Goal: Task Accomplishment & Management: Use online tool/utility

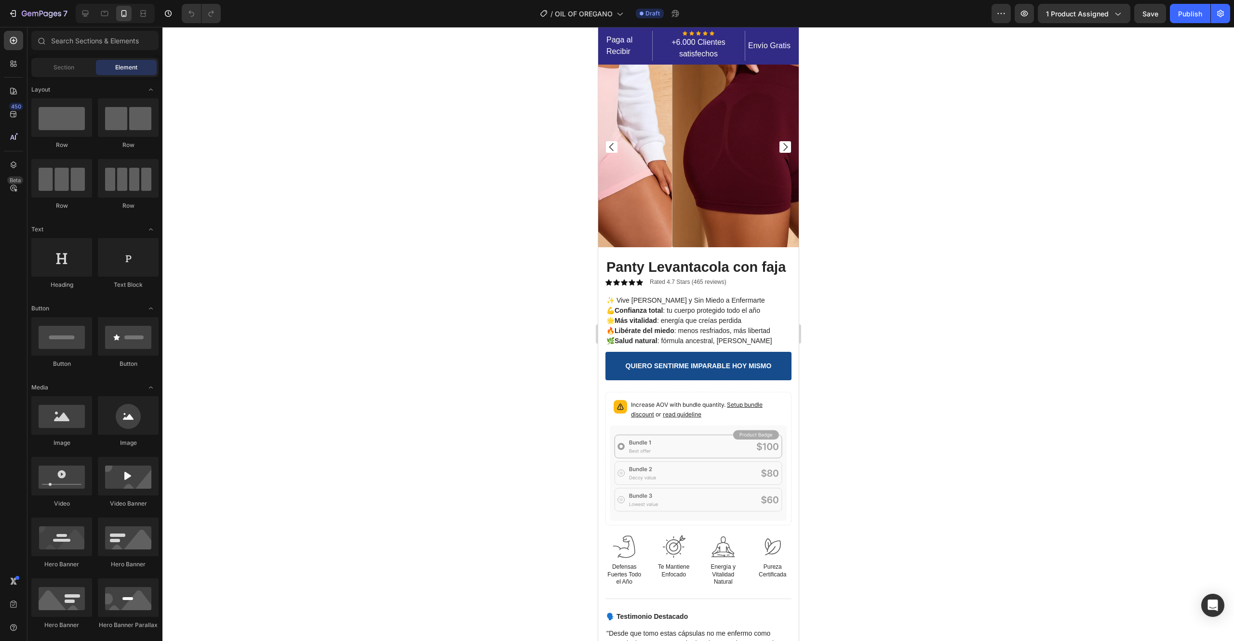
click at [947, 266] on div at bounding box center [699, 334] width 1072 height 614
click at [1153, 11] on span "Save" at bounding box center [1151, 14] width 16 height 8
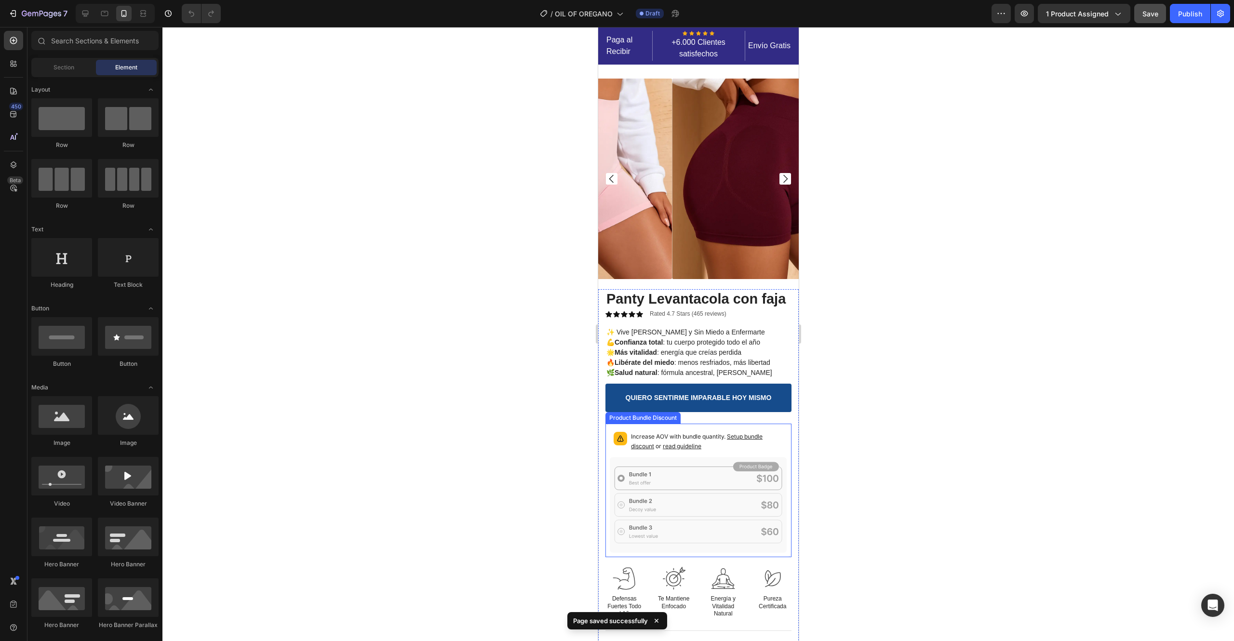
scroll to position [212, 0]
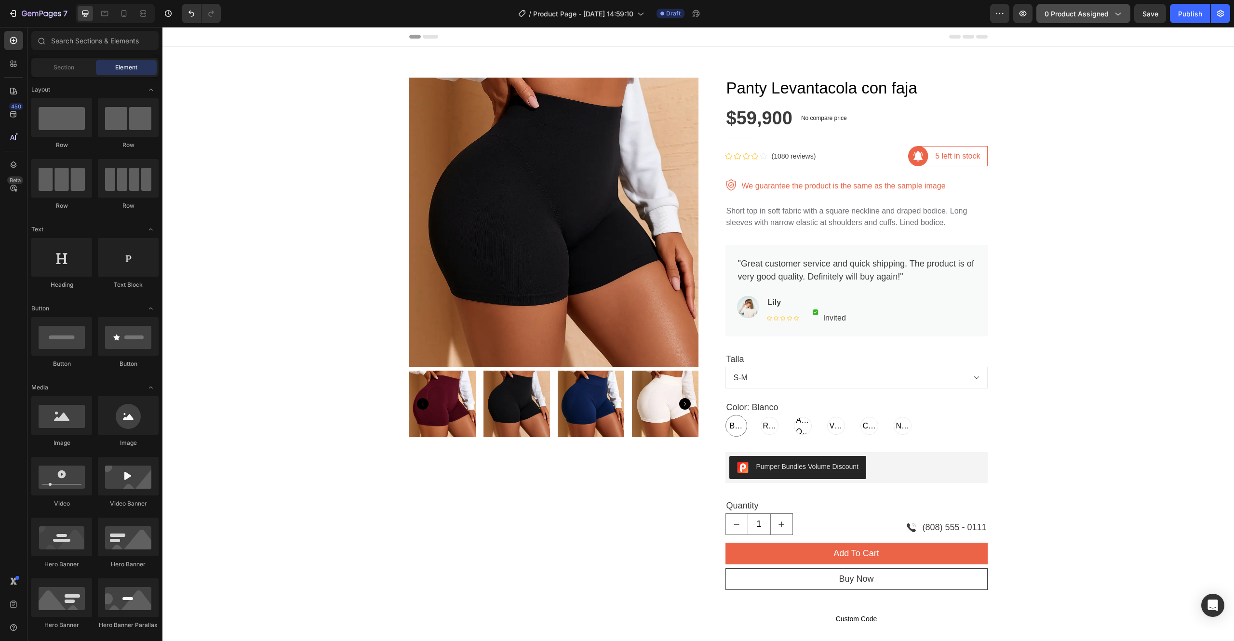
click at [1084, 10] on span "0 product assigned" at bounding box center [1077, 14] width 64 height 10
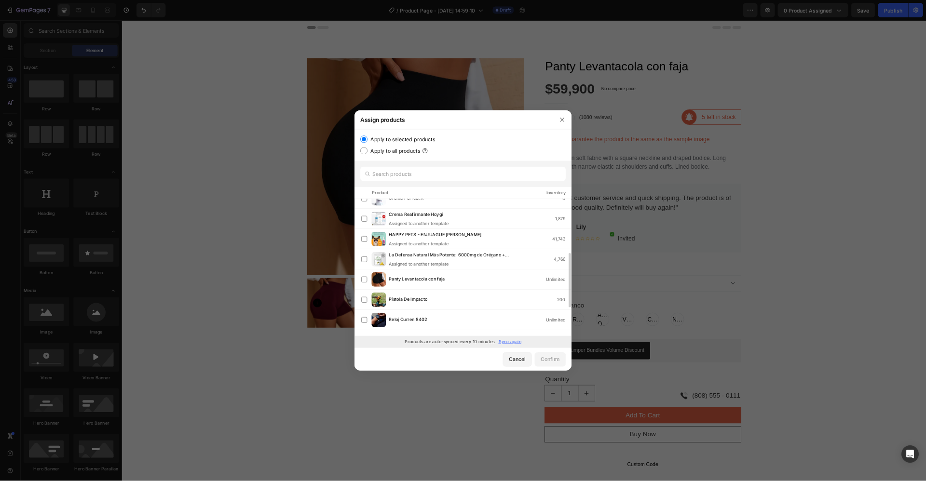
scroll to position [177, 0]
click at [531, 368] on span "Panty Levantacola con faja" at bounding box center [555, 371] width 75 height 11
click at [731, 478] on div "Confirm" at bounding box center [733, 479] width 25 height 10
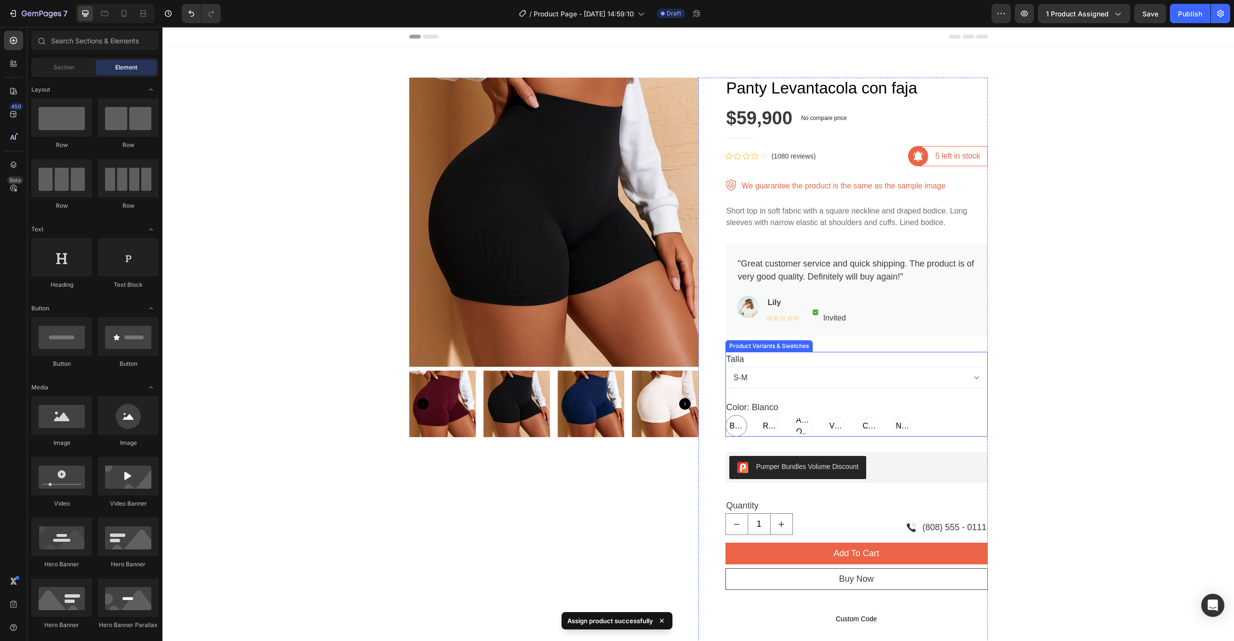
click at [728, 426] on span "Blanco" at bounding box center [736, 426] width 17 height 12
click at [726, 415] on input "Blanco Blanco Blanco" at bounding box center [725, 415] width 0 height 0
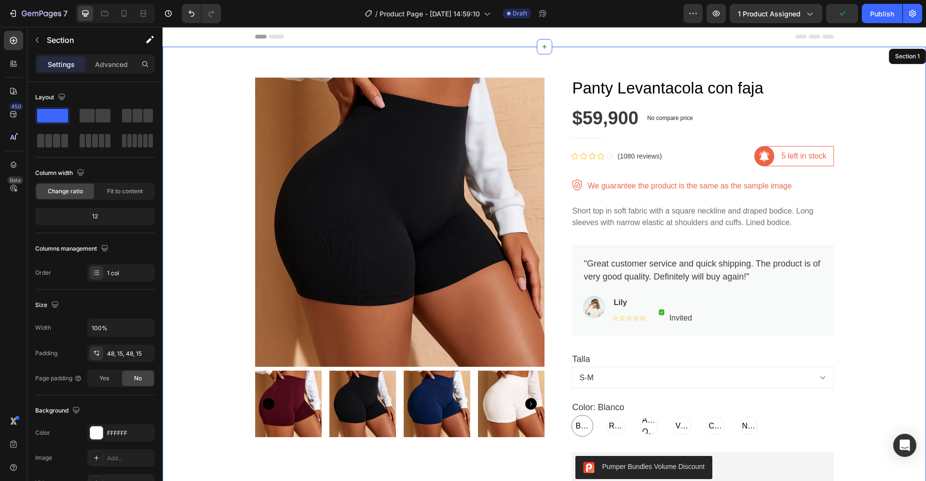
drag, startPoint x: 1394, startPoint y: 39, endPoint x: 200, endPoint y: 192, distance: 1204.3
click at [200, 192] on div "Product Images Panty Levantacola con faja Product Title $59,900 Product Price P…" at bounding box center [544, 442] width 749 height 744
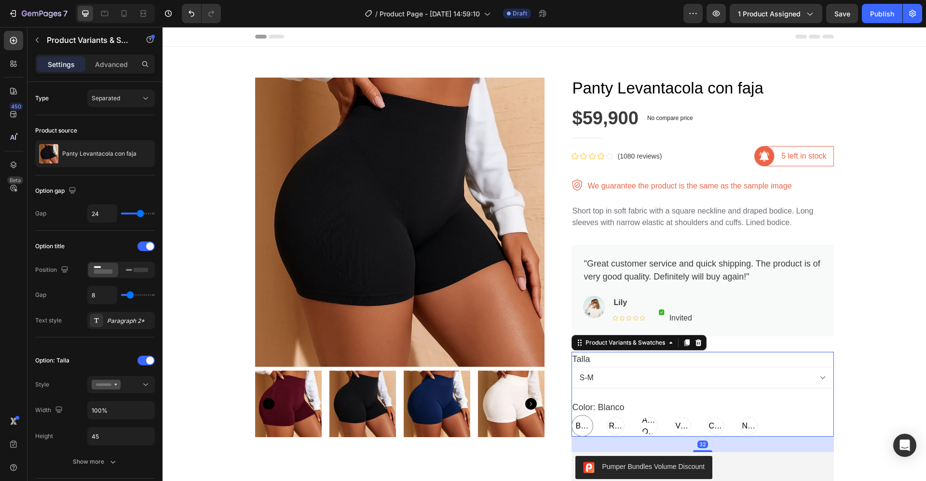
click at [574, 425] on span "Blanco" at bounding box center [582, 426] width 17 height 12
click at [571, 415] on input "Blanco Blanco Blanco" at bounding box center [571, 415] width 0 height 0
radio input "true"
click at [614, 428] on span "Rosa" at bounding box center [615, 426] width 17 height 12
click at [605, 415] on input "Rosa Rosa Rosa" at bounding box center [604, 415] width 0 height 0
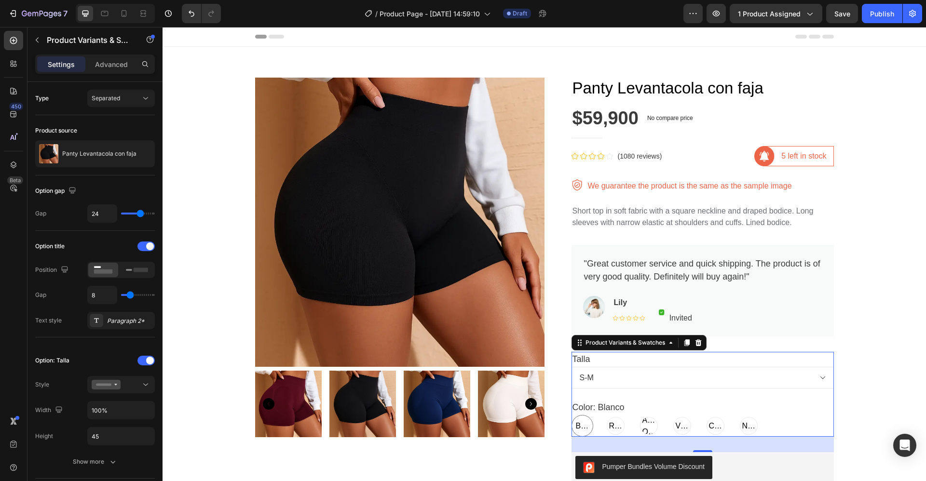
radio input "true"
click at [574, 429] on span "Blanco" at bounding box center [582, 426] width 17 height 12
click at [571, 415] on input "Blanco Blanco Blanco" at bounding box center [571, 415] width 0 height 0
radio input "true"
click at [118, 158] on div "Panty Levantacola con faja" at bounding box center [95, 153] width 120 height 27
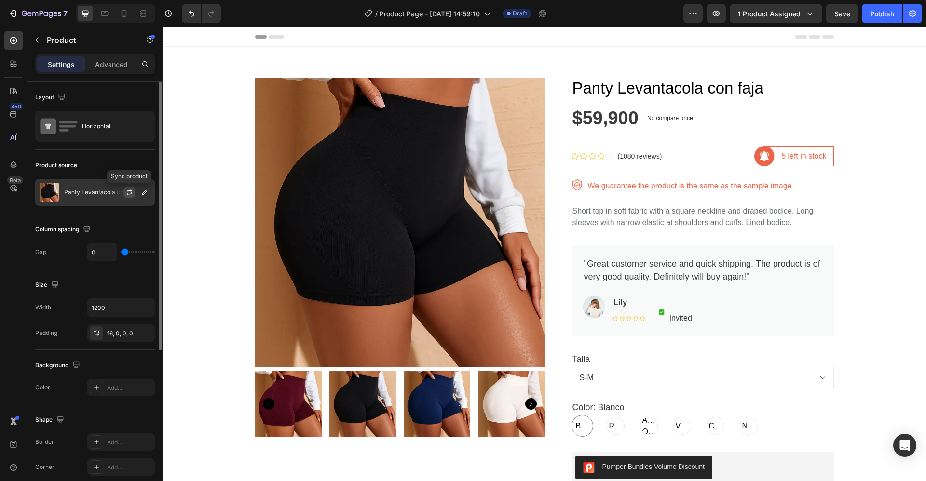
click at [130, 191] on icon "button" at bounding box center [129, 193] width 8 height 8
click at [574, 425] on span "Blanco" at bounding box center [582, 426] width 17 height 12
click at [571, 415] on input "Blanco Blanco Blanco" at bounding box center [571, 415] width 0 height 0
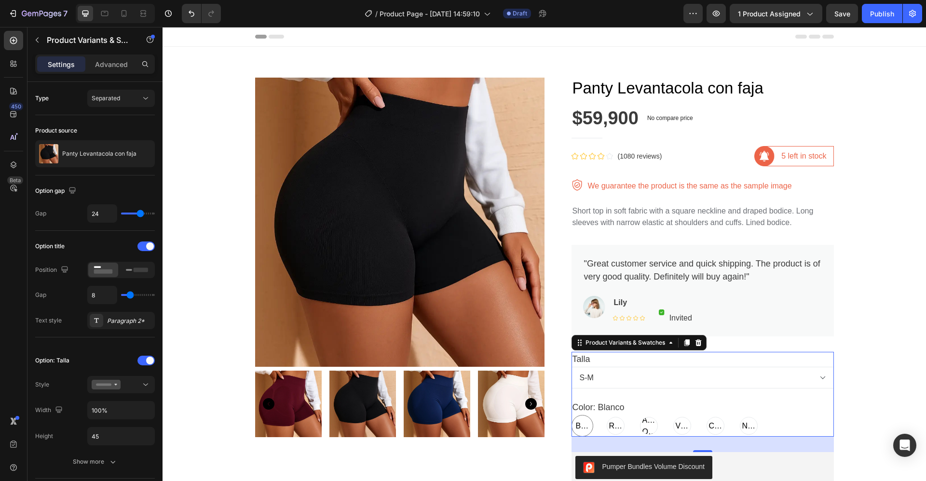
click at [668, 349] on div "Product Variants & Swatches" at bounding box center [638, 342] width 135 height 15
click at [667, 346] on icon at bounding box center [671, 343] width 8 height 8
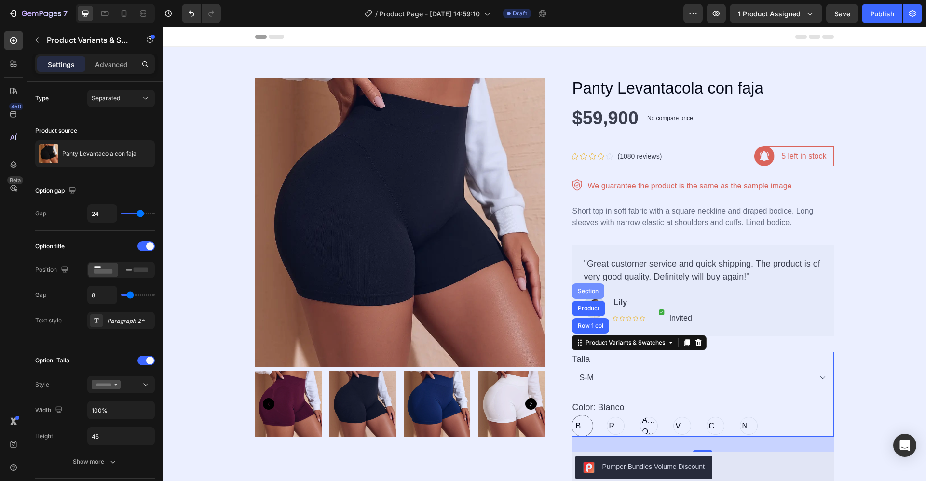
click at [585, 287] on div "Section" at bounding box center [588, 291] width 32 height 15
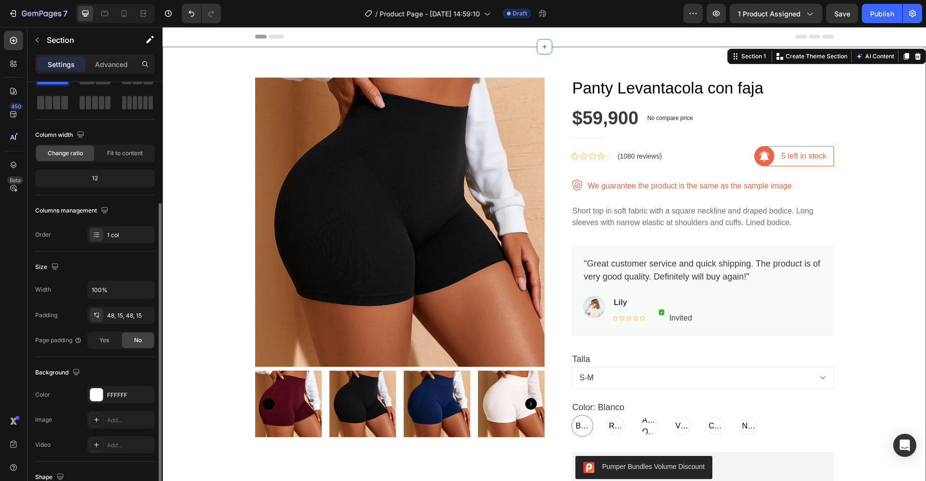
scroll to position [109, 0]
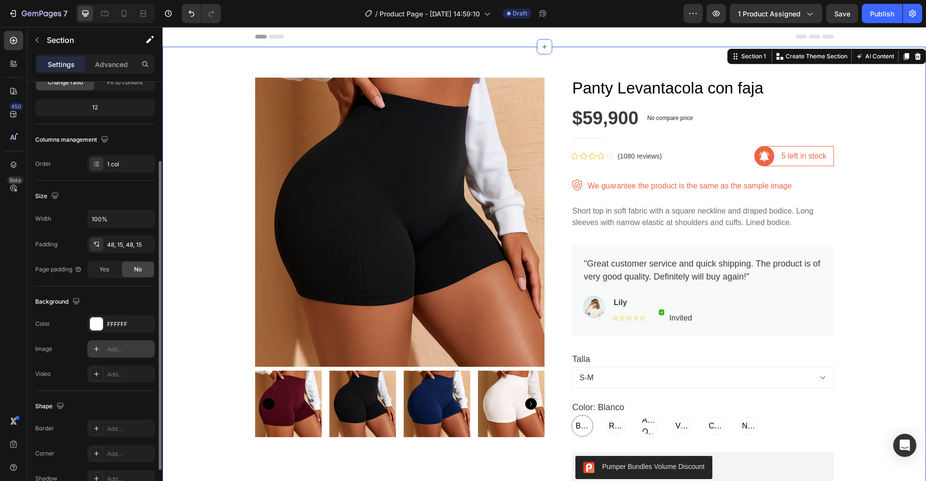
click at [98, 354] on div at bounding box center [97, 349] width 14 height 14
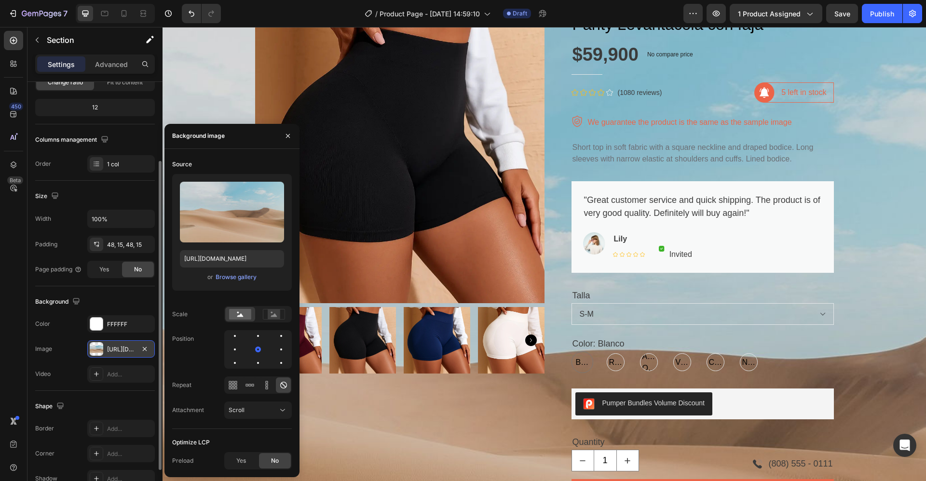
scroll to position [63, 0]
click at [148, 350] on icon "button" at bounding box center [145, 349] width 8 height 8
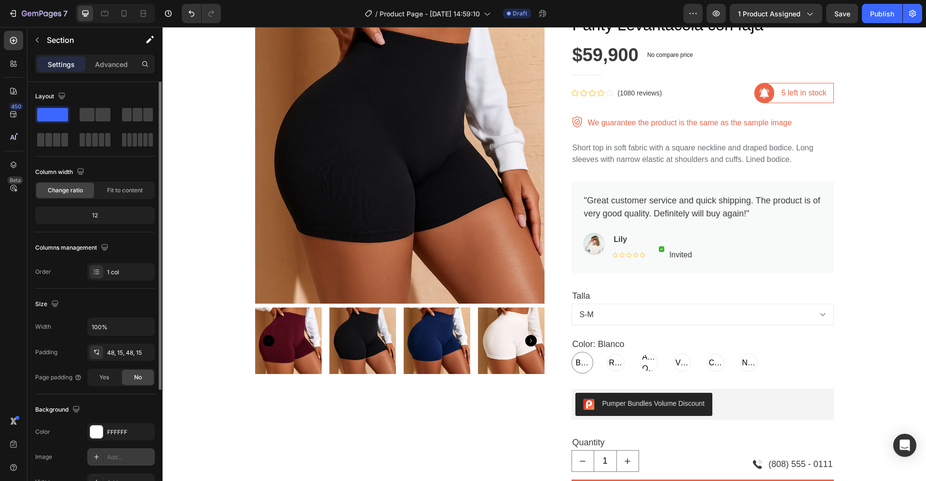
scroll to position [0, 0]
click at [114, 67] on p "Advanced" at bounding box center [111, 64] width 33 height 10
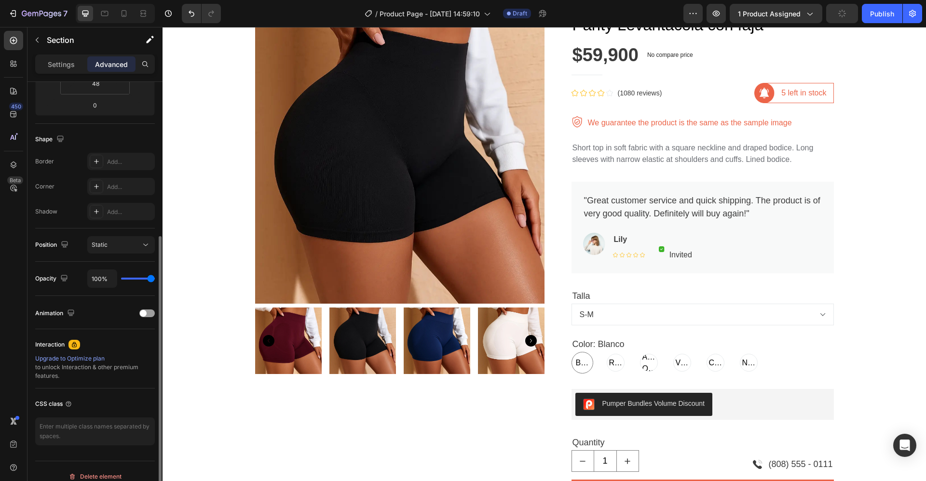
scroll to position [217, 0]
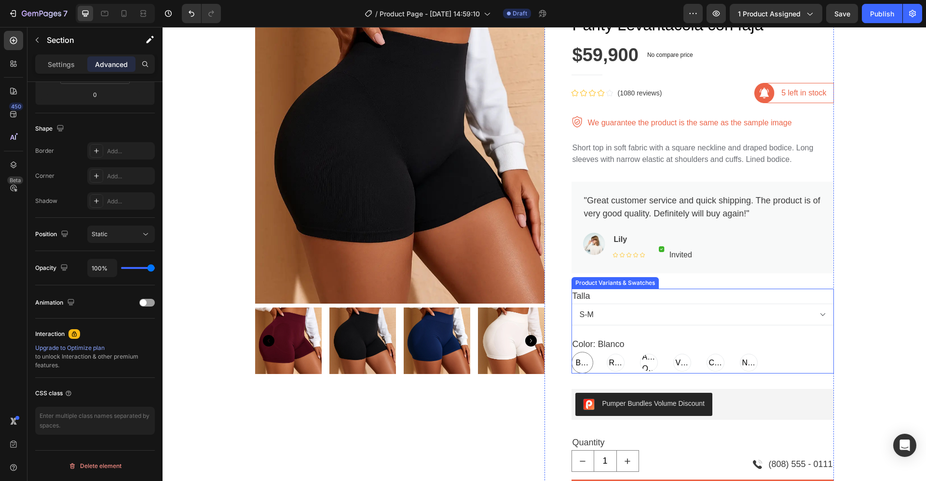
click at [574, 361] on span "Blanco" at bounding box center [582, 363] width 17 height 12
click at [571, 352] on input "Blanco Blanco Blanco" at bounding box center [571, 352] width 0 height 0
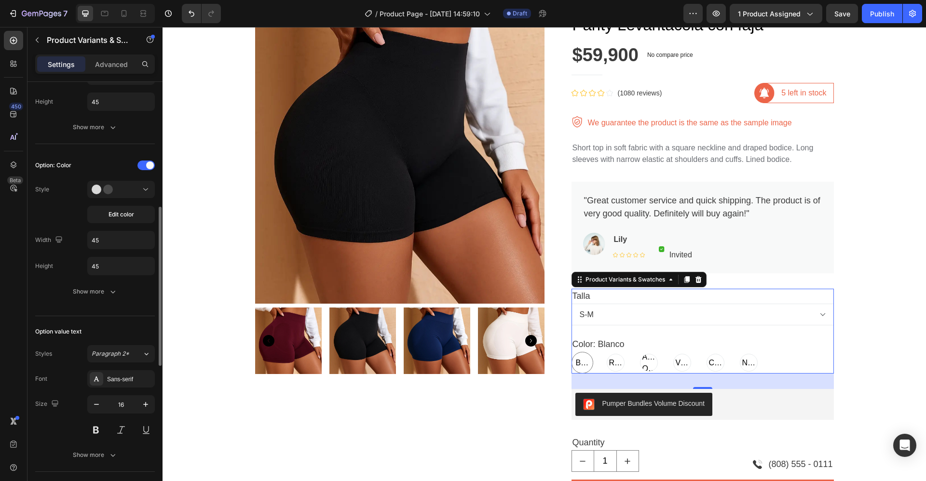
scroll to position [336, 0]
click at [116, 212] on span "Edit color" at bounding box center [122, 213] width 26 height 9
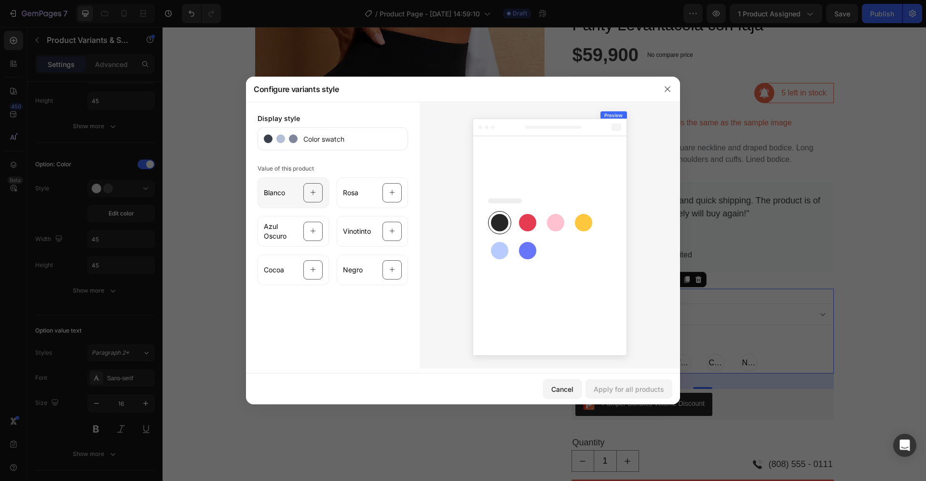
click at [280, 197] on span "Blanco" at bounding box center [274, 193] width 21 height 10
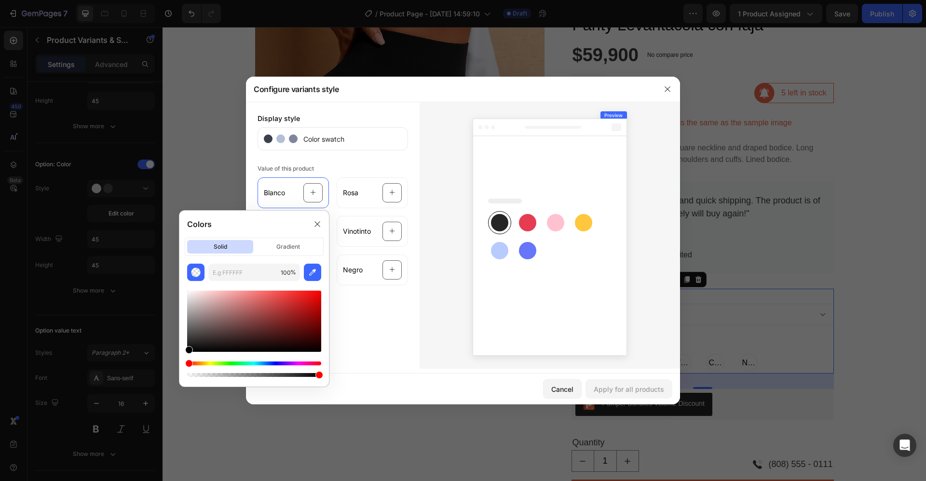
click at [188, 294] on div at bounding box center [254, 321] width 134 height 61
type input "F2F2F2"
click at [615, 388] on div "Apply for all products" at bounding box center [629, 389] width 70 height 10
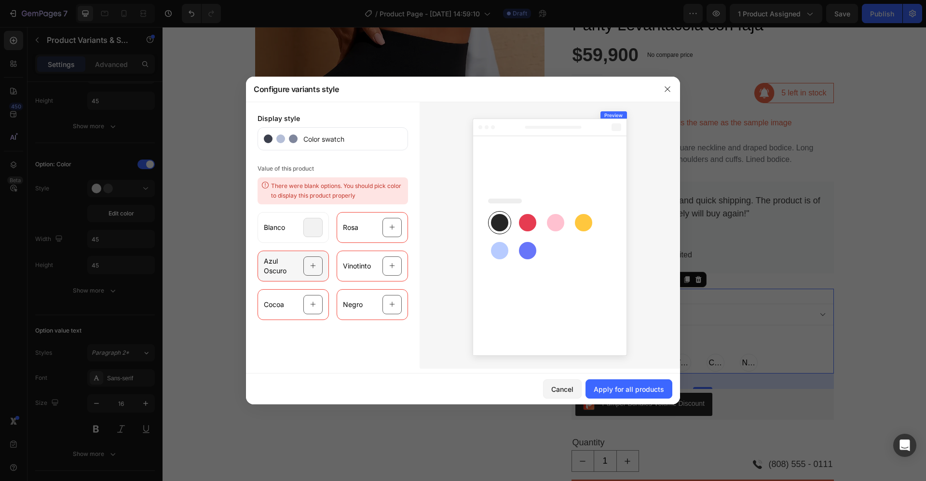
click at [315, 265] on icon at bounding box center [313, 266] width 6 height 18
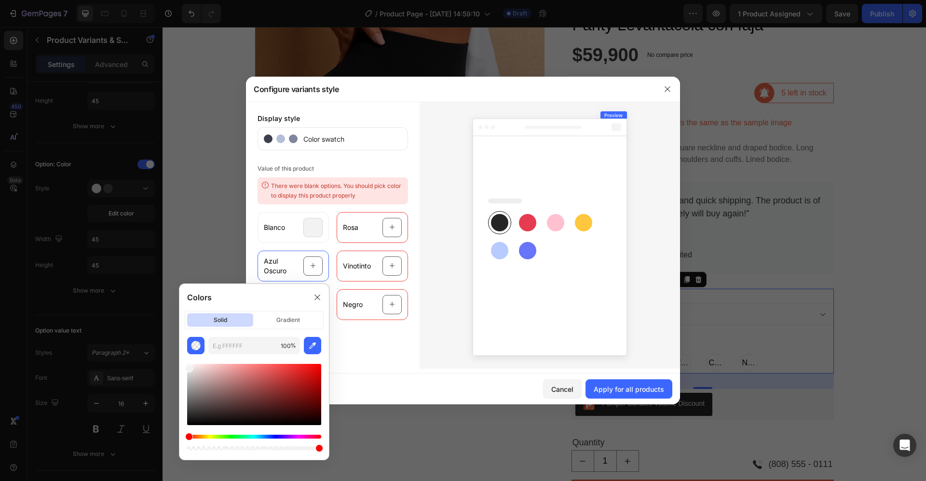
click at [320, 294] on div at bounding box center [317, 297] width 15 height 15
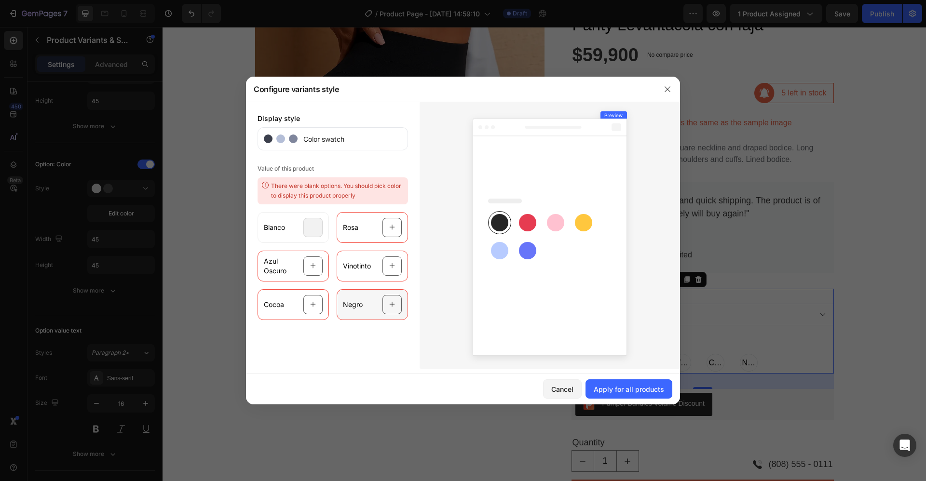
click at [392, 304] on icon at bounding box center [392, 305] width 6 height 18
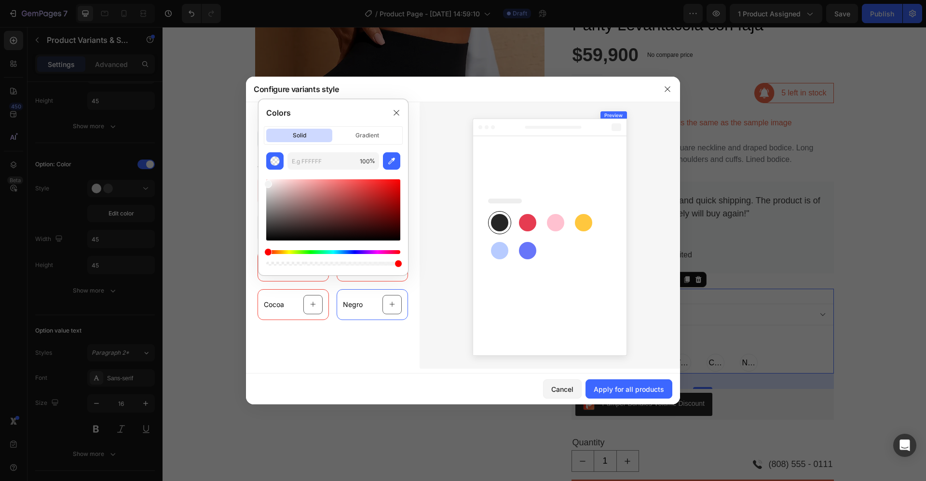
click at [497, 221] on rect at bounding box center [499, 222] width 17 height 17
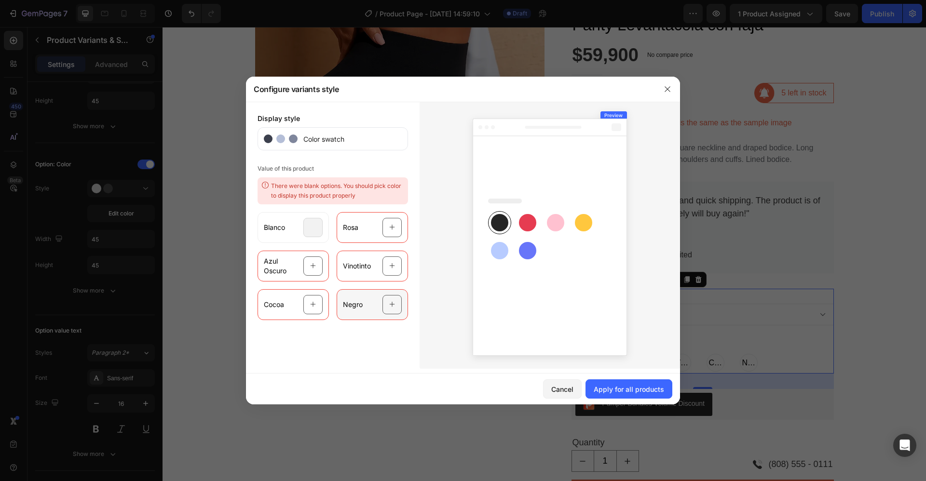
click at [362, 303] on div "Negro" at bounding box center [372, 304] width 71 height 31
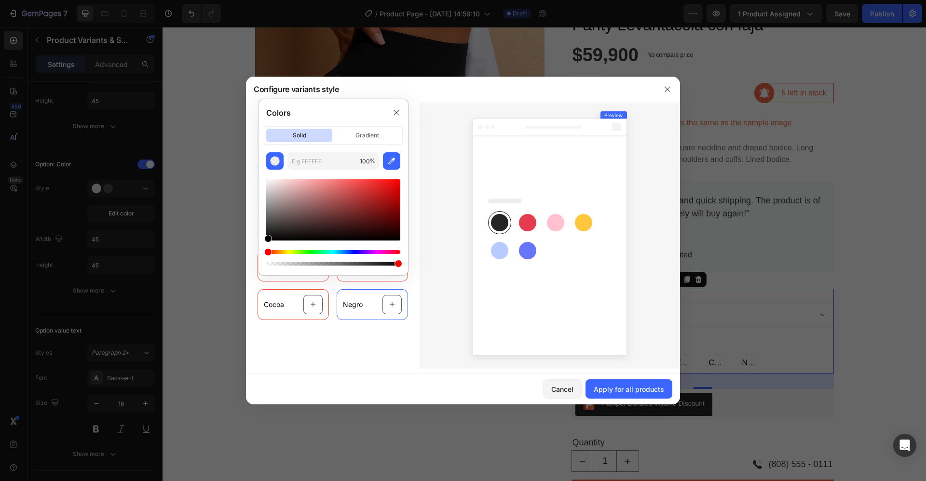
type input "000000"
drag, startPoint x: 268, startPoint y: 184, endPoint x: 262, endPoint y: 245, distance: 61.0
click at [262, 245] on div "000000 100 %" at bounding box center [332, 209] width 149 height 115
click at [369, 347] on div "Display style Color swatch Value of this product There were blank options. You …" at bounding box center [333, 235] width 174 height 267
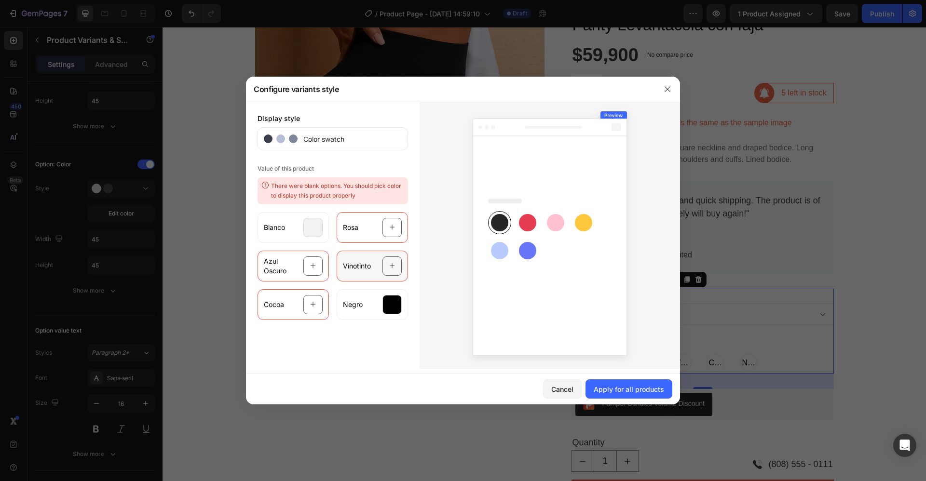
click at [392, 267] on icon at bounding box center [392, 266] width 5 height 5
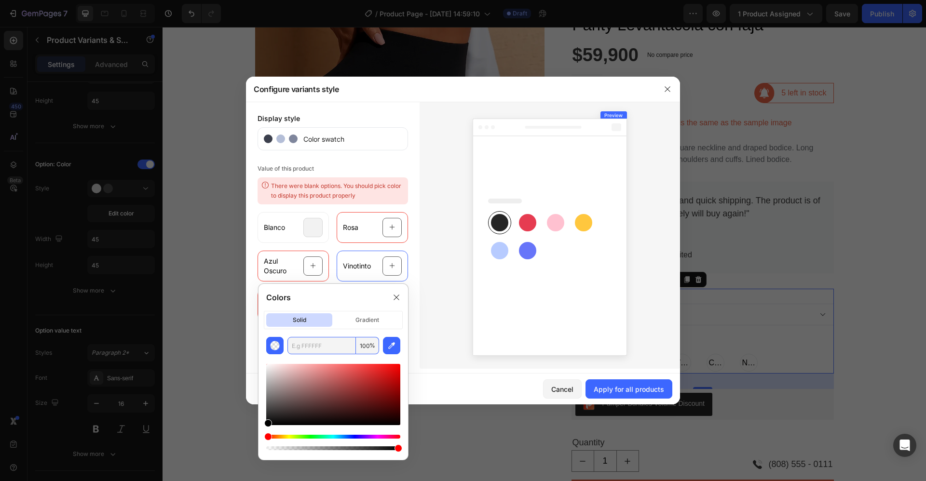
click at [304, 347] on input "text" at bounding box center [321, 345] width 68 height 17
paste input "#490815"
type input "490815"
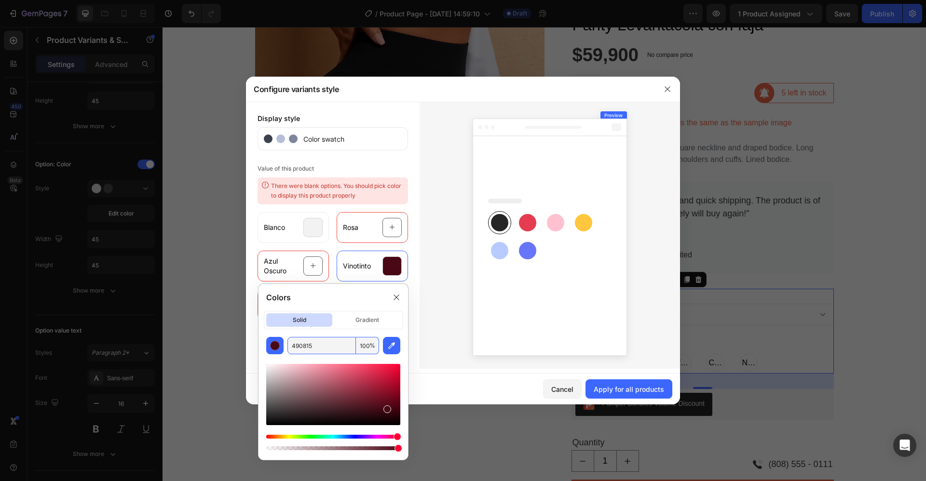
click at [407, 166] on div "Value of this product There were blank options. You should pick color to displa…" at bounding box center [333, 241] width 150 height 158
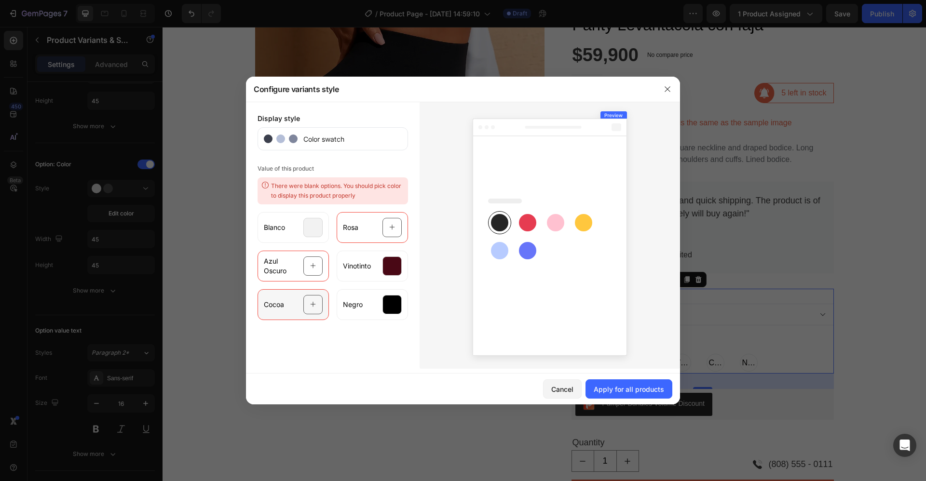
click at [313, 308] on icon at bounding box center [313, 305] width 6 height 18
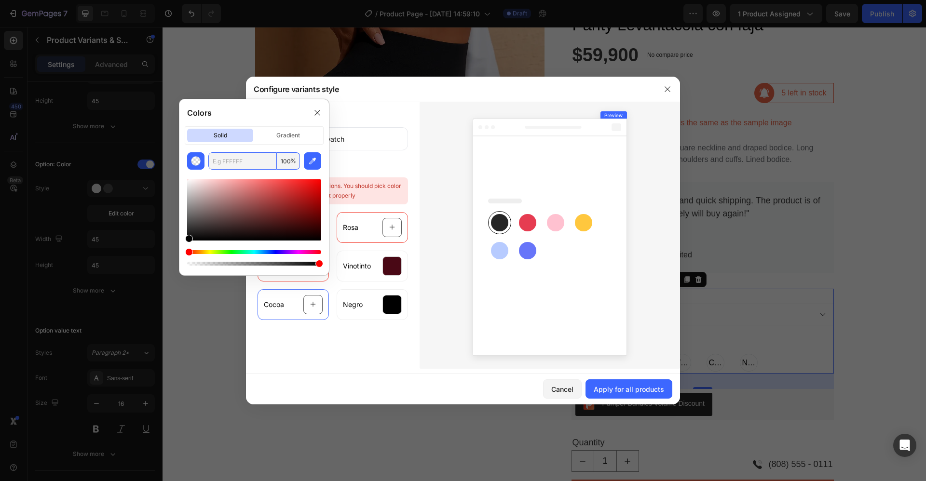
click at [227, 159] on input "text" at bounding box center [242, 160] width 68 height 17
paste input "#c59982"
type input "C59982"
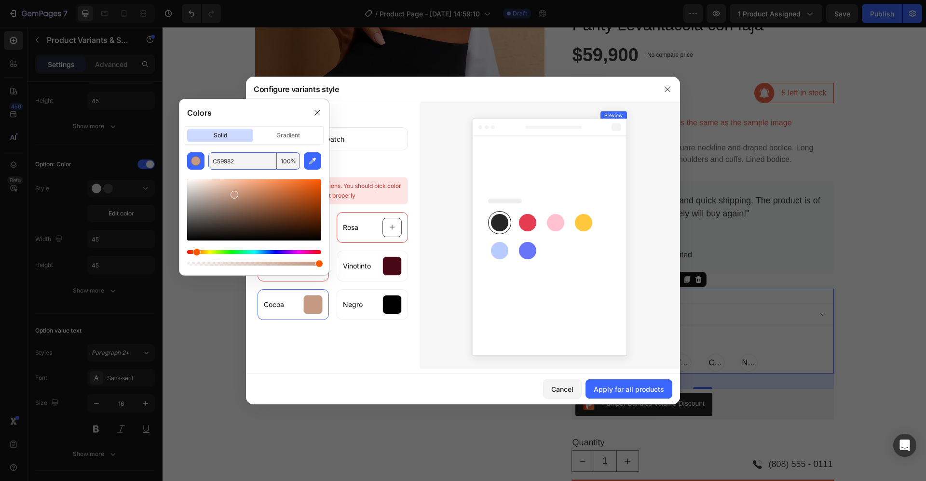
click at [313, 338] on div "Display style Color swatch Value of this product There were blank options. You …" at bounding box center [333, 235] width 174 height 267
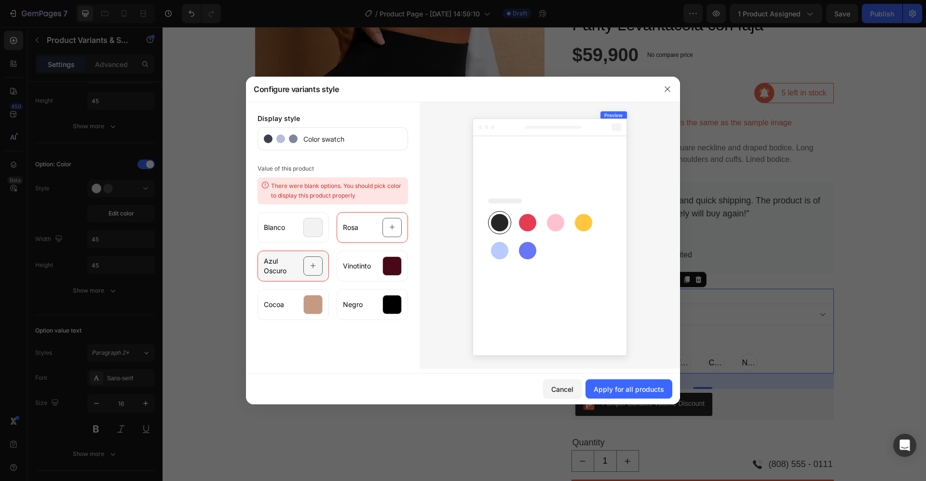
click at [312, 267] on icon at bounding box center [313, 266] width 6 height 18
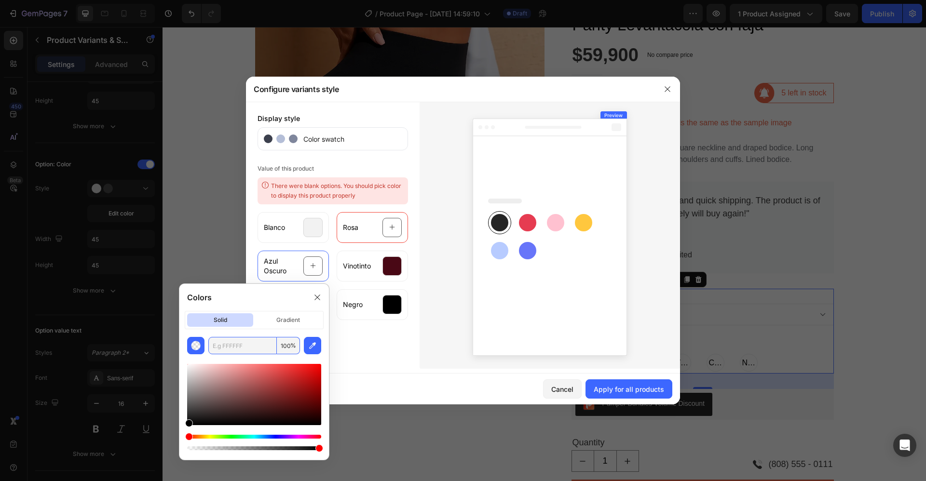
click at [219, 348] on input "text" at bounding box center [242, 345] width 68 height 17
paste input "#292944"
type input "292944"
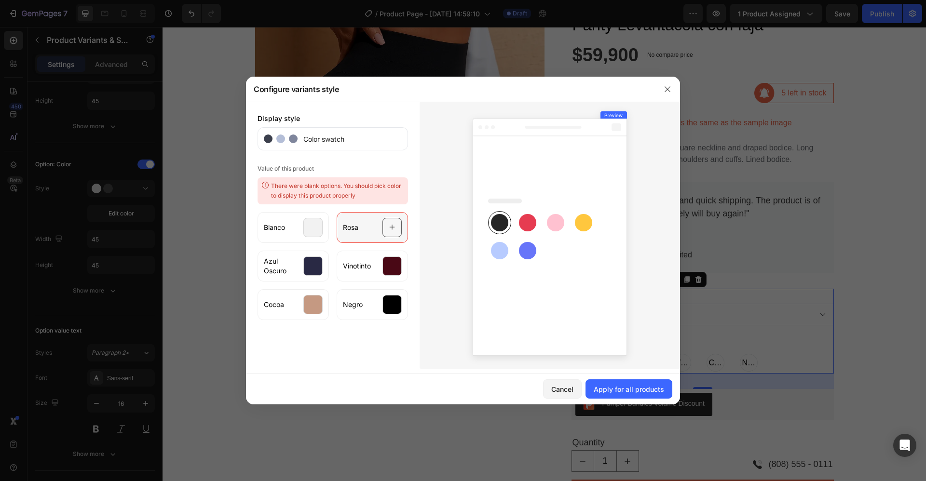
click at [392, 227] on icon at bounding box center [392, 227] width 6 height 18
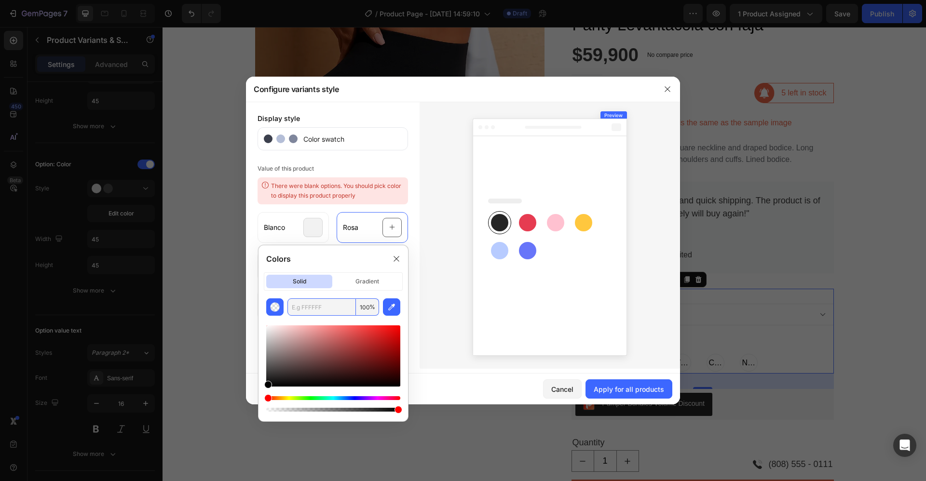
click at [301, 313] on input "text" at bounding box center [321, 306] width 68 height 17
paste input "#e2a4bb"
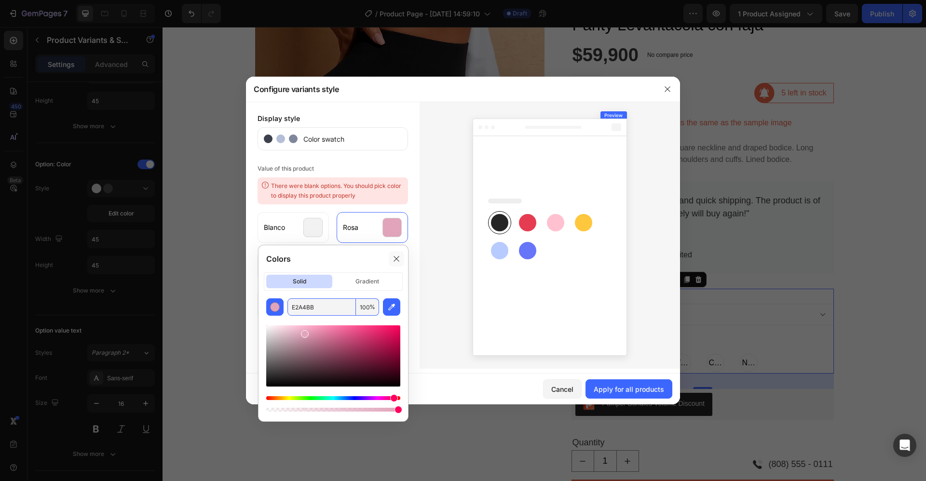
type input "E2A4BB"
click at [396, 261] on icon at bounding box center [397, 259] width 8 height 8
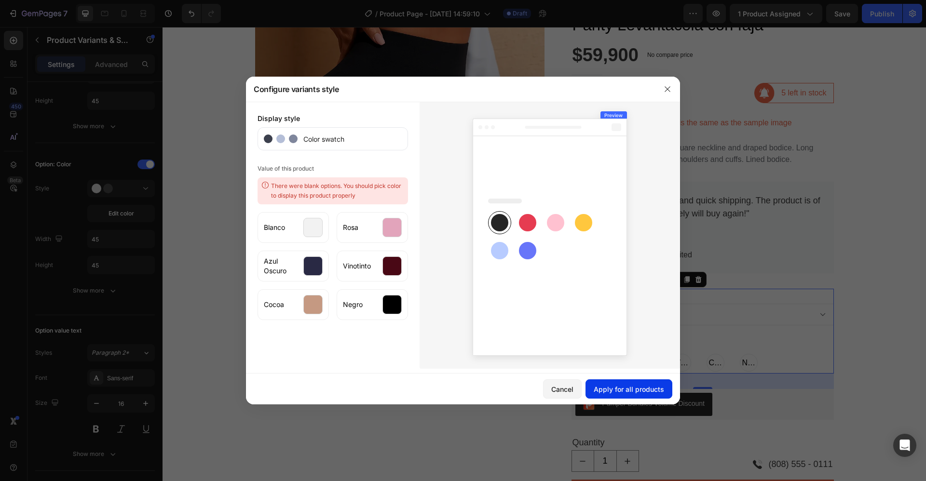
click at [624, 390] on div "Apply for all products" at bounding box center [629, 389] width 70 height 10
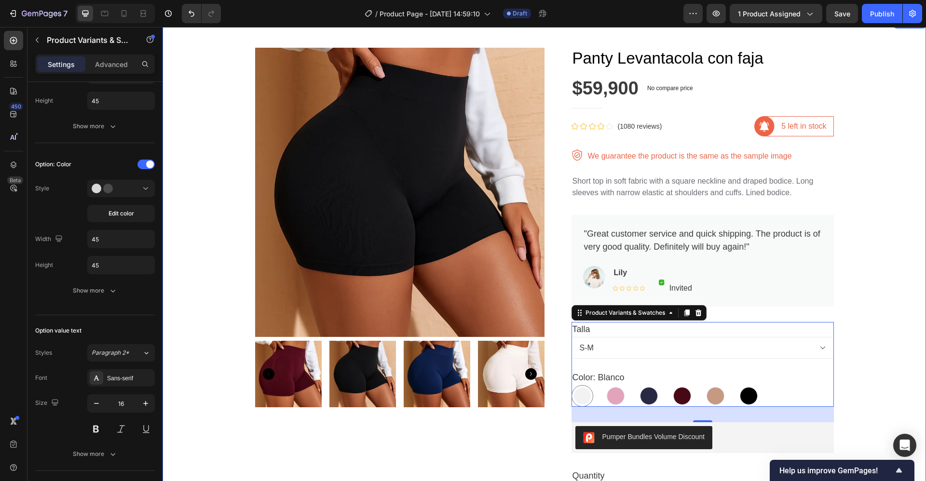
scroll to position [30, 0]
click at [865, 258] on div "Product Images Panty Levantacola con faja Product Title $59,900 Product Price P…" at bounding box center [544, 412] width 749 height 744
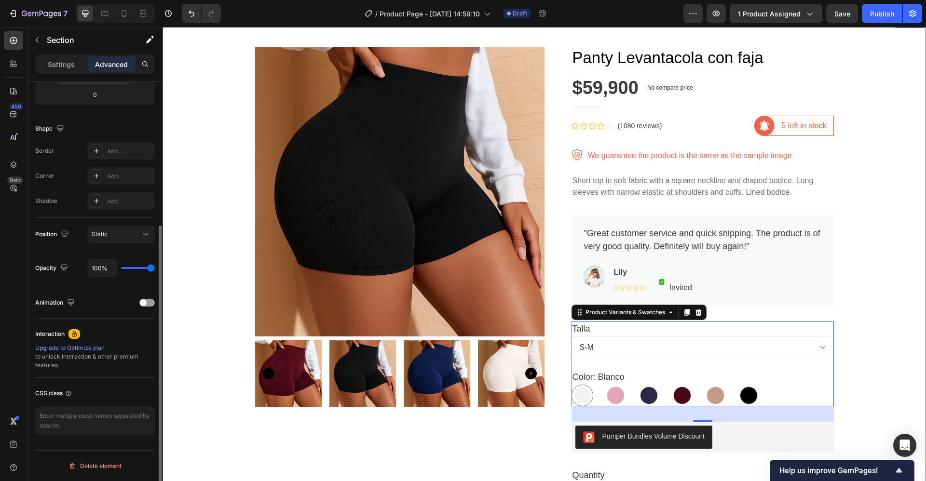
scroll to position [0, 0]
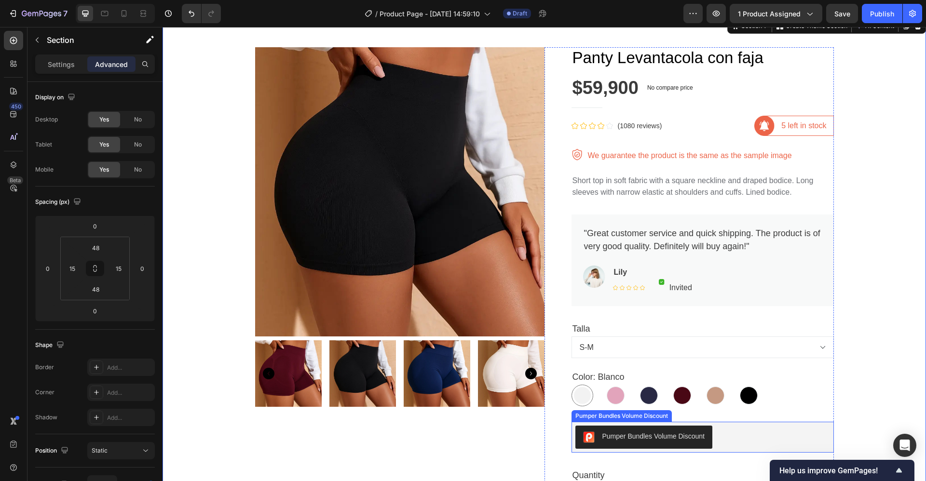
click at [595, 437] on div "Pumper Bundles Volume Discount" at bounding box center [644, 438] width 122 height 12
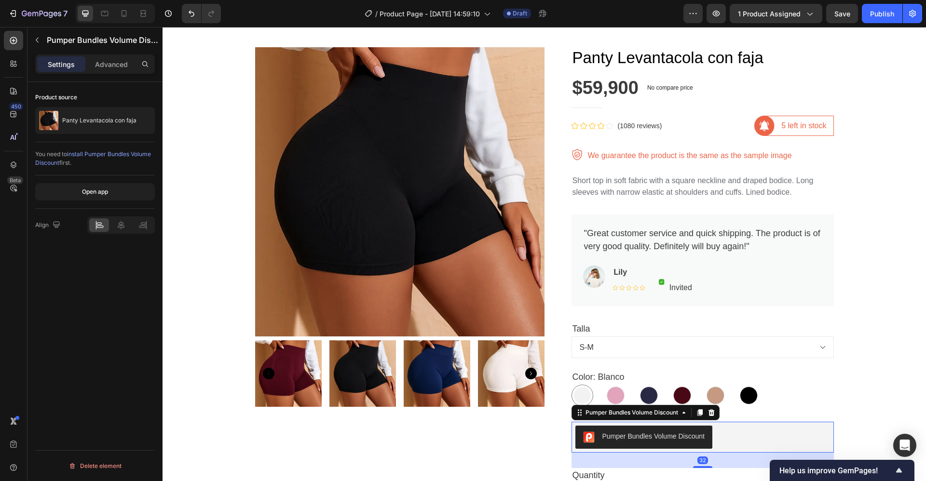
click at [710, 414] on icon at bounding box center [711, 413] width 8 height 8
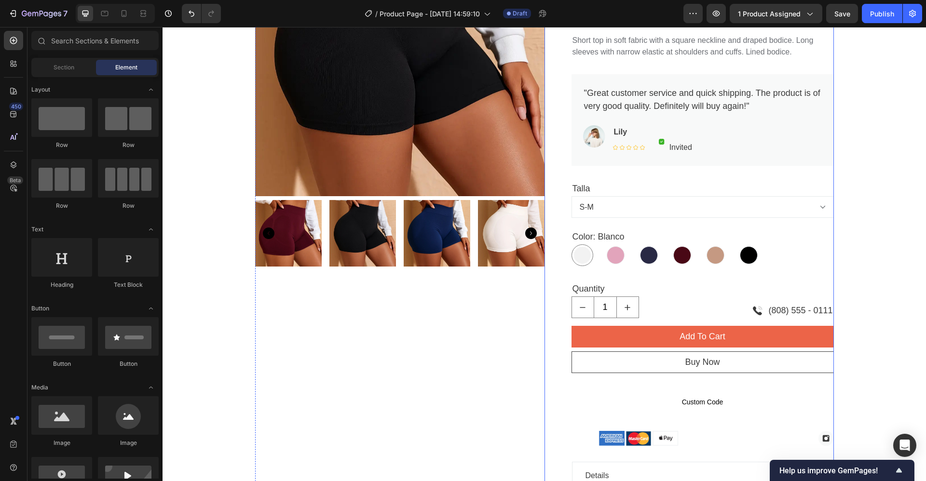
scroll to position [172, 0]
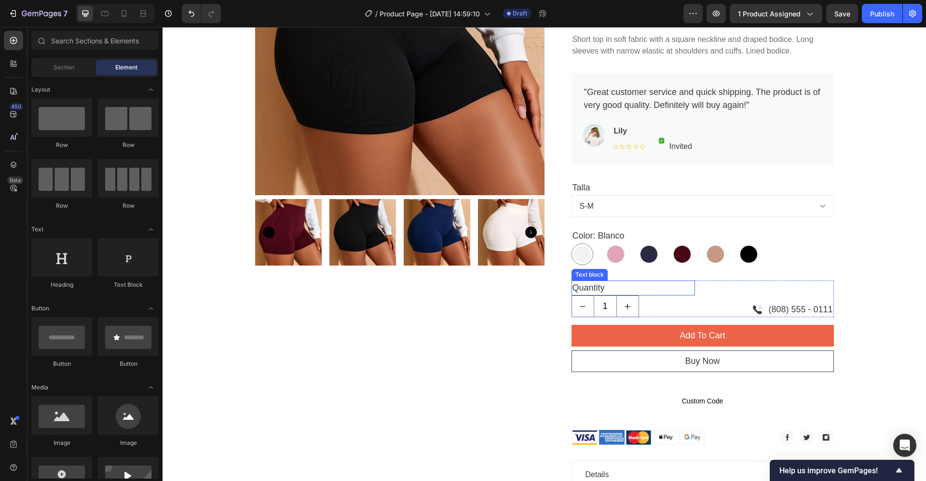
click at [677, 292] on div "Quantity" at bounding box center [632, 288] width 123 height 15
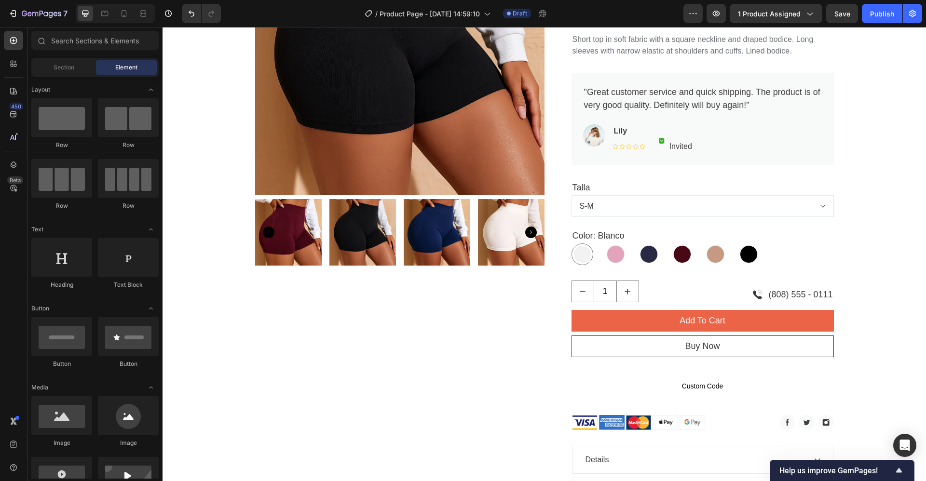
click at [677, 292] on div "1" at bounding box center [632, 292] width 123 height 22
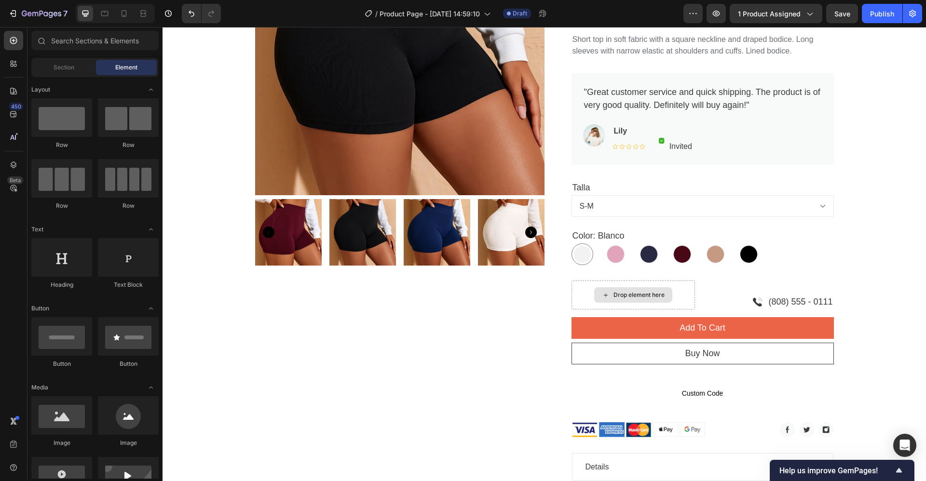
click at [677, 292] on div "Drop element here" at bounding box center [632, 295] width 123 height 29
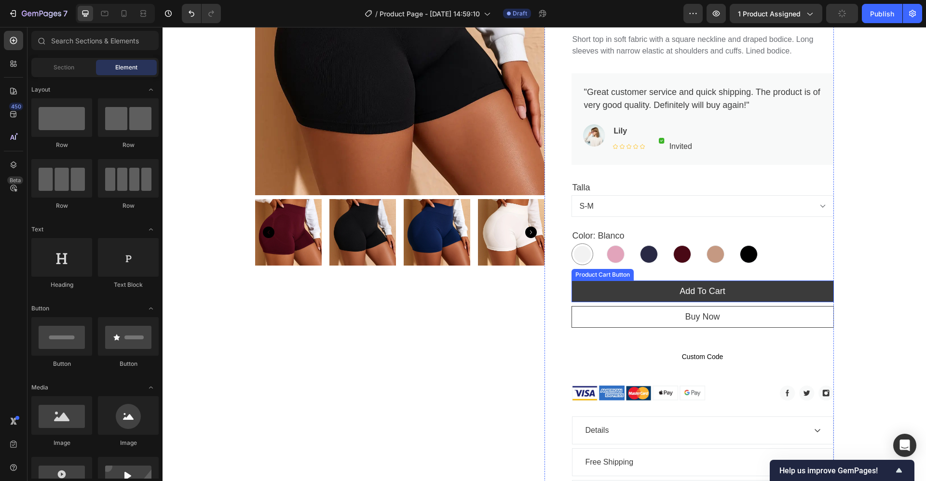
click at [644, 294] on button "Add To Cart" at bounding box center [702, 292] width 262 height 22
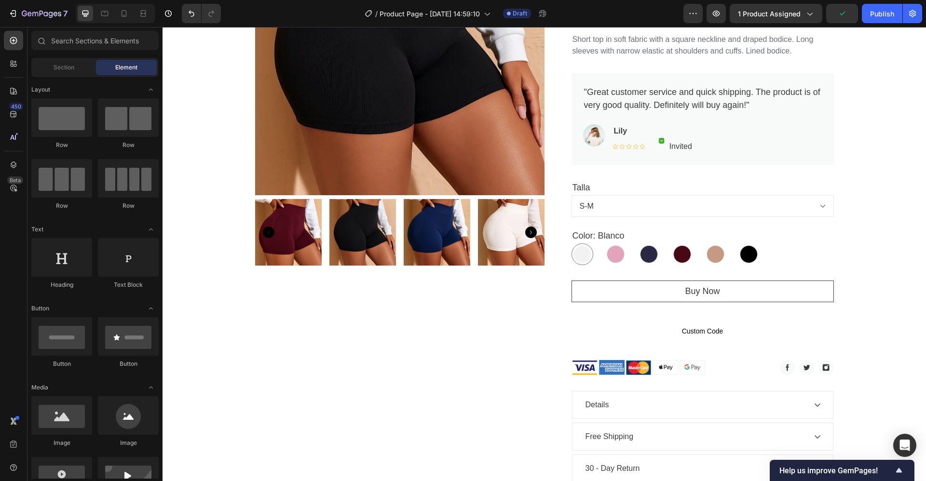
click at [644, 294] on button "Buy Now" at bounding box center [702, 292] width 262 height 22
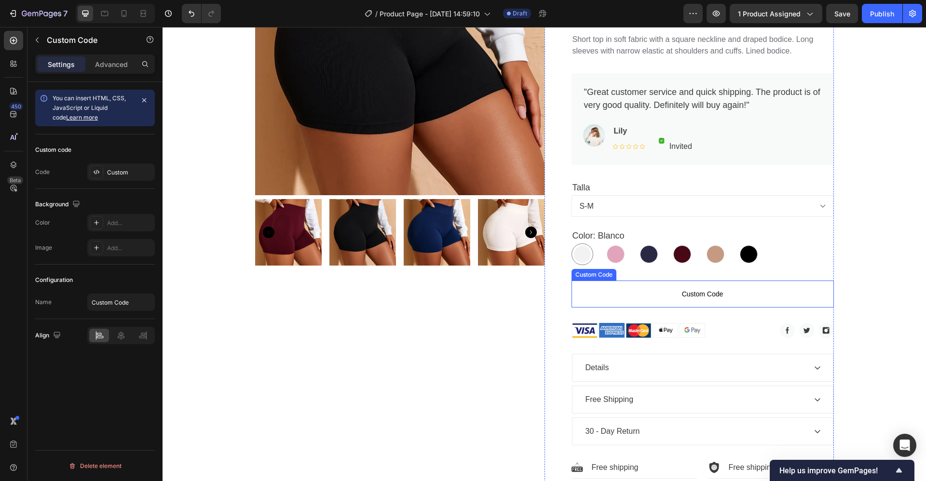
click at [691, 293] on span "Custom Code" at bounding box center [702, 294] width 262 height 12
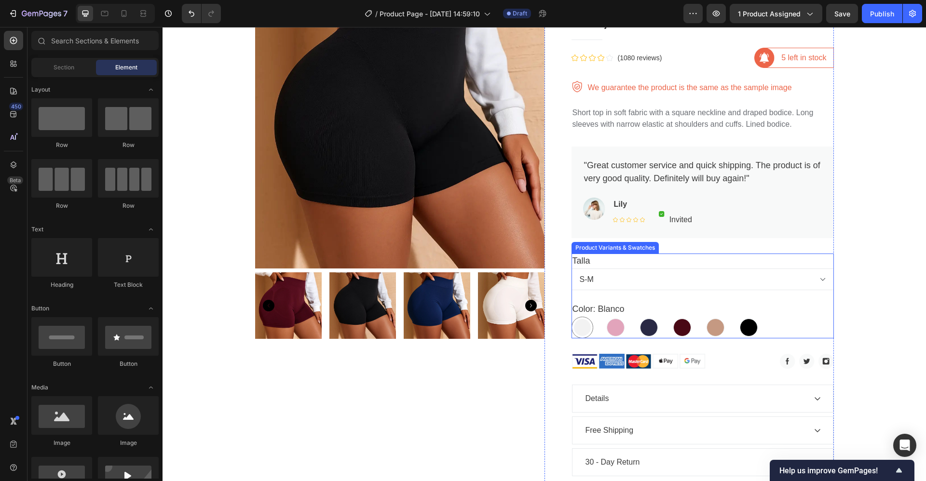
scroll to position [0, 0]
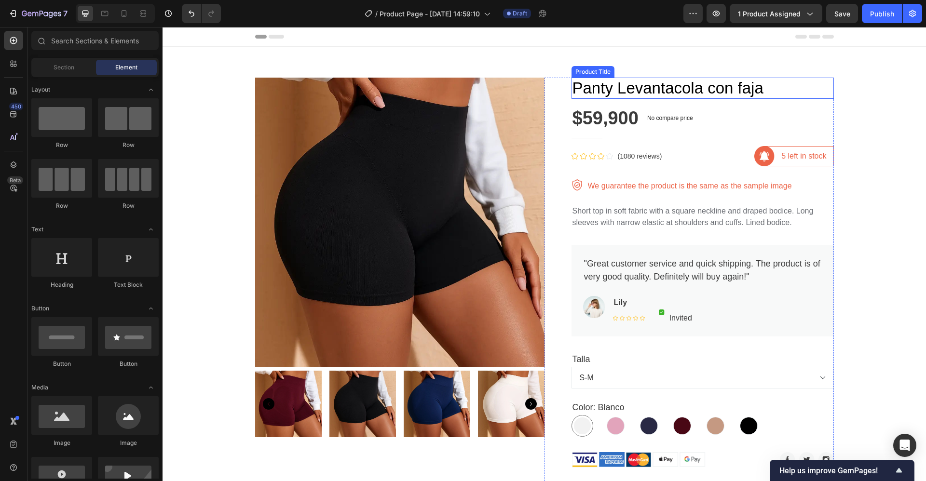
click at [575, 87] on h1 "Panty Levantacola con faja" at bounding box center [702, 88] width 262 height 21
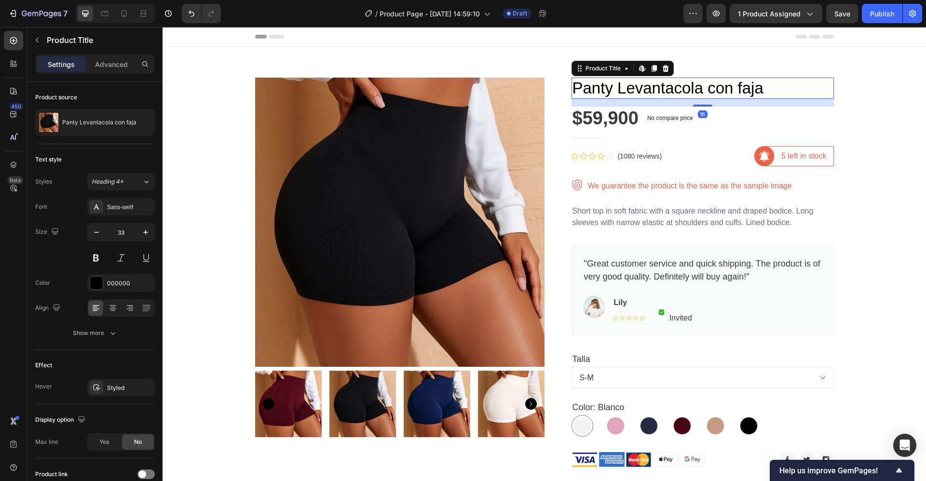
click at [575, 87] on h1 "Panty Levantacola con faja" at bounding box center [702, 88] width 262 height 21
click at [571, 89] on h1 "Panty Levantacola con faja" at bounding box center [702, 88] width 262 height 21
click at [665, 119] on p "No compare price" at bounding box center [670, 118] width 46 height 6
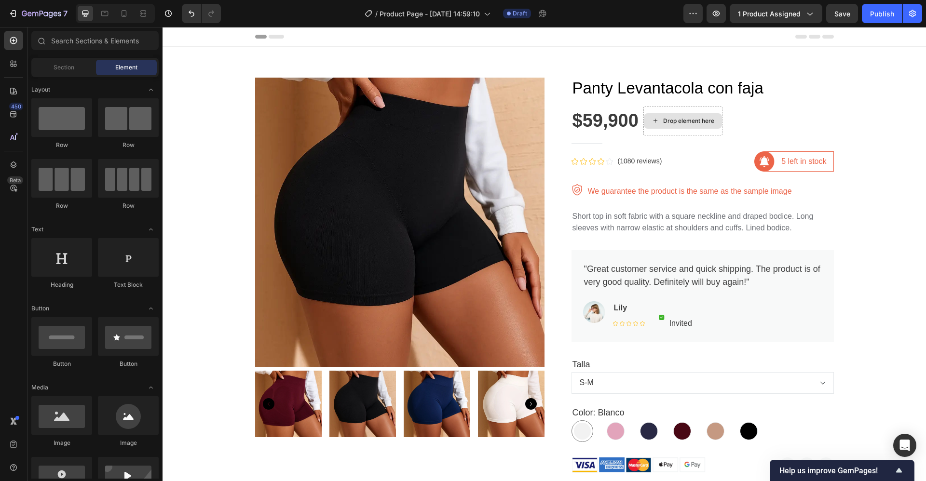
click at [665, 119] on div "Drop element here" at bounding box center [688, 121] width 51 height 8
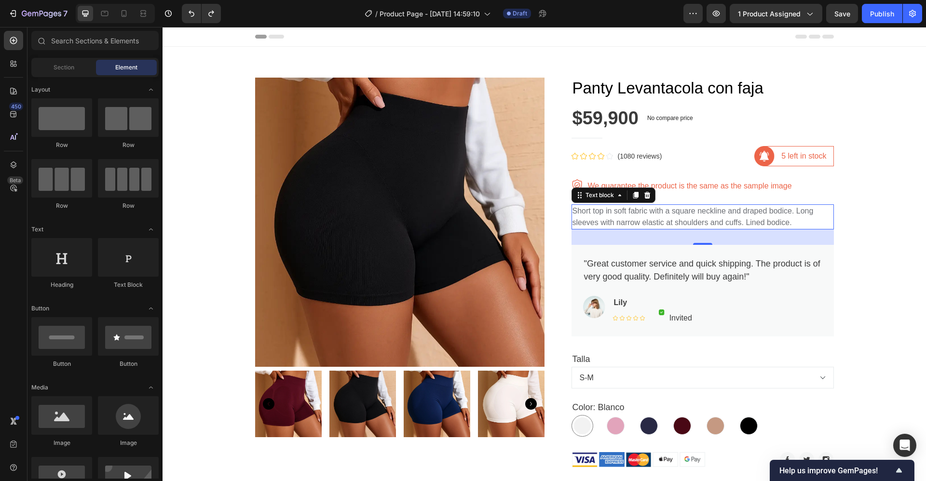
click at [595, 216] on p "Short top in soft fabric with a square neckline and draped bodice. Long sleeves…" at bounding box center [702, 216] width 260 height 23
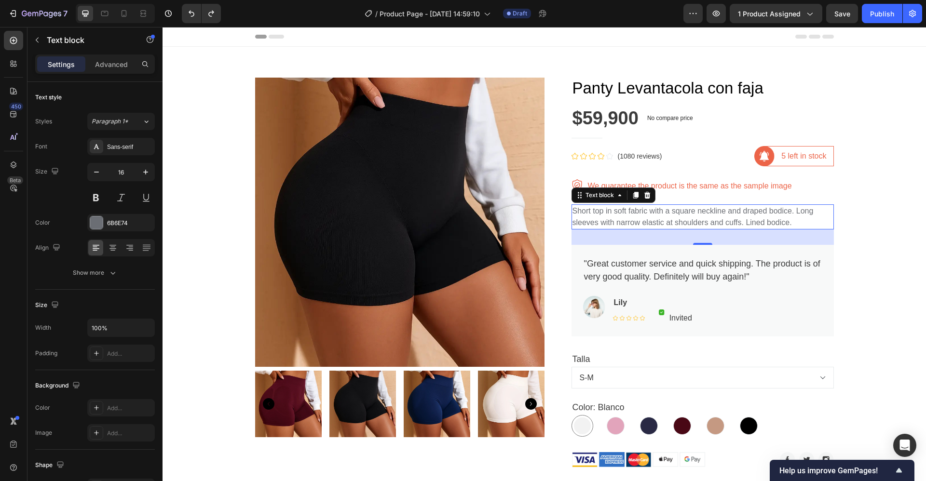
click at [572, 210] on p "Short top in soft fabric with a square neckline and draped bodice. Long sleeves…" at bounding box center [702, 216] width 260 height 23
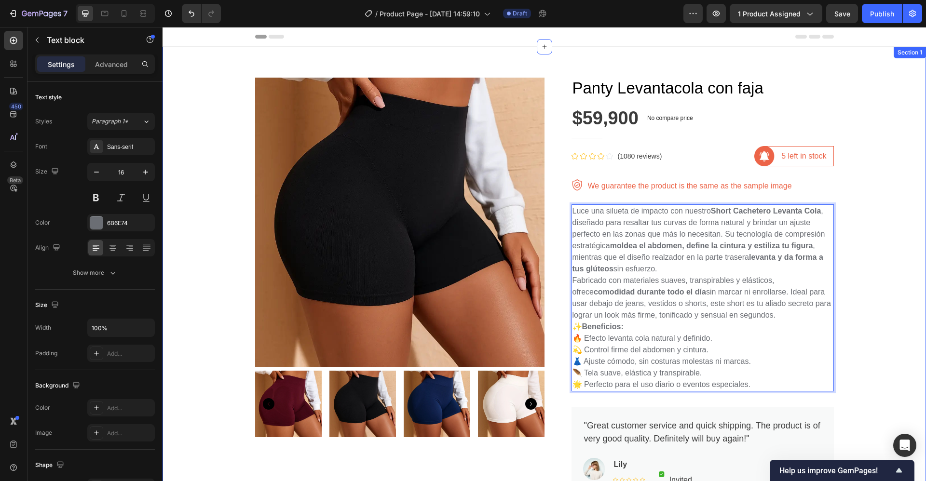
click at [861, 268] on div "Product Images Panty Levantacola con faja Product Title $59,900 Product Price P…" at bounding box center [544, 432] width 749 height 725
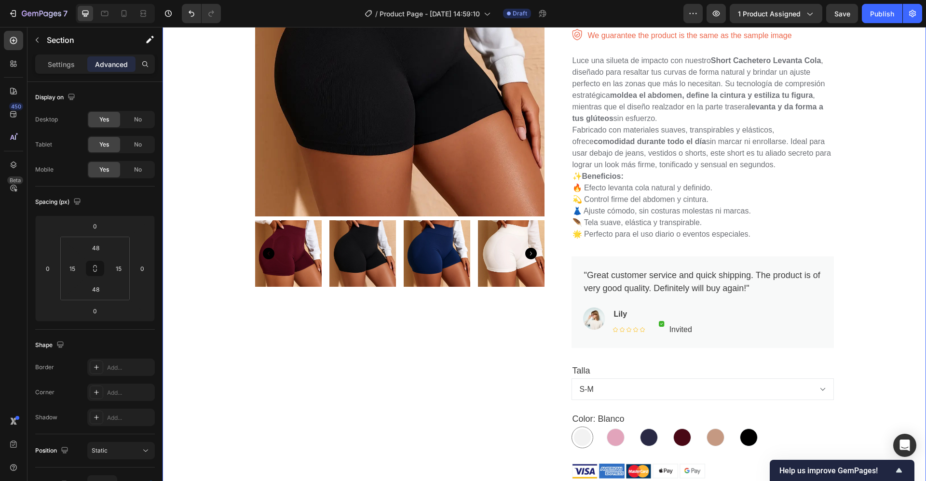
scroll to position [152, 0]
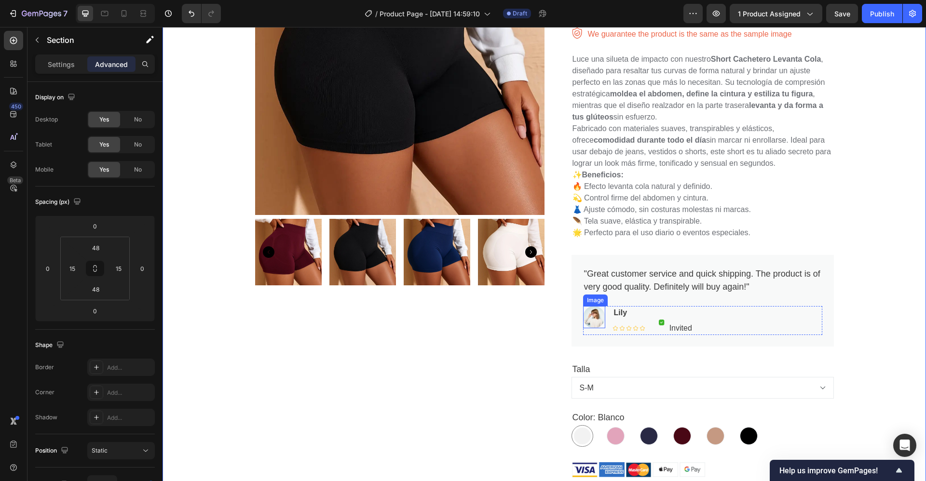
click at [586, 314] on img at bounding box center [594, 317] width 22 height 22
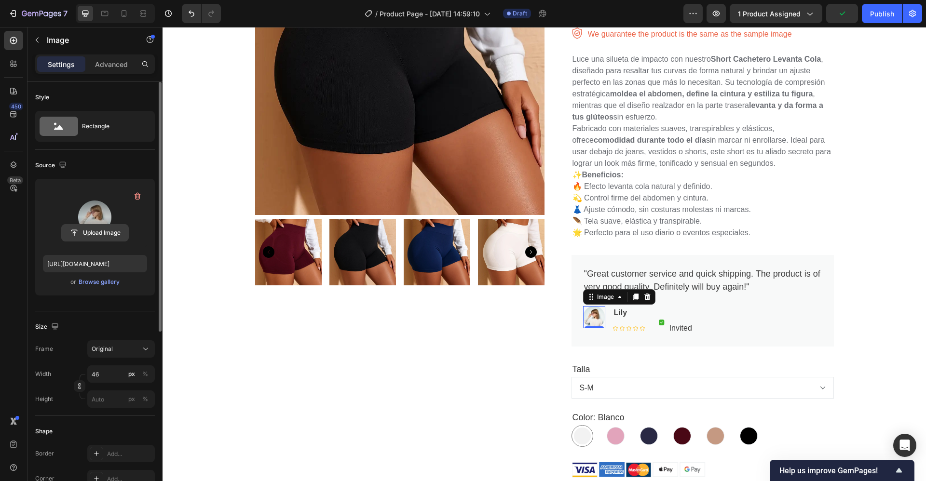
click at [94, 233] on input "file" at bounding box center [95, 233] width 67 height 16
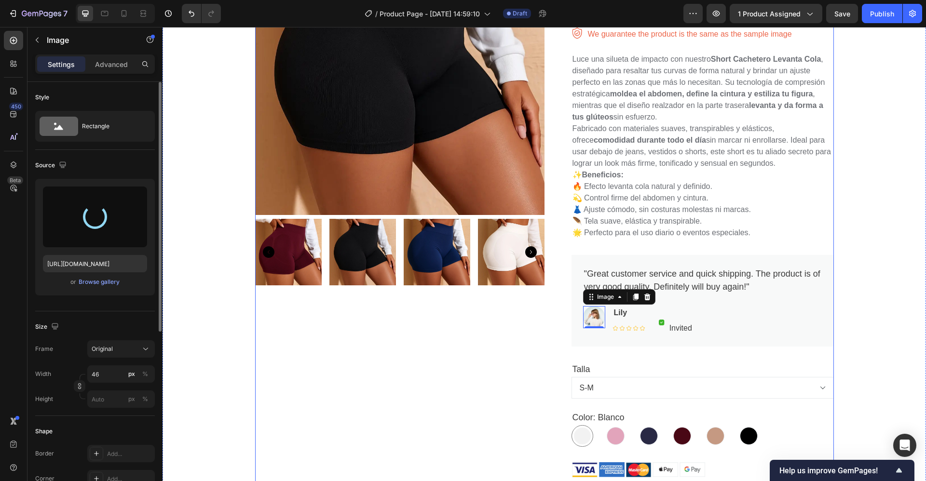
type input "https://cdn.shopify.com/s/files/1/0677/0786/3202/files/gempages_572874776750588…"
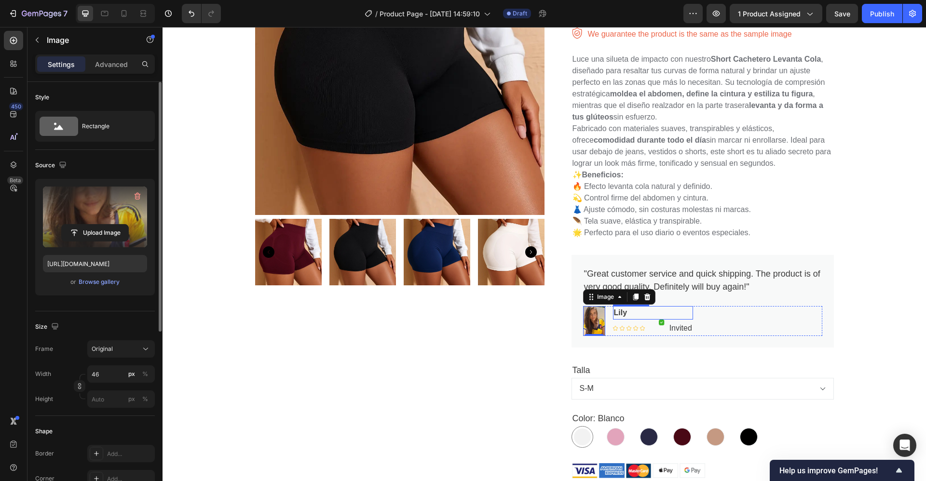
click at [614, 312] on p "Lily" at bounding box center [653, 313] width 78 height 12
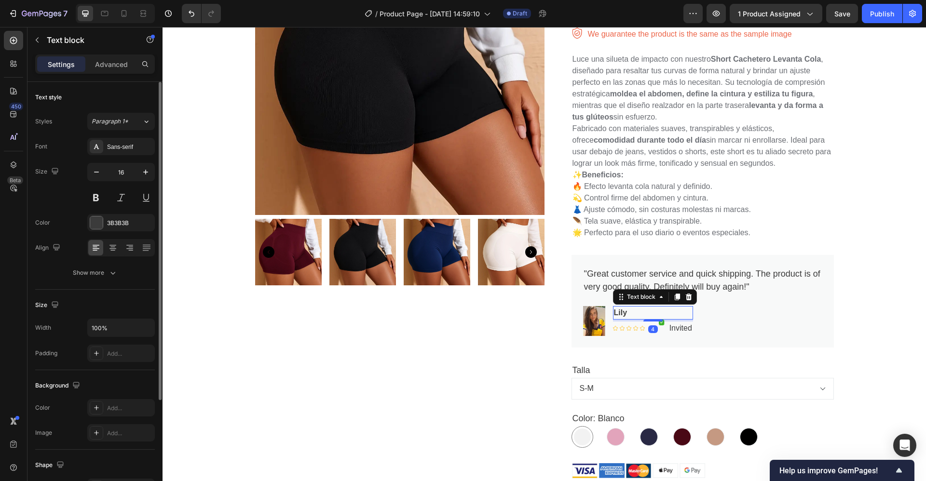
click at [614, 312] on p "Lily" at bounding box center [653, 313] width 78 height 12
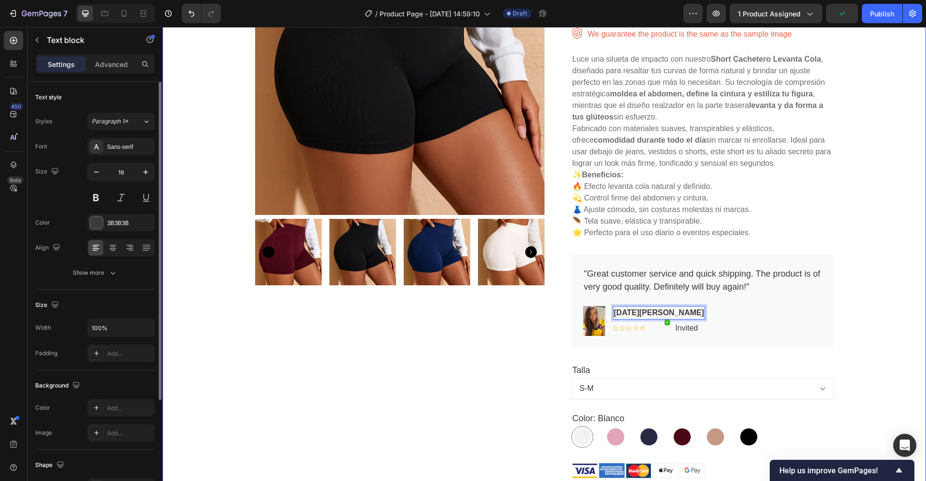
click at [865, 284] on div "Product Images Panty Levantacola con faja Product Title $59,900 Product Price P…" at bounding box center [544, 281] width 749 height 726
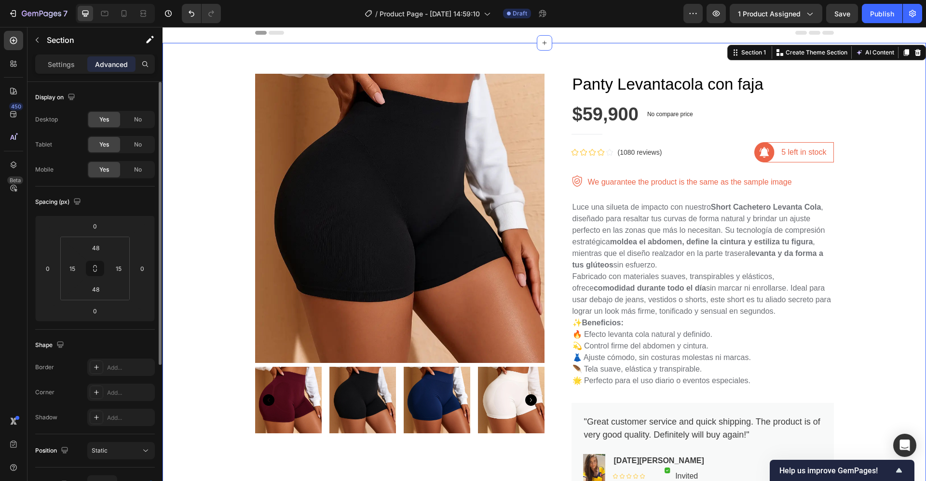
scroll to position [17, 0]
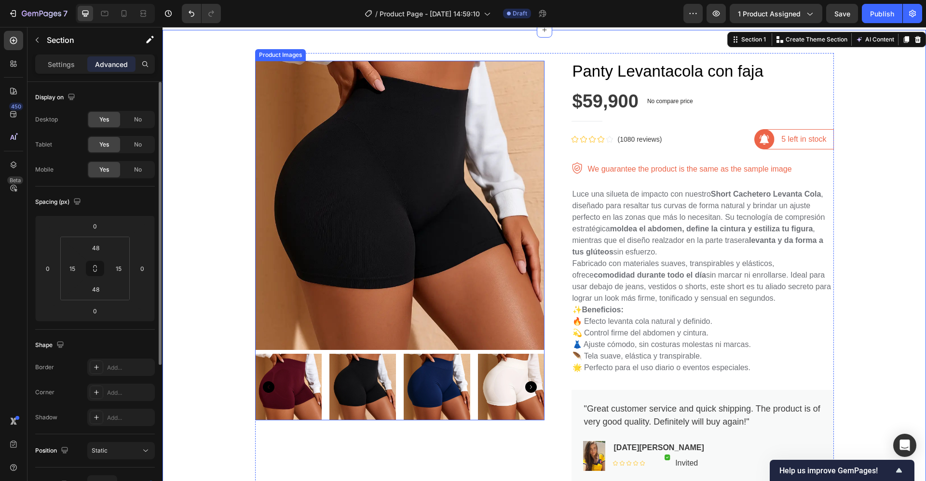
click at [360, 215] on img at bounding box center [399, 205] width 289 height 289
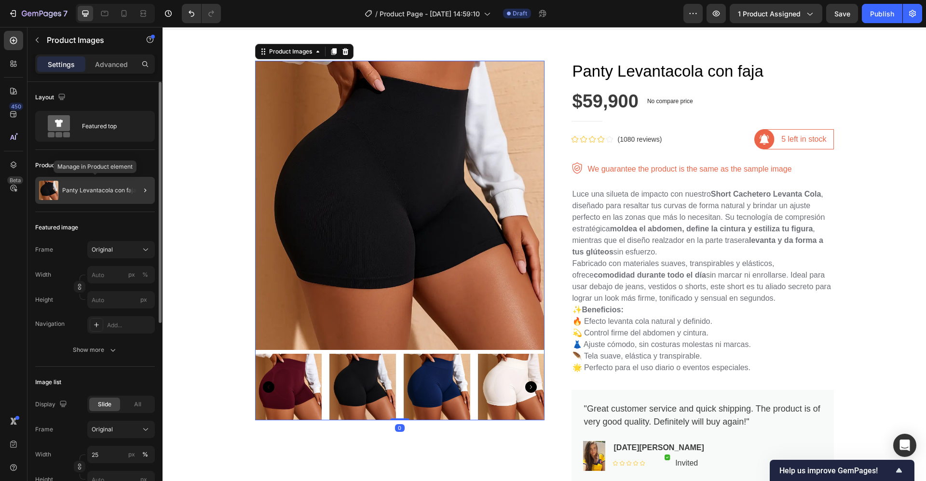
click at [121, 188] on p "Panty Levantacola con faja" at bounding box center [99, 190] width 74 height 7
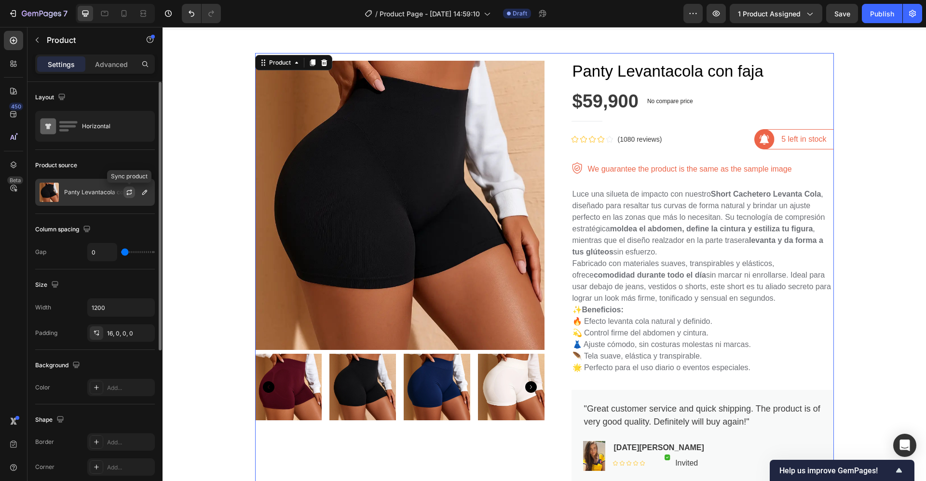
click at [129, 192] on icon "button" at bounding box center [129, 193] width 8 height 8
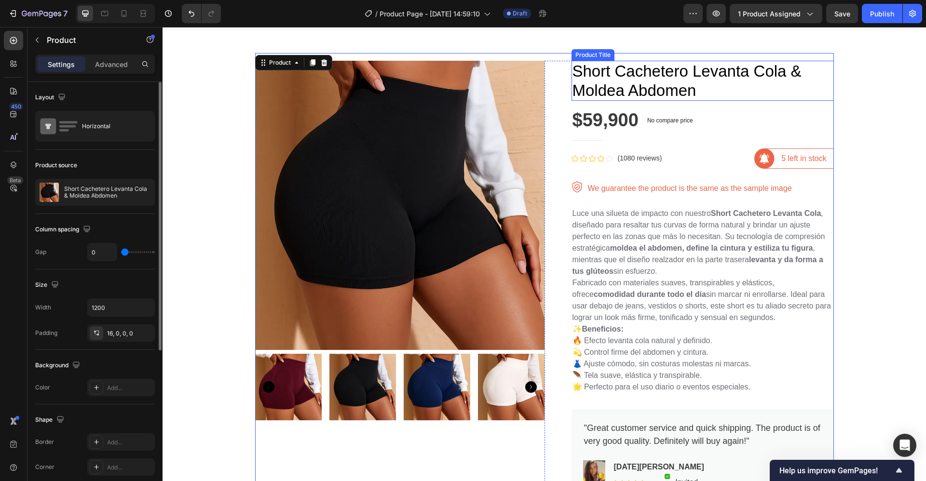
click at [630, 82] on h1 "Short Cachetero Levanta Cola & Moldea Abdomen" at bounding box center [702, 81] width 262 height 40
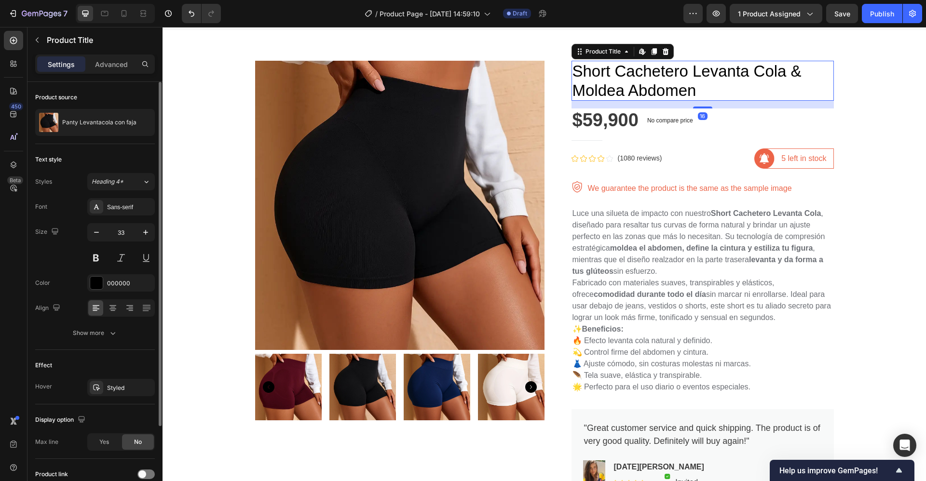
click at [571, 68] on h1 "Short Cachetero Levanta Cola & Moldea Abdomen" at bounding box center [702, 81] width 262 height 40
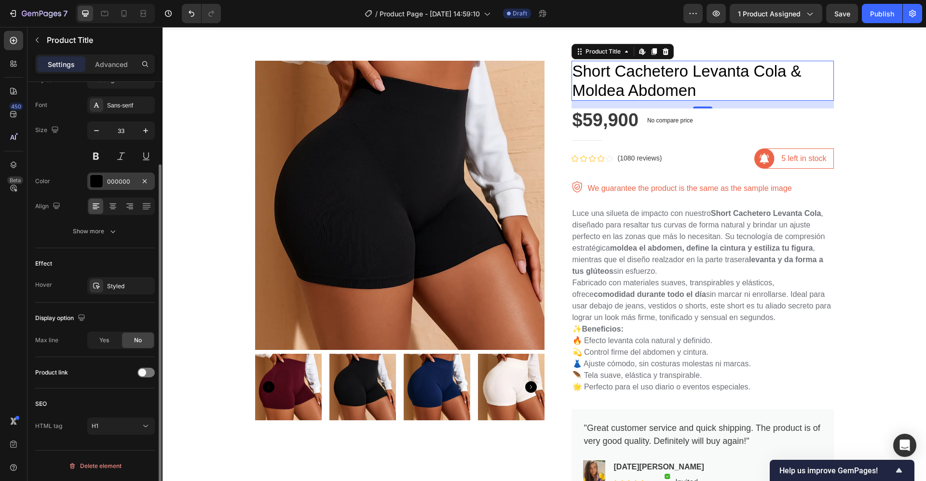
scroll to position [0, 0]
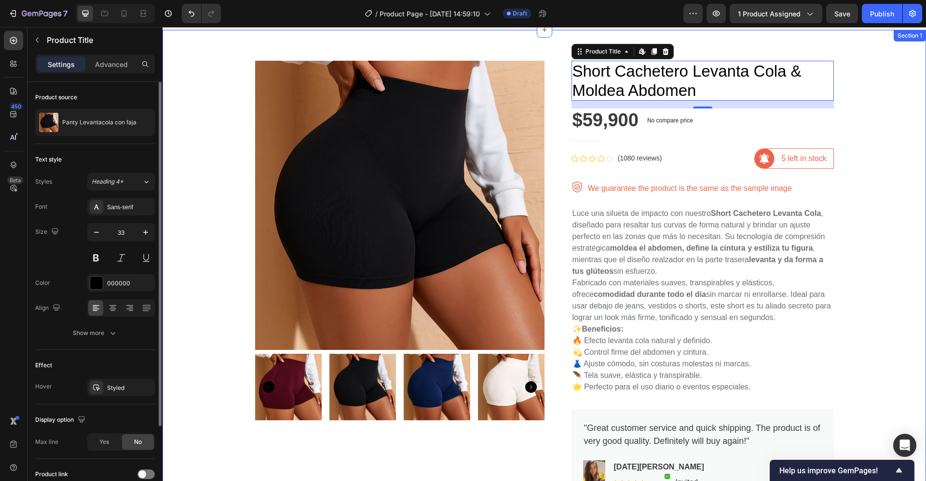
click at [888, 204] on div "Product Images Short Cachetero Levanta Cola & Moldea Abdomen Product Title Edit…" at bounding box center [544, 425] width 749 height 745
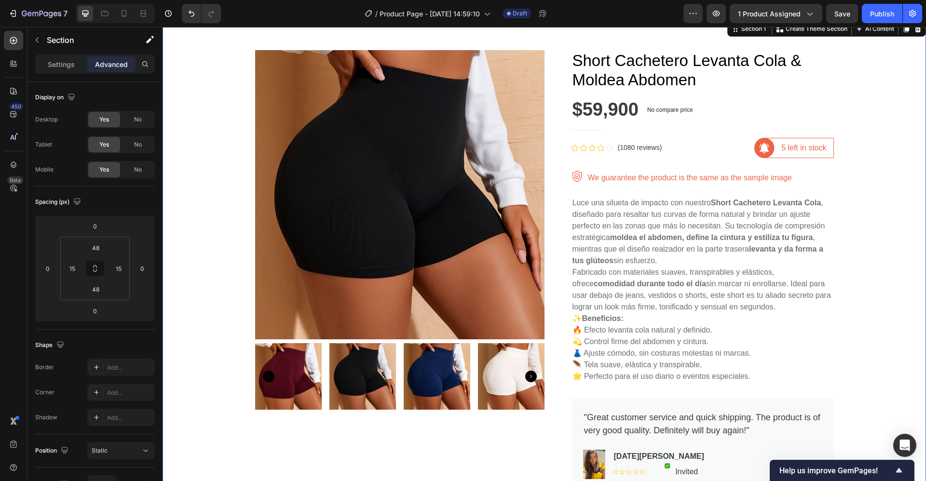
scroll to position [26, 0]
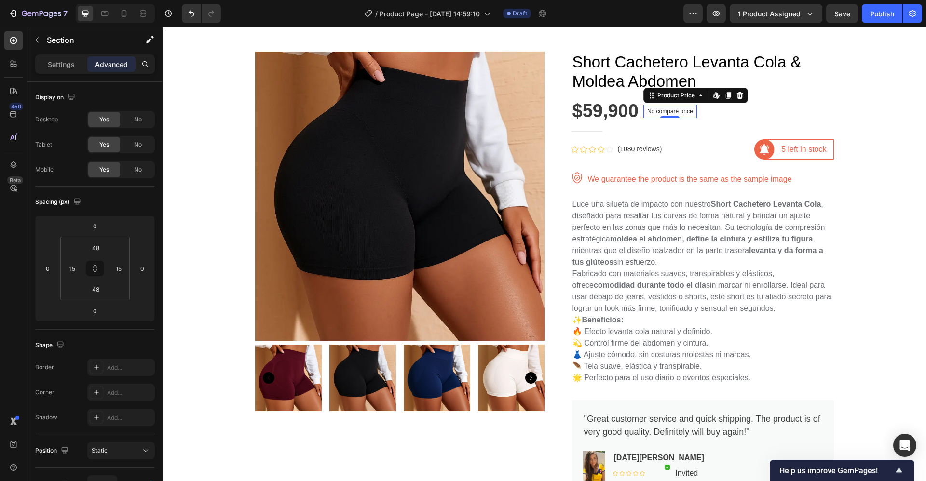
click at [647, 112] on p "No compare price" at bounding box center [670, 112] width 46 height 6
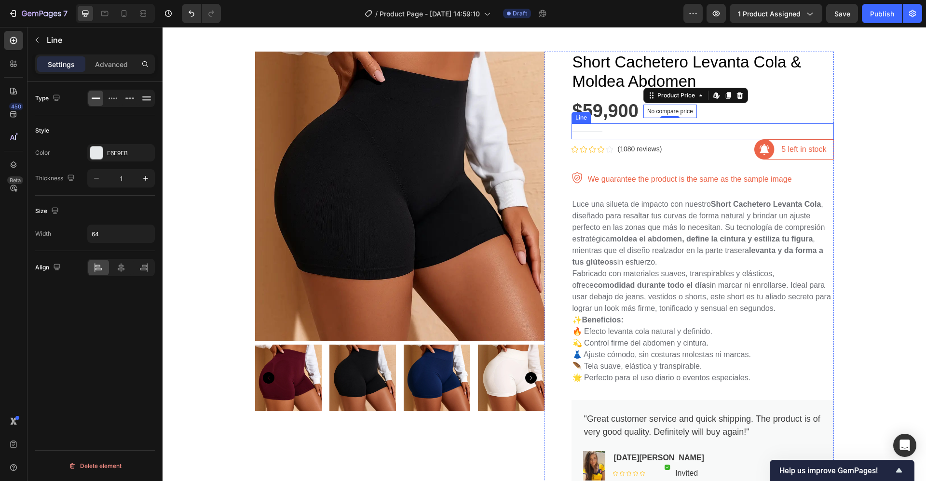
click at [656, 134] on div "Title Line" at bounding box center [702, 131] width 262 height 16
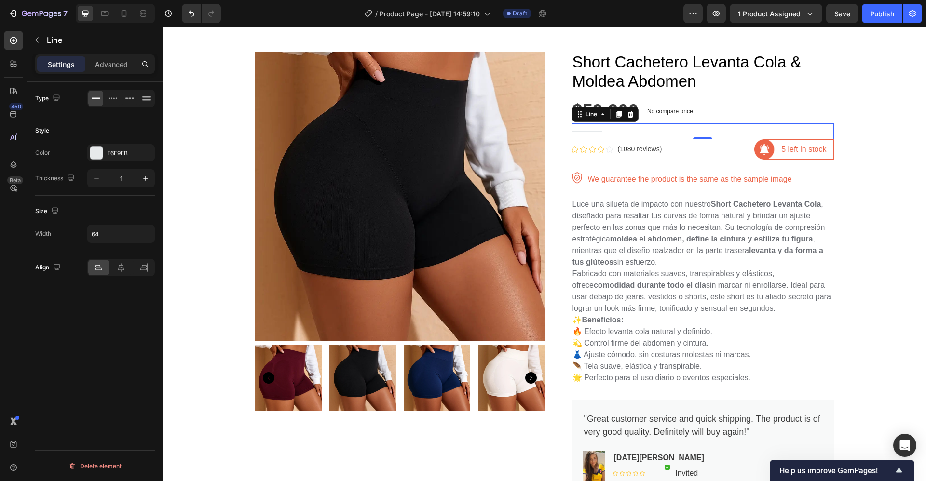
click at [580, 131] on div at bounding box center [586, 131] width 31 height 0
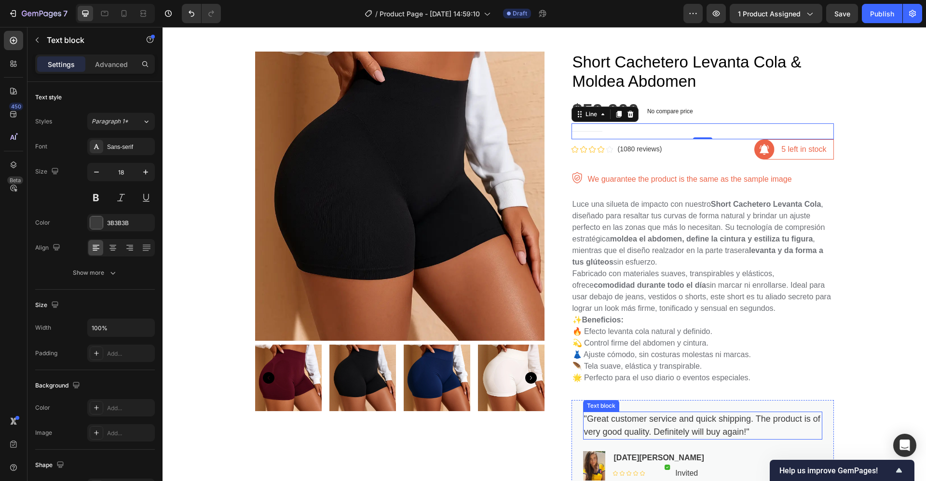
click at [624, 430] on p ""Great customer service and quick shipping. The product is of very good quality…" at bounding box center [702, 426] width 237 height 26
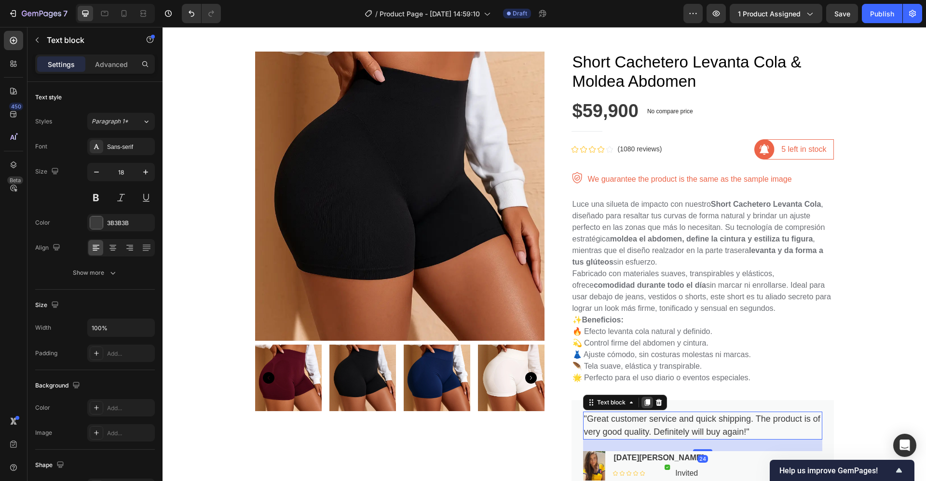
click at [644, 403] on icon at bounding box center [646, 402] width 5 height 7
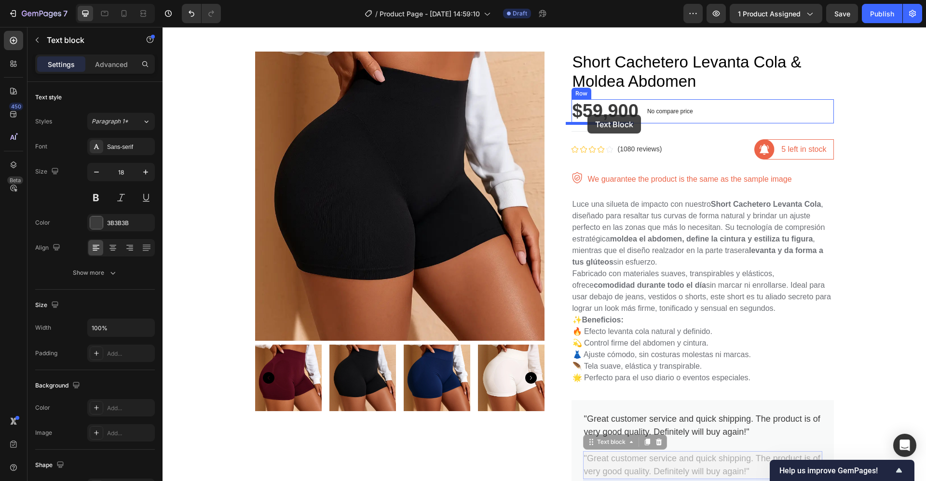
drag, startPoint x: 585, startPoint y: 447, endPoint x: 587, endPoint y: 115, distance: 332.3
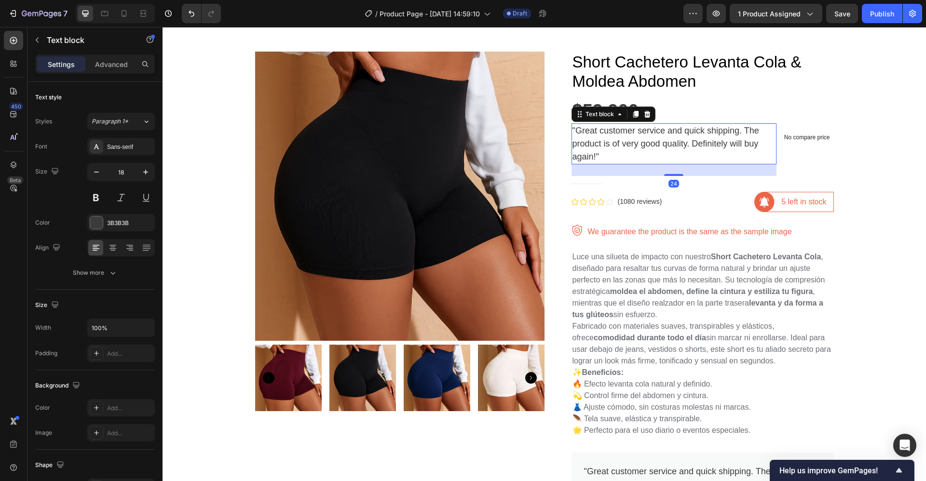
click at [572, 136] on p ""Great customer service and quick shipping. The product is of very good quality…" at bounding box center [673, 143] width 203 height 39
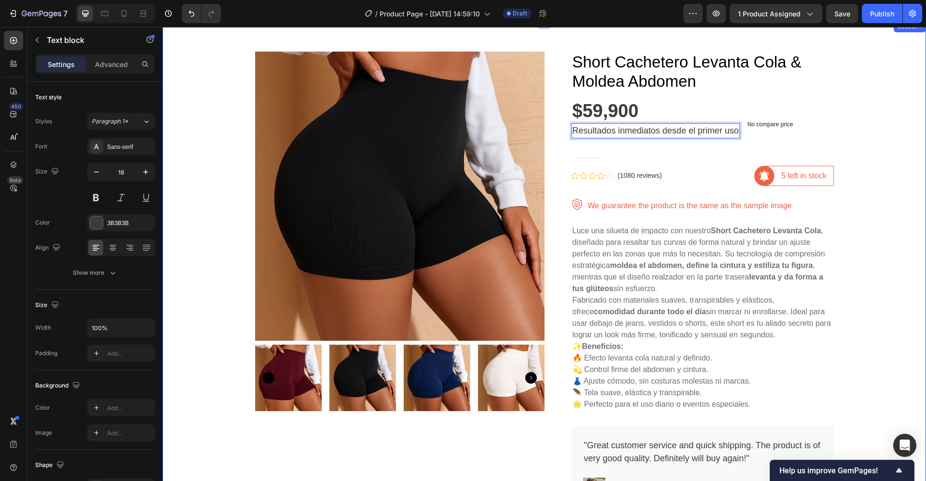
click at [857, 127] on div "Product Images Short Cachetero Levanta Cola & Moldea Abdomen Product Title $59,…" at bounding box center [544, 430] width 749 height 772
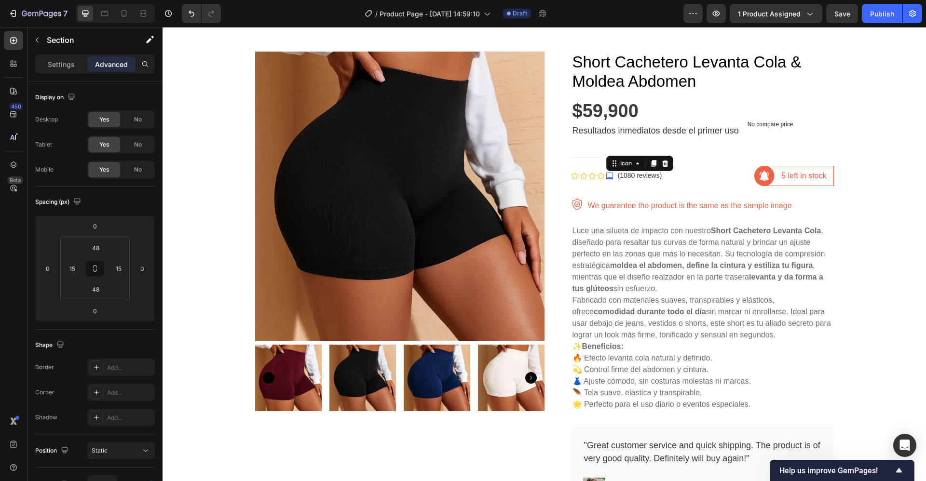
click at [606, 177] on div "Icon 0" at bounding box center [609, 176] width 7 height 7
click at [881, 211] on div "Product Images Short Cachetero Levanta Cola & Moldea Abdomen Product Title $59,…" at bounding box center [544, 430] width 749 height 772
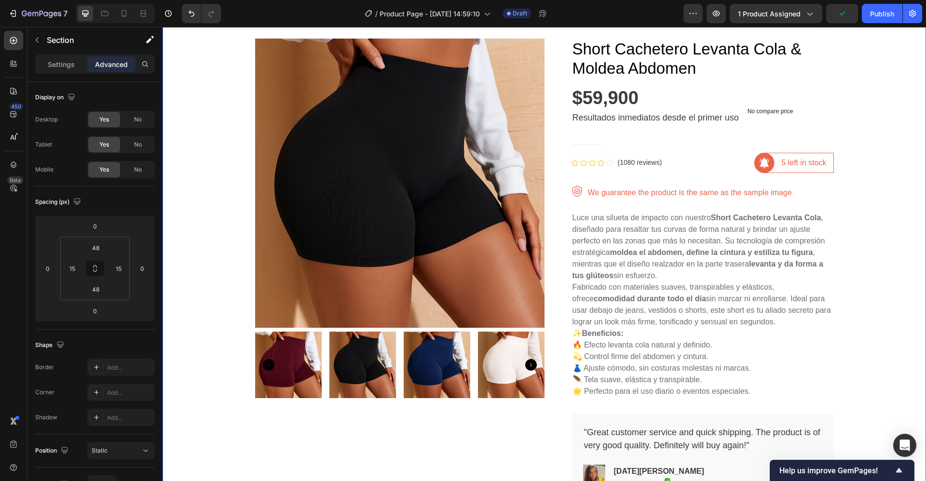
scroll to position [40, 0]
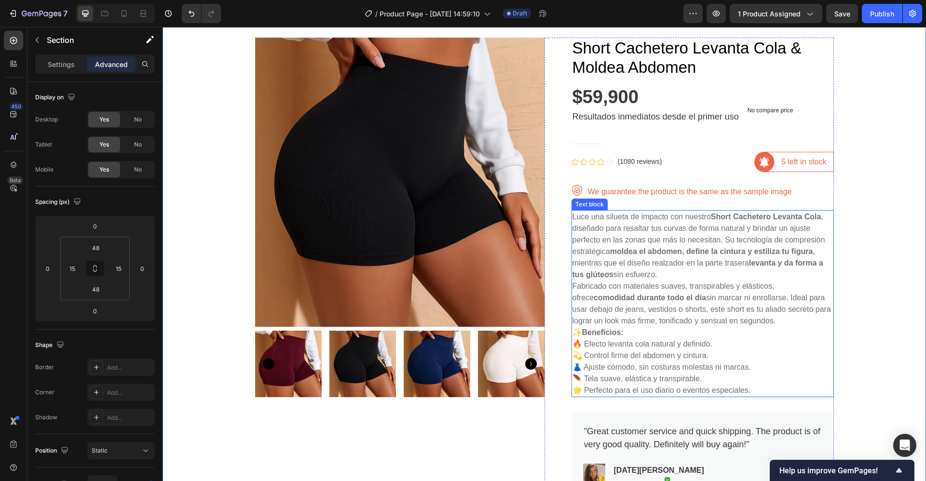
click at [572, 217] on p "Luce una silueta de impacto con nuestro Short Cachetero Levanta Cola , diseñado…" at bounding box center [702, 245] width 260 height 69
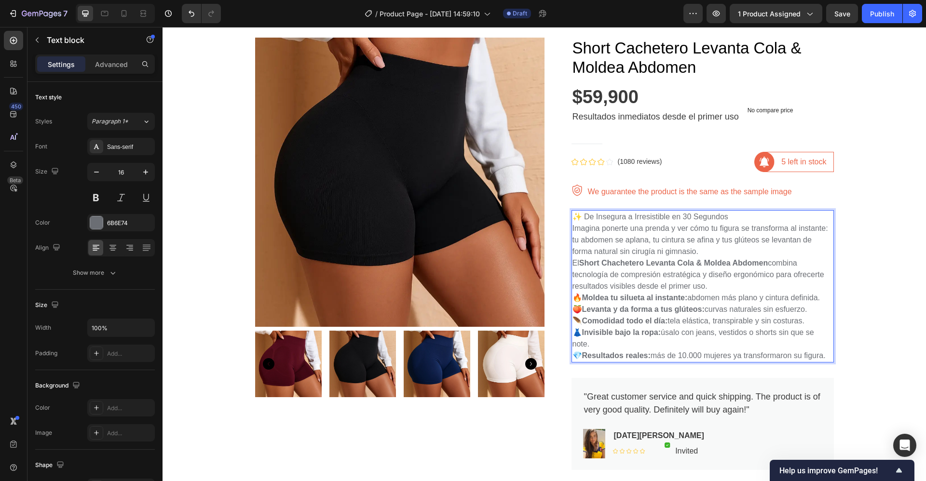
click at [728, 212] on p "✨ De Insegura a Irresistible en 30 Segundos" at bounding box center [702, 217] width 260 height 12
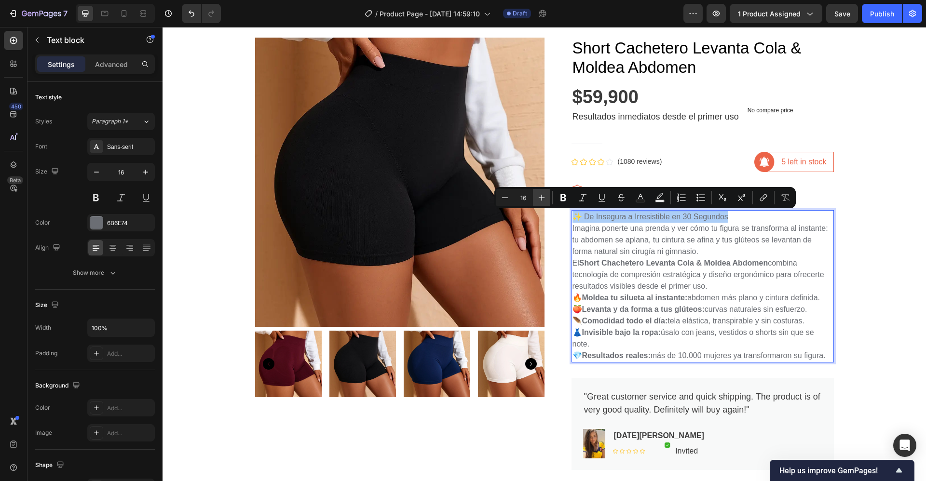
click at [541, 199] on icon "Editor contextual toolbar" at bounding box center [542, 198] width 10 height 10
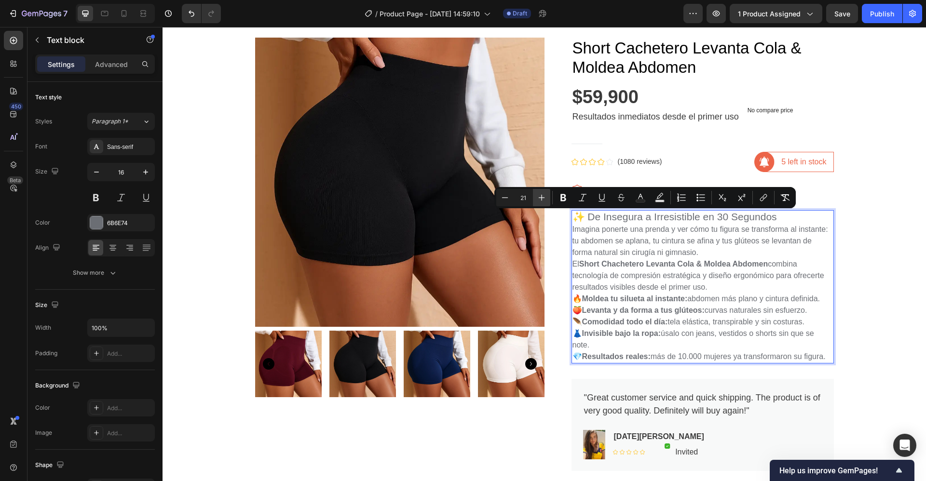
click at [541, 199] on icon "Editor contextual toolbar" at bounding box center [542, 198] width 10 height 10
type input "22"
click at [563, 199] on icon "Editor contextual toolbar" at bounding box center [563, 198] width 10 height 10
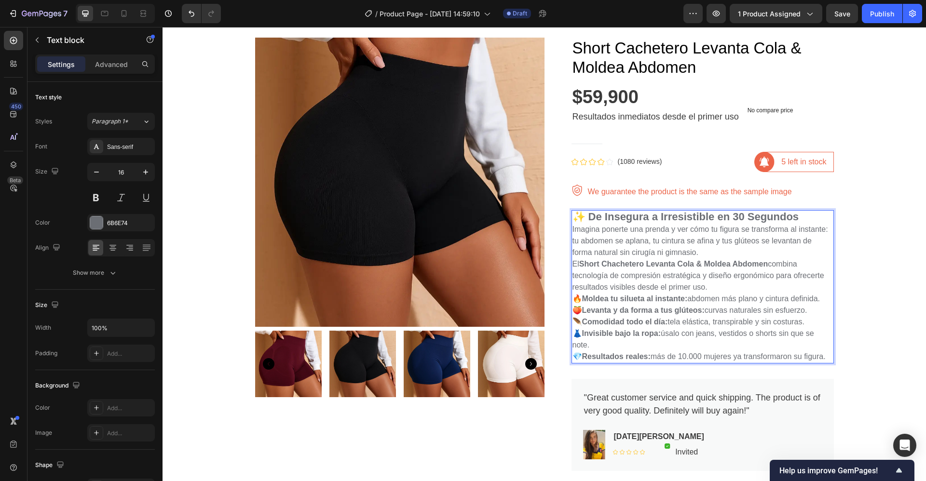
click at [801, 215] on p "✨ De Insegura a Irresistible en 30 Segundos" at bounding box center [702, 217] width 260 height 13
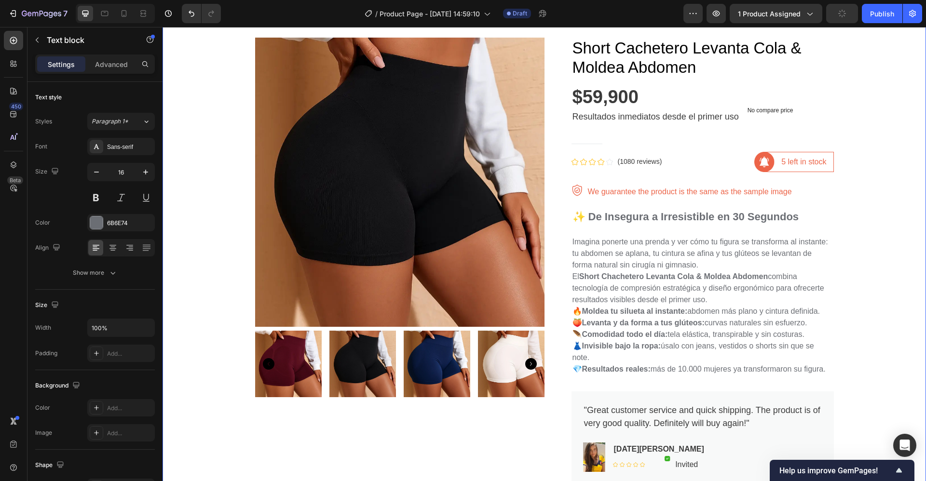
click at [860, 241] on div "Product Images Short Cachetero Levanta Cola & Moldea Abdomen Product Title $59,…" at bounding box center [544, 405] width 749 height 750
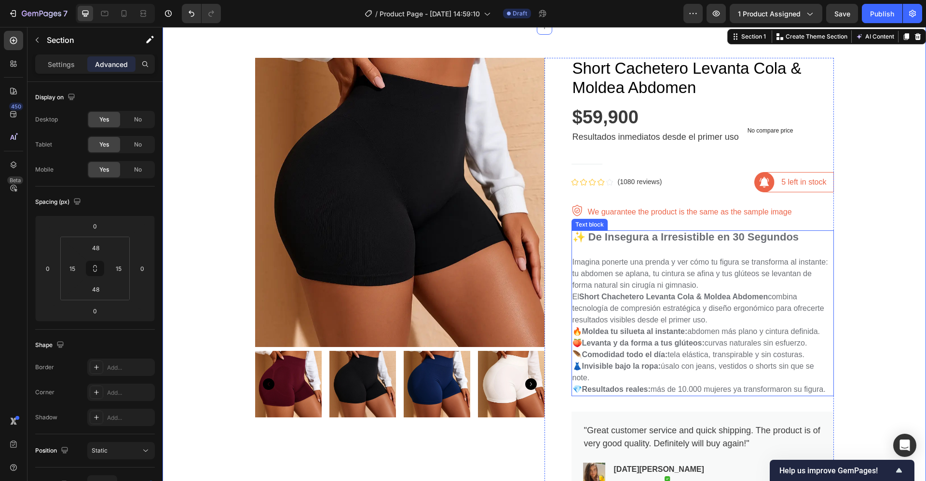
scroll to position [0, 0]
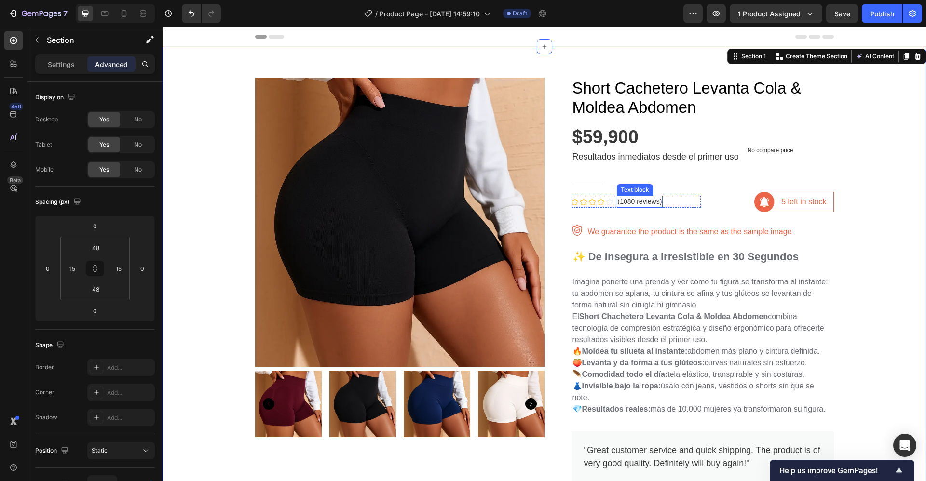
click at [622, 201] on p "(1080 reviews)" at bounding box center [640, 202] width 44 height 10
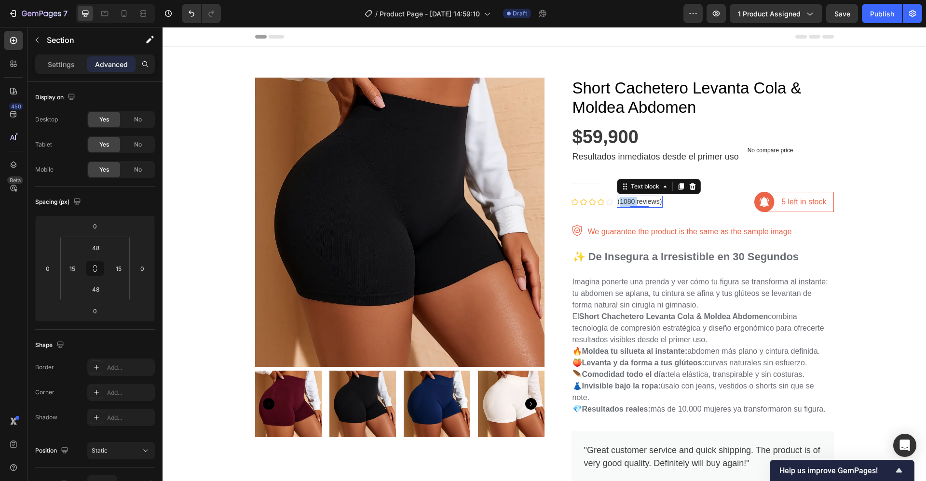
click at [622, 201] on p "(1080 reviews)" at bounding box center [640, 202] width 44 height 10
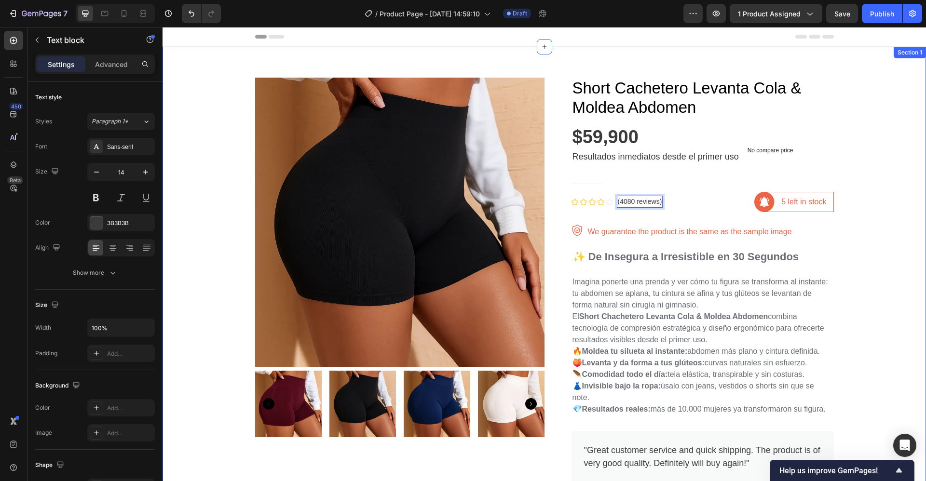
click at [879, 264] on div "Product Images Short Cachetero Levanta Cola & Moldea Abdomen Product Title $59,…" at bounding box center [544, 445] width 749 height 750
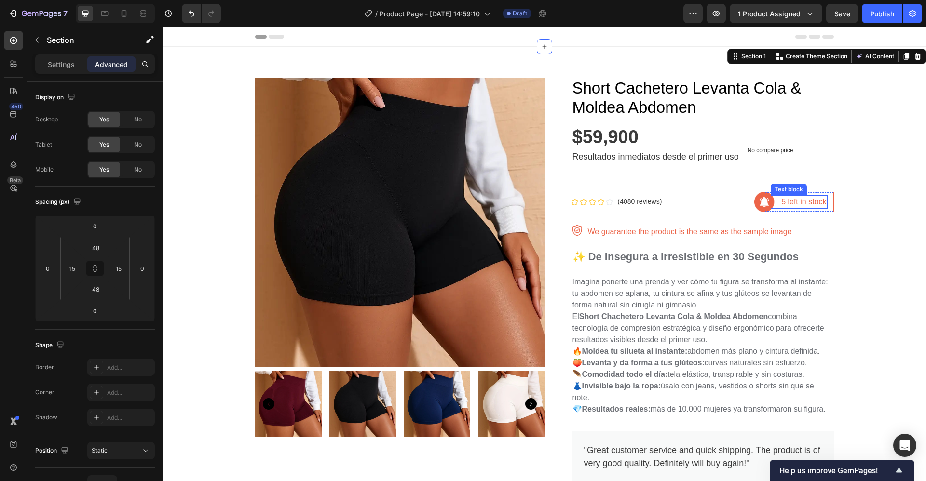
click at [792, 204] on div "5 left in stock Text block" at bounding box center [799, 202] width 56 height 14
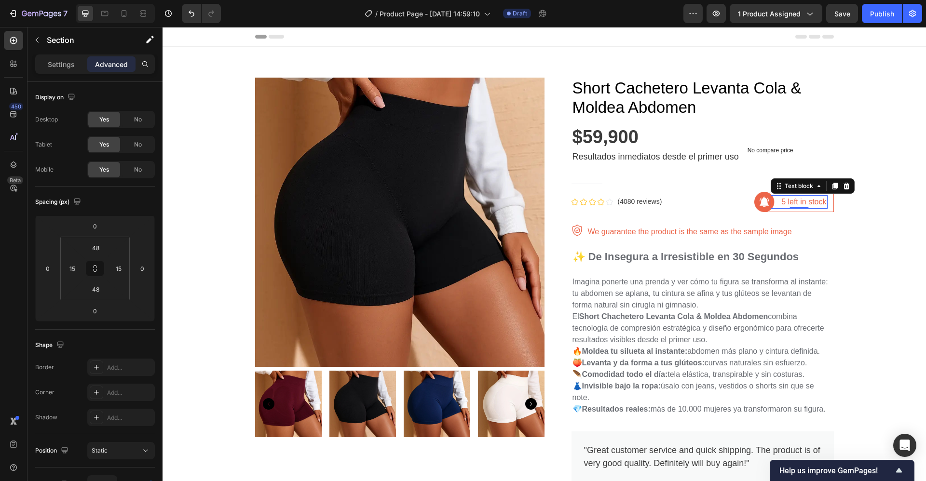
click at [794, 205] on div "0" at bounding box center [799, 209] width 10 height 8
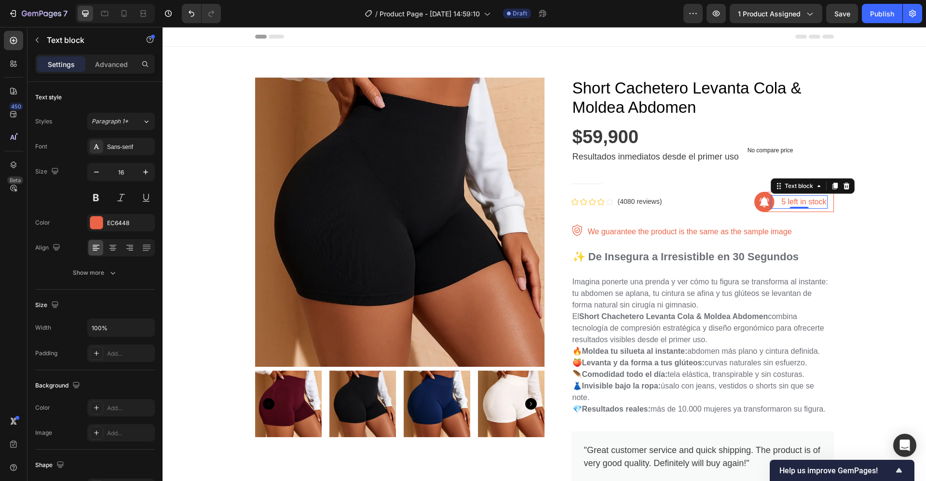
click at [788, 204] on p "5 left in stock" at bounding box center [803, 202] width 45 height 12
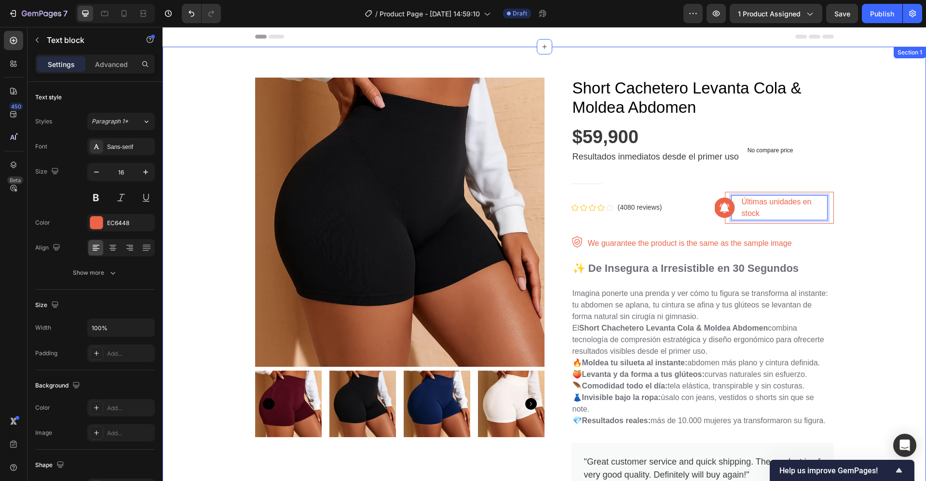
click at [873, 218] on div "Product Images Short Cachetero Levanta Cola & Moldea Abdomen Product Title $59,…" at bounding box center [544, 451] width 749 height 762
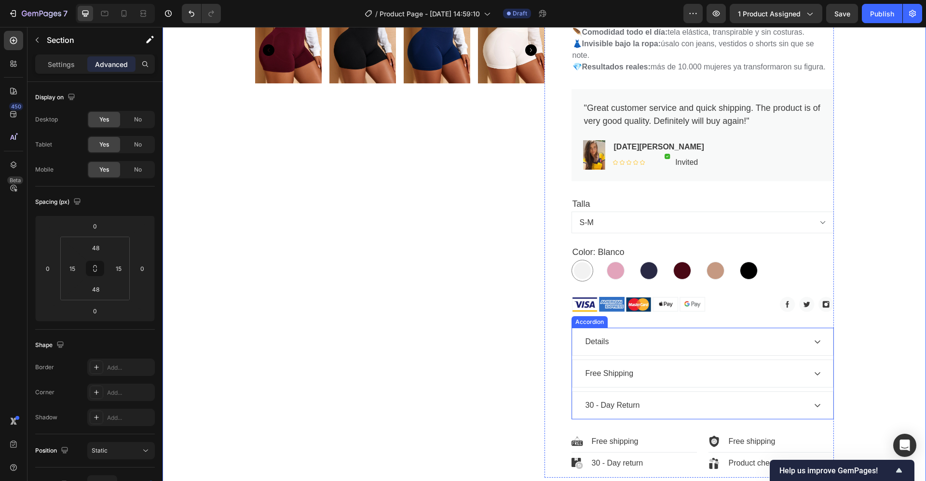
scroll to position [353, 0]
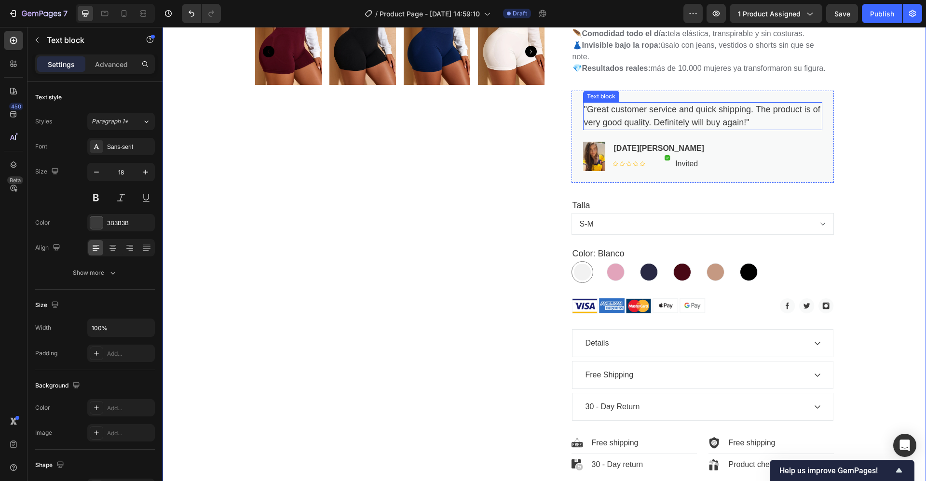
click at [584, 111] on p ""Great customer service and quick shipping. The product is of very good quality…" at bounding box center [702, 116] width 237 height 26
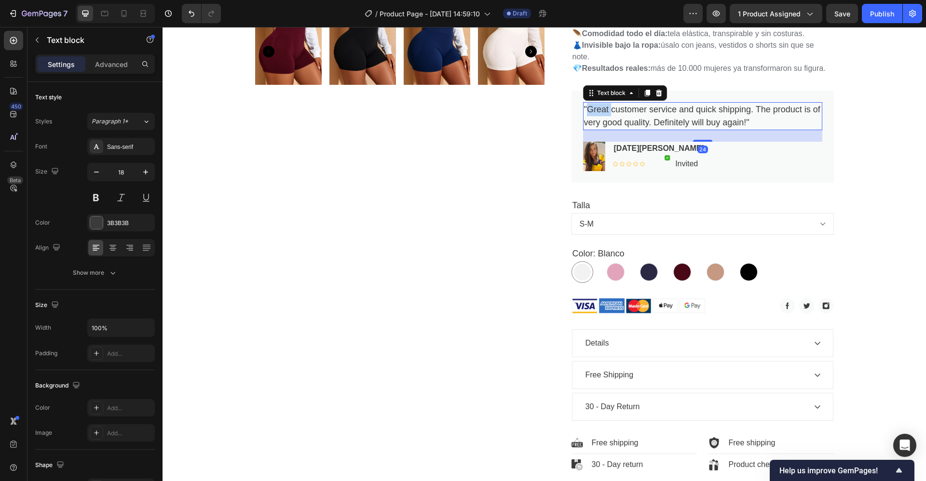
click at [584, 111] on p ""Great customer service and quick shipping. The product is of very good quality…" at bounding box center [702, 116] width 237 height 26
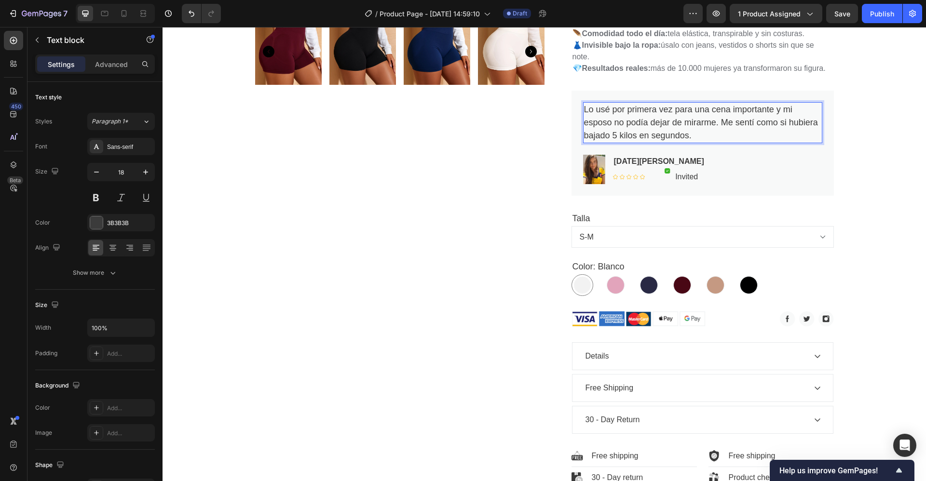
click at [586, 107] on p "Lo usé por primera vez para una cena importante y mi esposo no podía dejar de m…" at bounding box center [702, 122] width 237 height 39
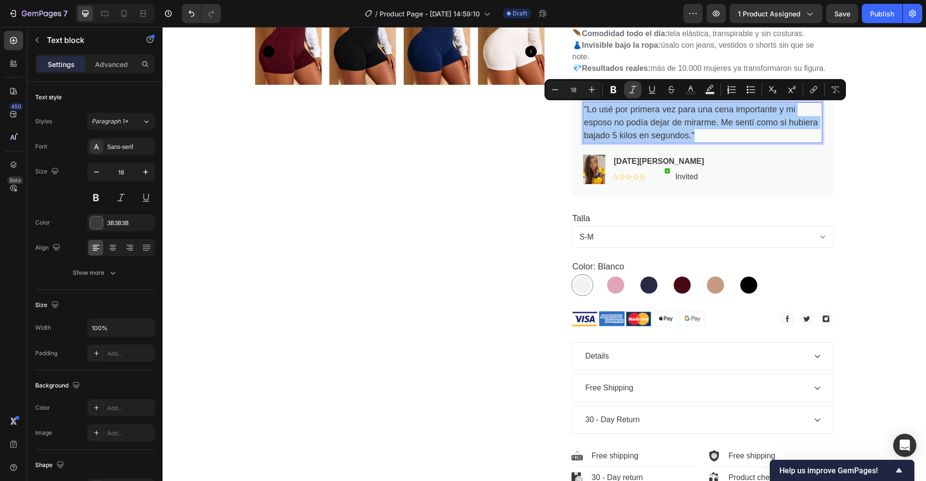
click at [635, 88] on icon "Editor contextual toolbar" at bounding box center [633, 90] width 10 height 10
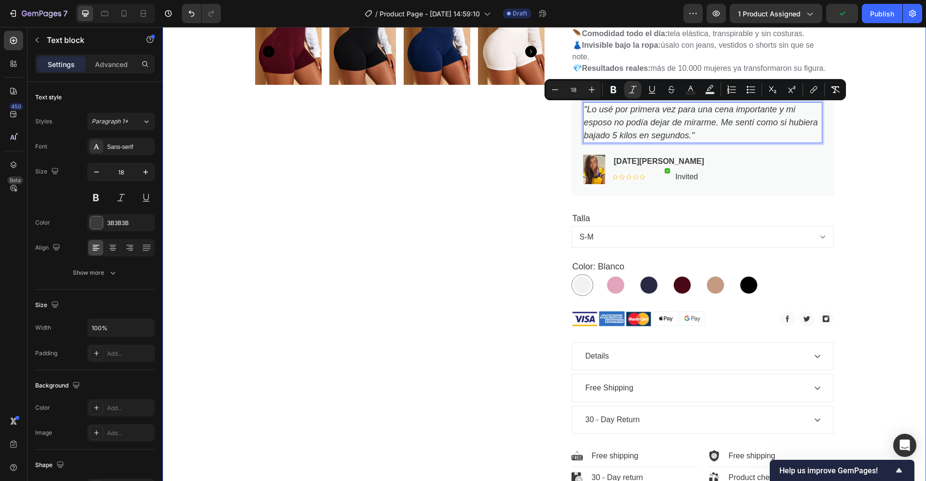
click at [873, 170] on div "Product Images Short Cachetero Levanta Cola & Moldea Abdomen Product Title $59,…" at bounding box center [544, 104] width 749 height 775
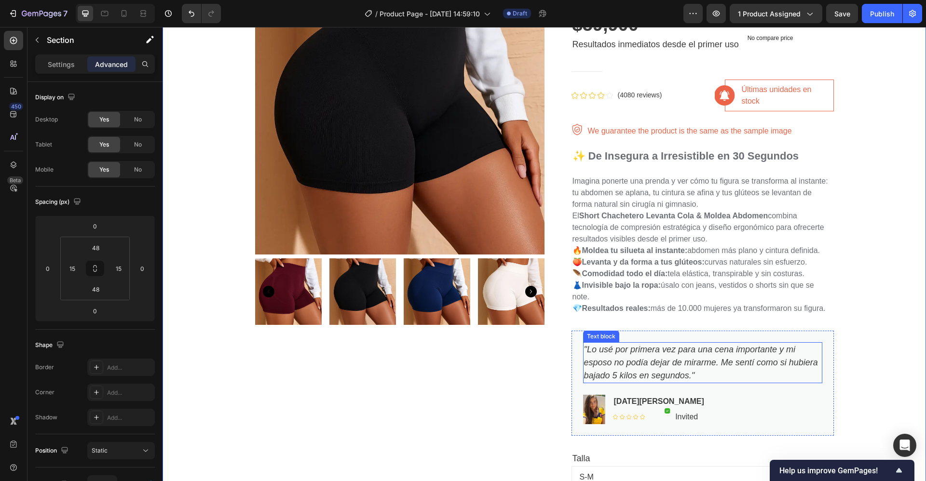
scroll to position [111, 0]
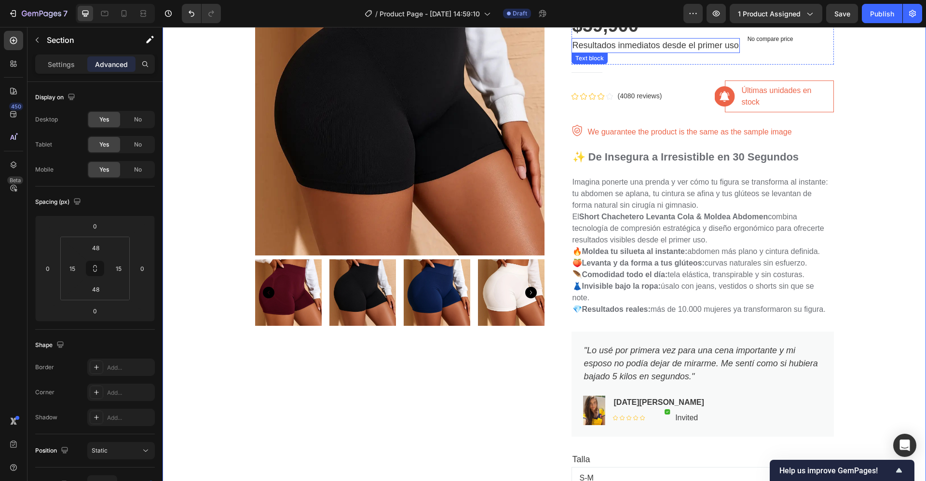
click at [630, 42] on p "Resultados inmediatos desde el primer uso" at bounding box center [655, 45] width 166 height 13
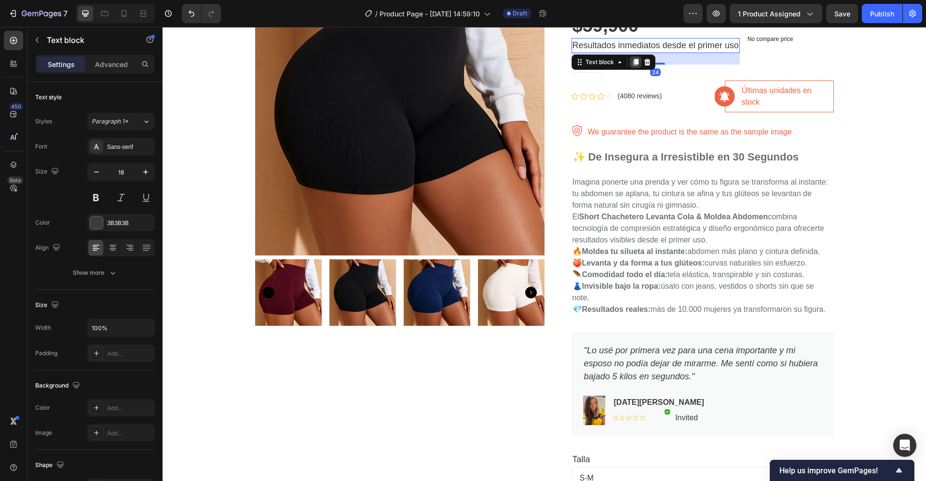
click at [633, 65] on icon at bounding box center [635, 62] width 5 height 7
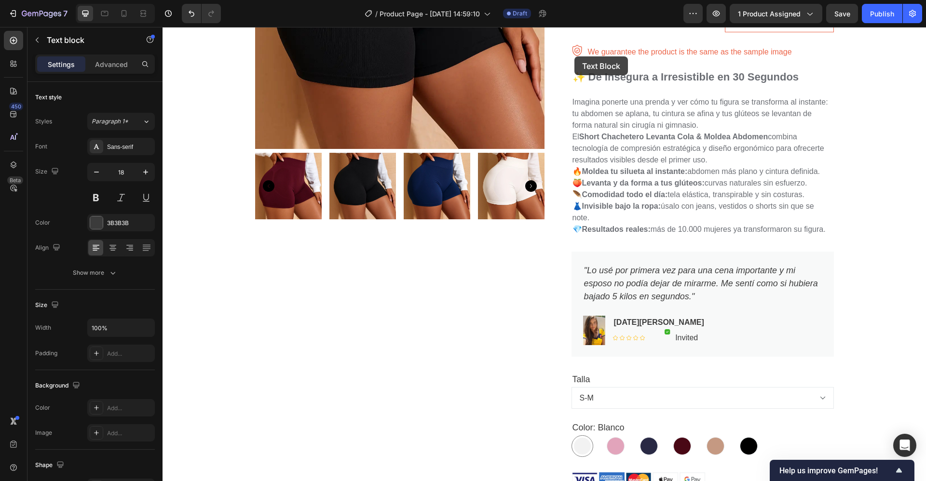
scroll to position [198, 0]
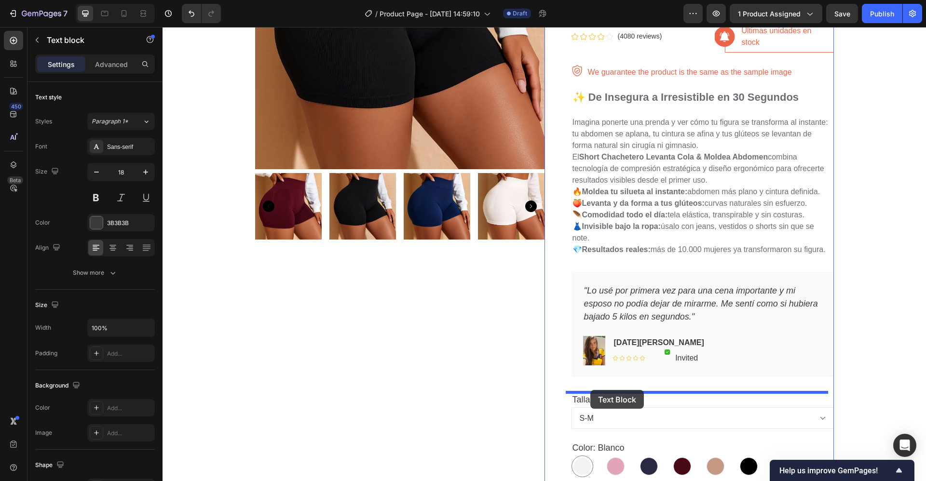
drag, startPoint x: 574, startPoint y: 56, endPoint x: 590, endPoint y: 390, distance: 334.1
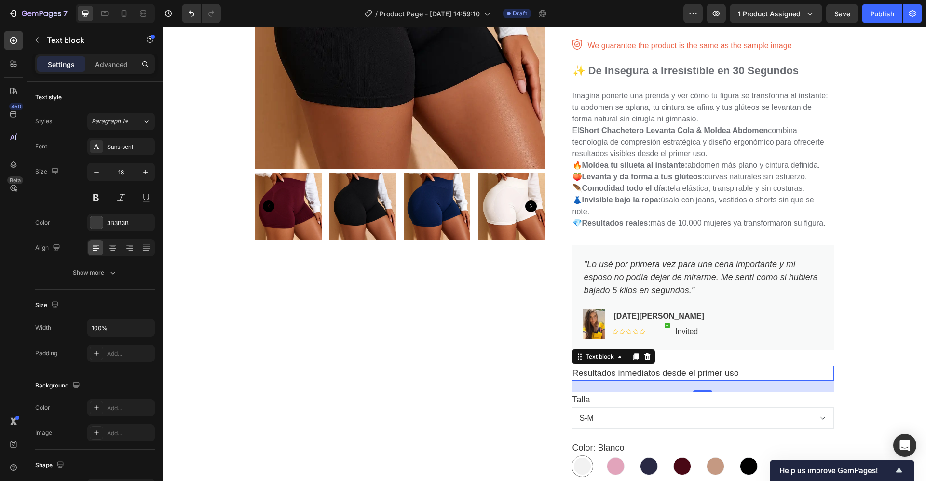
click at [746, 377] on p "Resultados inmediatos desde el primer uso" at bounding box center [702, 373] width 260 height 13
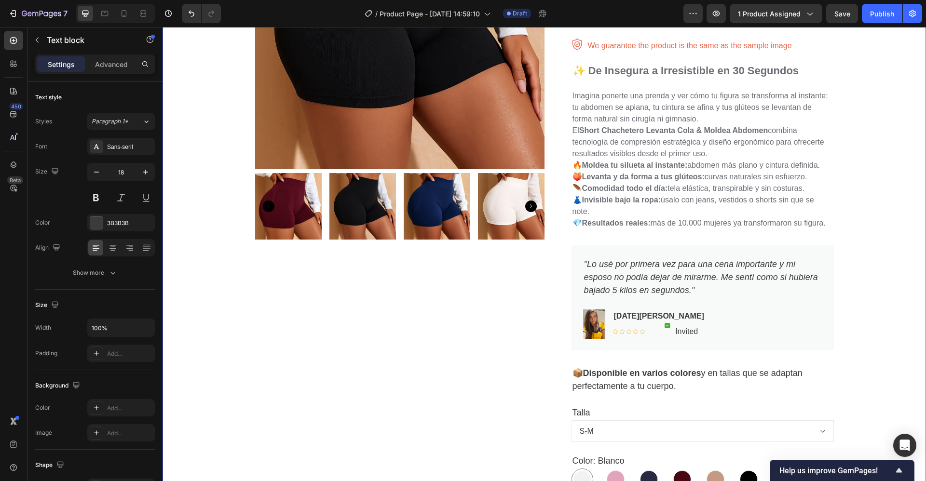
click at [863, 363] on div "Product Images Short Cachetero Levanta Cola & Moldea Abdomen Product Title $59,…" at bounding box center [544, 279] width 749 height 814
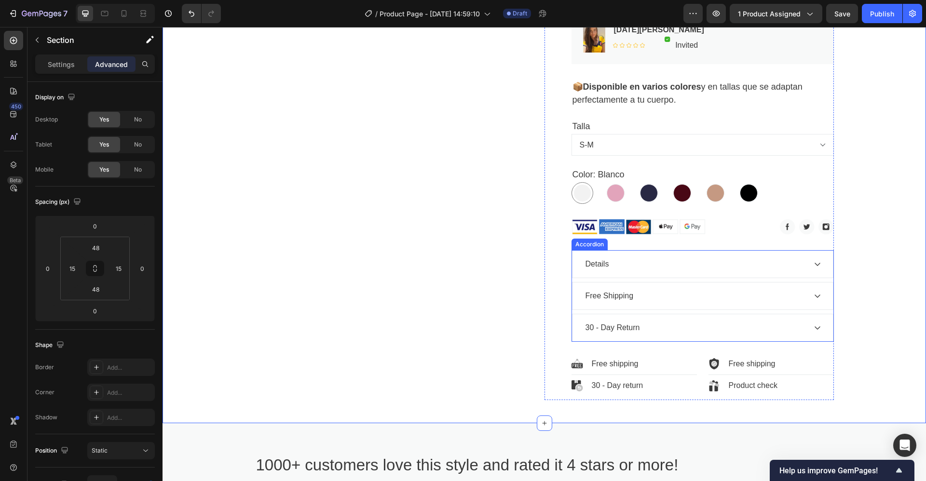
scroll to position [485, 0]
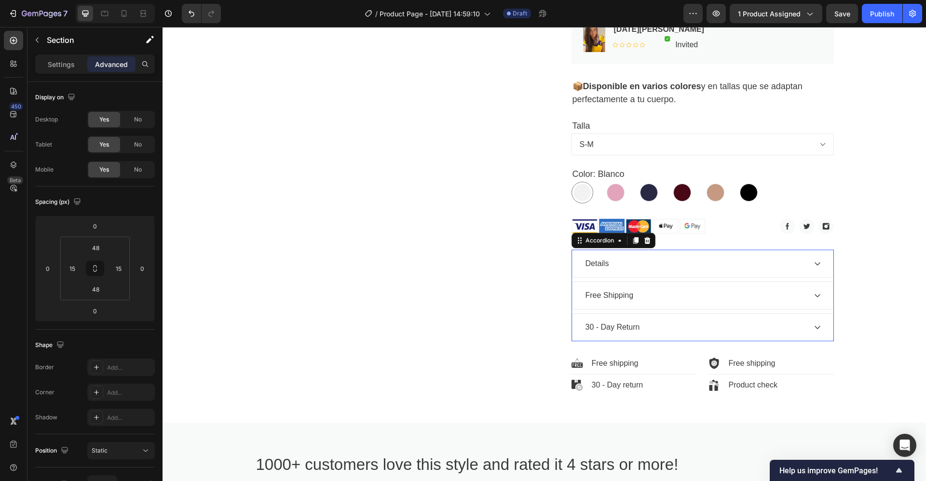
click at [662, 261] on div "Details" at bounding box center [695, 264] width 222 height 14
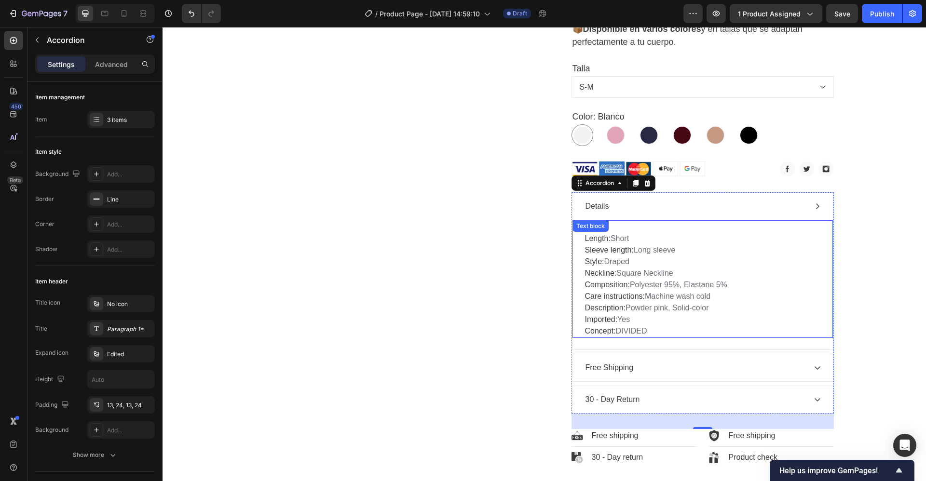
scroll to position [543, 0]
click at [579, 237] on div "Length: Short Sleeve length: Long sleeve Style: Draped Neckline: Square Necklin…" at bounding box center [702, 278] width 260 height 118
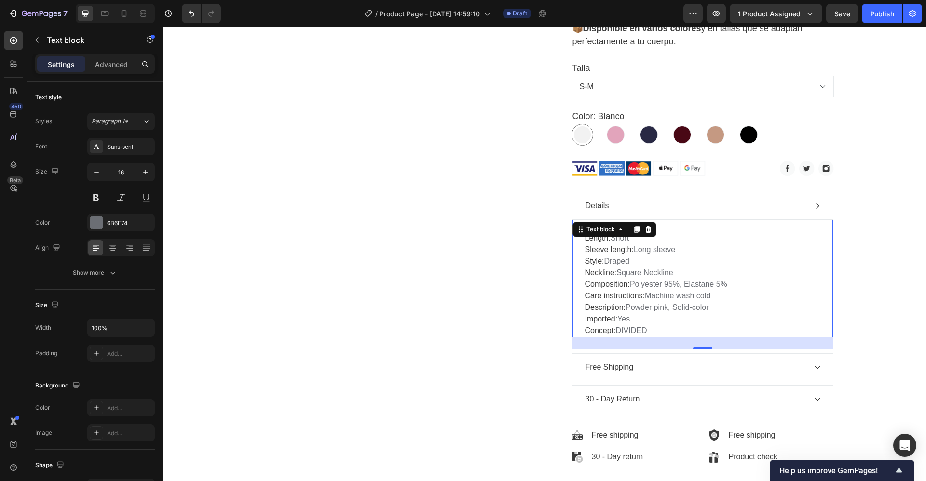
click at [579, 237] on div "Text block" at bounding box center [614, 229] width 84 height 15
drag, startPoint x: 646, startPoint y: 319, endPoint x: 649, endPoint y: 325, distance: 6.0
click at [648, 323] on p "Length: Short Sleeve length: Long sleeve Style: Draped Neckline: Square Necklin…" at bounding box center [702, 284] width 235 height 104
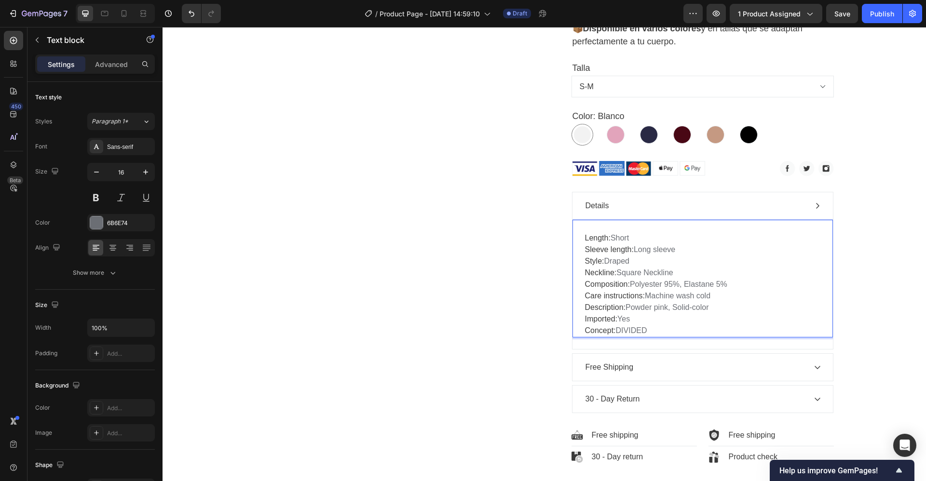
click at [659, 333] on p "Length: Short Sleeve length: Long sleeve Style: Draped Neckline: Square Necklin…" at bounding box center [702, 284] width 235 height 104
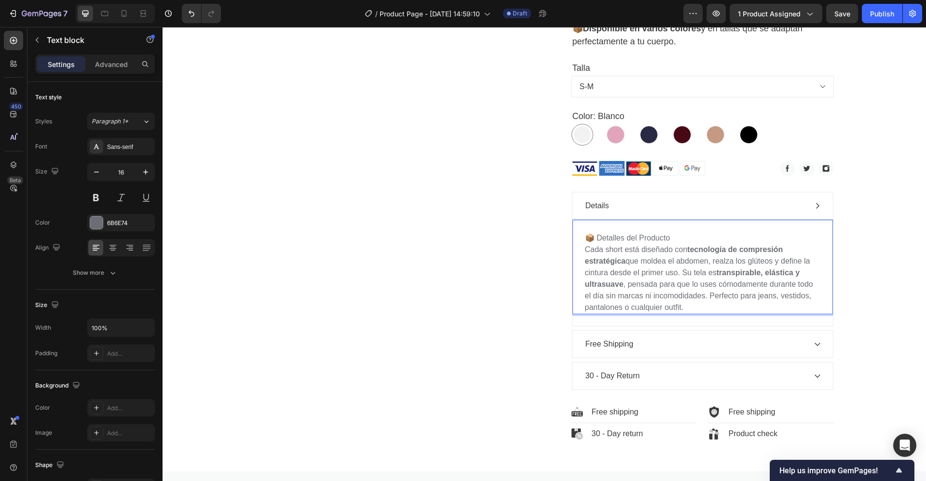
click at [672, 238] on p "📦 Detalles del Producto" at bounding box center [702, 238] width 235 height 12
click at [585, 251] on p "Cada short está diseñado con tecnología de compresión estratégica que moldea el…" at bounding box center [702, 278] width 235 height 69
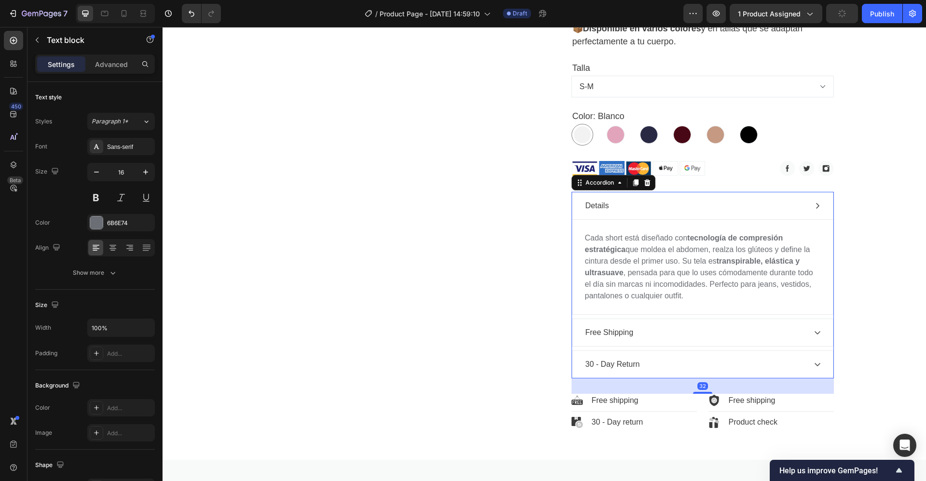
click at [593, 204] on div "Details" at bounding box center [597, 206] width 27 height 14
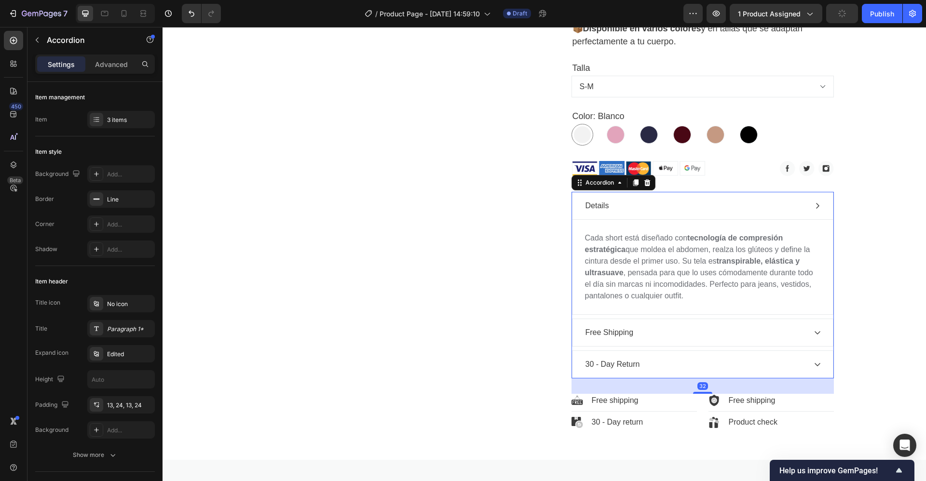
click at [593, 204] on div "Details" at bounding box center [597, 206] width 27 height 14
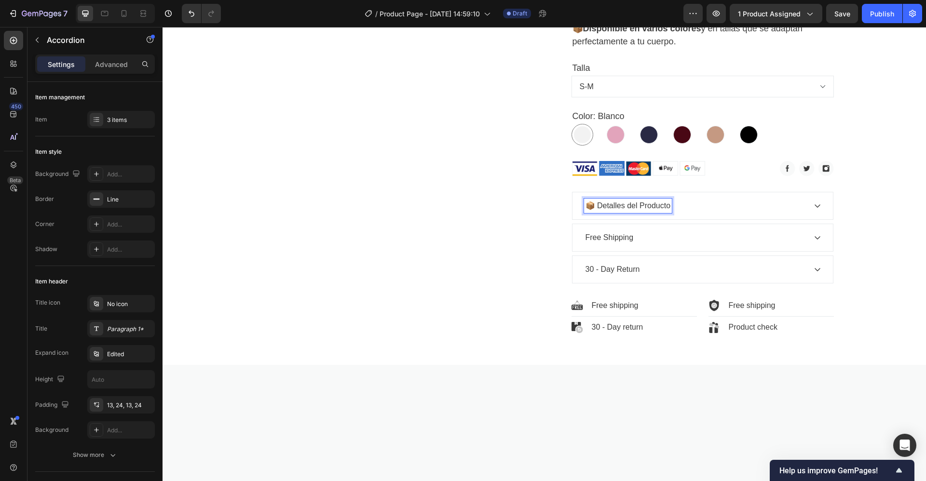
click at [585, 239] on p "Free Shipping" at bounding box center [609, 238] width 48 height 12
click at [814, 240] on icon at bounding box center [818, 238] width 8 height 8
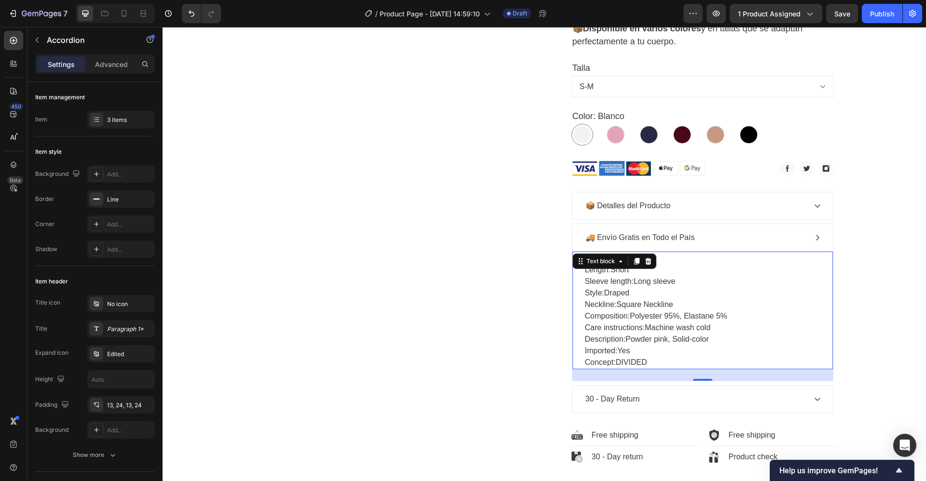
click at [585, 271] on span "Length:" at bounding box center [598, 270] width 26 height 8
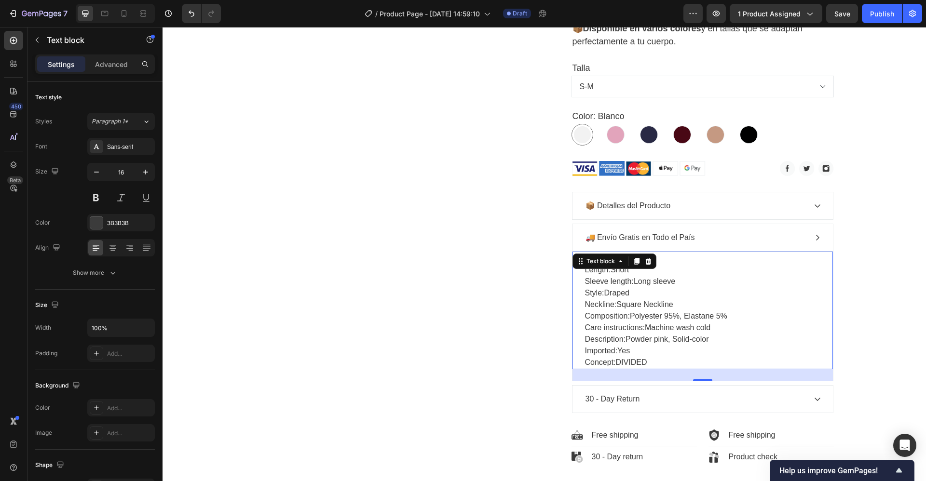
click at [585, 271] on span "Length:" at bounding box center [598, 270] width 26 height 8
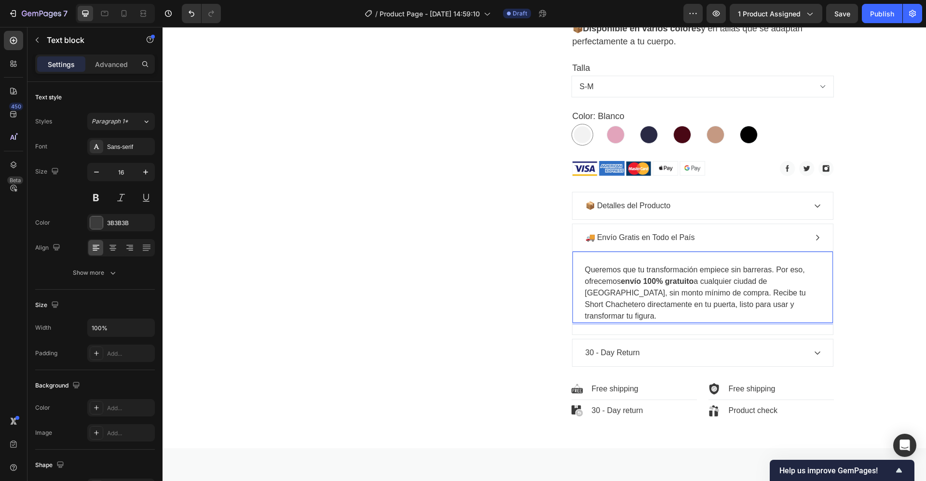
click at [751, 293] on p "Queremos que tu transformación empiece sin barreras. Por eso, ofrecemos envío 1…" at bounding box center [702, 293] width 235 height 58
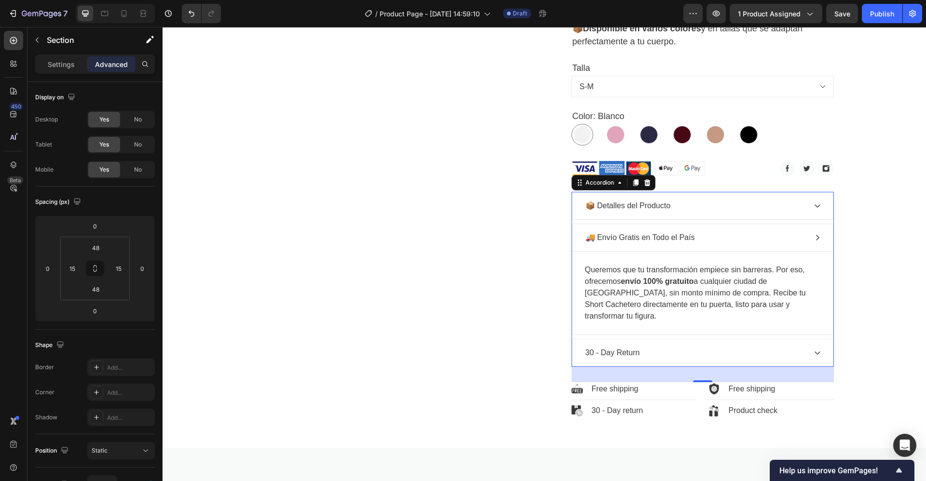
click at [814, 237] on icon at bounding box center [818, 238] width 8 height 8
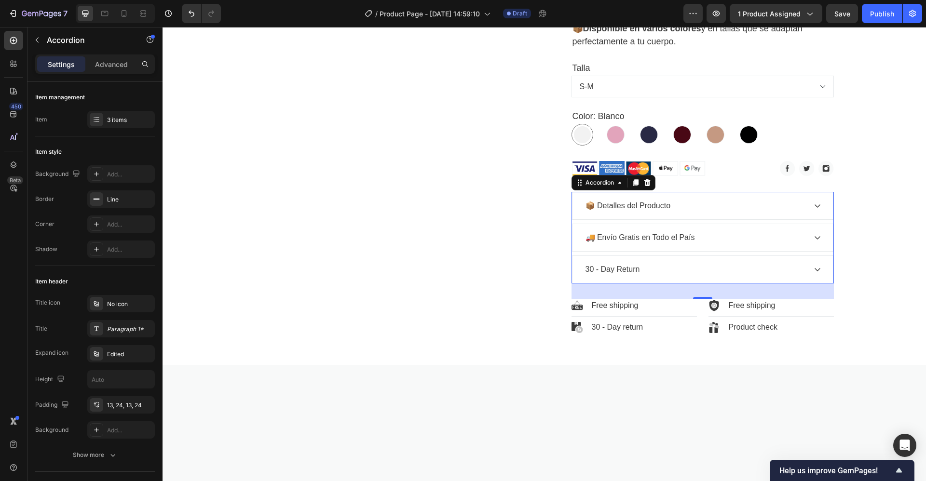
click at [656, 268] on div "30 - Day Return" at bounding box center [695, 269] width 222 height 14
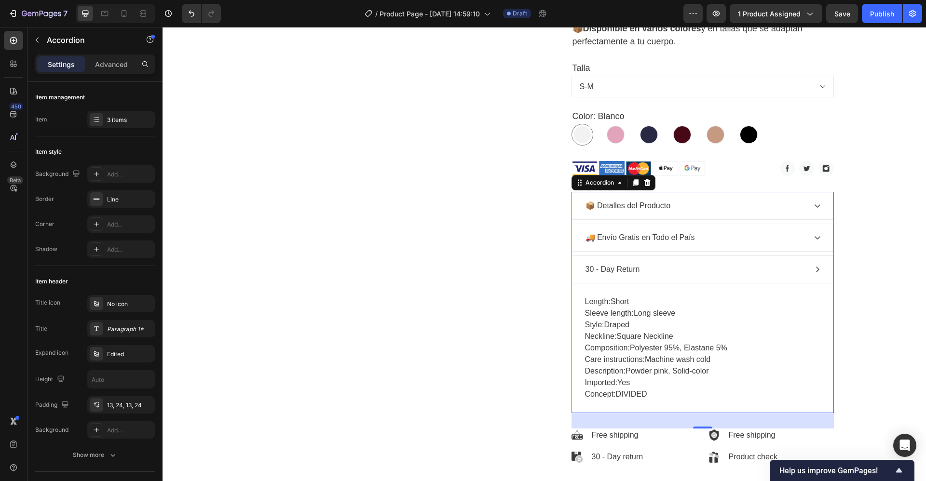
click at [656, 268] on div "30 - Day Return" at bounding box center [695, 269] width 222 height 14
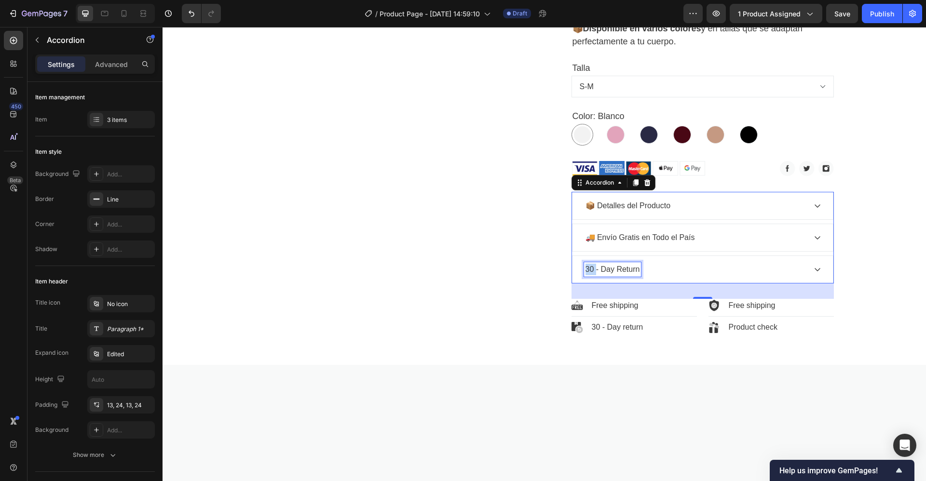
click at [585, 271] on p "30 - Day Return" at bounding box center [612, 270] width 54 height 12
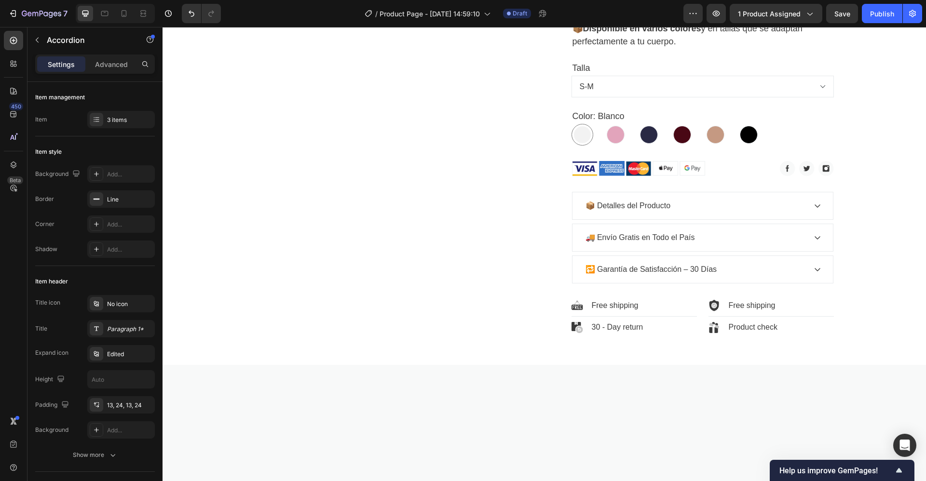
click at [814, 271] on icon at bounding box center [818, 270] width 8 height 8
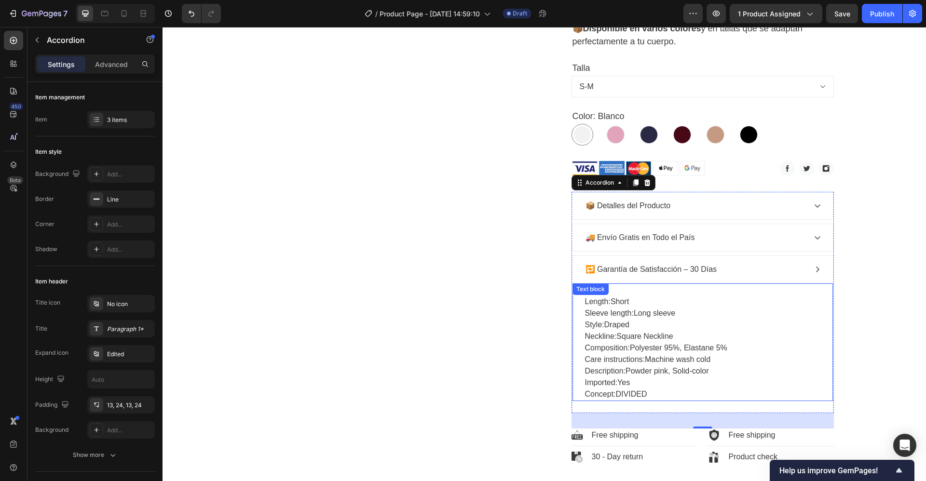
click at [584, 302] on div "Length: Short Sleeve length: Long sleeve Style: Draped Neckline: Square Necklin…" at bounding box center [702, 348] width 237 height 106
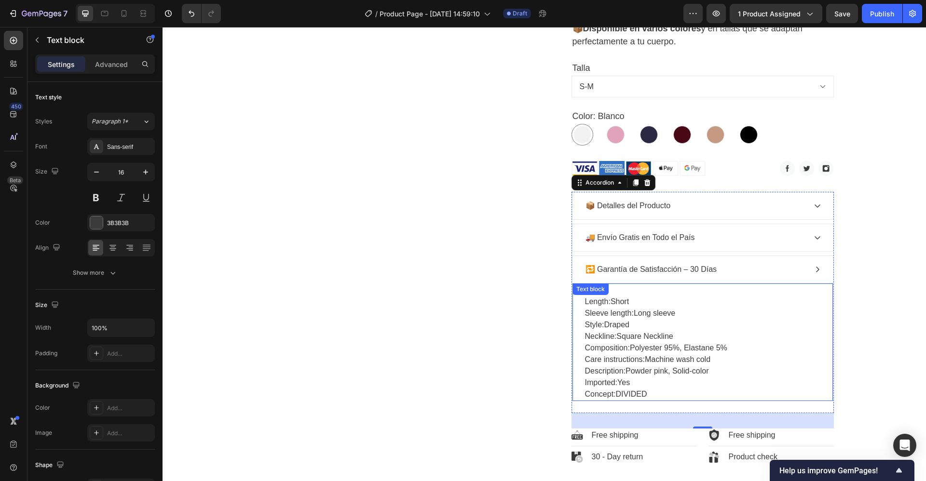
click at [584, 302] on div "Length: Short Sleeve length: Long sleeve Style: Draped Neckline: Square Necklin…" at bounding box center [702, 348] width 237 height 106
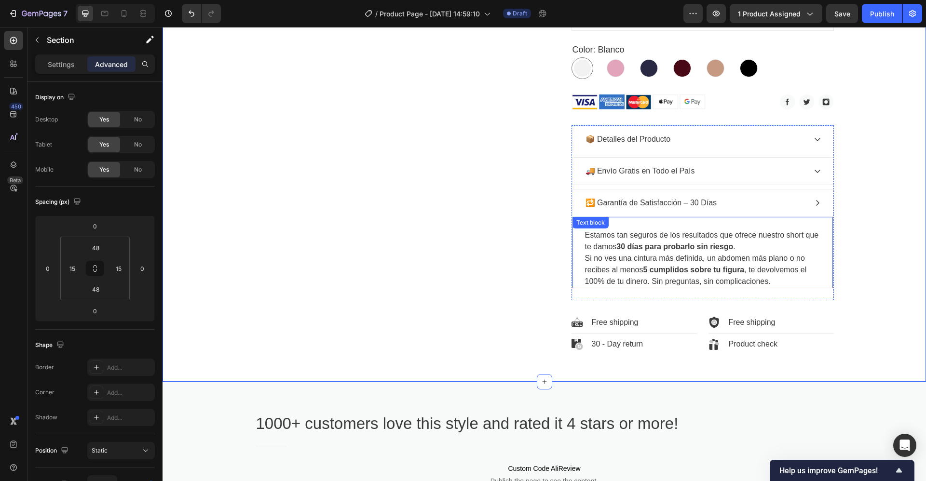
scroll to position [610, 0]
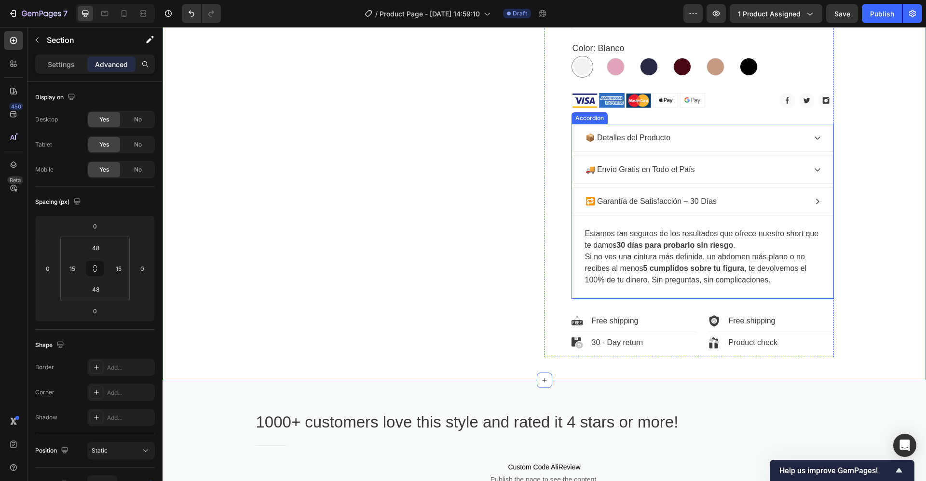
click at [690, 135] on div "📦 Detalles del Producto" at bounding box center [695, 138] width 222 height 14
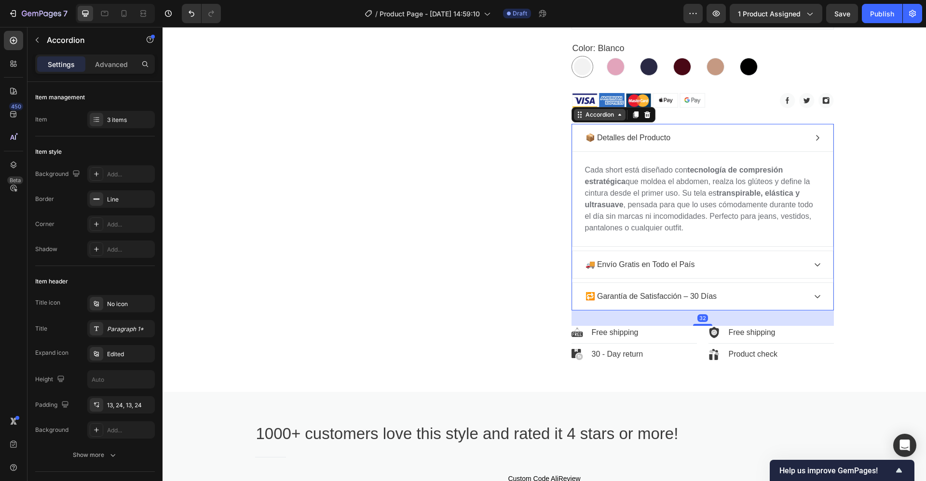
click at [590, 119] on div "Accordion" at bounding box center [599, 114] width 32 height 9
click at [595, 120] on div "Accordion" at bounding box center [600, 115] width 52 height 12
click at [595, 121] on div "Accordion" at bounding box center [613, 114] width 84 height 15
click at [584, 118] on div "Accordion" at bounding box center [599, 114] width 32 height 9
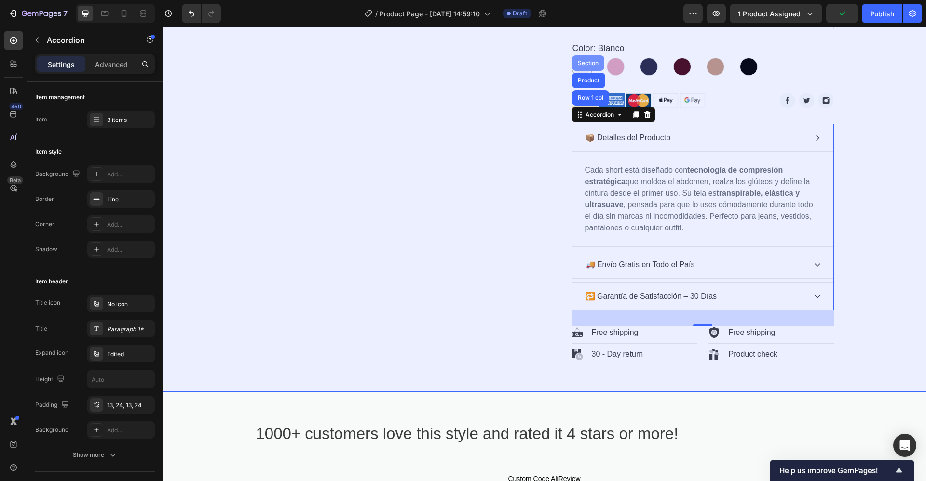
click at [581, 59] on div "Section" at bounding box center [588, 62] width 32 height 15
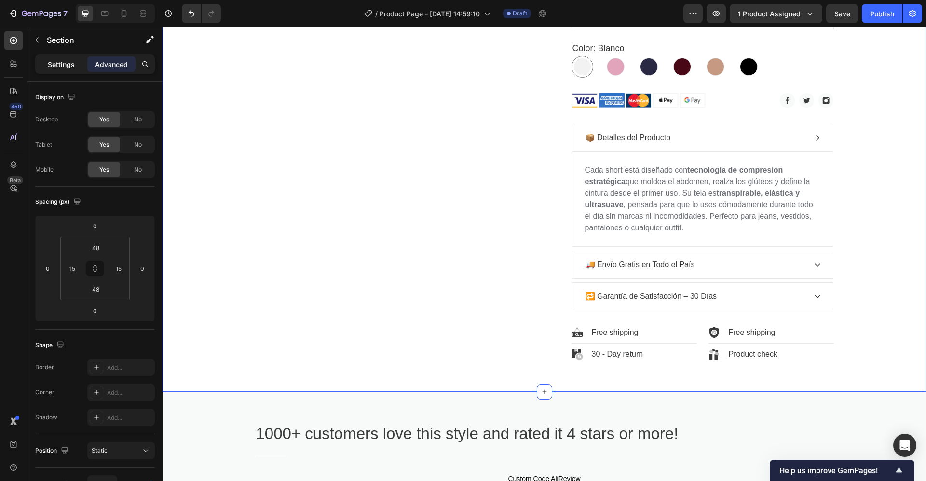
click at [58, 63] on p "Settings" at bounding box center [61, 64] width 27 height 10
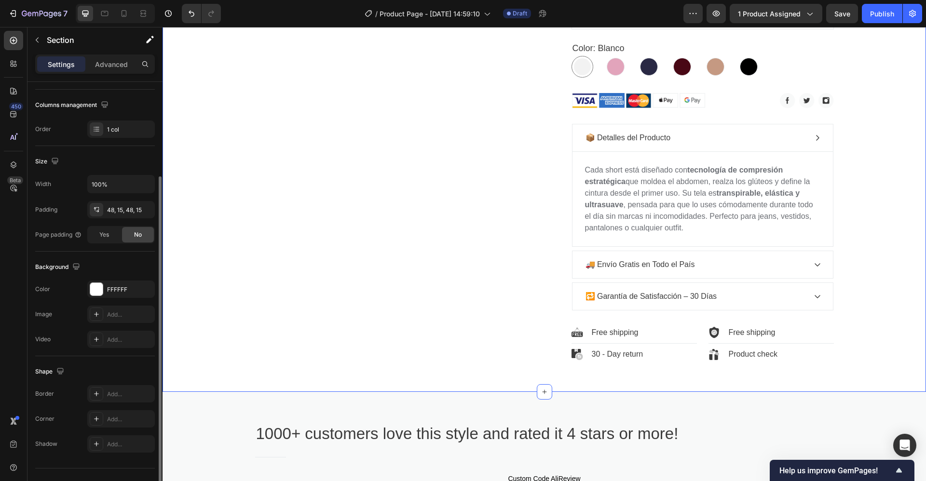
scroll to position [162, 0]
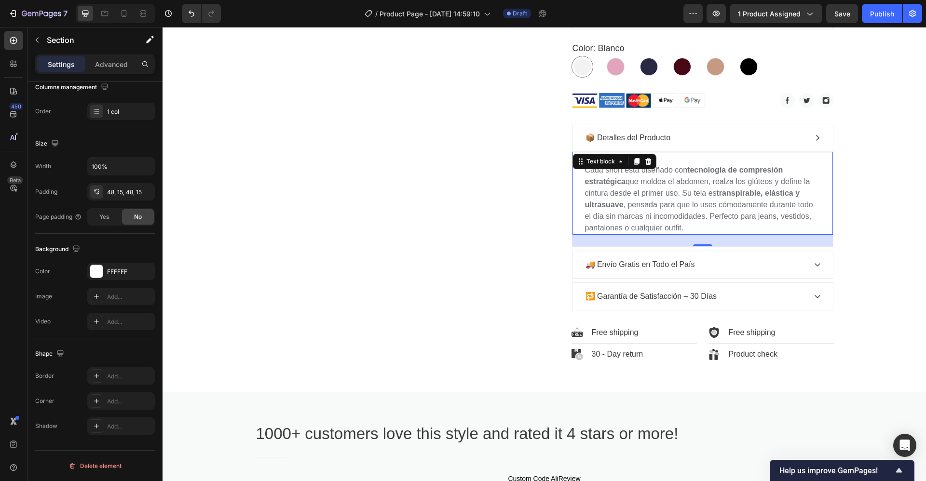
click at [609, 193] on p "Cada short está diseñado con tecnología de compresión estratégica que moldea el…" at bounding box center [702, 198] width 235 height 69
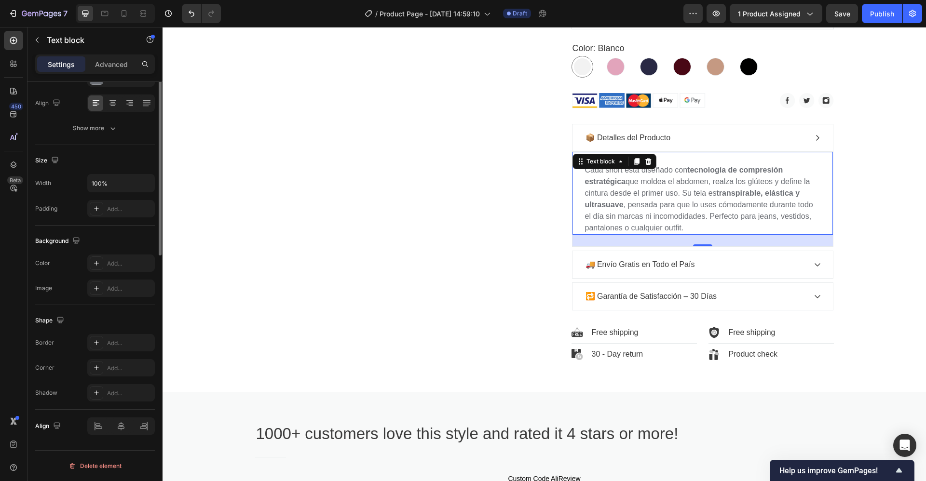
scroll to position [0, 0]
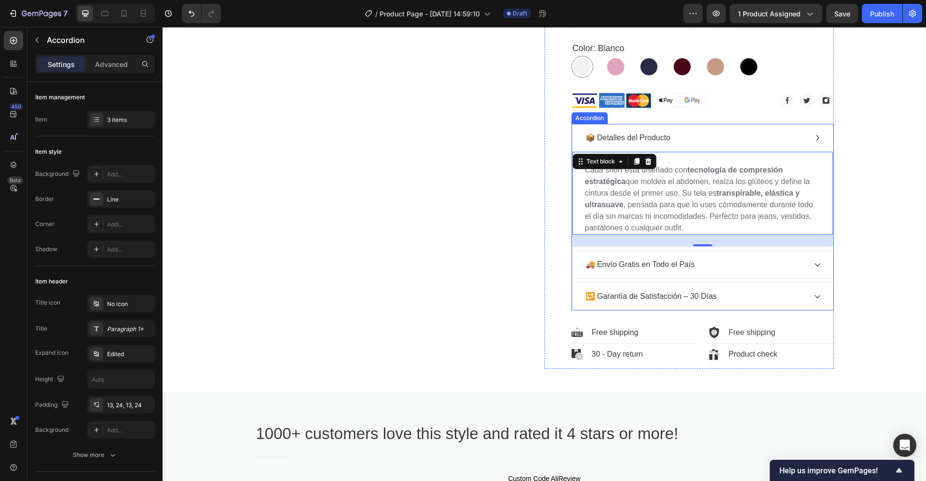
click at [717, 133] on div "📦 Detalles del Producto" at bounding box center [695, 138] width 222 height 14
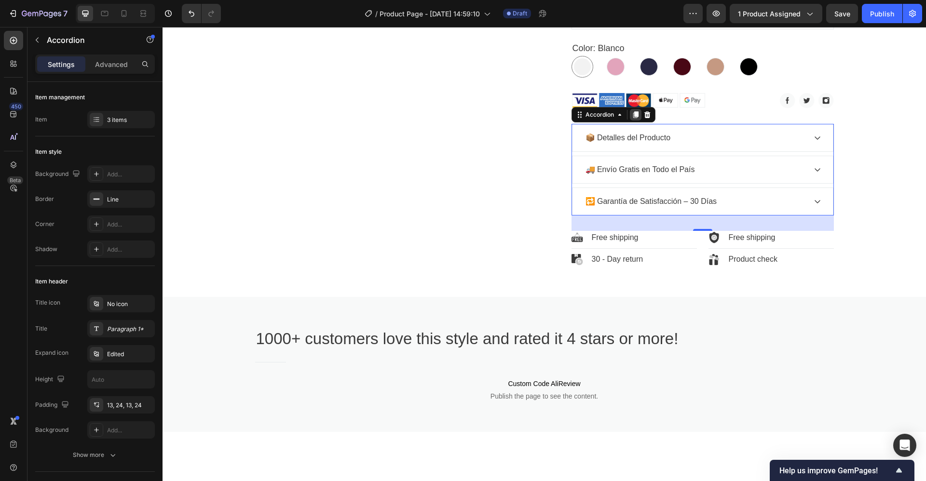
click at [633, 116] on icon at bounding box center [635, 115] width 5 height 7
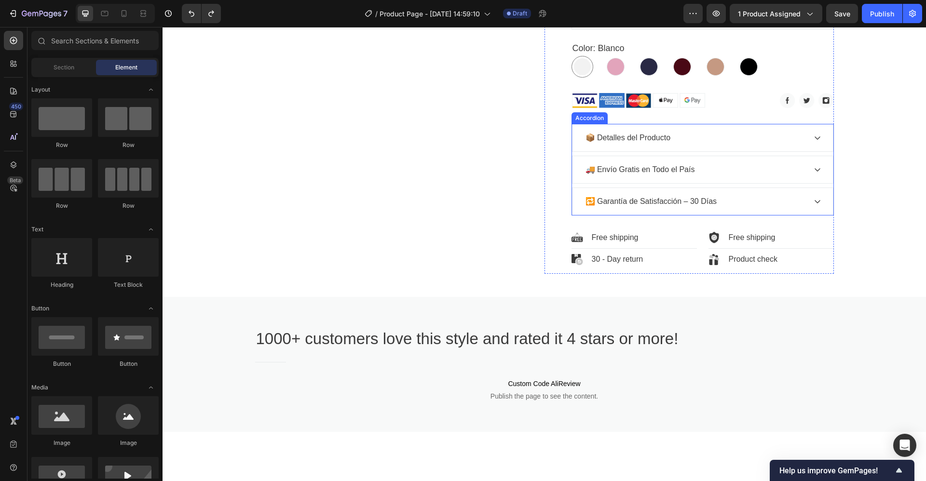
click at [692, 129] on div "📦 Detalles del Producto" at bounding box center [702, 137] width 260 height 27
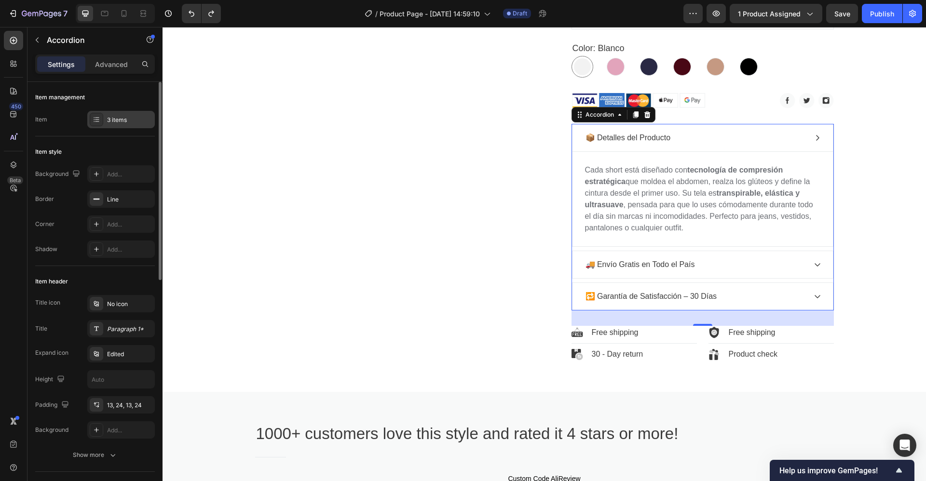
click at [99, 123] on icon at bounding box center [97, 120] width 8 height 8
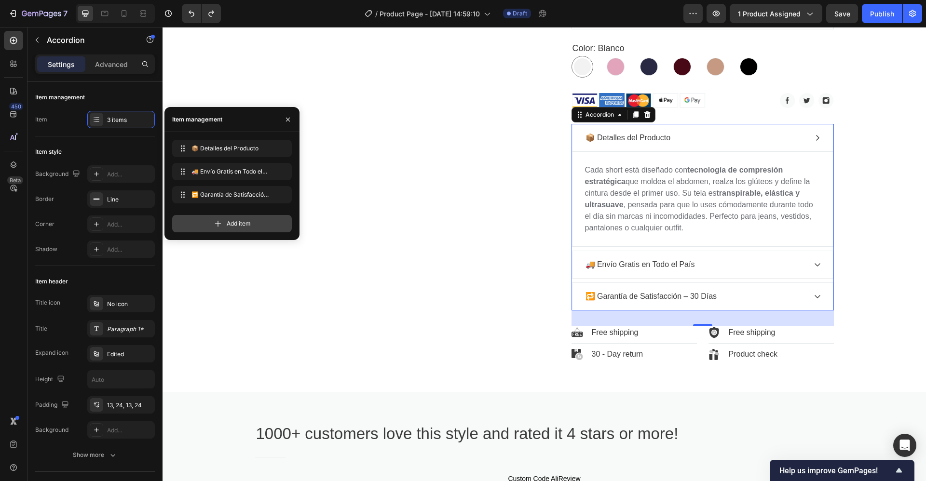
click at [208, 224] on div "Add item" at bounding box center [232, 223] width 120 height 17
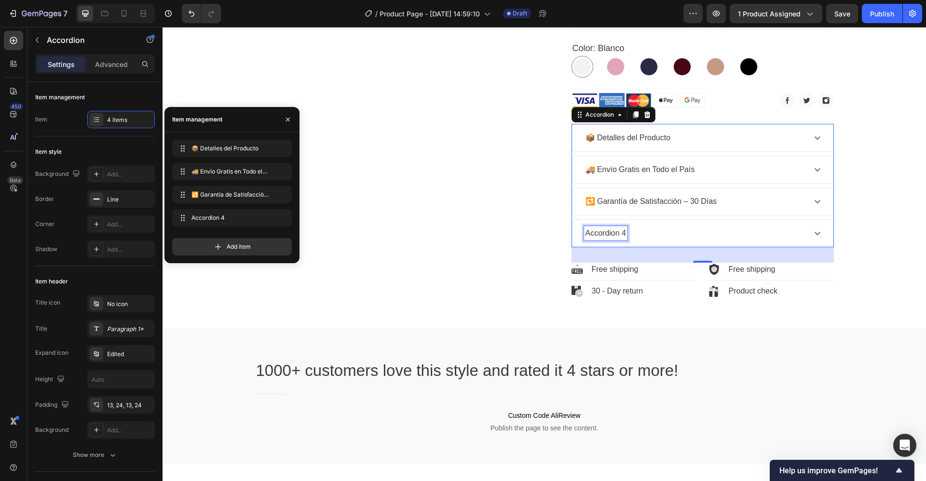
click at [592, 235] on div "Accordion 4" at bounding box center [606, 233] width 44 height 14
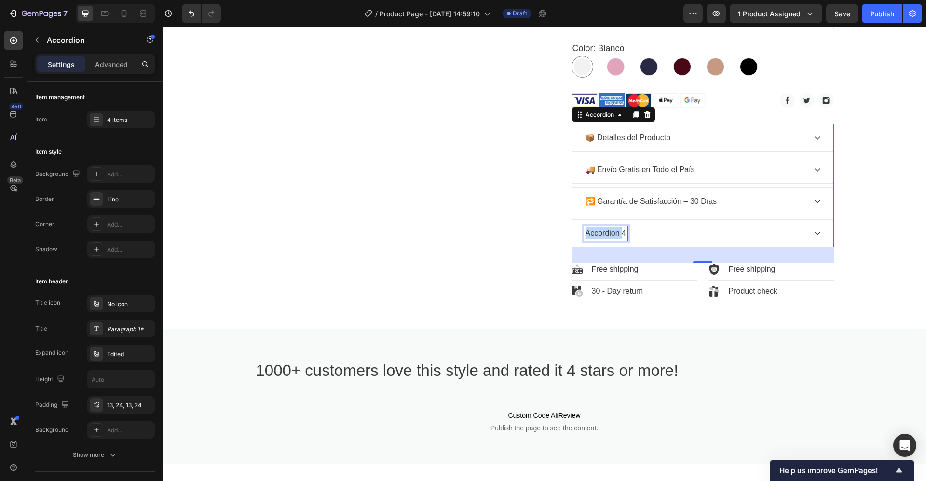
click at [592, 235] on p "Accordion 4" at bounding box center [605, 234] width 41 height 12
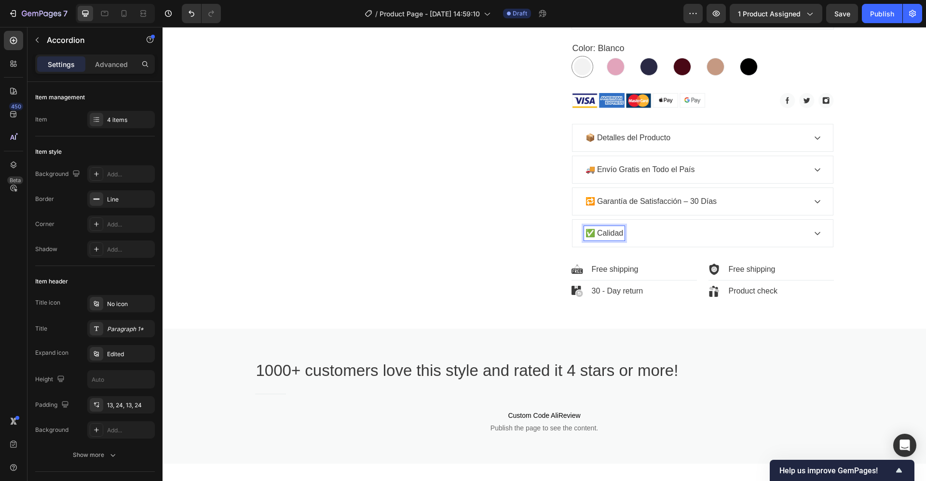
click at [814, 233] on icon at bounding box center [818, 234] width 8 height 8
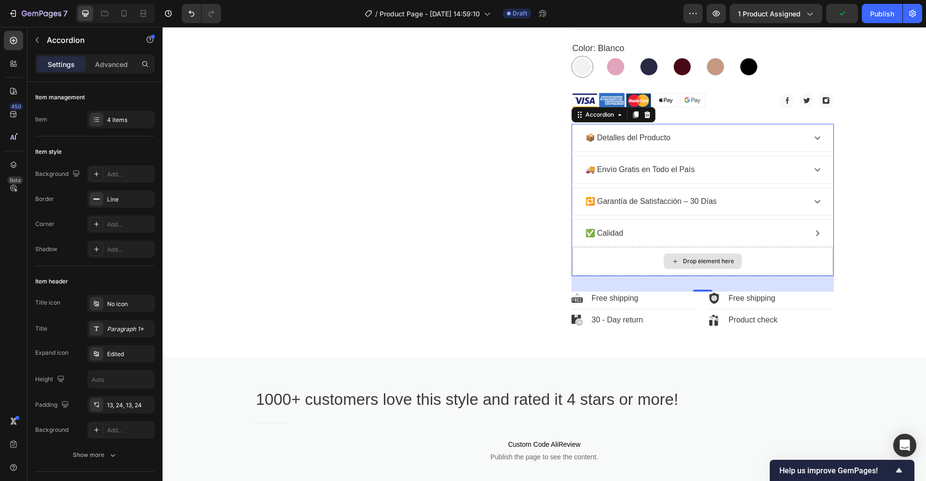
click at [594, 263] on div "Drop element here" at bounding box center [702, 261] width 260 height 29
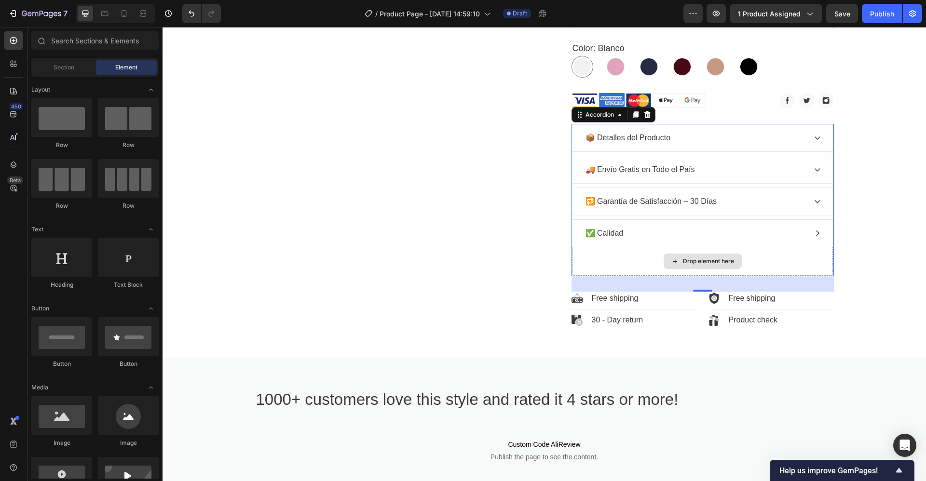
click at [683, 265] on div "Drop element here" at bounding box center [708, 262] width 51 height 8
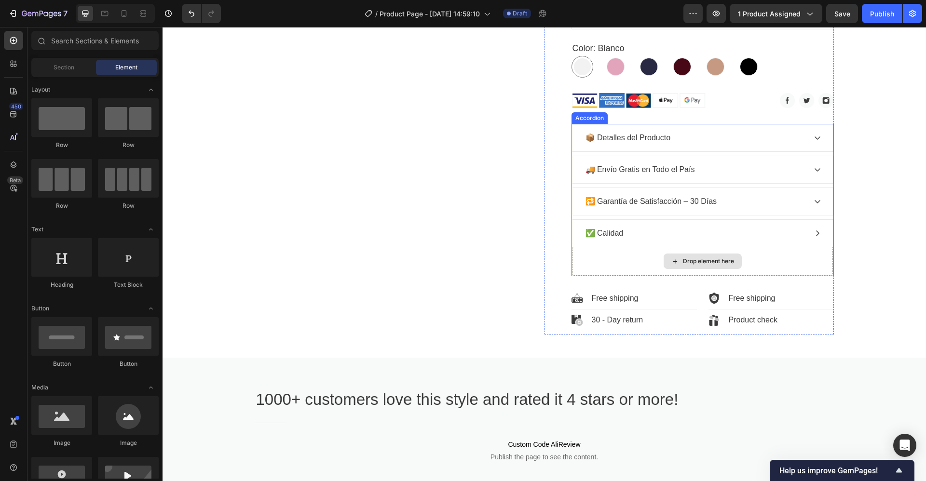
click at [683, 265] on div "Drop element here" at bounding box center [708, 262] width 51 height 8
click at [649, 205] on p "🔁 Garantía de Satisfacción – 30 Días" at bounding box center [651, 202] width 132 height 12
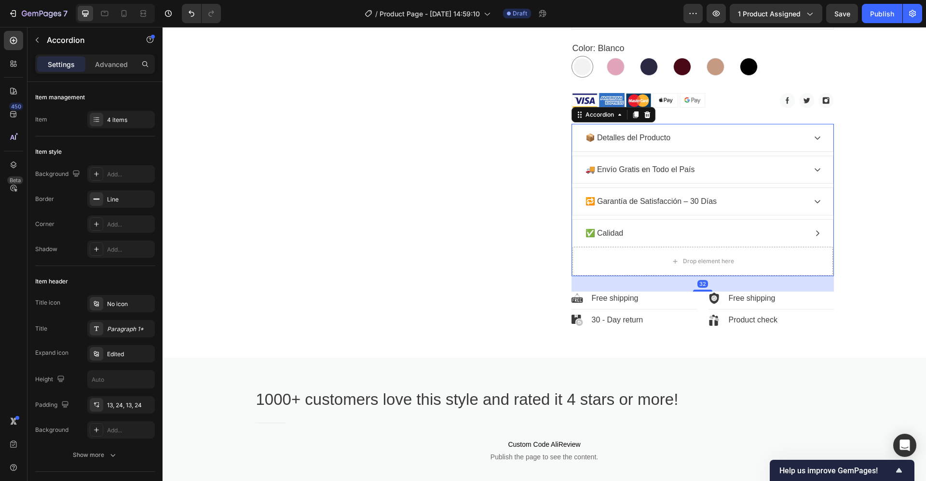
click at [814, 200] on icon at bounding box center [818, 202] width 8 height 8
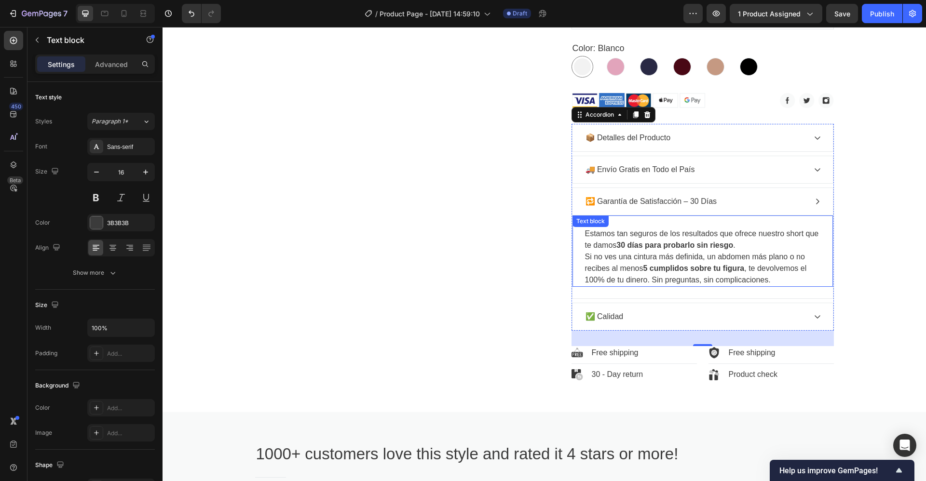
click at [601, 228] on div "Estamos tan seguros de los resultados que ofrece nuestro short que te damos 30 …" at bounding box center [702, 251] width 260 height 72
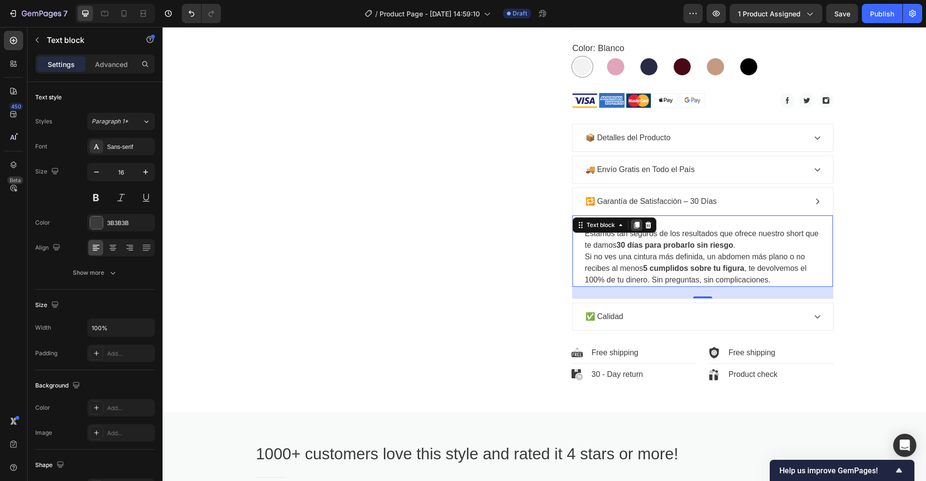
click at [631, 226] on div at bounding box center [637, 225] width 12 height 12
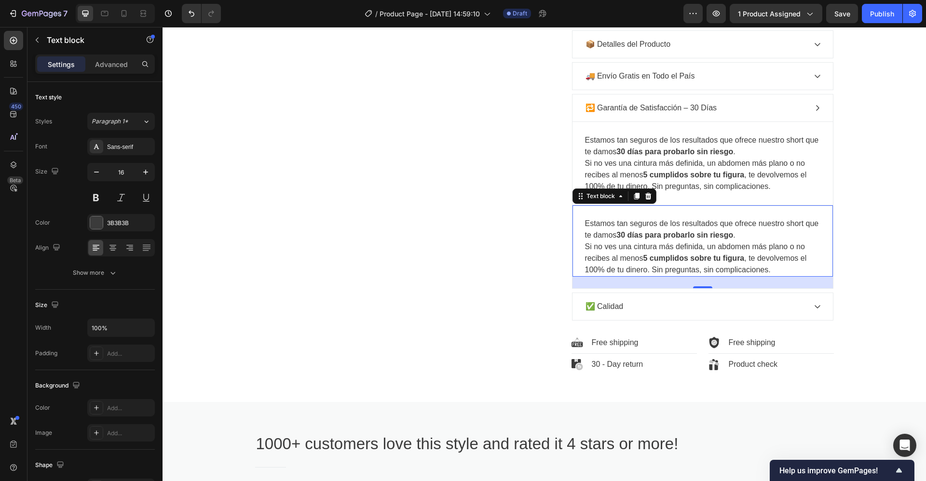
scroll to position [705, 0]
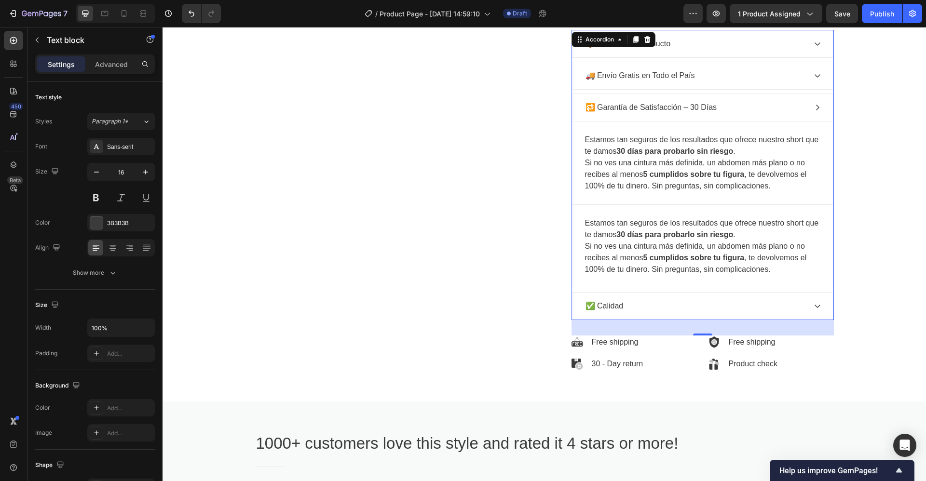
click at [814, 305] on icon at bounding box center [818, 306] width 8 height 8
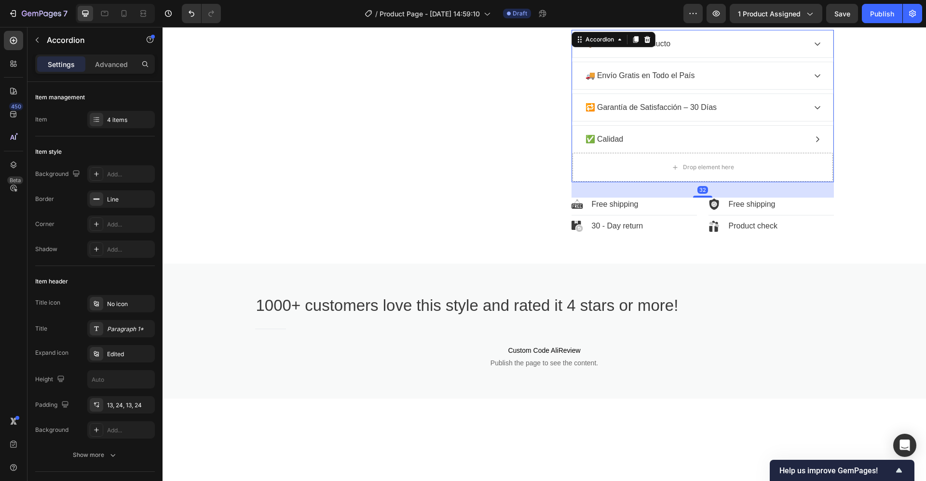
click at [814, 109] on icon at bounding box center [817, 108] width 6 height 3
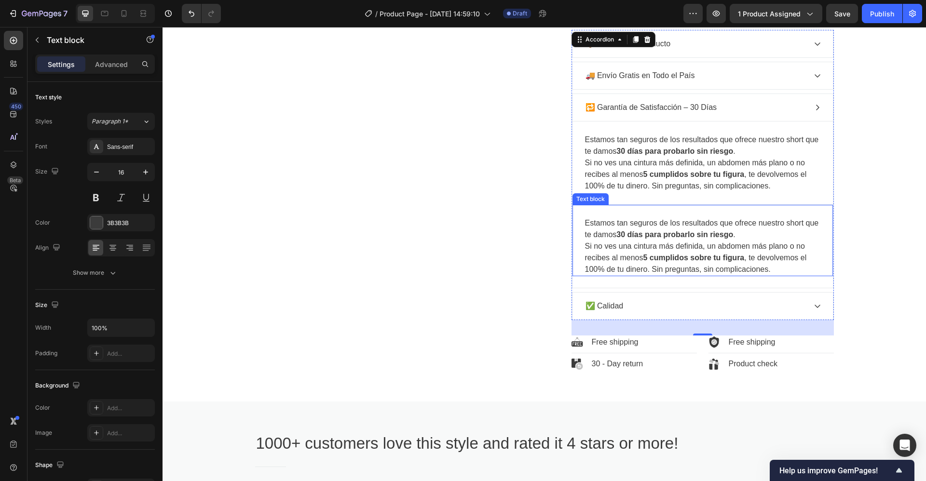
click at [585, 227] on span "Estamos tan seguros de los resultados que ofrece nuestro short que te damos 30 …" at bounding box center [702, 229] width 234 height 20
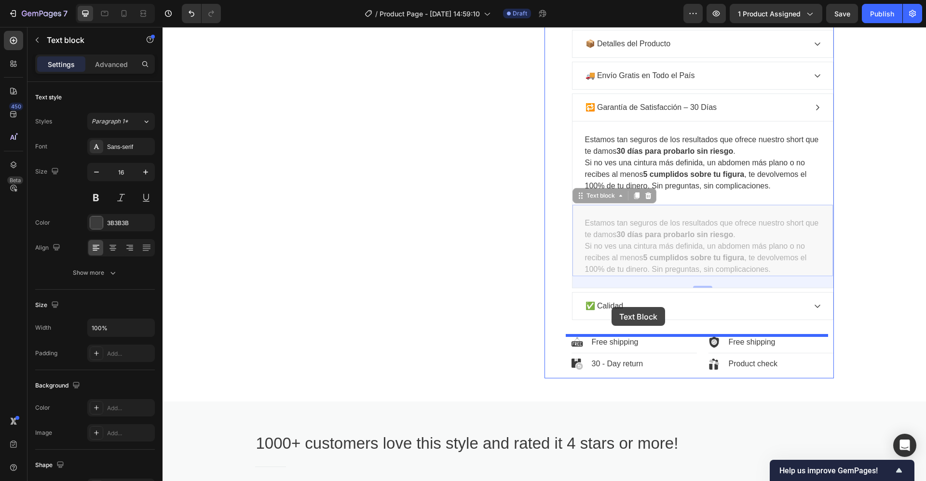
drag, startPoint x: 587, startPoint y: 252, endPoint x: 611, endPoint y: 307, distance: 60.7
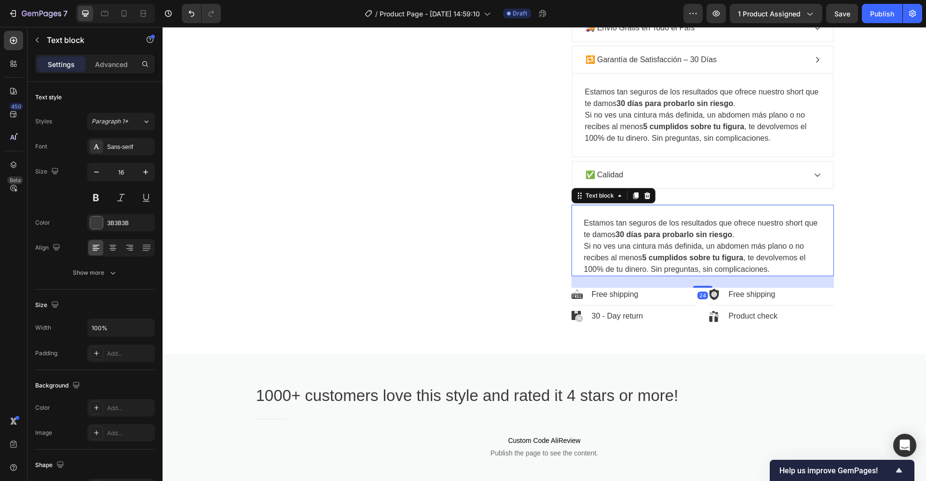
scroll to position [771, 0]
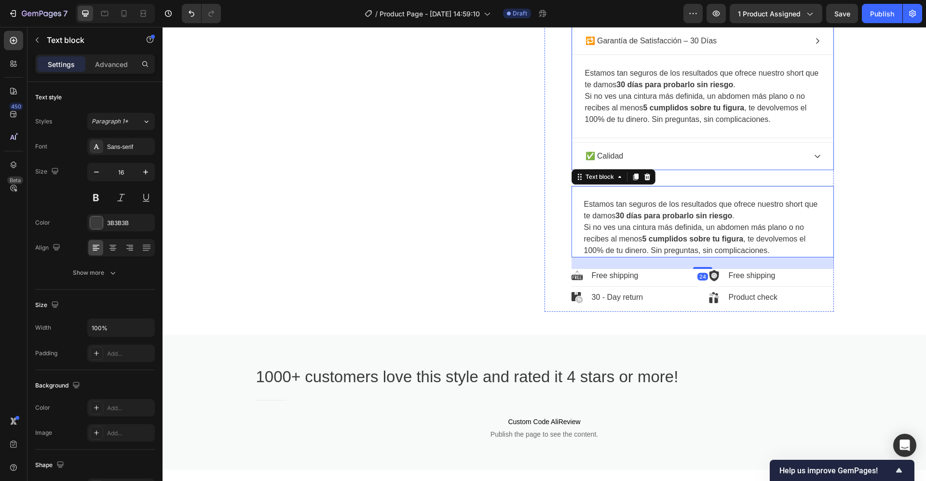
click at [814, 156] on icon at bounding box center [817, 156] width 6 height 3
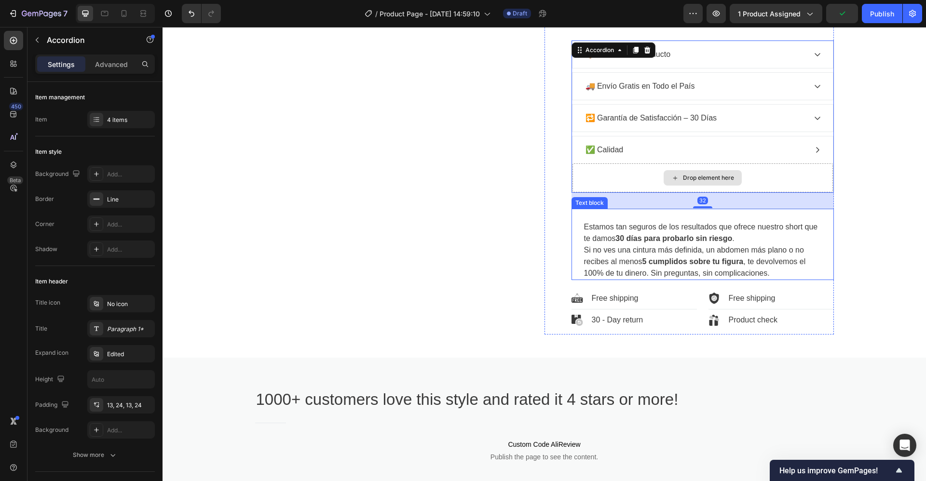
scroll to position [693, 0]
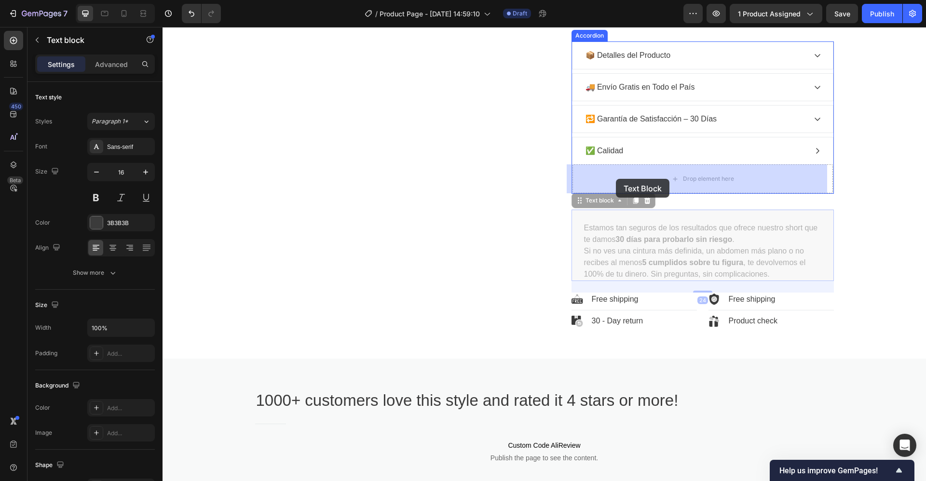
drag, startPoint x: 593, startPoint y: 235, endPoint x: 616, endPoint y: 179, distance: 60.4
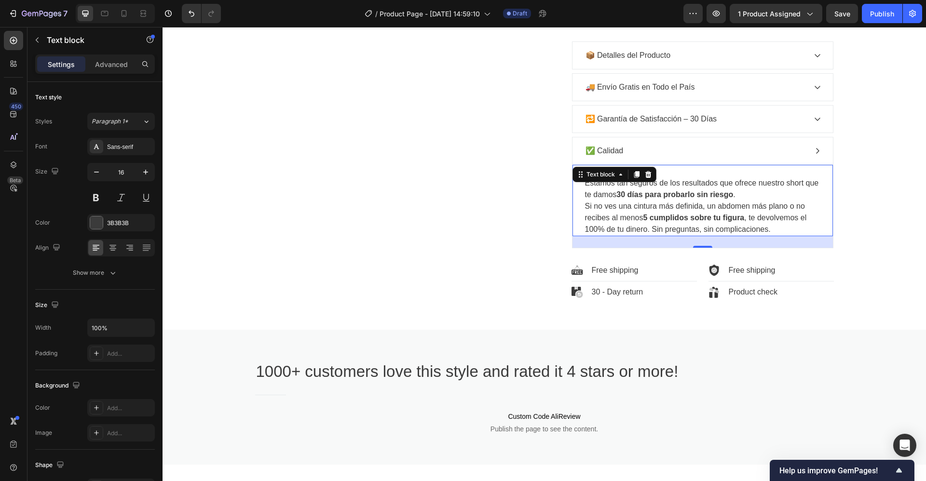
click at [606, 198] on span "Estamos tan seguros de los resultados que ofrece nuestro short que te damos 30 …" at bounding box center [702, 189] width 234 height 20
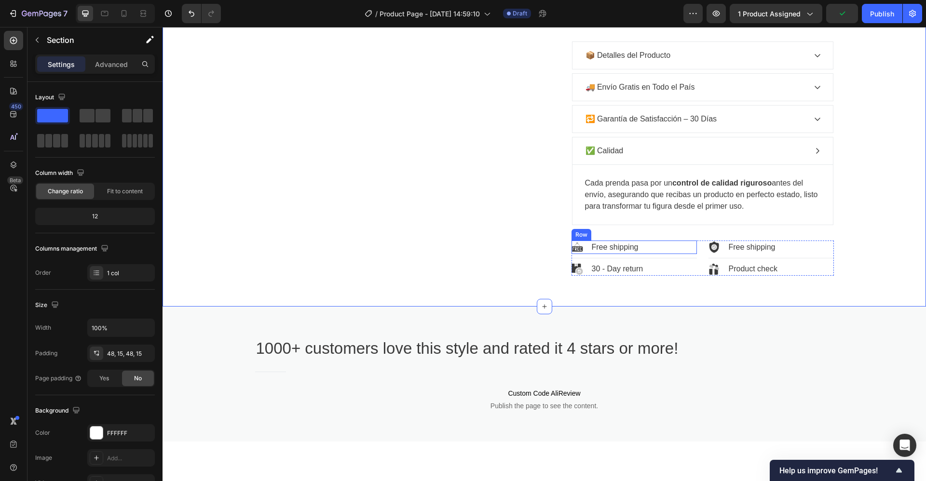
click at [654, 244] on div "Image Free shipping Text block Row" at bounding box center [633, 248] width 125 height 14
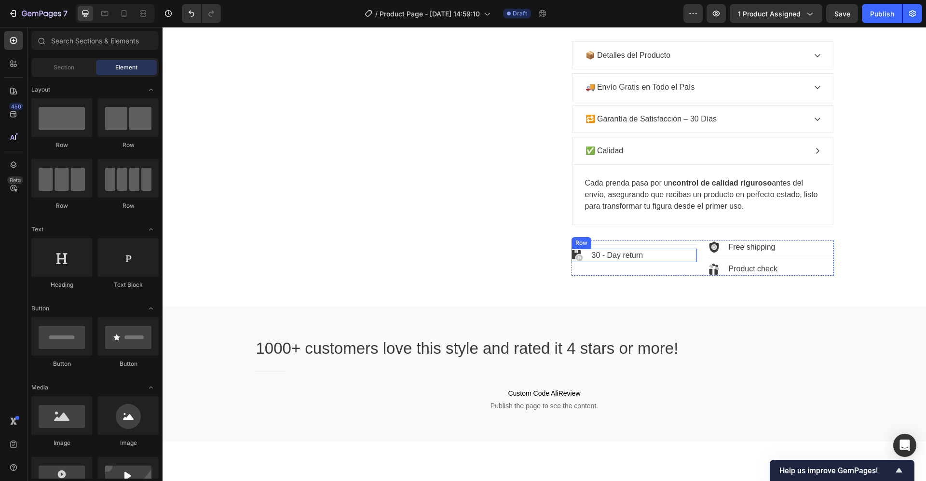
click at [660, 254] on div "Image 30 - Day return Text block Row" at bounding box center [633, 256] width 125 height 14
click at [817, 244] on div "Image Free shipping Text block Row" at bounding box center [770, 248] width 125 height 14
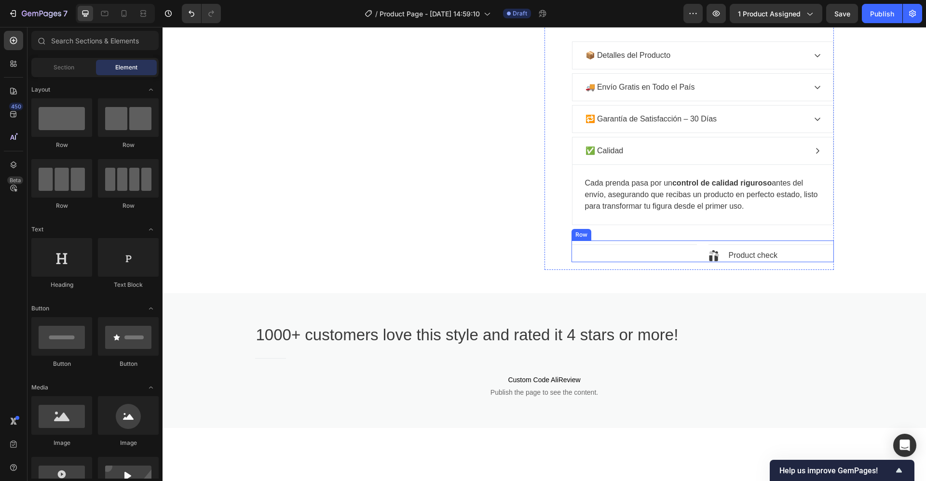
click at [607, 251] on div "Title Line Title Line" at bounding box center [633, 252] width 125 height 22
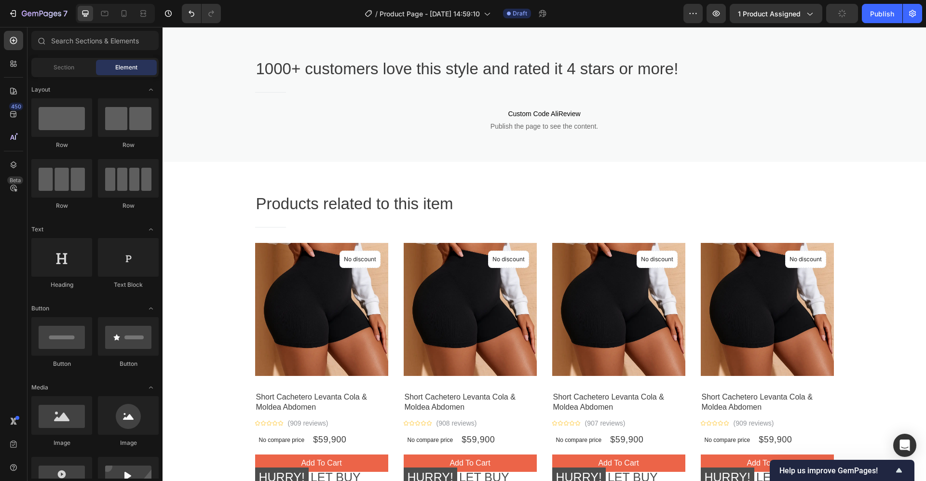
scroll to position [928, 0]
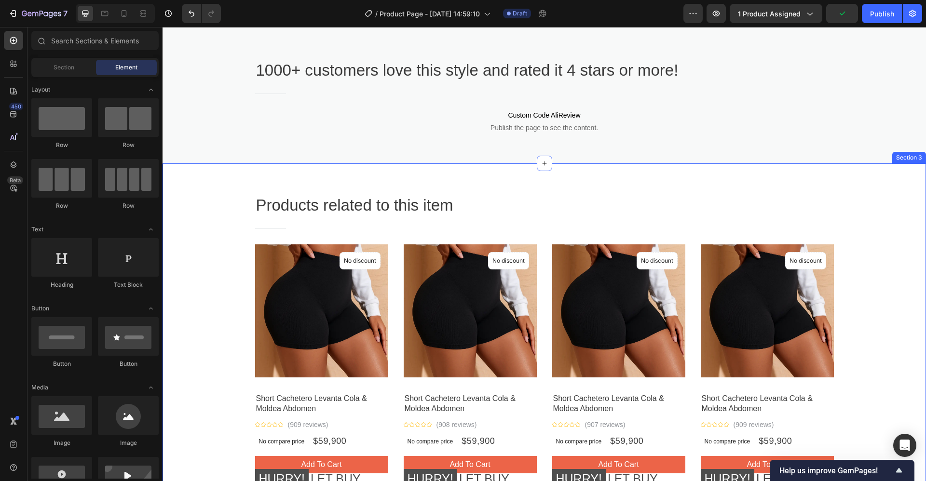
click at [776, 244] on img at bounding box center [767, 310] width 133 height 133
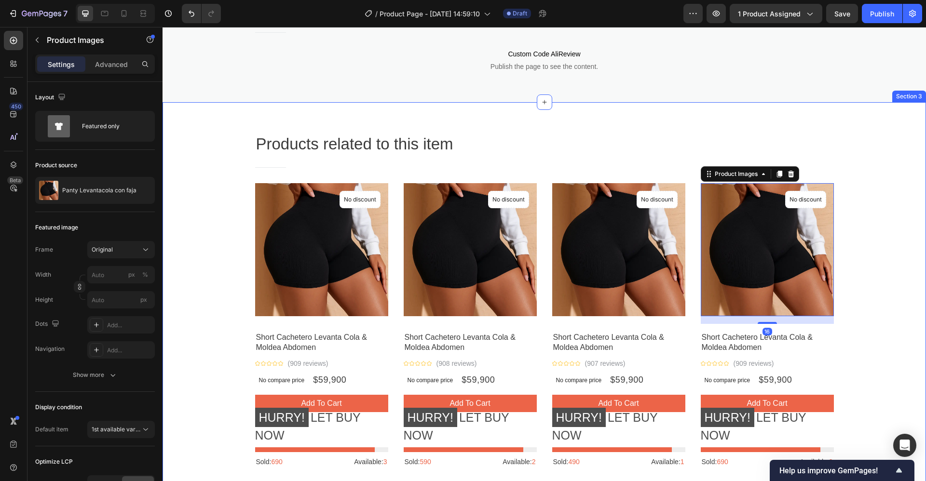
click at [835, 135] on div "Products related to this item Heading Title Line Row Product Images No discount…" at bounding box center [544, 304] width 749 height 343
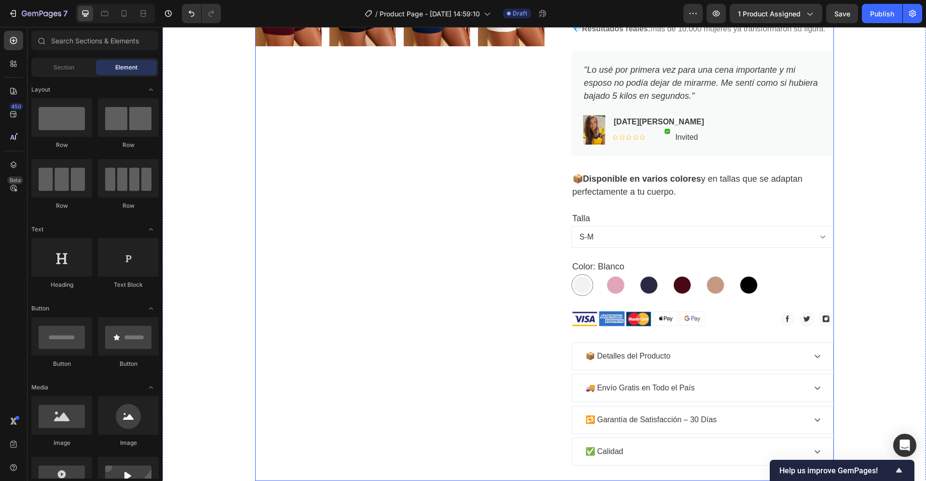
click at [480, 240] on div "Product Images" at bounding box center [399, 84] width 289 height 795
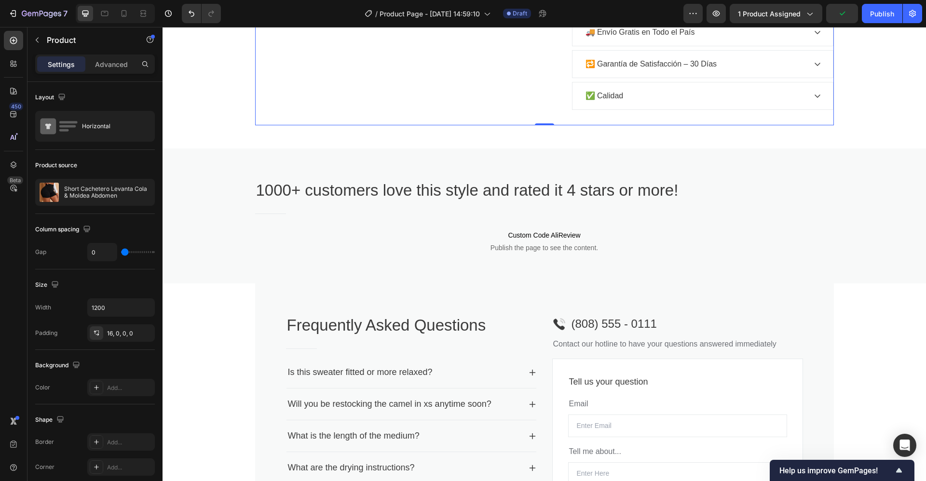
scroll to position [748, 0]
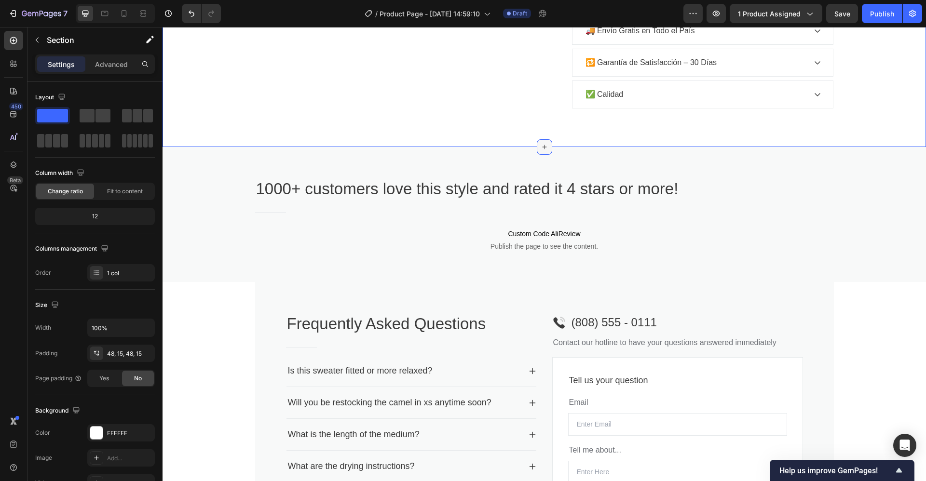
click at [539, 151] on div at bounding box center [544, 146] width 15 height 15
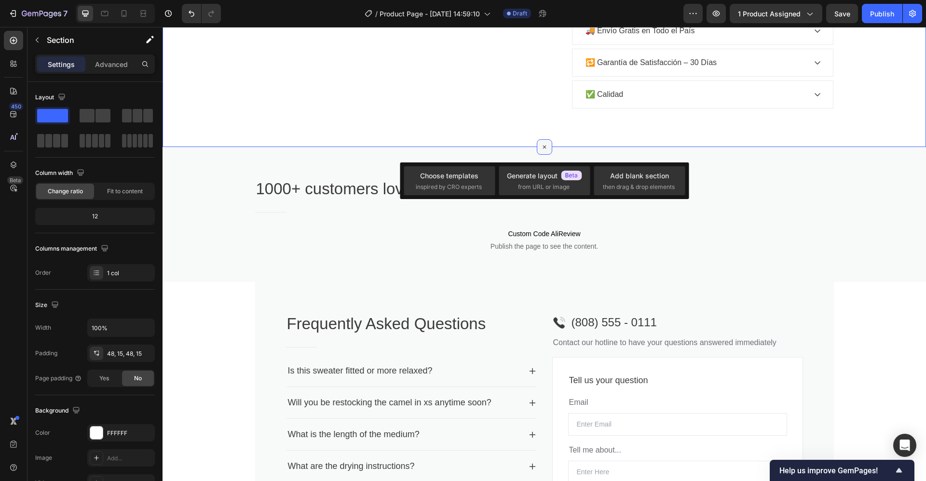
click at [539, 151] on icon at bounding box center [544, 147] width 11 height 11
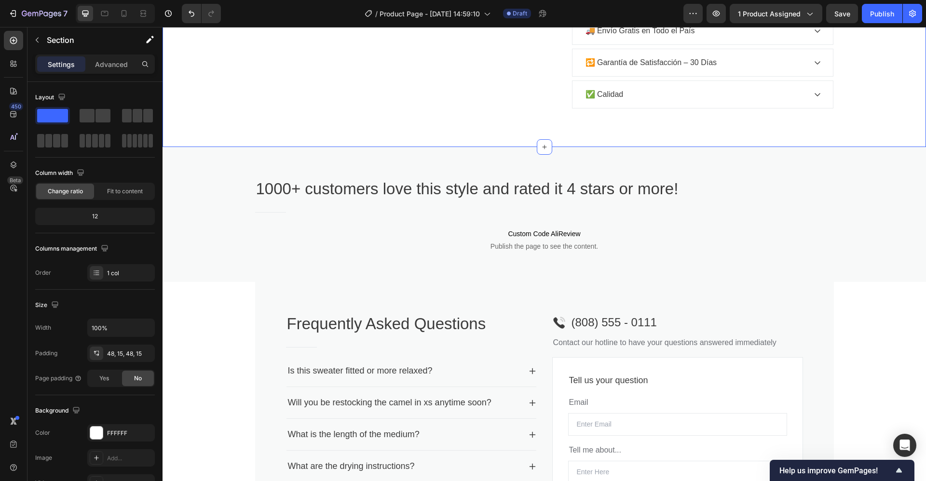
click at [541, 148] on icon at bounding box center [545, 147] width 8 height 8
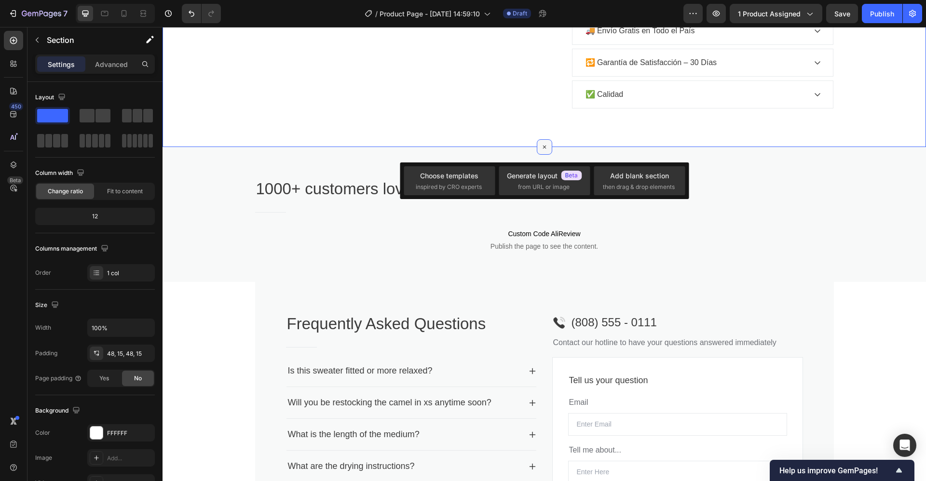
click at [541, 148] on icon at bounding box center [544, 147] width 6 height 6
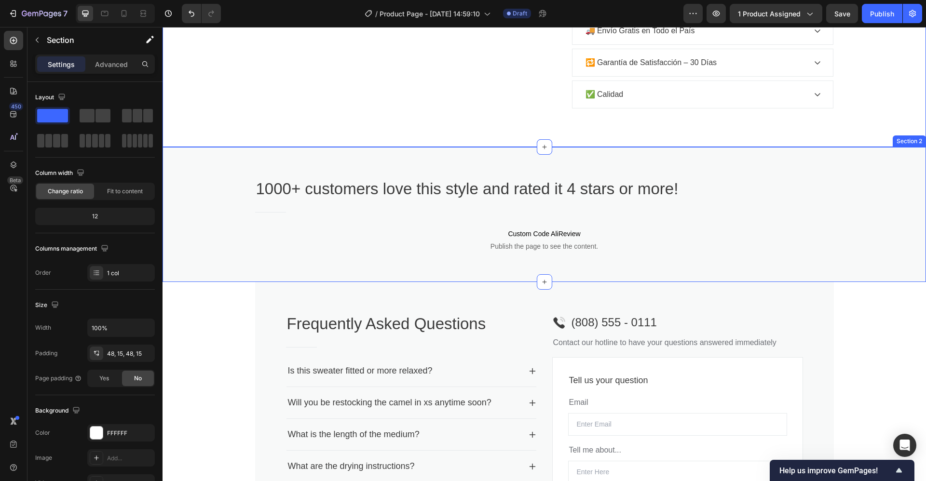
drag, startPoint x: 209, startPoint y: 145, endPoint x: 390, endPoint y: 152, distance: 181.5
click at [41, 40] on button "button" at bounding box center [36, 39] width 15 height 15
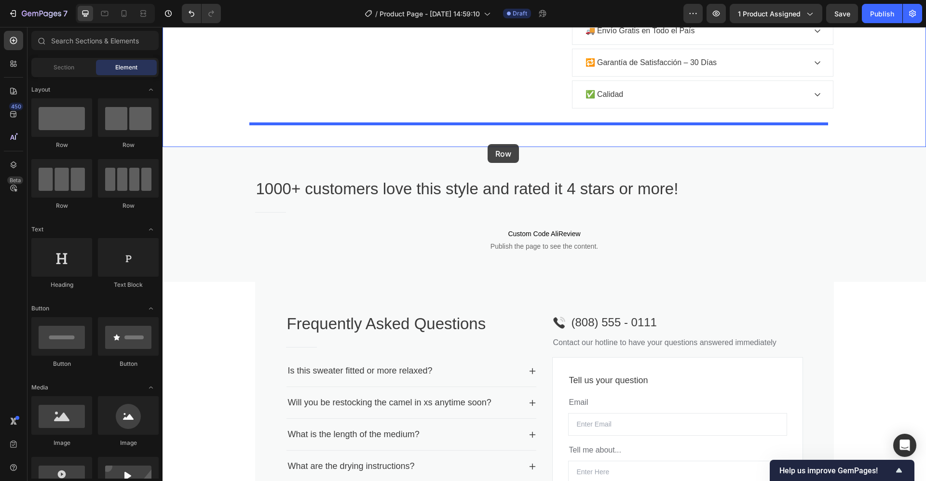
drag, startPoint x: 233, startPoint y: 149, endPoint x: 488, endPoint y: 144, distance: 254.7
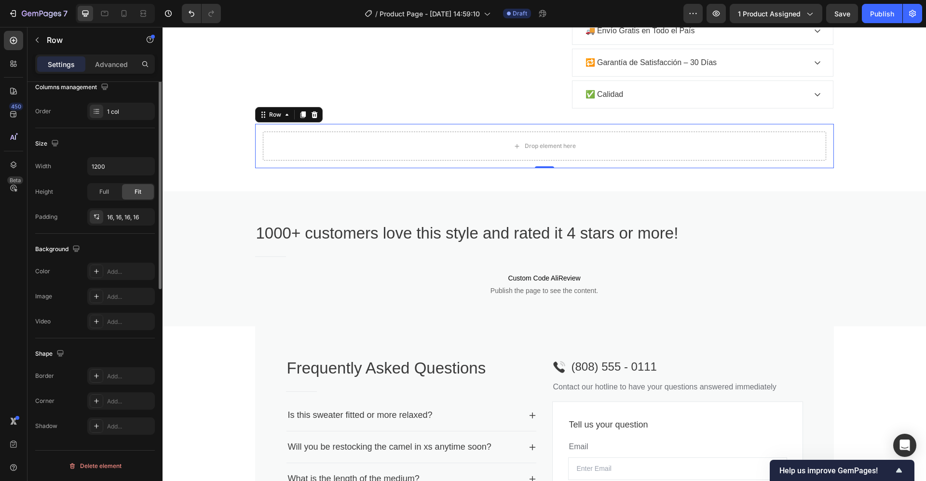
scroll to position [0, 0]
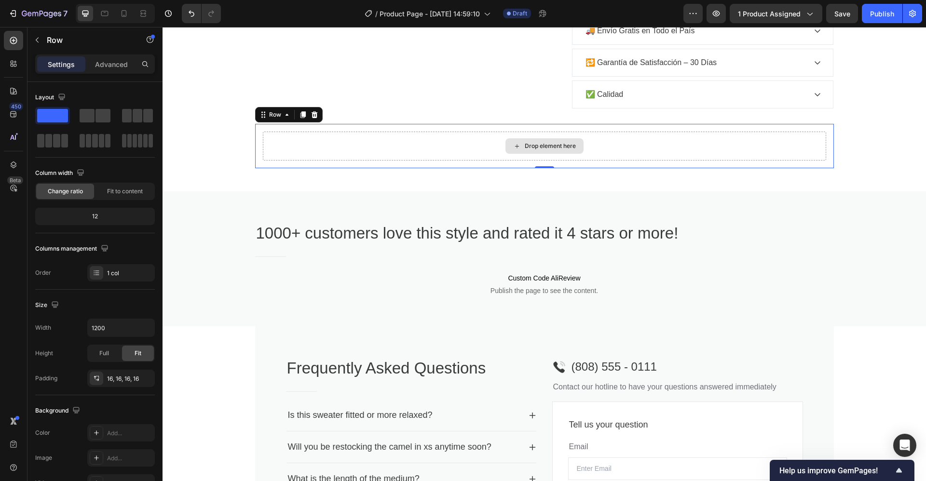
click at [525, 144] on div "Drop element here" at bounding box center [550, 146] width 51 height 8
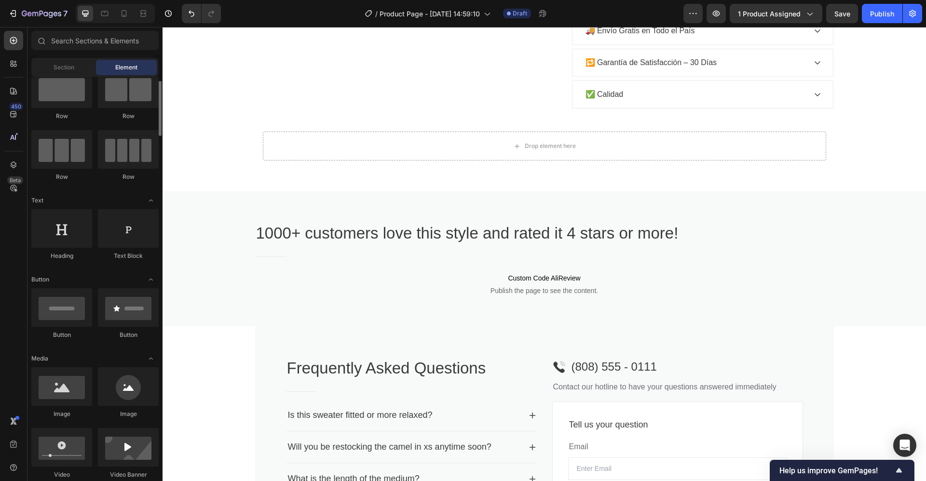
scroll to position [30, 0]
click at [136, 101] on div at bounding box center [128, 87] width 61 height 39
click at [121, 92] on div at bounding box center [128, 87] width 61 height 39
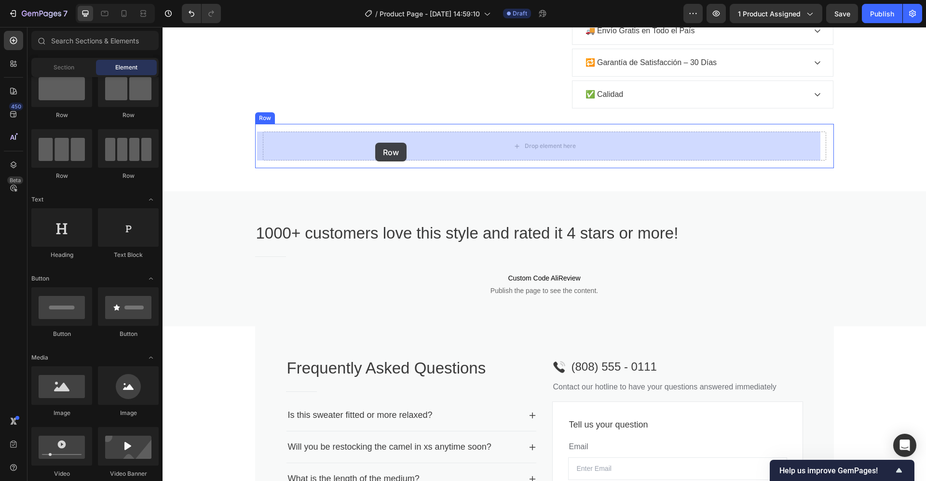
drag, startPoint x: 293, startPoint y: 120, endPoint x: 375, endPoint y: 143, distance: 85.2
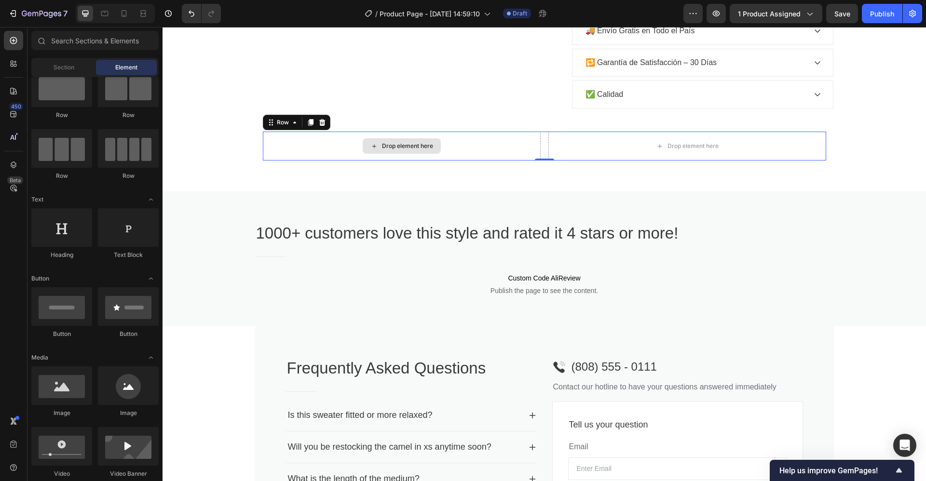
click at [372, 146] on div "Drop element here" at bounding box center [402, 145] width 78 height 15
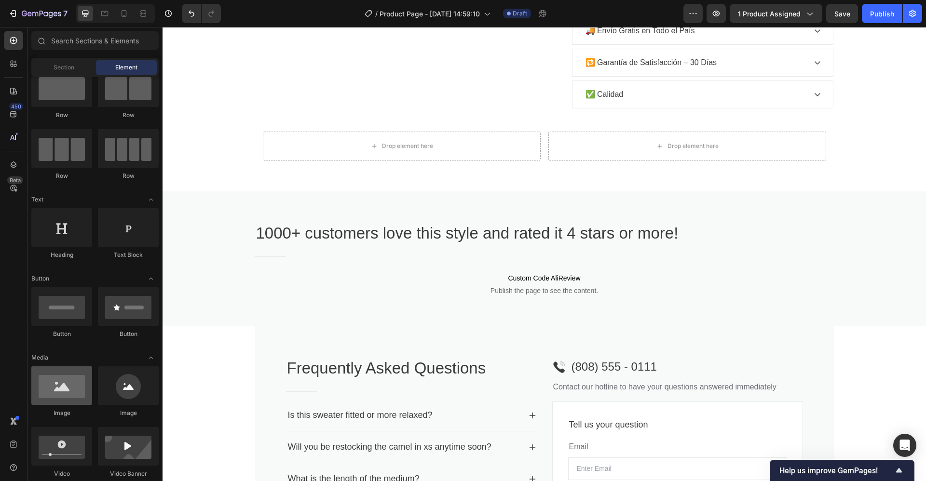
click at [62, 394] on div at bounding box center [61, 385] width 61 height 39
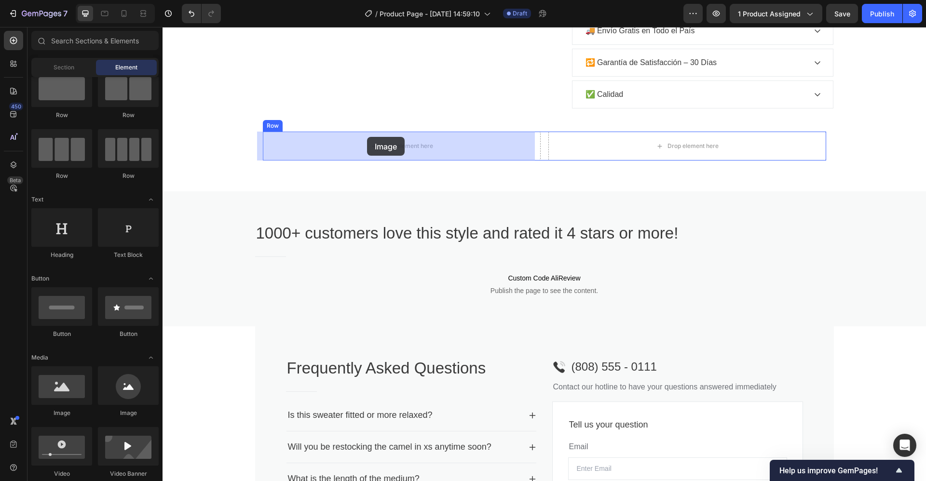
drag, startPoint x: 224, startPoint y: 421, endPoint x: 367, endPoint y: 136, distance: 318.3
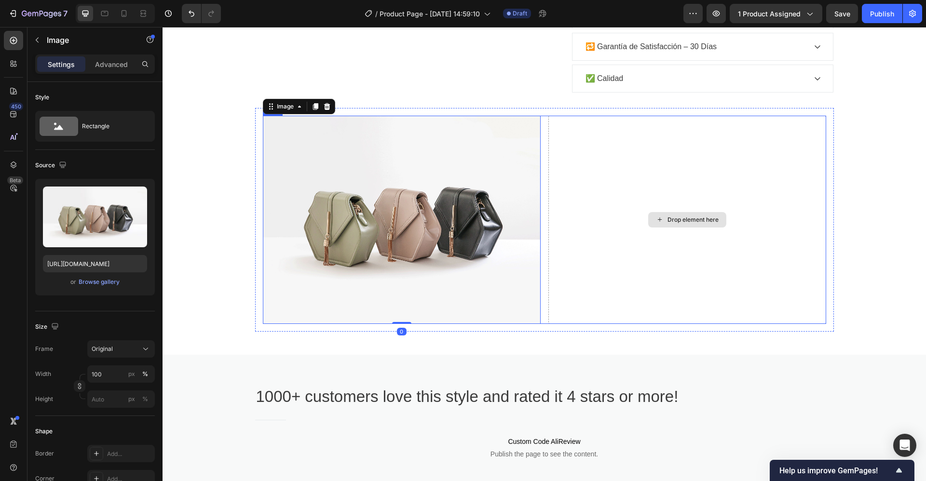
scroll to position [748, 0]
click at [627, 187] on div "Drop element here" at bounding box center [687, 220] width 278 height 208
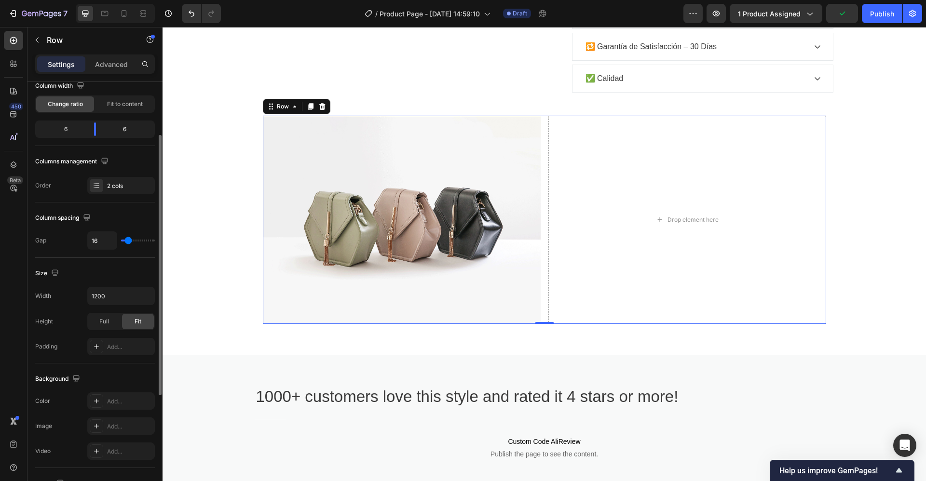
scroll to position [0, 0]
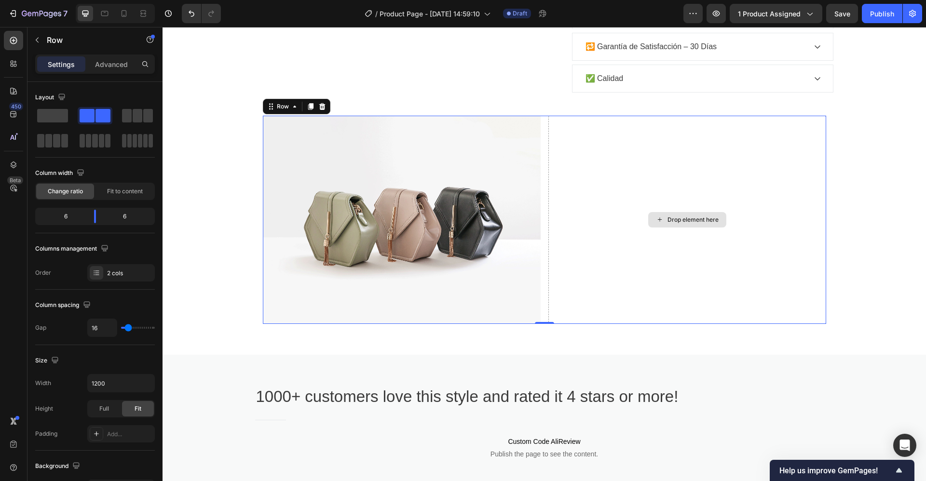
click at [677, 224] on div "Drop element here" at bounding box center [692, 220] width 51 height 8
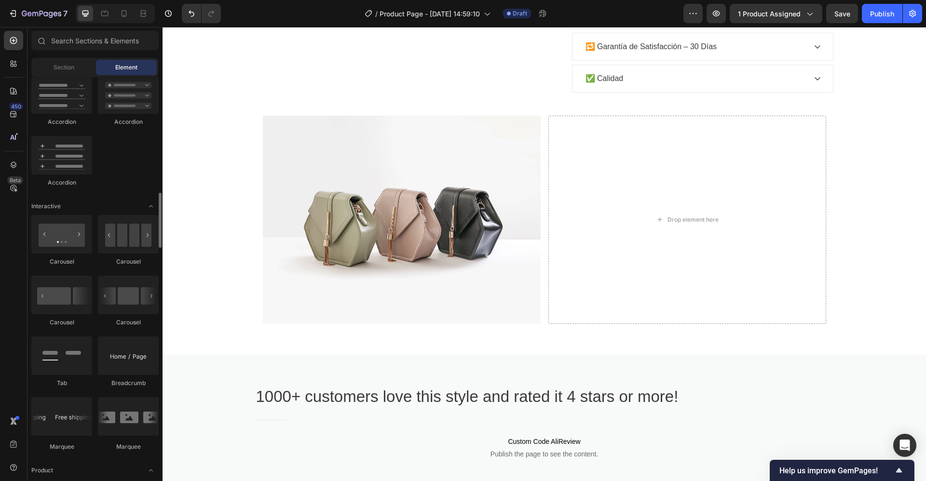
scroll to position [846, 0]
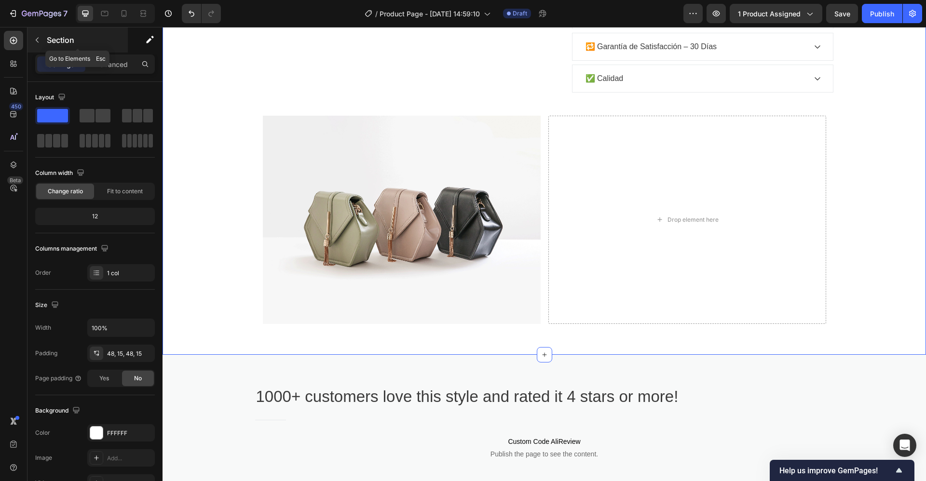
click at [39, 40] on icon "button" at bounding box center [37, 40] width 8 height 8
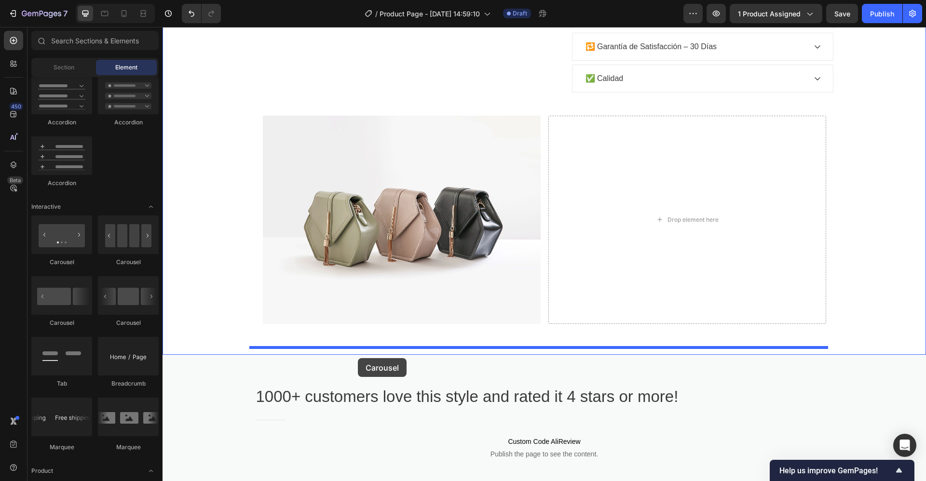
drag, startPoint x: 284, startPoint y: 266, endPoint x: 358, endPoint y: 358, distance: 118.3
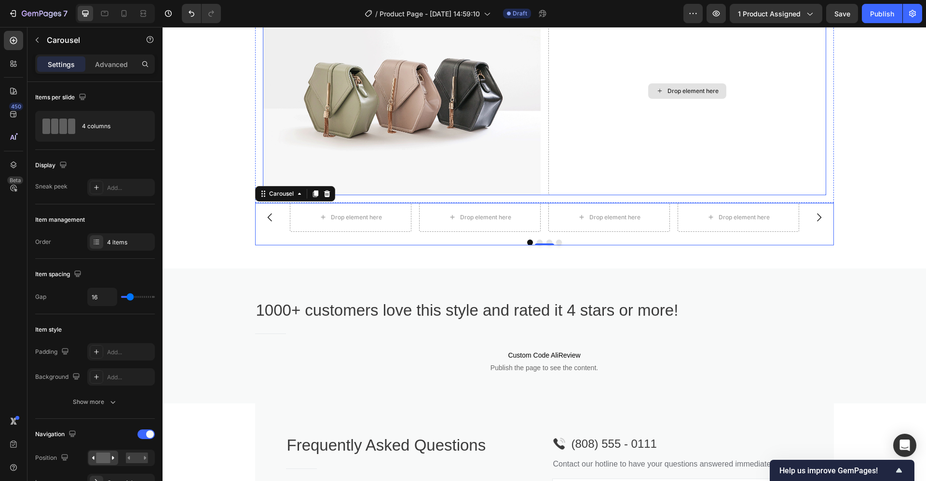
scroll to position [880, 0]
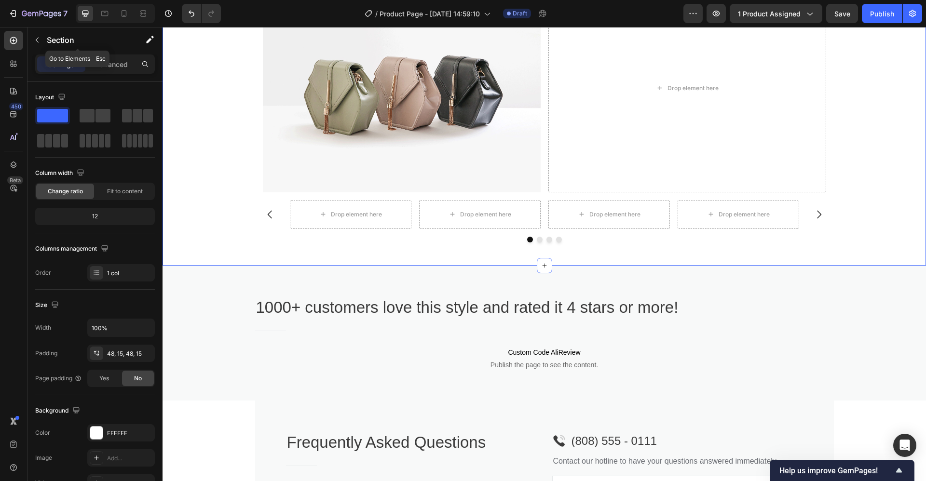
click at [38, 40] on icon "button" at bounding box center [37, 40] width 8 height 8
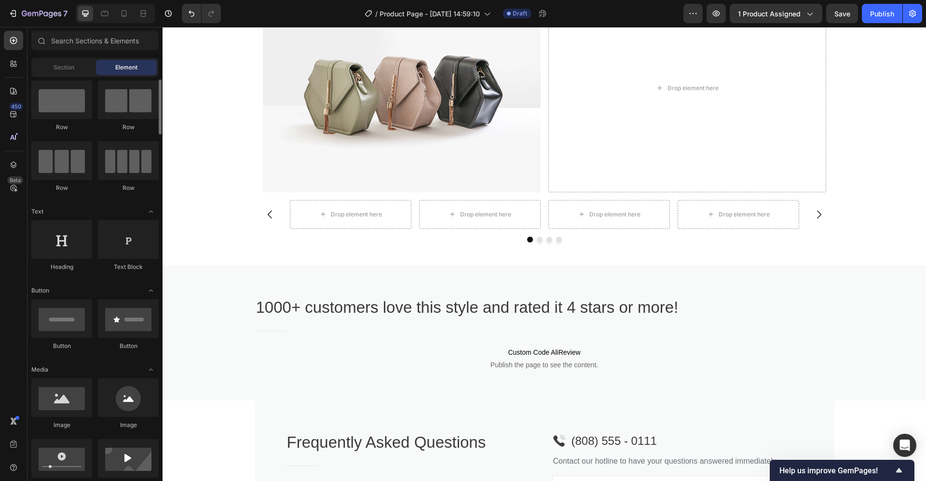
scroll to position [0, 0]
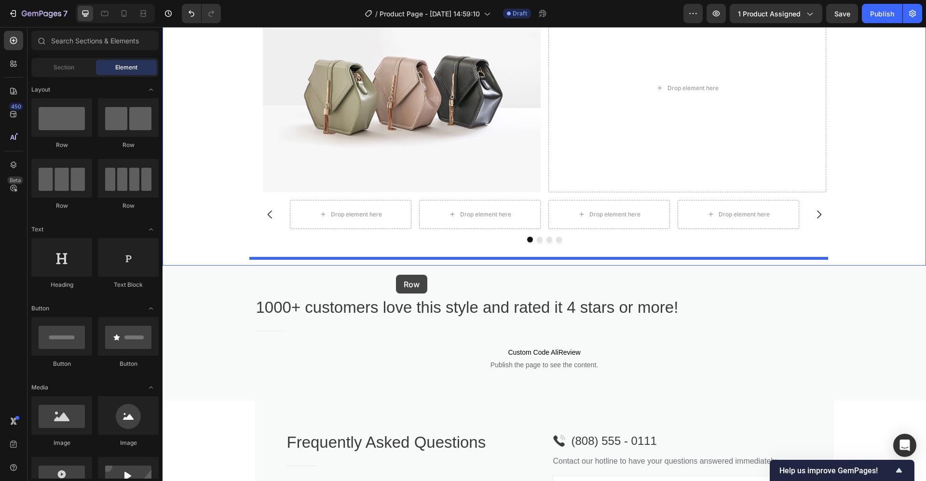
drag, startPoint x: 215, startPoint y: 151, endPoint x: 395, endPoint y: 275, distance: 218.8
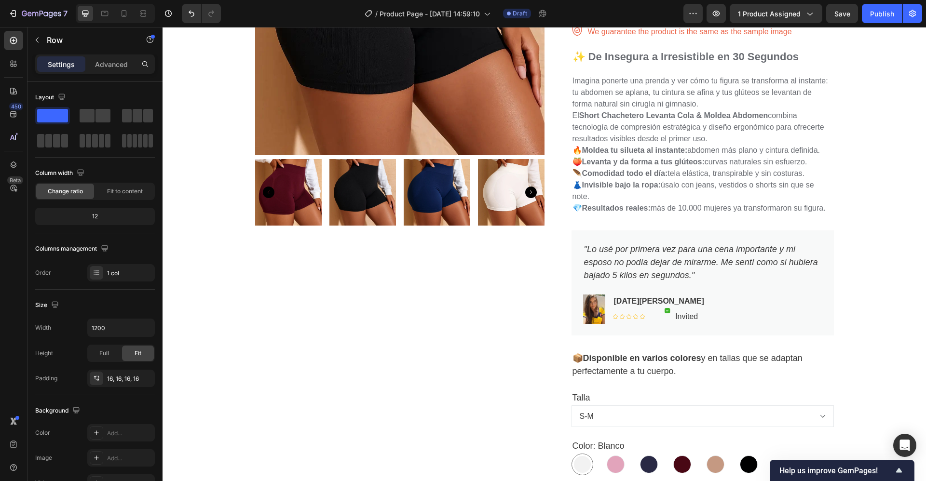
scroll to position [165, 0]
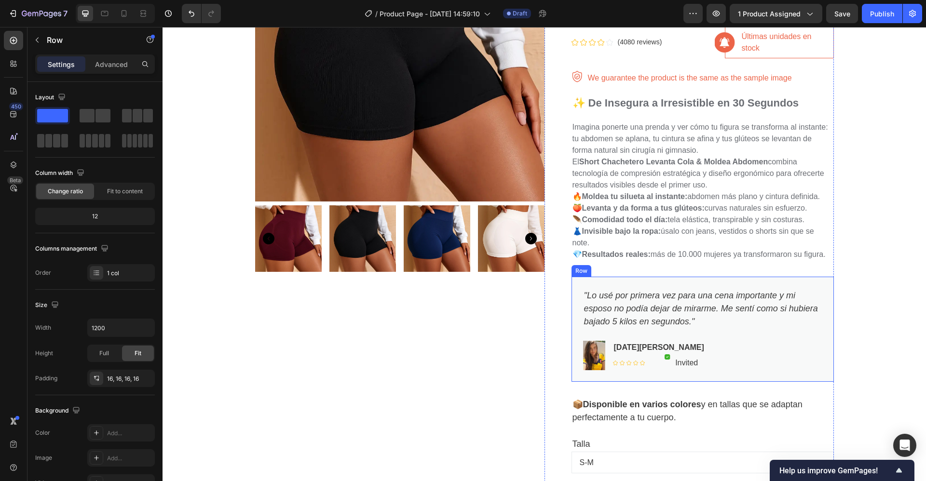
click at [571, 282] on div ""Lo usé por primera vez para una cena importante y mi esposo no podía dejar de …" at bounding box center [702, 329] width 262 height 105
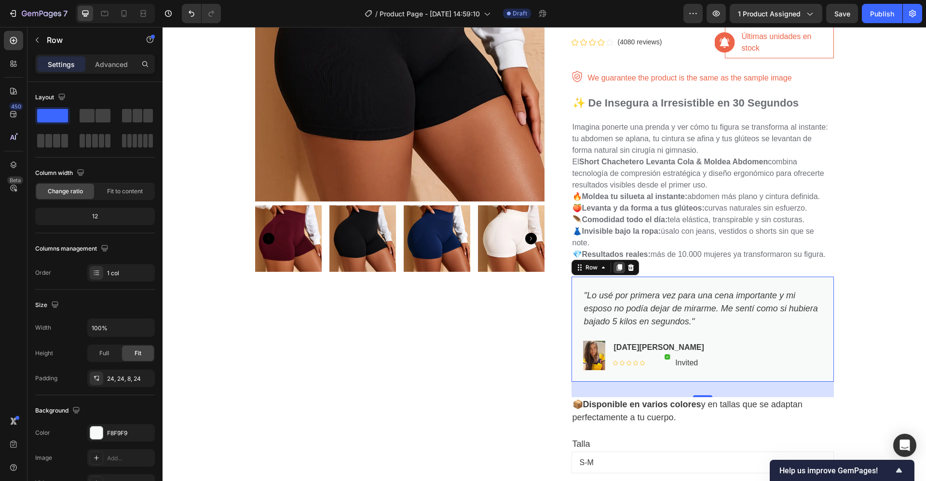
click at [615, 270] on icon at bounding box center [619, 268] width 8 height 8
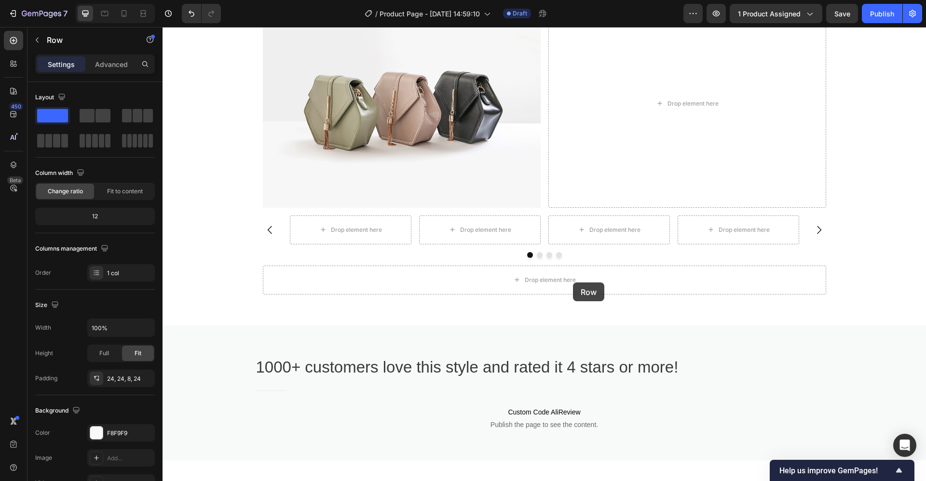
scroll to position [1051, 0]
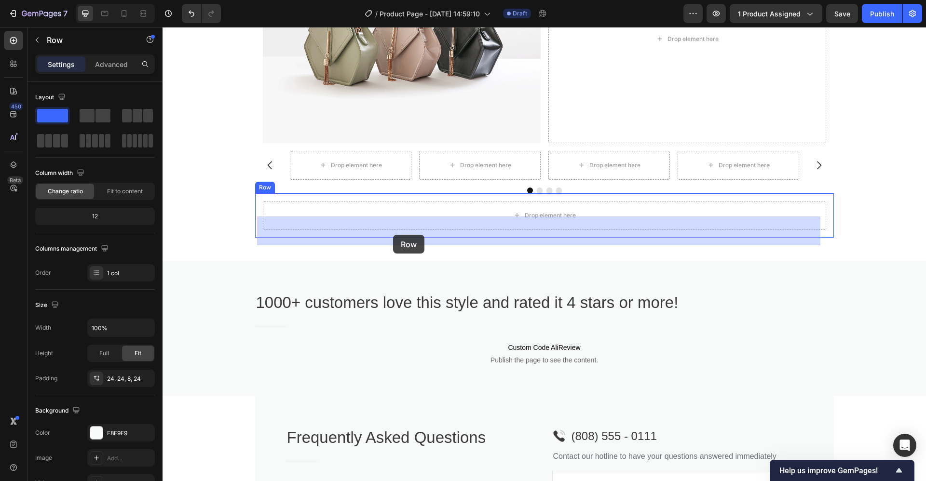
drag, startPoint x: 573, startPoint y: 283, endPoint x: 393, endPoint y: 235, distance: 186.1
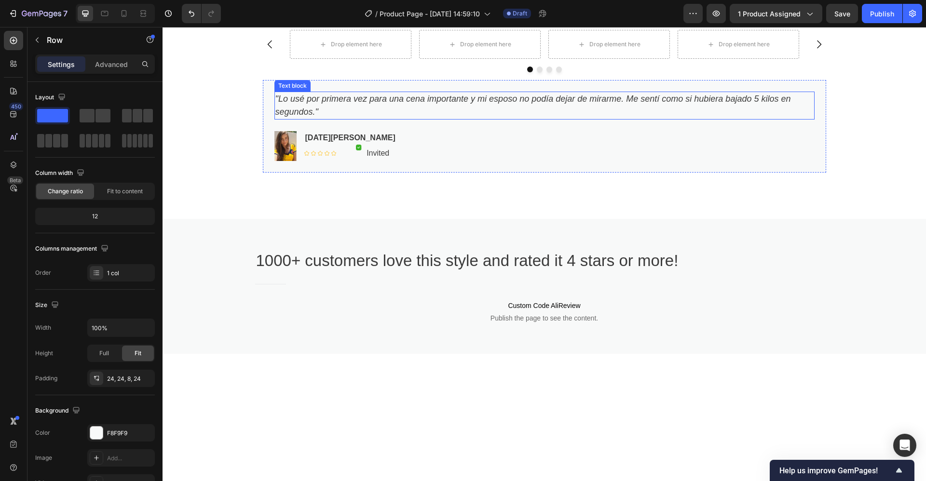
scroll to position [930, 0]
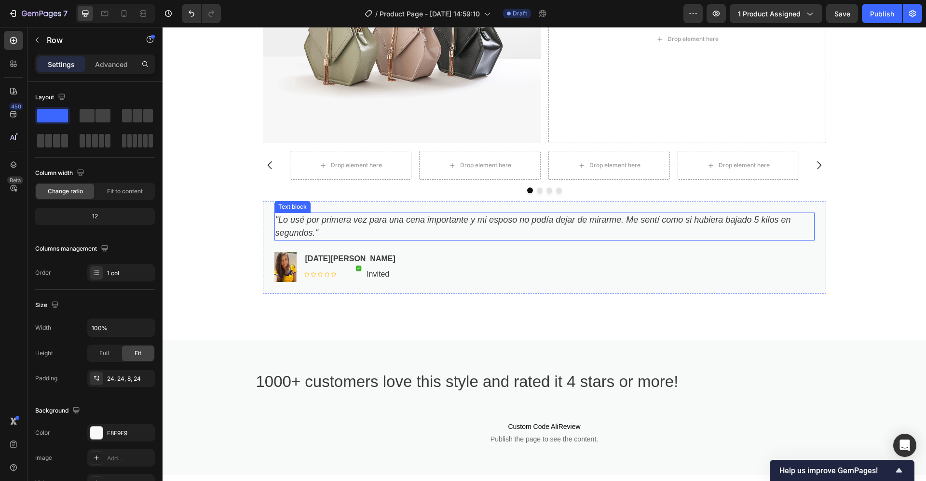
click at [275, 235] on icon ""Lo usé por primera vez para una cena importante y mi esposo no podía dejar de …" at bounding box center [532, 226] width 515 height 23
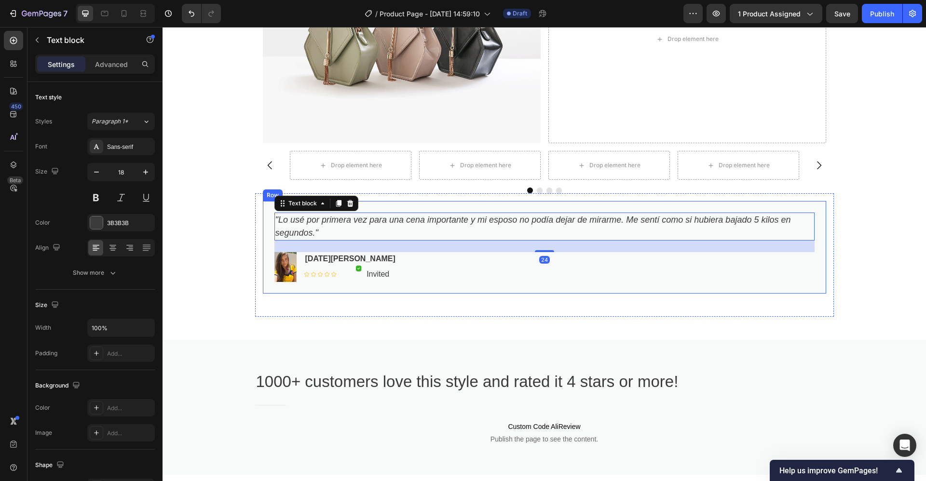
click at [263, 251] on div ""Lo usé por primera vez para una cena importante y mi esposo no podía dejar de …" at bounding box center [544, 247] width 563 height 92
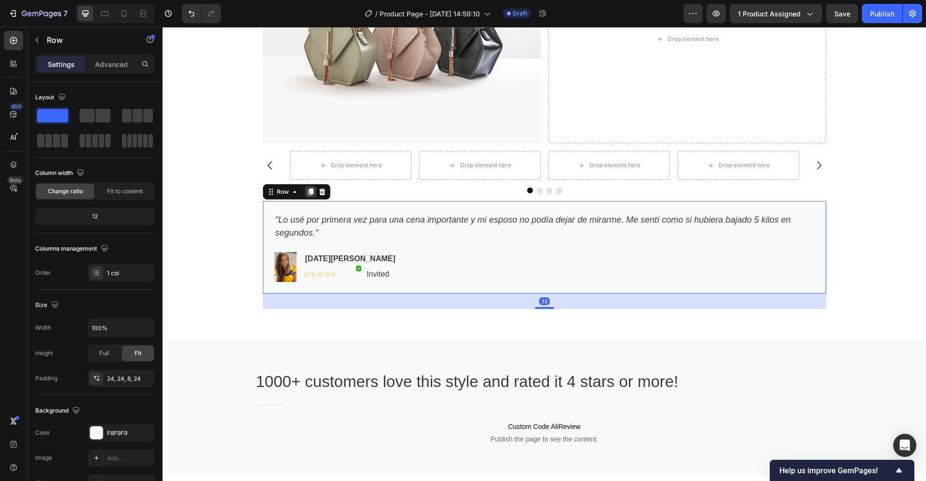
click at [308, 195] on icon at bounding box center [310, 192] width 5 height 7
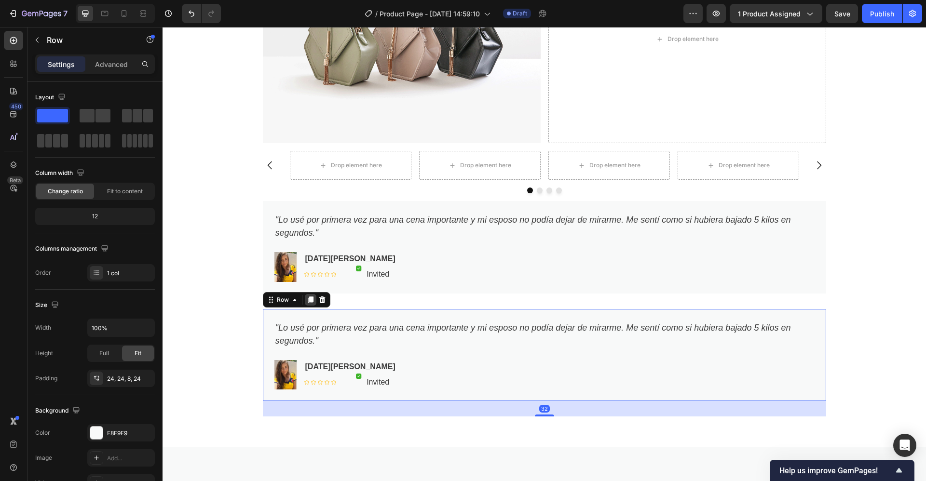
click at [308, 303] on icon at bounding box center [310, 300] width 5 height 7
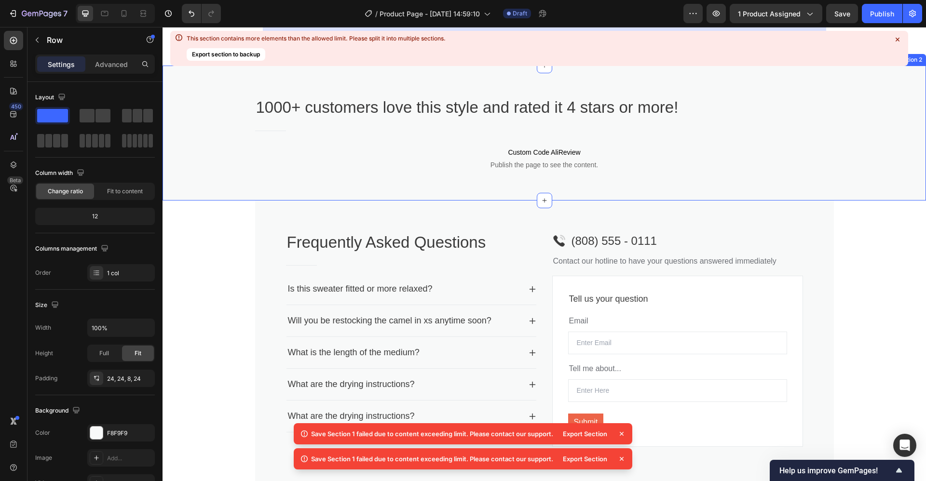
scroll to position [1407, 0]
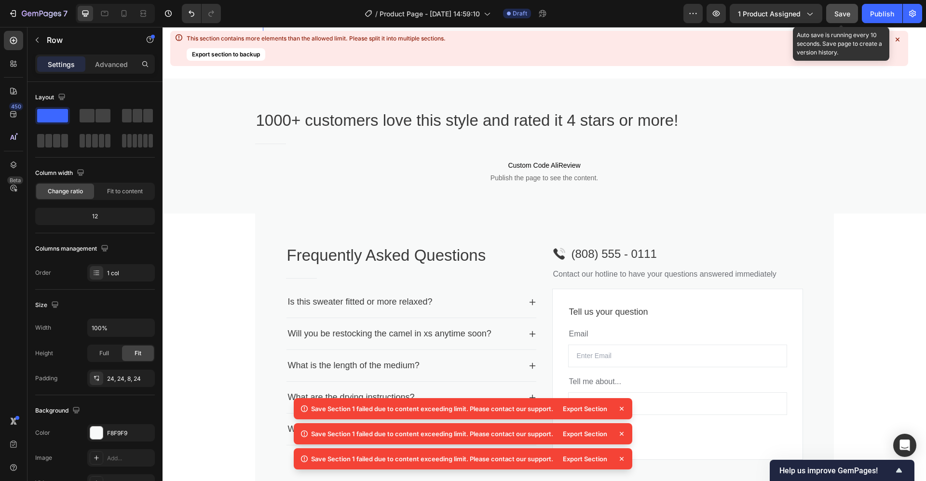
click at [844, 14] on span "Save" at bounding box center [842, 14] width 16 height 8
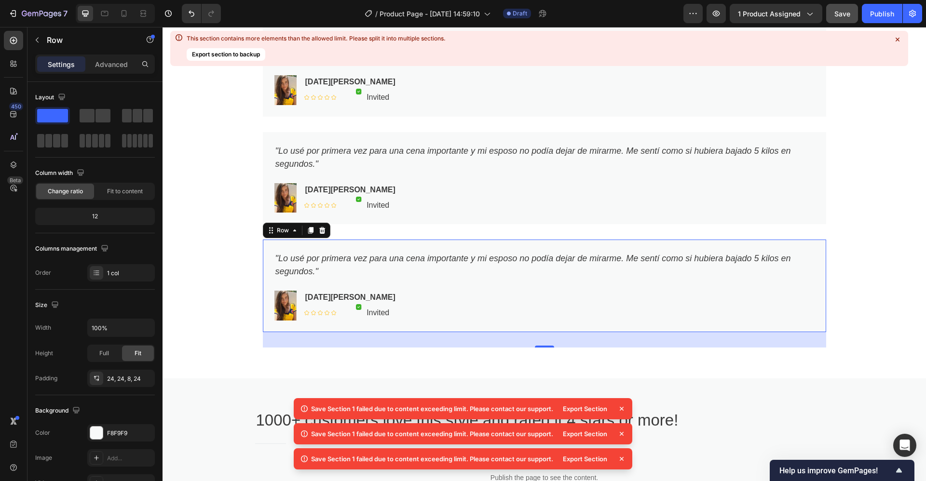
scroll to position [1106, 0]
click at [319, 235] on icon at bounding box center [322, 231] width 6 height 7
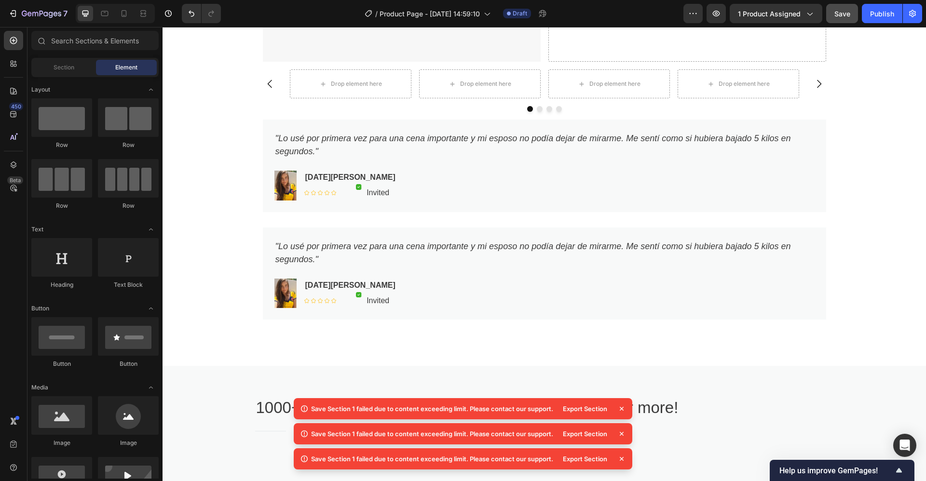
scroll to position [1010, 0]
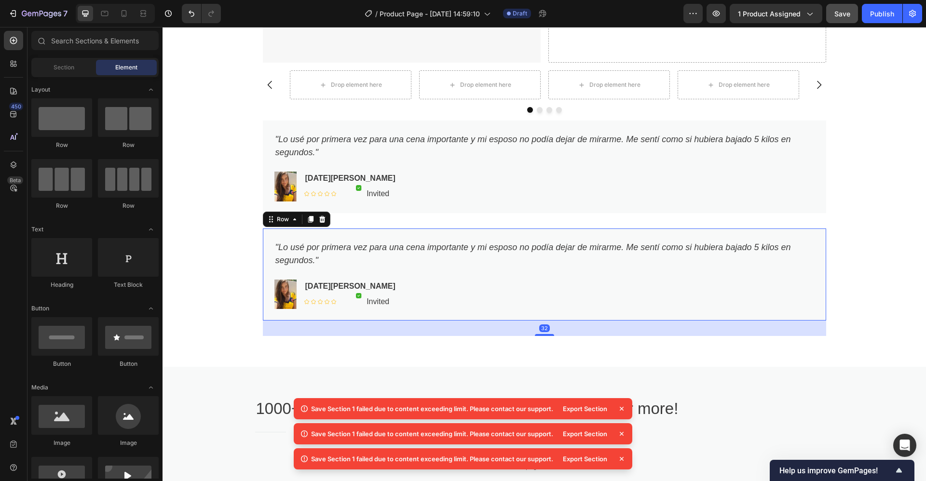
click at [287, 250] on div ""Lo usé por primera vez para una cena importante y mi esposo no podía dejar de …" at bounding box center [544, 275] width 563 height 92
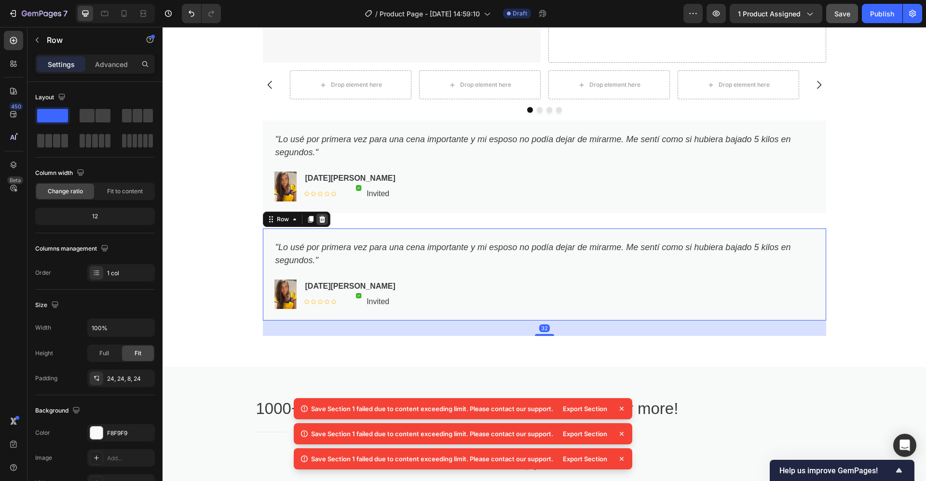
click at [318, 223] on icon at bounding box center [322, 220] width 8 height 8
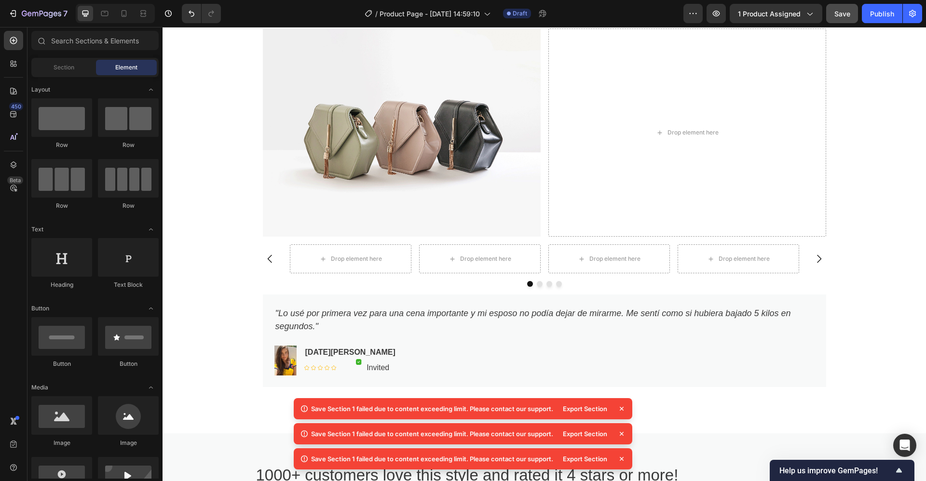
scroll to position [838, 0]
click at [622, 410] on icon at bounding box center [622, 409] width 10 height 10
click at [623, 408] on icon at bounding box center [622, 409] width 10 height 10
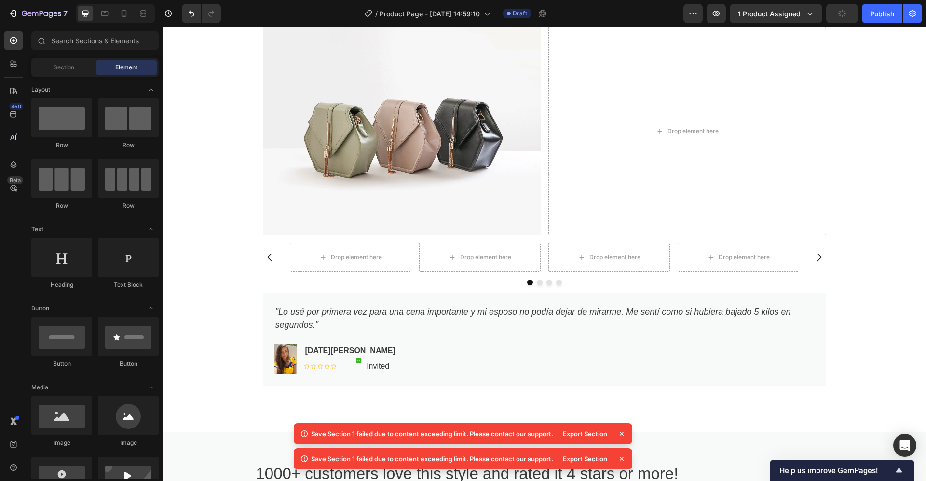
click at [620, 432] on icon at bounding box center [622, 434] width 4 height 4
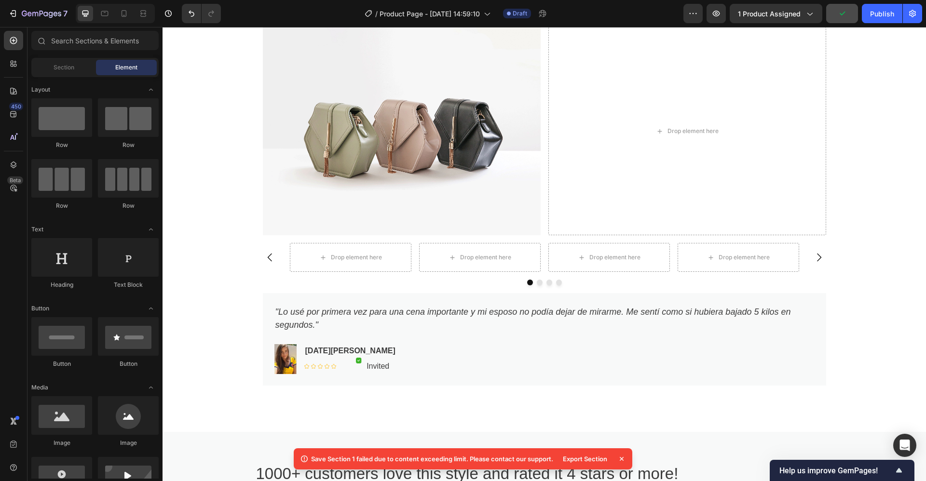
click at [624, 458] on icon at bounding box center [622, 459] width 10 height 10
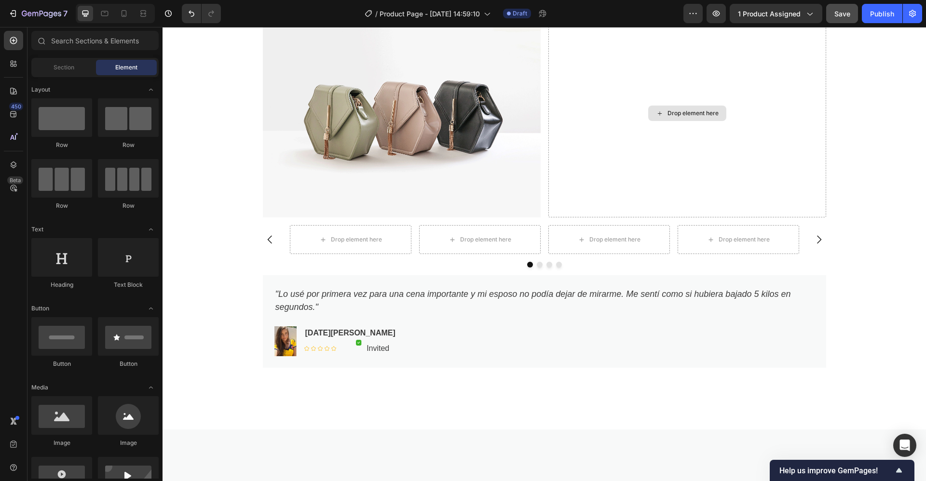
scroll to position [782, 0]
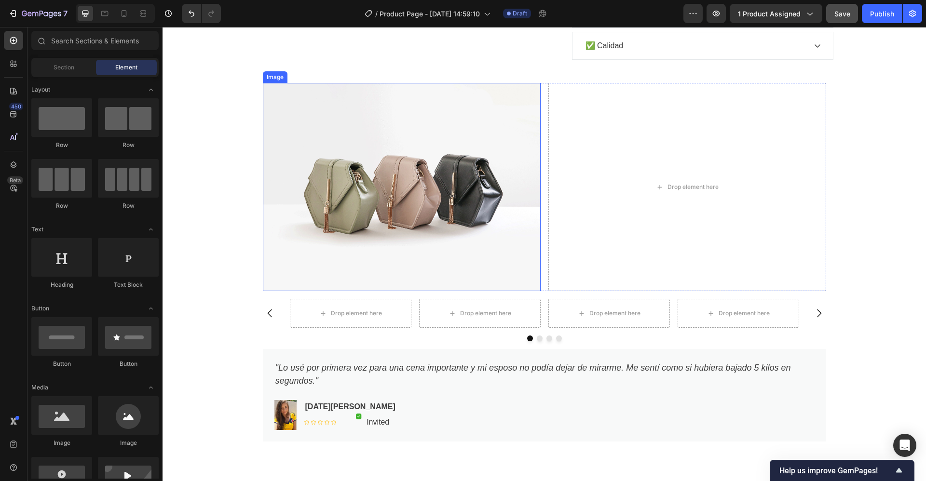
click at [404, 140] on img at bounding box center [402, 187] width 278 height 208
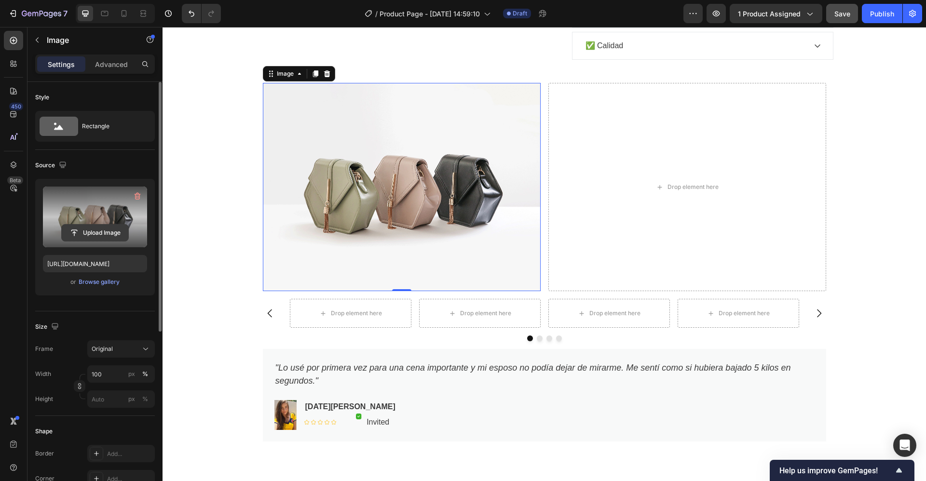
click at [99, 231] on input "file" at bounding box center [95, 233] width 67 height 16
click at [87, 232] on input "file" at bounding box center [95, 233] width 67 height 16
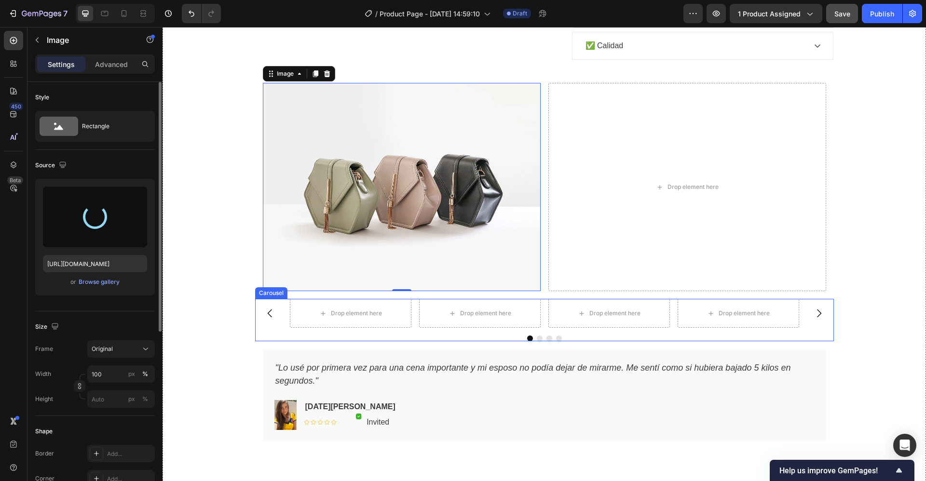
type input "https://cdn.shopify.com/s/files/1/0677/0786/3202/files/gempages_572874776750588…"
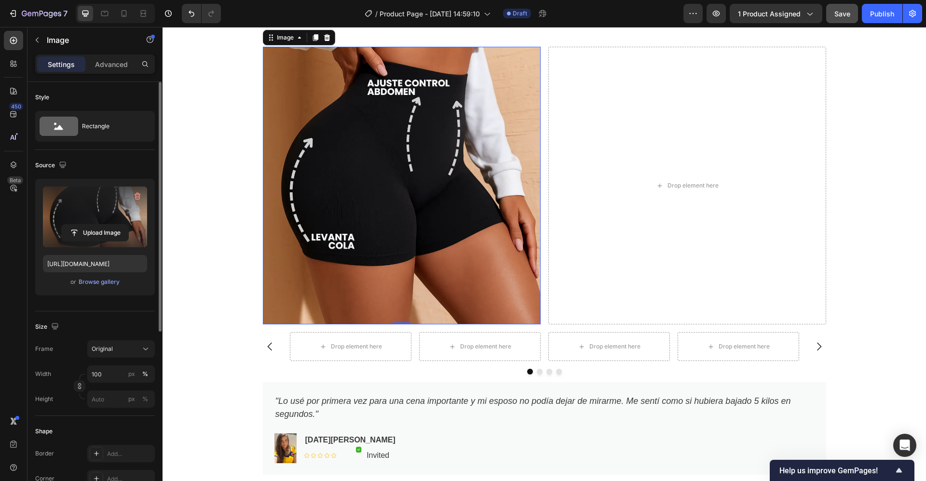
scroll to position [818, 0]
click at [319, 351] on icon at bounding box center [323, 346] width 8 height 8
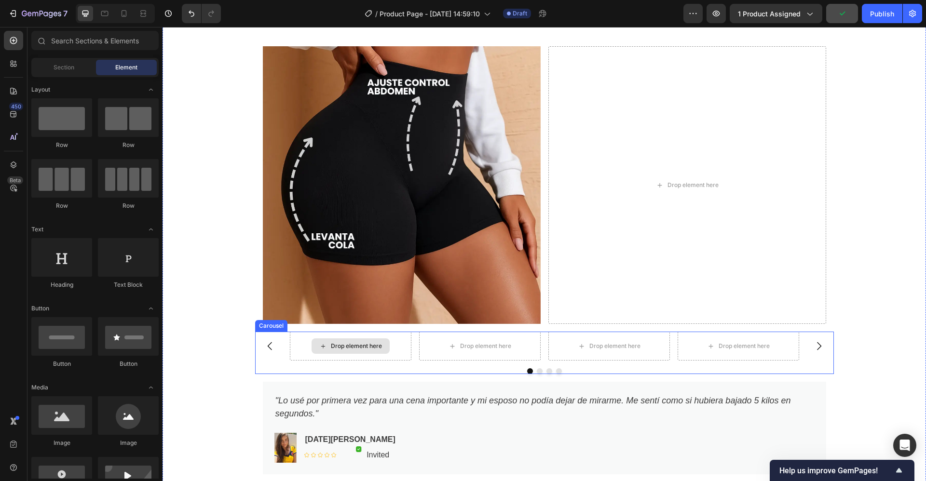
click at [331, 350] on div "Drop element here" at bounding box center [356, 346] width 51 height 8
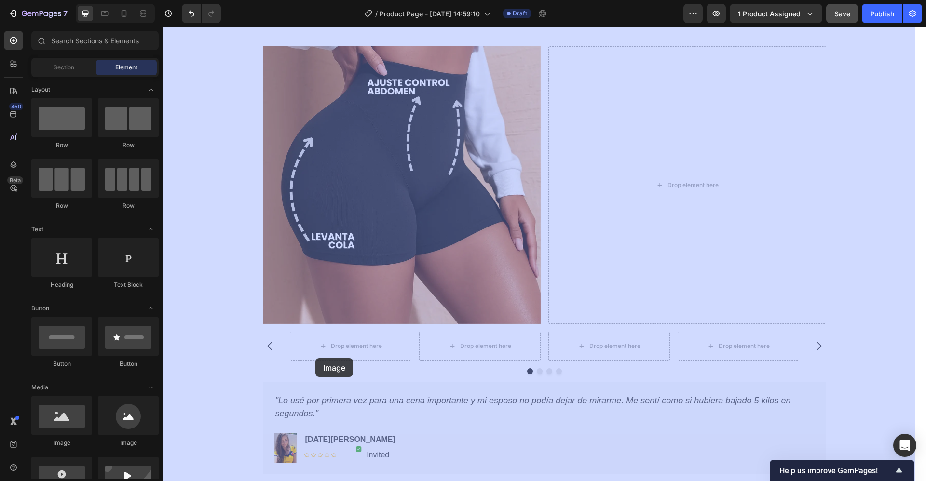
drag, startPoint x: 223, startPoint y: 448, endPoint x: 315, endPoint y: 358, distance: 128.9
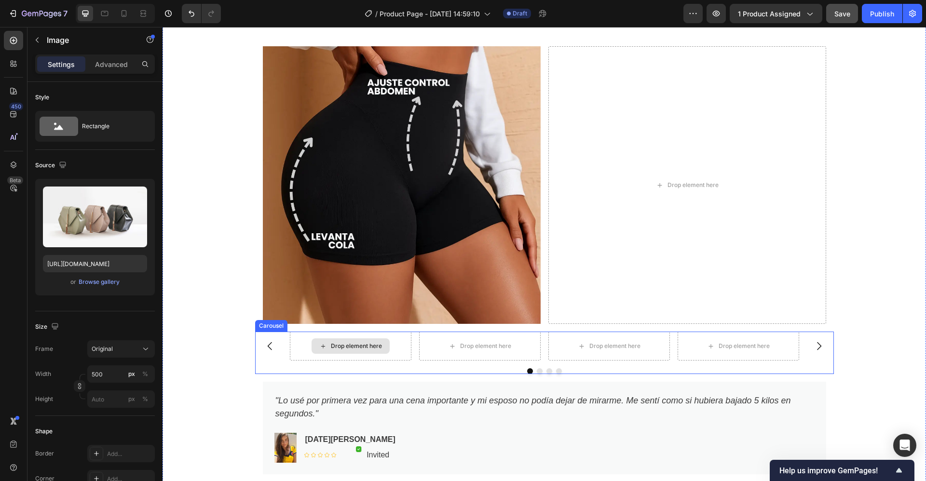
click at [337, 350] on div "Drop element here" at bounding box center [356, 346] width 51 height 8
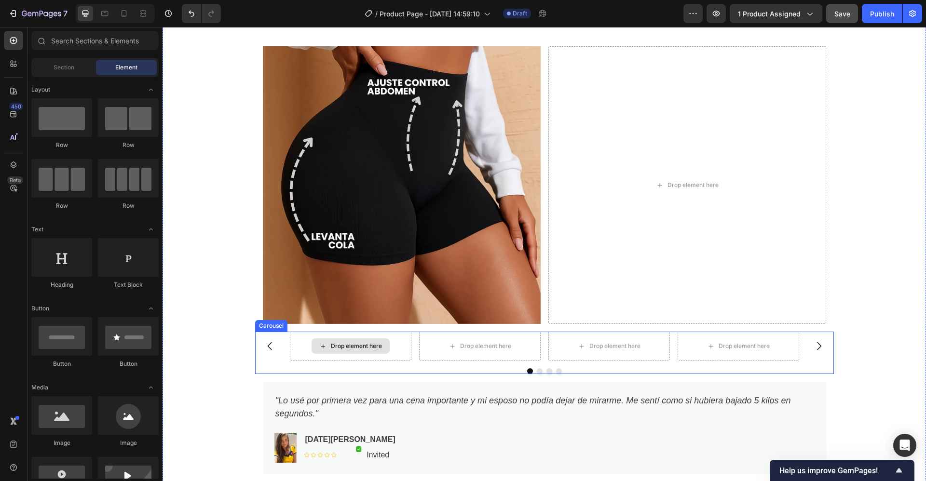
click at [291, 360] on div "Drop element here" at bounding box center [351, 346] width 122 height 29
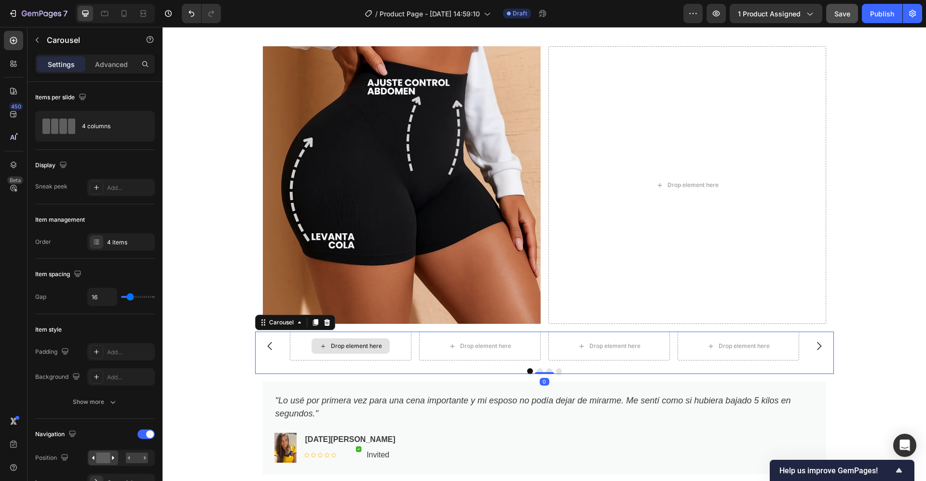
click at [337, 350] on div "Drop element here" at bounding box center [356, 346] width 51 height 8
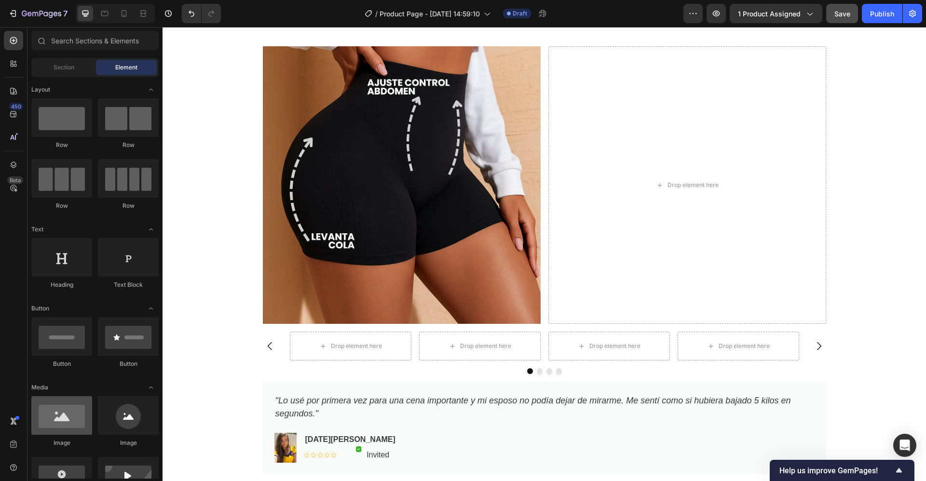
click at [63, 416] on div at bounding box center [61, 415] width 61 height 39
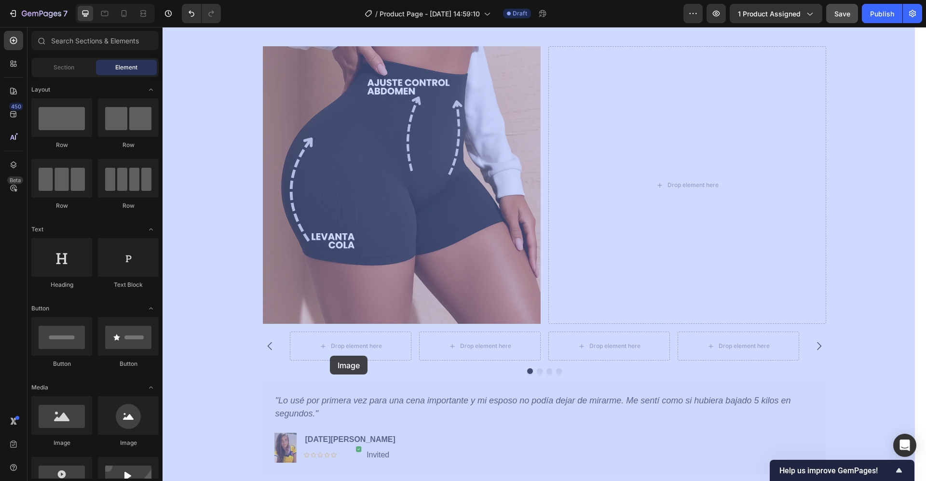
drag, startPoint x: 225, startPoint y: 443, endPoint x: 331, endPoint y: 353, distance: 138.2
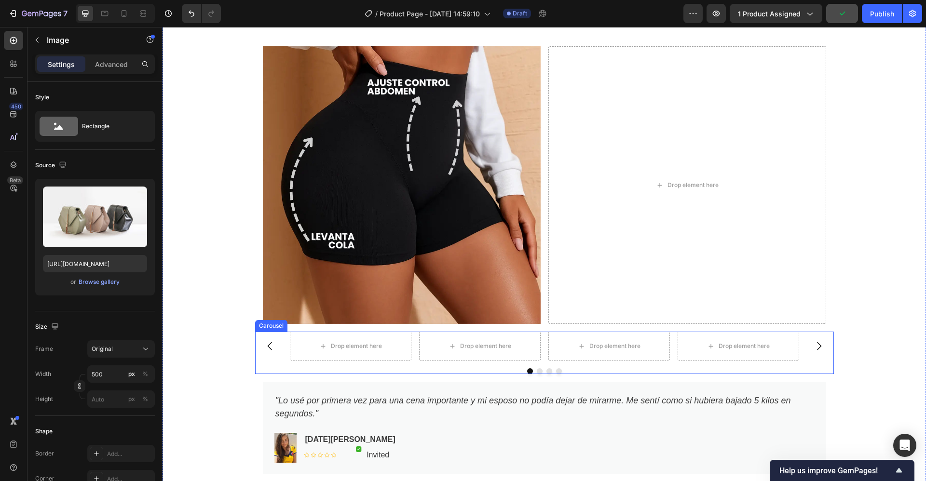
click at [813, 352] on icon "Carousel Next Arrow" at bounding box center [819, 346] width 12 height 12
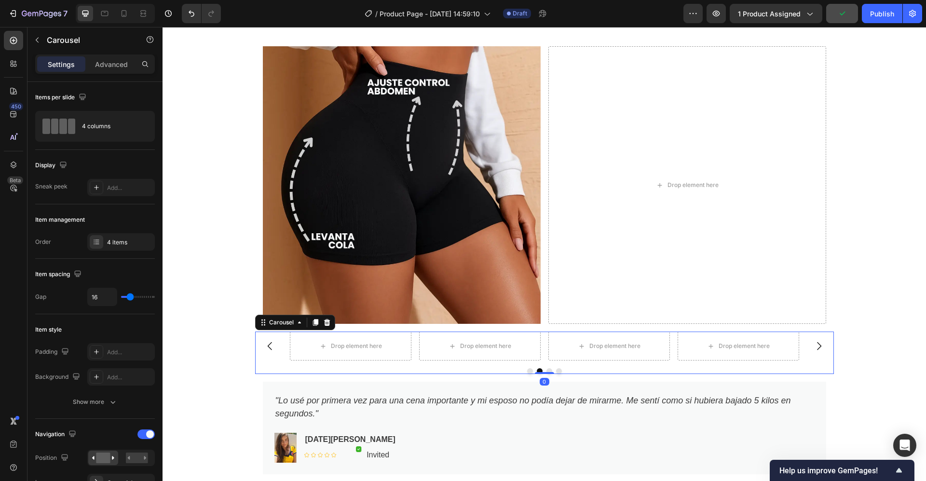
click at [813, 352] on icon "Carousel Next Arrow" at bounding box center [819, 346] width 12 height 12
click at [267, 351] on icon "Carousel Back Arrow" at bounding box center [269, 346] width 4 height 8
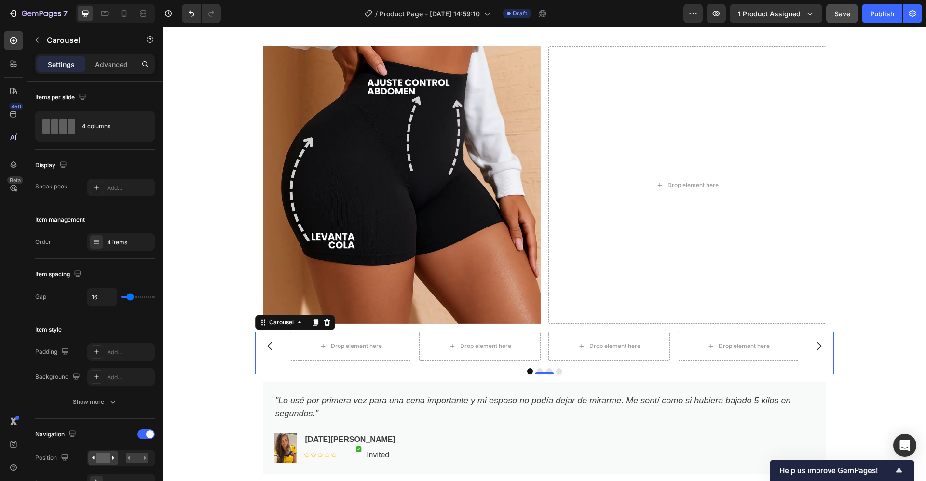
click at [267, 351] on icon "Carousel Back Arrow" at bounding box center [269, 346] width 4 height 8
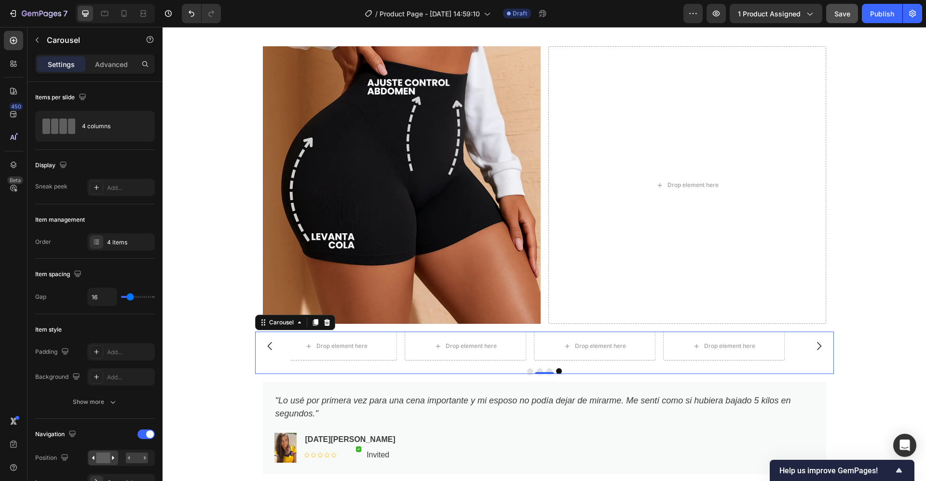
click at [267, 351] on icon "Carousel Back Arrow" at bounding box center [269, 346] width 4 height 8
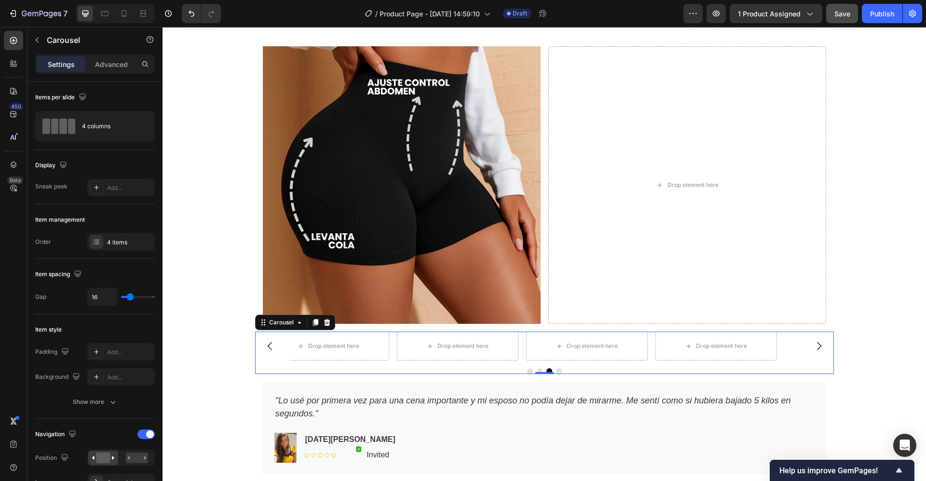
click at [267, 351] on icon "Carousel Back Arrow" at bounding box center [269, 346] width 4 height 8
click at [114, 244] on div "4 items" at bounding box center [129, 242] width 45 height 9
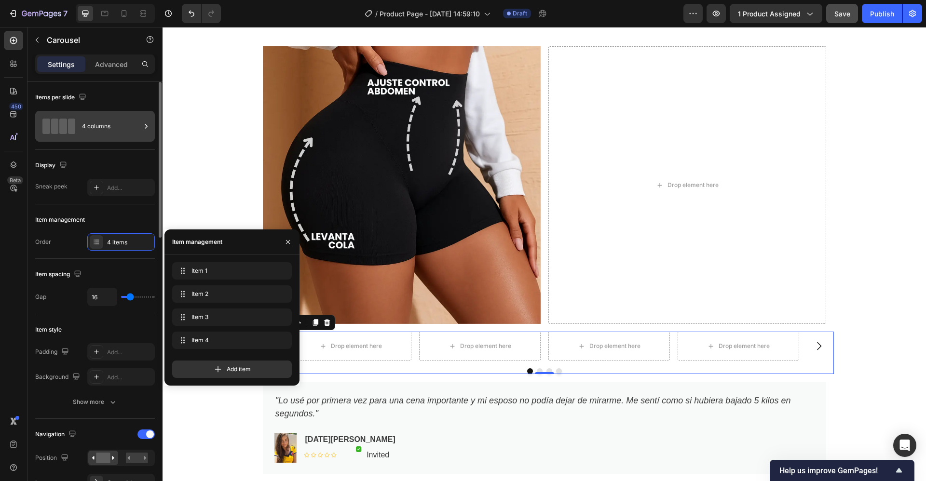
click at [126, 121] on div "4 columns" at bounding box center [111, 126] width 59 height 22
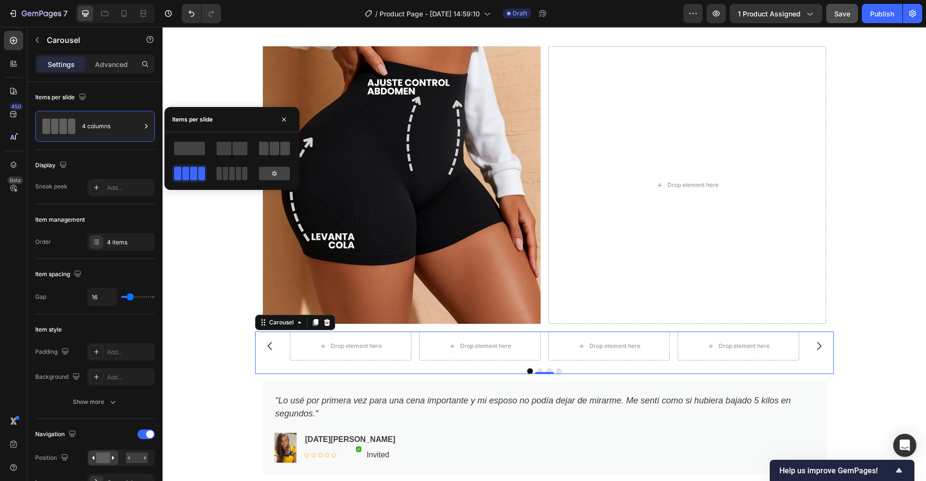
click at [270, 147] on span at bounding box center [275, 149] width 10 height 14
click at [190, 176] on div at bounding box center [189, 174] width 31 height 14
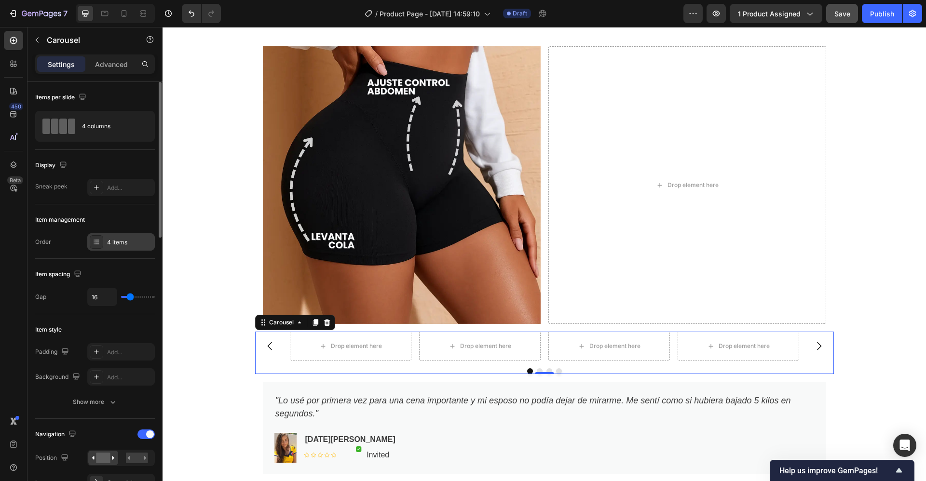
click at [112, 240] on div "4 items" at bounding box center [129, 242] width 45 height 9
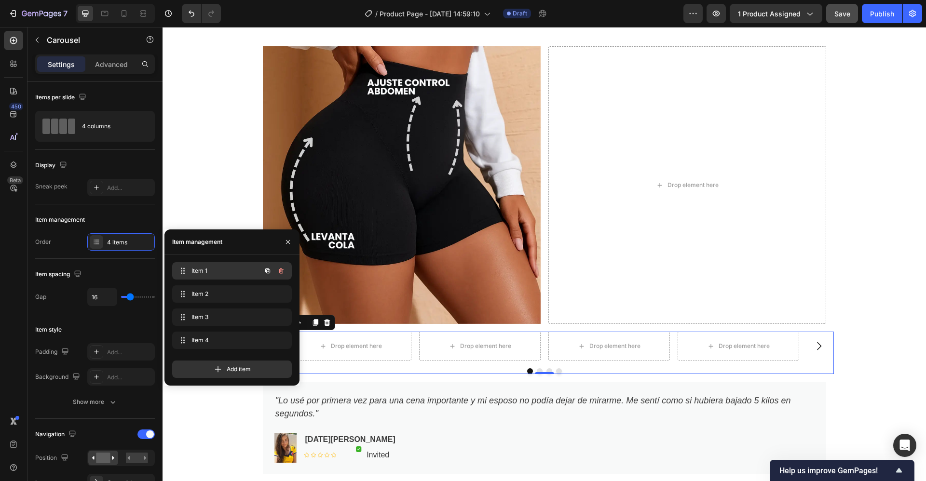
click at [220, 270] on span "Item 1" at bounding box center [218, 271] width 54 height 9
click at [266, 271] on icon "button" at bounding box center [267, 271] width 5 height 5
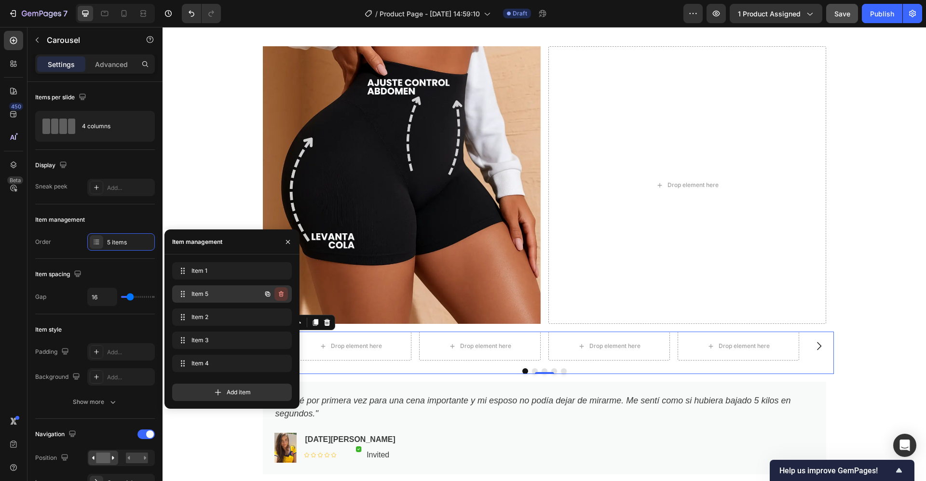
click at [283, 296] on icon "button" at bounding box center [281, 294] width 8 height 8
click at [283, 296] on div "Delete" at bounding box center [275, 294] width 18 height 9
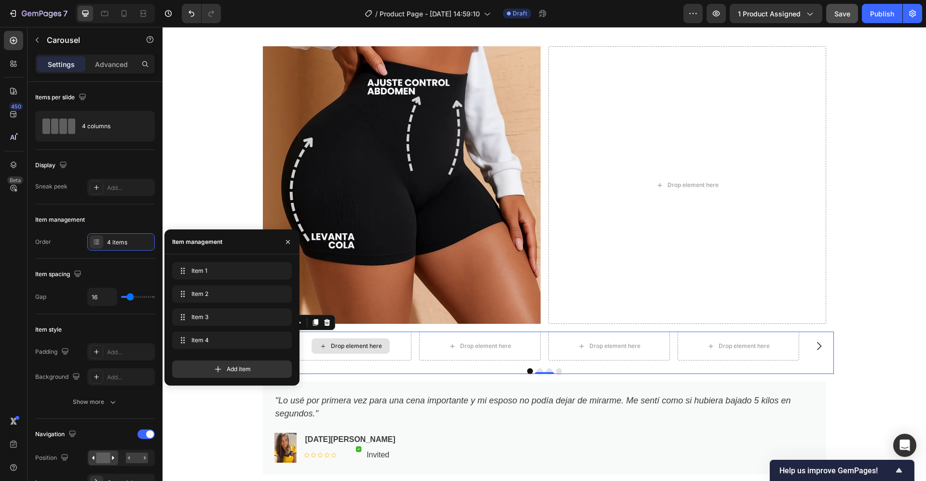
click at [363, 354] on div "Drop element here" at bounding box center [351, 346] width 78 height 15
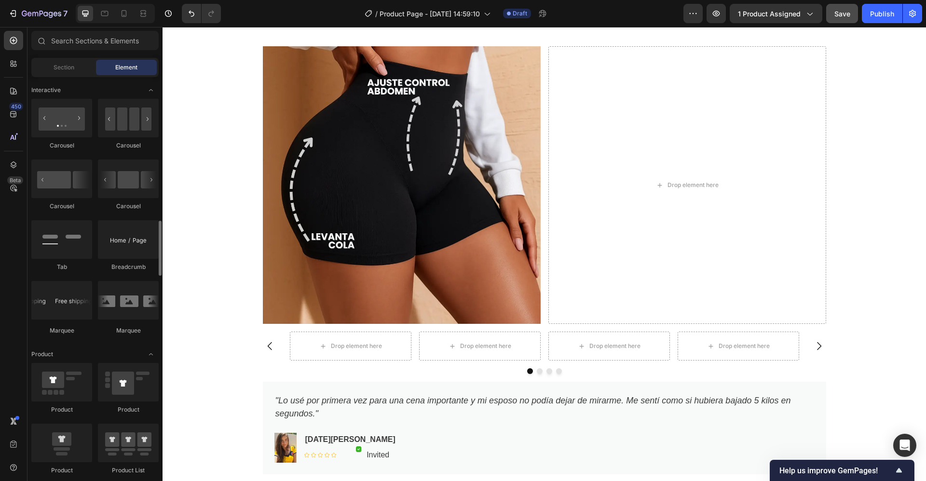
scroll to position [977, 0]
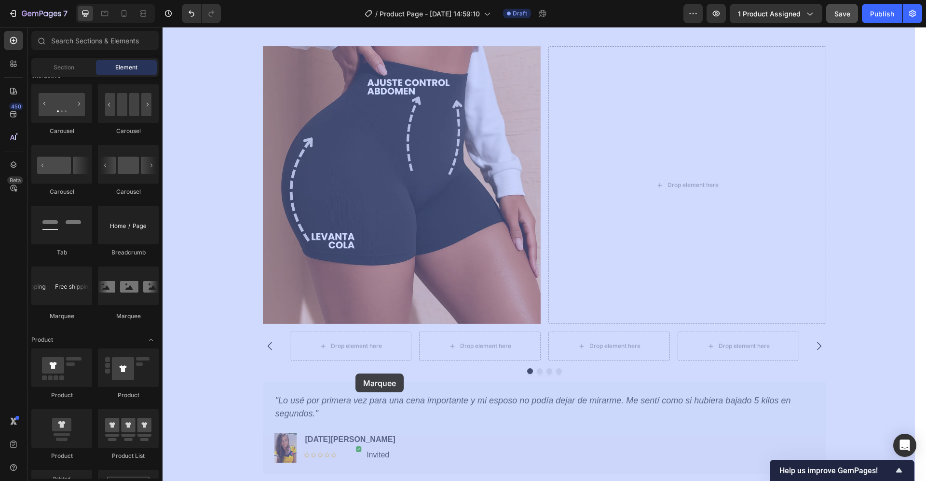
drag, startPoint x: 296, startPoint y: 324, endPoint x: 355, endPoint y: 374, distance: 77.7
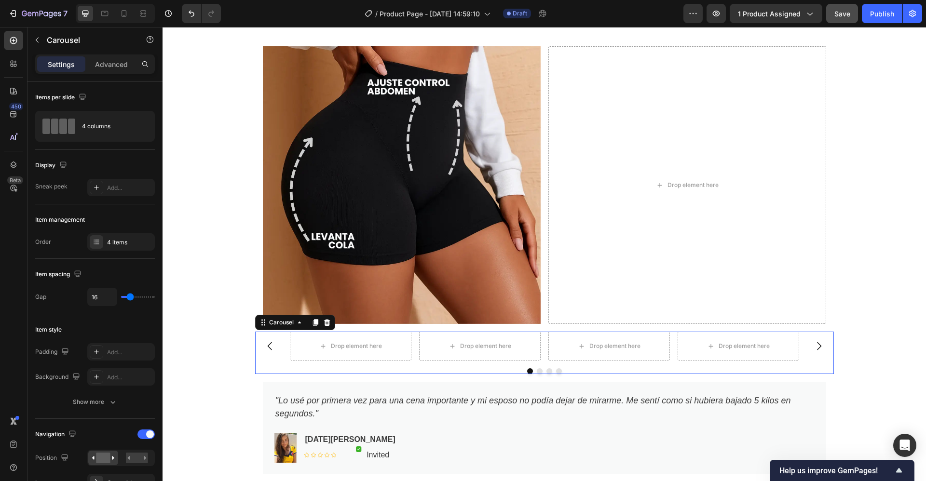
click at [805, 349] on button "Carousel Next Arrow" at bounding box center [818, 346] width 27 height 27
click at [805, 354] on button "Carousel Next Arrow" at bounding box center [818, 346] width 27 height 27
click at [323, 330] on div "Carousel" at bounding box center [295, 322] width 80 height 15
click at [324, 326] on icon at bounding box center [327, 322] width 6 height 7
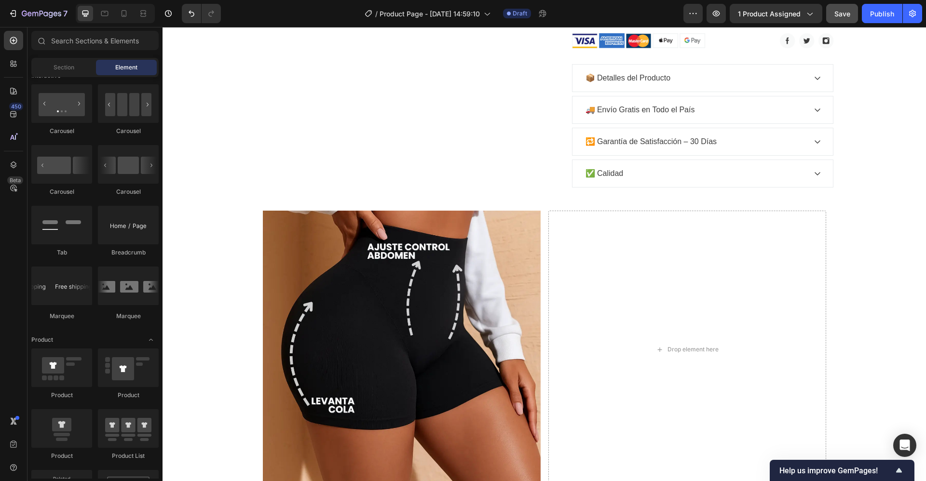
scroll to position [807, 0]
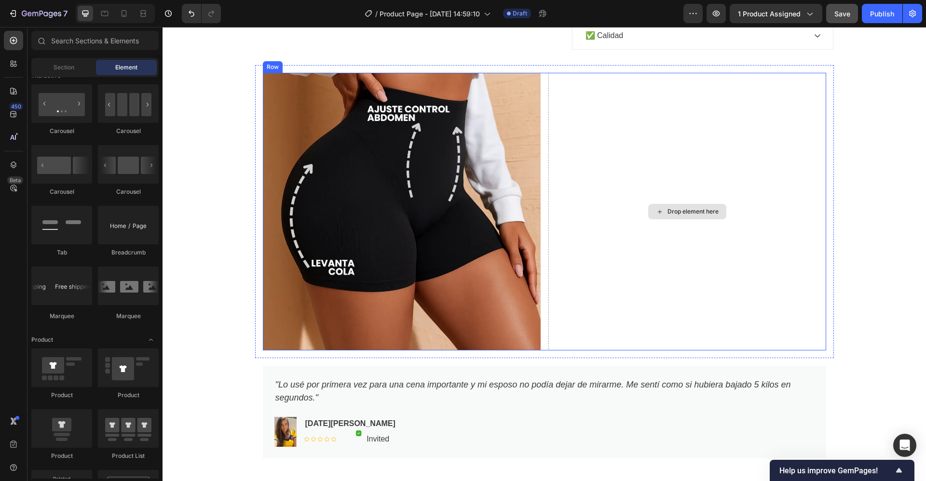
click at [677, 214] on div "Drop element here" at bounding box center [692, 212] width 51 height 8
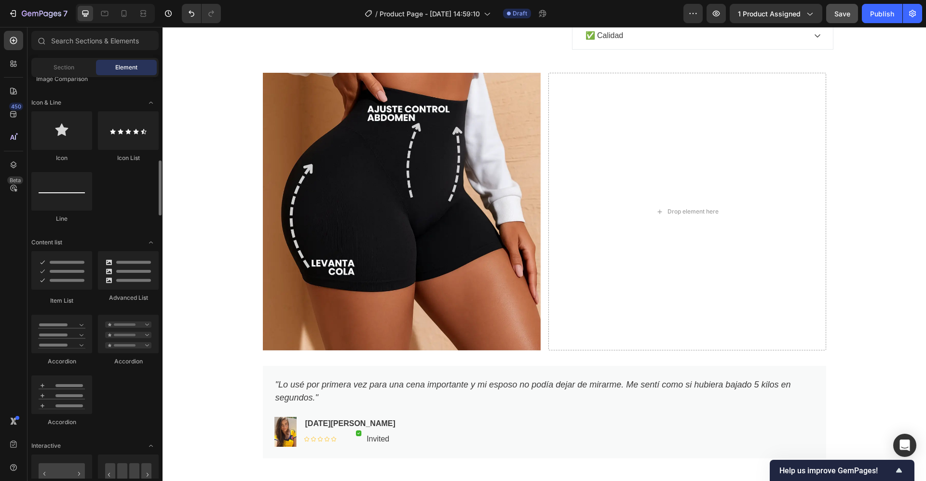
scroll to position [607, 0]
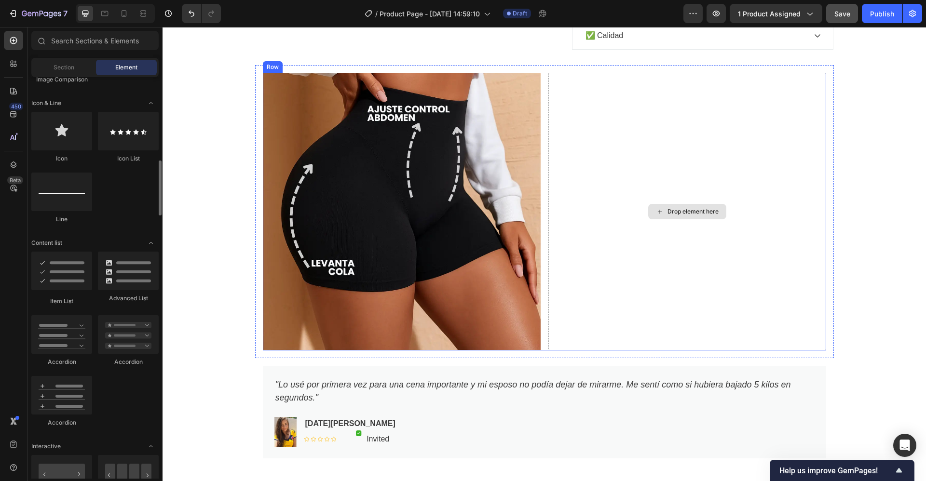
click at [630, 276] on div "Drop element here" at bounding box center [687, 212] width 278 height 278
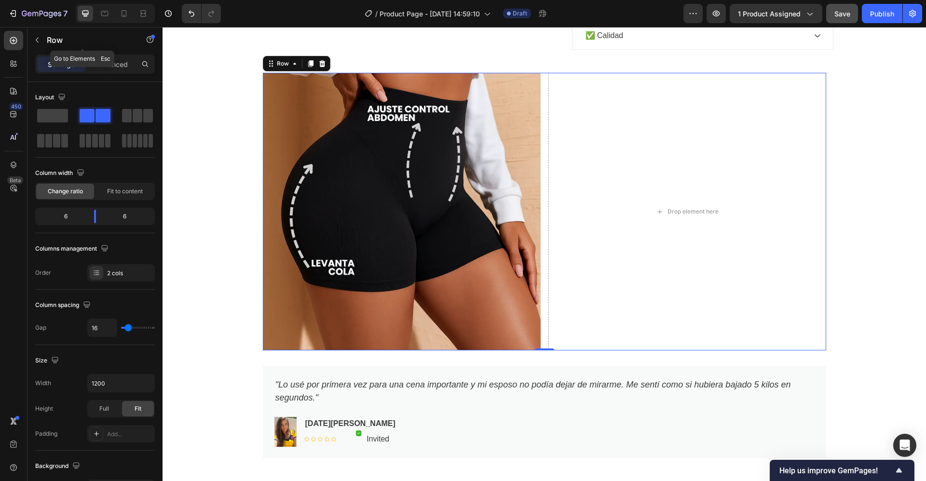
click at [36, 35] on button "button" at bounding box center [36, 39] width 15 height 15
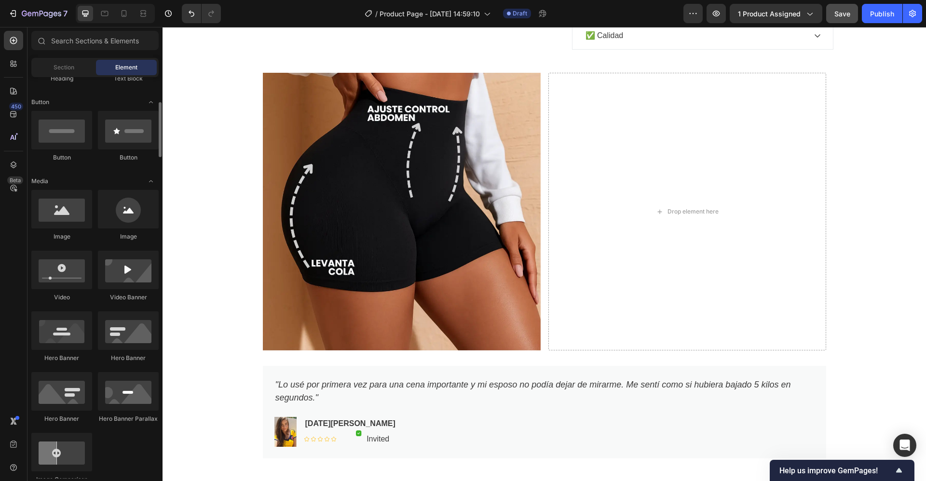
scroll to position [203, 0]
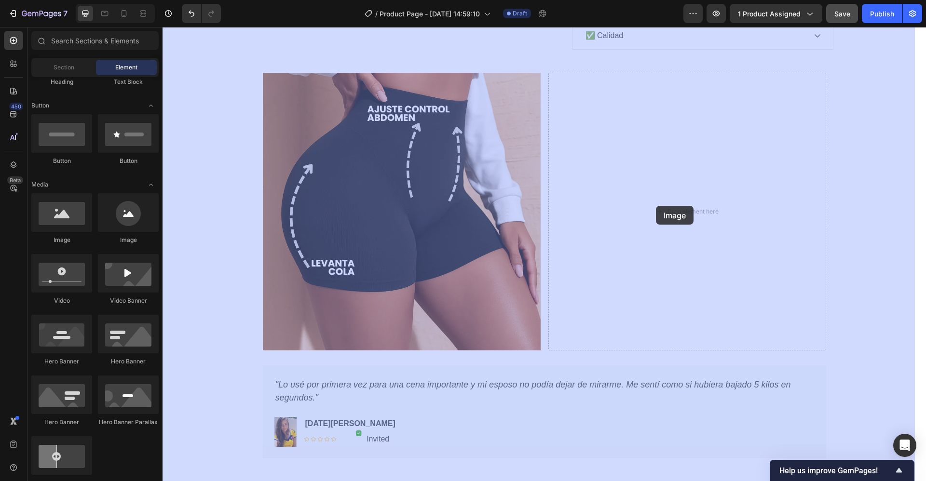
drag, startPoint x: 225, startPoint y: 252, endPoint x: 656, endPoint y: 206, distance: 433.1
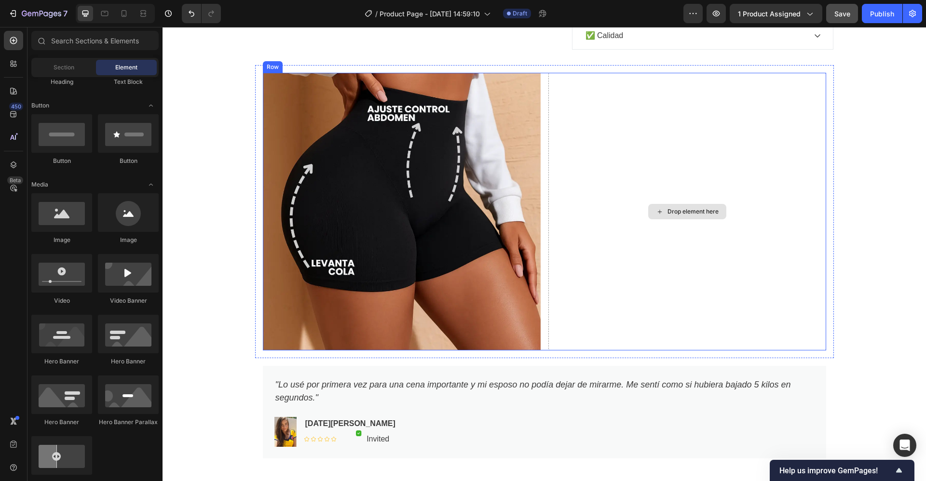
click at [668, 214] on div "Drop element here" at bounding box center [692, 212] width 51 height 8
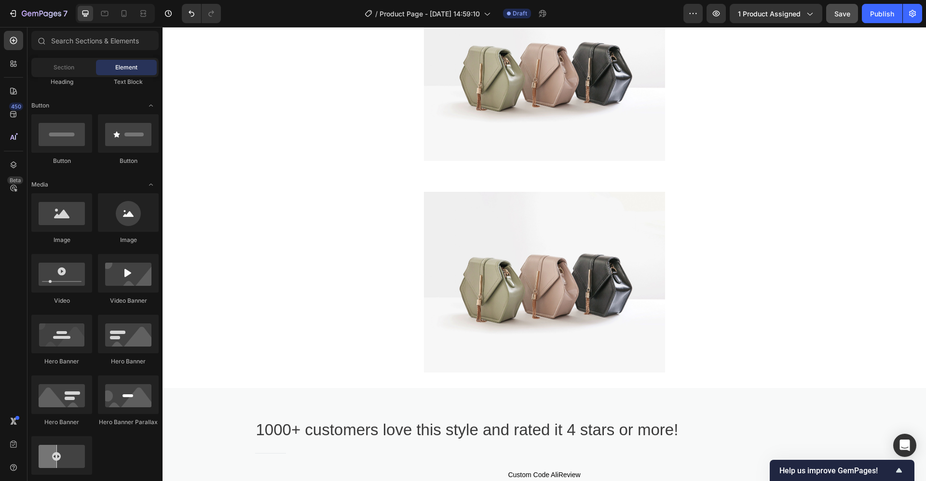
scroll to position [1676, 0]
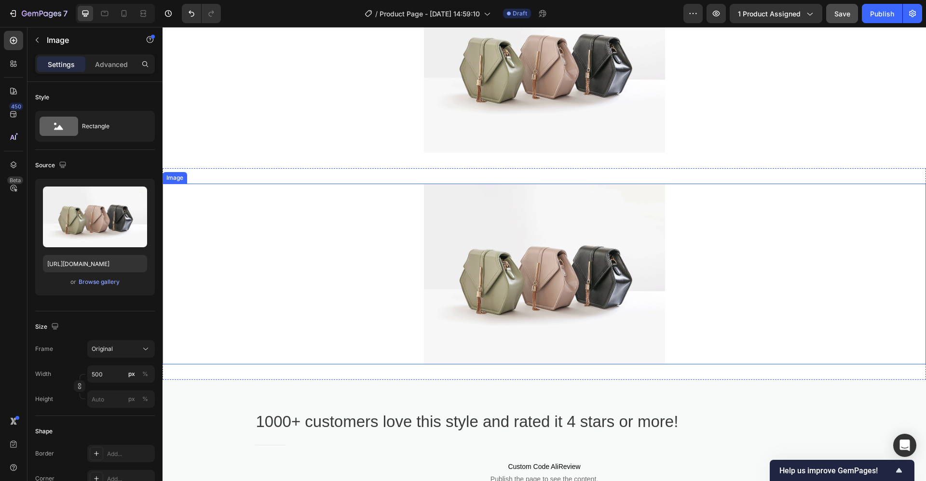
click at [646, 215] on img at bounding box center [544, 274] width 241 height 181
click at [227, 176] on icon at bounding box center [227, 174] width 6 height 7
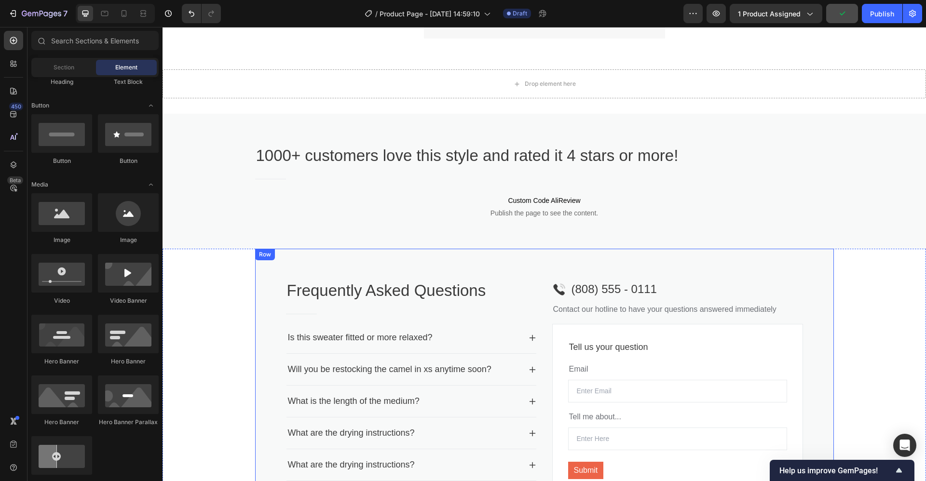
scroll to position [1788, 0]
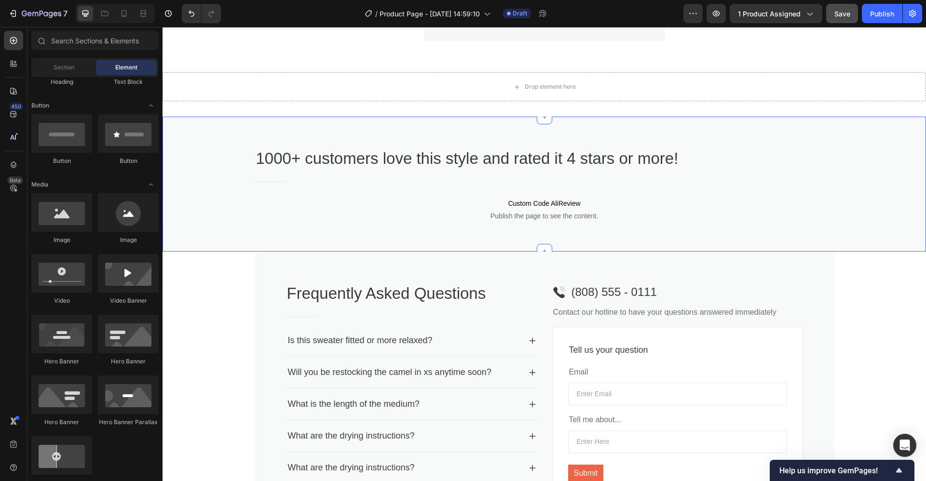
click at [219, 138] on div "1000+ customers love this style and rated it 4 stars or more! Heading Title Lin…" at bounding box center [544, 184] width 763 height 135
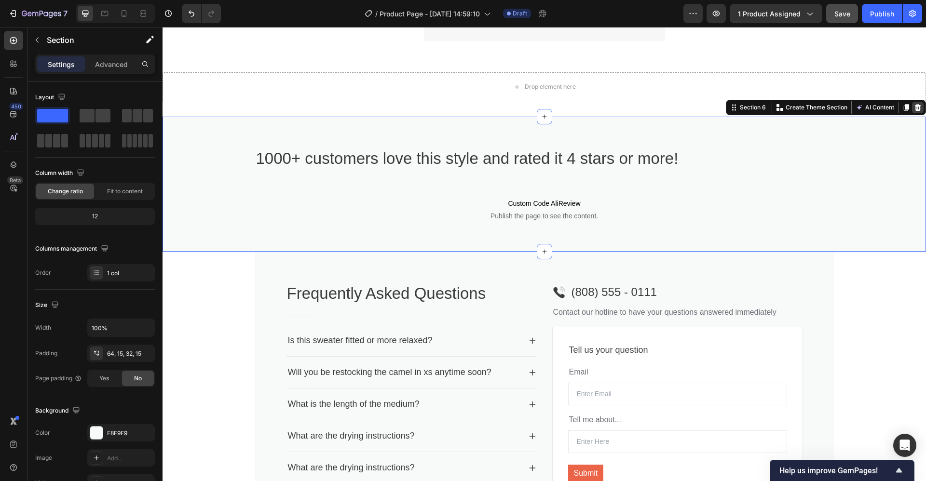
click at [912, 106] on div at bounding box center [918, 108] width 12 height 12
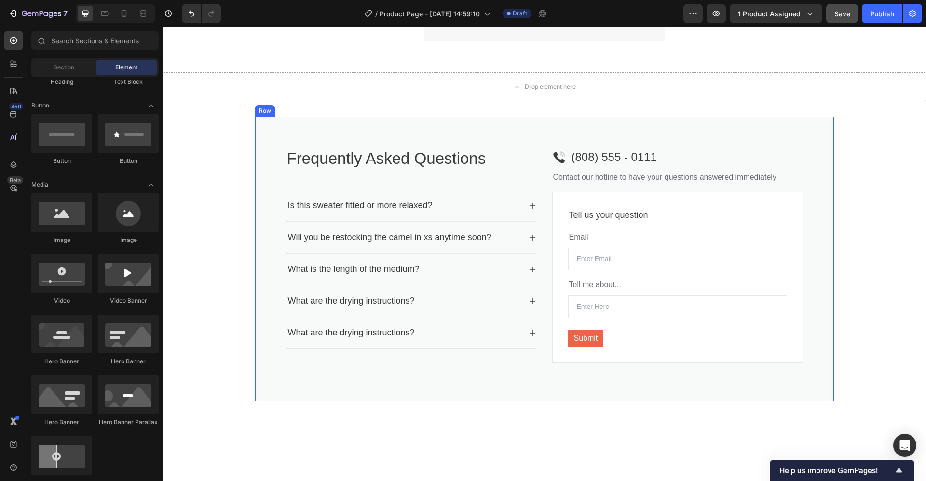
click at [643, 141] on div "Frequently Asked Questions Heading Title Line Is this sweater fitted or more re…" at bounding box center [544, 259] width 579 height 285
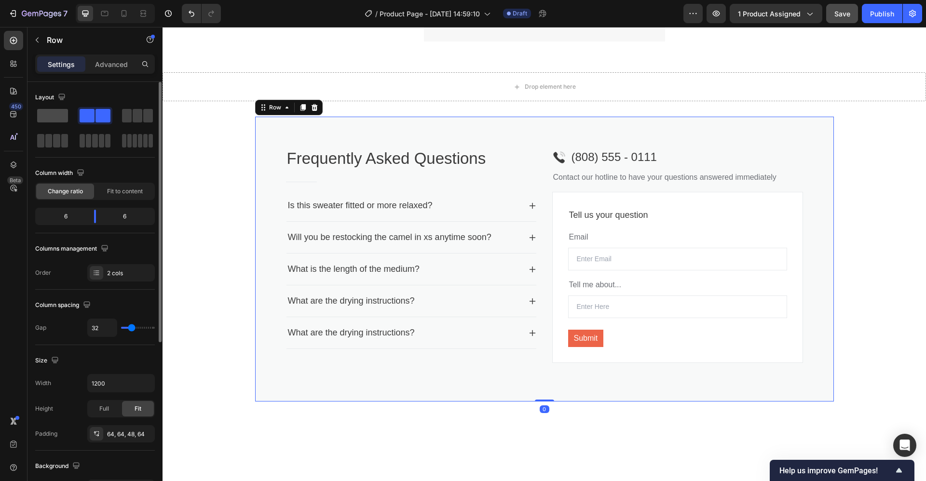
click at [42, 116] on span at bounding box center [52, 116] width 31 height 14
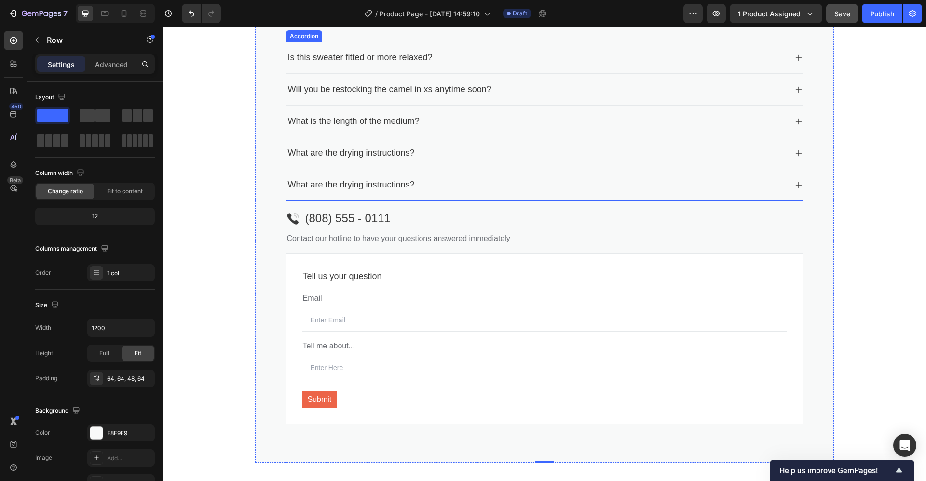
scroll to position [1942, 0]
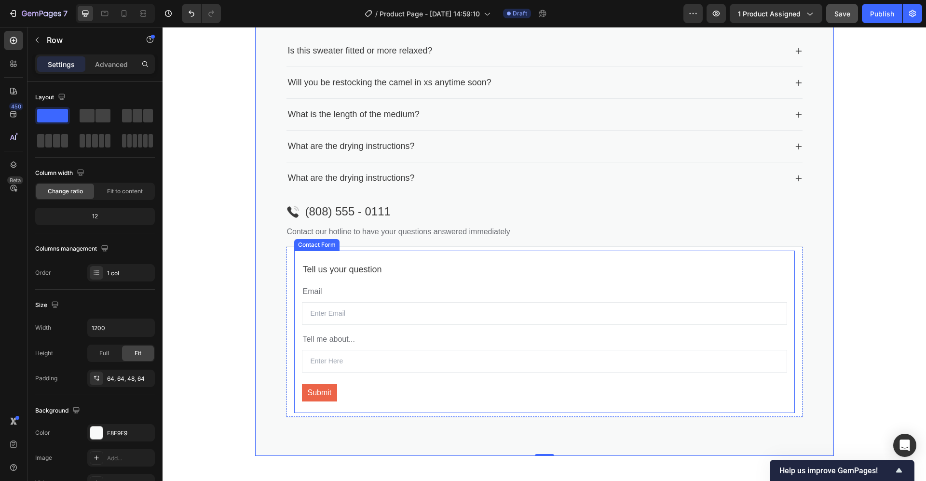
click at [397, 252] on div "Tell us your question Text block Email Text block Email Field Tell me about... …" at bounding box center [544, 332] width 501 height 163
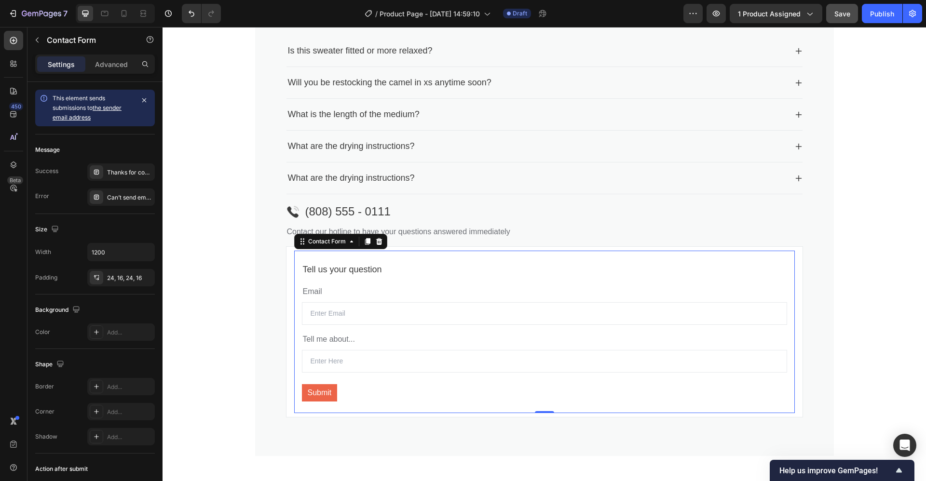
click at [376, 244] on icon at bounding box center [379, 241] width 6 height 7
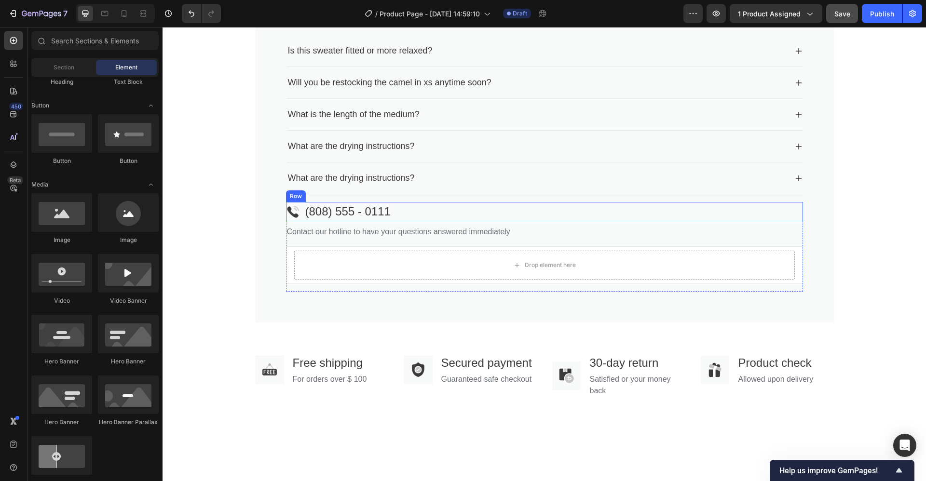
click at [427, 210] on div "Image (808) 555 - 0111 Text block Row" at bounding box center [544, 211] width 517 height 19
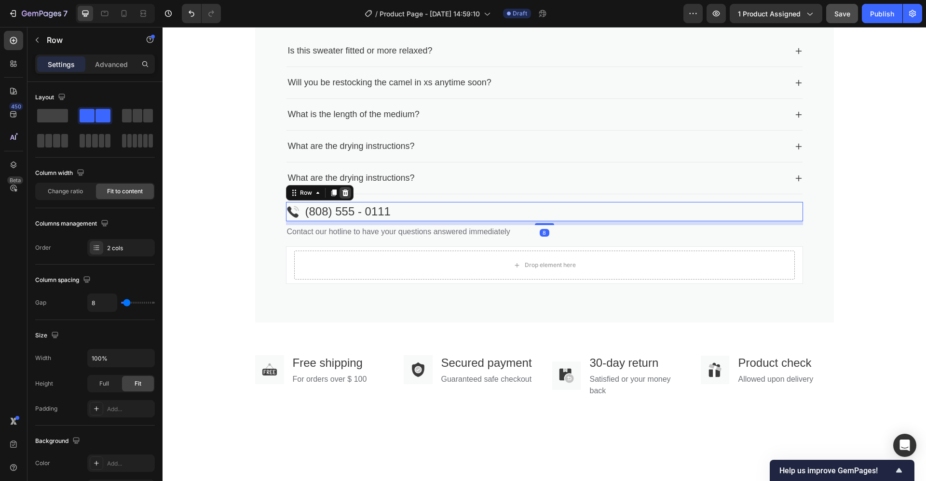
click at [341, 196] on icon at bounding box center [345, 193] width 8 height 8
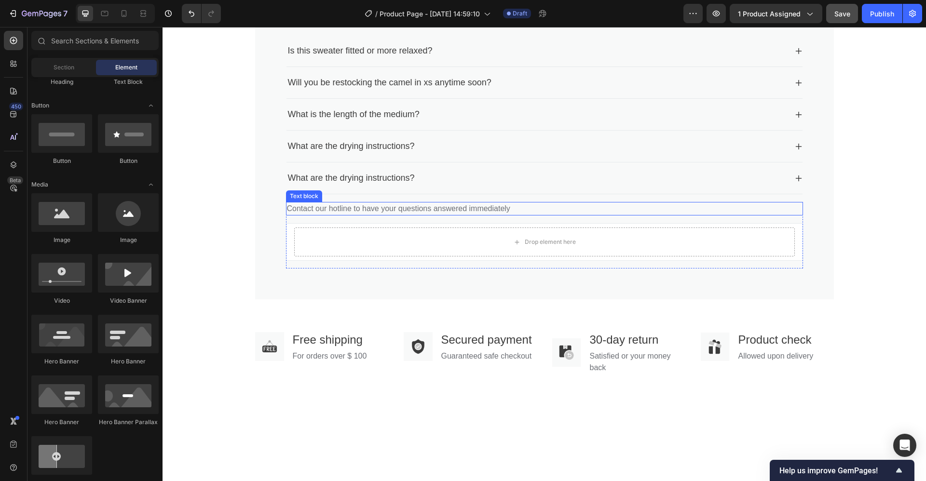
click at [292, 208] on p "Contact our hotline to have your questions answered immediately" at bounding box center [544, 209] width 515 height 12
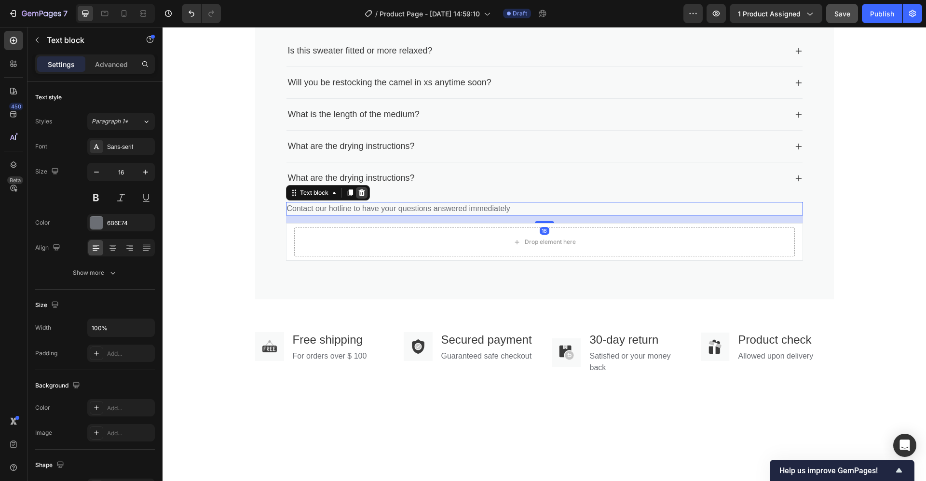
click at [358, 195] on icon at bounding box center [361, 193] width 6 height 7
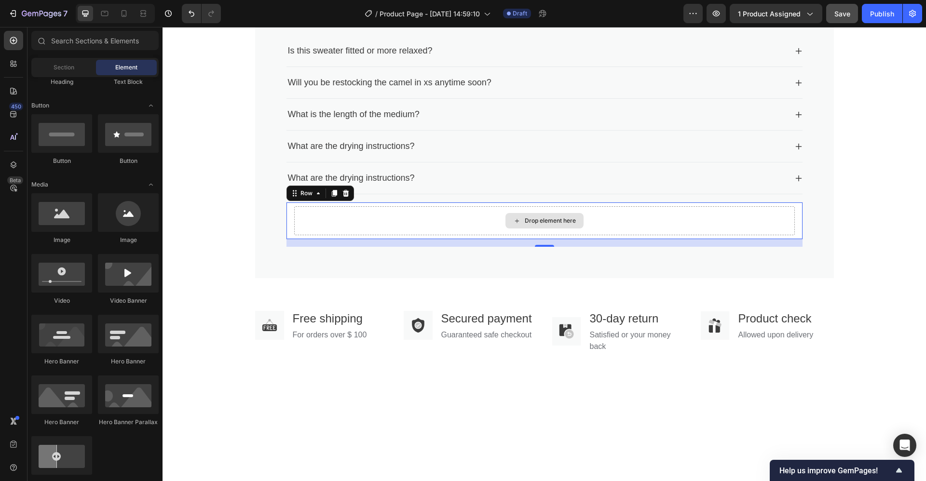
click at [294, 206] on div "Drop element here" at bounding box center [544, 220] width 501 height 29
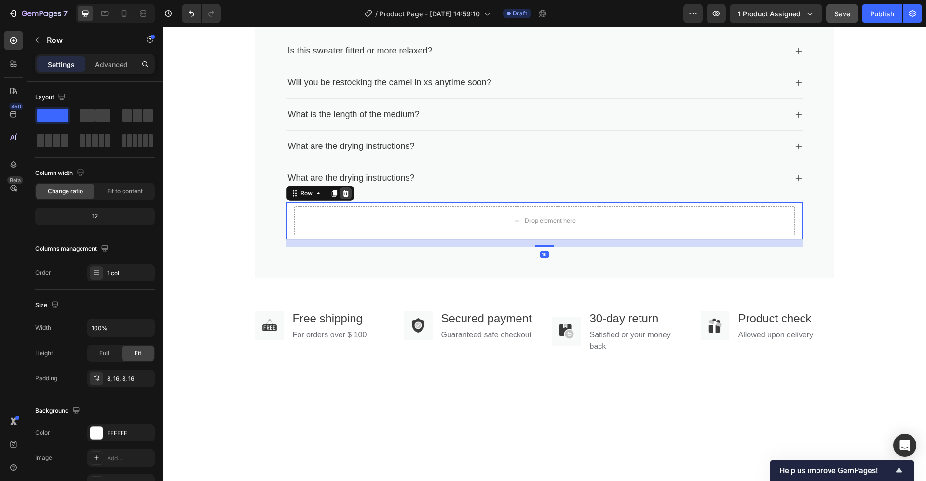
click at [342, 194] on icon at bounding box center [346, 194] width 8 height 8
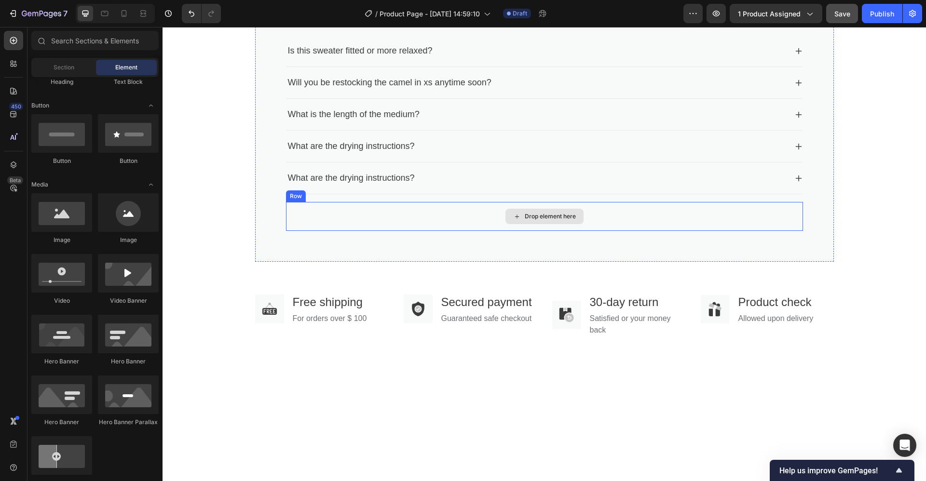
click at [312, 217] on div "Drop element here" at bounding box center [544, 216] width 517 height 29
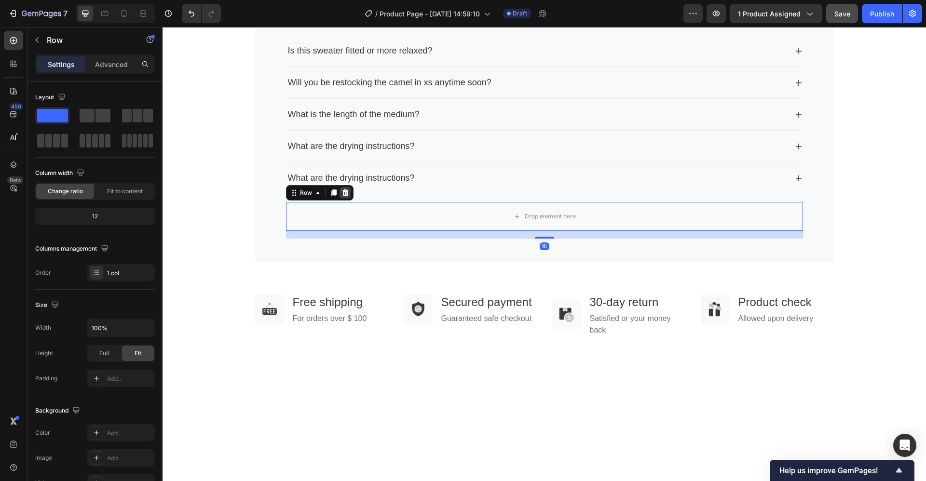
click at [342, 193] on icon at bounding box center [345, 193] width 6 height 7
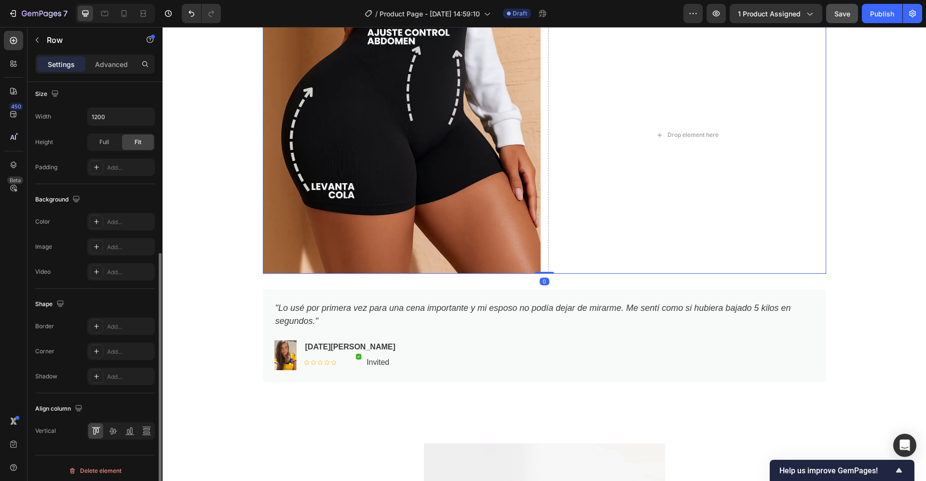
scroll to position [271, 0]
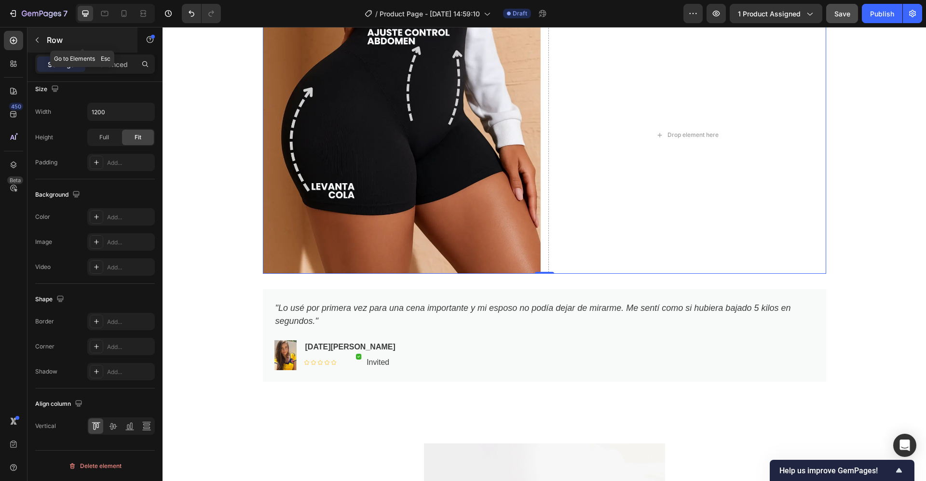
click at [44, 40] on button "button" at bounding box center [36, 39] width 15 height 15
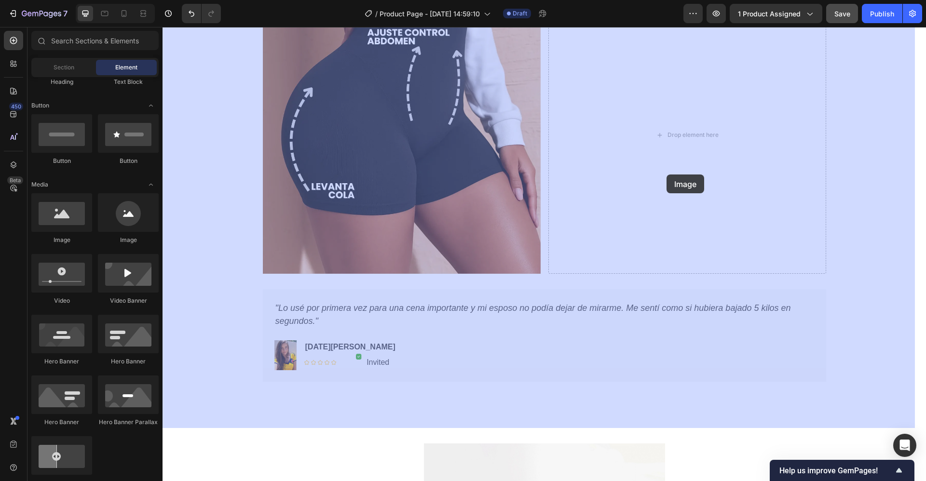
drag, startPoint x: 222, startPoint y: 256, endPoint x: 666, endPoint y: 175, distance: 451.4
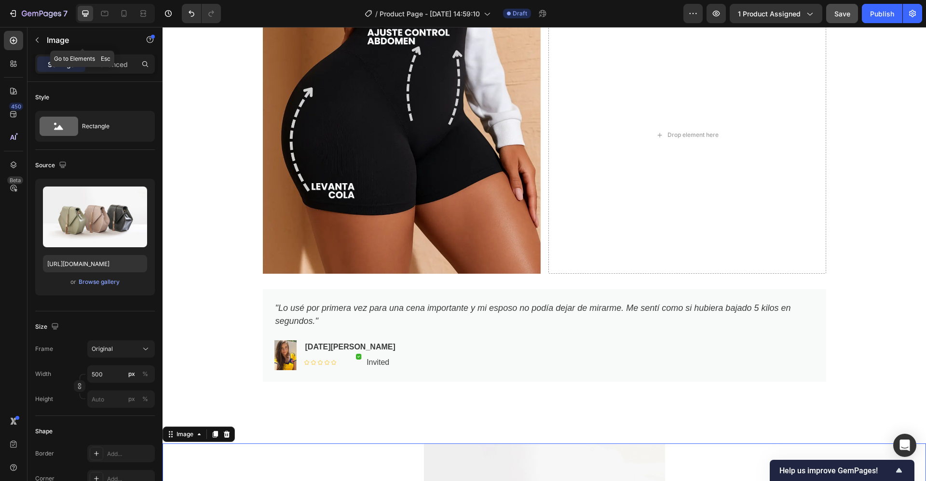
click at [42, 41] on button "button" at bounding box center [36, 39] width 15 height 15
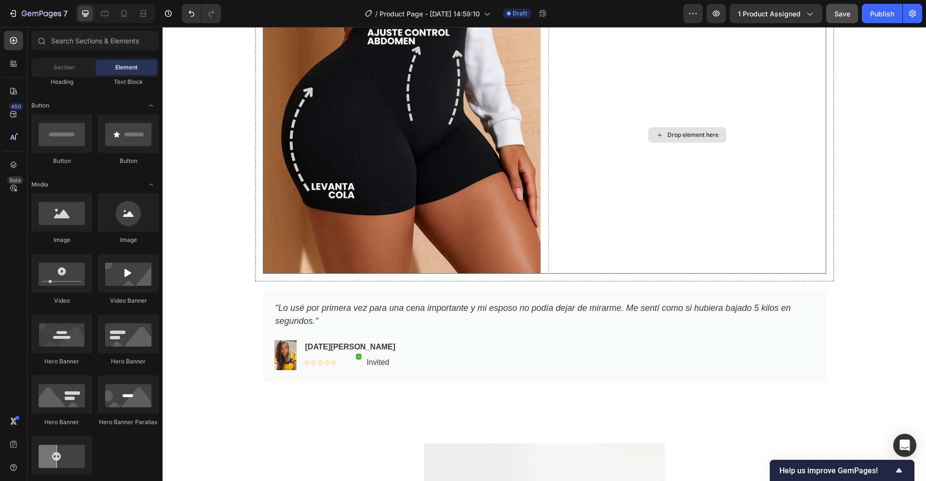
click at [571, 119] on div "Drop element here" at bounding box center [687, 135] width 278 height 278
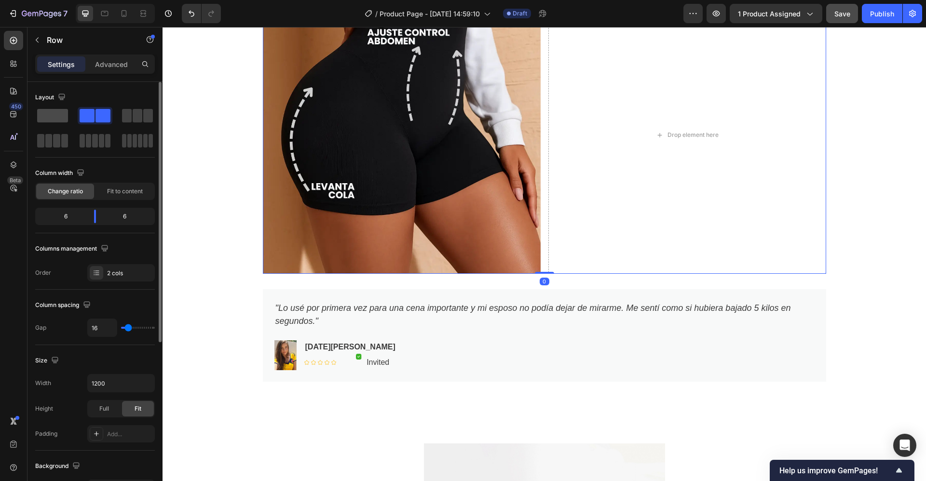
click at [56, 121] on span at bounding box center [52, 116] width 31 height 14
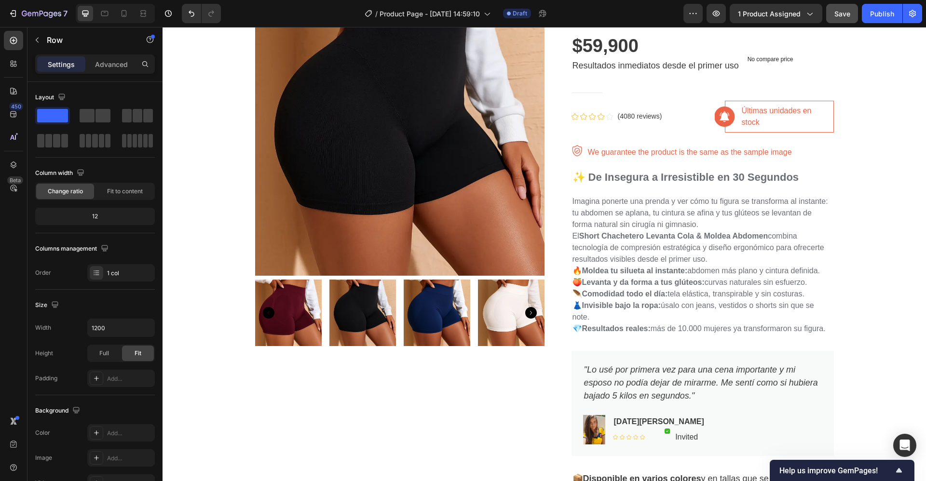
scroll to position [0, 0]
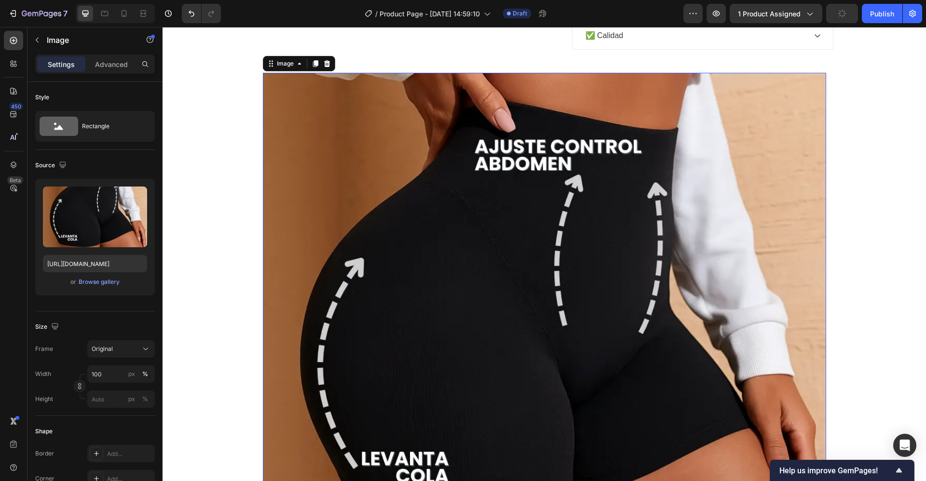
click at [603, 203] on img at bounding box center [544, 354] width 563 height 563
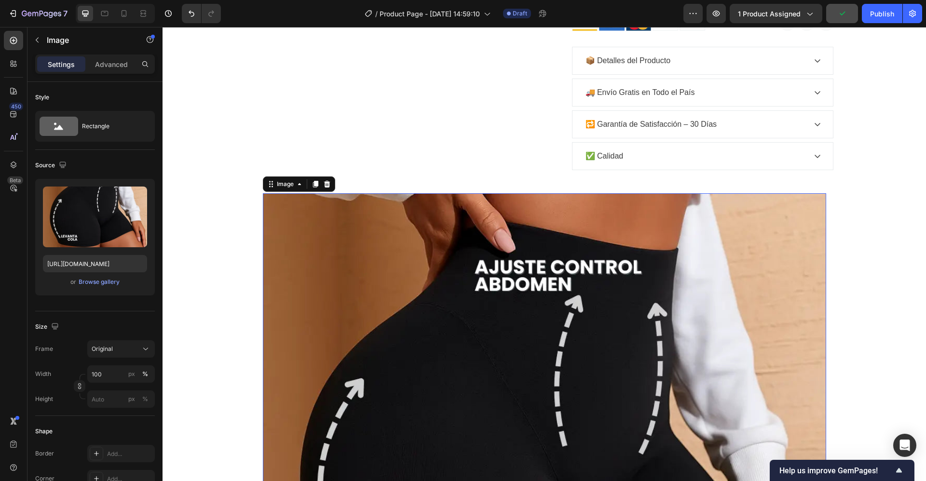
scroll to position [686, 0]
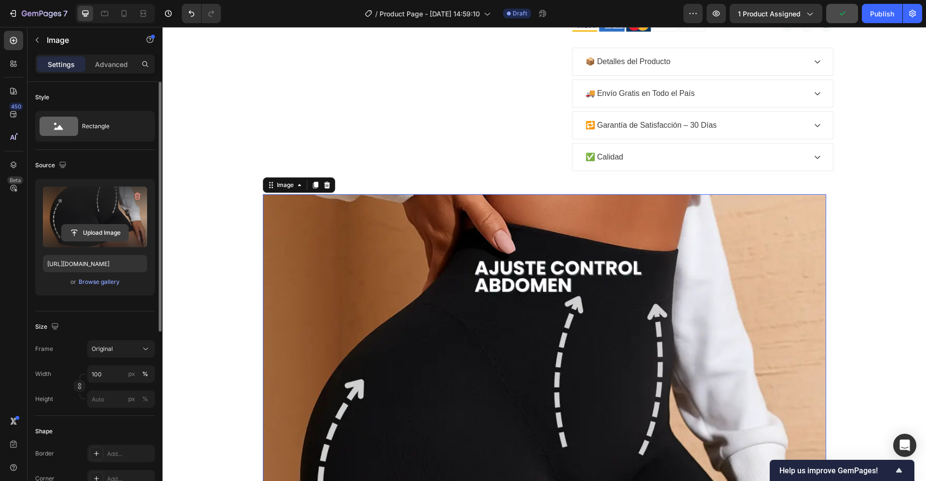
click at [86, 235] on input "file" at bounding box center [95, 233] width 67 height 16
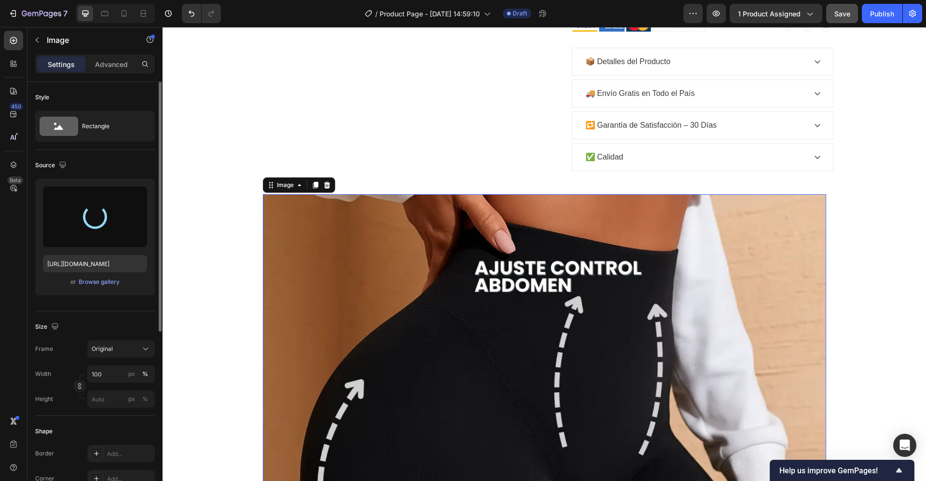
type input "https://cdn.shopify.com/s/files/1/0677/0786/3202/files/gempages_572874776750588…"
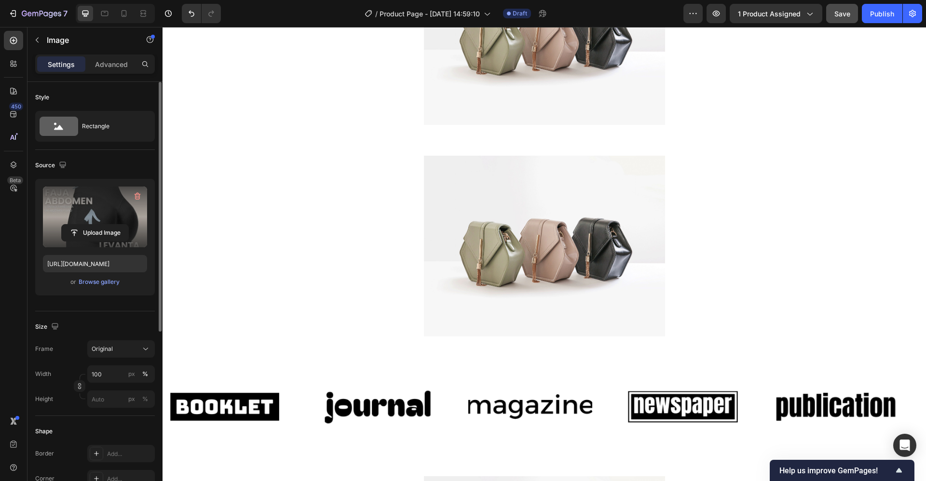
scroll to position [1669, 0]
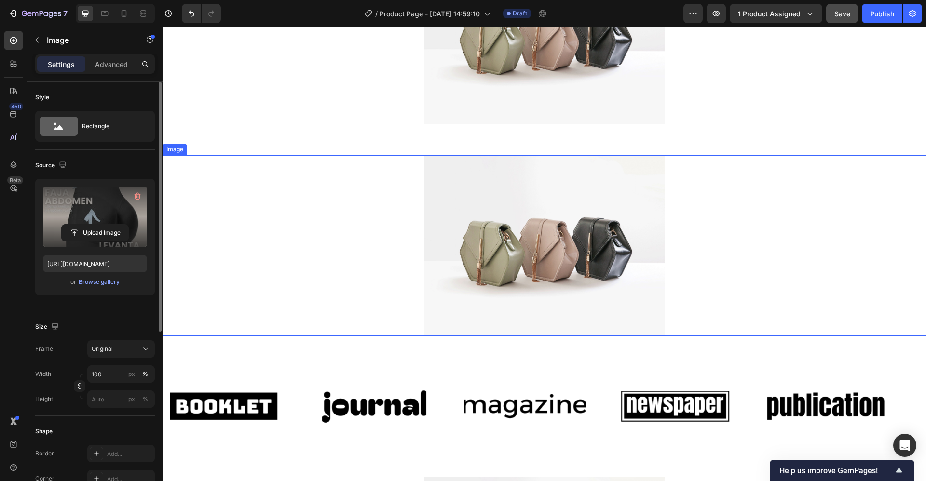
click at [636, 185] on img at bounding box center [544, 245] width 241 height 181
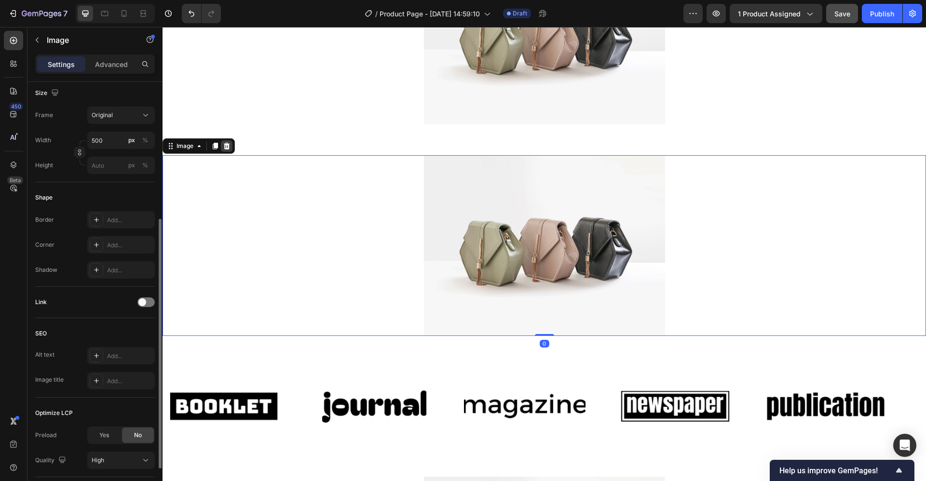
click at [230, 148] on icon at bounding box center [227, 146] width 8 height 8
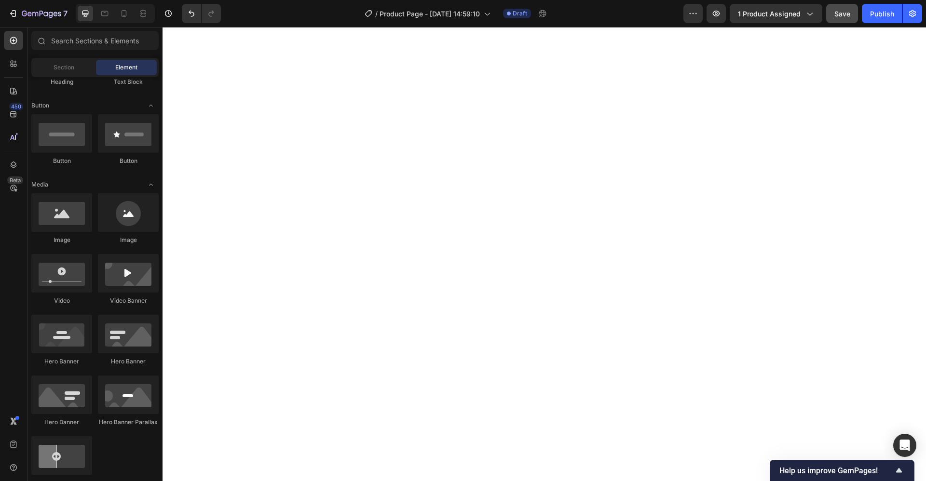
scroll to position [1386, 0]
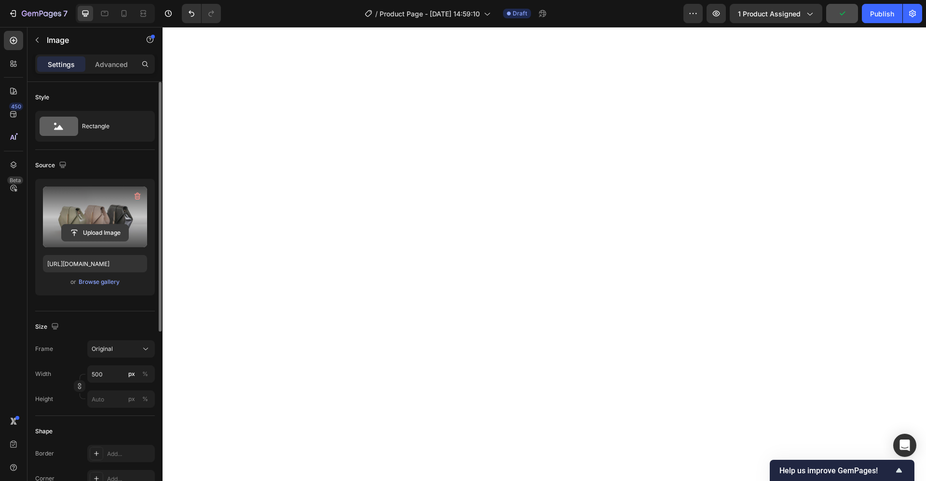
click at [87, 233] on input "file" at bounding box center [95, 233] width 67 height 16
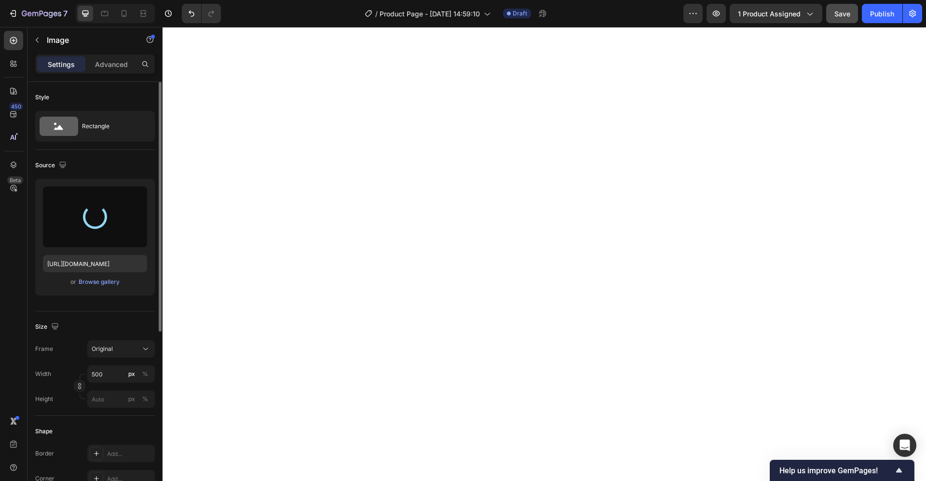
type input "[URL][DOMAIN_NAME]"
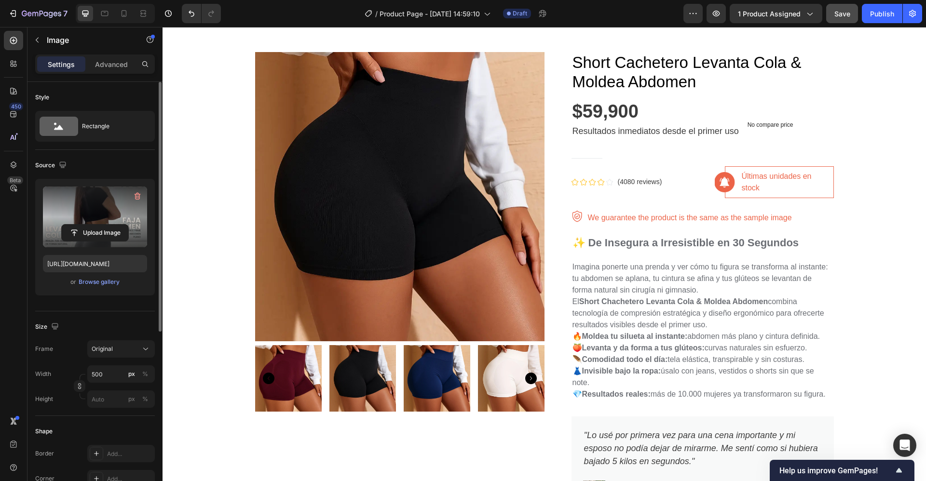
scroll to position [0, 0]
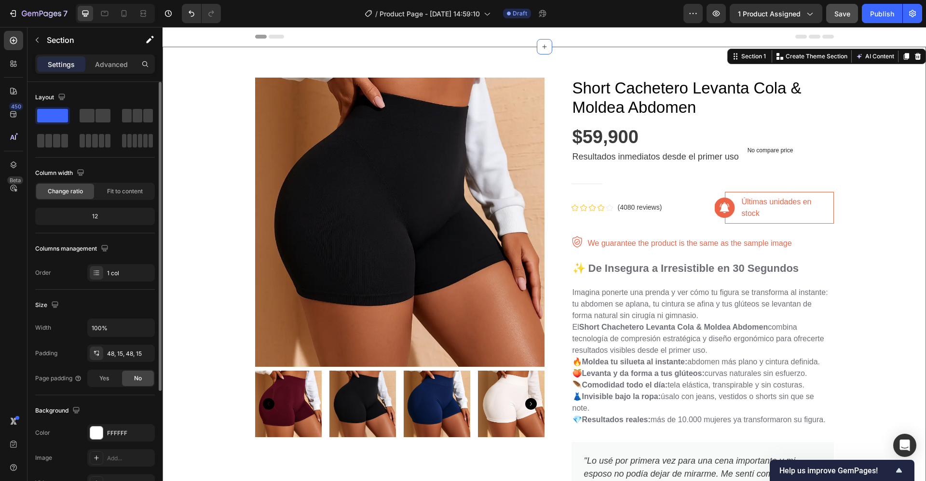
scroll to position [100, 0]
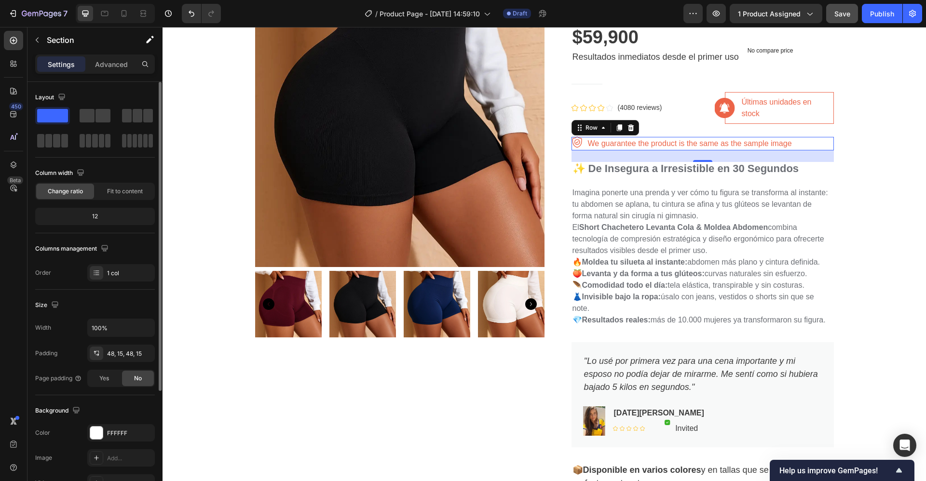
click at [801, 145] on div "Image We guarantee the product is the same as the sample image Text block Row 0" at bounding box center [702, 144] width 262 height 14
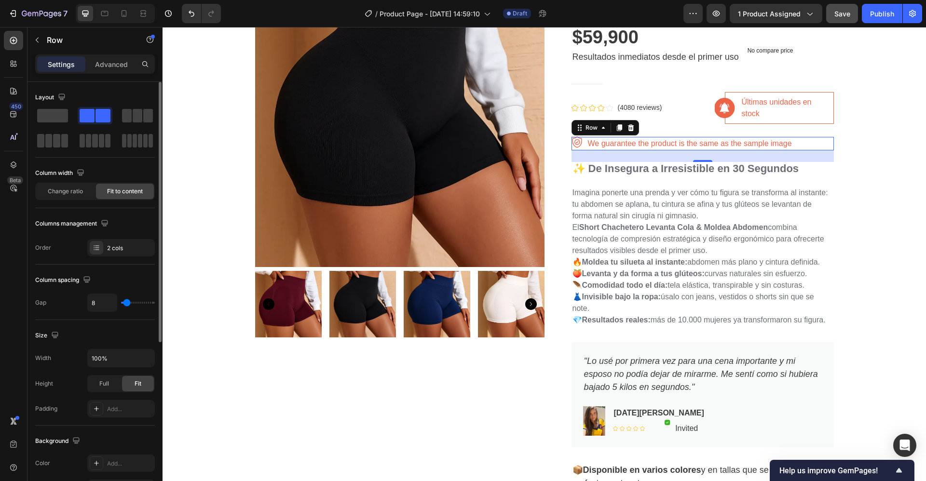
click at [803, 145] on div "Image We guarantee the product is the same as the sample image Text block Row 24" at bounding box center [702, 144] width 262 height 14
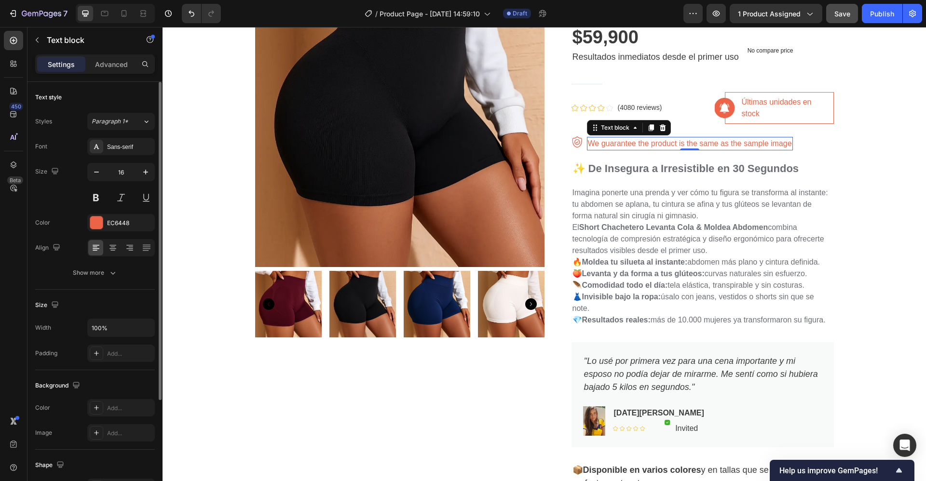
click at [605, 142] on p "We guarantee the product is the same as the sample image" at bounding box center [690, 144] width 204 height 12
click at [606, 142] on p "We guarantee the product is the same as the sample image" at bounding box center [690, 144] width 204 height 12
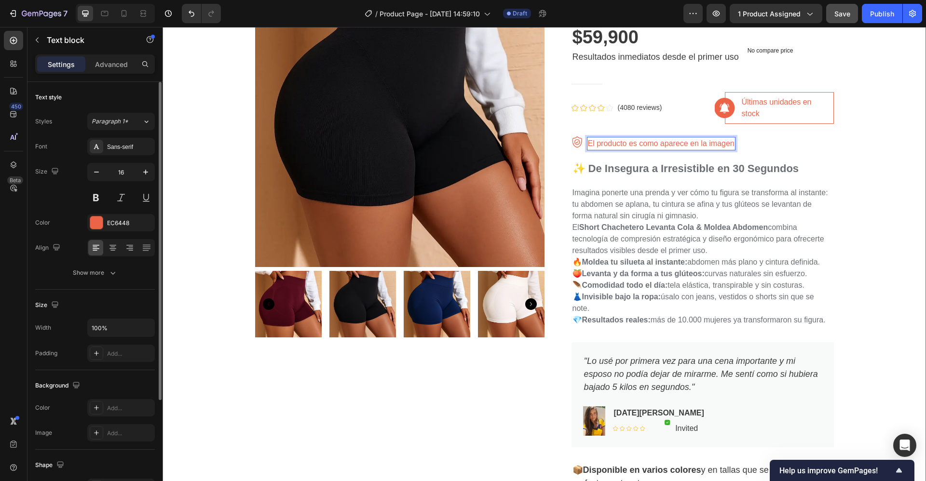
click at [872, 136] on div "Product Images Short Cachetero Levanta Cola & Moldea Abdomen Product Title $59,…" at bounding box center [544, 440] width 749 height 941
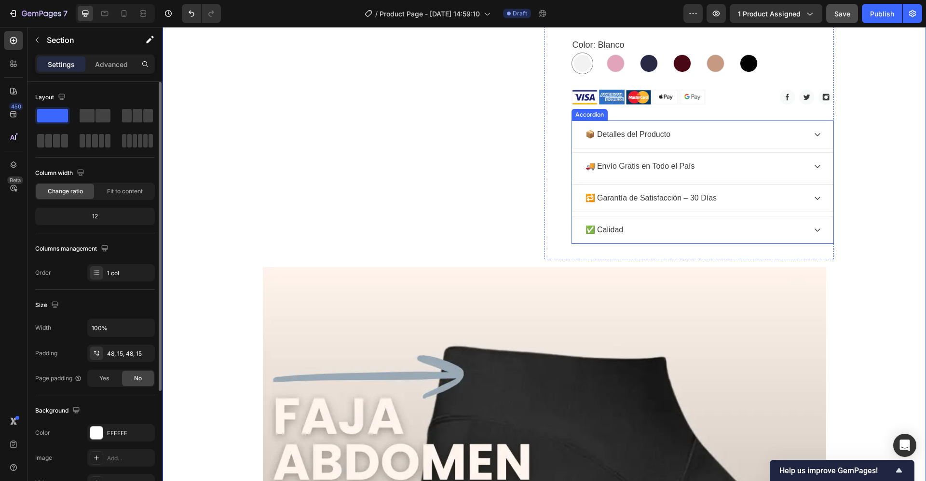
scroll to position [615, 0]
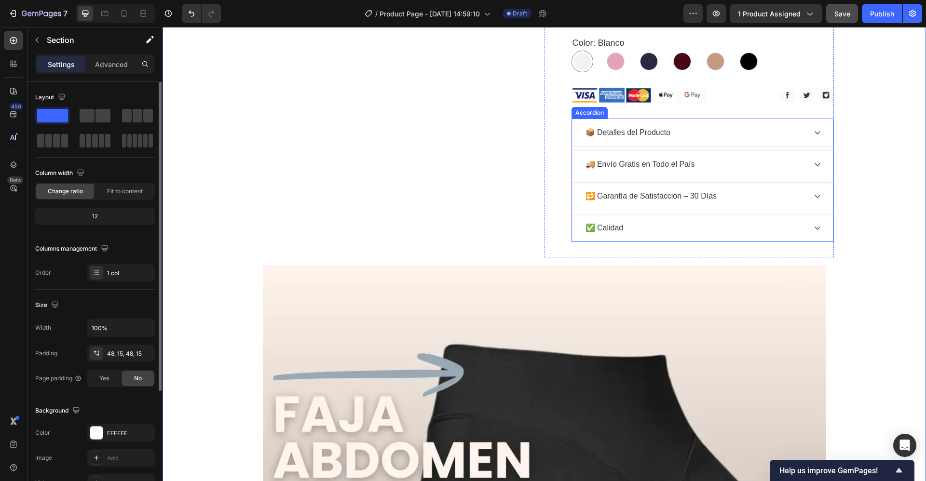
click at [661, 226] on div "✅ Calidad" at bounding box center [695, 228] width 222 height 14
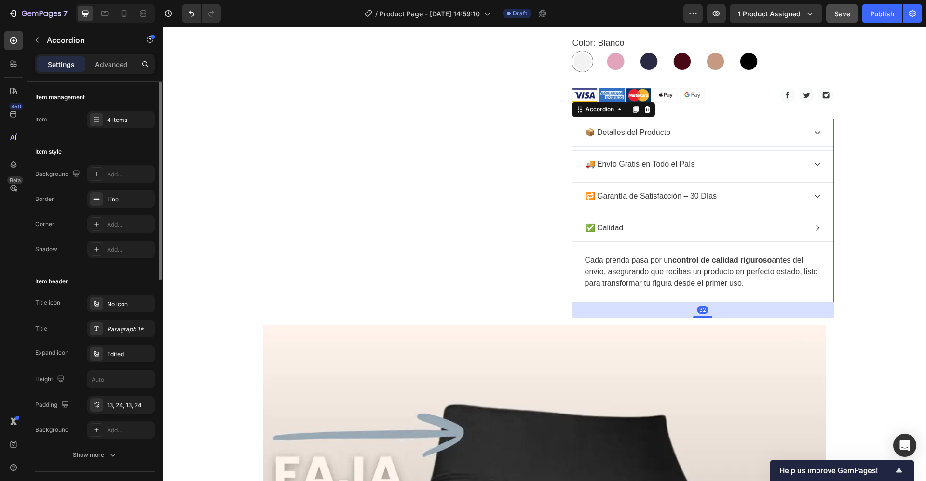
click at [638, 228] on div "✅ Calidad" at bounding box center [695, 228] width 222 height 14
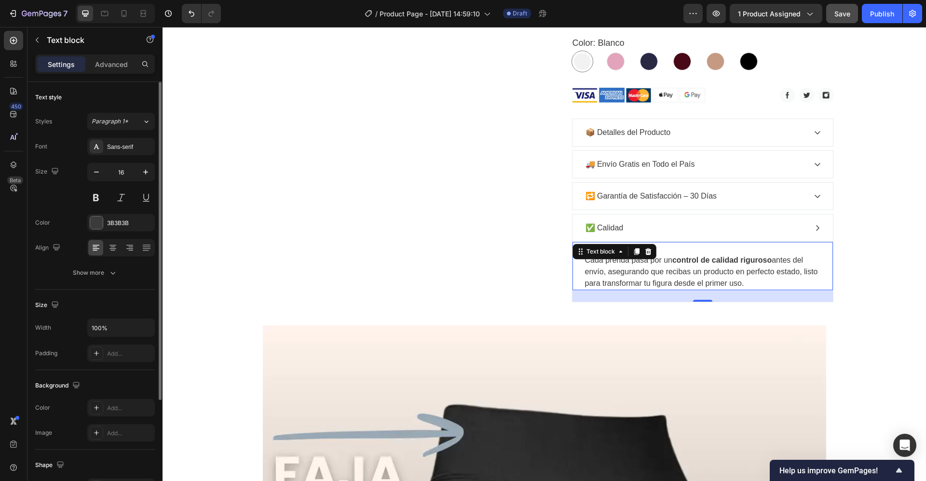
click at [639, 273] on p "Cada prenda pasa por un control de calidad riguroso antes del envío, asegurando…" at bounding box center [702, 272] width 235 height 35
click at [645, 253] on icon at bounding box center [648, 251] width 6 height 7
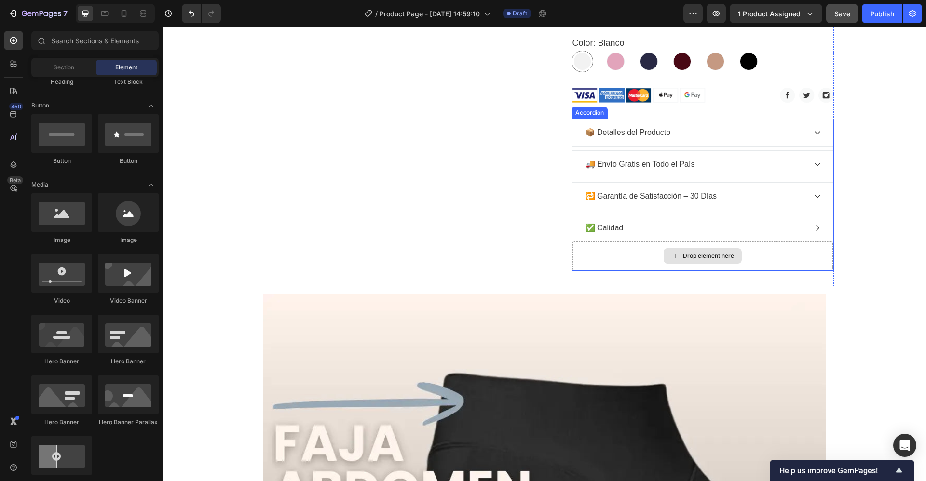
click at [683, 255] on div "Drop element here" at bounding box center [708, 256] width 51 height 8
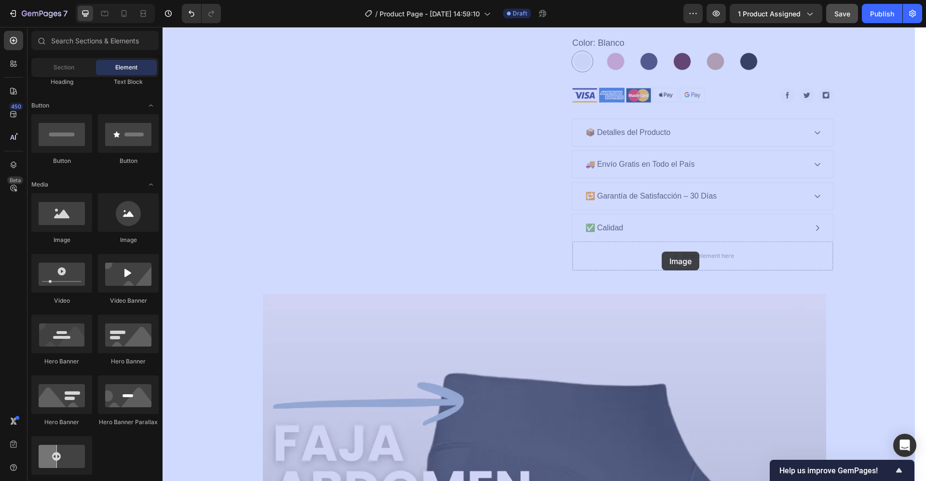
drag, startPoint x: 231, startPoint y: 250, endPoint x: 662, endPoint y: 252, distance: 431.1
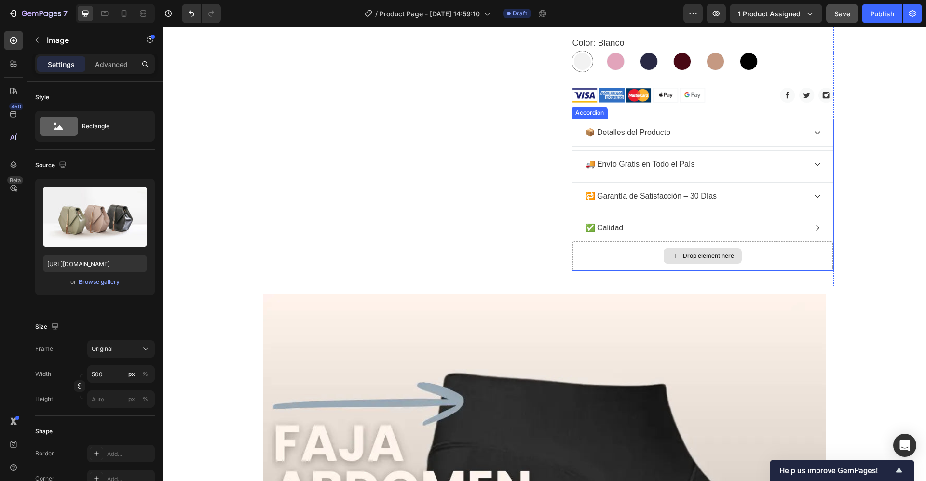
click at [683, 254] on div "Drop element here" at bounding box center [708, 256] width 51 height 8
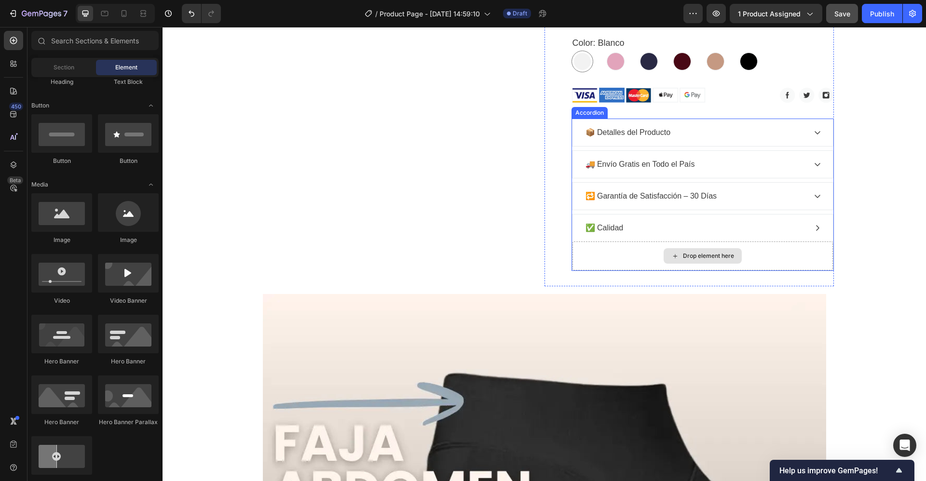
click at [671, 253] on icon at bounding box center [675, 256] width 8 height 8
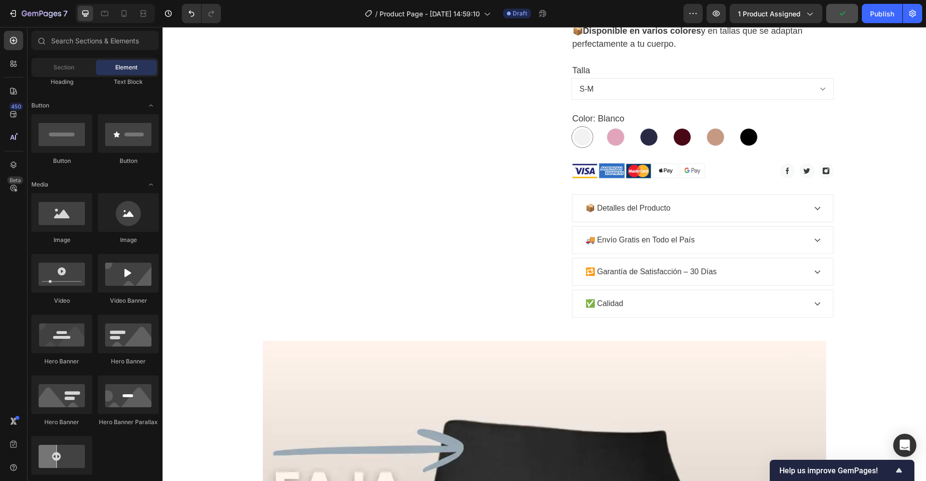
scroll to position [541, 0]
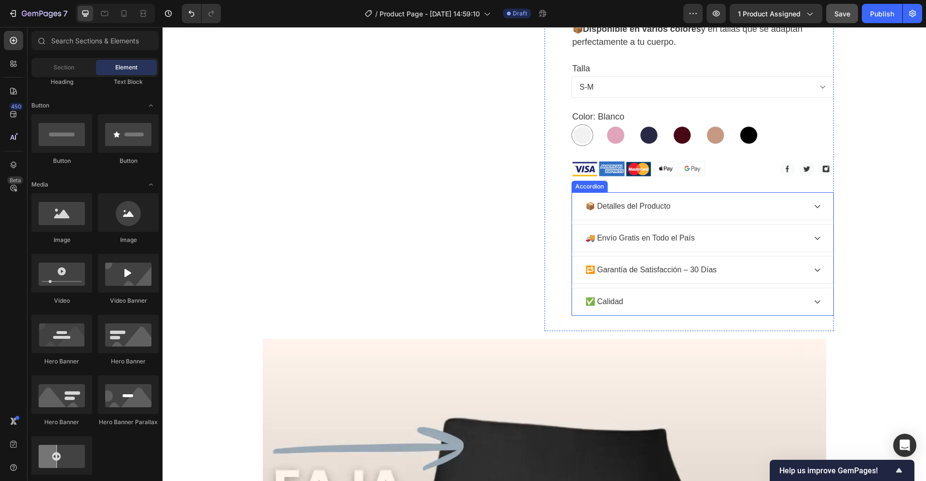
click at [780, 300] on div "✅ Calidad" at bounding box center [695, 302] width 222 height 14
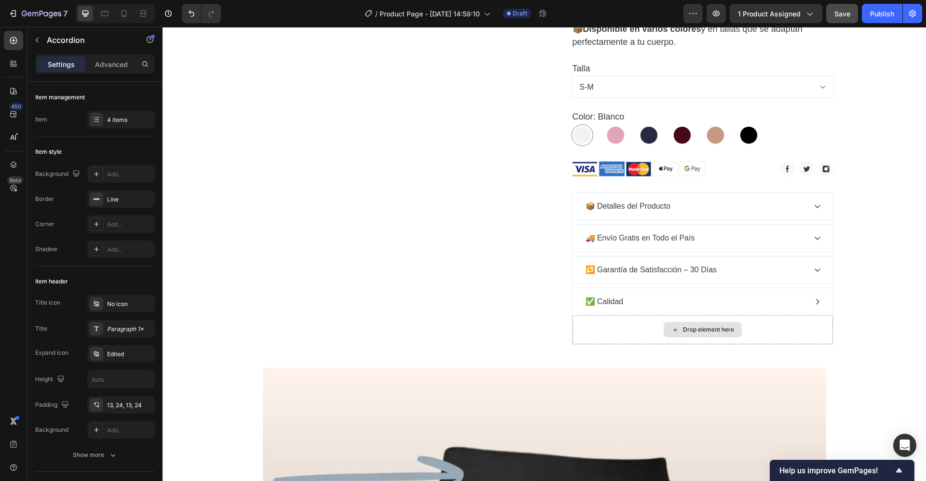
click at [685, 327] on div "Drop element here" at bounding box center [708, 330] width 51 height 8
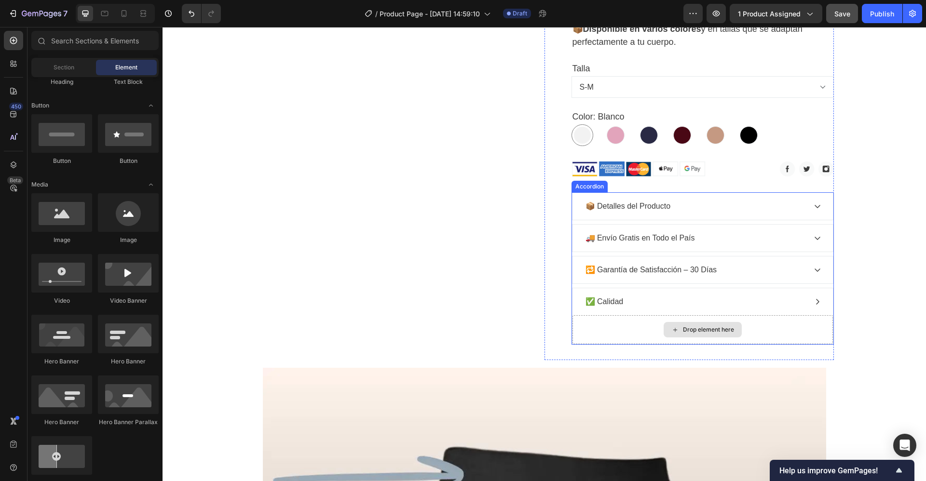
click at [683, 329] on div "Drop element here" at bounding box center [708, 330] width 51 height 8
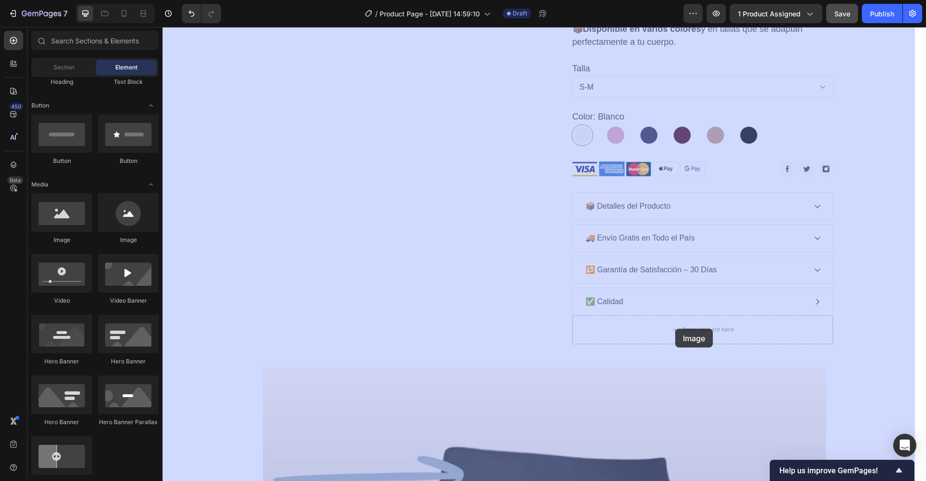
drag, startPoint x: 225, startPoint y: 242, endPoint x: 675, endPoint y: 329, distance: 458.2
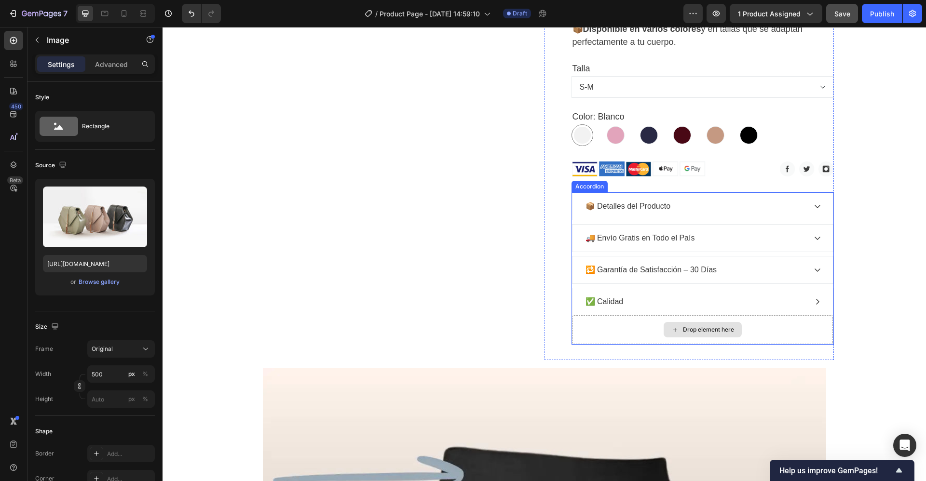
click at [675, 329] on div "Drop element here" at bounding box center [703, 329] width 78 height 15
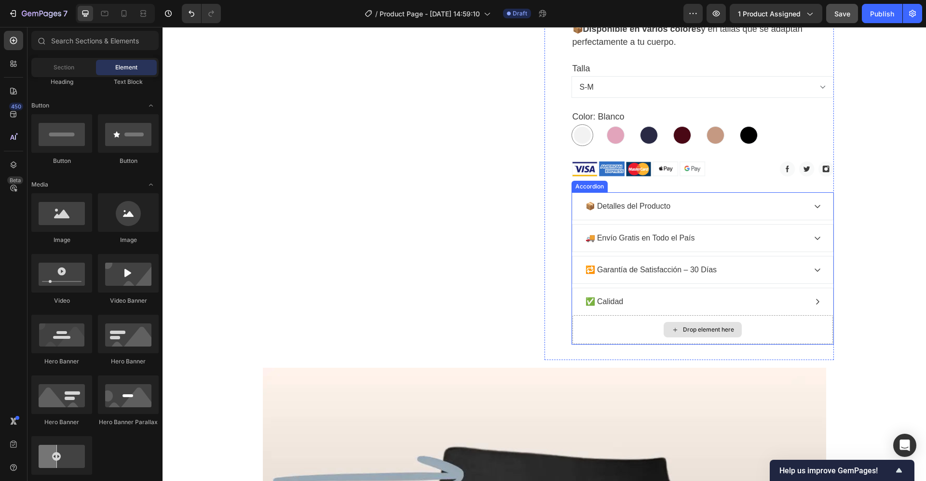
click at [675, 329] on div "Drop element here" at bounding box center [703, 329] width 78 height 15
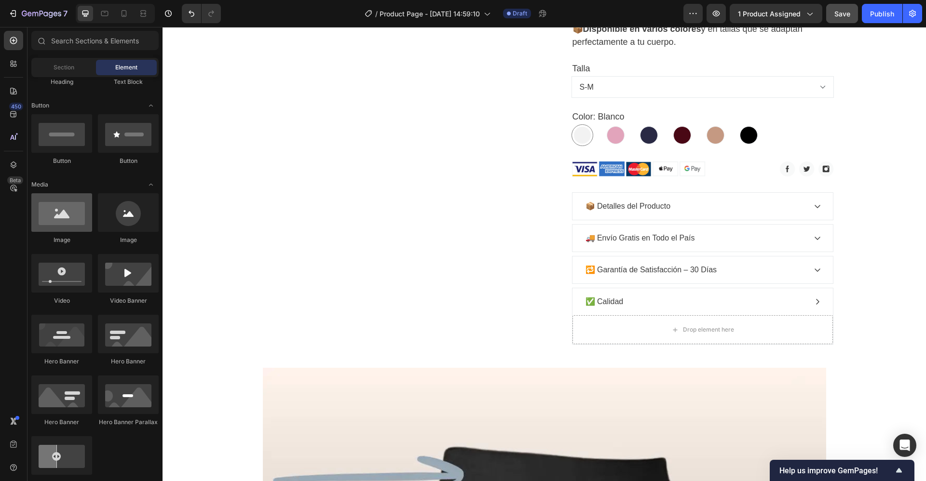
click at [53, 216] on div at bounding box center [61, 212] width 61 height 39
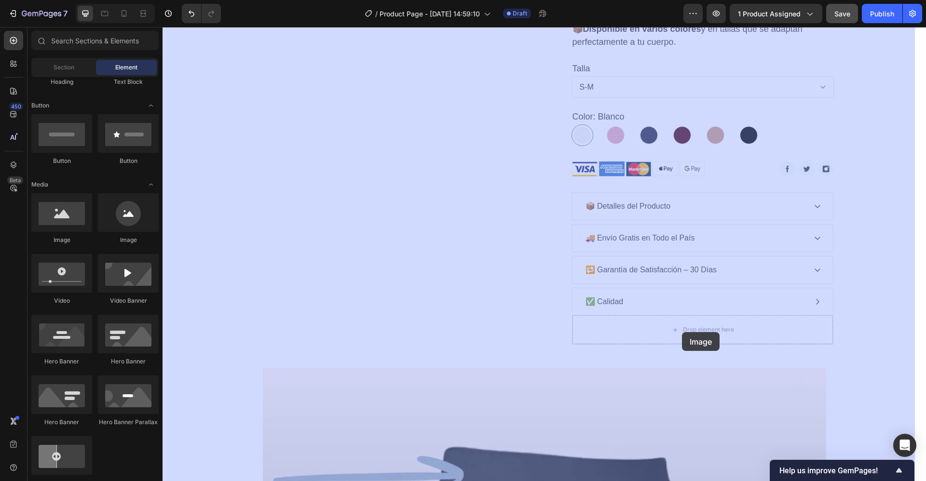
drag, startPoint x: 216, startPoint y: 244, endPoint x: 682, endPoint y: 332, distance: 474.5
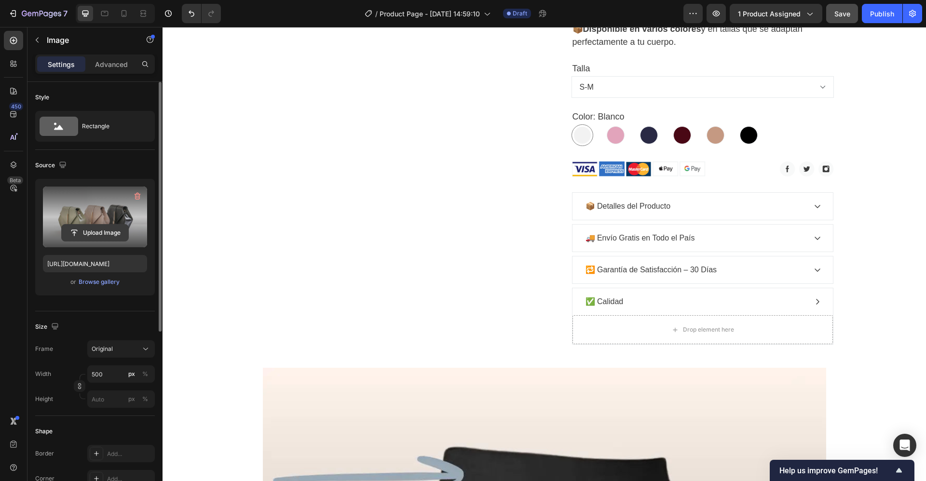
click at [83, 233] on input "file" at bounding box center [95, 233] width 67 height 16
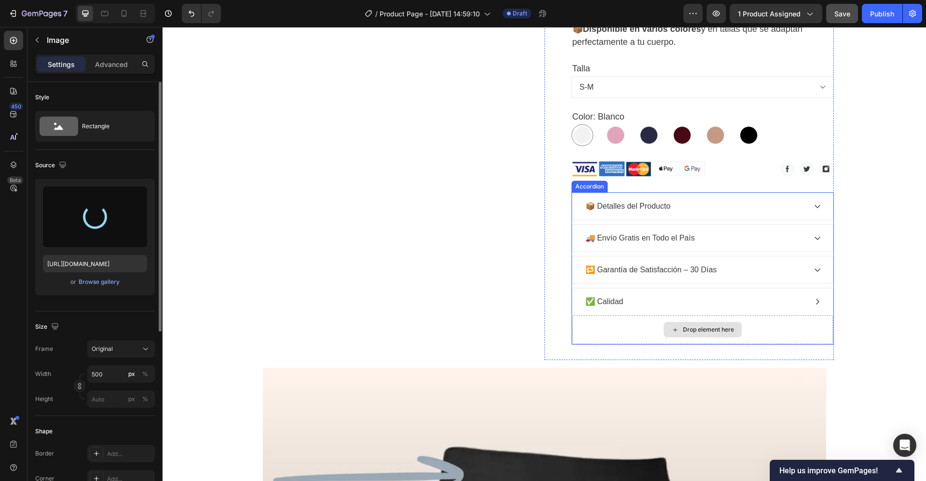
type input "https://cdn.shopify.com/s/files/1/0677/0786/3202/files/gempages_572874776750588…"
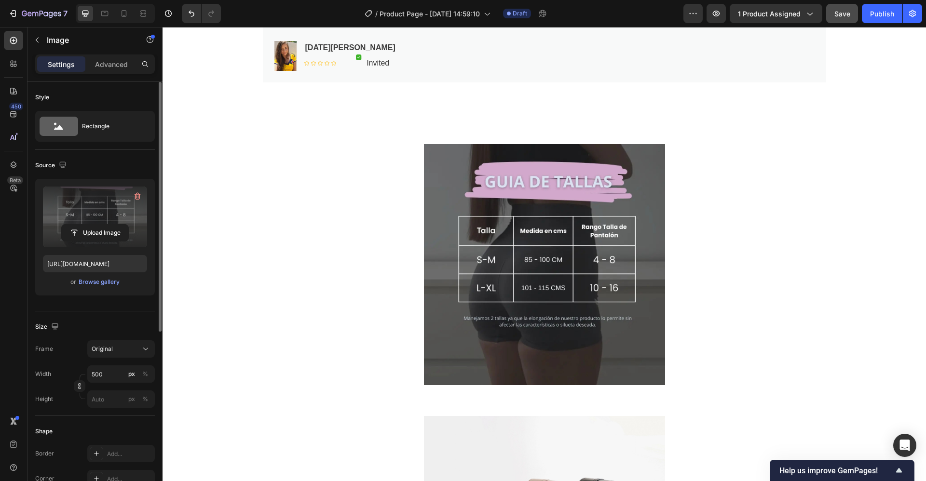
scroll to position [1468, 0]
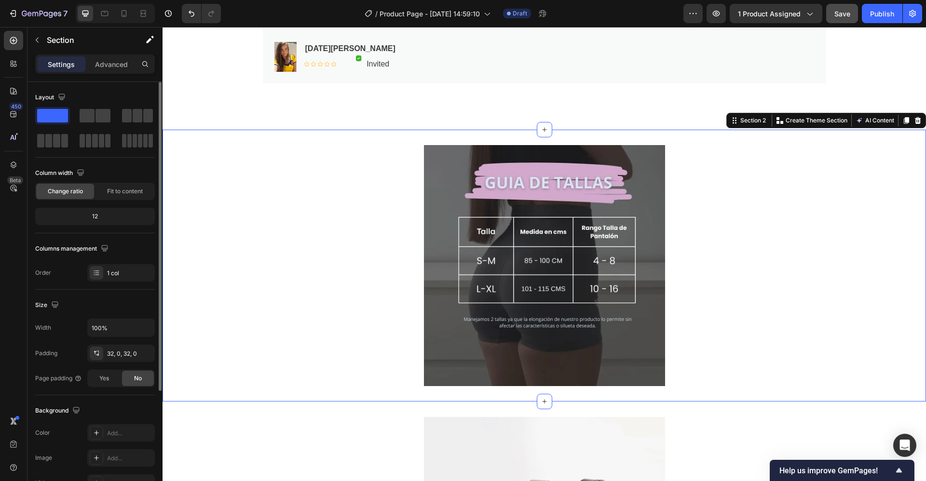
click at [644, 136] on div "Image Section 2 You can create reusable sections Create Theme Section AI Conten…" at bounding box center [544, 266] width 763 height 272
click at [915, 120] on icon at bounding box center [918, 120] width 6 height 7
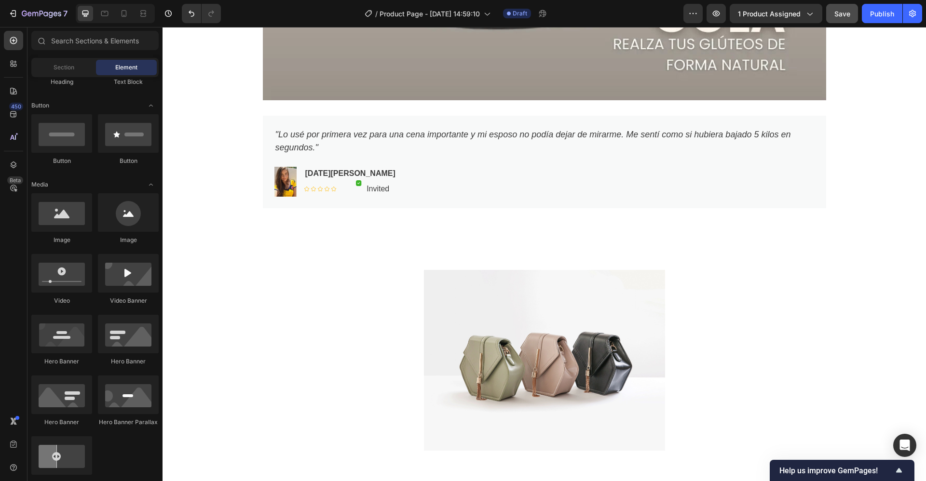
scroll to position [1339, 0]
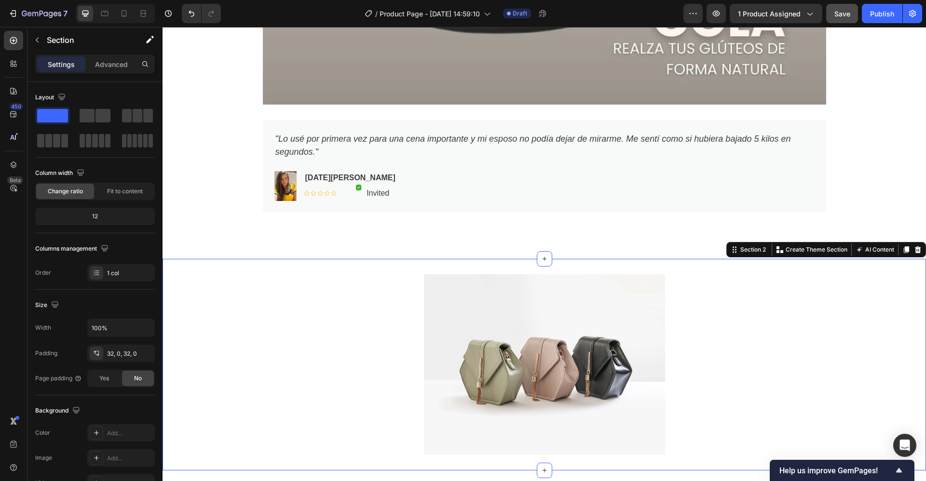
click at [761, 264] on div "Image Section 2 You can create reusable sections Create Theme Section AI Conten…" at bounding box center [544, 365] width 763 height 212
click at [914, 248] on icon at bounding box center [918, 250] width 8 height 8
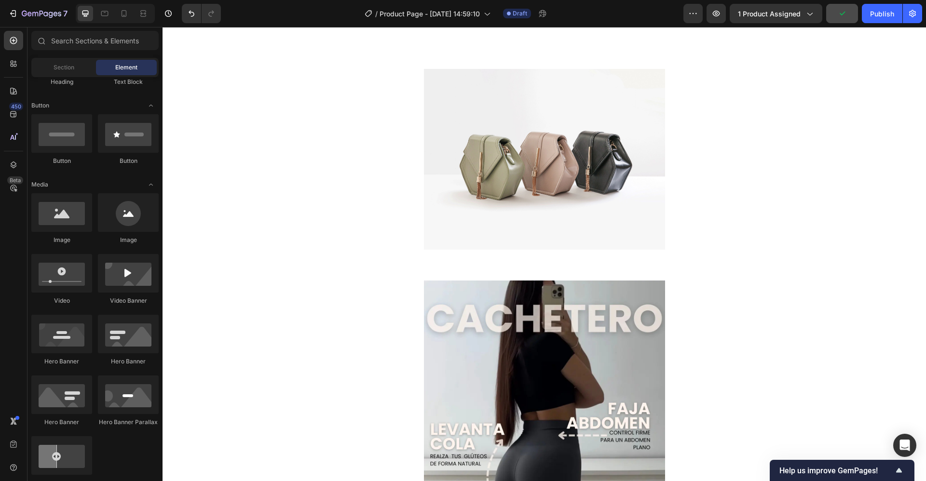
scroll to position [1545, 0]
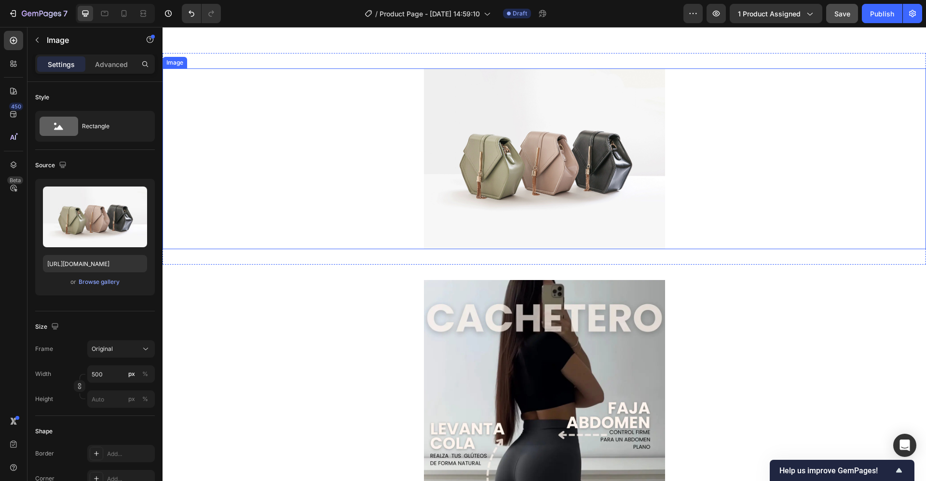
click at [829, 74] on div at bounding box center [544, 158] width 763 height 181
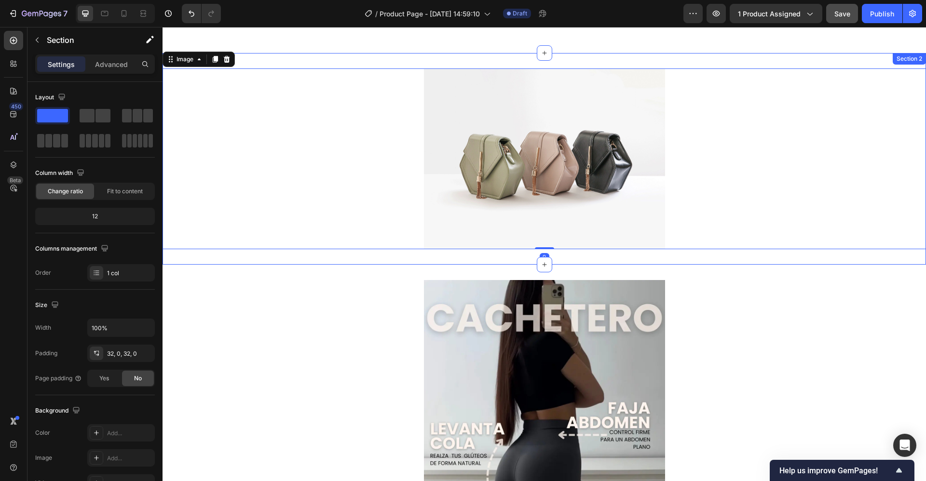
click at [875, 55] on div "Image 0 Section 2" at bounding box center [544, 159] width 763 height 212
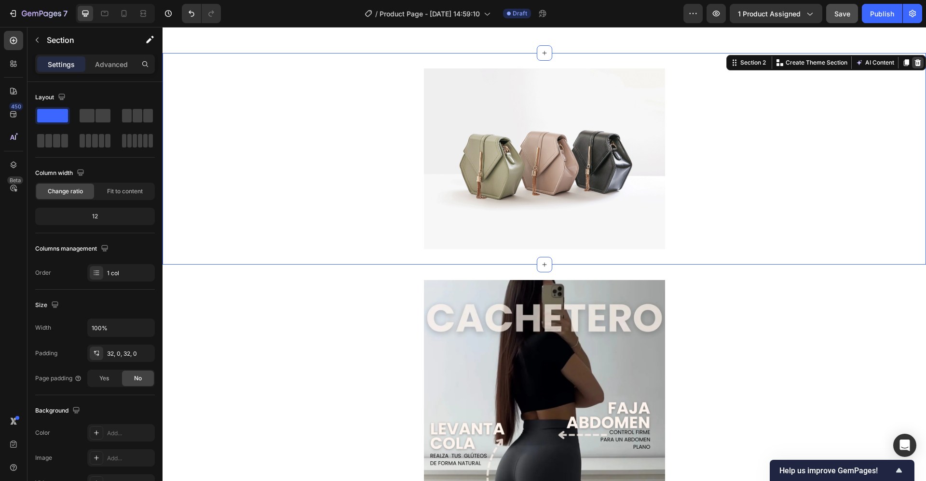
click at [915, 60] on icon at bounding box center [918, 62] width 6 height 7
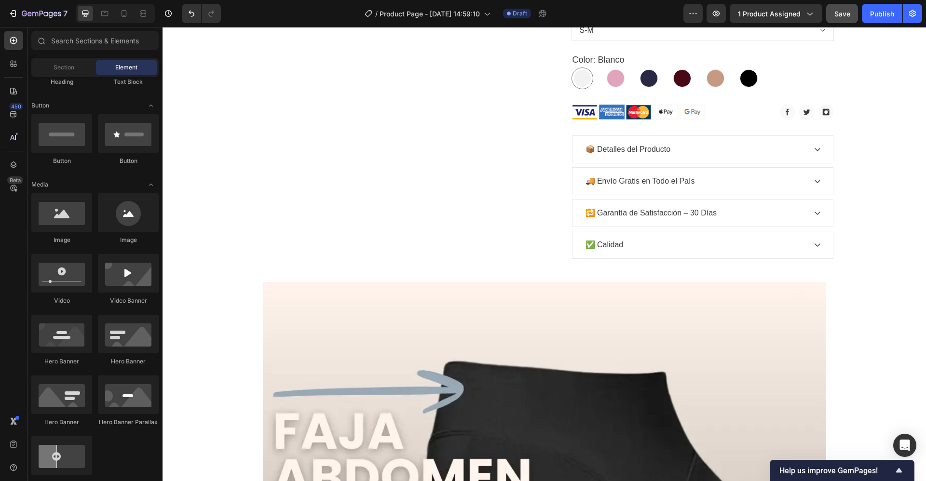
scroll to position [601, 0]
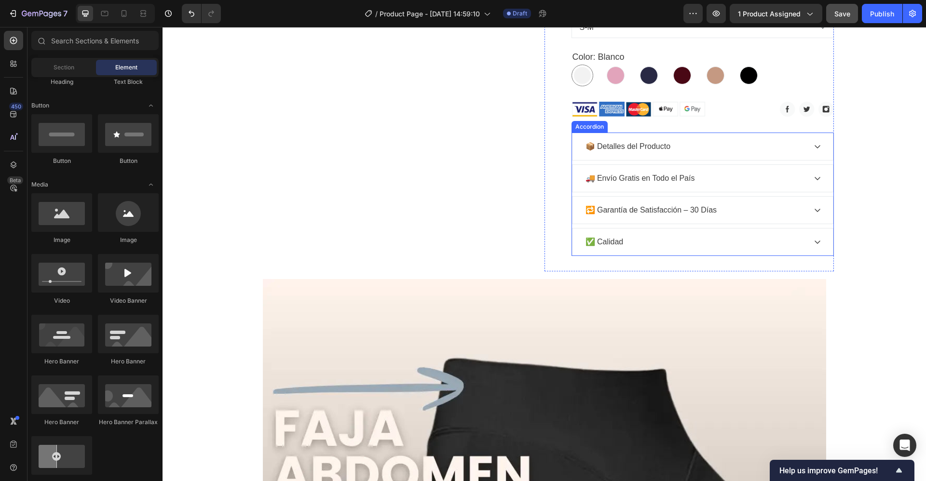
click at [744, 246] on div "✅ Calidad" at bounding box center [695, 242] width 222 height 14
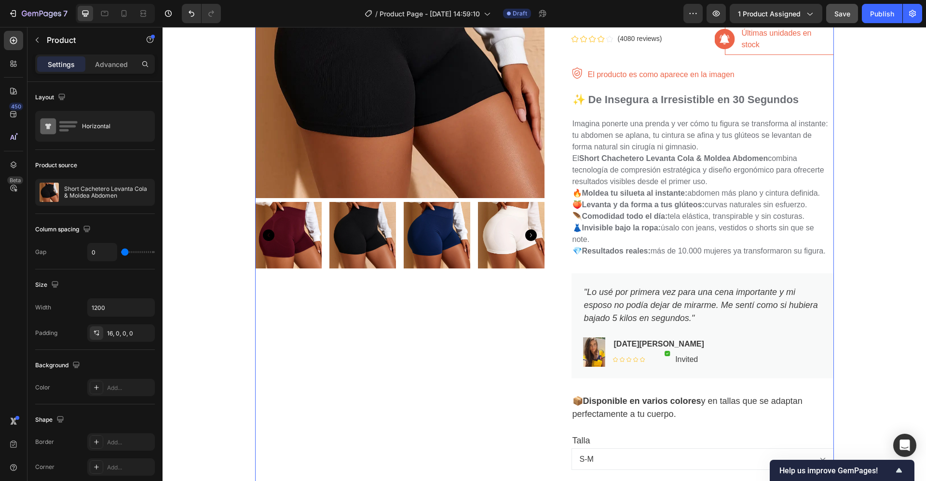
scroll to position [168, 0]
click at [373, 110] on img at bounding box center [399, 53] width 289 height 289
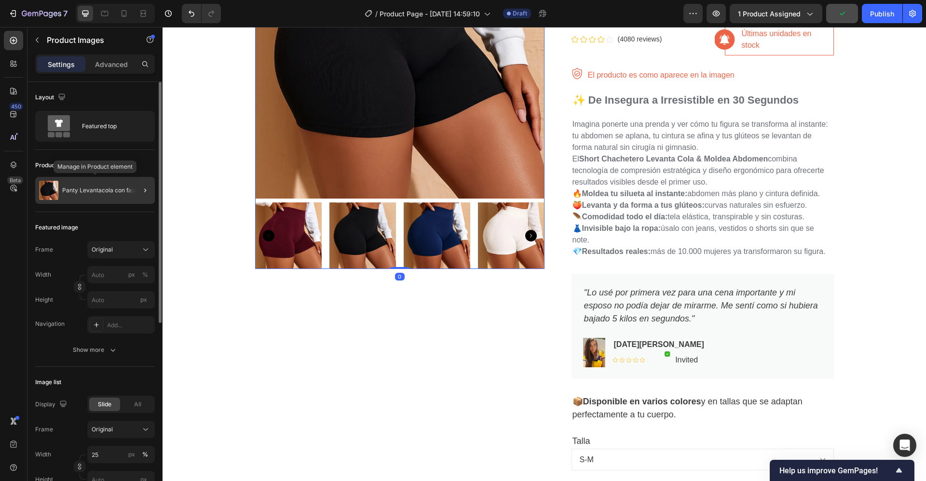
click at [108, 195] on div "Panty Levantacola con faja" at bounding box center [95, 190] width 120 height 27
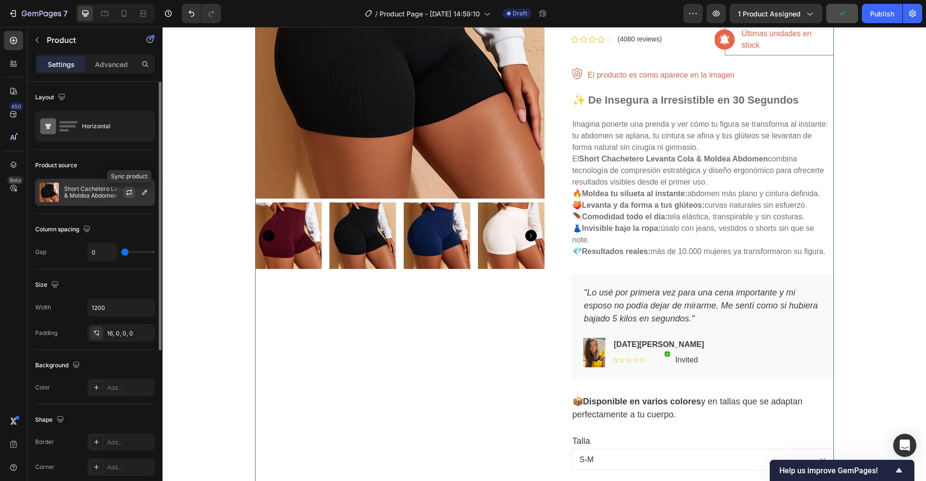
click at [130, 194] on icon "button" at bounding box center [128, 193] width 5 height 3
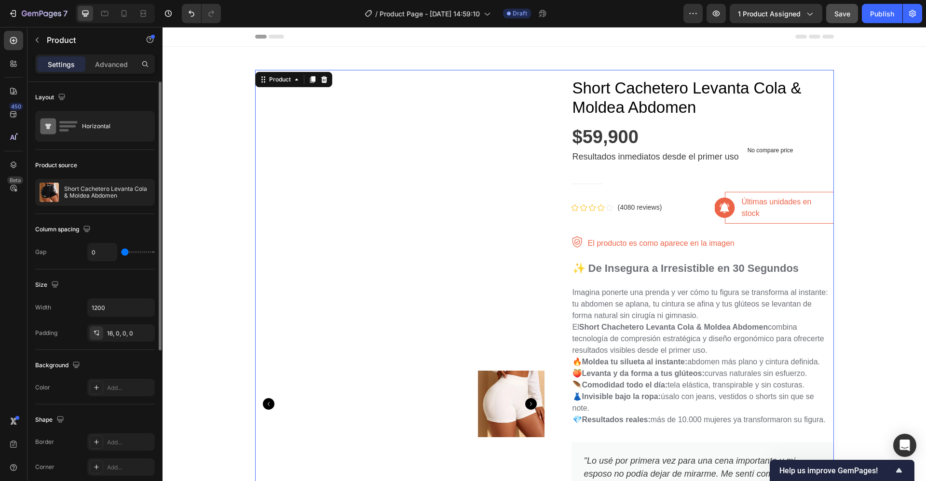
scroll to position [111, 0]
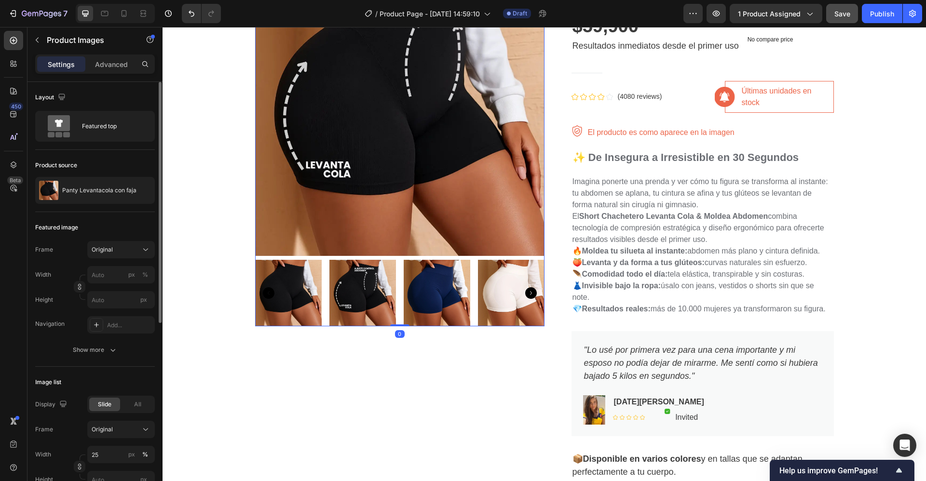
click at [525, 291] on icon "Carousel Next Arrow" at bounding box center [531, 293] width 12 height 12
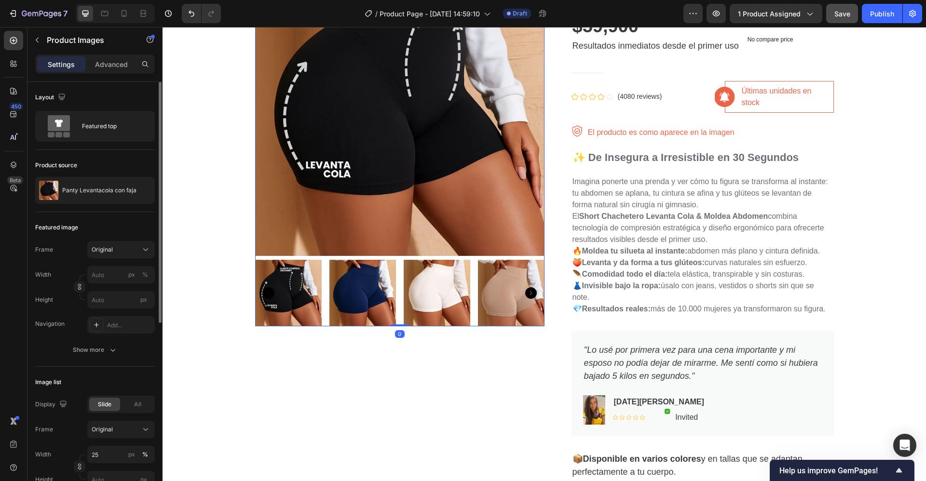
click at [525, 291] on icon "Carousel Next Arrow" at bounding box center [531, 293] width 12 height 12
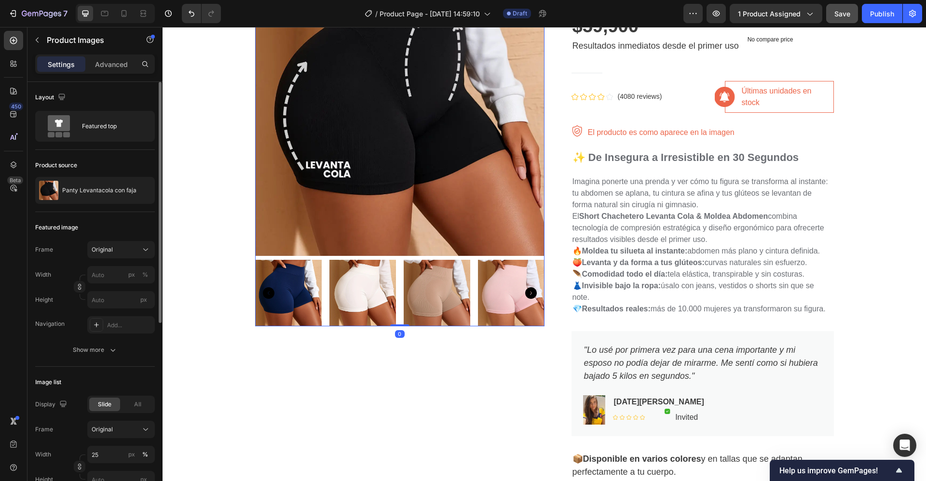
click at [525, 291] on icon "Carousel Next Arrow" at bounding box center [531, 293] width 12 height 12
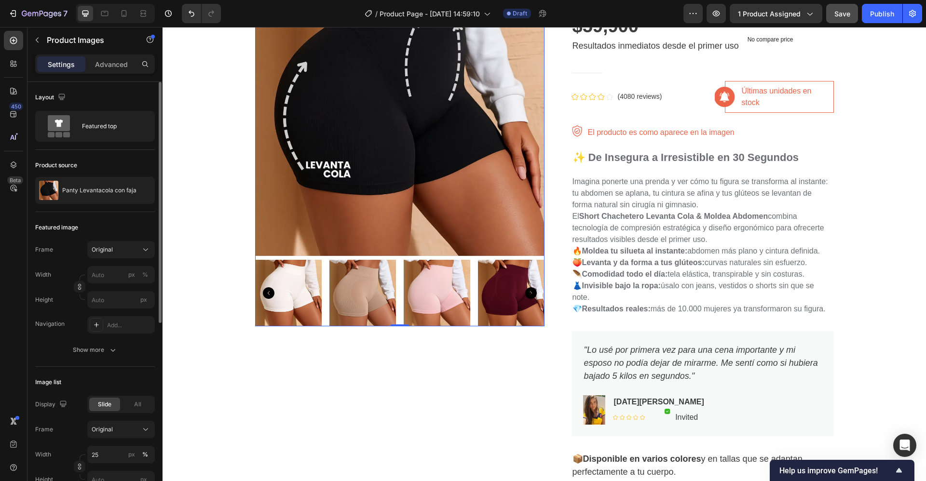
click at [525, 291] on icon "Carousel Next Arrow" at bounding box center [531, 293] width 12 height 12
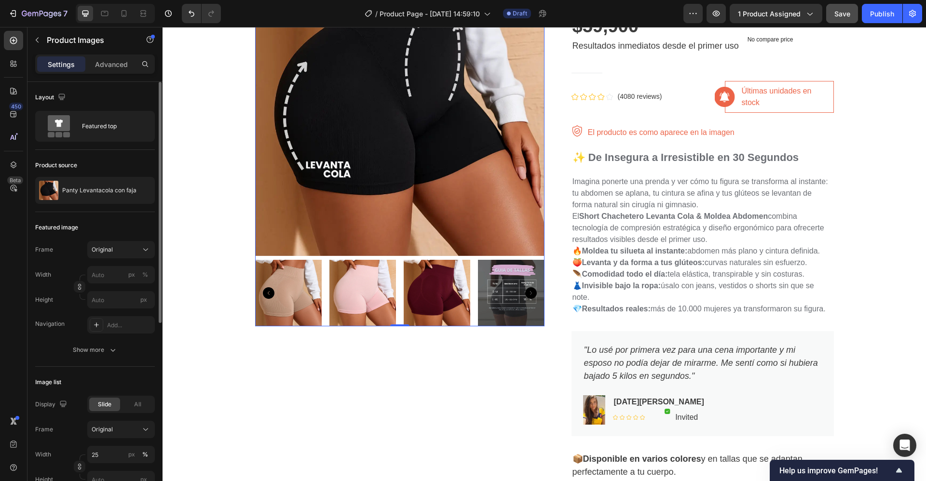
click at [525, 291] on icon "Carousel Next Arrow" at bounding box center [531, 293] width 12 height 12
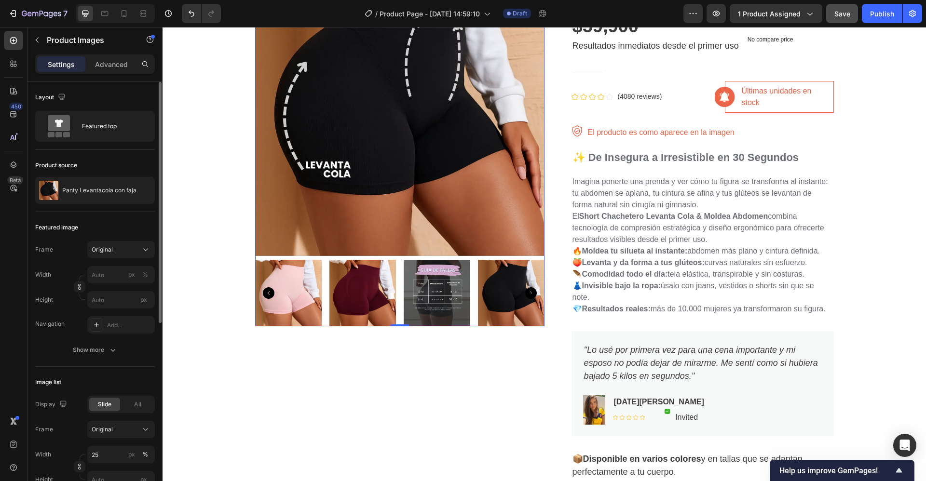
click at [525, 291] on icon "Carousel Next Arrow" at bounding box center [531, 293] width 12 height 12
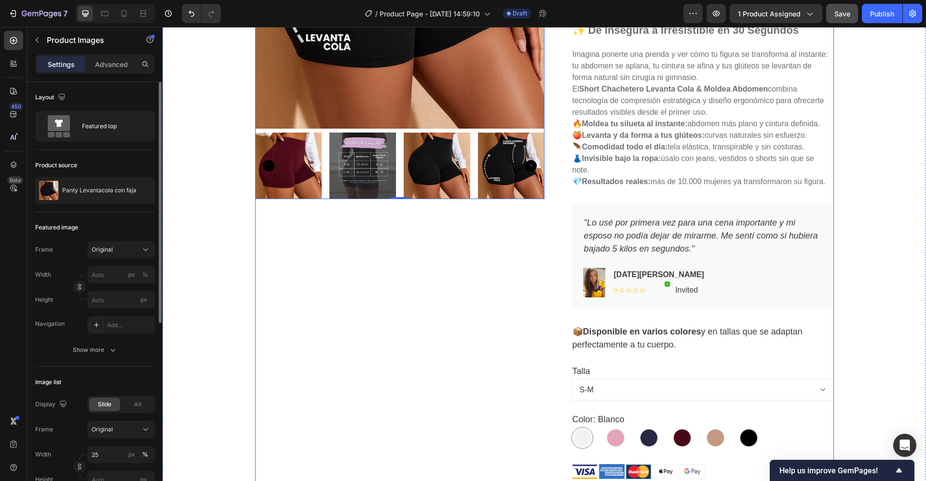
click at [427, 312] on div "Product Images 0" at bounding box center [399, 251] width 289 height 824
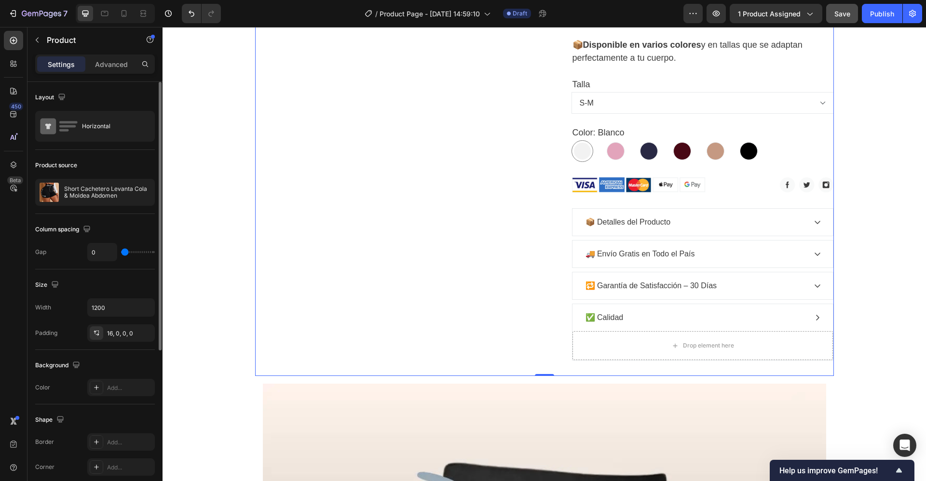
scroll to position [527, 0]
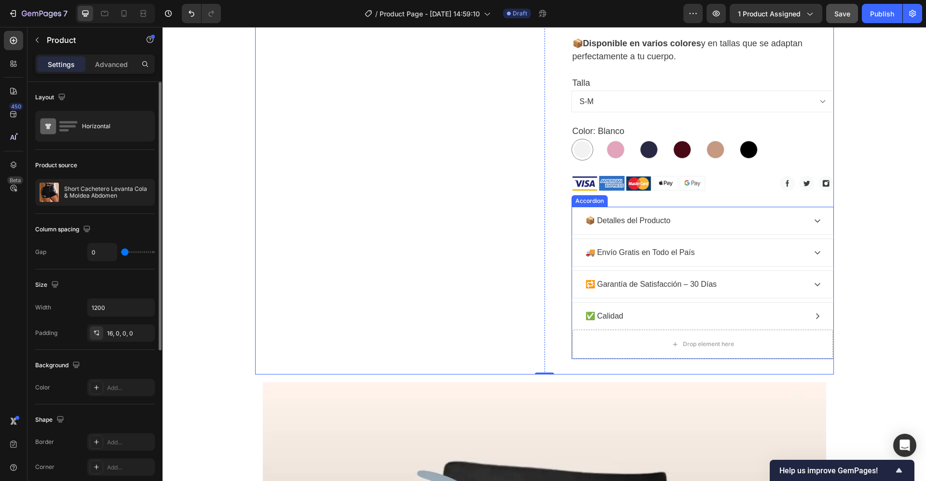
click at [626, 282] on p "🔁 Garantía de Satisfacción – 30 Días" at bounding box center [651, 285] width 132 height 12
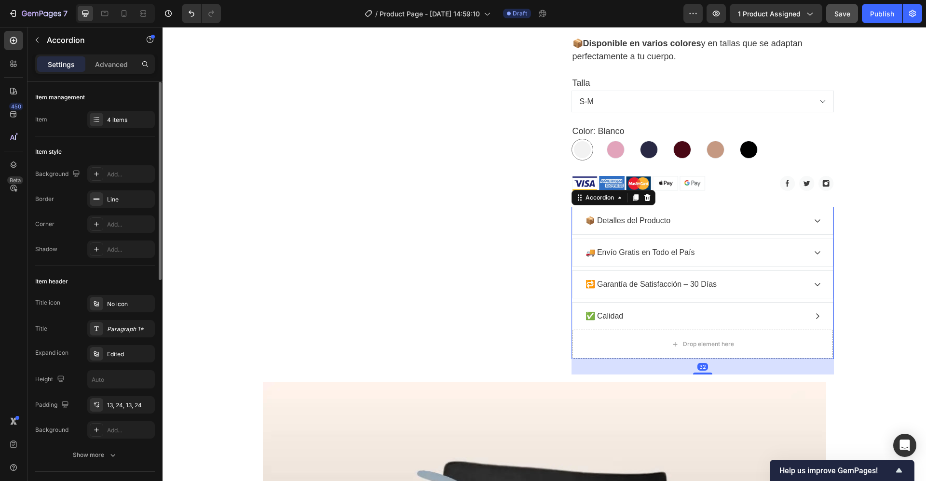
click at [767, 282] on div "🔁 Garantía de Satisfacción – 30 Días" at bounding box center [695, 284] width 222 height 14
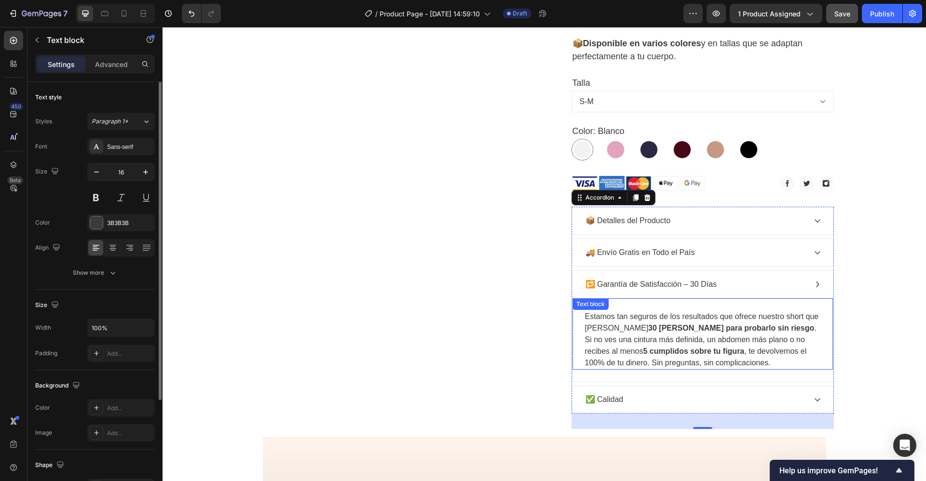
click at [648, 332] on strong "30 días para probarlo sin riesgo" at bounding box center [731, 328] width 166 height 8
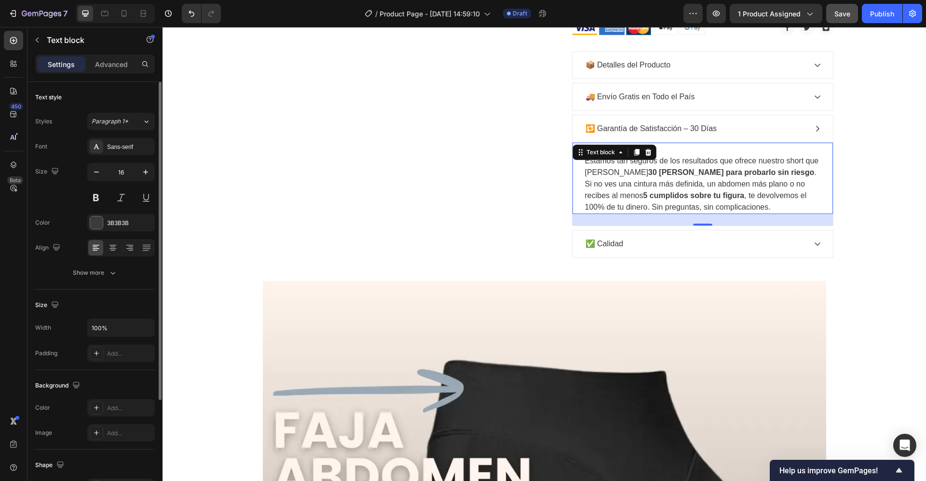
scroll to position [683, 0]
click at [634, 154] on icon at bounding box center [636, 152] width 5 height 7
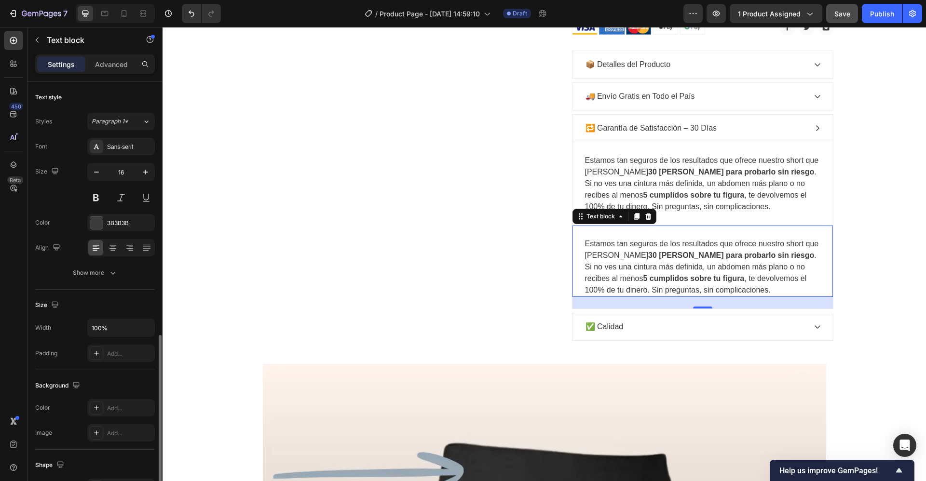
scroll to position [145, 0]
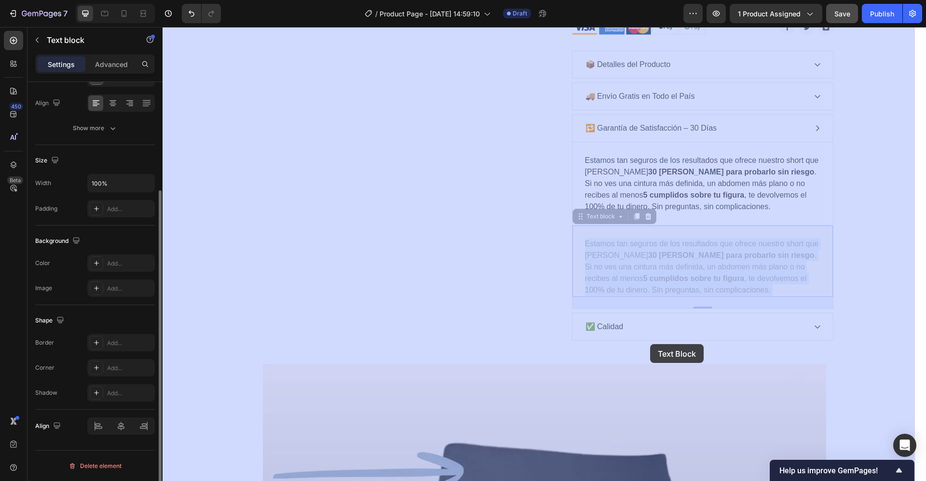
drag, startPoint x: 665, startPoint y: 257, endPoint x: 650, endPoint y: 344, distance: 88.6
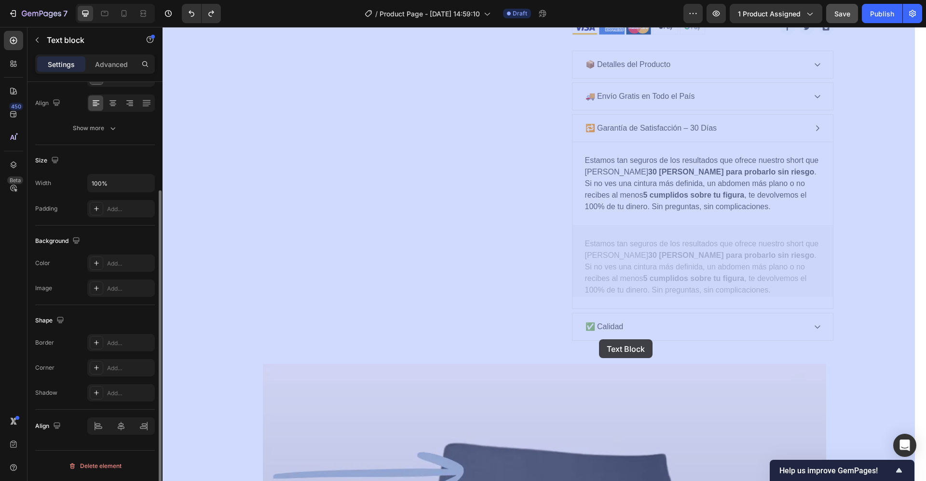
drag, startPoint x: 614, startPoint y: 239, endPoint x: 599, endPoint y: 339, distance: 101.4
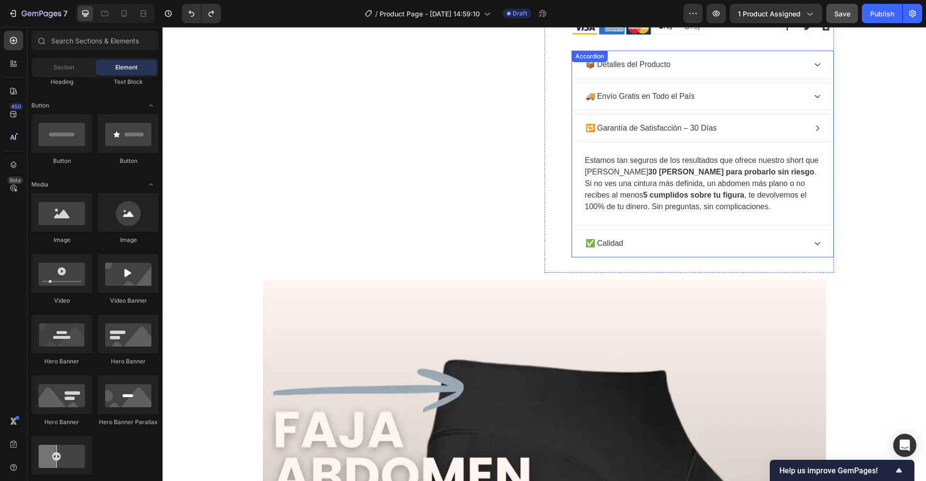
click at [796, 246] on div "✅ Calidad" at bounding box center [695, 243] width 222 height 14
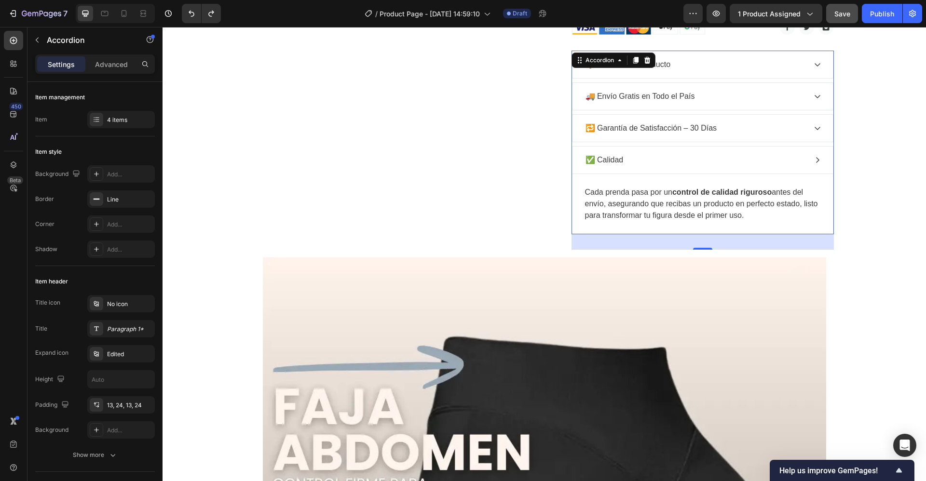
click at [814, 164] on div "✅ Calidad" at bounding box center [702, 160] width 260 height 27
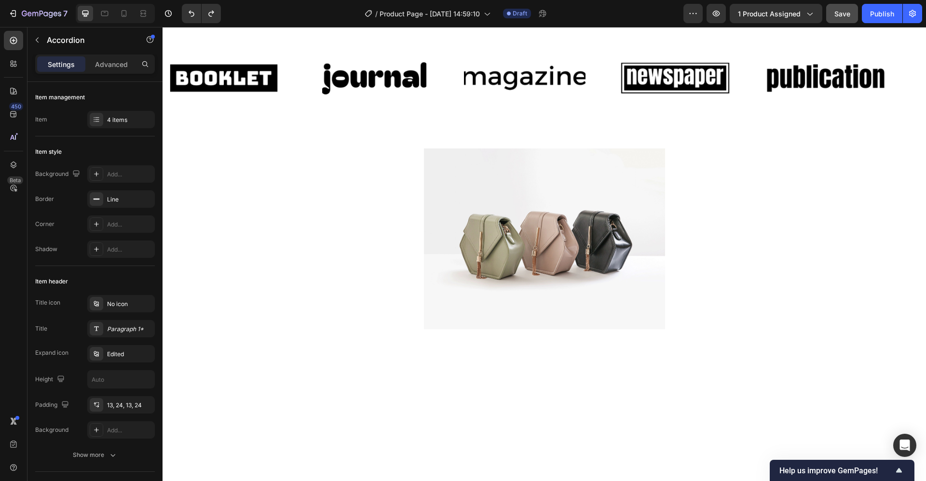
scroll to position [1767, 0]
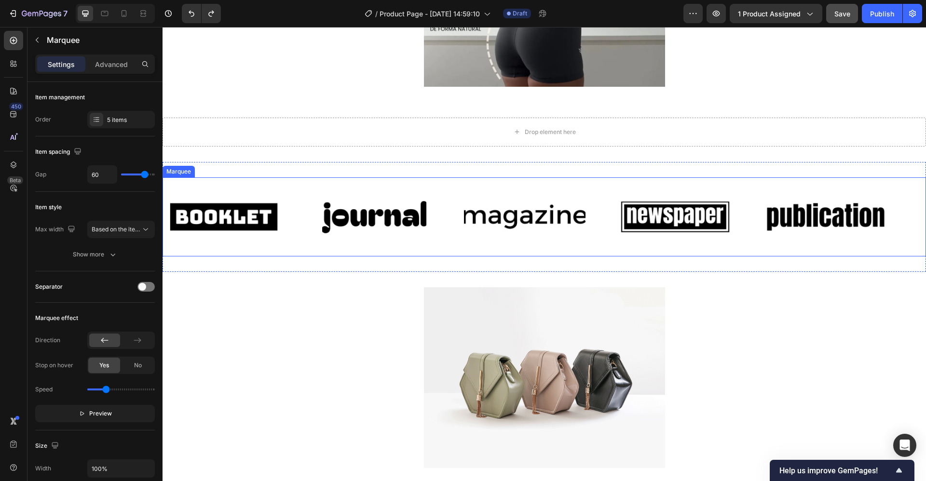
click at [597, 182] on div "Image Image Image Image Image Image Image Image Image Image Marquee" at bounding box center [544, 217] width 763 height 80
click at [236, 169] on icon at bounding box center [234, 168] width 6 height 7
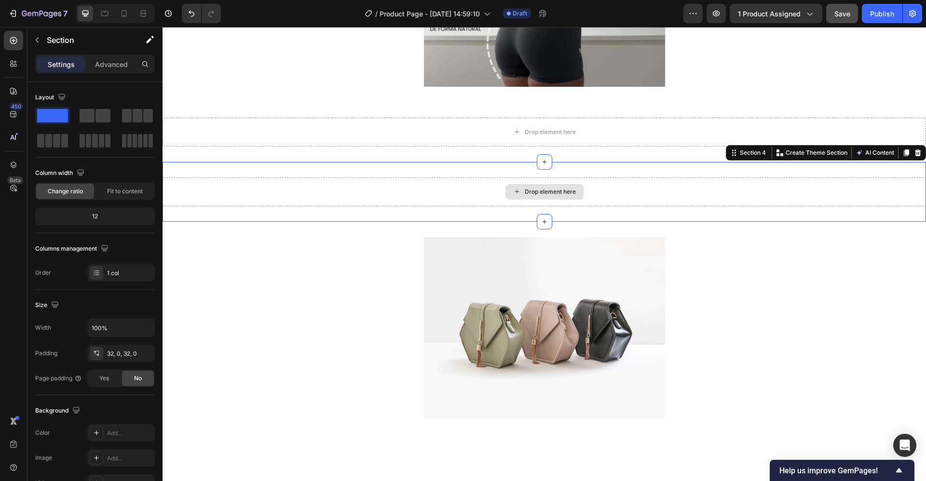
click at [324, 189] on div "Drop element here" at bounding box center [544, 191] width 763 height 29
click at [915, 156] on icon at bounding box center [918, 152] width 6 height 7
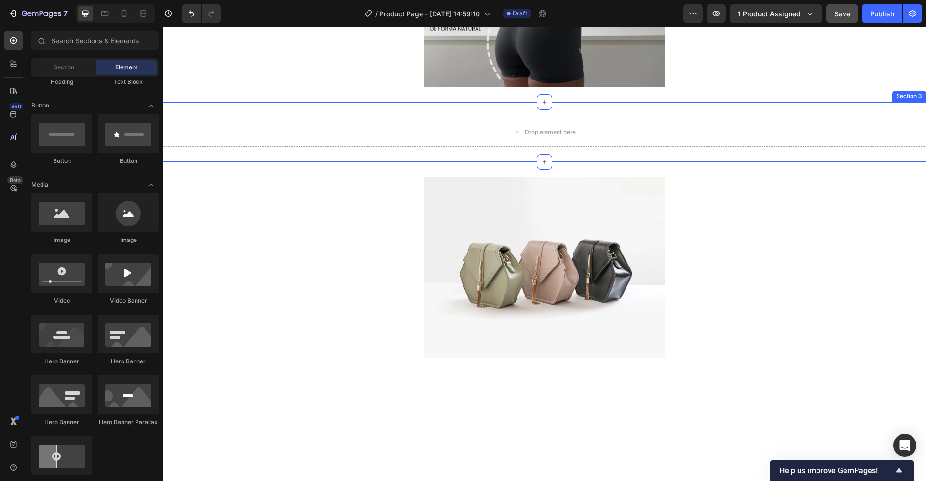
click at [587, 112] on div "Drop element here Section 3" at bounding box center [544, 132] width 763 height 60
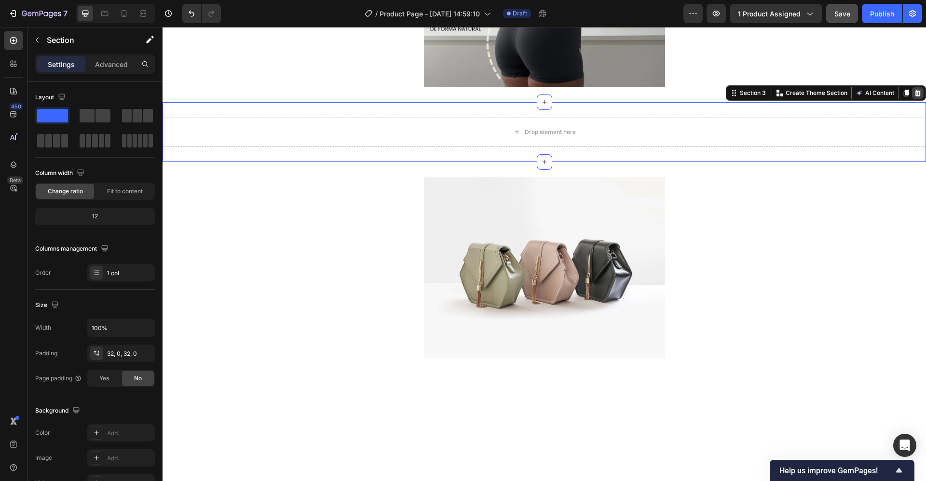
click at [915, 93] on icon at bounding box center [918, 93] width 6 height 7
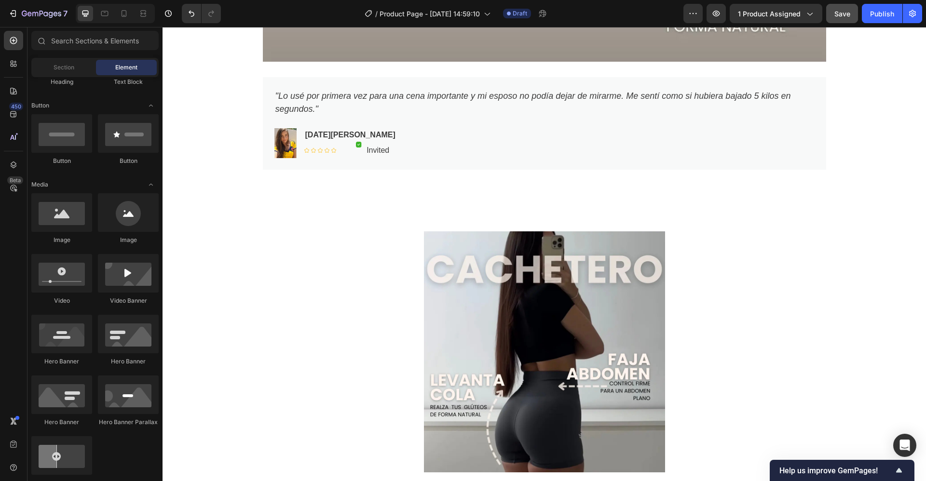
scroll to position [1381, 0]
click at [289, 227] on div "Image Section 2" at bounding box center [544, 353] width 763 height 272
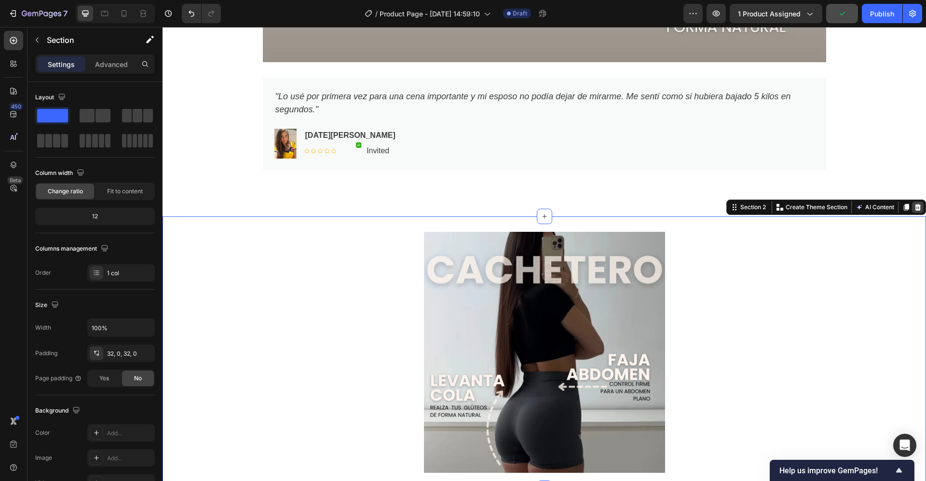
click at [914, 205] on icon at bounding box center [918, 207] width 8 height 8
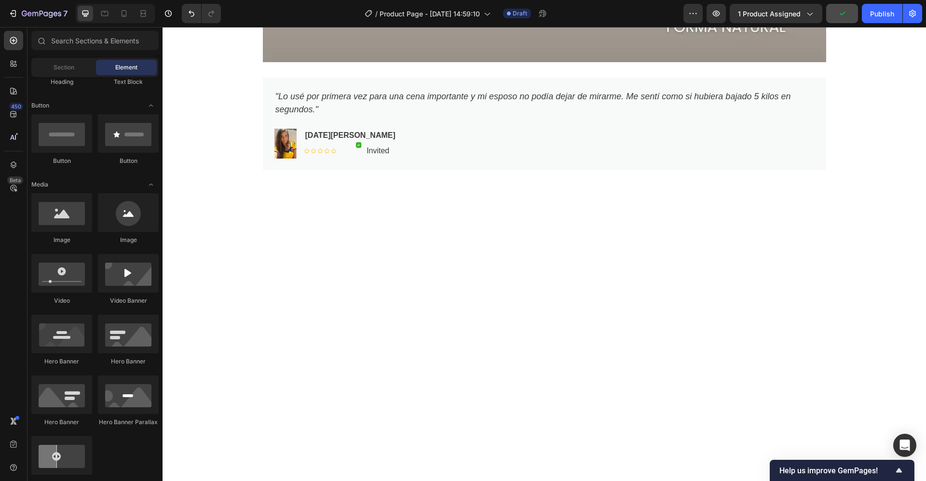
scroll to position [1404, 0]
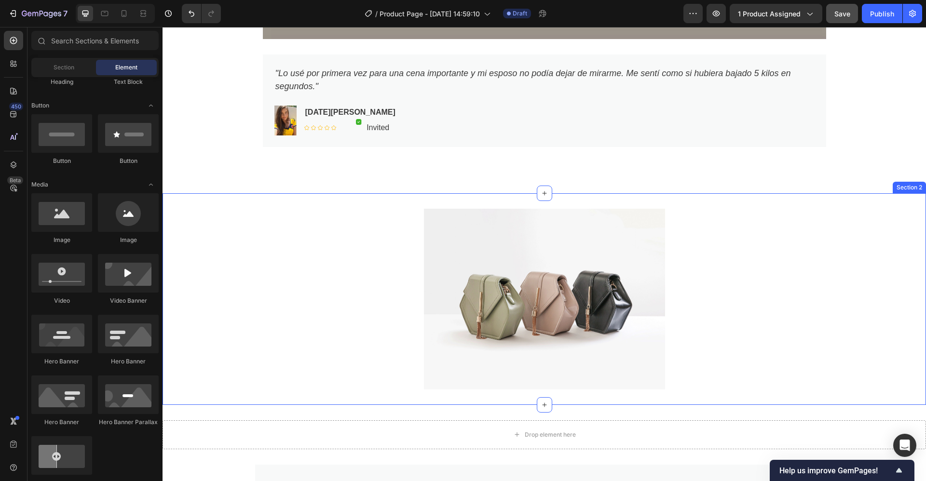
click at [781, 199] on div "Image Section 2" at bounding box center [544, 299] width 763 height 212
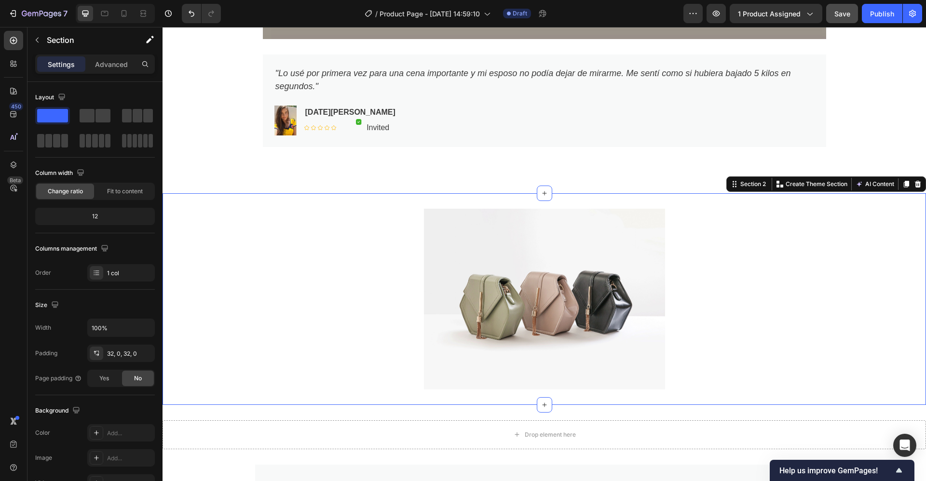
click at [915, 185] on icon at bounding box center [918, 184] width 6 height 7
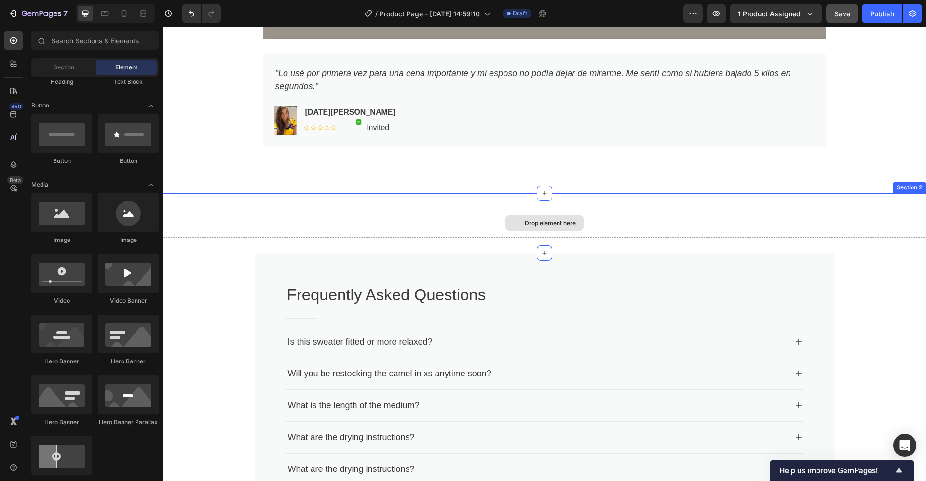
click at [649, 221] on div "Drop element here" at bounding box center [544, 223] width 763 height 29
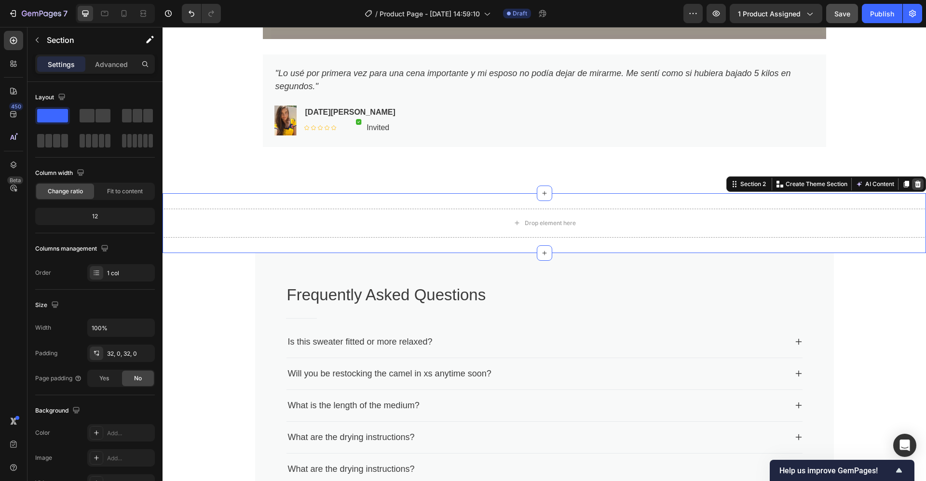
click at [915, 185] on icon at bounding box center [918, 184] width 6 height 7
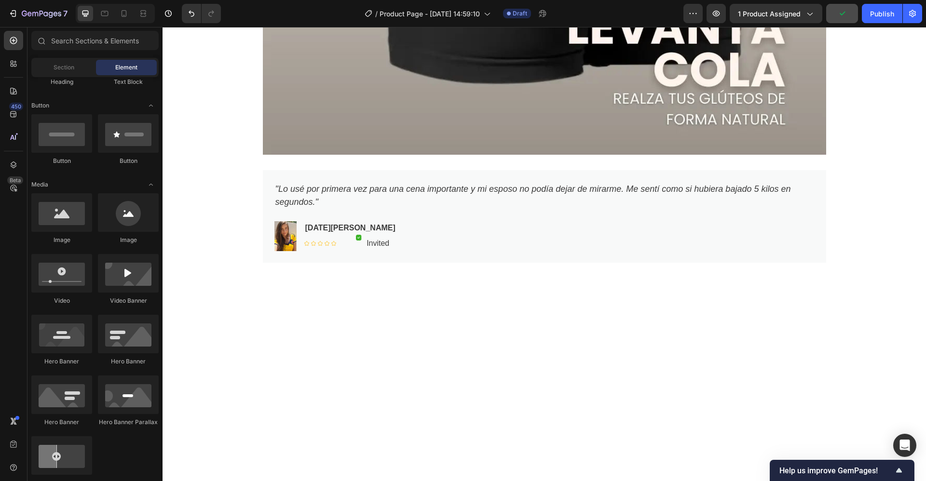
scroll to position [1031, 0]
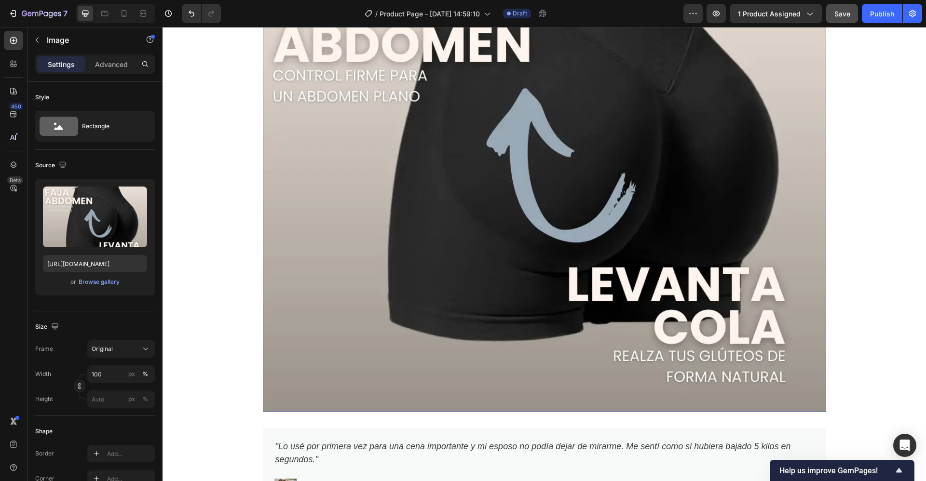
click at [370, 213] on img at bounding box center [544, 130] width 563 height 563
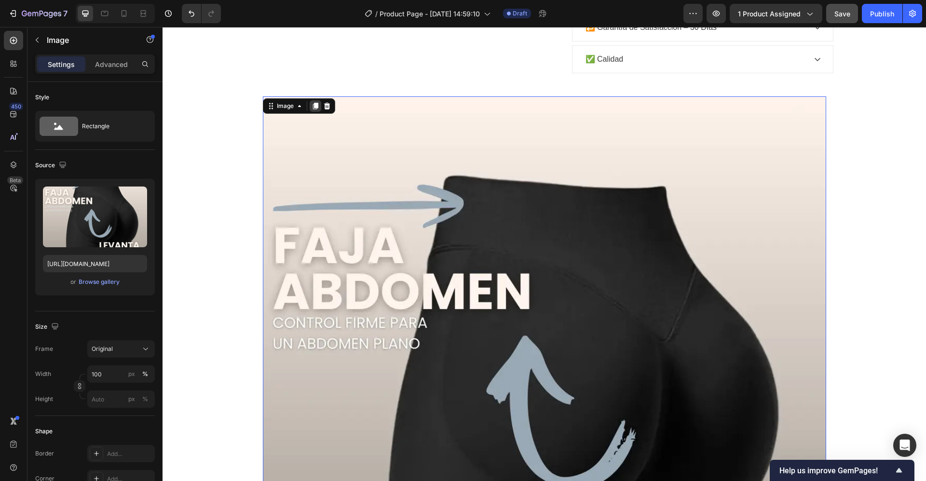
click at [312, 107] on icon at bounding box center [314, 106] width 5 height 7
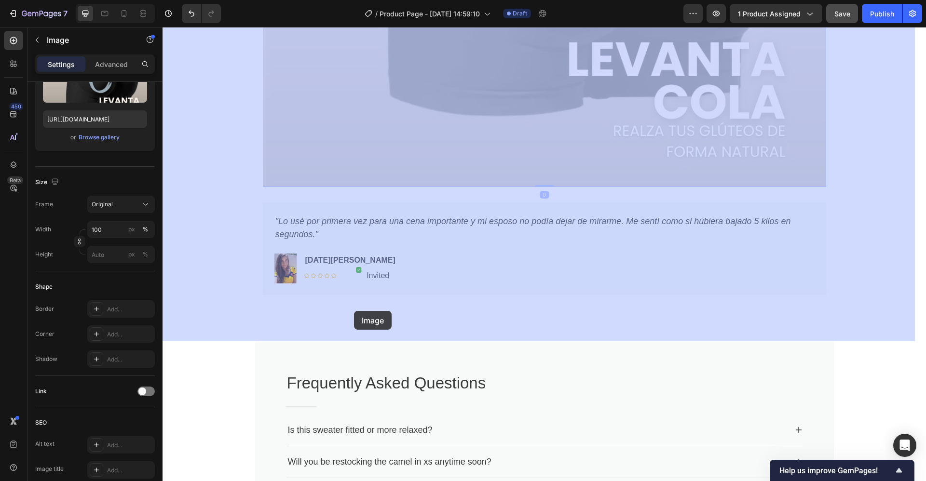
scroll to position [1853, 0]
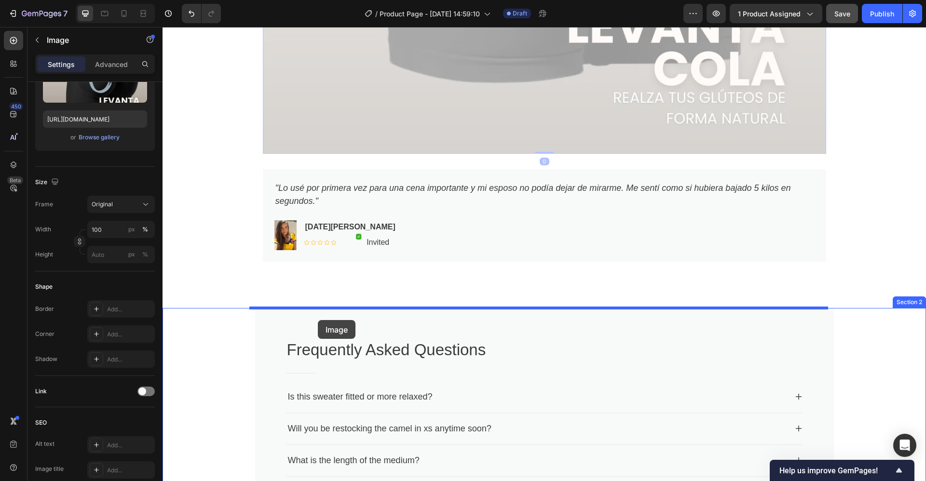
drag, startPoint x: 291, startPoint y: 118, endPoint x: 318, endPoint y: 320, distance: 203.8
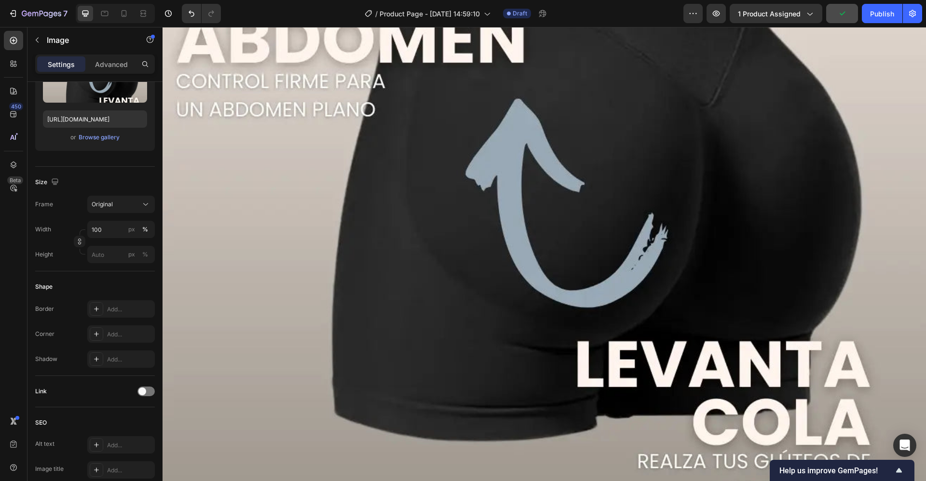
scroll to position [1822, 0]
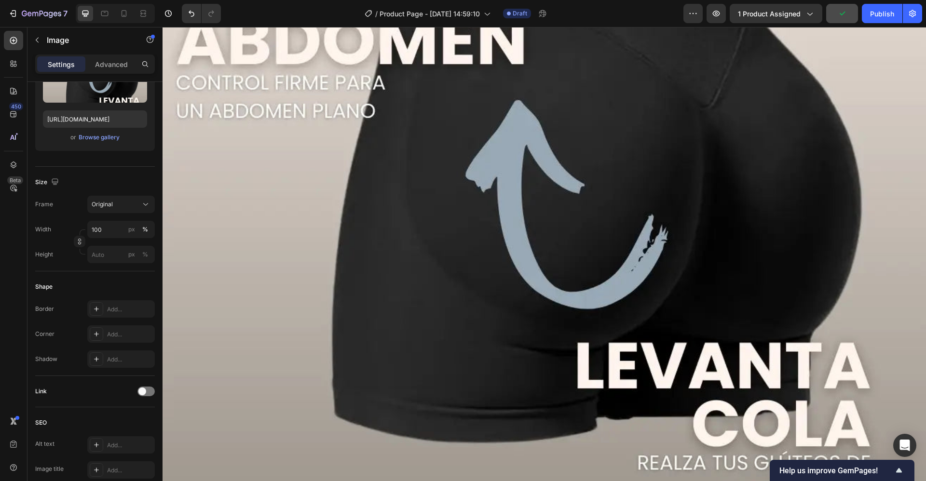
click at [336, 233] on img at bounding box center [544, 157] width 763 height 763
click at [101, 92] on input "file" at bounding box center [95, 88] width 67 height 16
type input "https://cdn.shopify.com/s/files/1/0677/0786/3202/files/gempages_572874776750588…"
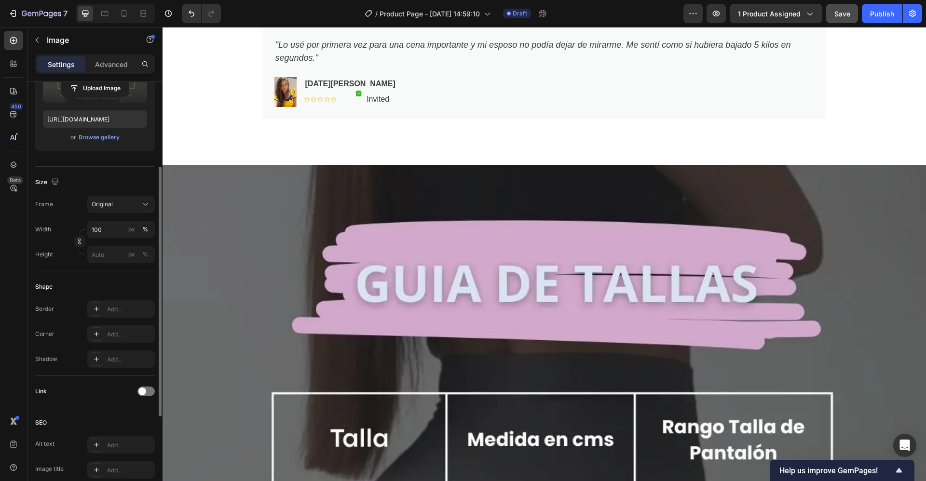
scroll to position [1195, 0]
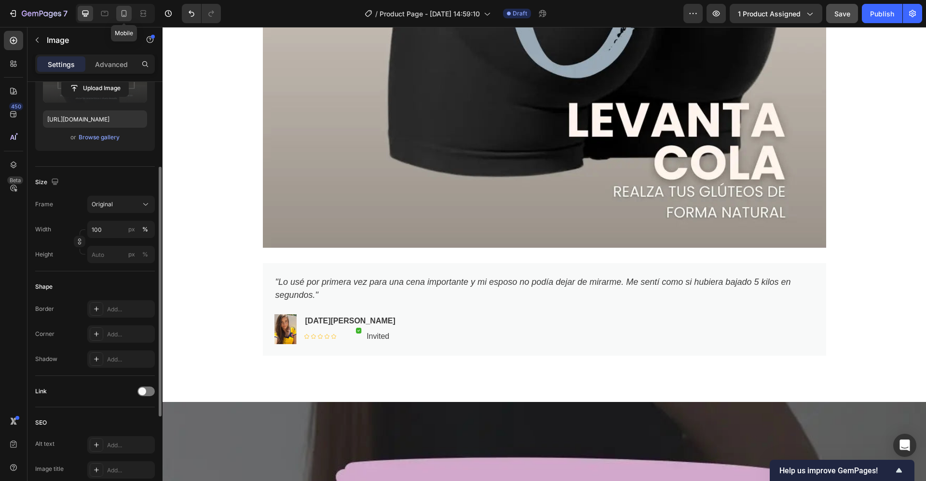
click at [125, 16] on icon at bounding box center [124, 14] width 10 height 10
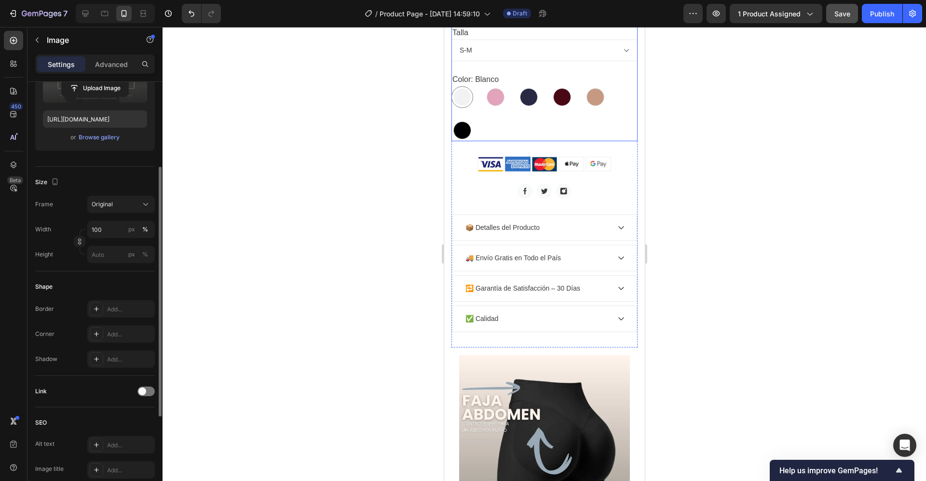
scroll to position [696, 0]
click at [565, 221] on div "📦 Detalles del Producto" at bounding box center [536, 227] width 146 height 13
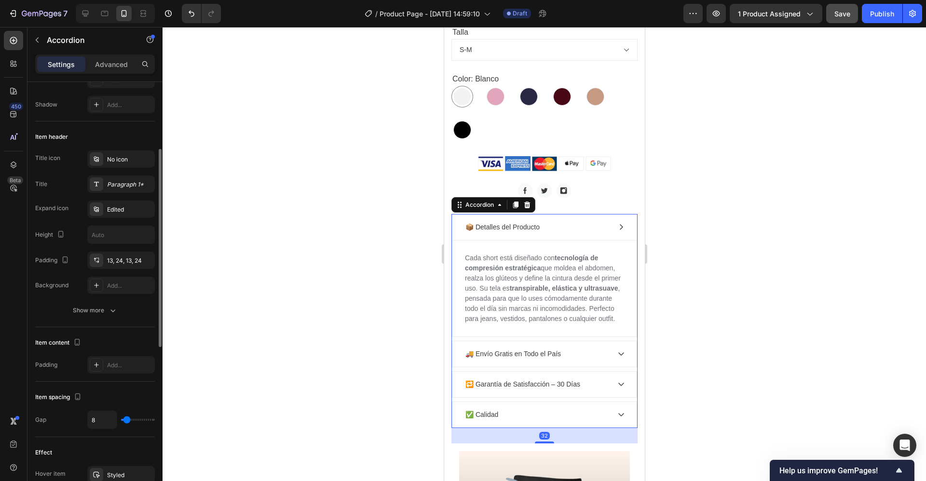
scroll to position [0, 0]
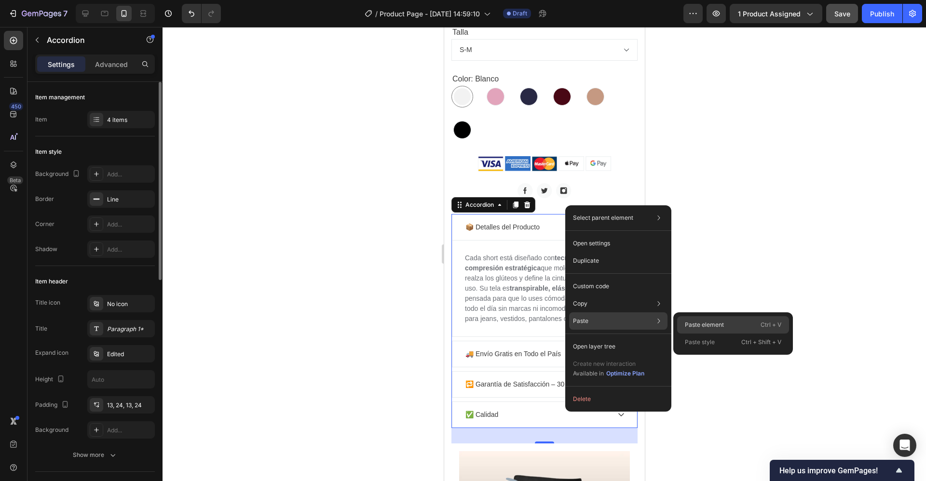
click at [692, 322] on p "Paste element" at bounding box center [704, 325] width 39 height 9
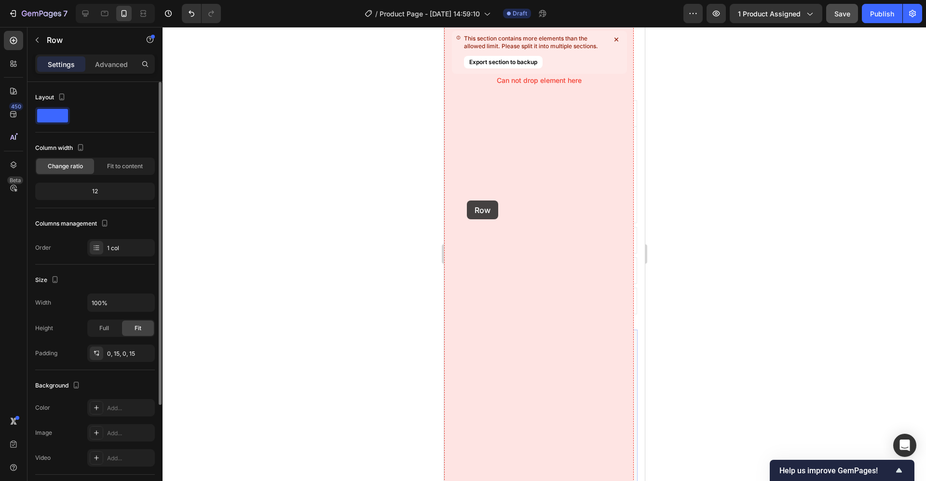
scroll to position [817, 0]
drag, startPoint x: 462, startPoint y: 255, endPoint x: 466, endPoint y: 201, distance: 54.1
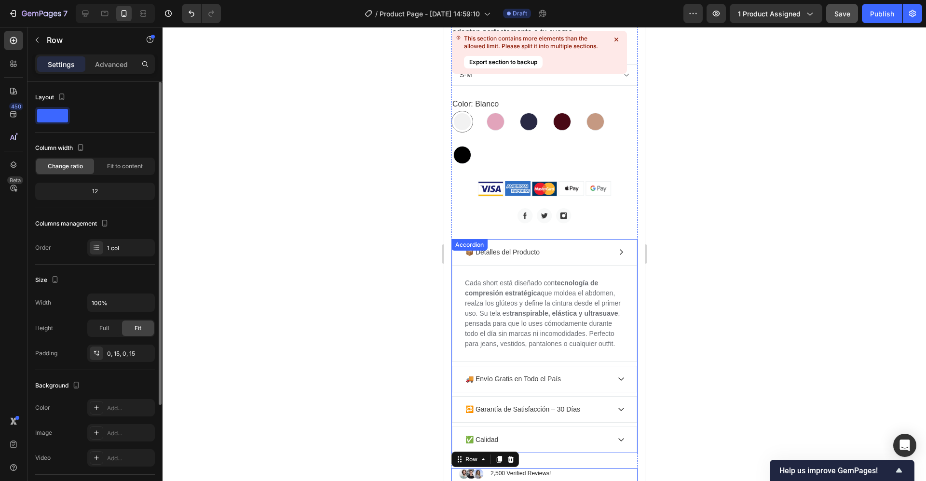
scroll to position [565, 0]
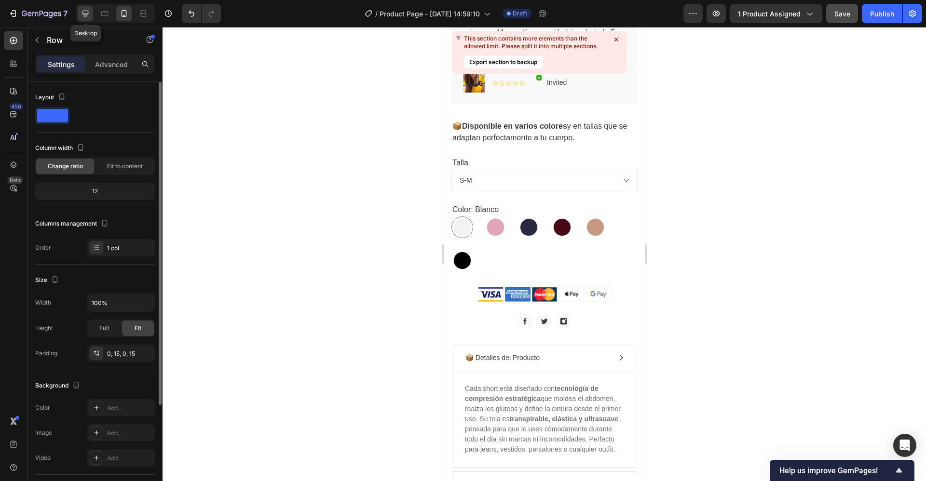
click at [86, 12] on icon at bounding box center [86, 14] width 10 height 10
type input "1200"
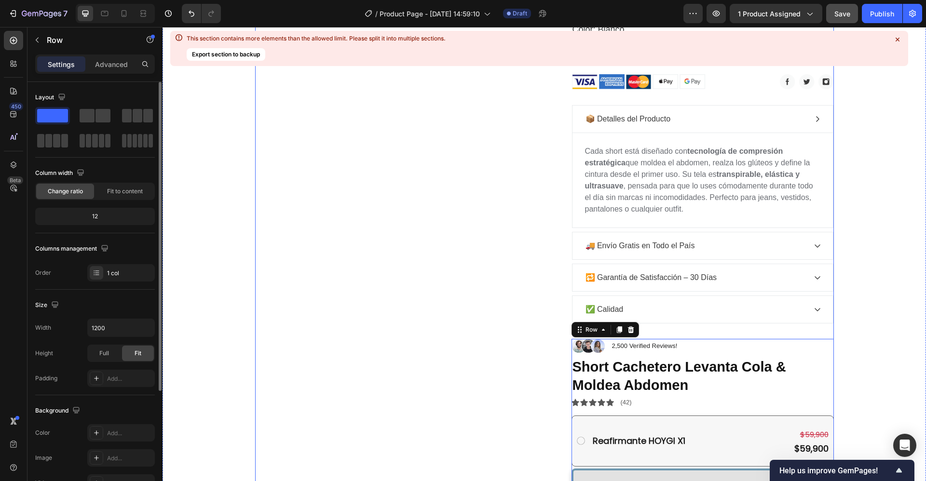
scroll to position [629, 0]
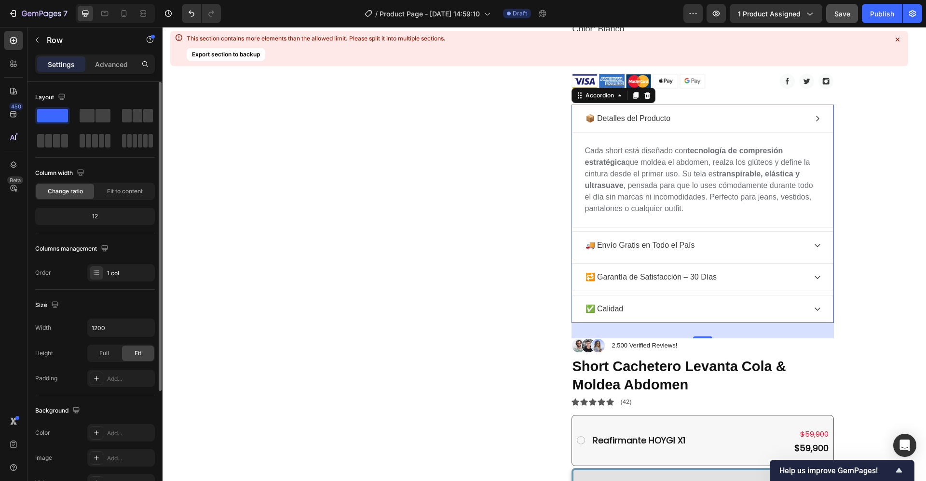
click at [572, 109] on div "📦 Detalles del Producto" at bounding box center [702, 118] width 260 height 27
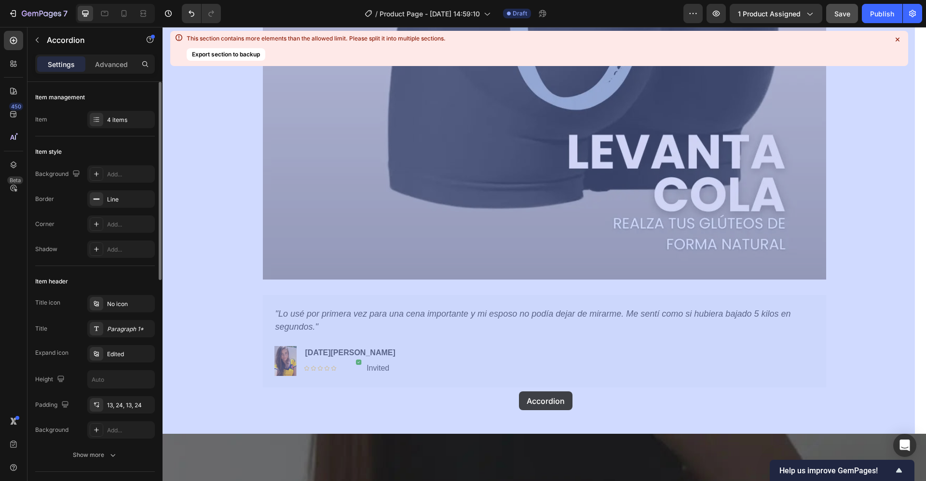
scroll to position [1627, 0]
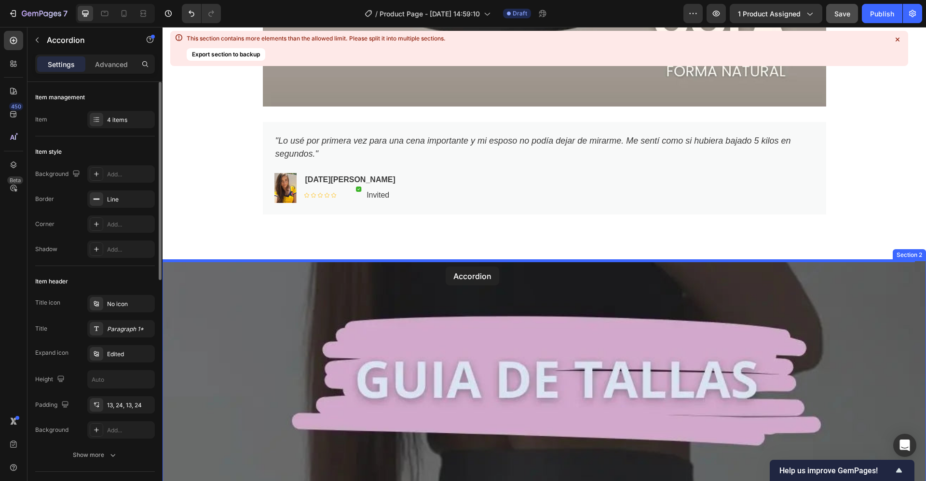
drag, startPoint x: 574, startPoint y: 95, endPoint x: 446, endPoint y: 267, distance: 214.2
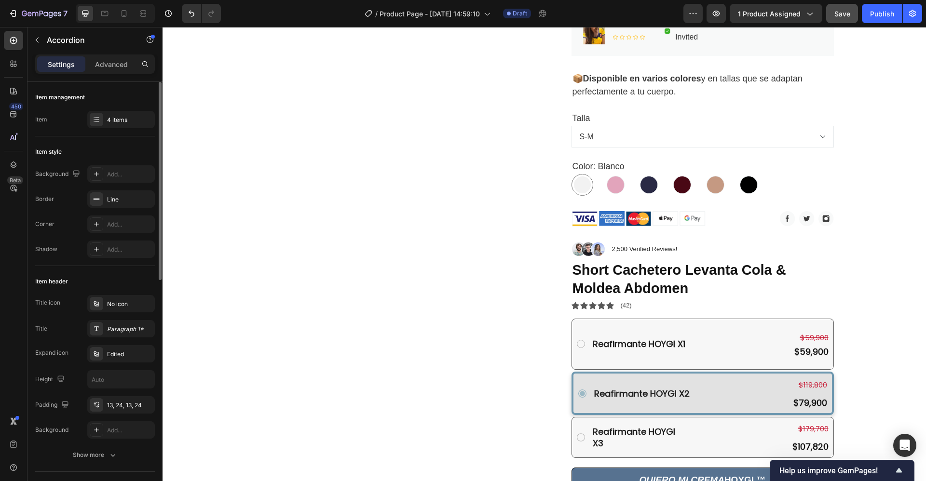
scroll to position [493, 0]
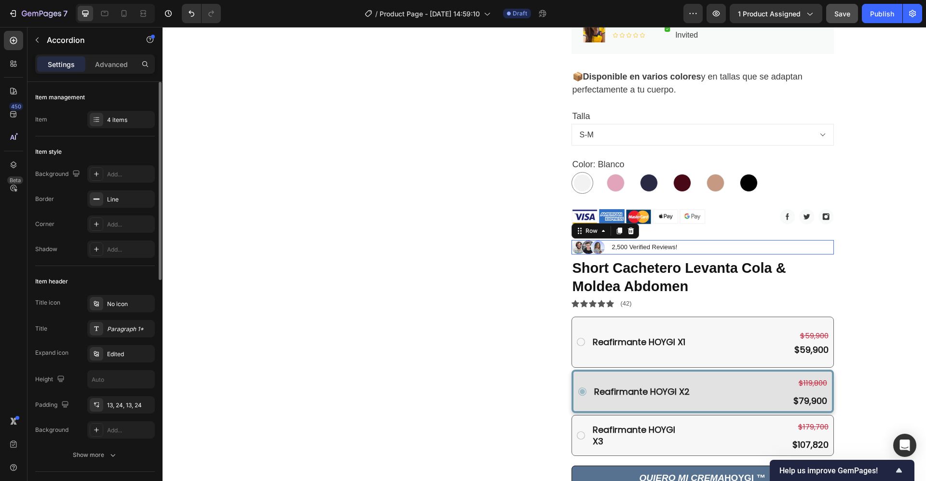
click at [814, 246] on div "Image 2,500 Verified Reviews! Text Block Row 0" at bounding box center [702, 247] width 262 height 14
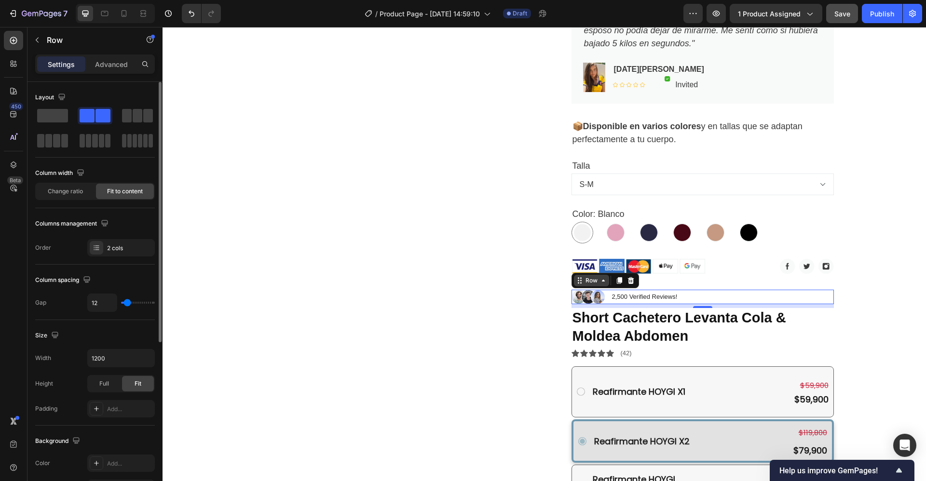
scroll to position [443, 0]
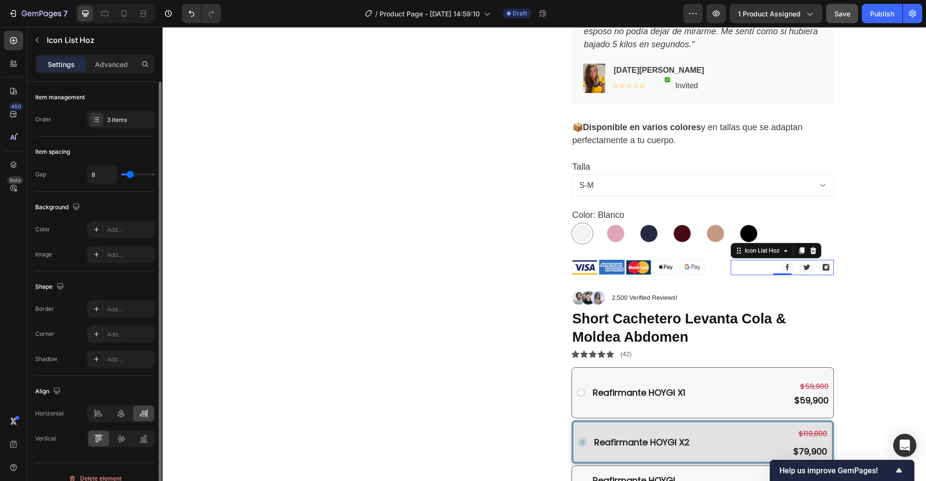
click at [735, 268] on div "Image Image Image" at bounding box center [782, 267] width 103 height 15
click at [716, 263] on div "Image Image Image Image Image Icon List Hoz Image Image Image Icon List Hoz 0 R…" at bounding box center [702, 267] width 262 height 15
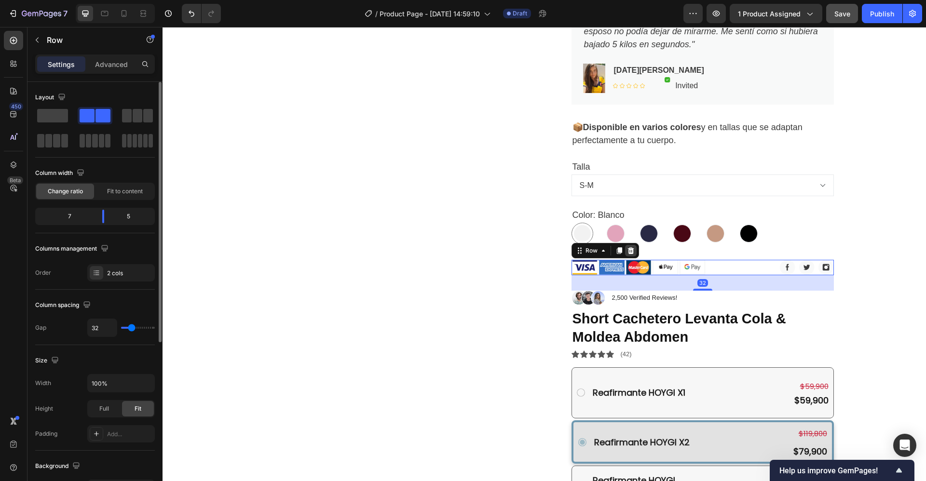
click at [627, 252] on icon at bounding box center [631, 251] width 8 height 8
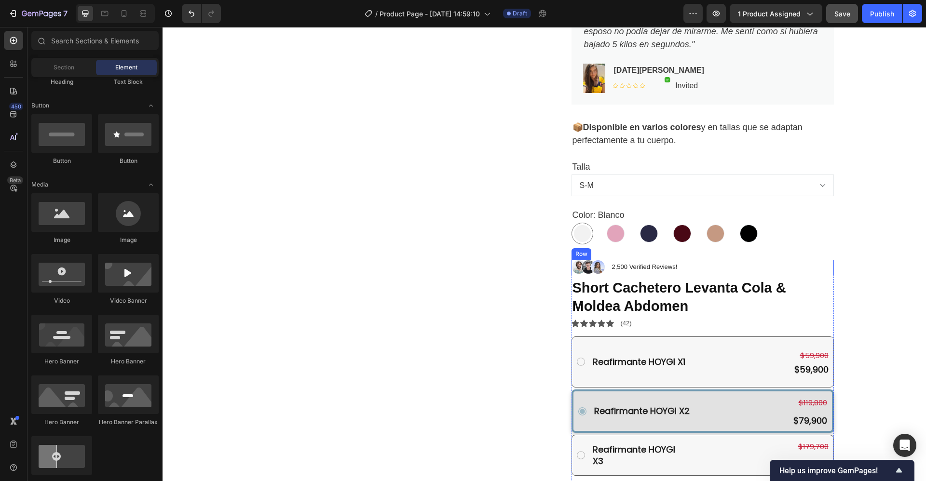
click at [714, 268] on div "Image 2,500 Verified Reviews! Text Block Row" at bounding box center [702, 267] width 262 height 14
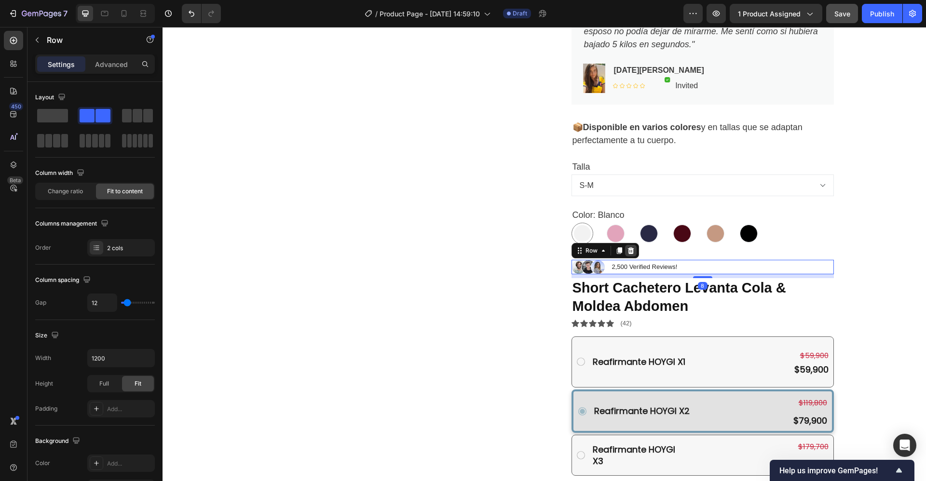
click at [627, 251] on icon at bounding box center [631, 251] width 8 height 8
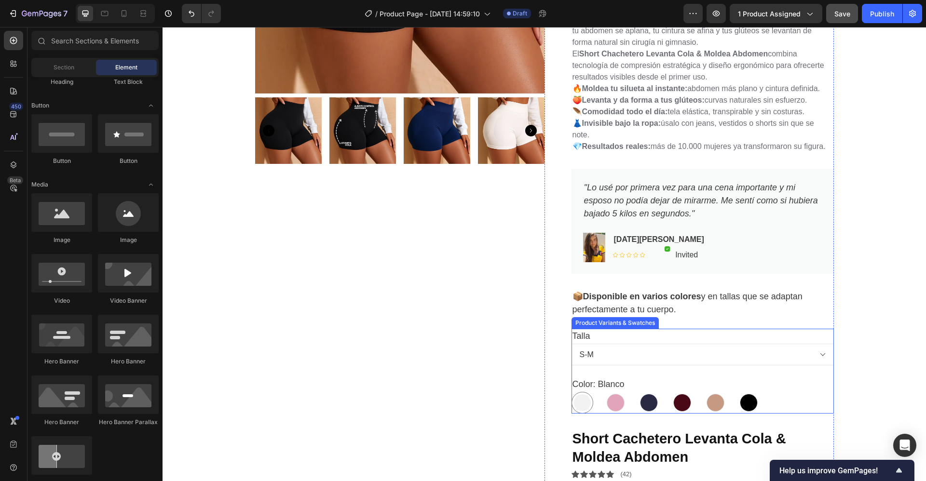
scroll to position [273, 0]
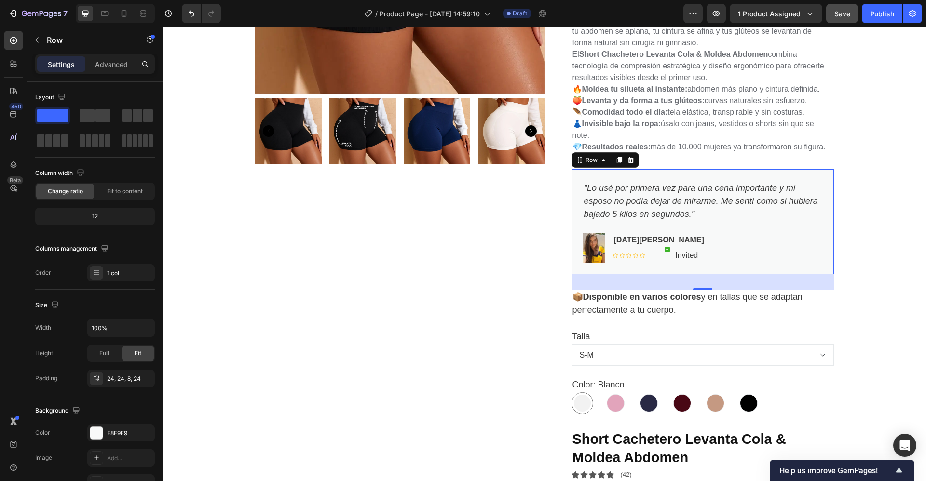
click at [571, 177] on div ""Lo usé por primera vez para una cena importante y mi esposo no podía dejar de …" at bounding box center [702, 221] width 262 height 105
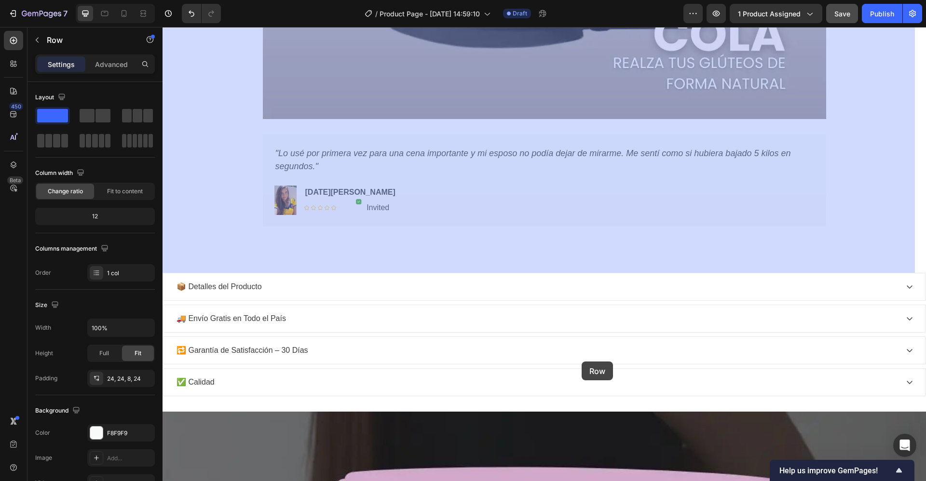
scroll to position [1426, 0]
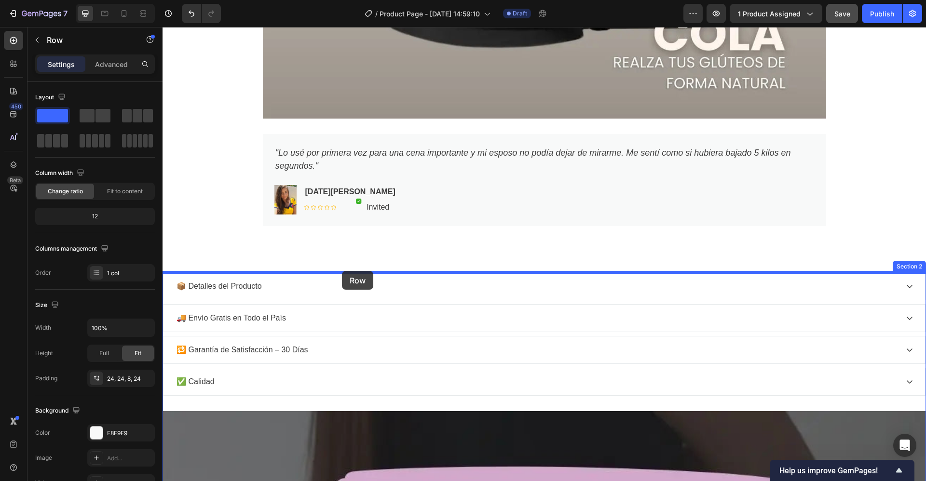
drag, startPoint x: 571, startPoint y: 162, endPoint x: 339, endPoint y: 275, distance: 259.0
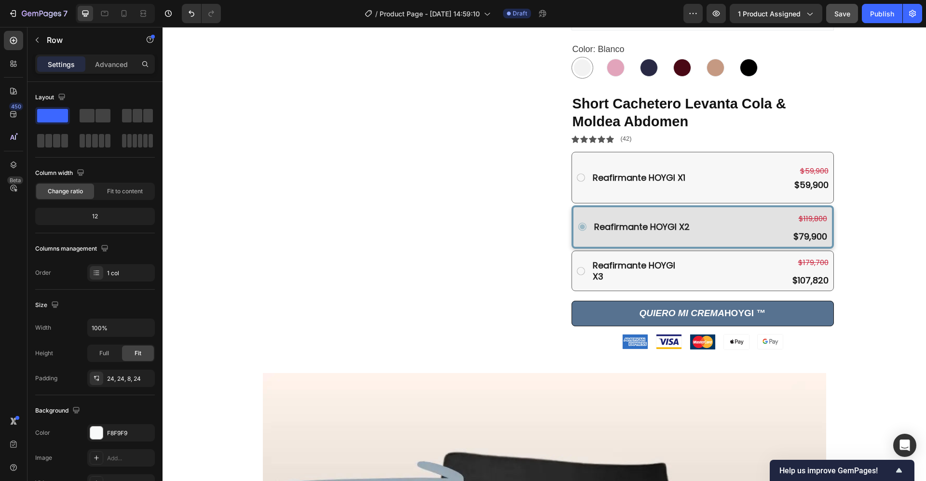
scroll to position [488, 0]
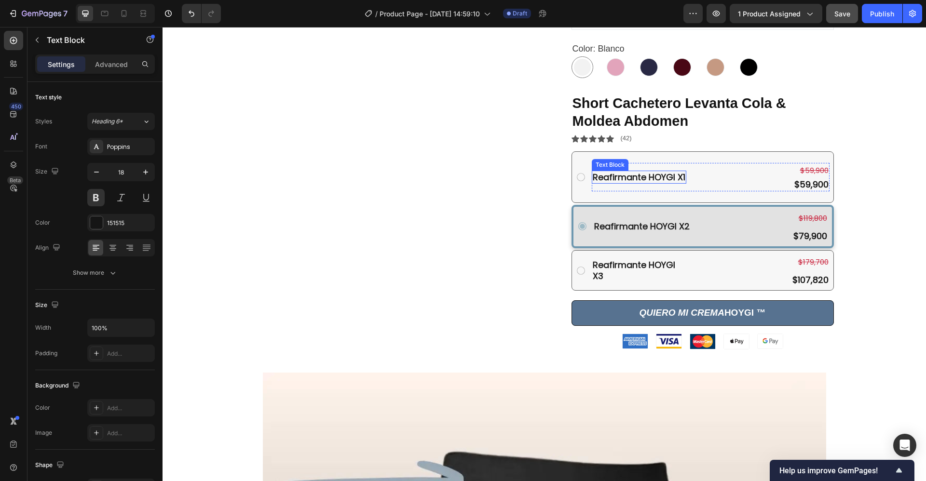
click at [593, 177] on strong "Reafirmante HOYGI X1" at bounding box center [639, 177] width 93 height 12
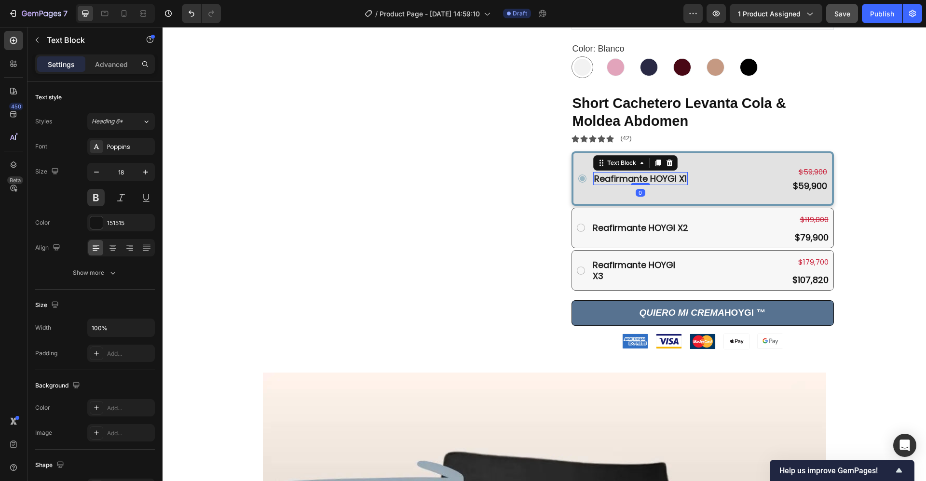
click at [594, 177] on strong "Reafirmante HOYGI X1" at bounding box center [640, 179] width 93 height 12
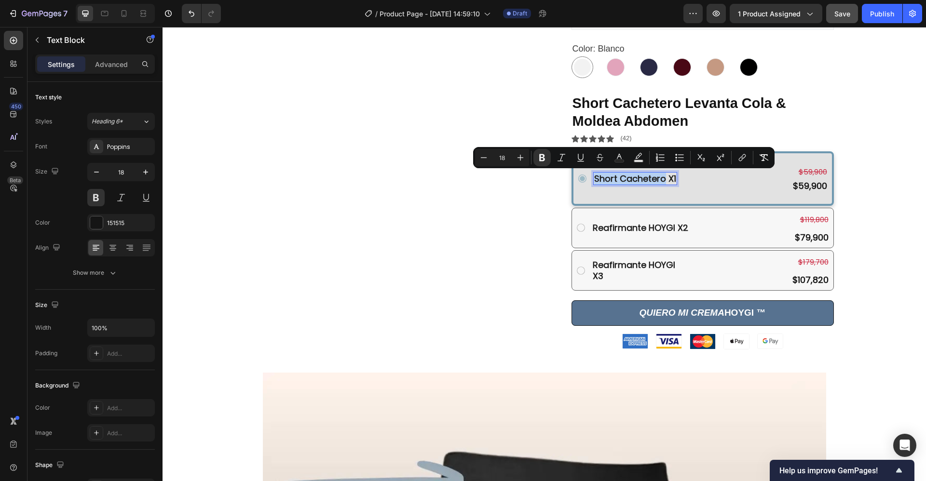
copy strong "Short Cachetero"
click at [593, 227] on strong "Reafirmante HOYGI X2" at bounding box center [640, 228] width 95 height 12
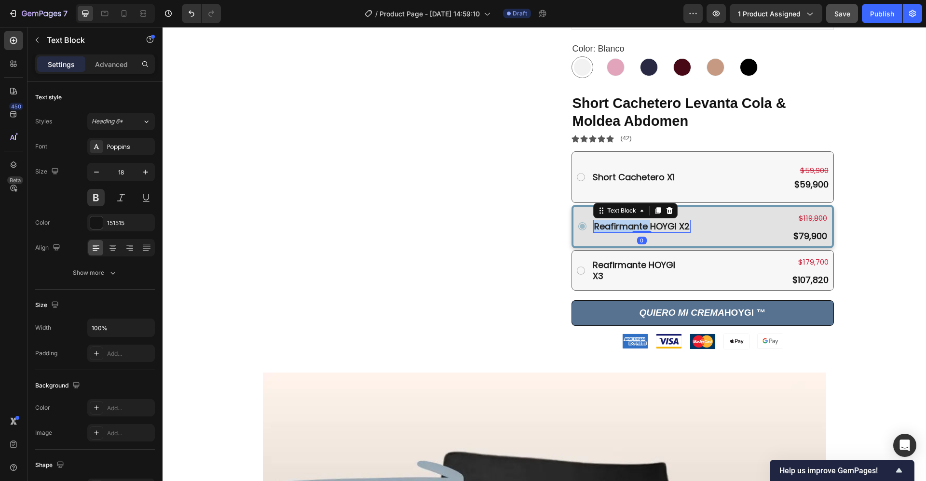
click at [594, 227] on strong "Reafirmante HOYGI X2" at bounding box center [641, 226] width 95 height 12
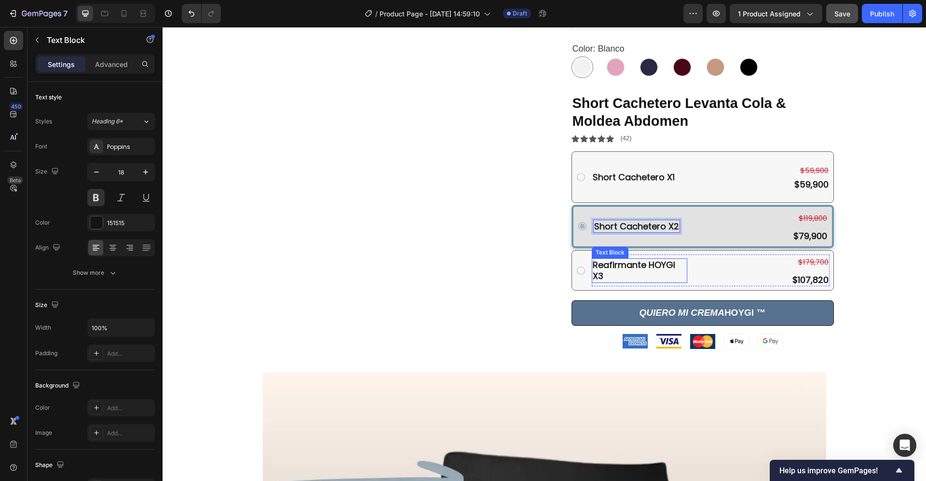
click at [593, 264] on strong "Reafirmante HOYGI X3" at bounding box center [634, 270] width 82 height 23
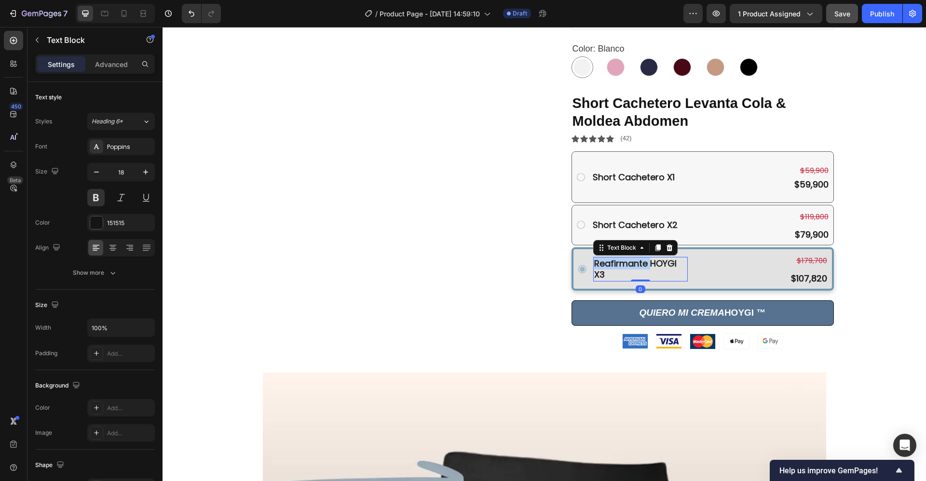
click at [594, 264] on strong "Reafirmante HOYGI X3" at bounding box center [635, 269] width 82 height 23
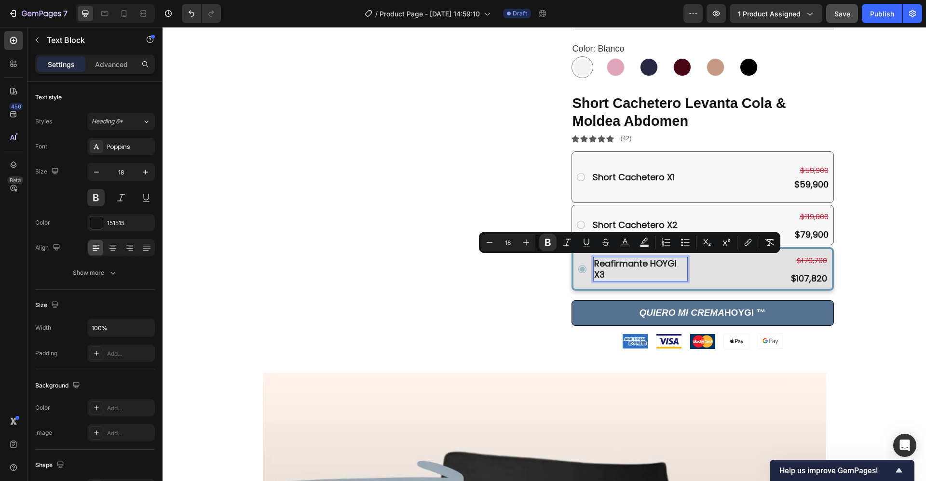
scroll to position [494, 0]
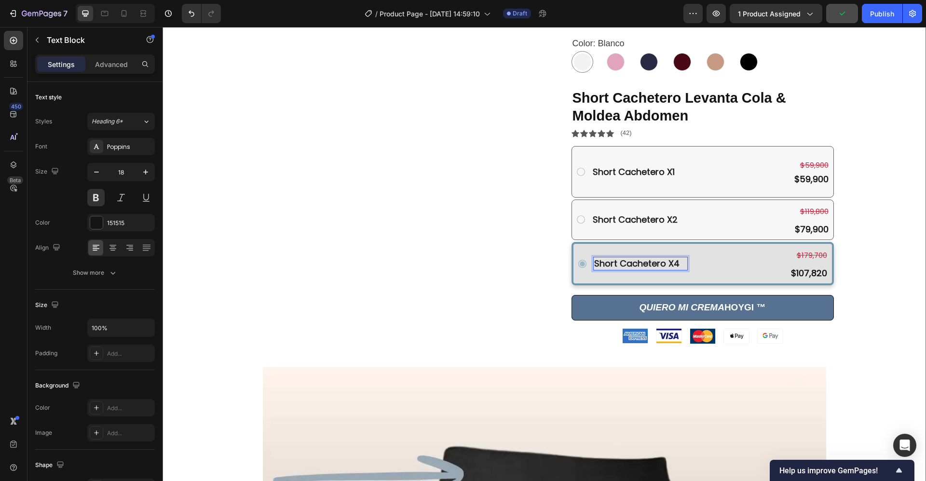
click at [878, 251] on div "Product Images Short Cachetero Levanta Cola & Moldea Abdomen Product Title $59,…" at bounding box center [544, 318] width 749 height 1485
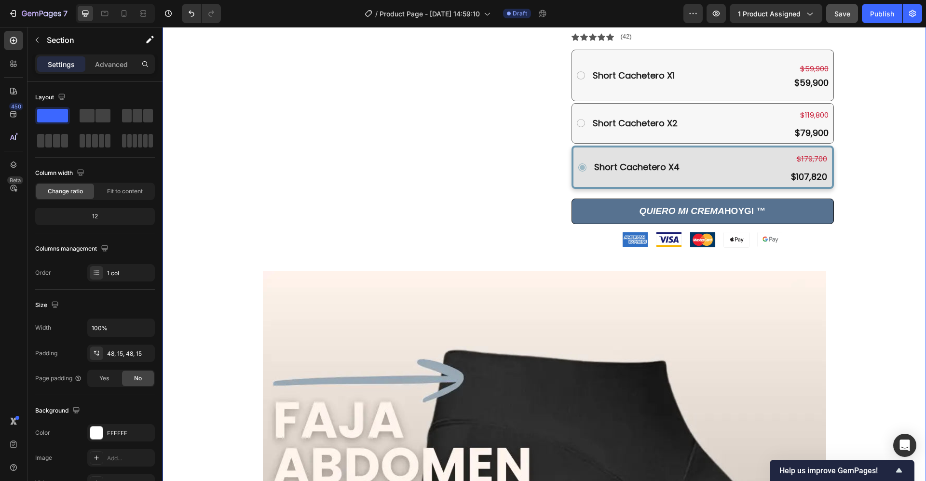
scroll to position [596, 0]
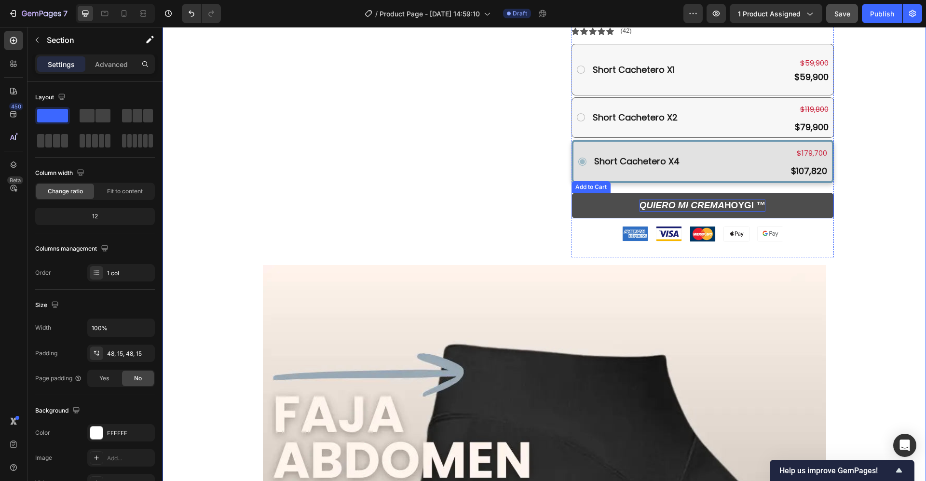
click at [677, 207] on icon "QUIERO MI CREMA" at bounding box center [681, 205] width 85 height 10
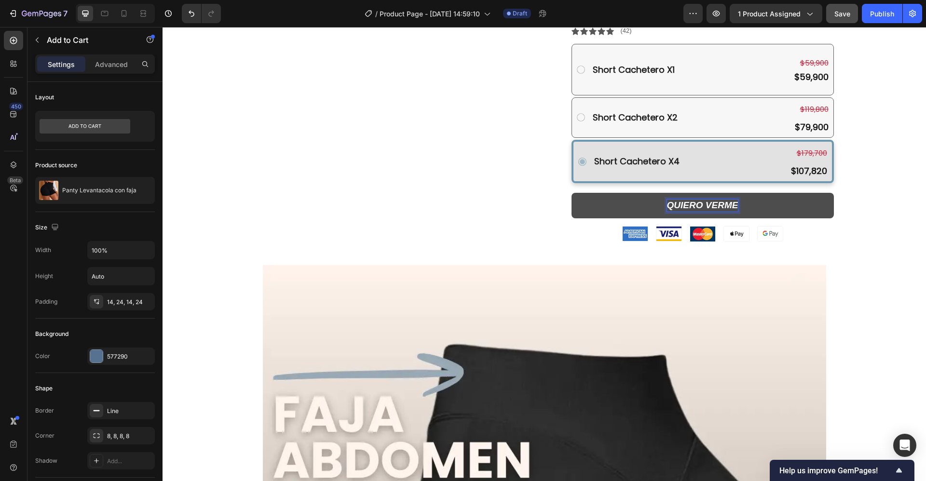
click at [571, 193] on button "QUIERO VERME" at bounding box center [702, 206] width 262 height 26
click at [571, 193] on button "QUIERO VERME IRRESISTIBLE" at bounding box center [702, 206] width 262 height 26
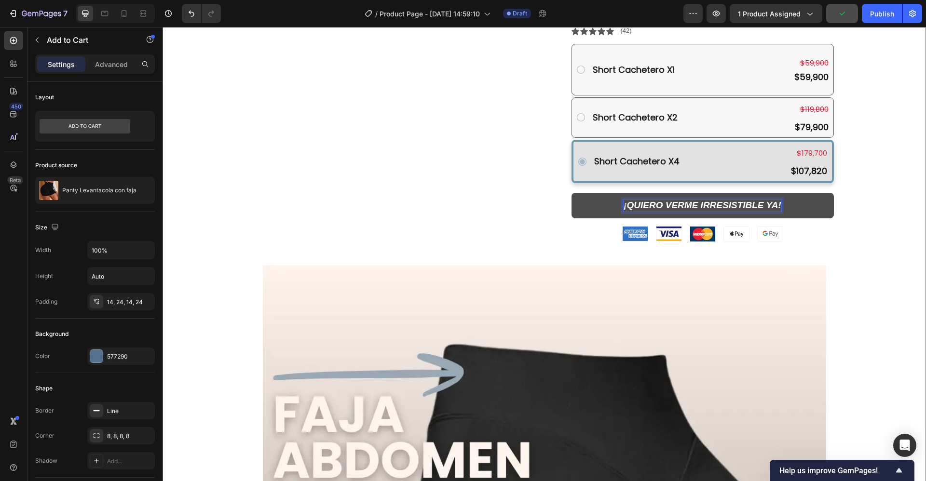
click at [867, 208] on div "Product Images Short Cachetero Levanta Cola & Moldea Abdomen Product Title $59,…" at bounding box center [544, 216] width 749 height 1485
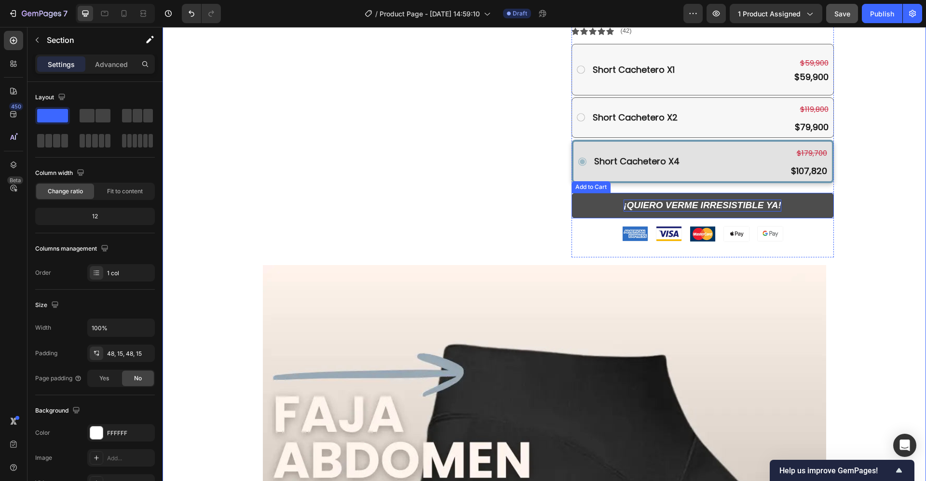
click at [817, 202] on button "¡QUIERO VERME IRRESISTIBLE YA!" at bounding box center [702, 206] width 262 height 26
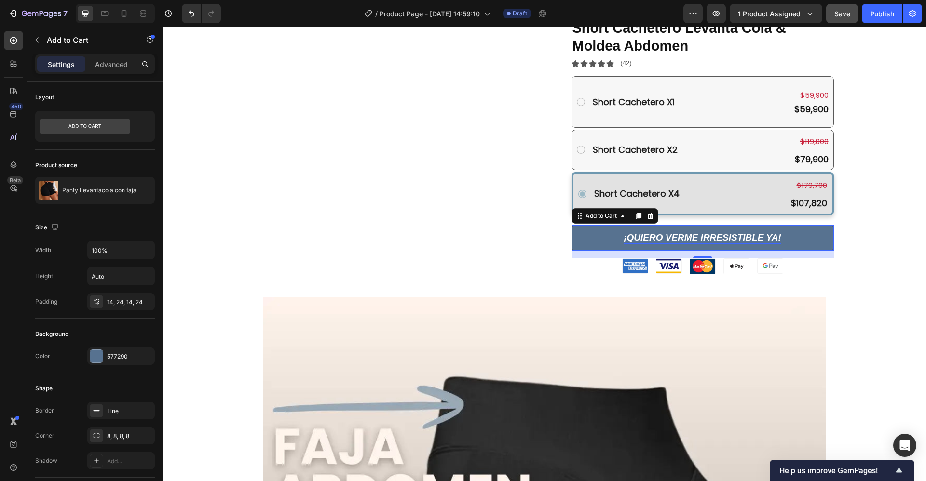
scroll to position [579, 0]
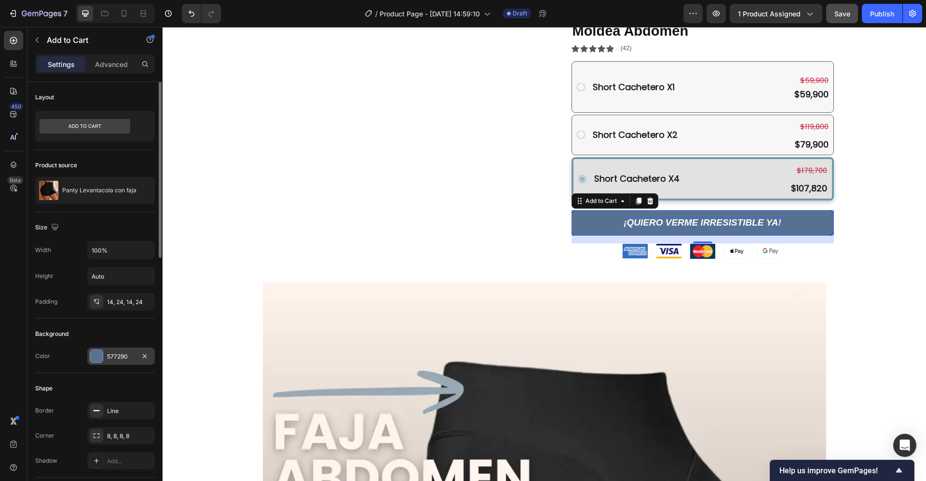
click at [119, 361] on div "577290" at bounding box center [121, 356] width 68 height 17
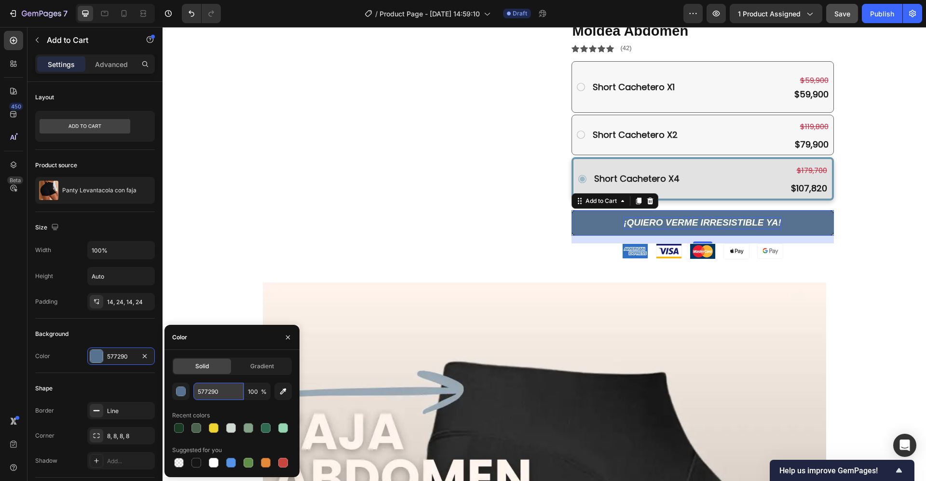
click at [231, 394] on input "577290" at bounding box center [218, 391] width 50 height 17
paste input "#d3a8cd"
type input "#d3a8cd"
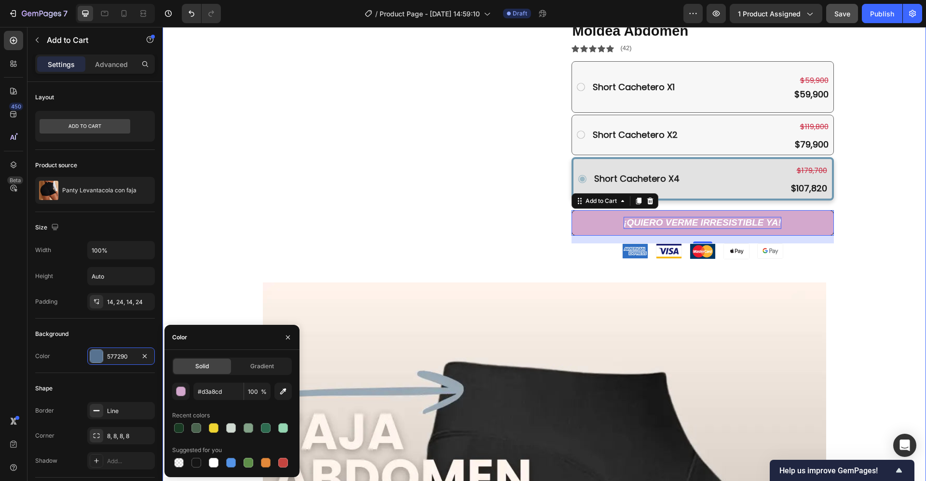
click at [211, 243] on div "Product Images Short Cachetero Levanta Cola & Moldea Abdomen Product Title $59,…" at bounding box center [544, 233] width 749 height 1485
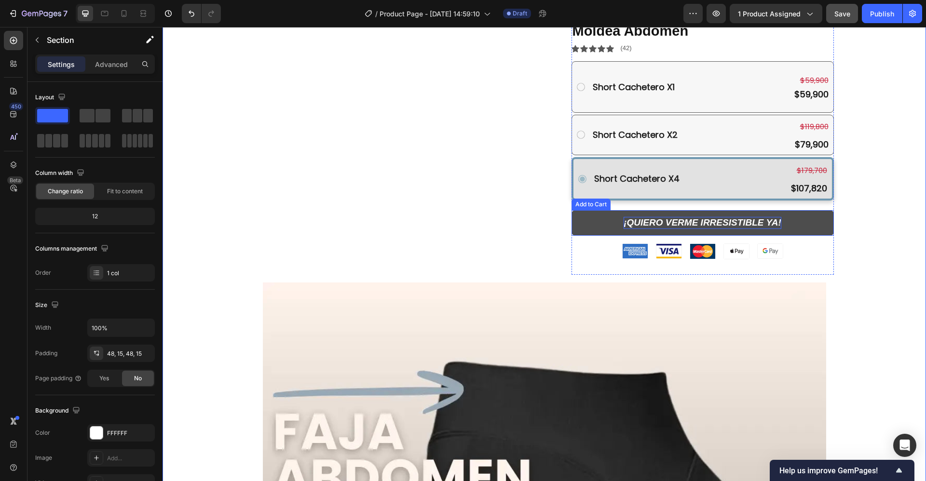
click at [814, 218] on button "¡QUIERO VERME IRRESISTIBLE YA!" at bounding box center [702, 223] width 262 height 26
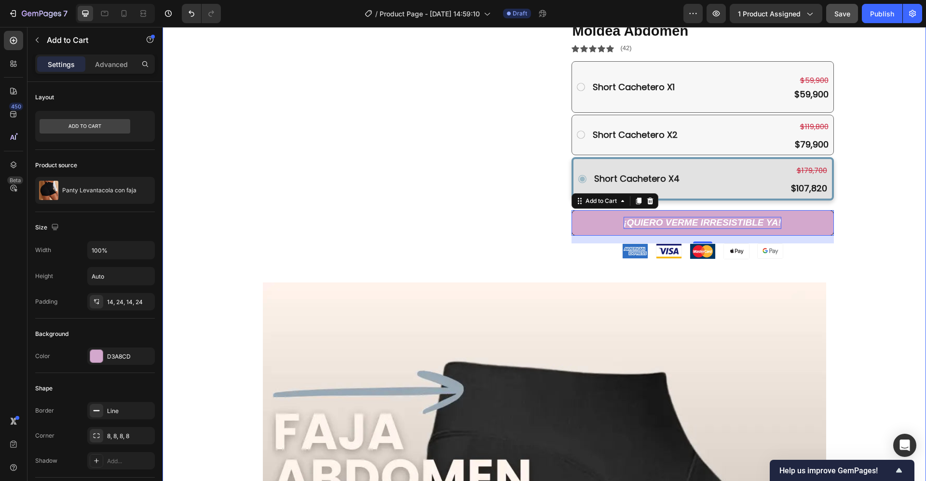
scroll to position [601, 0]
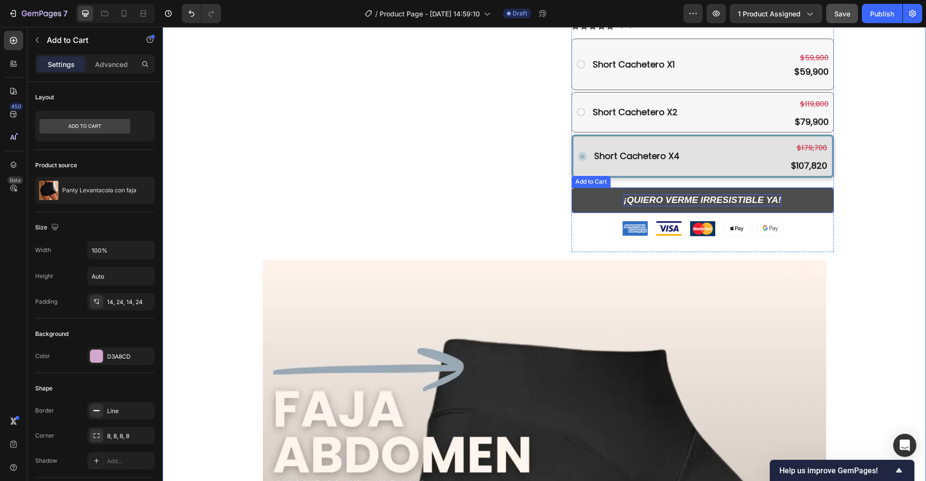
click at [818, 194] on button "¡QUIERO VERME IRRESISTIBLE YA!" at bounding box center [702, 201] width 262 height 26
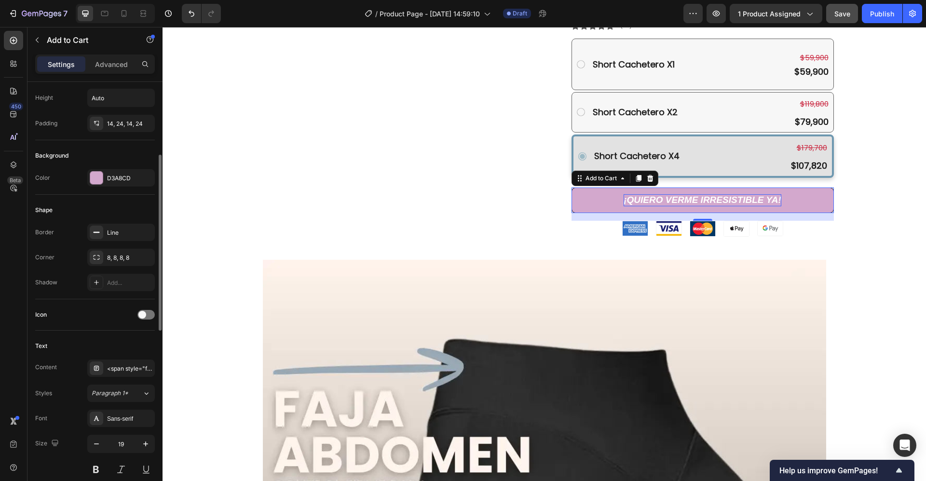
scroll to position [178, 0]
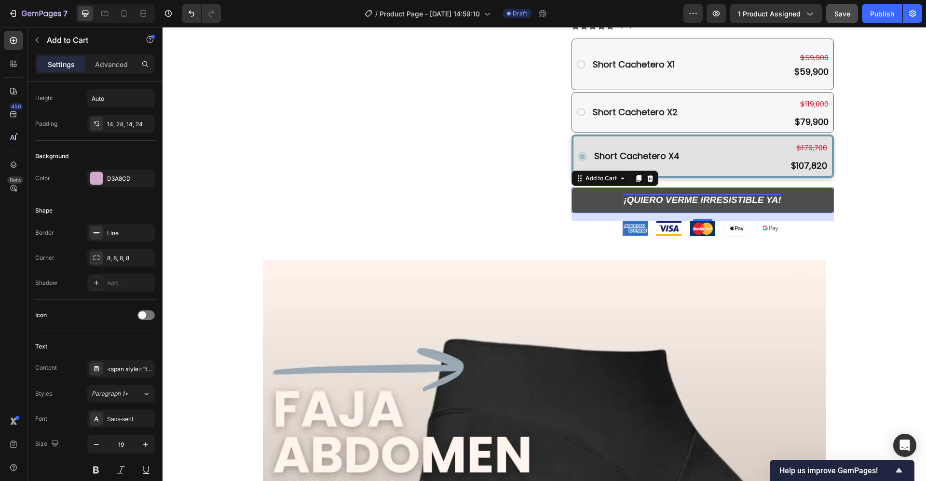
click at [586, 203] on button "¡QUIERO VERME IRRESISTIBLE YA!" at bounding box center [702, 201] width 262 height 26
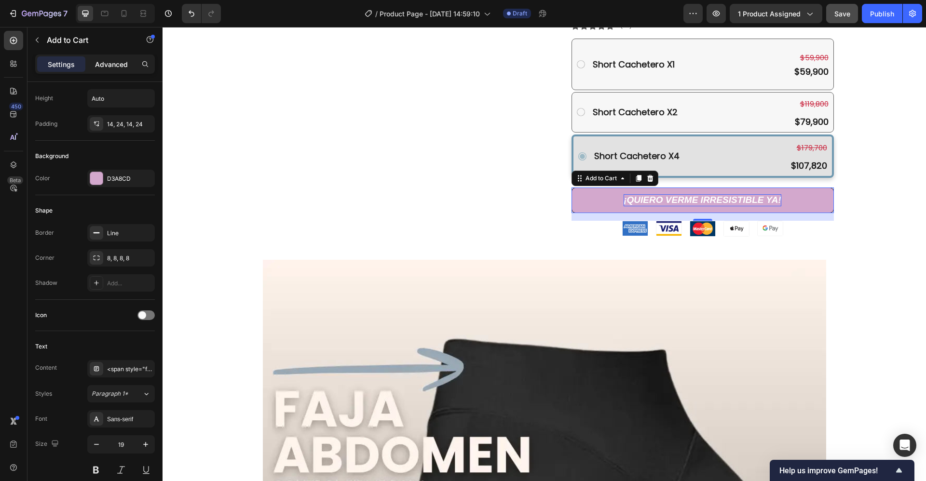
click at [108, 67] on p "Advanced" at bounding box center [111, 64] width 33 height 10
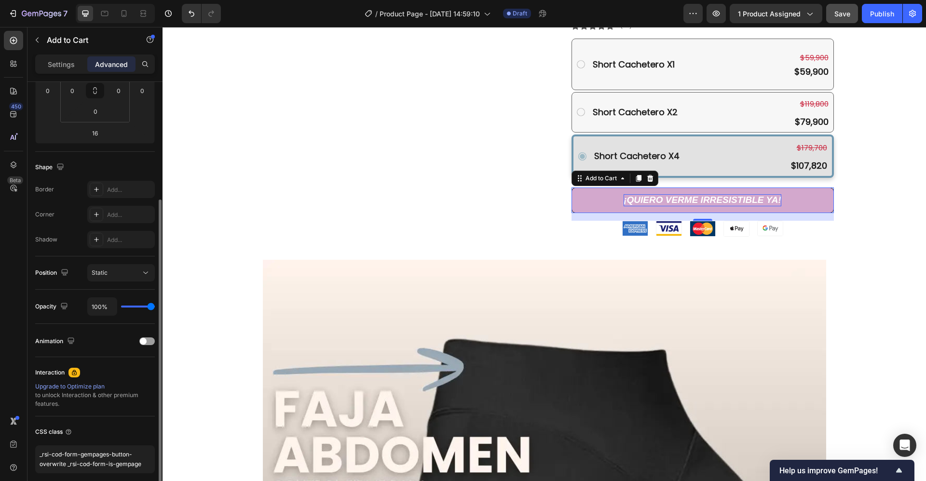
scroll to position [217, 0]
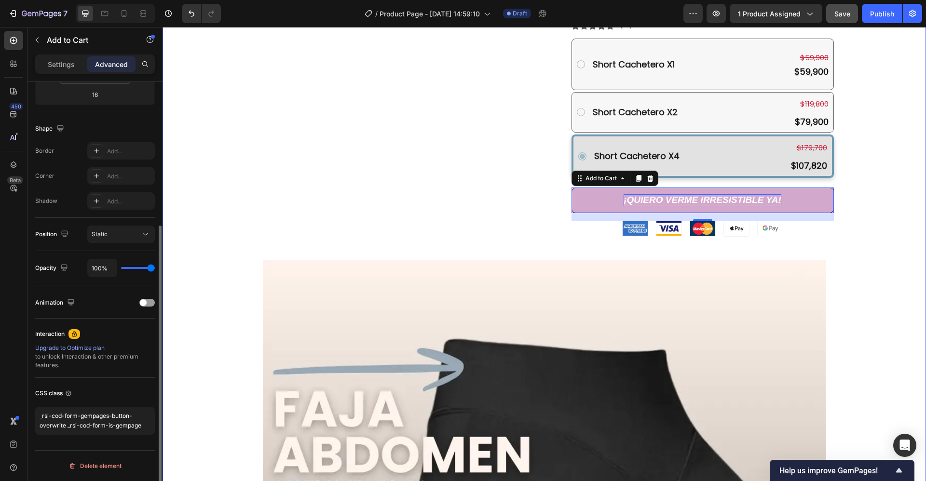
click at [221, 208] on div "Product Images Short Cachetero Levanta Cola & Moldea Abdomen Product Title $59,…" at bounding box center [544, 211] width 749 height 1485
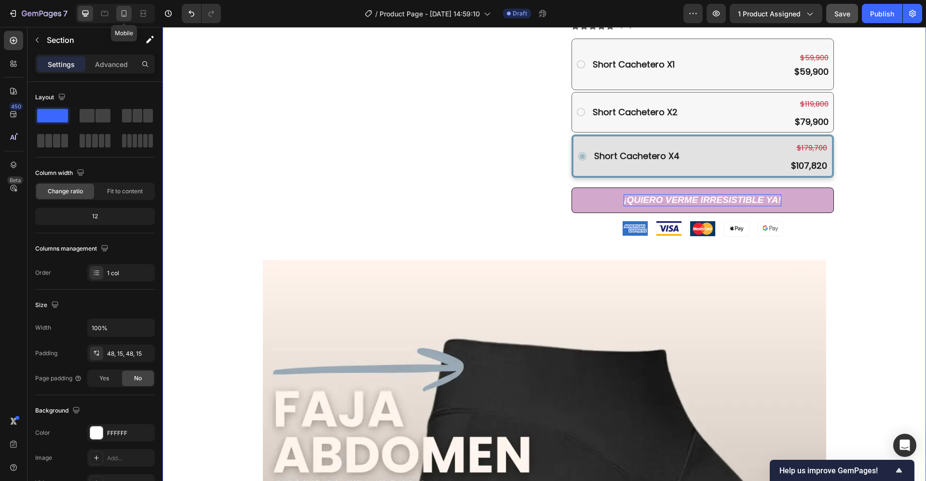
click at [124, 14] on icon at bounding box center [124, 14] width 10 height 10
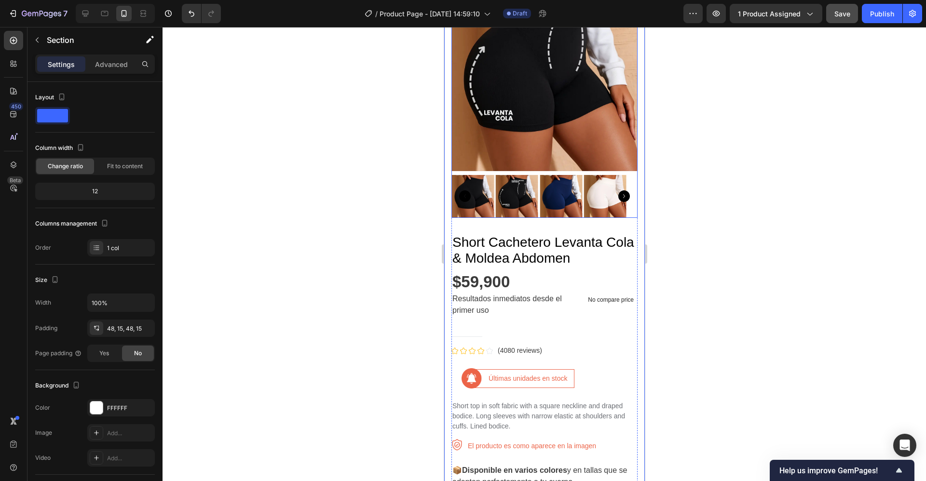
scroll to position [94, 0]
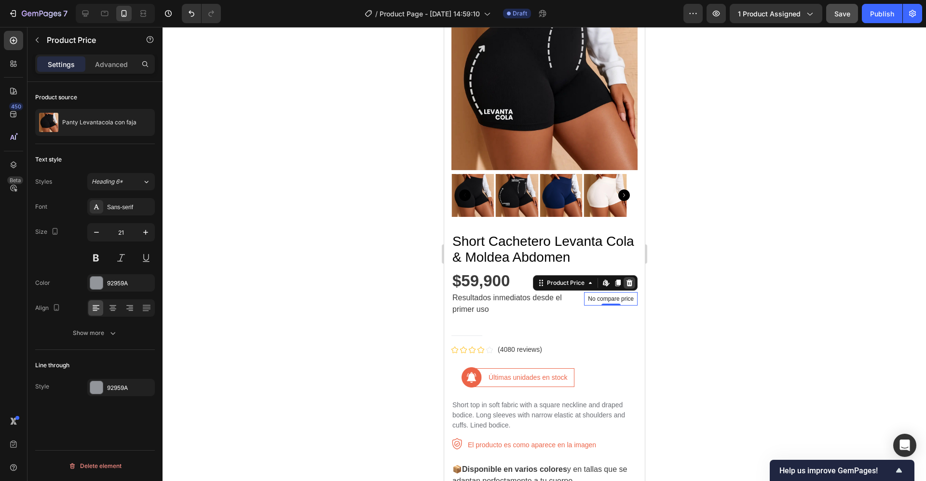
click at [625, 279] on icon at bounding box center [629, 283] width 8 height 8
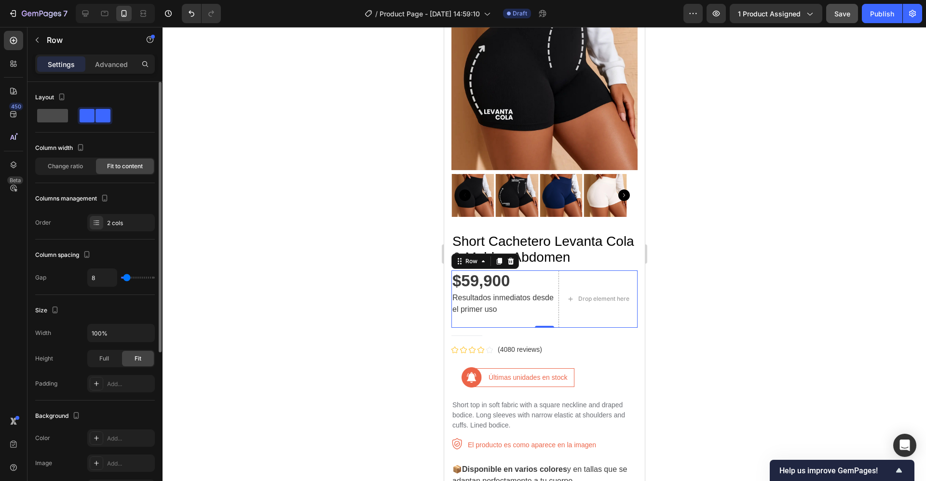
click at [52, 112] on span at bounding box center [52, 116] width 31 height 14
type input "0"
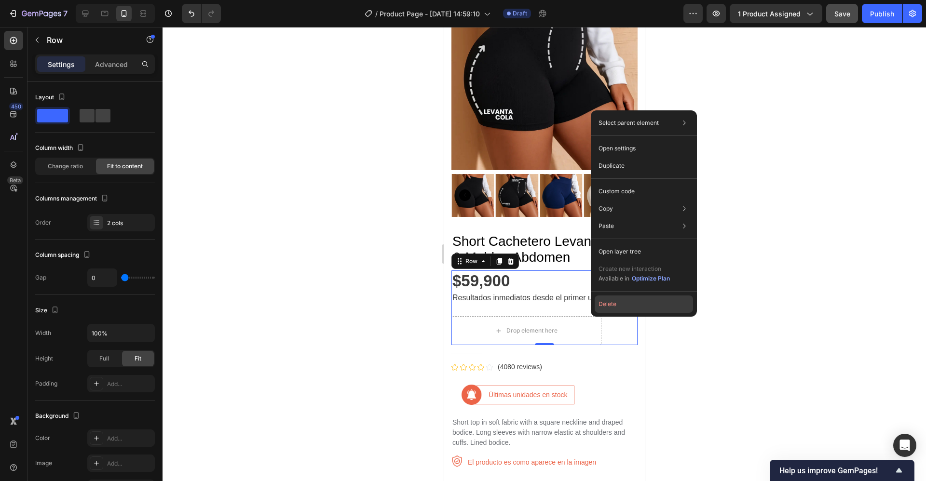
click at [618, 300] on button "Delete" at bounding box center [644, 304] width 98 height 17
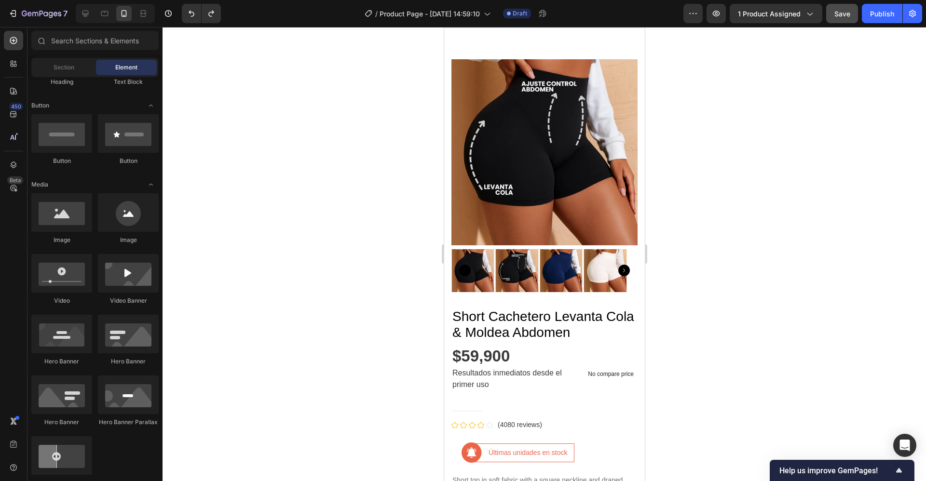
scroll to position [0, 0]
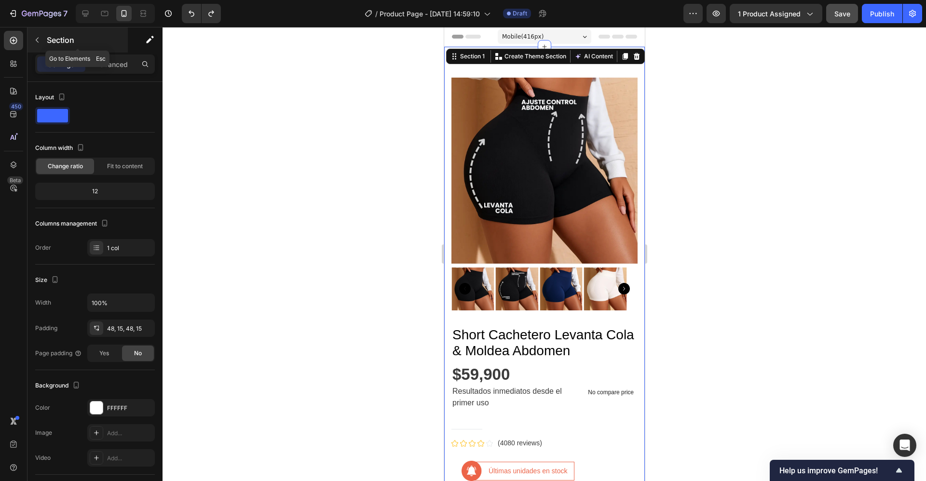
click at [37, 42] on icon "button" at bounding box center [37, 40] width 8 height 8
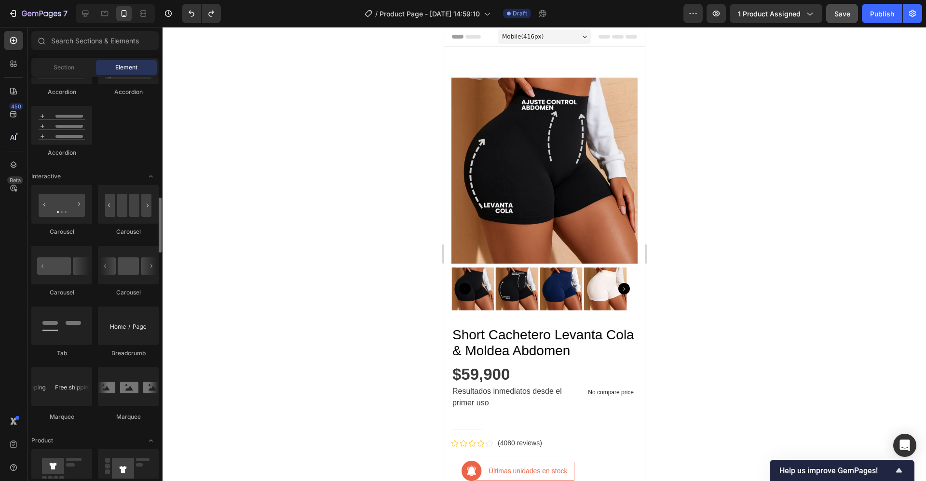
scroll to position [920, 0]
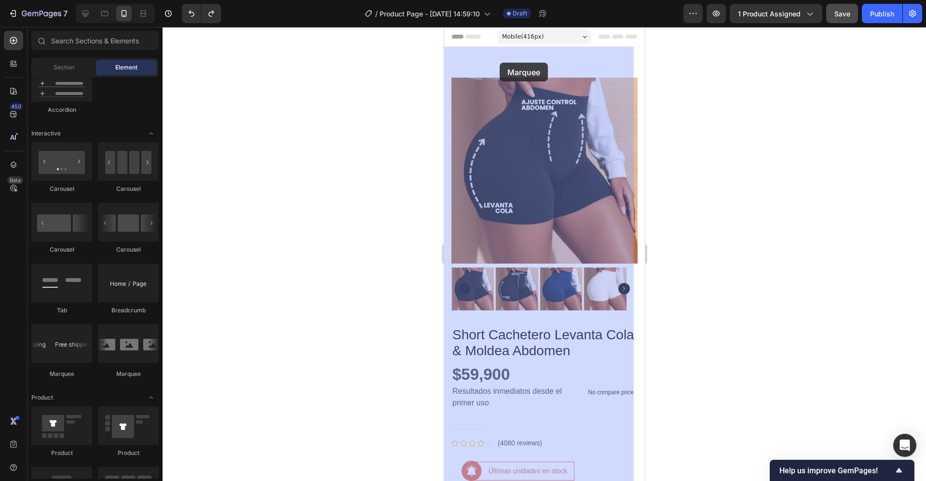
drag, startPoint x: 514, startPoint y: 380, endPoint x: 499, endPoint y: 63, distance: 317.7
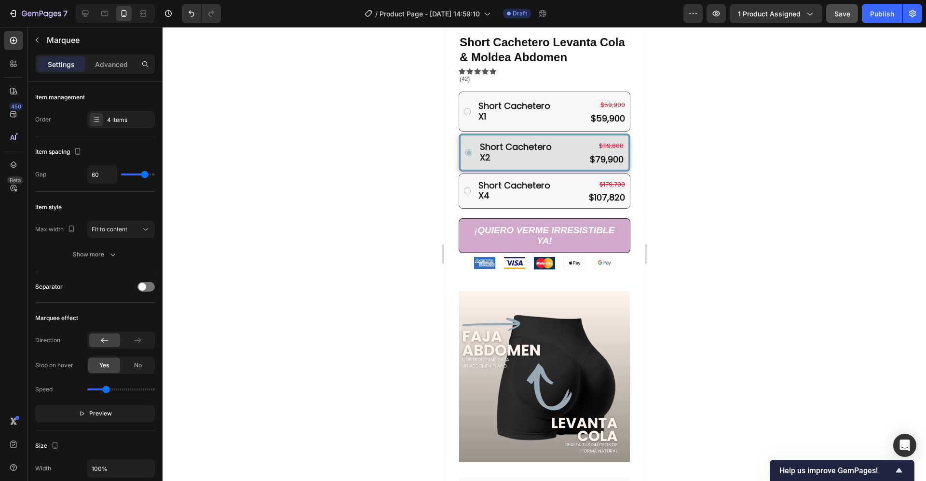
scroll to position [691, 0]
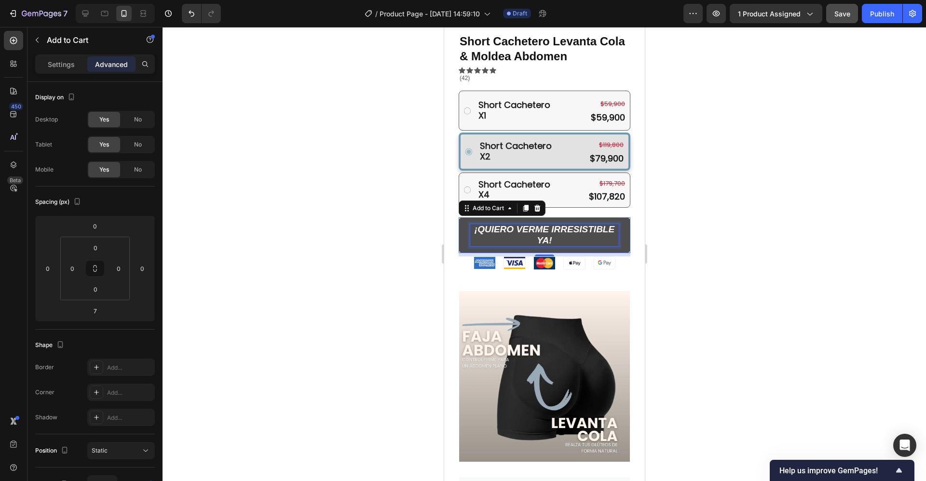
click at [502, 224] on icon "¡QUIERO VERME IRRESISTIBLE YA!" at bounding box center [544, 234] width 140 height 21
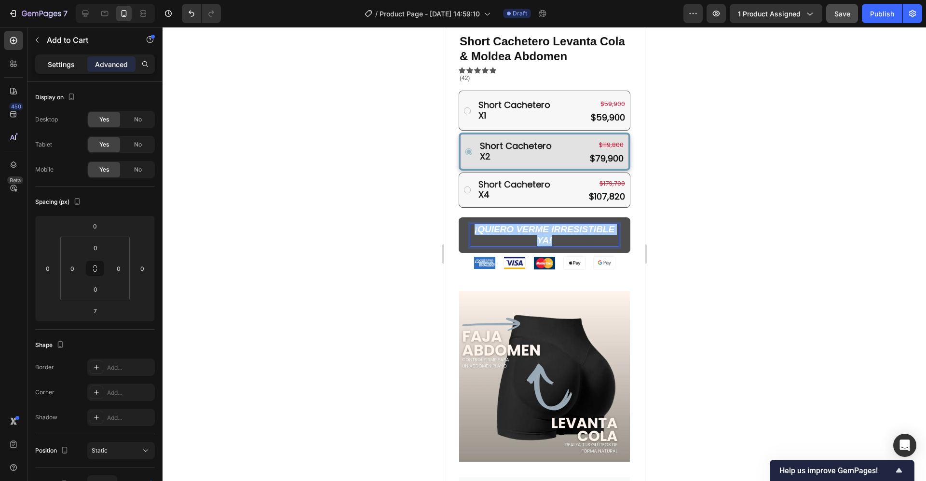
click at [54, 64] on p "Settings" at bounding box center [61, 64] width 27 height 10
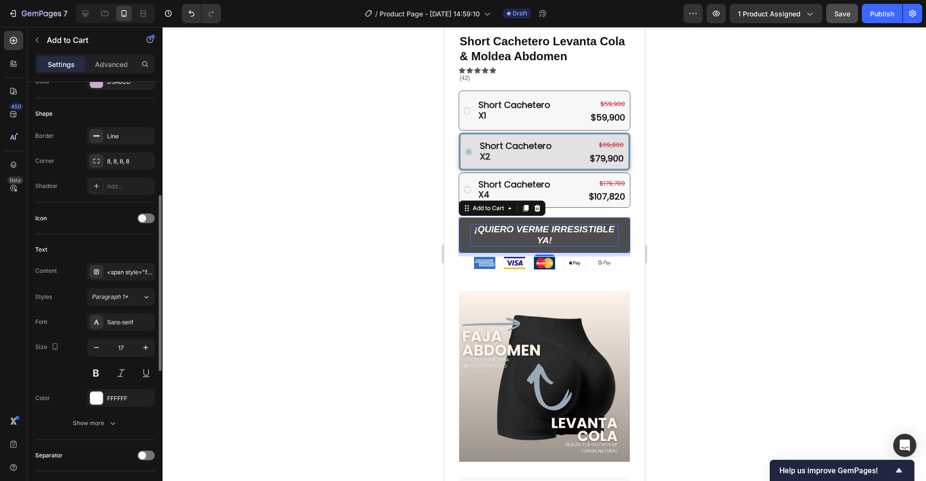
scroll to position [285, 0]
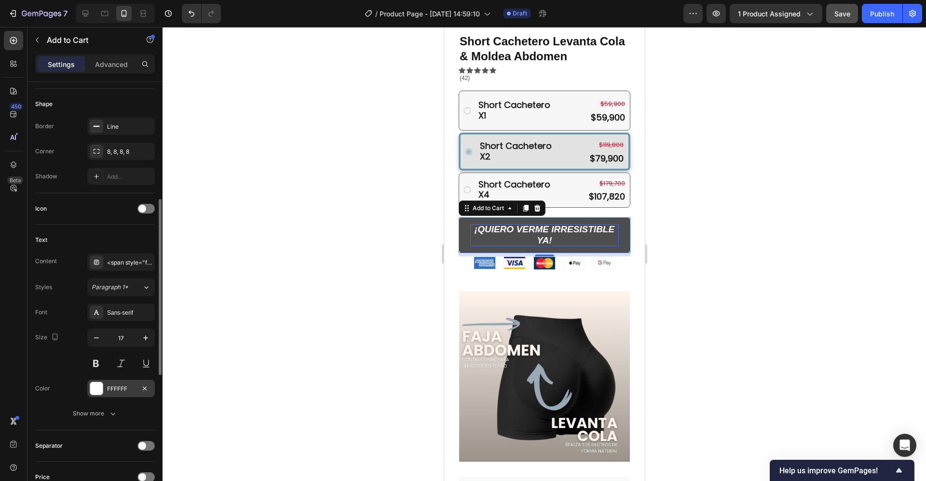
click at [99, 385] on div at bounding box center [96, 388] width 13 height 13
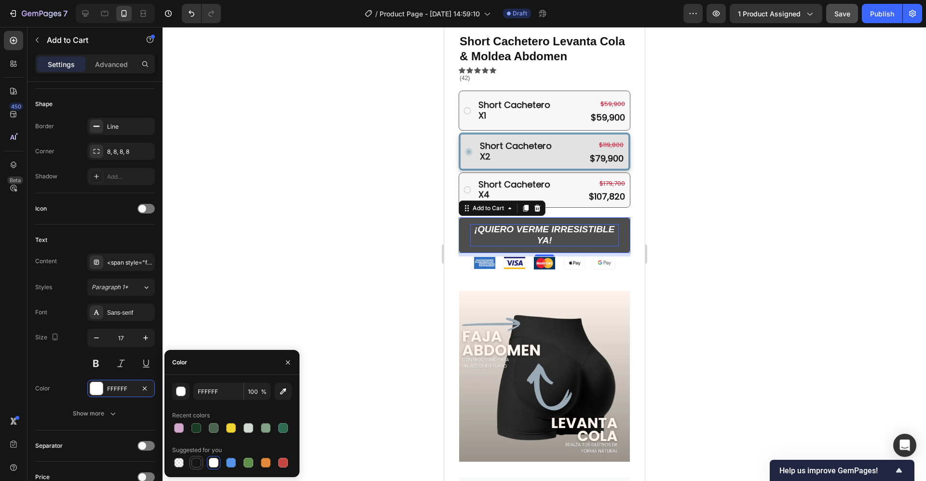
click at [196, 465] on div at bounding box center [196, 463] width 10 height 10
type input "151515"
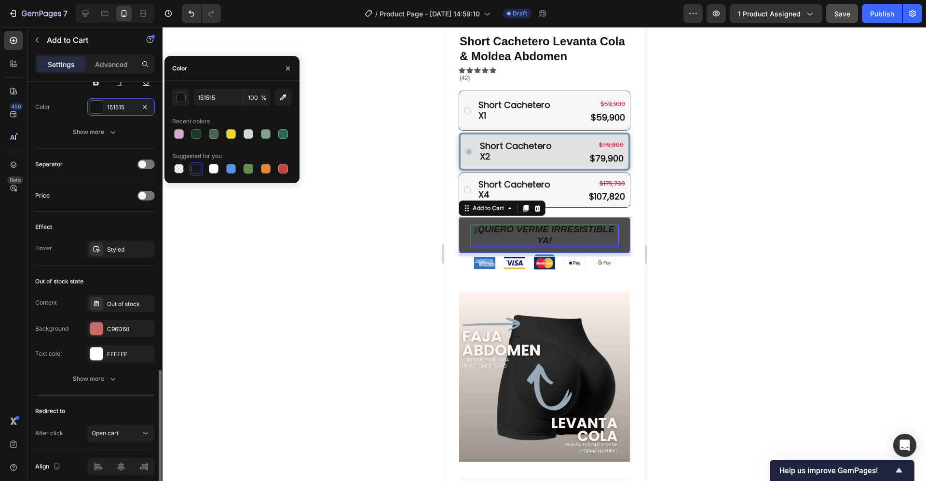
scroll to position [607, 0]
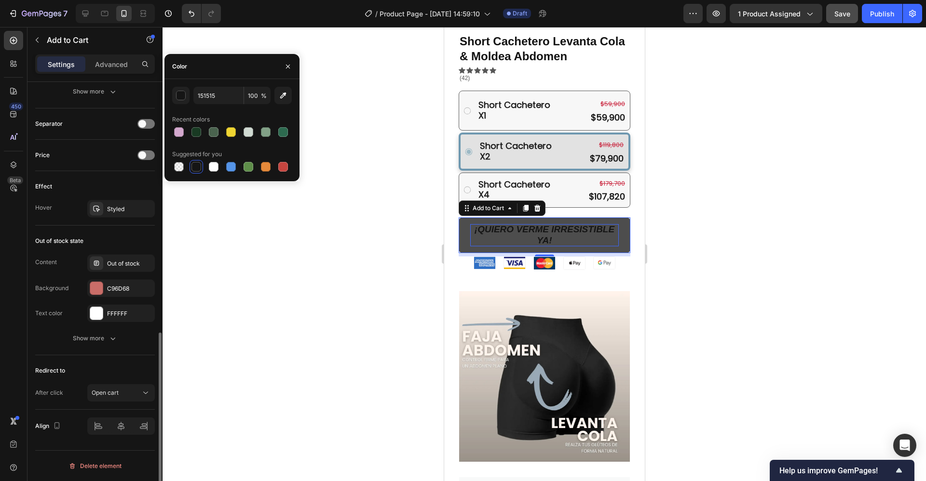
click at [310, 265] on div at bounding box center [544, 254] width 763 height 454
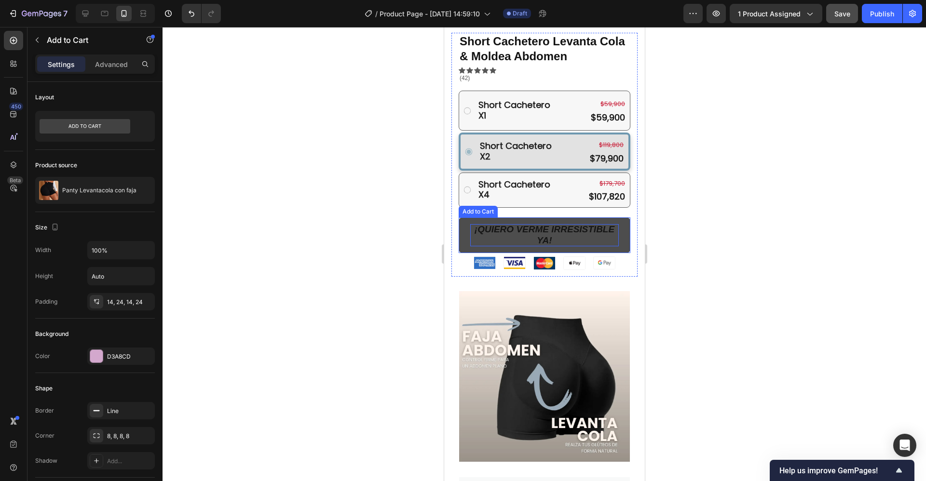
click at [607, 217] on button "¡QUIERO VERME IRRESISTIBLE YA!" at bounding box center [544, 235] width 172 height 36
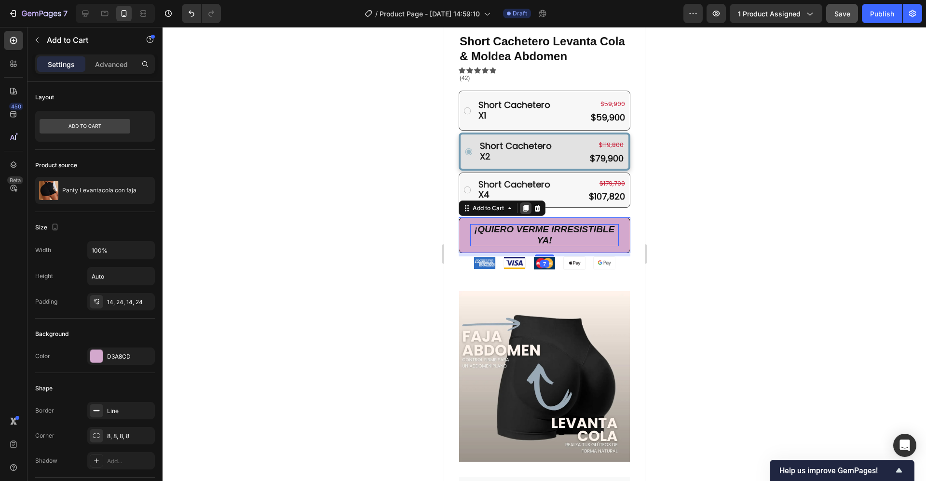
click at [525, 205] on icon at bounding box center [525, 208] width 5 height 7
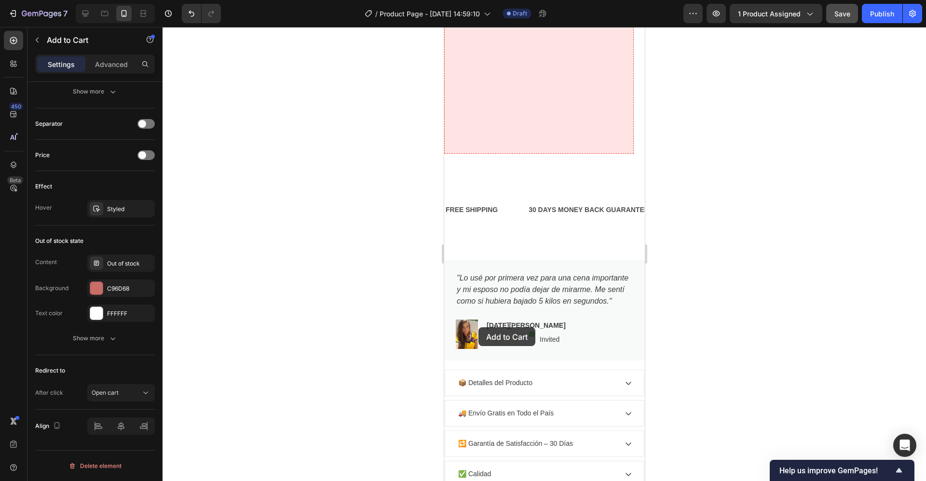
scroll to position [1192, 0]
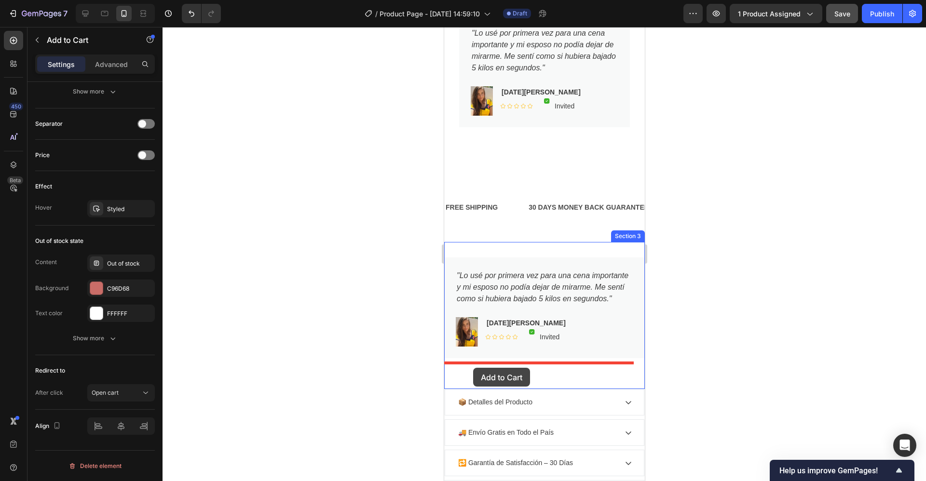
drag, startPoint x: 469, startPoint y: 241, endPoint x: 473, endPoint y: 368, distance: 126.9
click at [473, 368] on div "Mobile ( 416 px) iPhone 13 Mini iPhone 13 Pro iPhone 11 Pro Max iPhone 15 Pro M…" at bounding box center [544, 294] width 201 height 2919
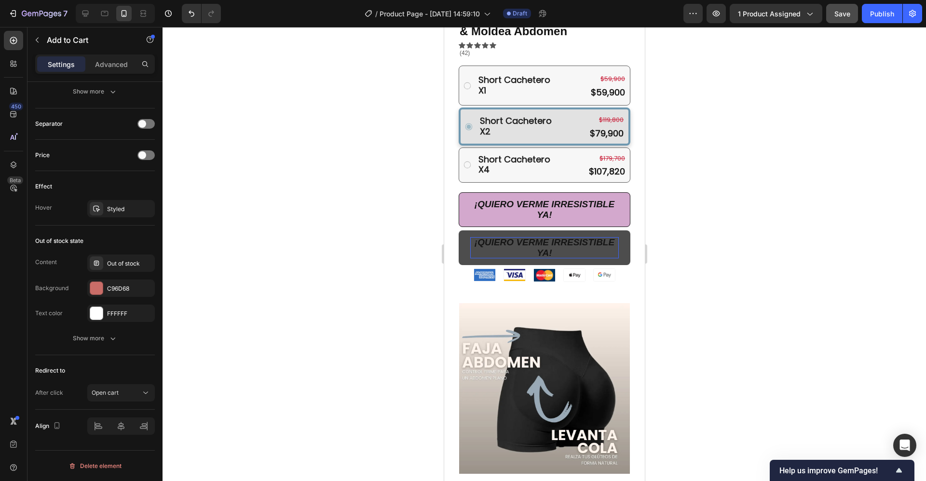
scroll to position [717, 0]
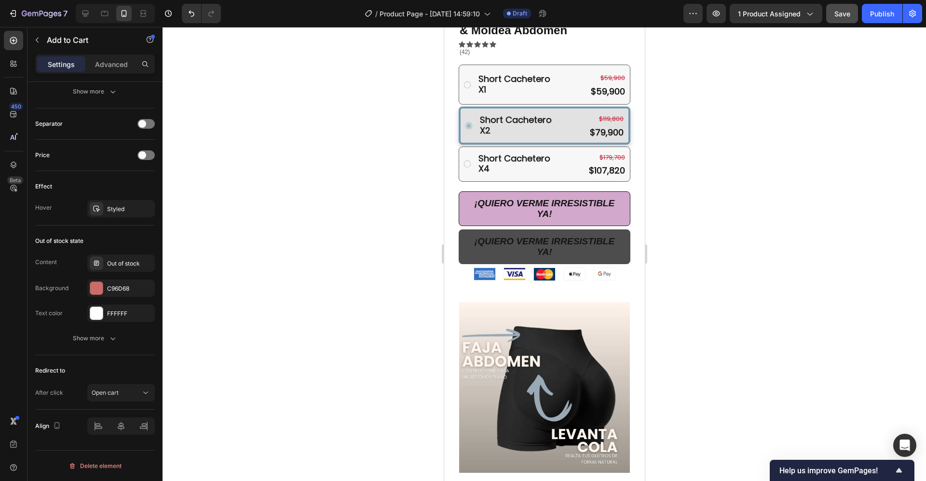
click at [461, 231] on button "¡QUIERO VERME IRRESISTIBLE YA!" at bounding box center [544, 247] width 172 height 35
click at [462, 230] on button "¡QUIERO VERME IRRESISTIBLE YA!" at bounding box center [544, 247] width 172 height 35
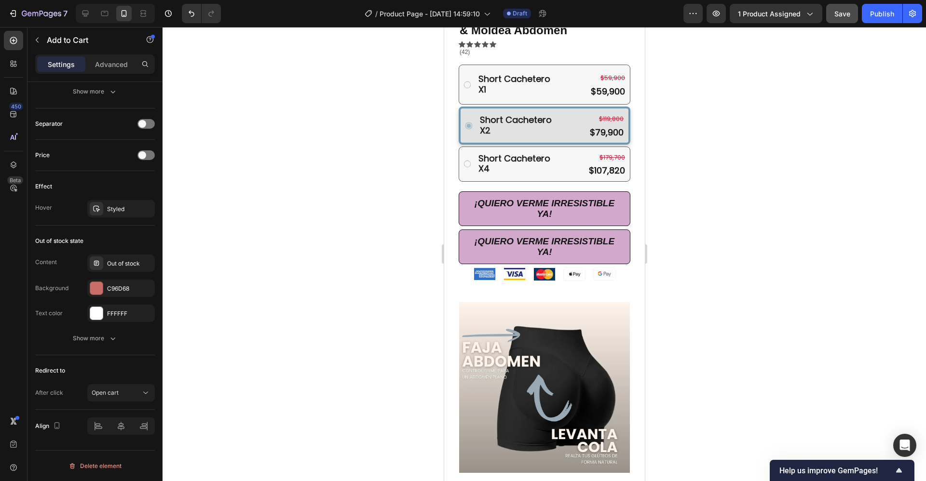
click at [753, 266] on div at bounding box center [544, 254] width 763 height 454
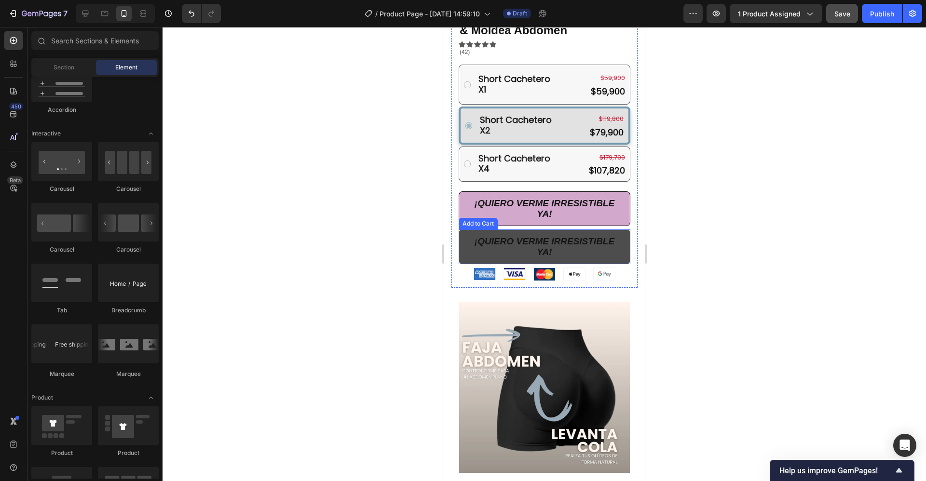
click at [610, 235] on button "¡QUIERO VERME IRRESISTIBLE YA!" at bounding box center [544, 247] width 172 height 35
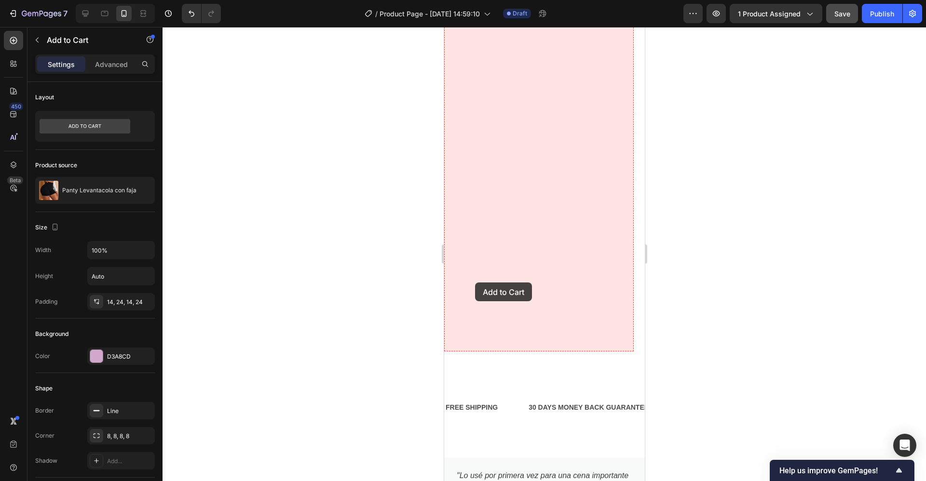
scroll to position [1166, 0]
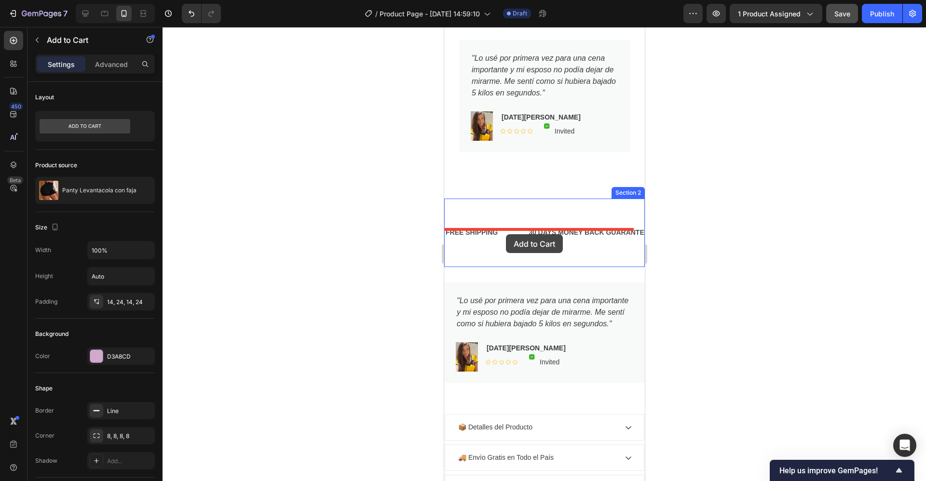
drag, startPoint x: 464, startPoint y: 210, endPoint x: 505, endPoint y: 234, distance: 47.6
click at [505, 234] on div "Mobile ( 416 px) iPhone 13 Mini iPhone 13 Pro iPhone 11 Pro Max iPhone 15 Pro M…" at bounding box center [544, 420] width 201 height 3119
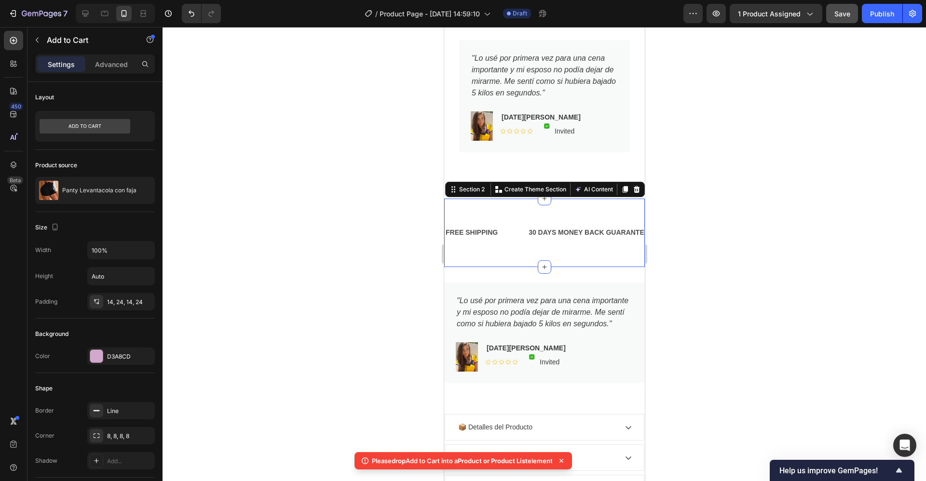
click at [612, 199] on div "FREE SHIPPING Text Block 30 DAYS MONEY BACK GUARANTEE Text Block LIMITED TIME 5…" at bounding box center [544, 233] width 201 height 68
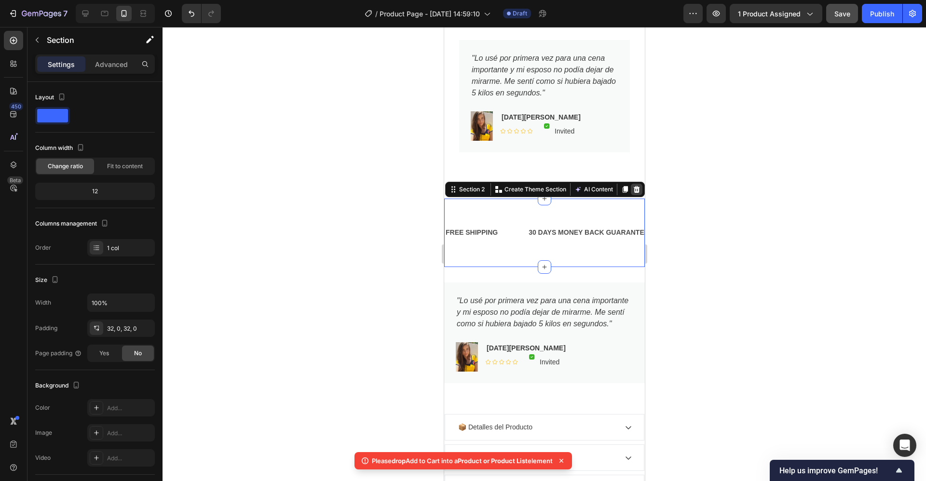
click at [633, 186] on icon at bounding box center [636, 189] width 6 height 7
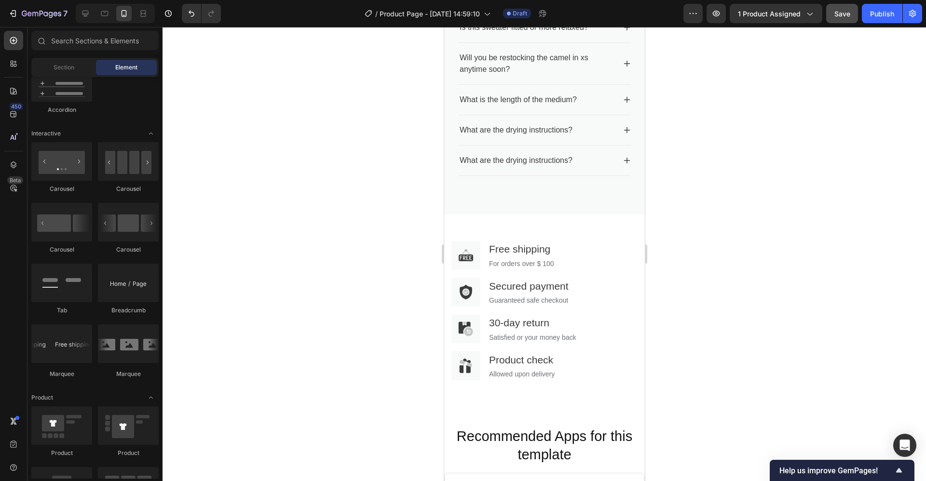
scroll to position [1910, 0]
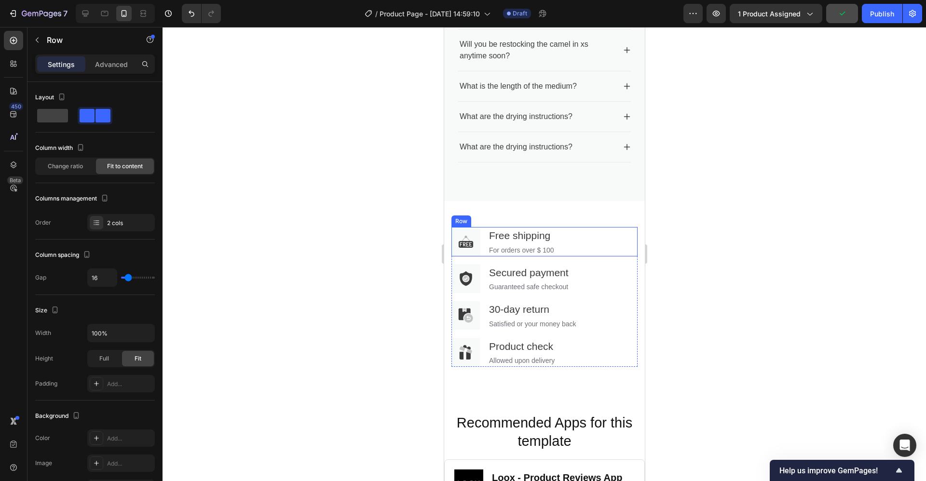
click at [618, 240] on div "Image Free shipping Text block For orders over $ 100 Text block Row" at bounding box center [544, 241] width 186 height 29
click at [462, 226] on div "Row" at bounding box center [485, 217] width 68 height 15
click at [511, 221] on icon at bounding box center [510, 218] width 6 height 7
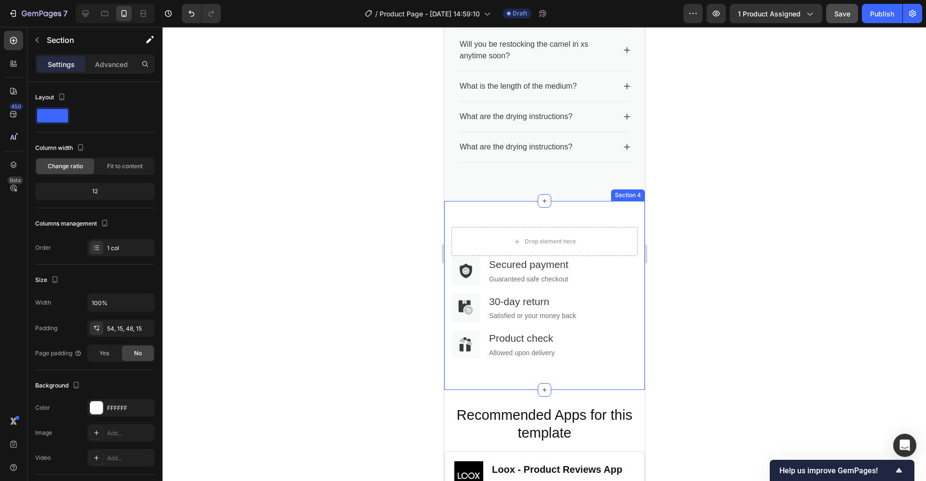
click at [454, 219] on div "Drop element here Image Secured payment Text block Guaranteed safe checkout Tex…" at bounding box center [544, 295] width 201 height 189
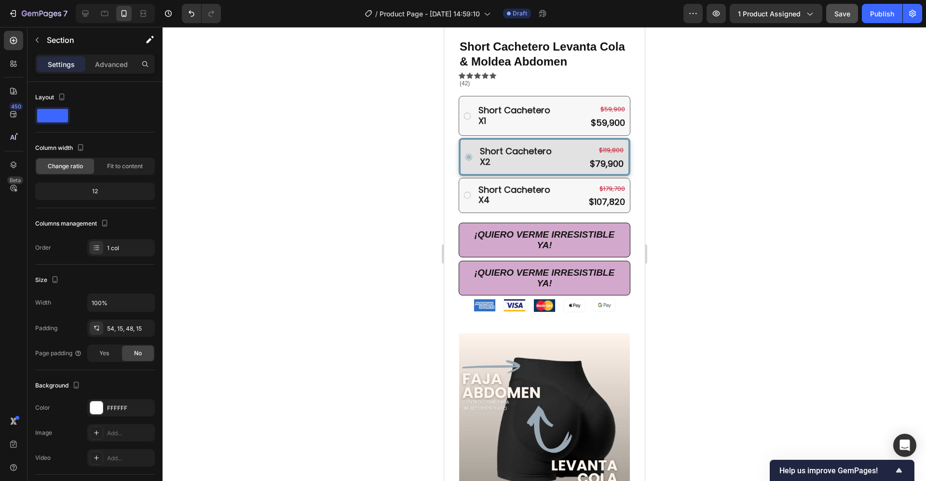
scroll to position [526, 0]
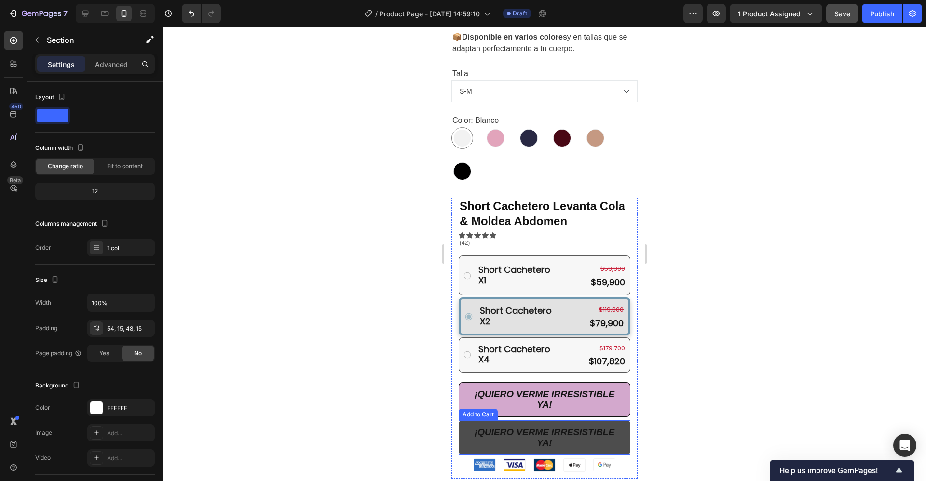
click at [466, 424] on button "¡QUIERO VERME IRRESISTIBLE YA!" at bounding box center [544, 437] width 172 height 35
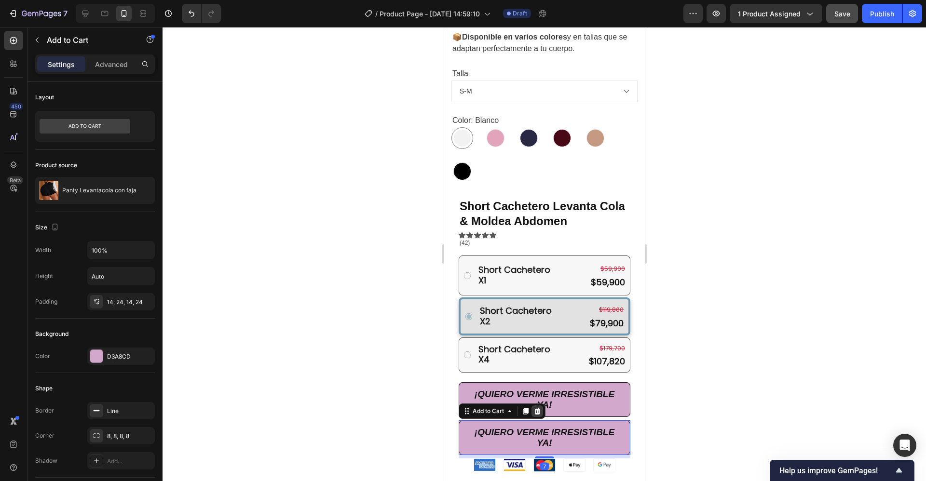
click at [537, 408] on icon at bounding box center [537, 411] width 6 height 7
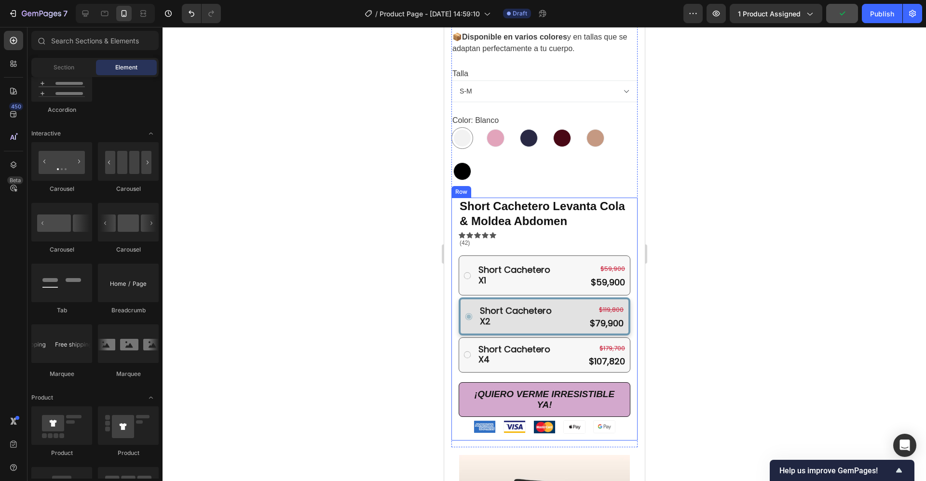
click at [621, 208] on div "Short Cachetero Levanta Cola & Moldea Abdomen Product Title Icon Icon Icon Icon…" at bounding box center [544, 319] width 186 height 243
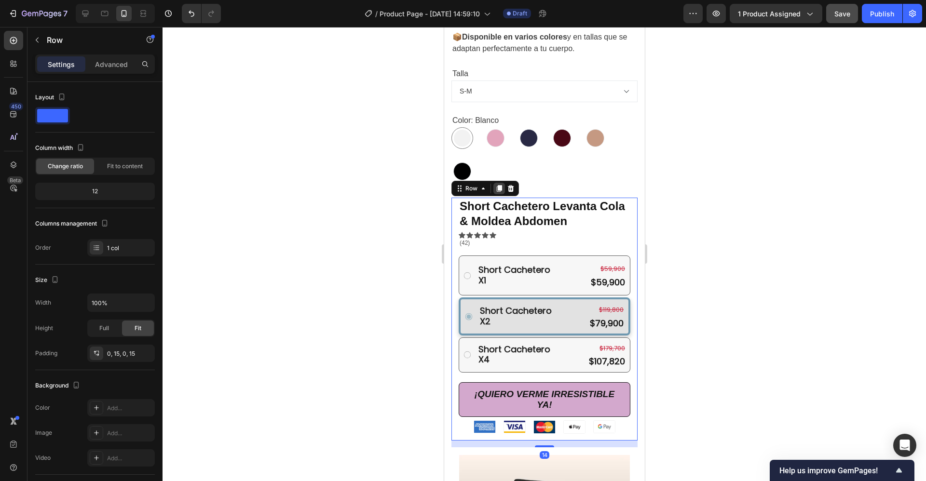
click at [501, 183] on div at bounding box center [499, 189] width 12 height 12
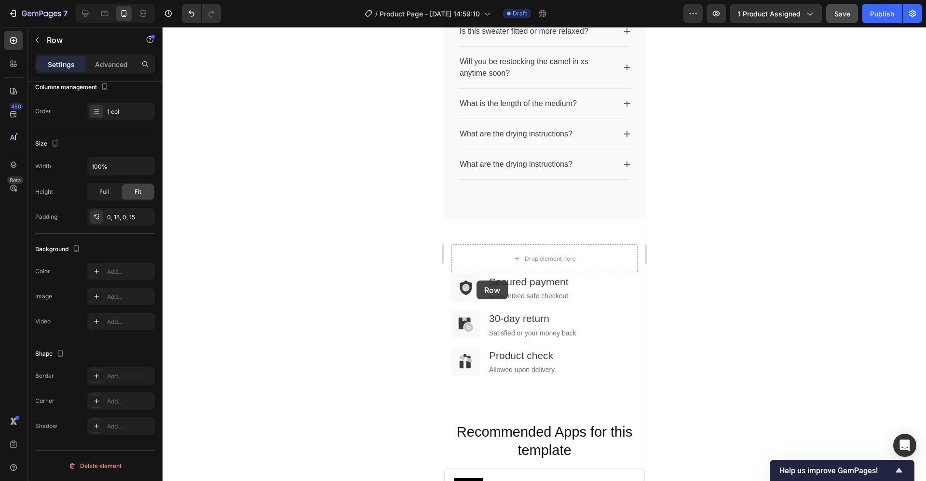
scroll to position [2126, 0]
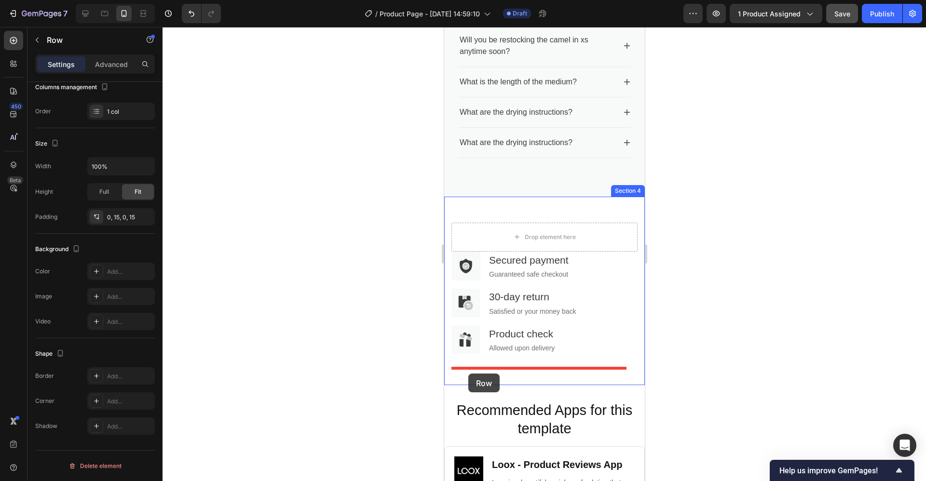
drag, startPoint x: 458, startPoint y: 54, endPoint x: 468, endPoint y: 374, distance: 320.4
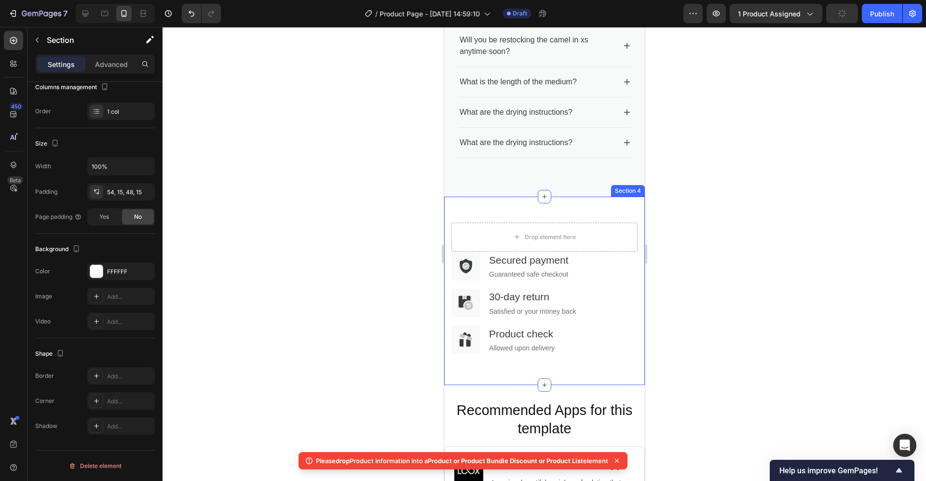
click at [594, 216] on div "Drop element here Image Secured payment Text block Guaranteed safe checkout Tex…" at bounding box center [544, 291] width 201 height 189
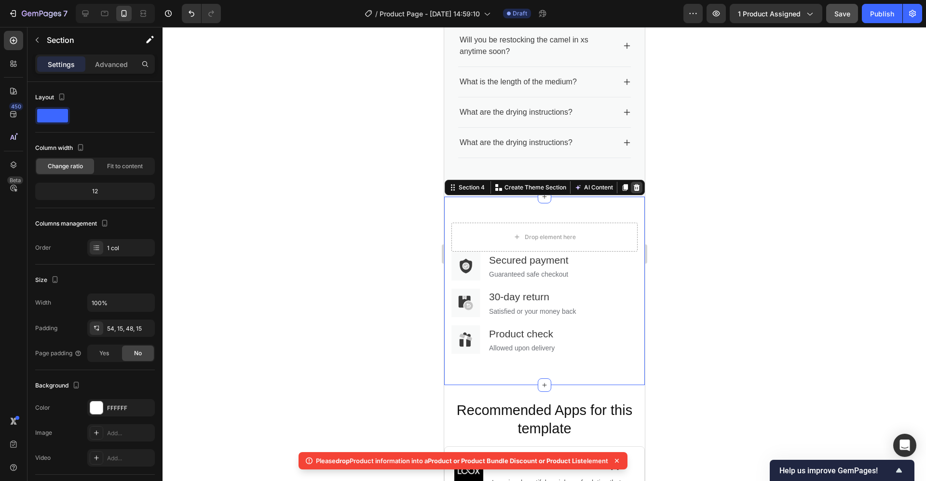
click at [633, 190] on icon at bounding box center [636, 187] width 6 height 7
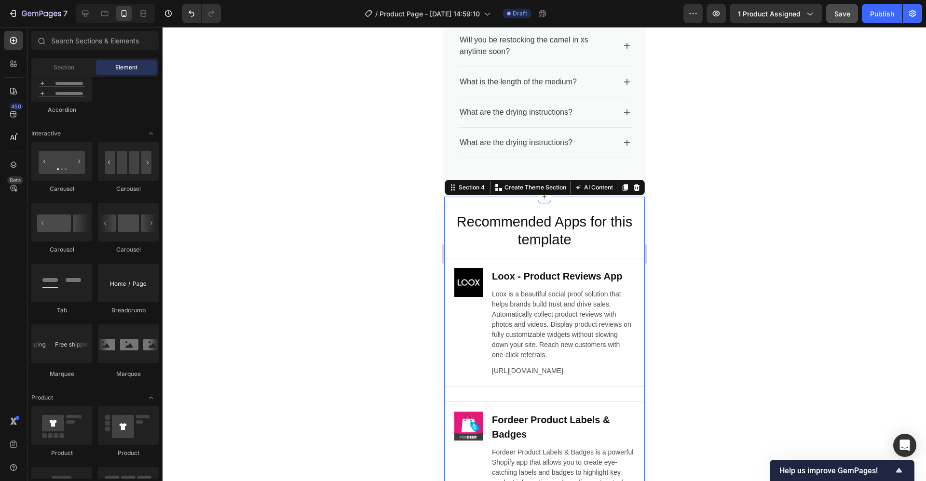
click at [509, 210] on div "Recommended Apps for this template Heading Image Loox ‑ Product Reviews App Hea…" at bounding box center [544, 459] width 201 height 524
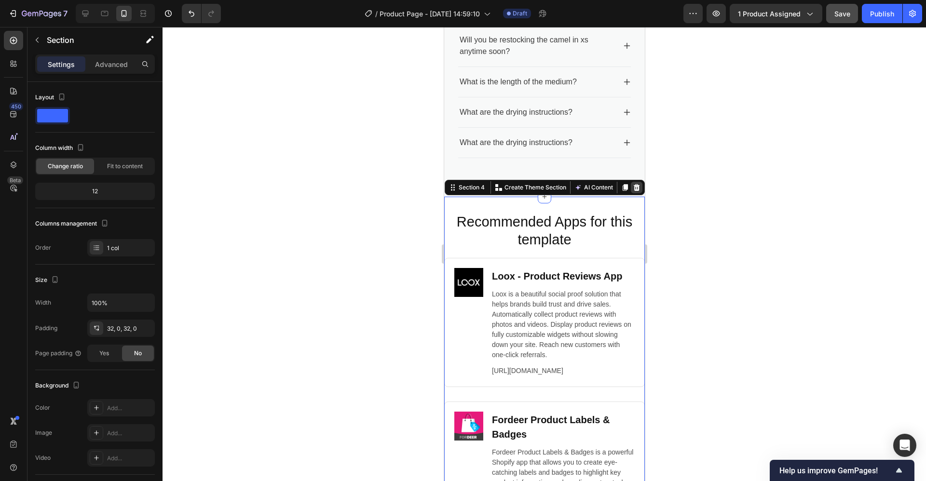
click at [633, 190] on icon at bounding box center [636, 187] width 6 height 7
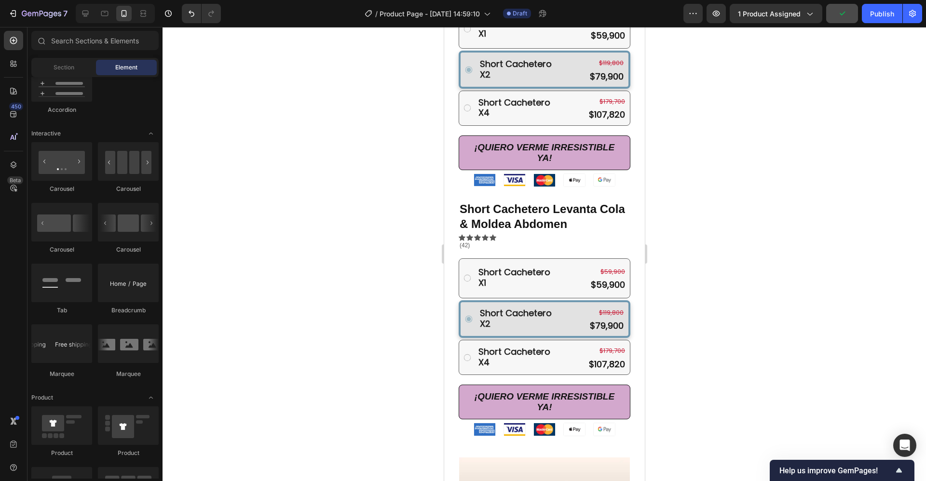
scroll to position [774, 0]
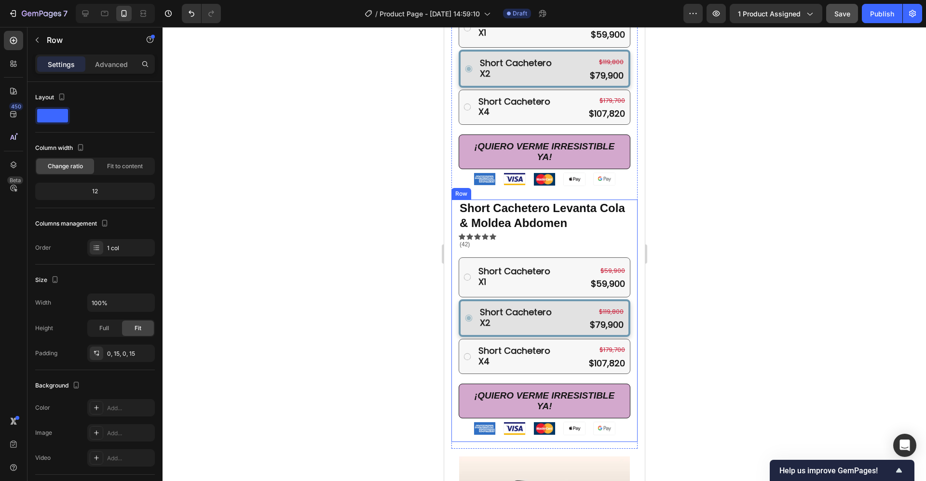
click at [455, 200] on div "Short Cachetero Levanta Cola & Moldea Abdomen Product Title Icon Icon Icon Icon…" at bounding box center [544, 321] width 186 height 243
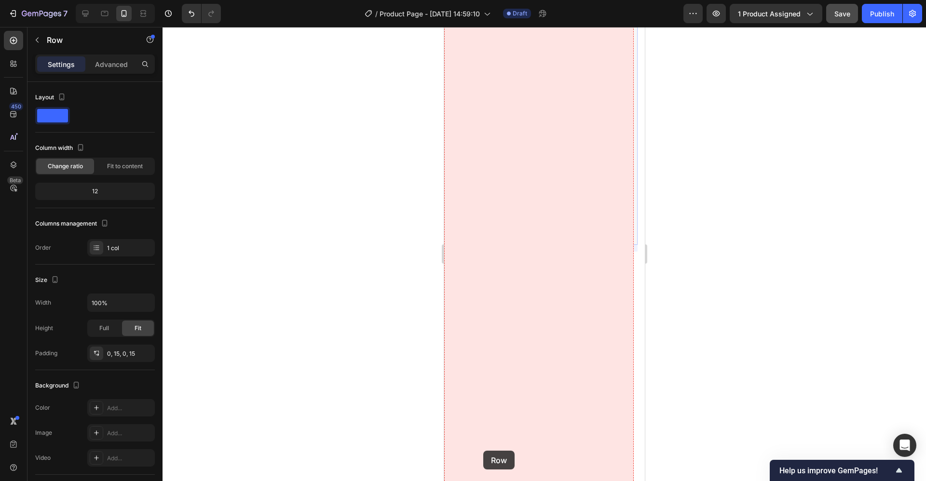
scroll to position [1046, 0]
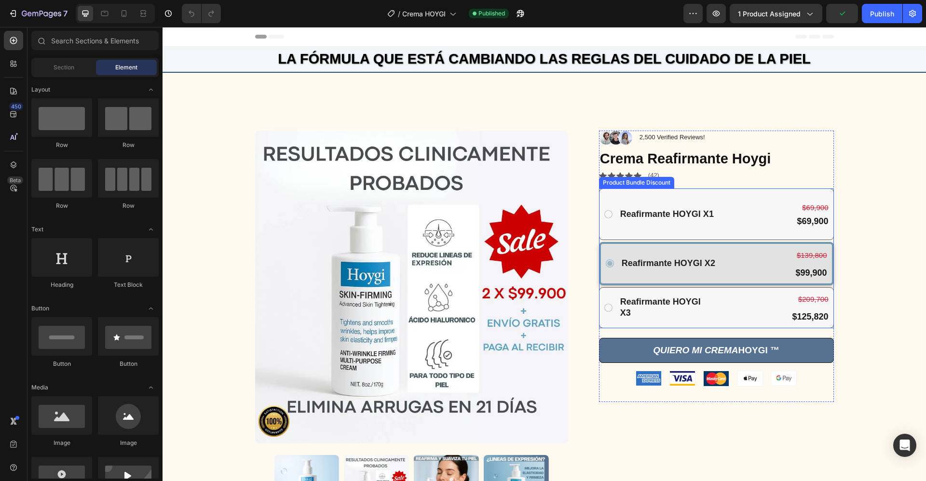
click at [603, 196] on div "Reafirmante HOYGI X1 Text Block $69,900 Product Price Product Price $69,900 Pro…" at bounding box center [716, 214] width 226 height 42
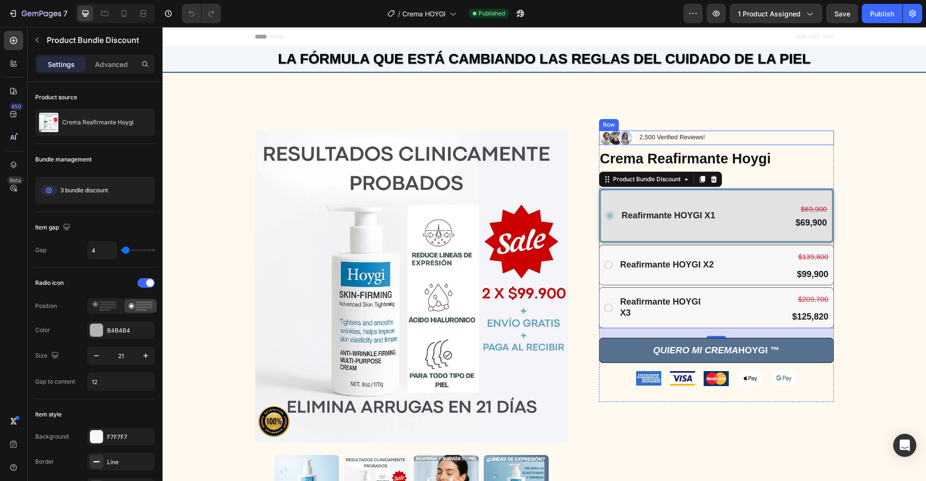
click at [808, 141] on div "Image 2,500 Verified Reviews! Text Block Row" at bounding box center [716, 138] width 235 height 14
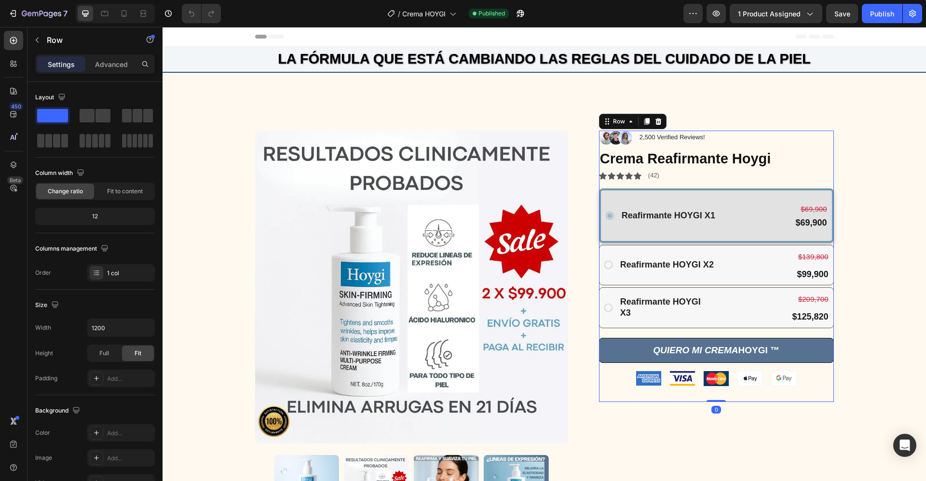
click at [826, 187] on div "Image 2,500 Verified Reviews! Text Block Row Crema Reafirmante Hoygi Product Ti…" at bounding box center [716, 266] width 235 height 271
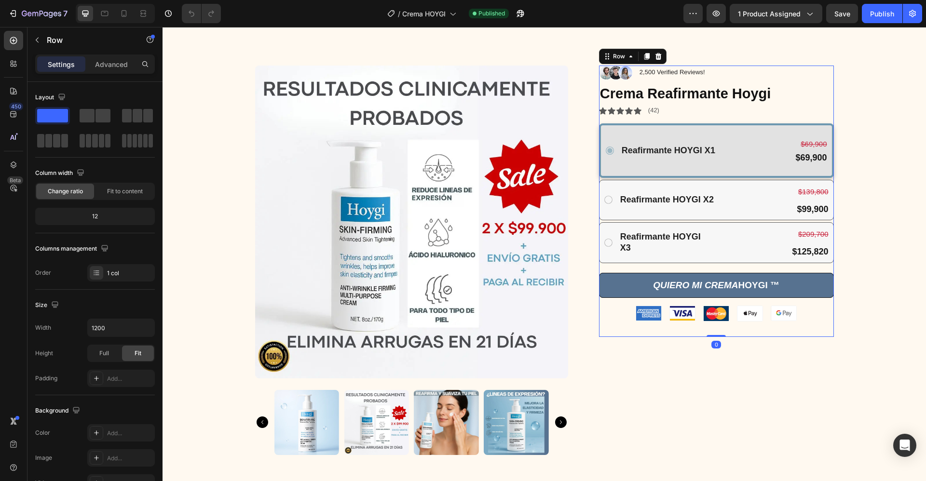
scroll to position [14, 0]
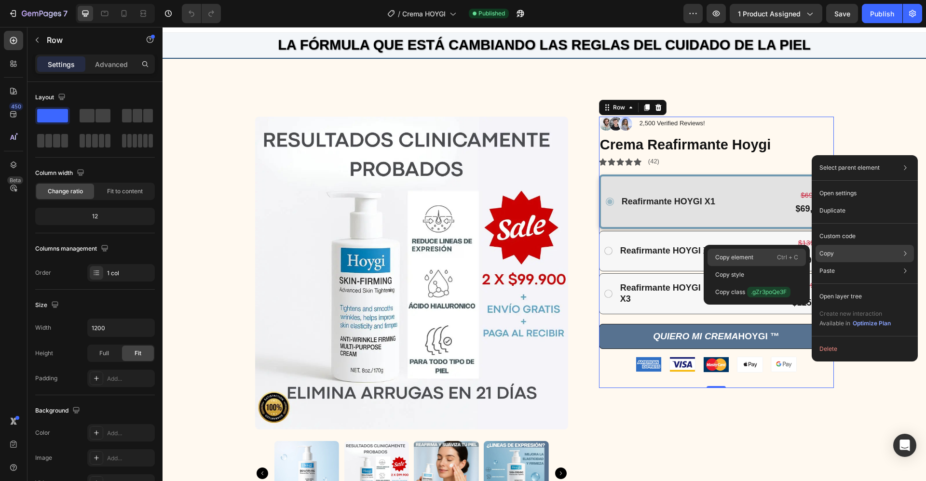
click at [731, 259] on p "Copy element" at bounding box center [734, 257] width 38 height 9
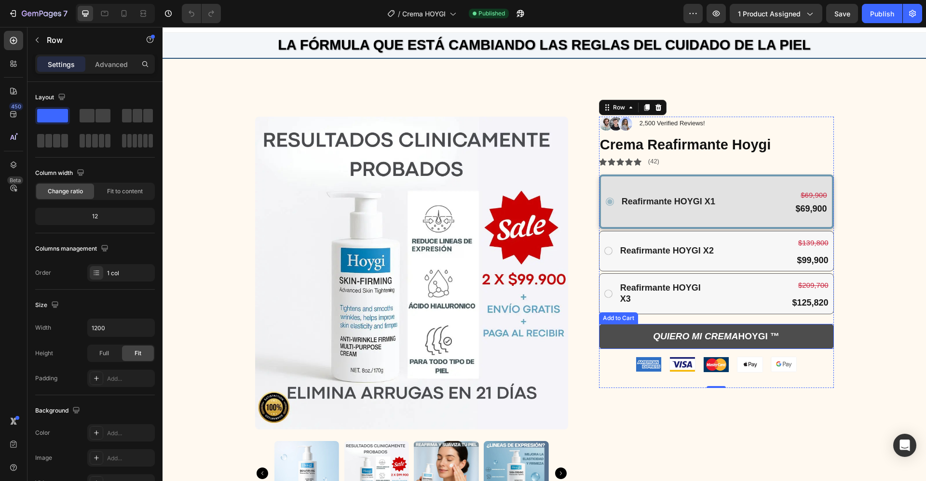
click at [604, 340] on button "QUIERO MI CREMA HOYGI ™" at bounding box center [716, 337] width 235 height 26
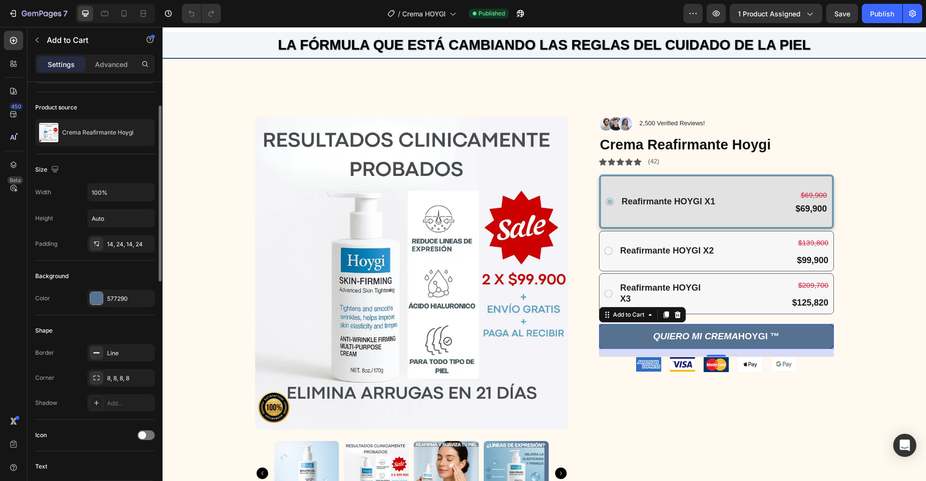
scroll to position [0, 0]
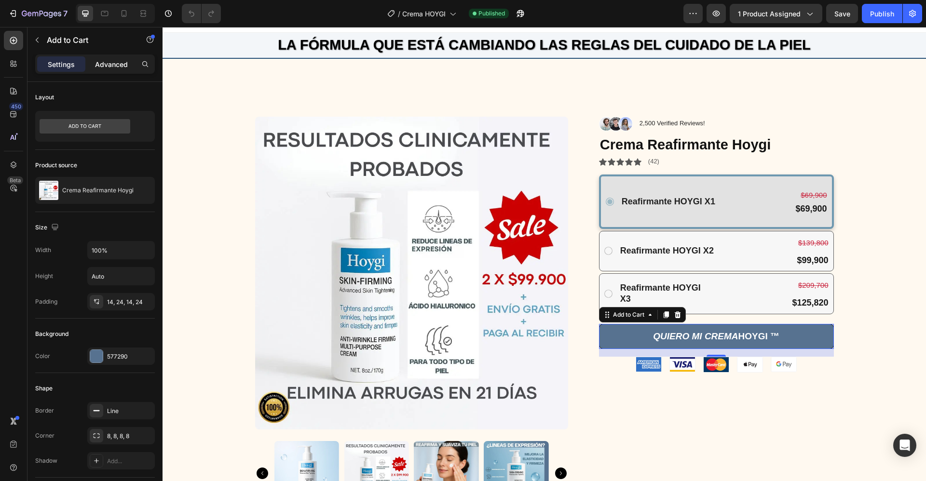
click at [109, 67] on p "Advanced" at bounding box center [111, 64] width 33 height 10
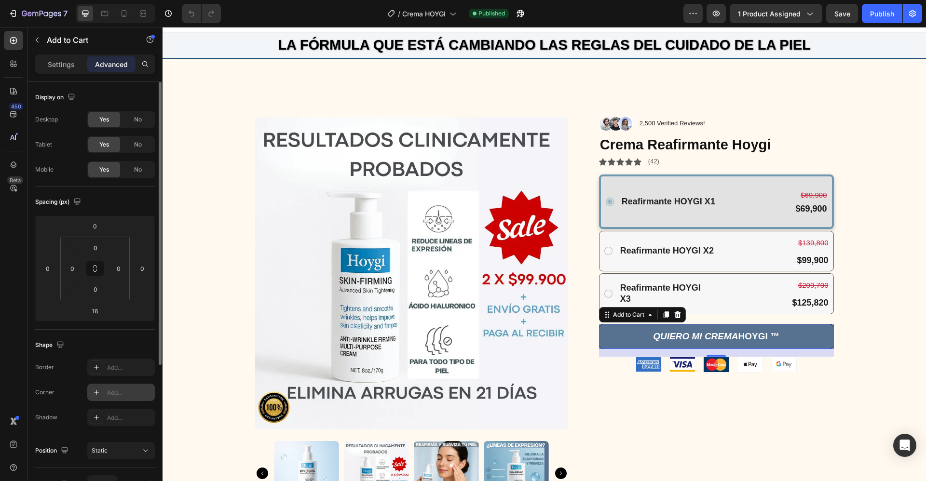
scroll to position [217, 0]
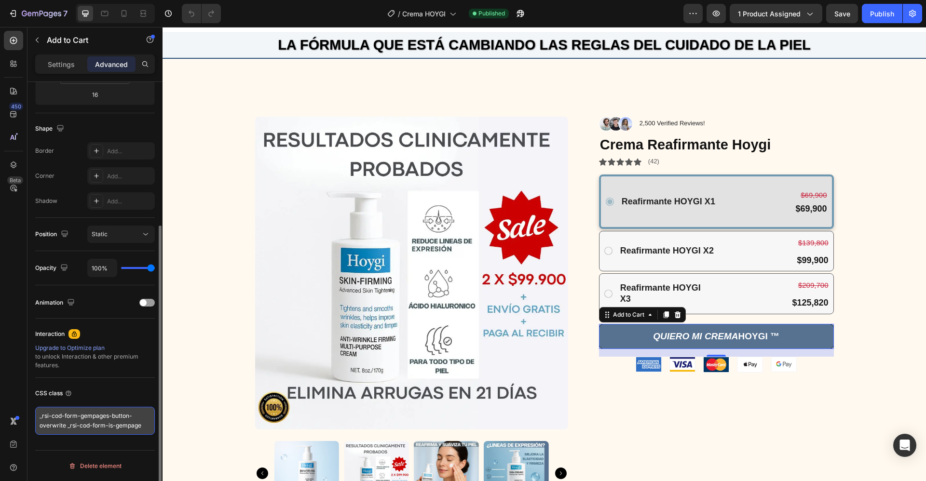
click at [39, 415] on textarea "_rsi-cod-form-gempages-button-overwrite _rsi-cod-form-is-gempage" at bounding box center [95, 421] width 120 height 28
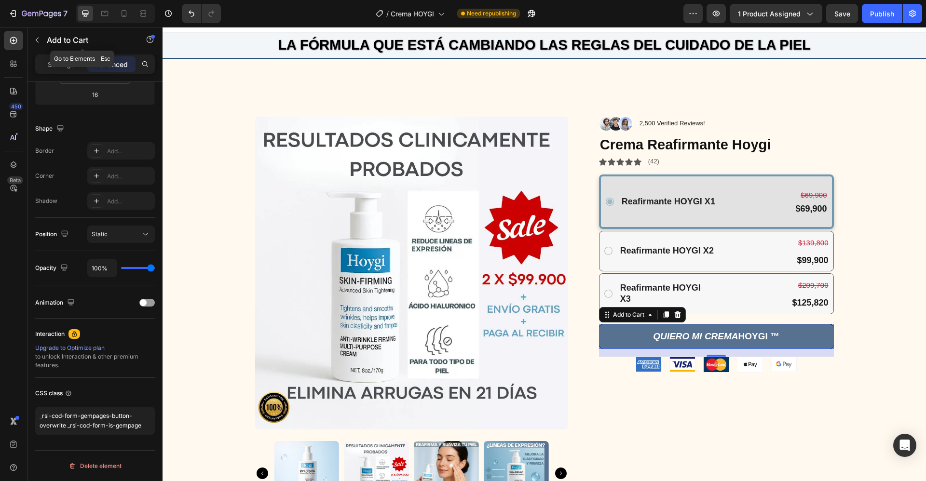
click at [41, 46] on button "button" at bounding box center [36, 39] width 15 height 15
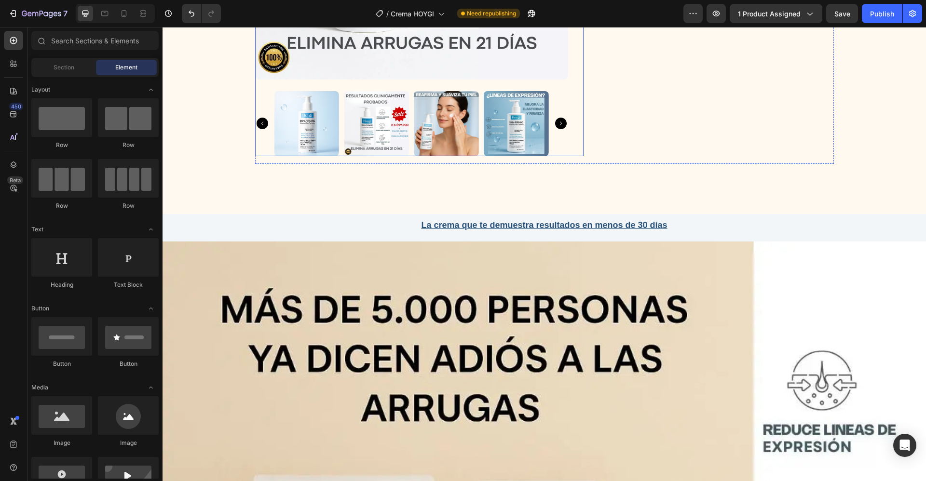
scroll to position [85, 0]
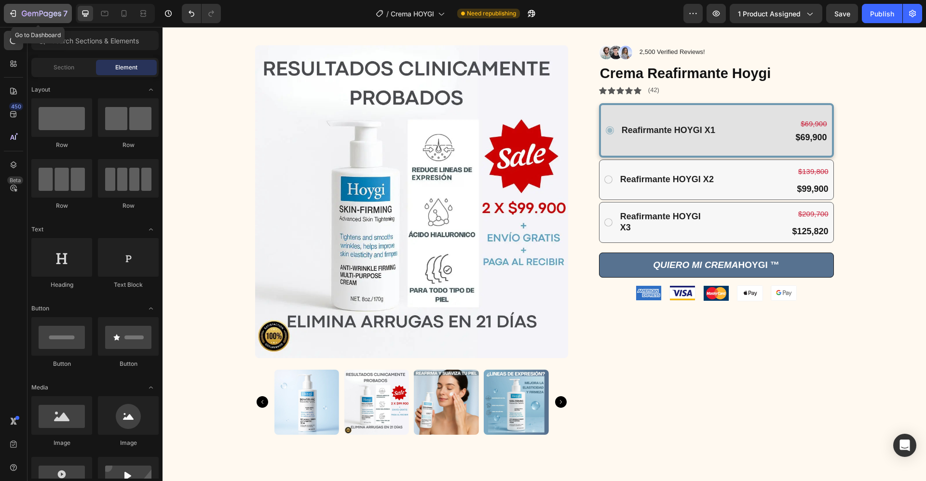
click at [19, 14] on div "7" at bounding box center [37, 14] width 59 height 12
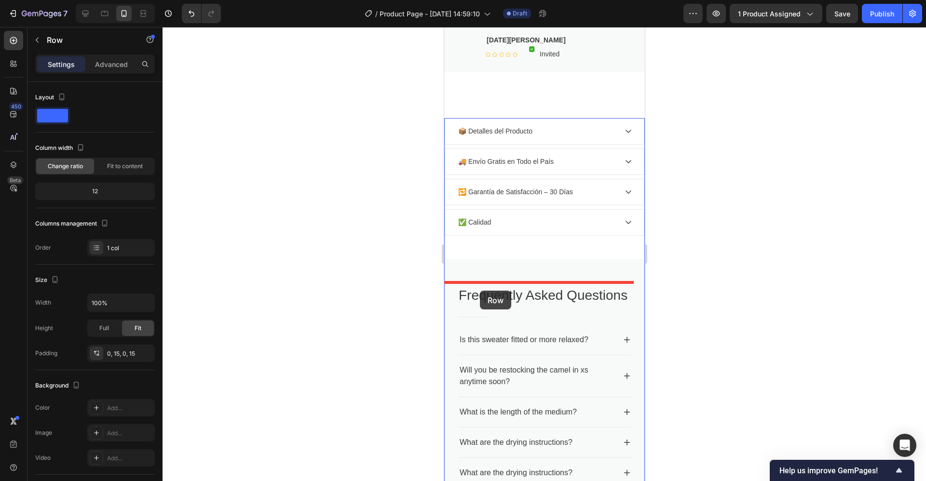
scroll to position [1438, 0]
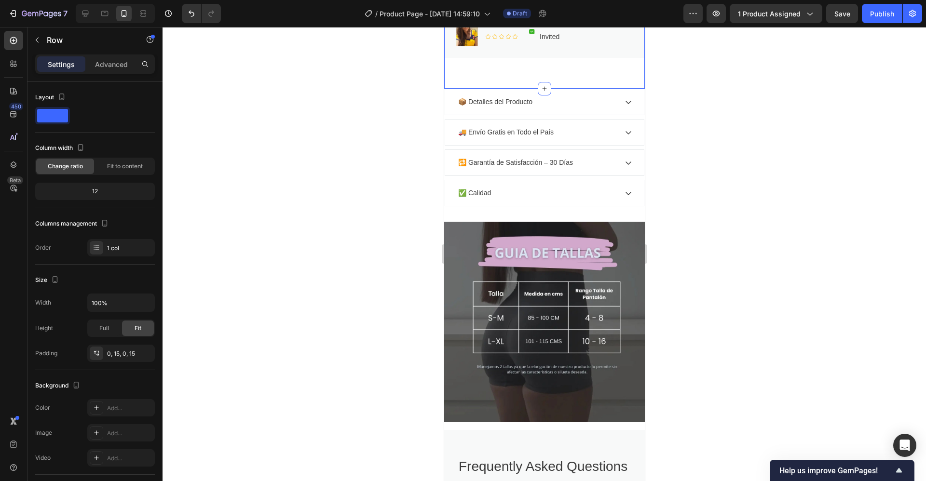
scroll to position [1321, 0]
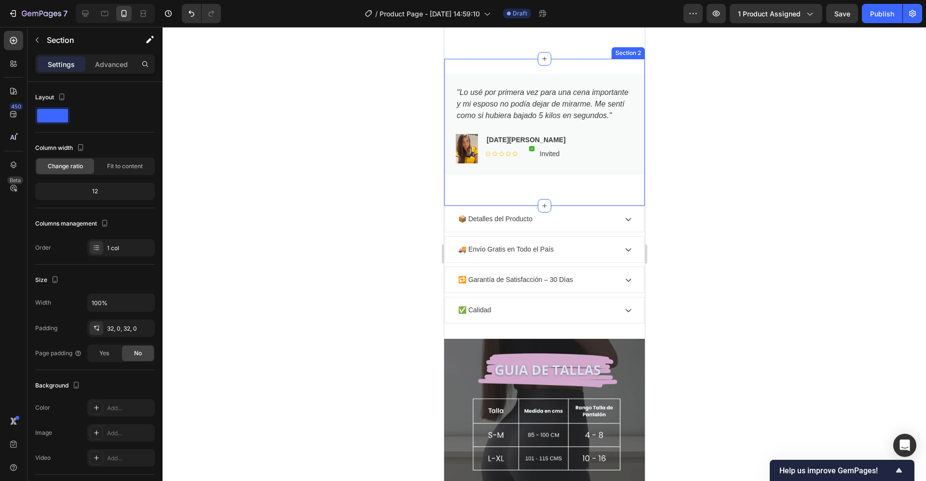
click at [474, 206] on div ""Lo usé por primera vez para una cena importante y mi esposo no podía dejar de …" at bounding box center [544, 132] width 201 height 147
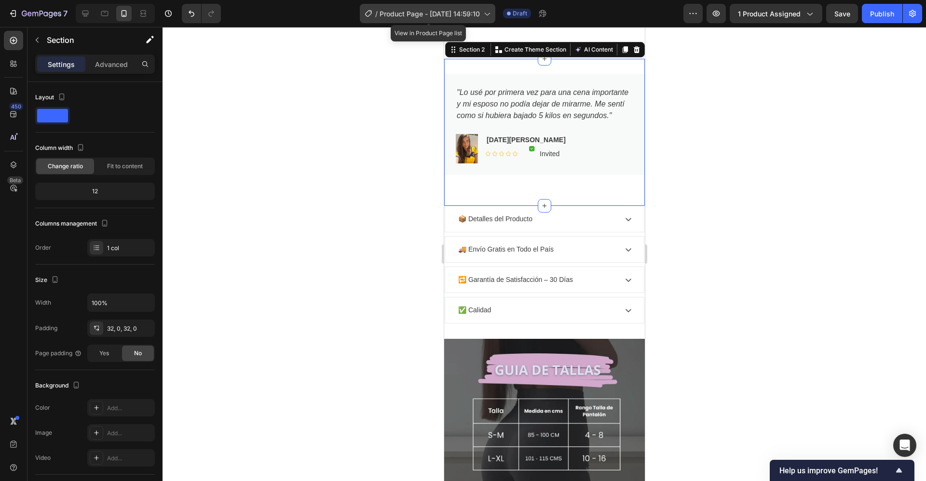
click at [479, 15] on span "Product Page - [DATE] 14:59:10" at bounding box center [430, 14] width 100 height 10
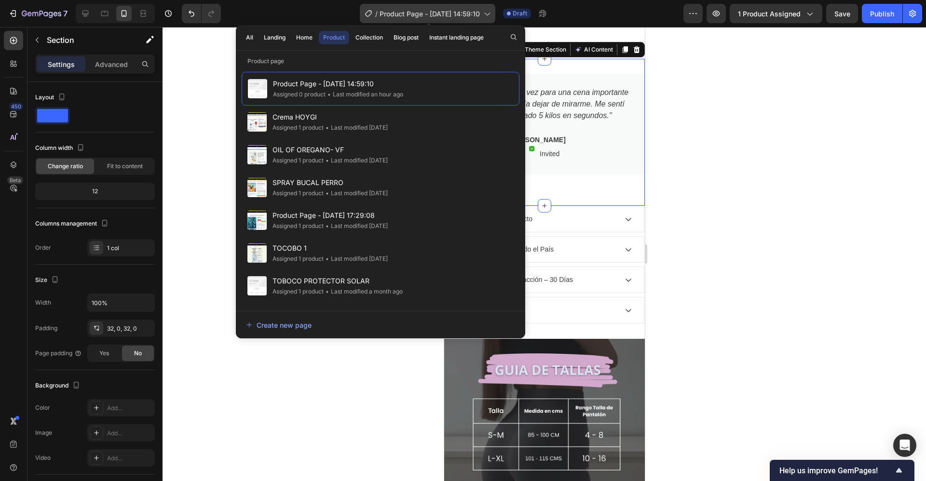
click at [479, 15] on span "Product Page - [DATE] 14:59:10" at bounding box center [430, 14] width 100 height 10
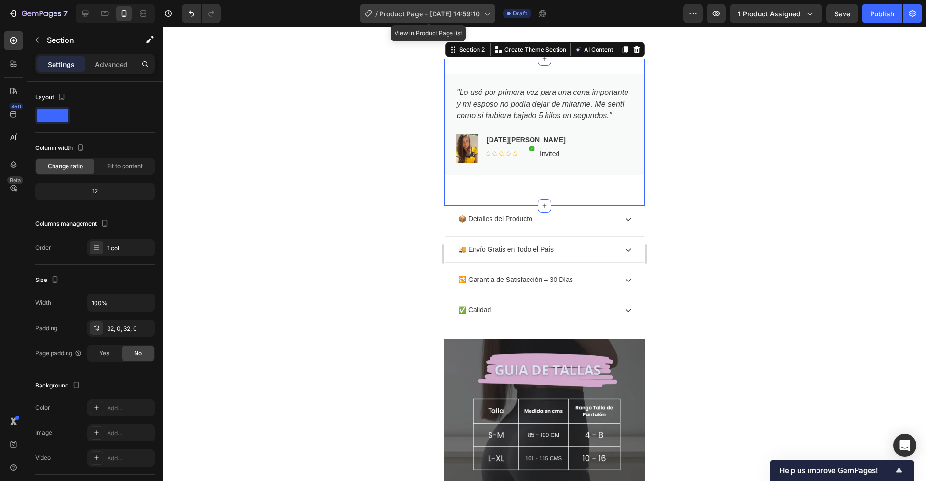
click at [479, 15] on span "Product Page - [DATE] 14:59:10" at bounding box center [430, 14] width 100 height 10
click at [206, 84] on div at bounding box center [544, 254] width 763 height 454
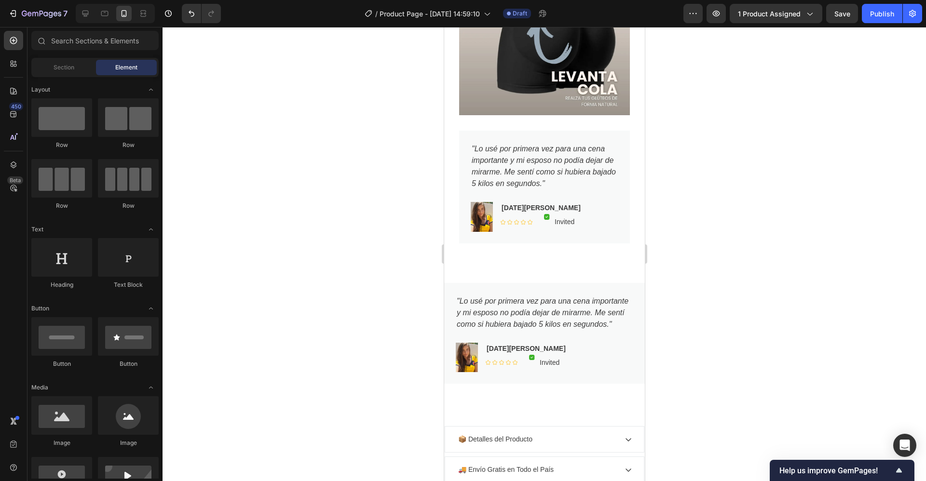
scroll to position [1285, 0]
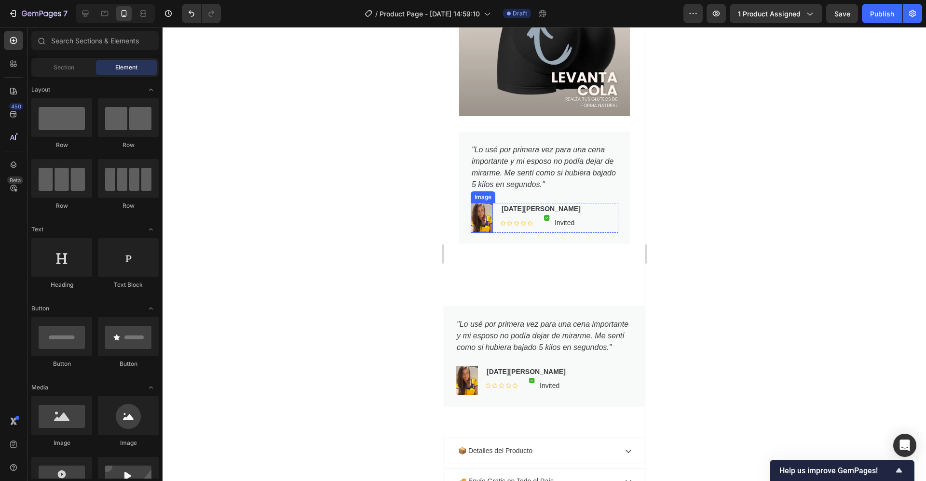
click at [479, 203] on img at bounding box center [481, 217] width 22 height 29
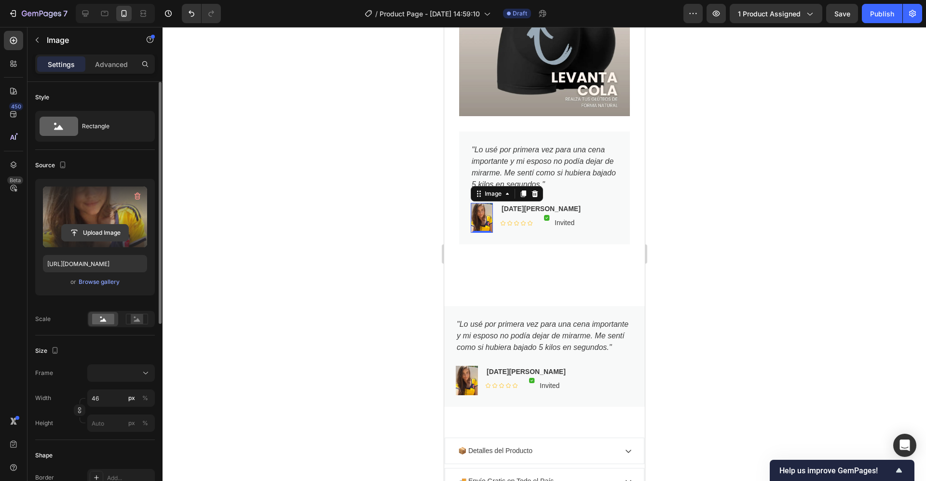
click at [87, 231] on input "file" at bounding box center [95, 233] width 67 height 16
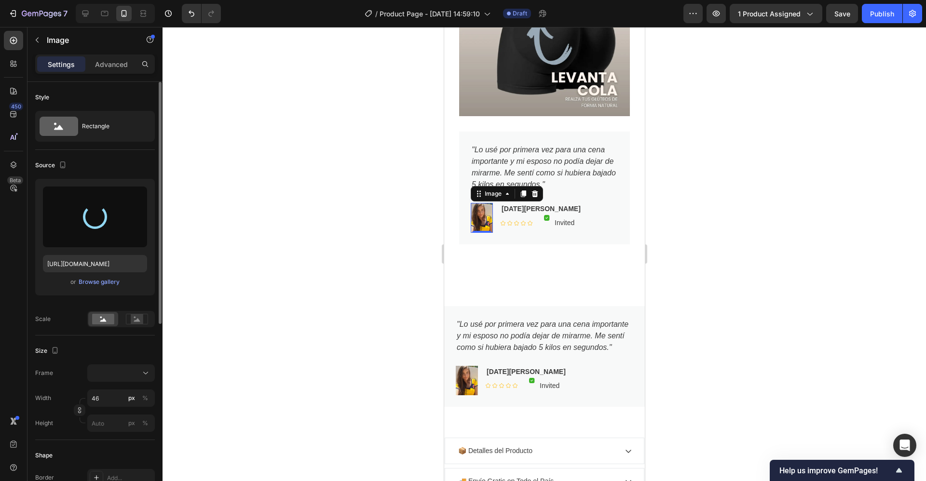
type input "[URL][DOMAIN_NAME]"
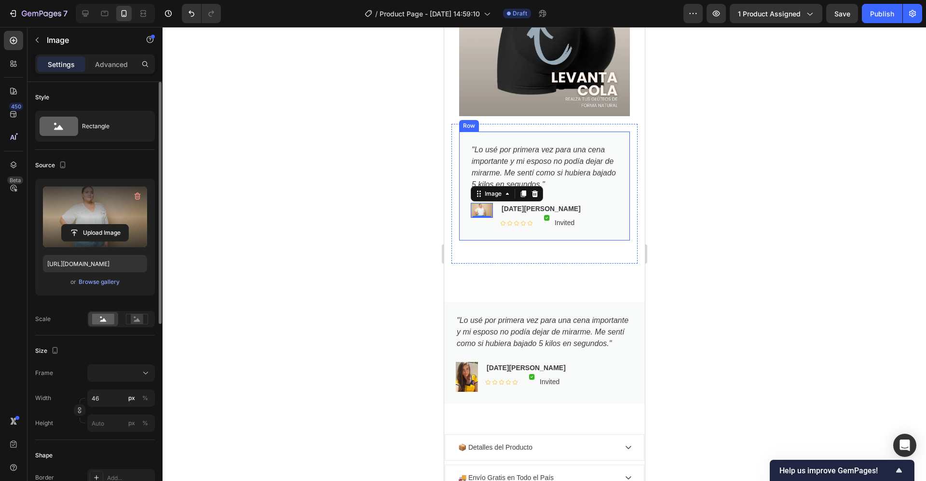
click at [527, 132] on div ""Lo usé por primera vez para una cena importante y mi esposo no podía dejar de …" at bounding box center [544, 186] width 171 height 109
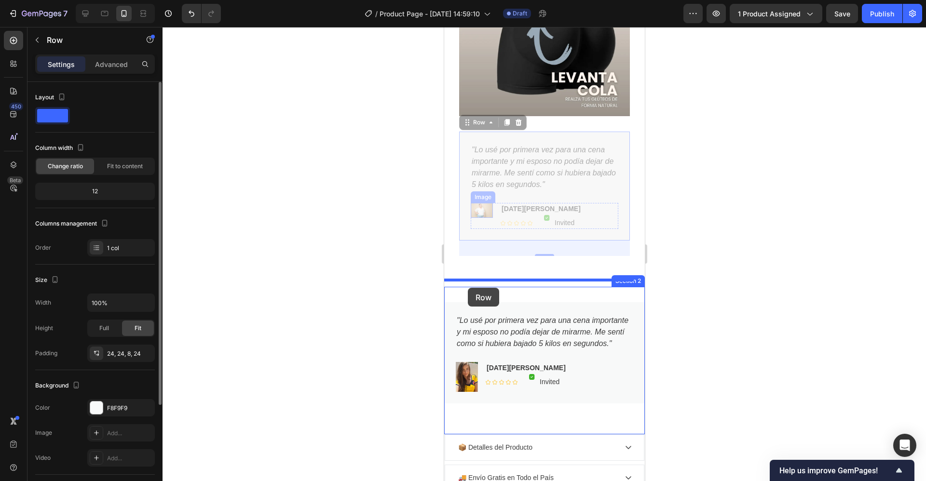
drag, startPoint x: 465, startPoint y: 103, endPoint x: 467, endPoint y: 288, distance: 185.2
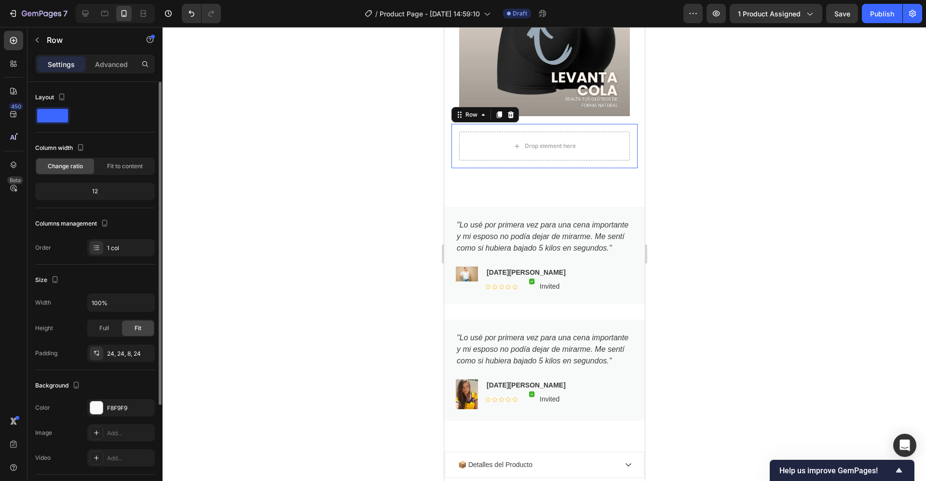
click at [453, 124] on div "Drop element here Row 0" at bounding box center [544, 146] width 186 height 44
click at [455, 124] on div "Drop element here Row 0" at bounding box center [544, 146] width 186 height 44
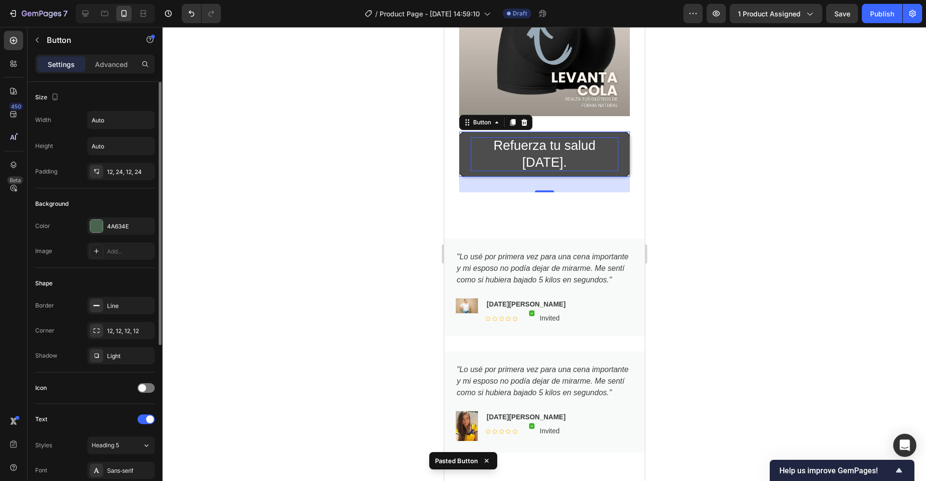
click at [480, 137] on p "Refuerza tu salud [DATE]." at bounding box center [544, 154] width 148 height 34
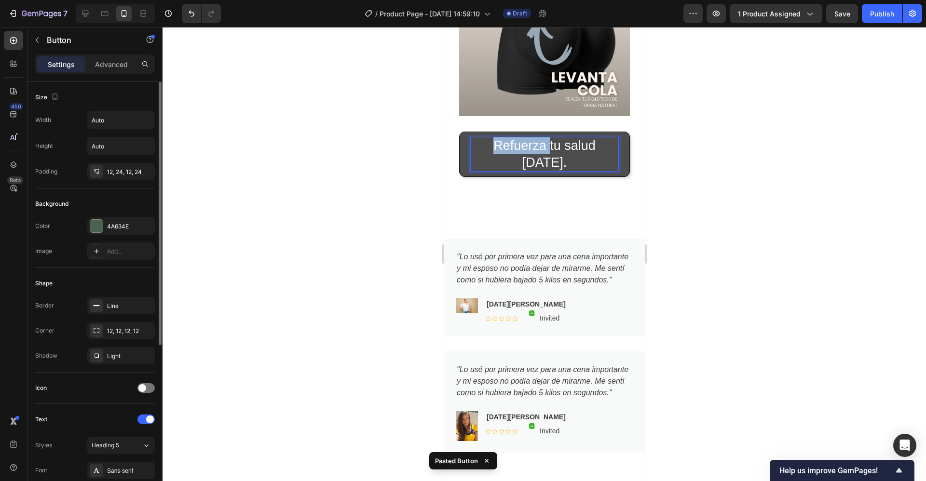
click at [480, 137] on p "Refuerza tu salud [DATE]." at bounding box center [544, 154] width 148 height 34
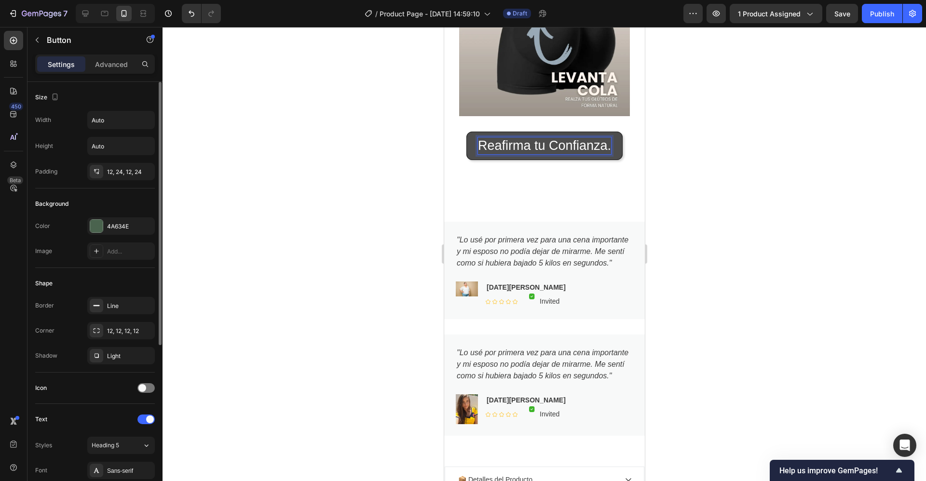
click at [757, 133] on div at bounding box center [544, 254] width 763 height 454
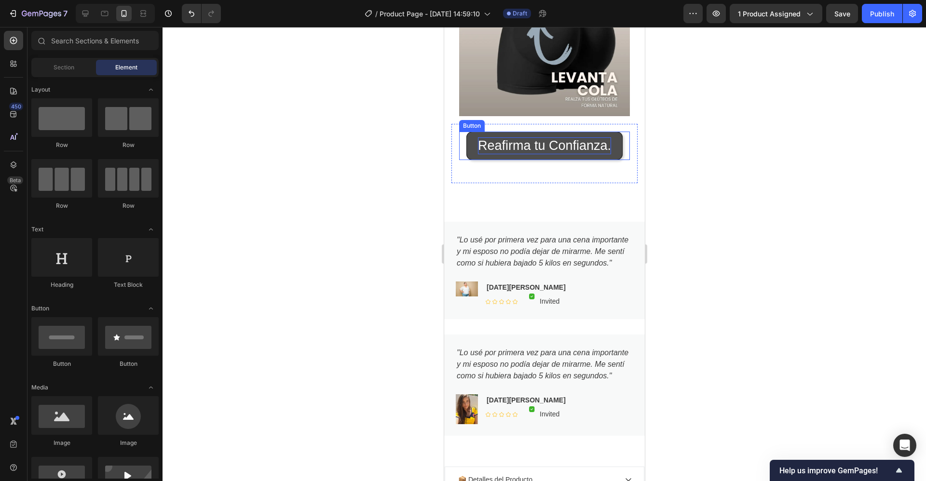
click at [606, 132] on button "Reafirma tu Confianza." at bounding box center [544, 146] width 156 height 28
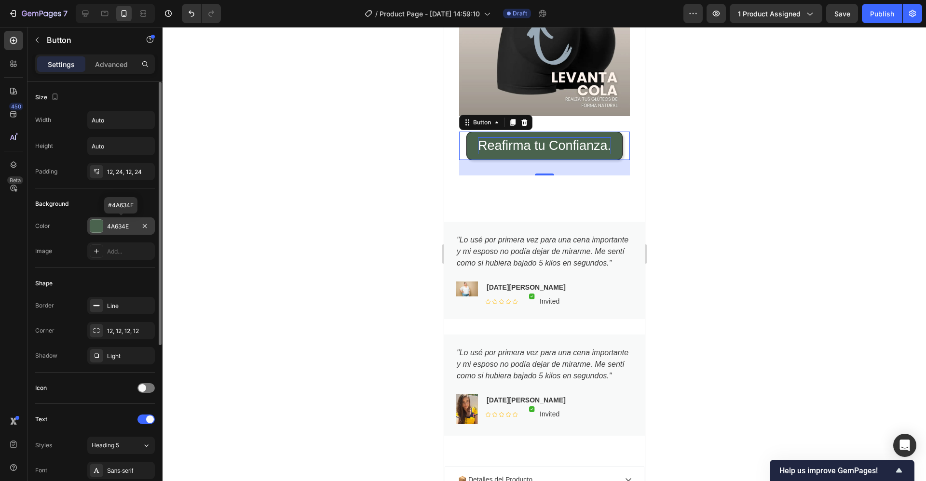
click at [115, 223] on div "4A634E" at bounding box center [121, 226] width 28 height 9
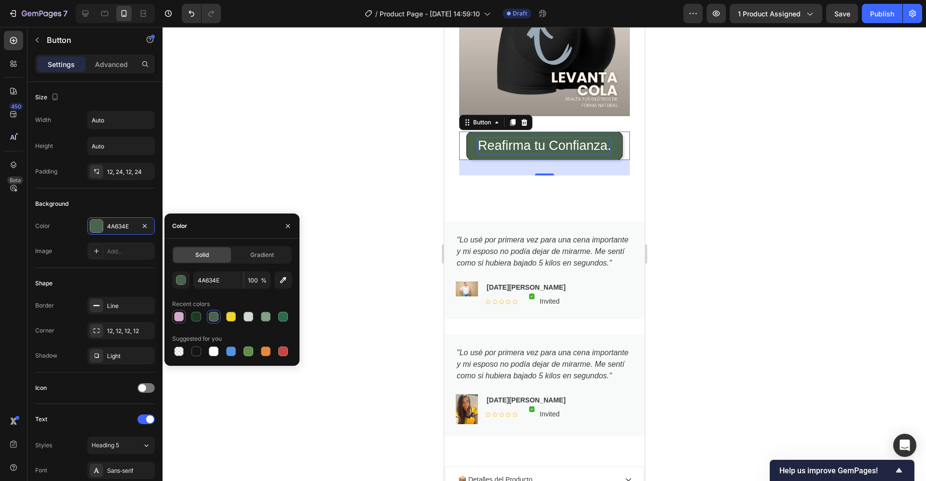
click at [177, 315] on div at bounding box center [179, 317] width 10 height 10
type input "D3A8CD"
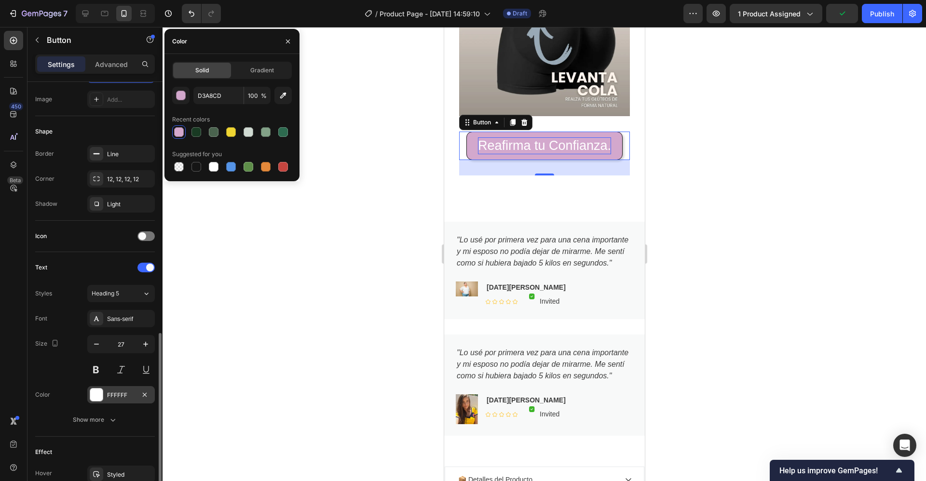
scroll to position [258, 0]
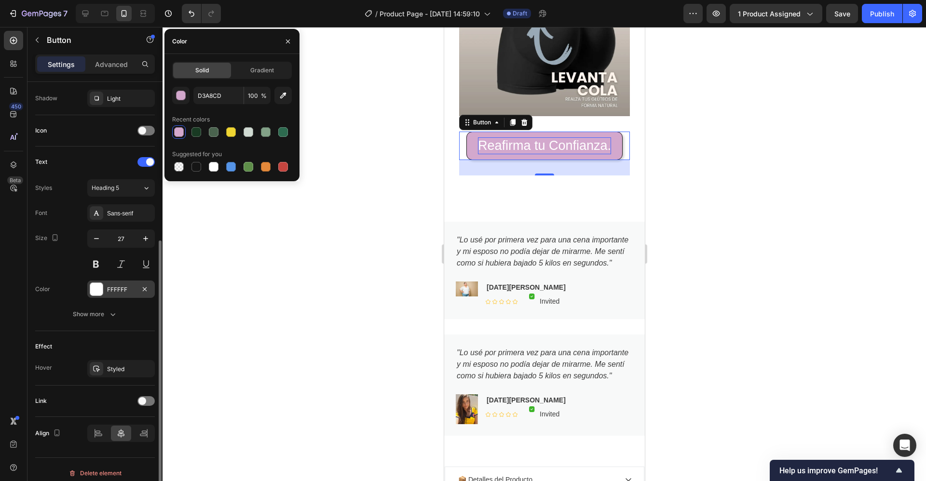
click at [96, 288] on div at bounding box center [96, 289] width 13 height 13
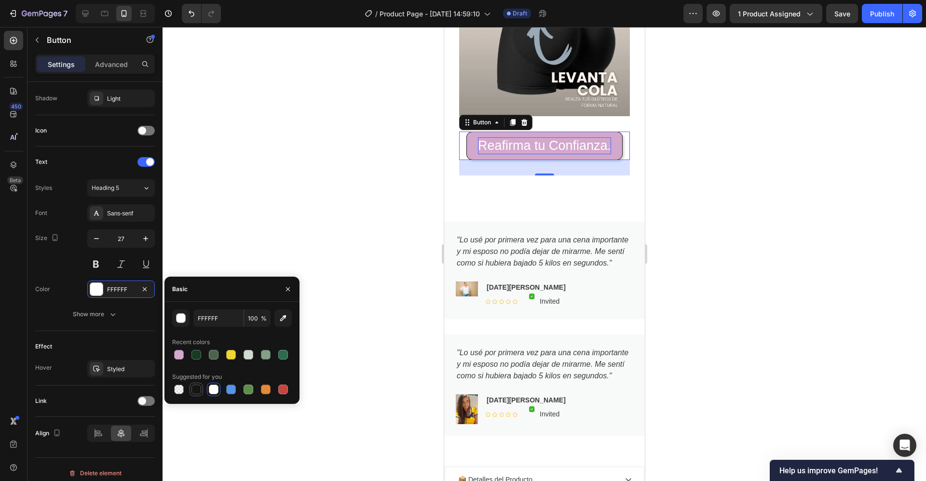
click at [193, 388] on div at bounding box center [196, 390] width 10 height 10
type input "151515"
click at [319, 177] on div at bounding box center [544, 254] width 763 height 454
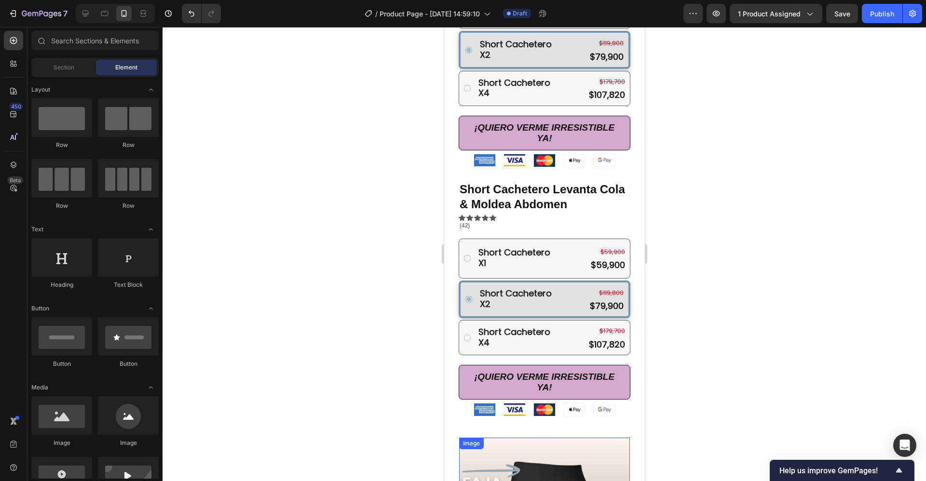
scroll to position [771, 0]
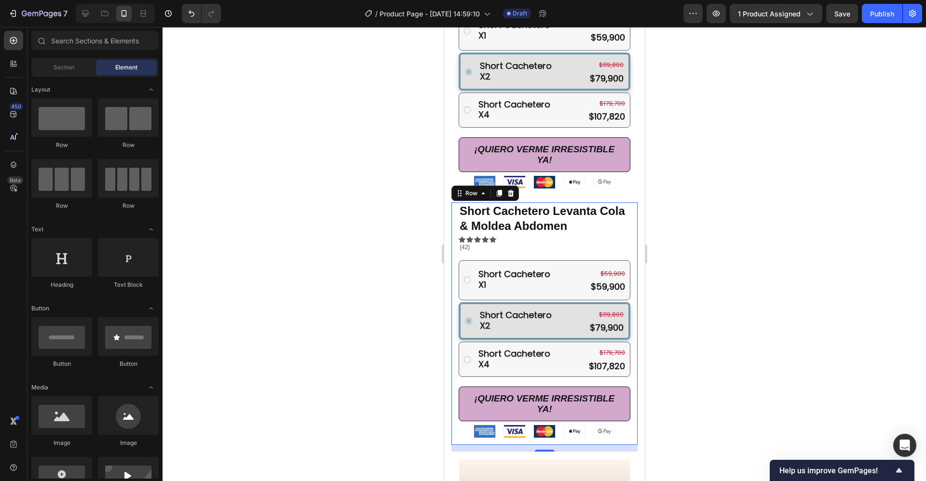
click at [456, 203] on div "Short Cachetero Levanta Cola & Moldea Abdomen Product Title Icon Icon Icon Icon…" at bounding box center [544, 324] width 186 height 243
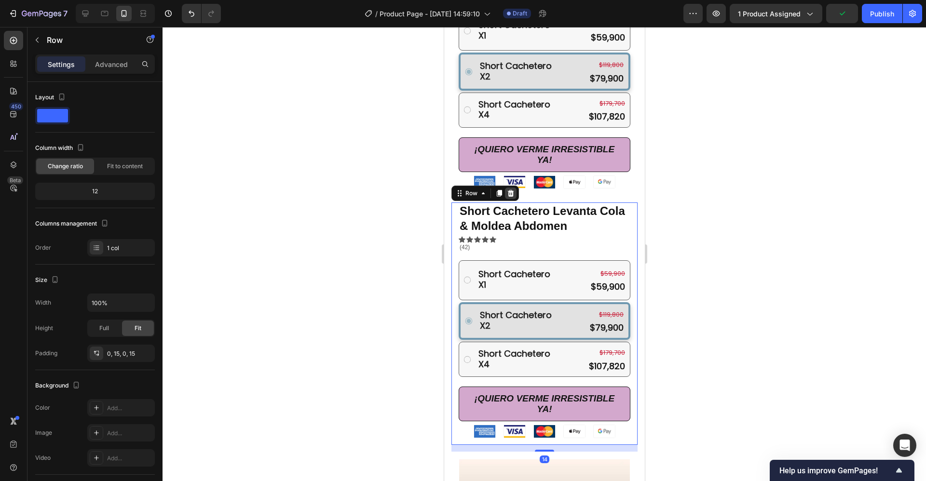
click at [512, 190] on icon at bounding box center [510, 194] width 8 height 8
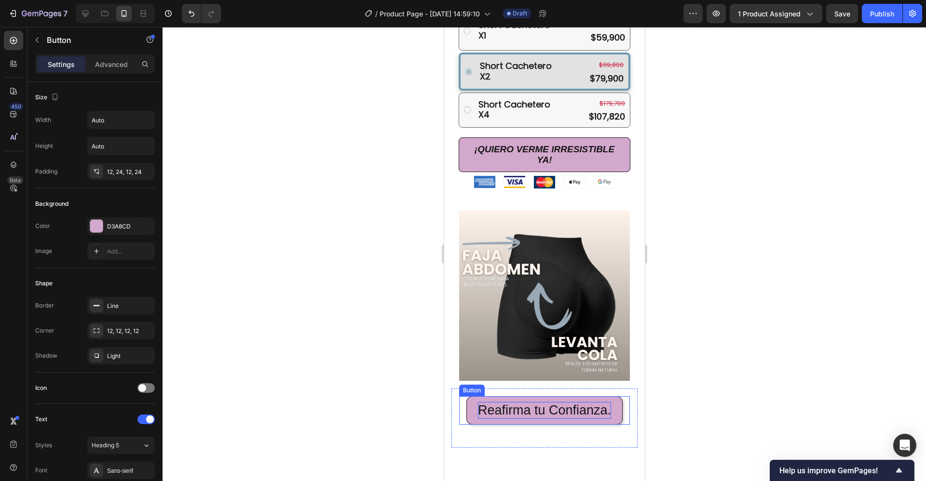
click at [477, 402] on p "Reafirma tu Confianza." at bounding box center [543, 410] width 133 height 17
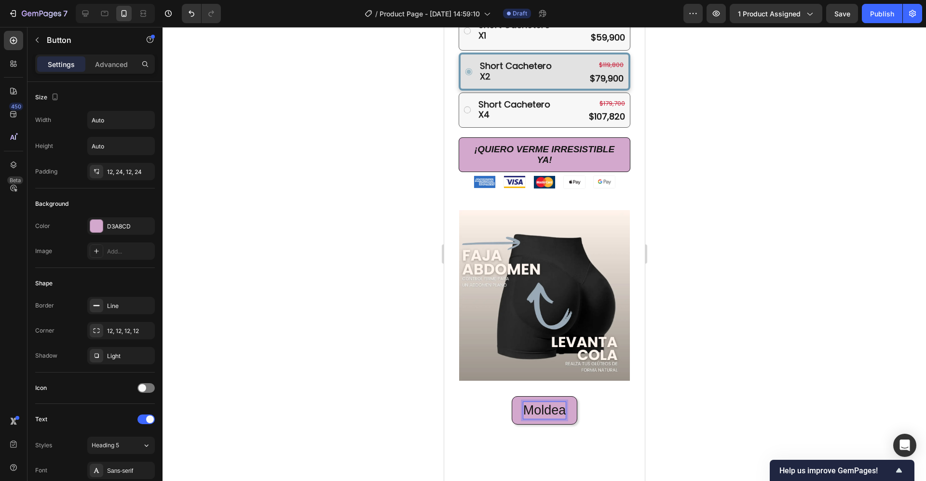
click at [511, 396] on button "Moldea" at bounding box center [544, 410] width 66 height 28
click at [504, 396] on button "Moldea tu" at bounding box center [544, 410] width 81 height 28
click at [502, 396] on button "Moldea Tu" at bounding box center [544, 410] width 84 height 28
click at [705, 388] on div at bounding box center [544, 254] width 763 height 454
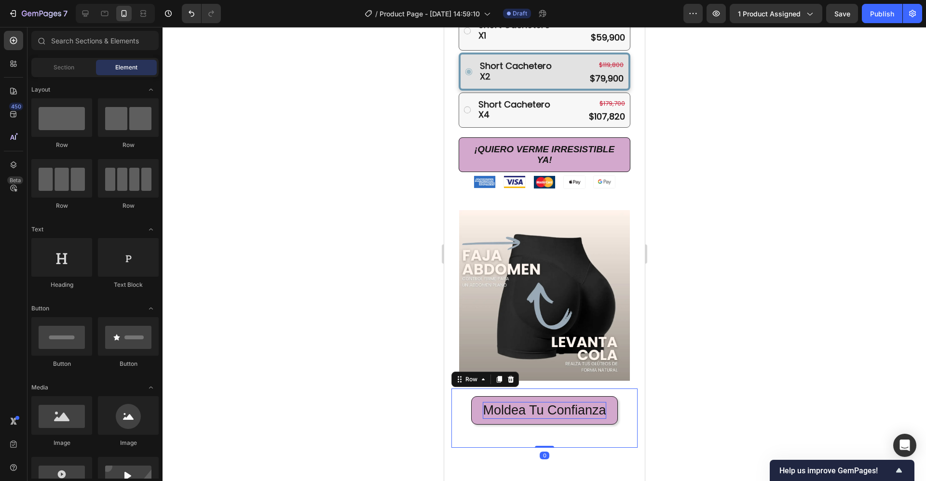
click at [605, 389] on div "Moldea Tu Confianza Button Row 0" at bounding box center [544, 418] width 186 height 59
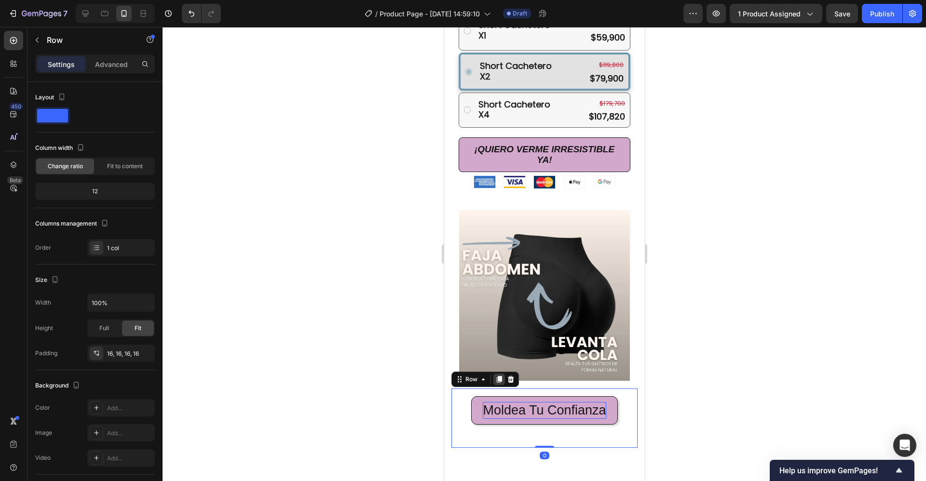
click at [498, 376] on icon at bounding box center [498, 379] width 5 height 7
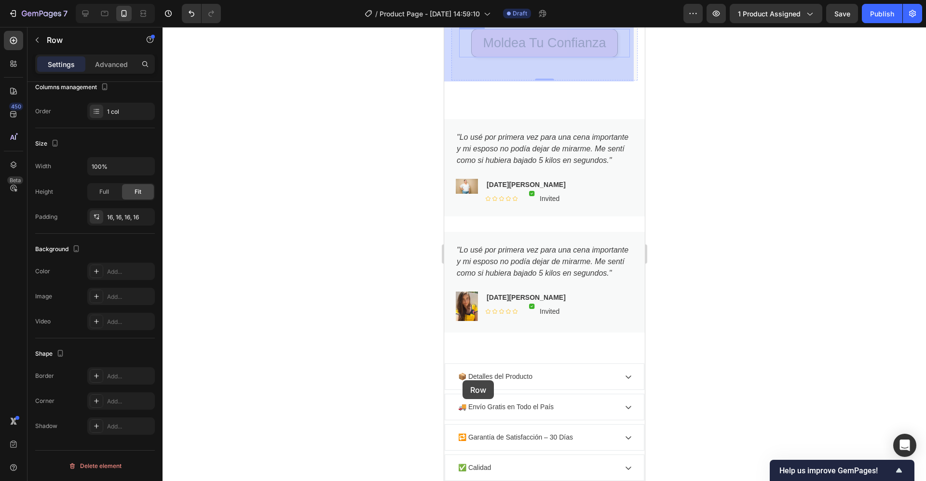
scroll to position [1213, 0]
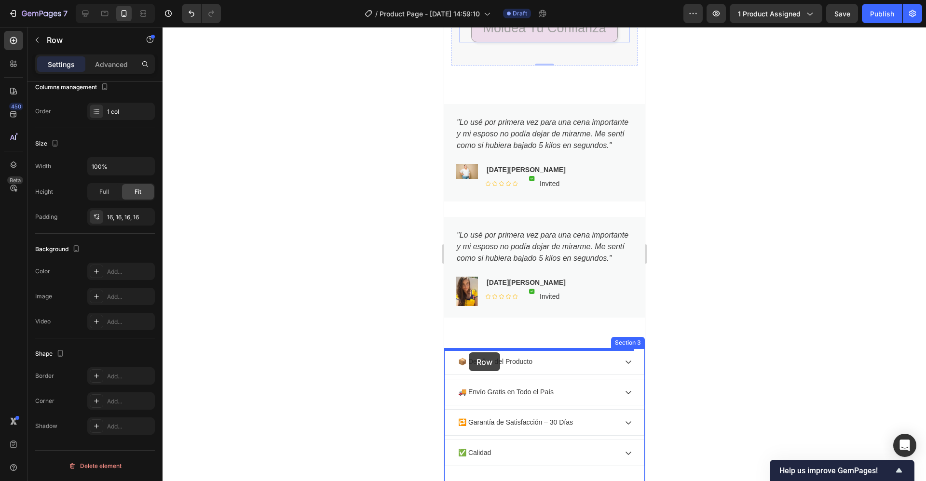
drag, startPoint x: 455, startPoint y: 307, endPoint x: 468, endPoint y: 353, distance: 47.6
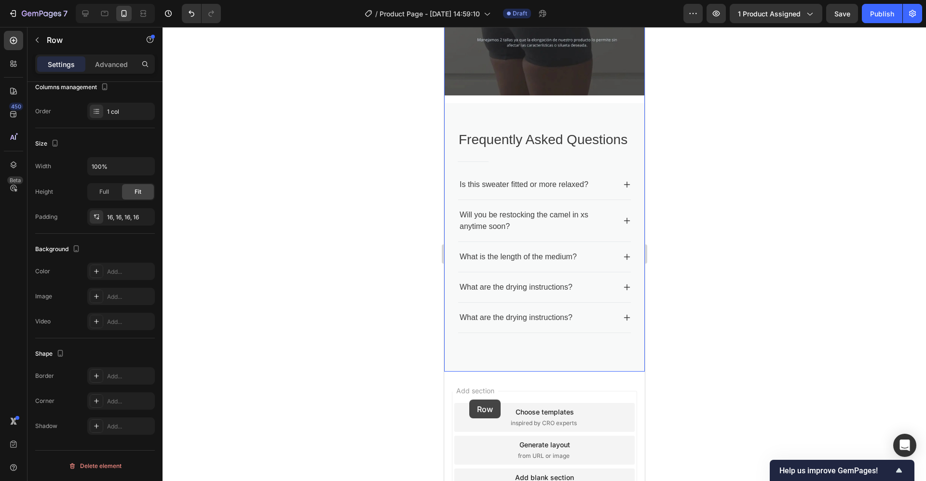
scroll to position [1822, 0]
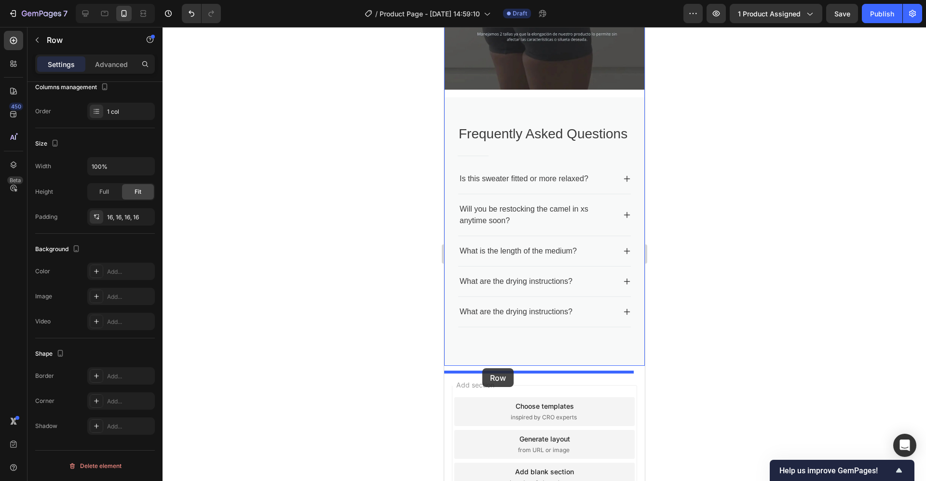
drag, startPoint x: 453, startPoint y: 284, endPoint x: 482, endPoint y: 368, distance: 89.1
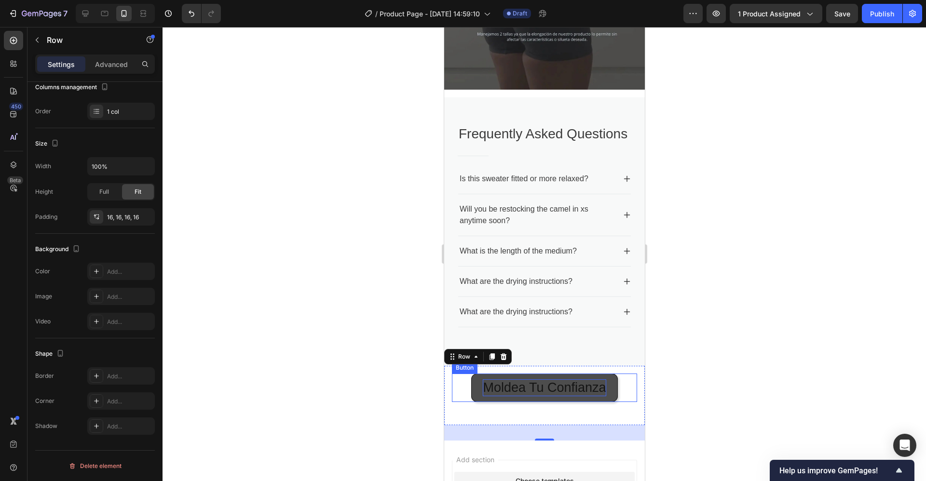
click at [482, 391] on p "Moldea Tu Confianza" at bounding box center [543, 388] width 123 height 17
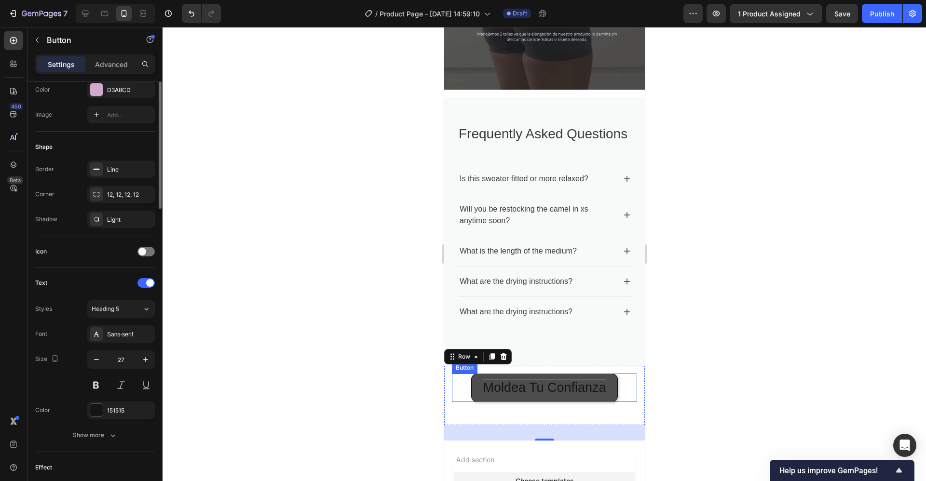
scroll to position [0, 0]
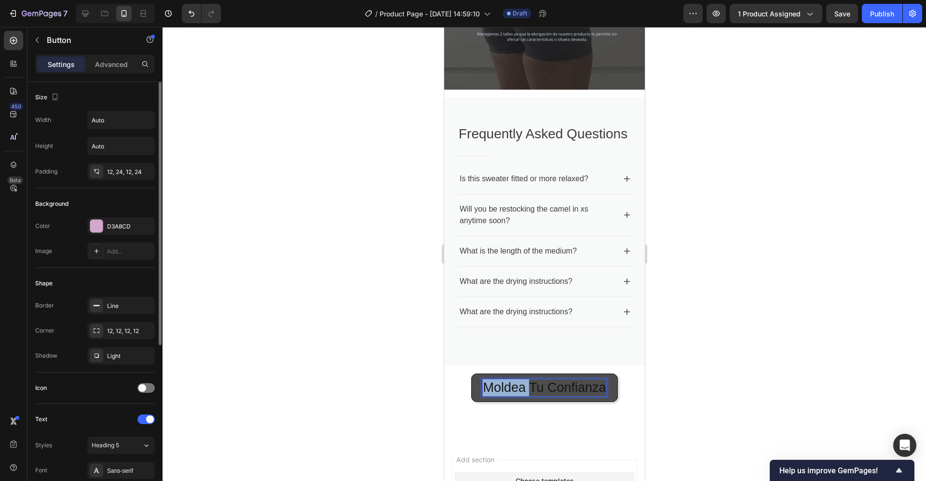
click at [482, 391] on p "Moldea Tu Confianza" at bounding box center [543, 388] width 123 height 17
click at [482, 396] on p "Moldea Tu Confianza" at bounding box center [543, 388] width 123 height 17
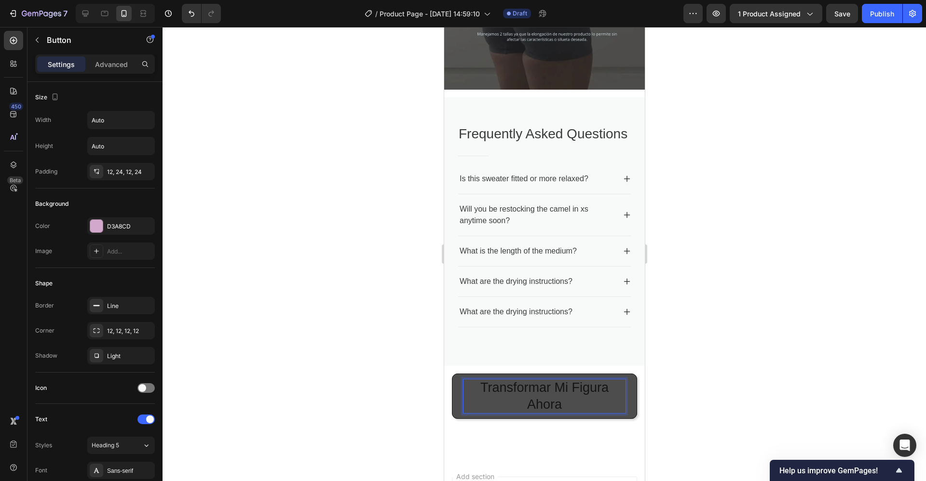
click at [693, 376] on div at bounding box center [544, 254] width 763 height 454
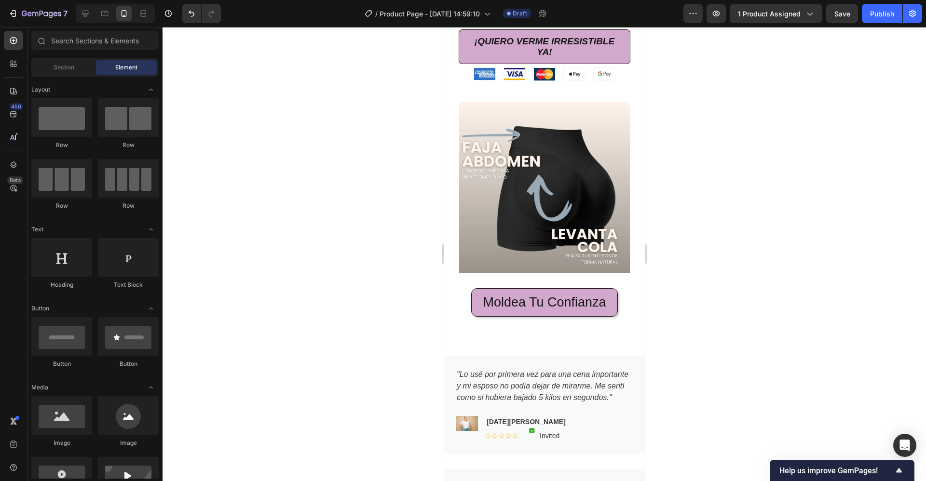
scroll to position [859, 0]
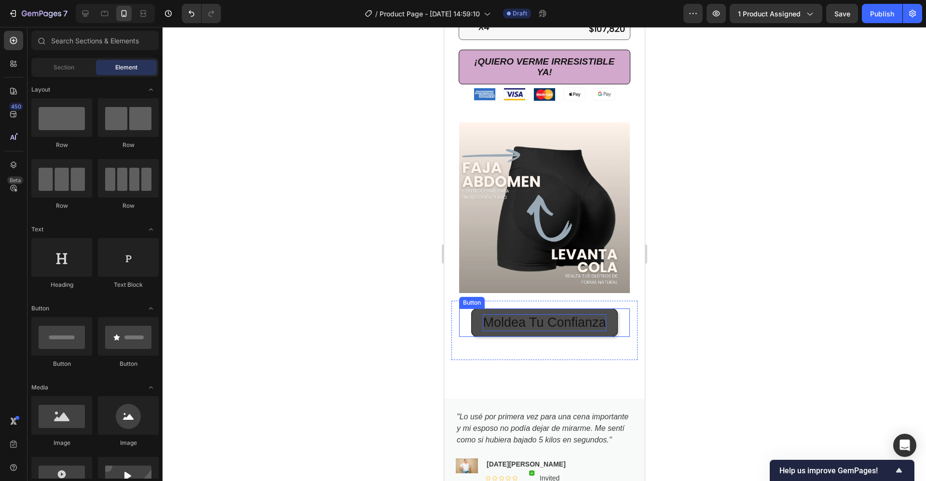
click at [482, 314] on p "Moldea Tu Confianza" at bounding box center [543, 322] width 123 height 17
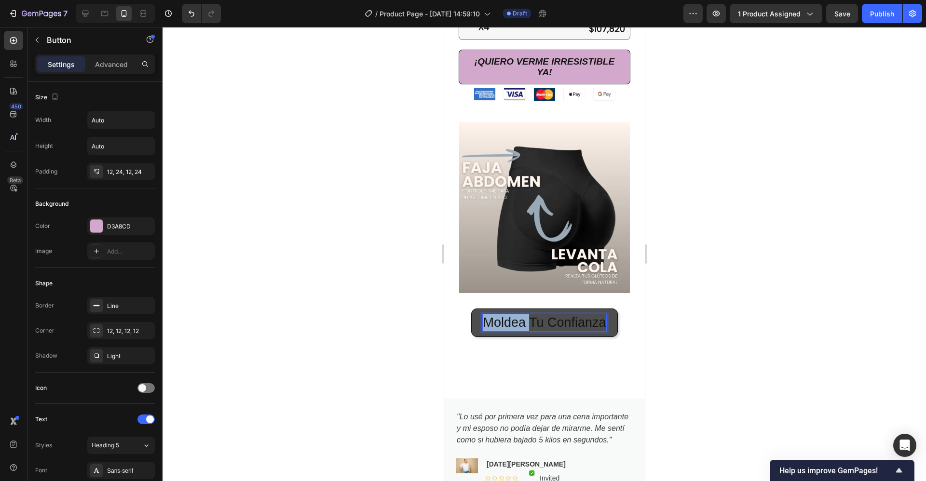
click at [482, 314] on p "Moldea Tu Confianza" at bounding box center [543, 322] width 123 height 17
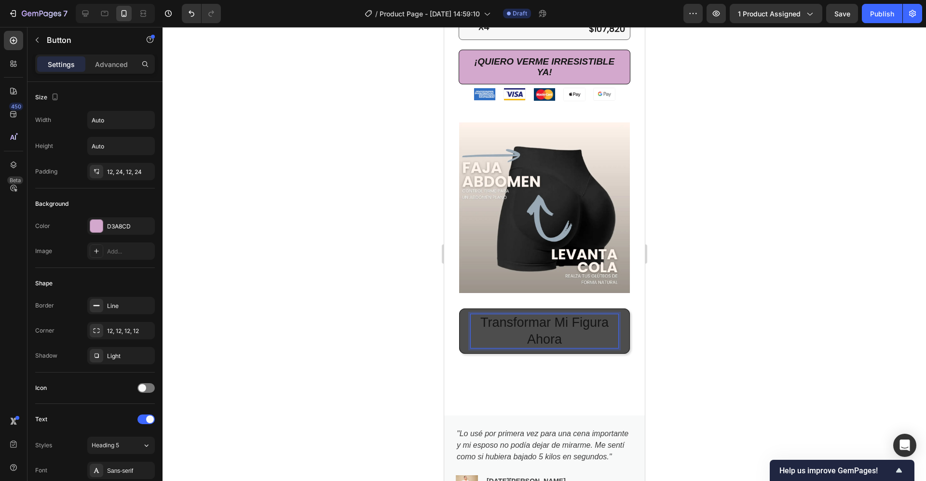
click at [712, 310] on div at bounding box center [544, 254] width 763 height 454
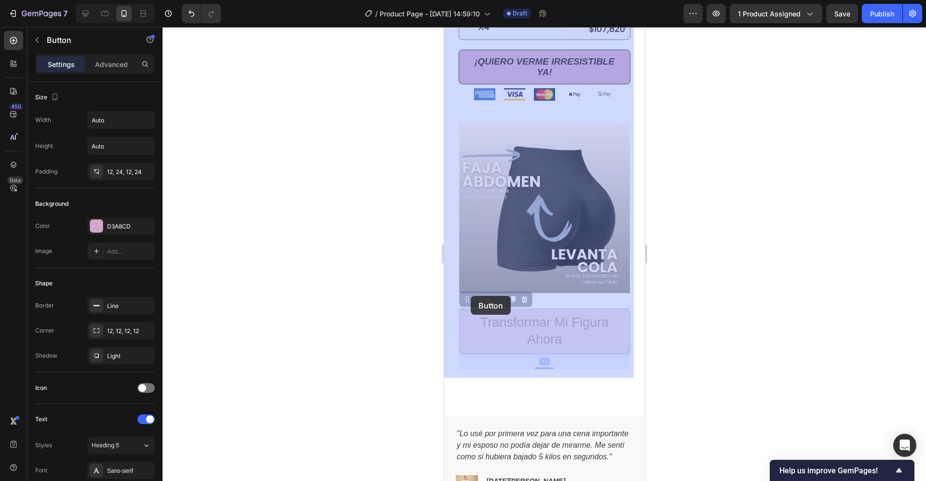
drag, startPoint x: 464, startPoint y: 292, endPoint x: 470, endPoint y: 296, distance: 7.2
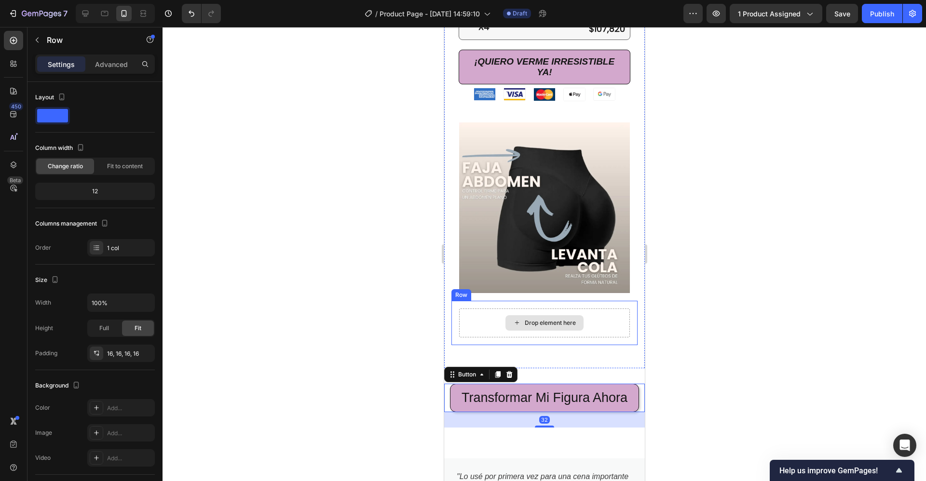
click at [468, 309] on div "Drop element here" at bounding box center [544, 323] width 171 height 29
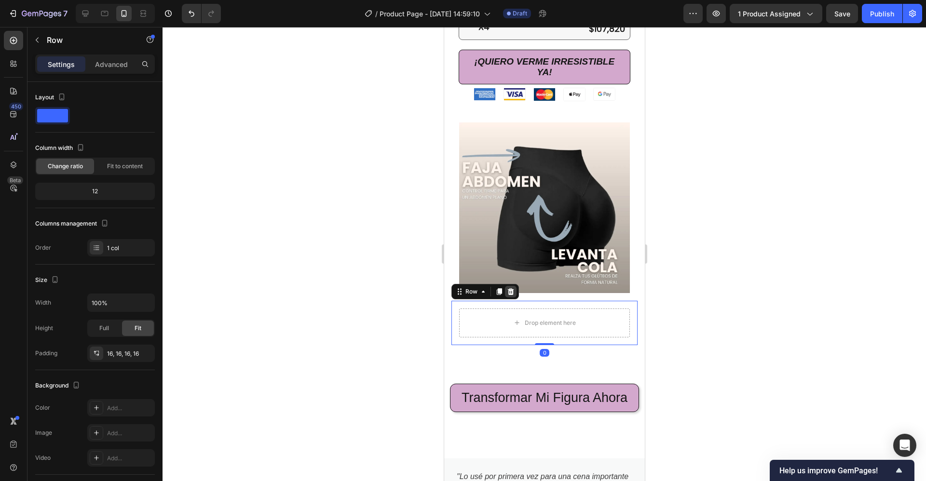
click at [509, 288] on icon at bounding box center [510, 292] width 8 height 8
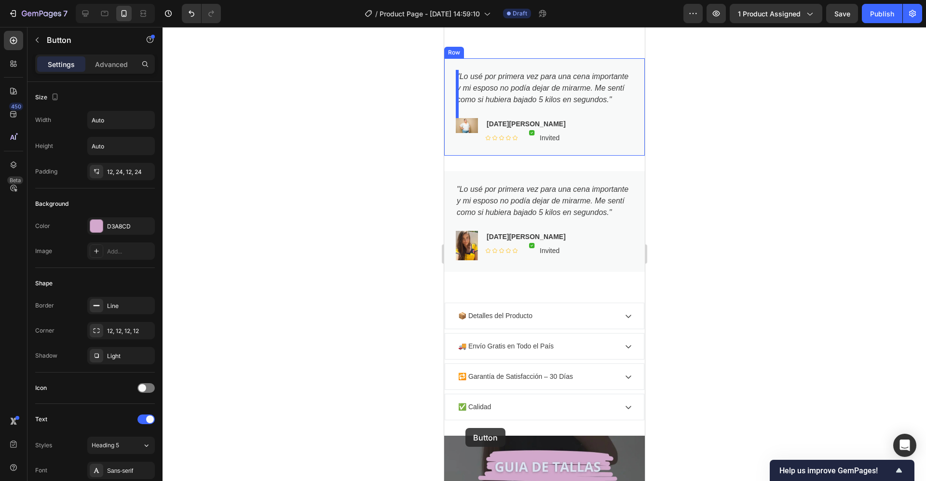
scroll to position [1206, 0]
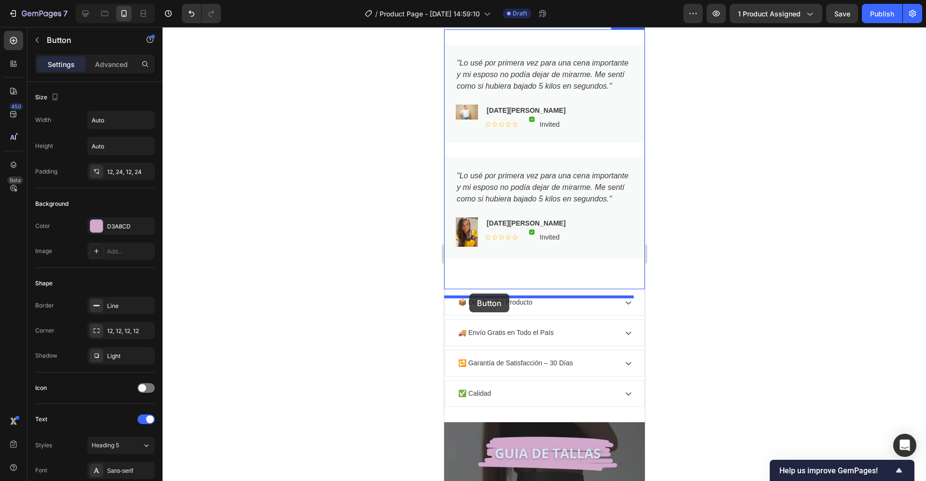
drag, startPoint x: 449, startPoint y: 309, endPoint x: 469, endPoint y: 294, distance: 24.7
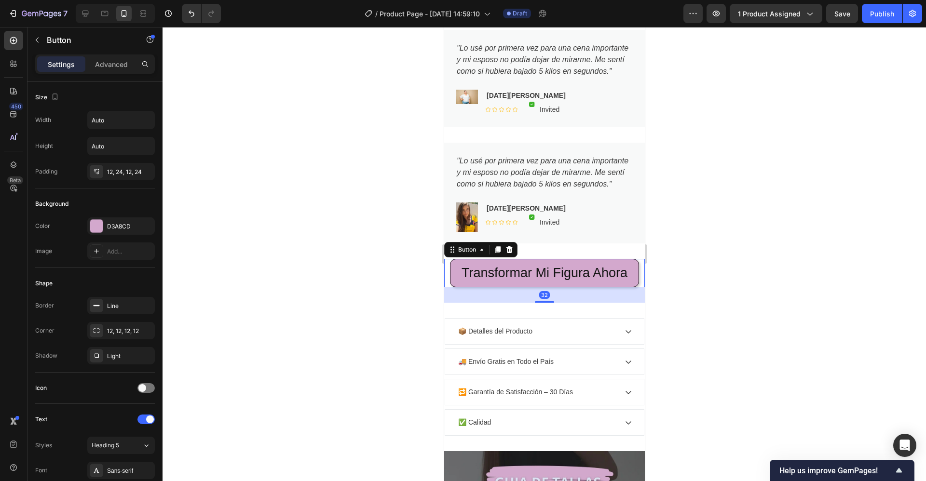
click at [675, 287] on div at bounding box center [544, 254] width 763 height 454
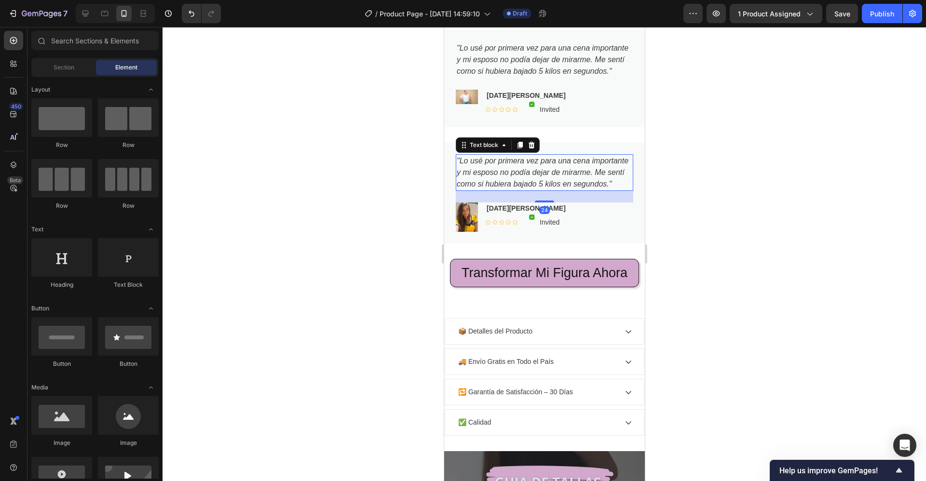
click at [463, 172] on icon ""Lo usé por primera vez para una cena importante y mi esposo no podía dejar de …" at bounding box center [542, 172] width 172 height 31
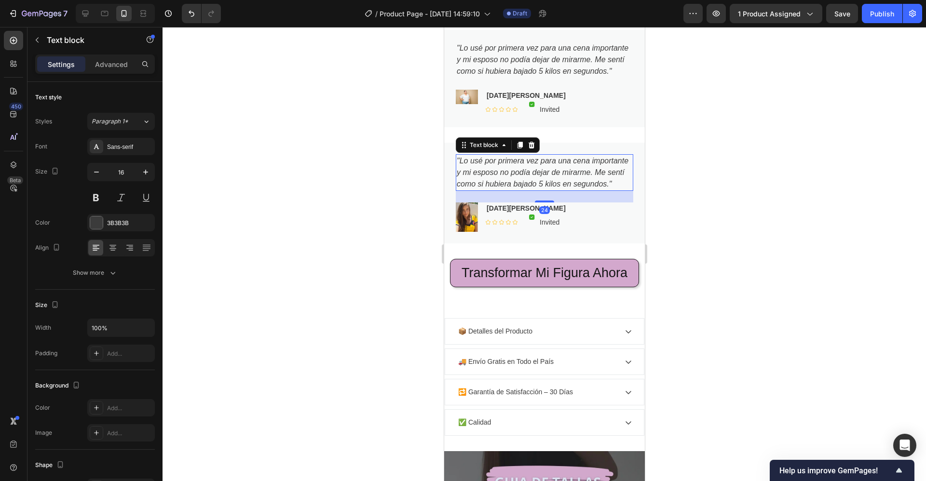
click at [463, 172] on icon ""Lo usé por primera vez para una cena importante y mi esposo no podía dejar de …" at bounding box center [542, 172] width 172 height 31
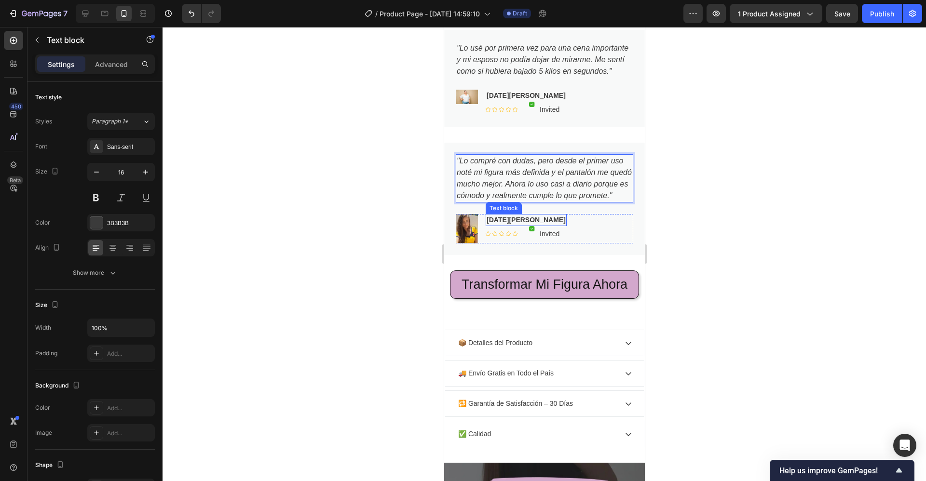
click at [494, 225] on p "Lucia H." at bounding box center [525, 220] width 79 height 10
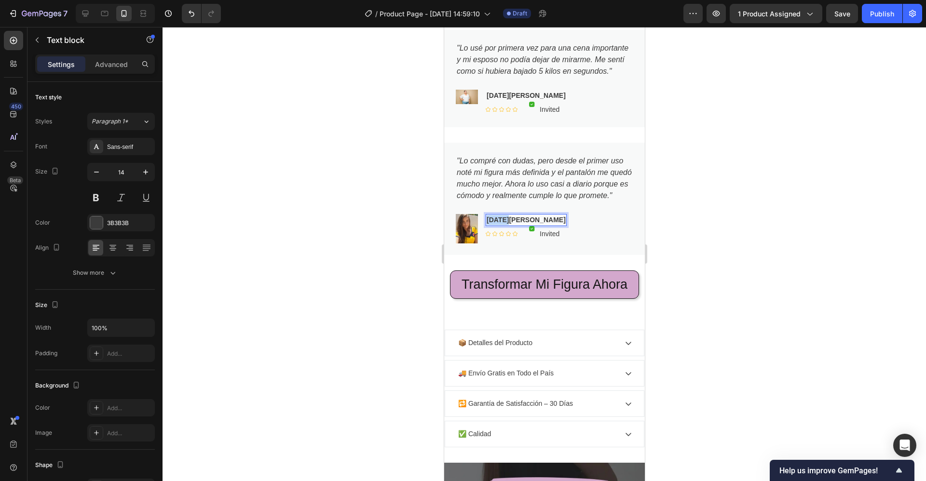
click at [494, 225] on p "Lucia H." at bounding box center [525, 220] width 79 height 10
click at [686, 222] on div at bounding box center [544, 254] width 763 height 454
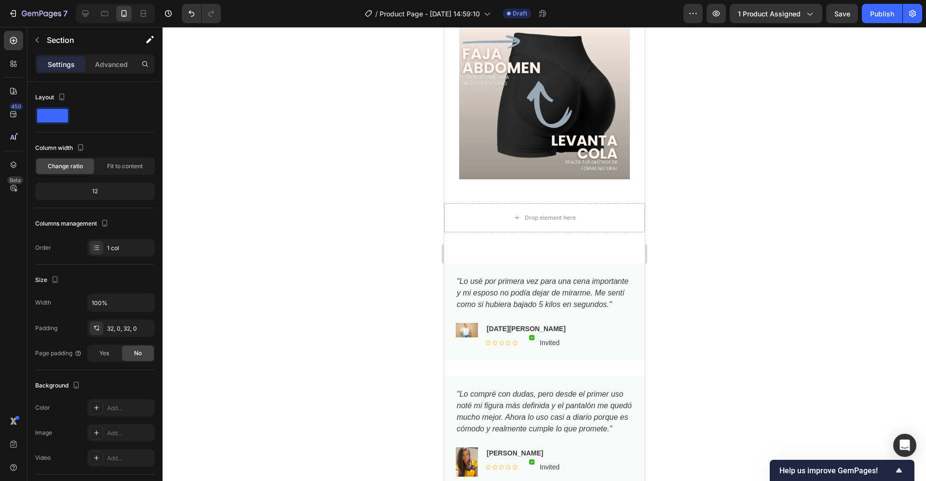
scroll to position [966, 0]
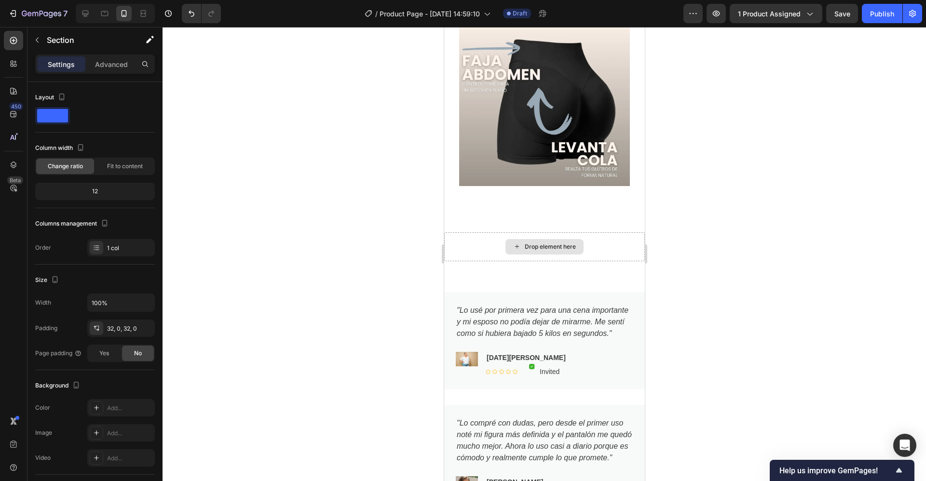
click at [459, 232] on div "Drop element here" at bounding box center [544, 246] width 201 height 29
click at [468, 232] on div "Drop element here" at bounding box center [544, 246] width 201 height 29
click at [616, 232] on div "Drop element here" at bounding box center [544, 246] width 201 height 29
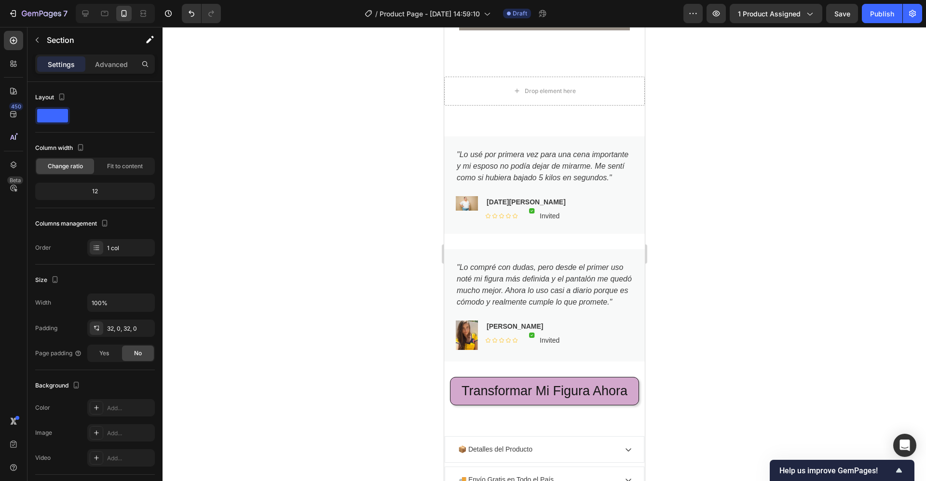
scroll to position [967, 0]
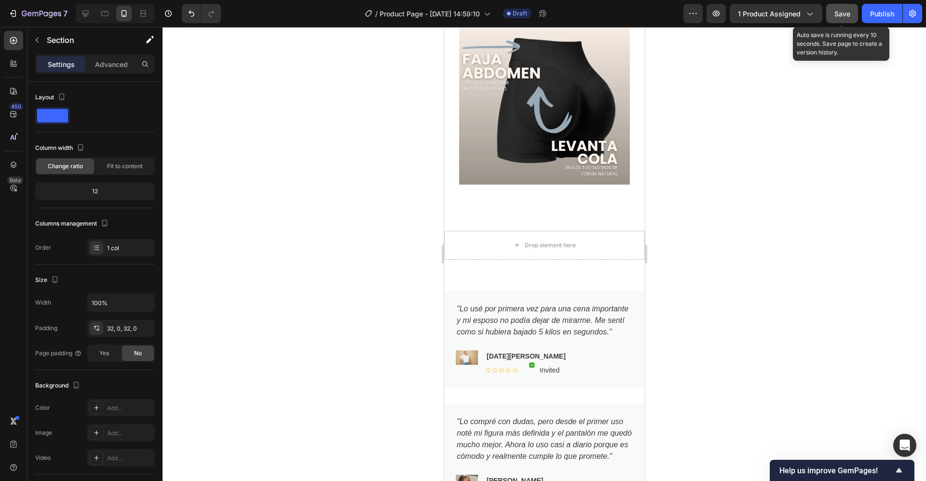
click at [850, 12] on span "Save" at bounding box center [842, 14] width 16 height 8
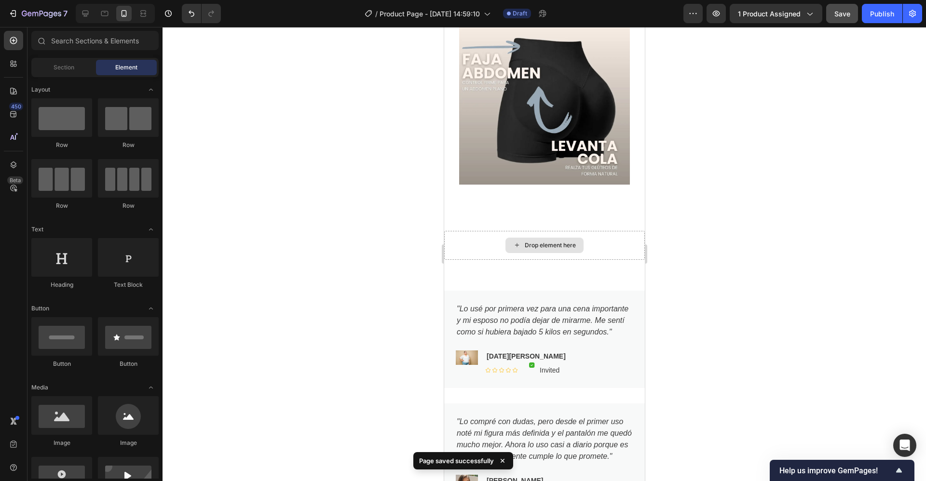
click at [532, 242] on div "Drop element here" at bounding box center [549, 246] width 51 height 8
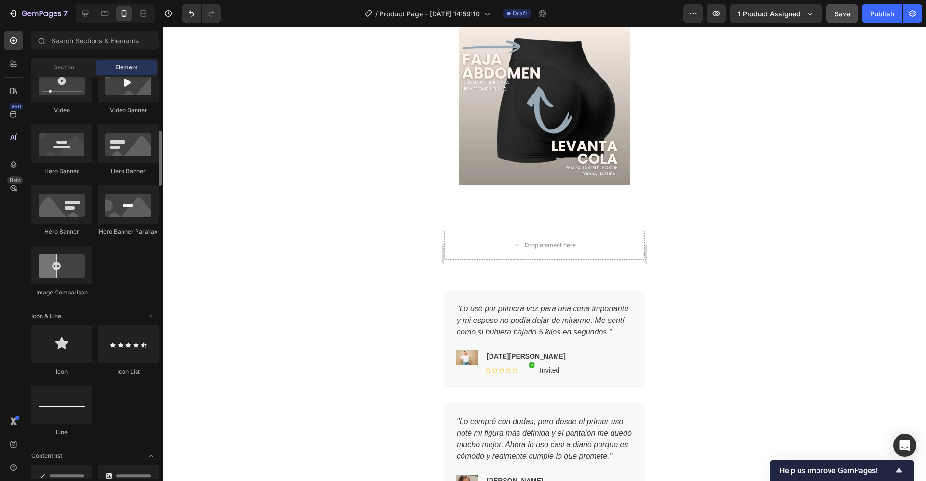
scroll to position [393, 0]
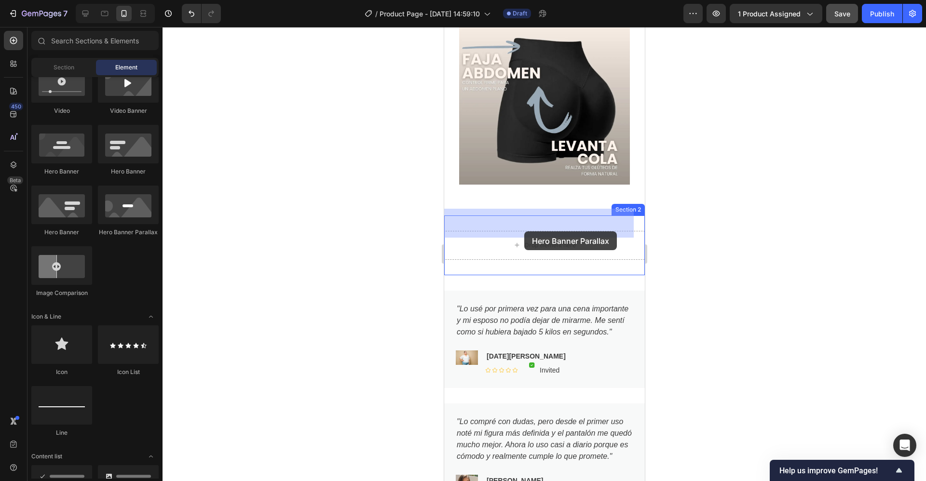
drag, startPoint x: 646, startPoint y: 238, endPoint x: 524, endPoint y: 231, distance: 122.7
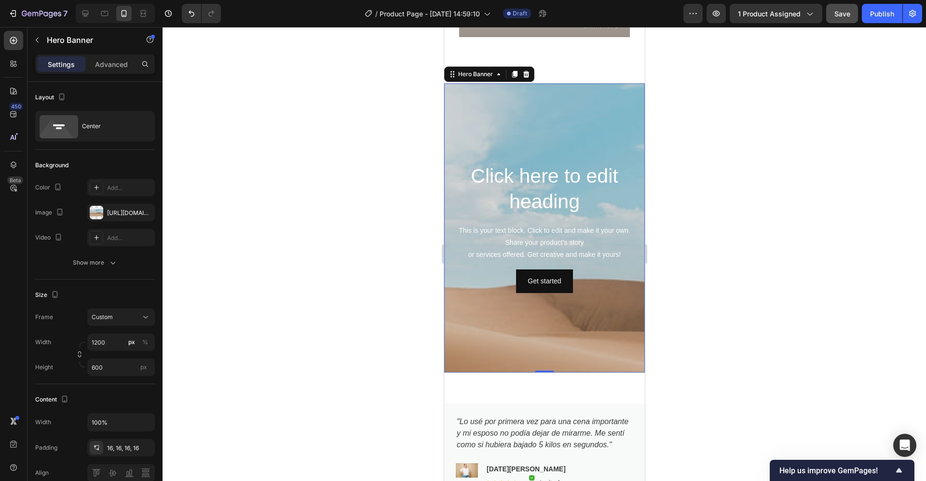
scroll to position [1058, 0]
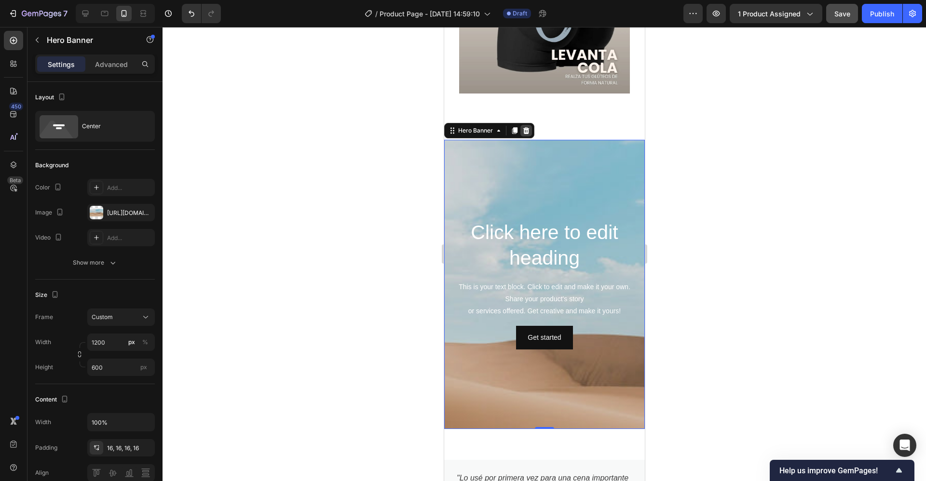
click at [530, 125] on div at bounding box center [526, 131] width 12 height 12
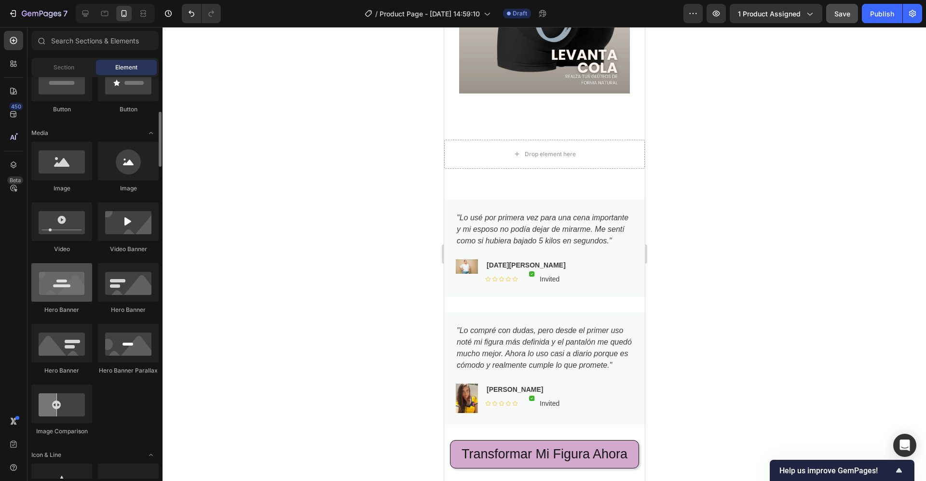
scroll to position [254, 0]
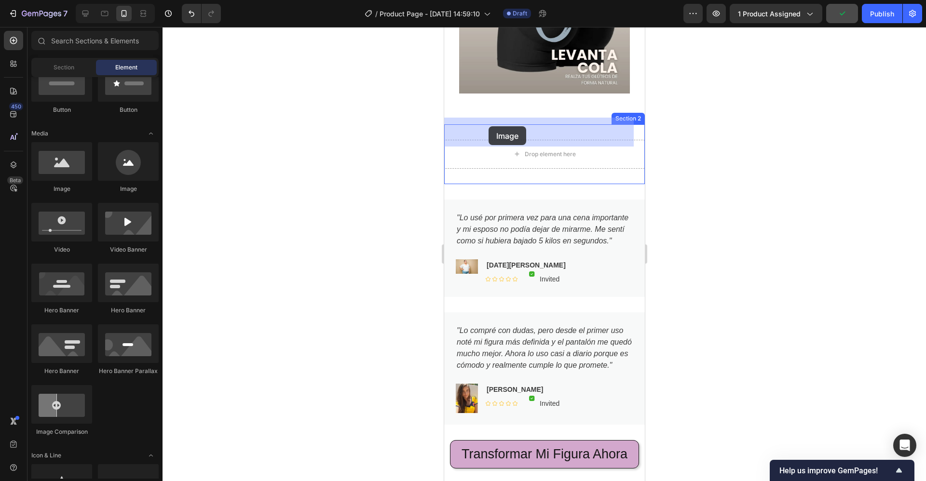
drag, startPoint x: 501, startPoint y: 195, endPoint x: 488, endPoint y: 126, distance: 69.6
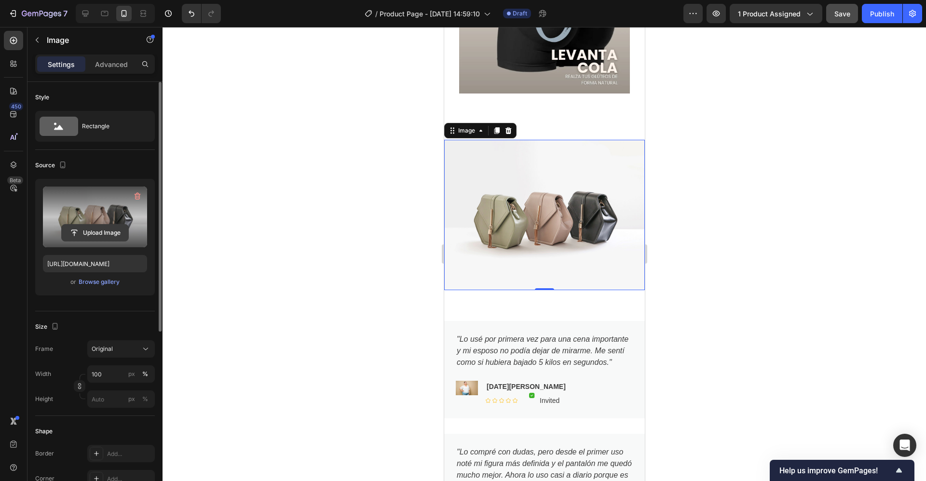
click at [84, 232] on input "file" at bounding box center [95, 233] width 67 height 16
type input "https://cdn.shopify.com/s/files/1/0677/0786/3202/files/gempages_572874776750588…"
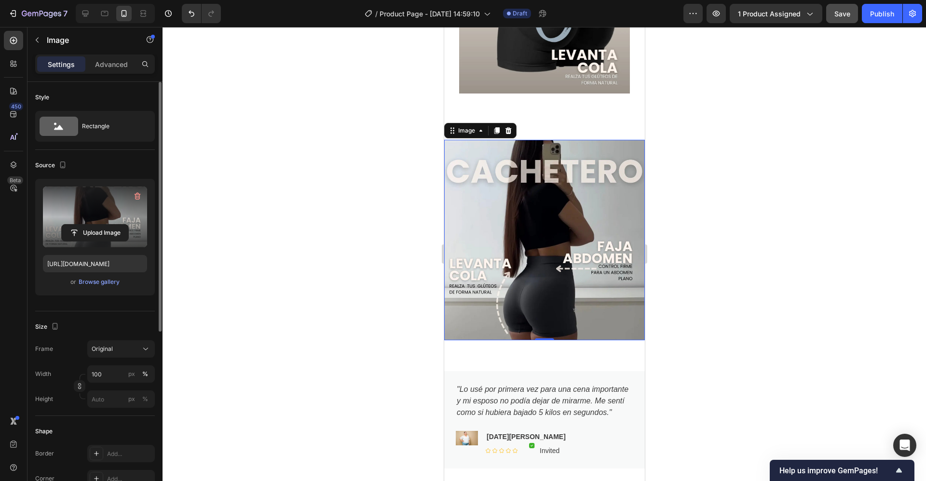
click at [713, 183] on div at bounding box center [544, 254] width 763 height 454
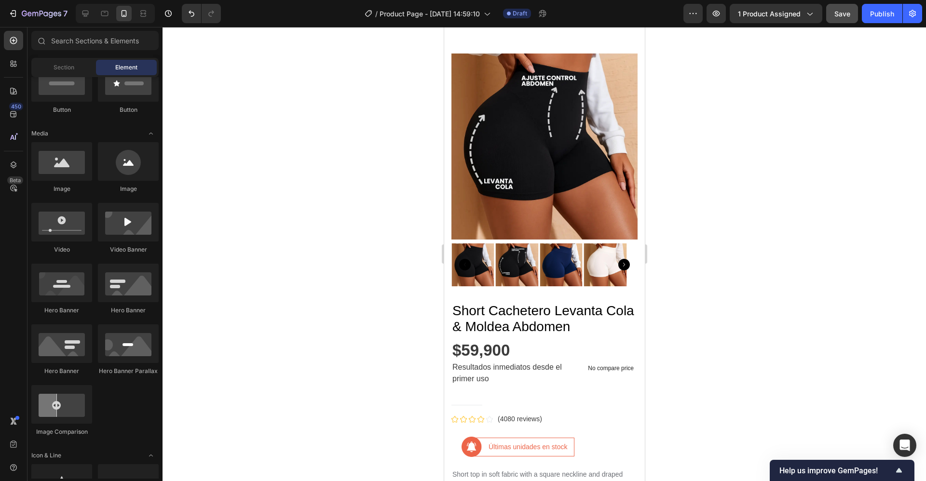
scroll to position [0, 0]
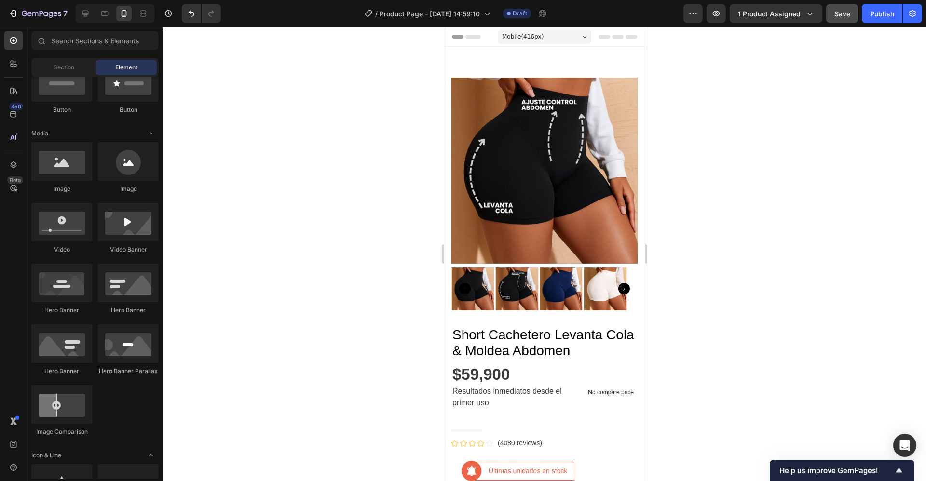
click at [322, 232] on div at bounding box center [544, 254] width 763 height 454
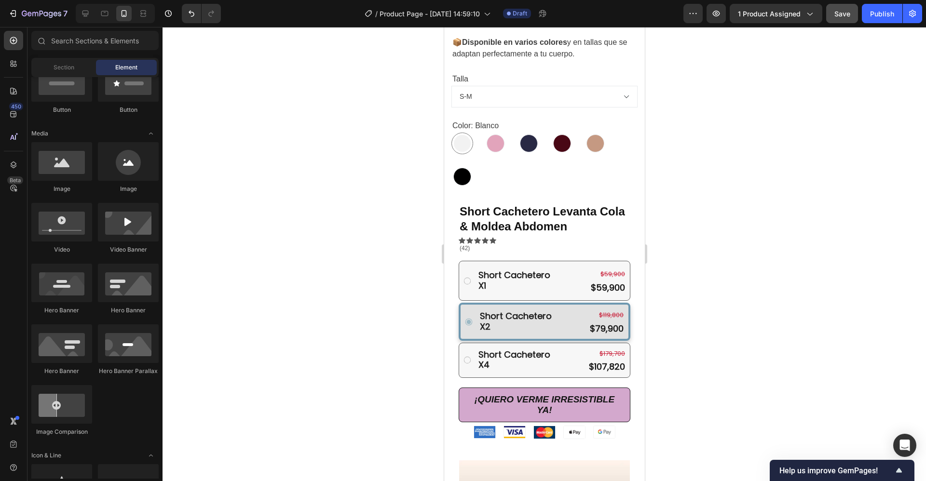
scroll to position [550, 0]
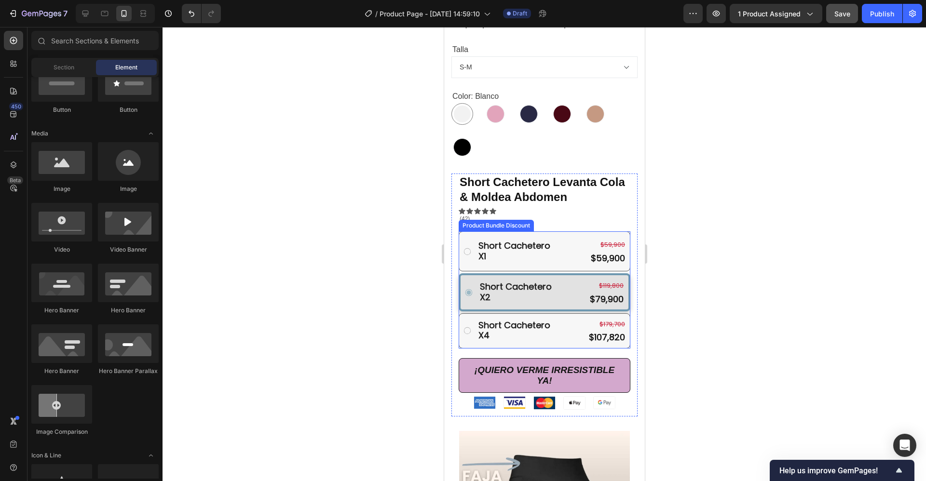
click at [533, 231] on div "Short Cachetero X1 Text Block $59,900 Product Price Product Price $59,900 Produ…" at bounding box center [544, 251] width 172 height 40
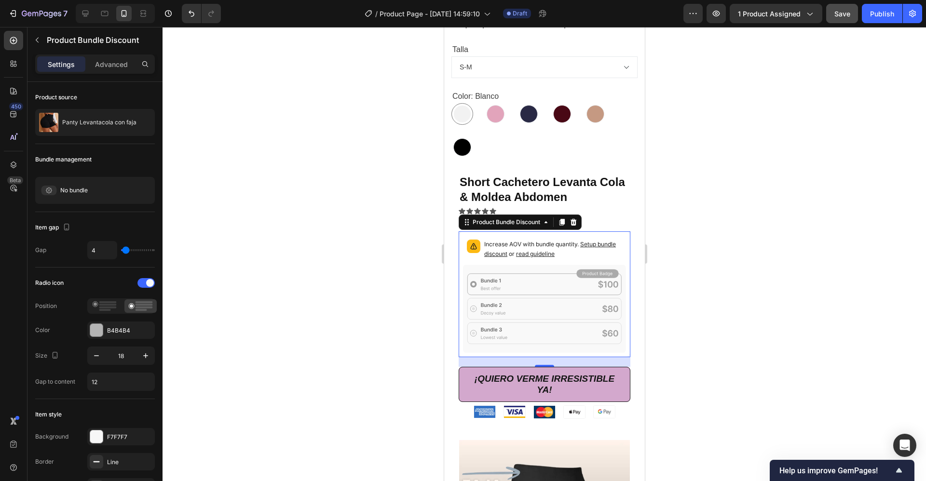
click at [499, 244] on span "Setup bundle discount" at bounding box center [550, 249] width 132 height 17
click at [695, 167] on div at bounding box center [544, 254] width 763 height 454
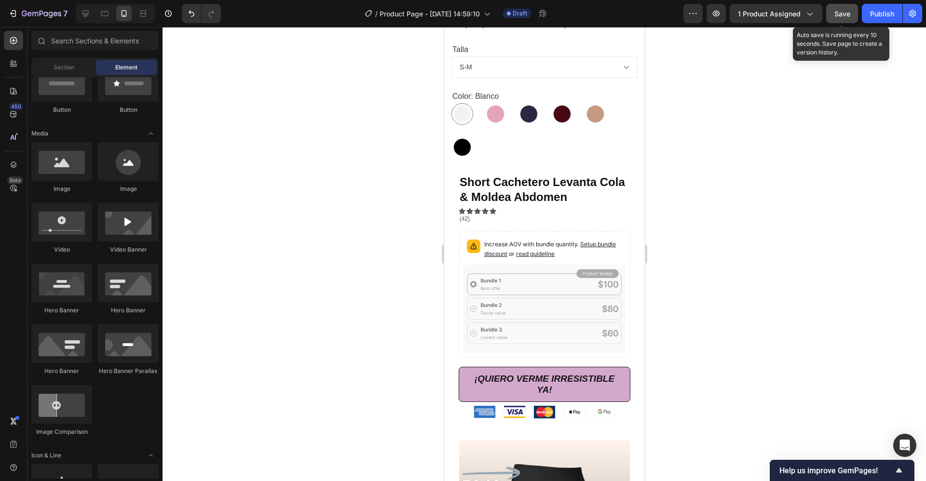
click at [841, 11] on span "Save" at bounding box center [842, 14] width 16 height 8
click at [848, 17] on span "Save" at bounding box center [842, 14] width 16 height 8
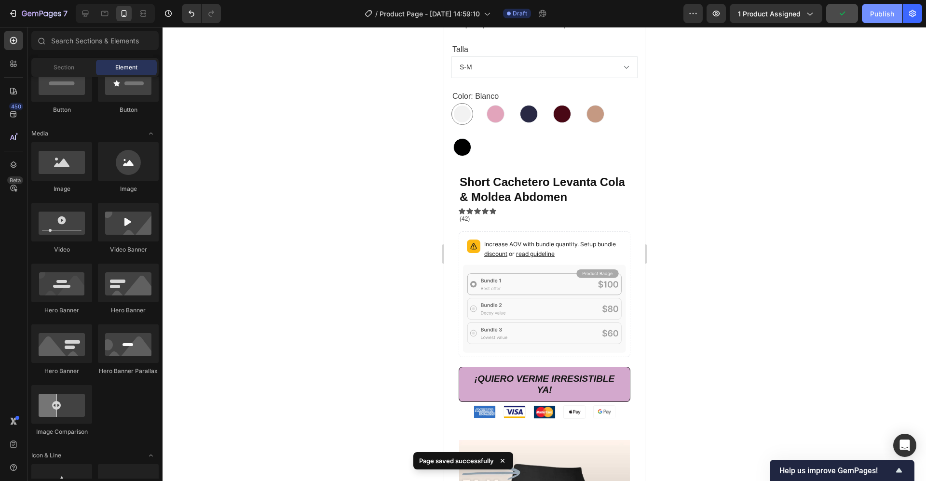
click at [876, 15] on div "Publish" at bounding box center [882, 14] width 24 height 10
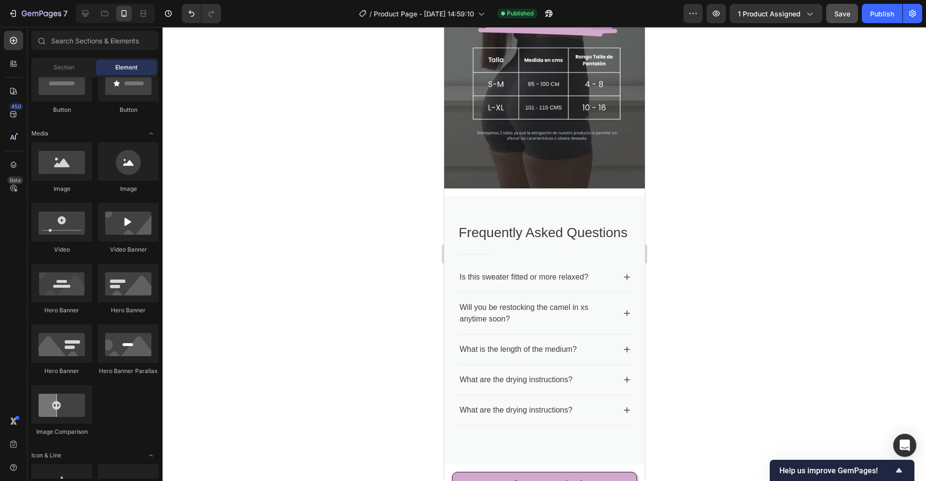
scroll to position [1865, 0]
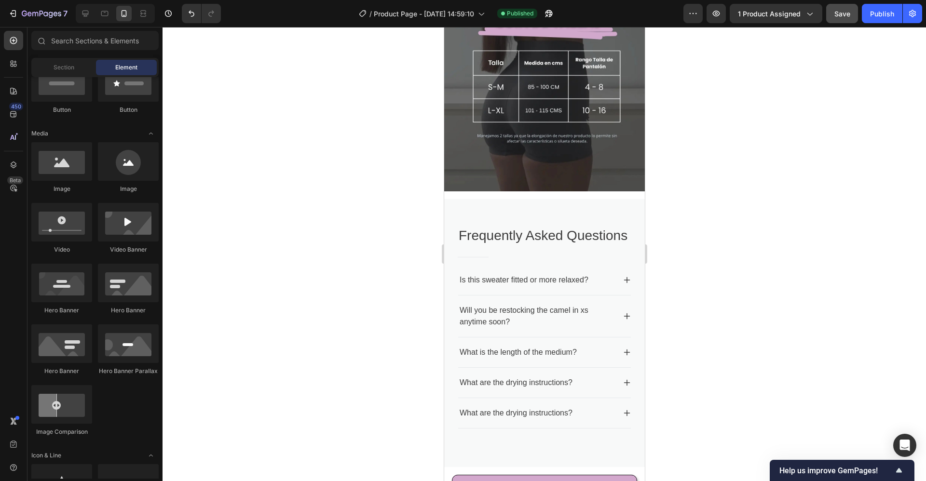
drag, startPoint x: 638, startPoint y: 162, endPoint x: 1091, endPoint y: 405, distance: 514.8
click at [468, 286] on div "Is this sweater fitted or more relaxed?" at bounding box center [524, 280] width 132 height 14
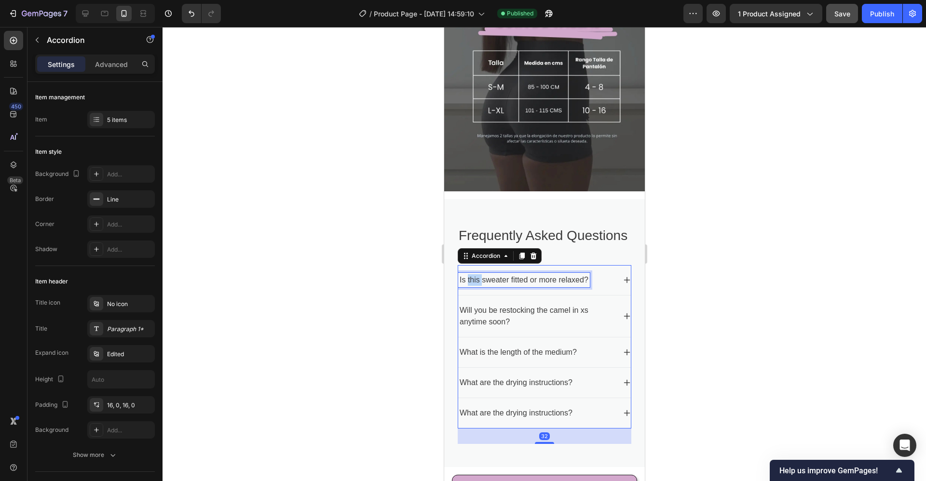
click at [468, 286] on div "Is this sweater fitted or more relaxed?" at bounding box center [524, 280] width 132 height 14
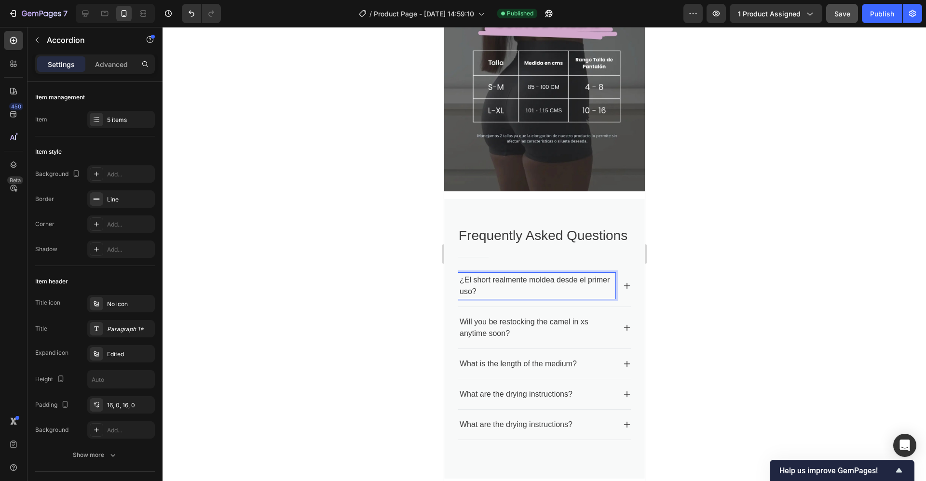
click at [623, 290] on icon at bounding box center [627, 286] width 8 height 8
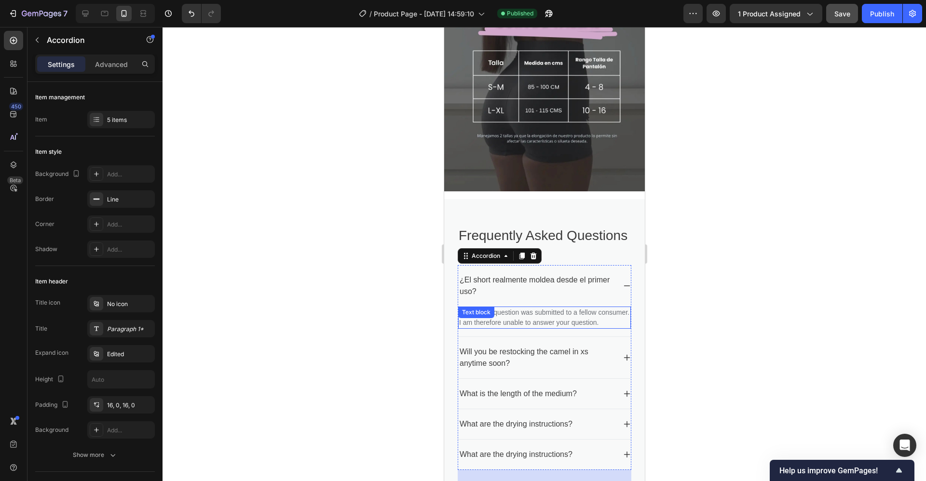
click at [492, 328] on p "Sorry, your question was submitted to a fellow consumer. I am therefore unable …" at bounding box center [544, 318] width 171 height 20
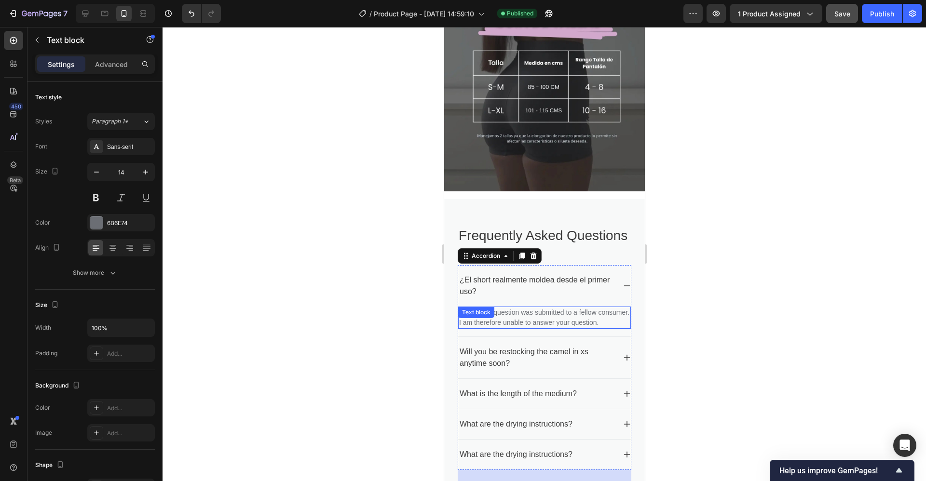
click at [492, 328] on p "Sorry, your question was submitted to a fellow consumer. I am therefore unable …" at bounding box center [544, 318] width 171 height 20
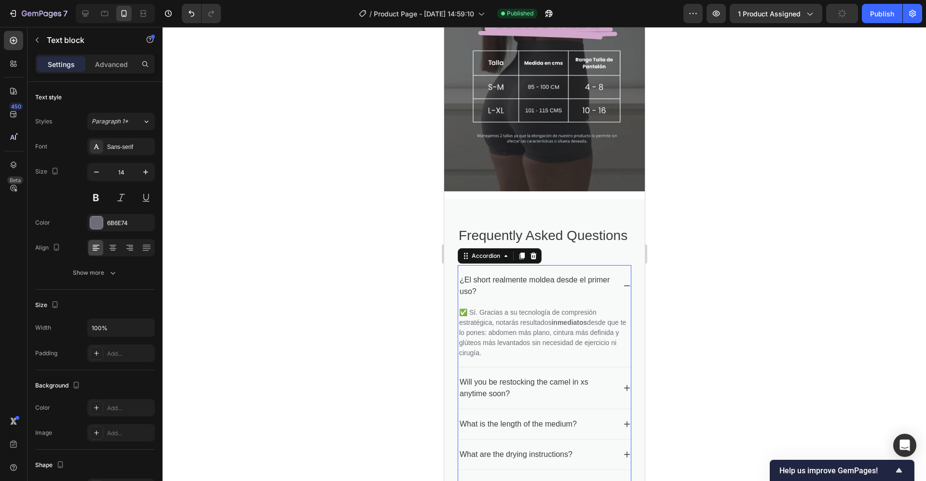
click at [543, 392] on p "Will you be restocking the camel in xs anytime soon?" at bounding box center [536, 388] width 154 height 23
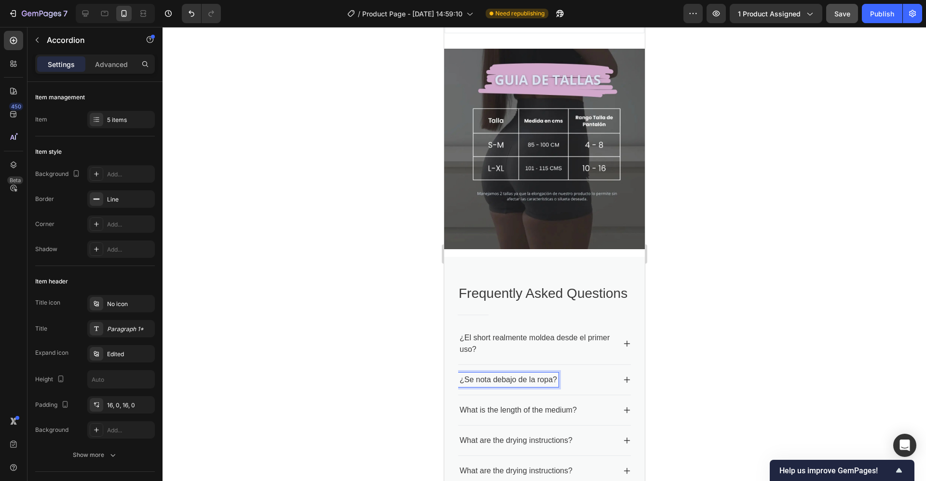
scroll to position [1805, 0]
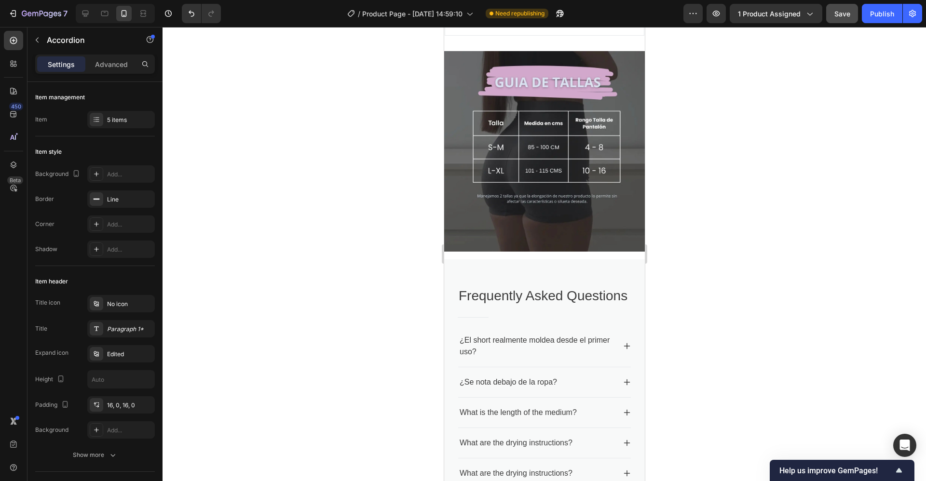
click at [623, 386] on icon at bounding box center [627, 383] width 8 height 8
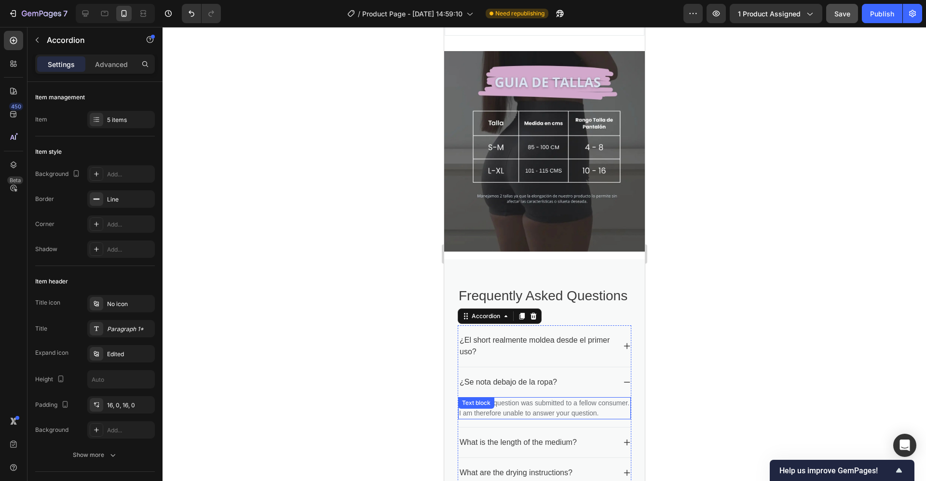
click at [494, 419] on p "Sorry, your question was submitted to a fellow consumer. I am therefore unable …" at bounding box center [544, 408] width 171 height 20
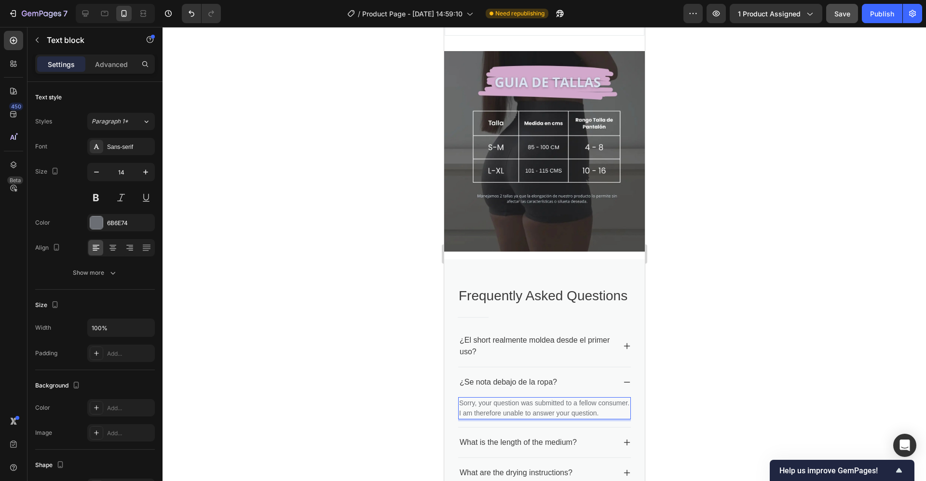
click at [494, 419] on p "Sorry, your question was submitted to a fellow consumer. I am therefore unable …" at bounding box center [544, 408] width 171 height 20
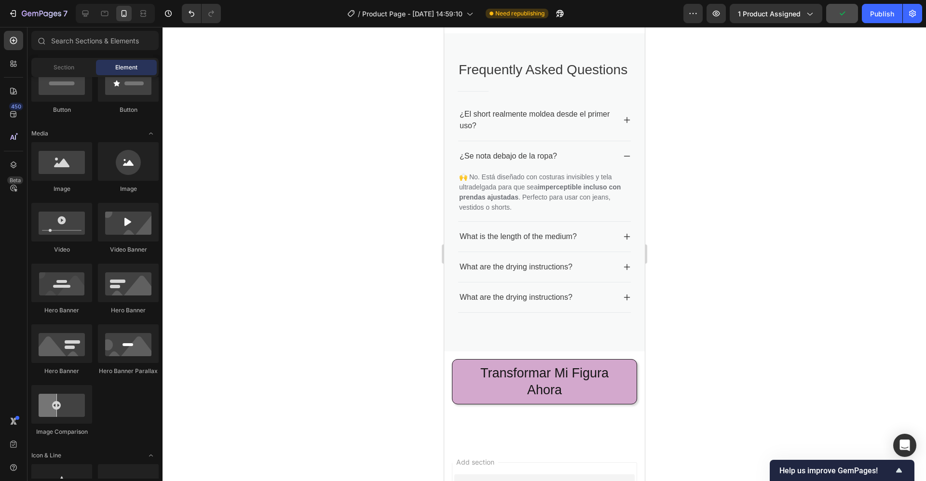
scroll to position [2034, 0]
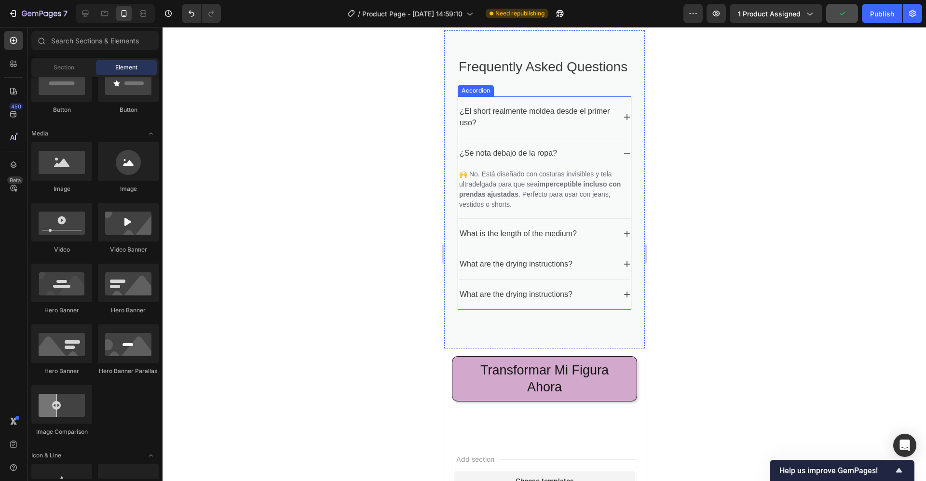
click at [623, 238] on icon at bounding box center [627, 234] width 8 height 8
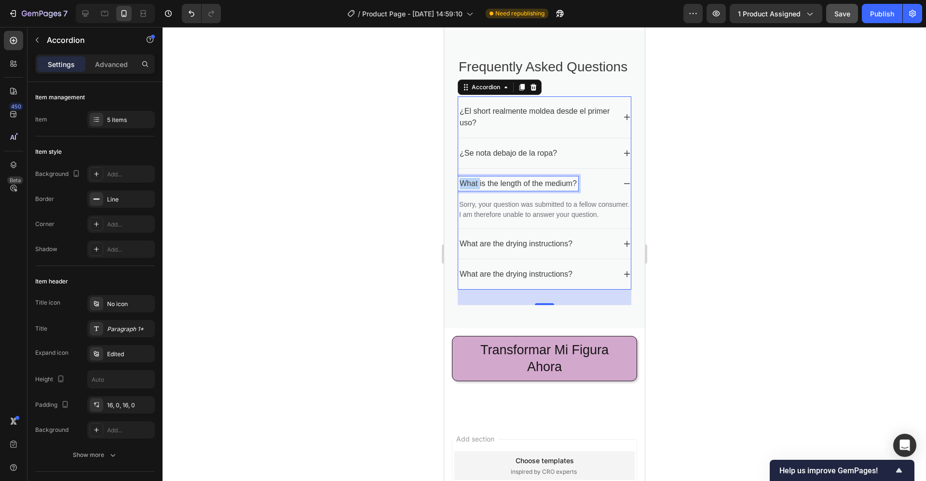
click at [466, 190] on p "What is the length of the medium?" at bounding box center [517, 184] width 117 height 12
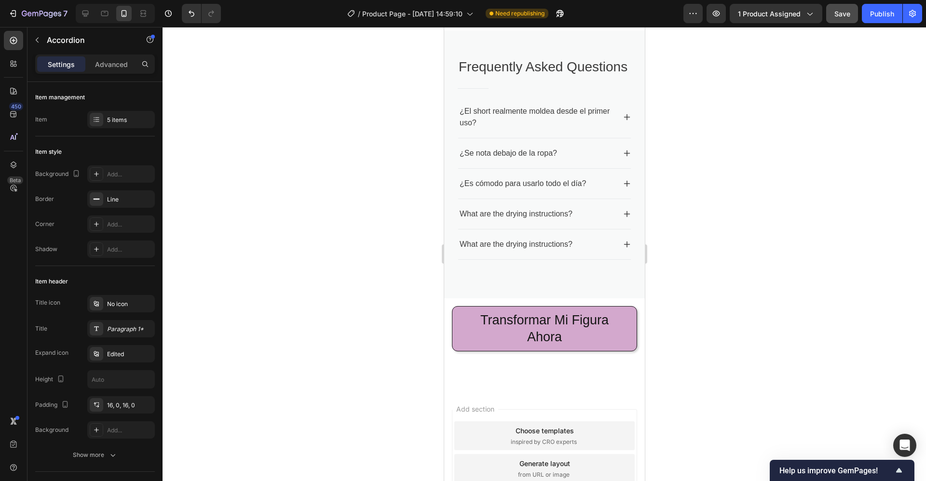
click at [623, 188] on icon at bounding box center [627, 184] width 8 height 8
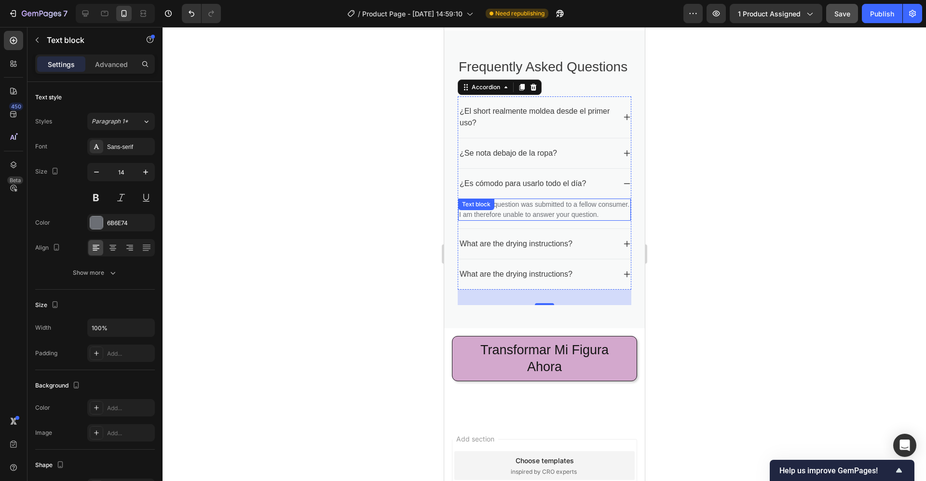
click at [492, 220] on p "Sorry, your question was submitted to a fellow consumer. I am therefore unable …" at bounding box center [544, 210] width 171 height 20
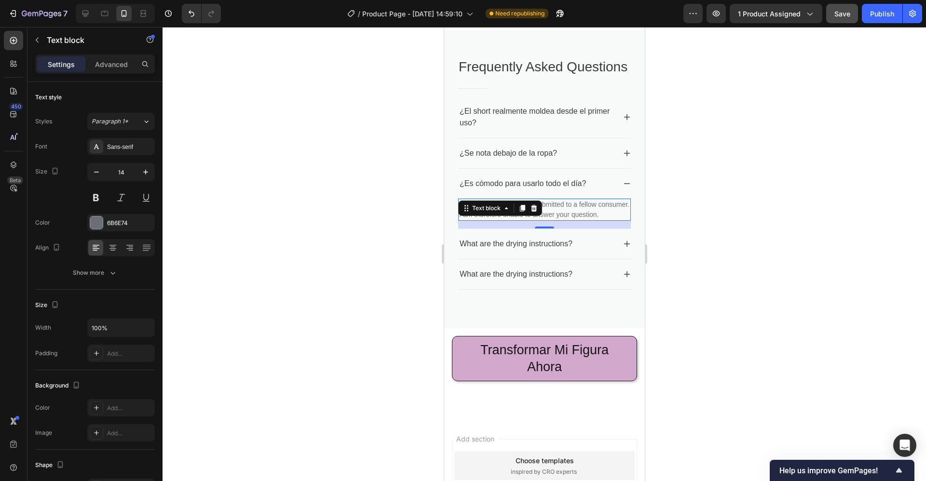
click at [492, 220] on p "Sorry, your question was submitted to a fellow consumer. I am therefore unable …" at bounding box center [544, 210] width 171 height 20
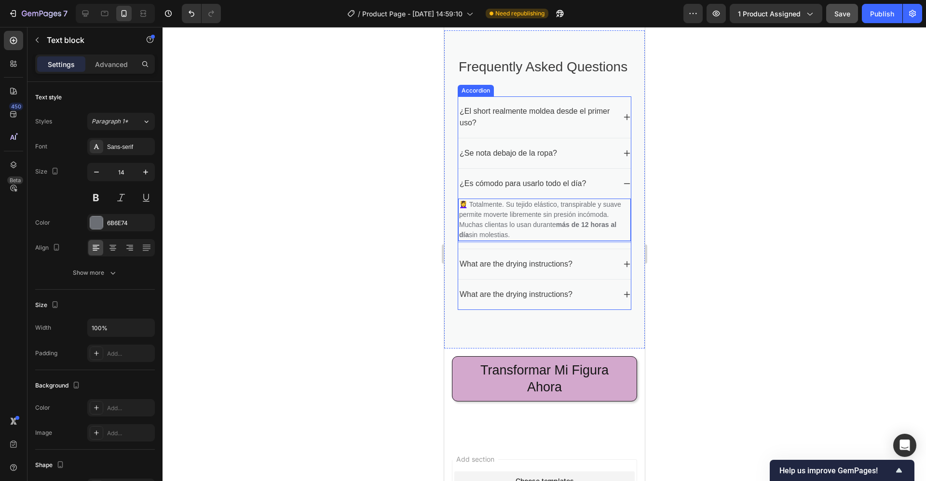
click at [529, 270] on p "What are the drying instructions?" at bounding box center [515, 264] width 113 height 12
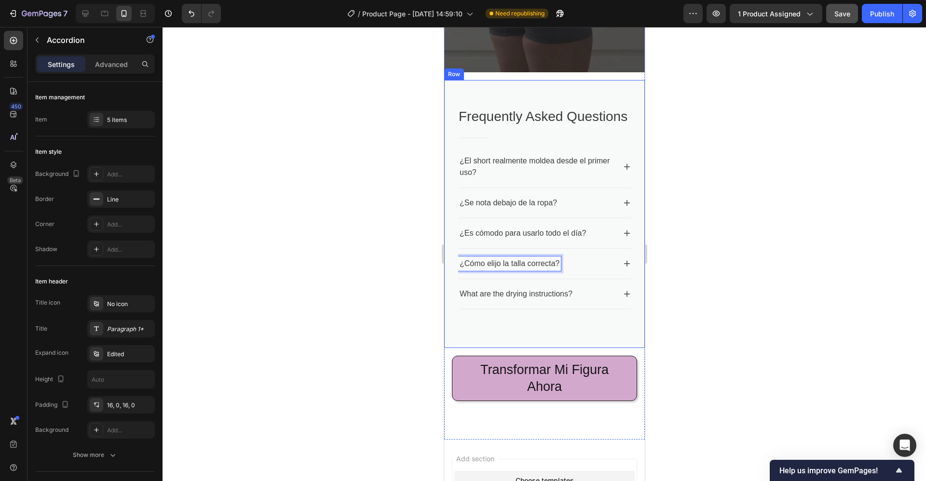
scroll to position [1984, 0]
click at [623, 268] on icon at bounding box center [627, 264] width 8 height 8
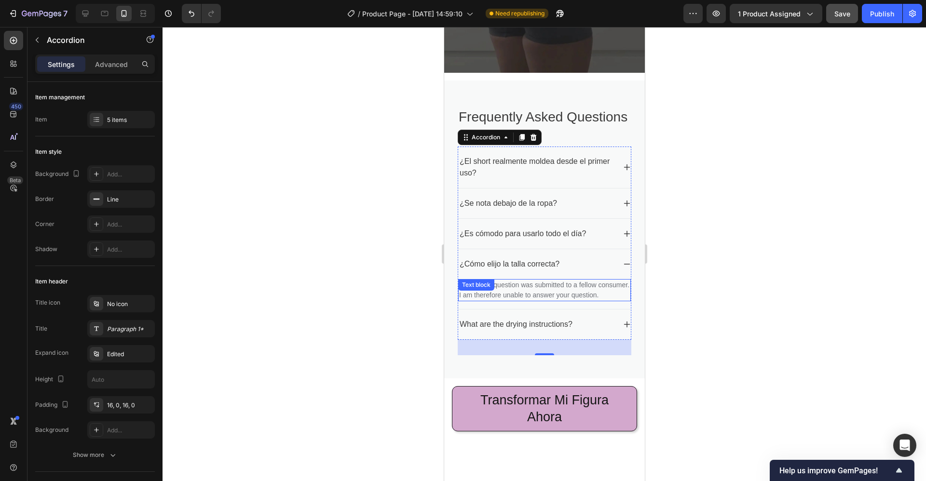
click at [501, 300] on p "Sorry, your question was submitted to a fellow consumer. I am therefore unable …" at bounding box center [544, 290] width 171 height 20
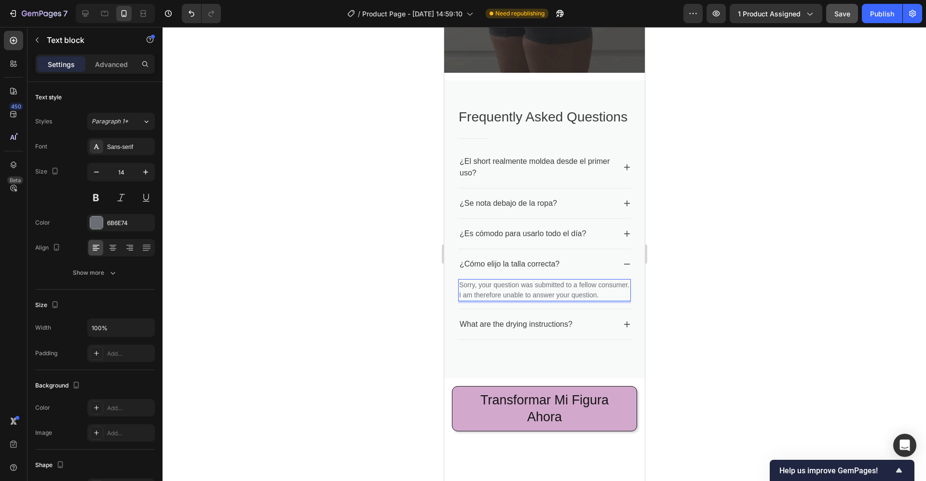
click at [501, 300] on p "Sorry, your question was submitted to a fellow consumer. I am therefore unable …" at bounding box center [544, 290] width 171 height 20
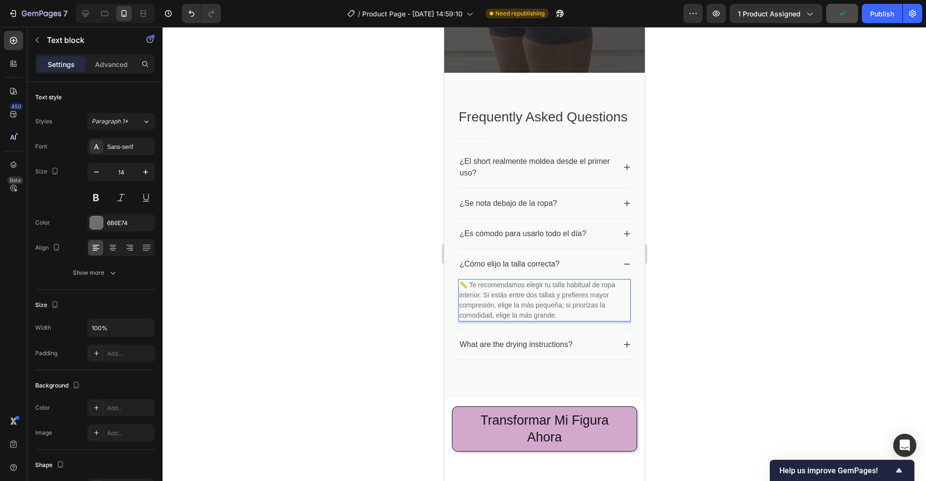
click at [526, 291] on p "📏 Te recomendamos elegir tu talla habitual de ropa interior. Si estás entre dos…" at bounding box center [544, 300] width 171 height 41
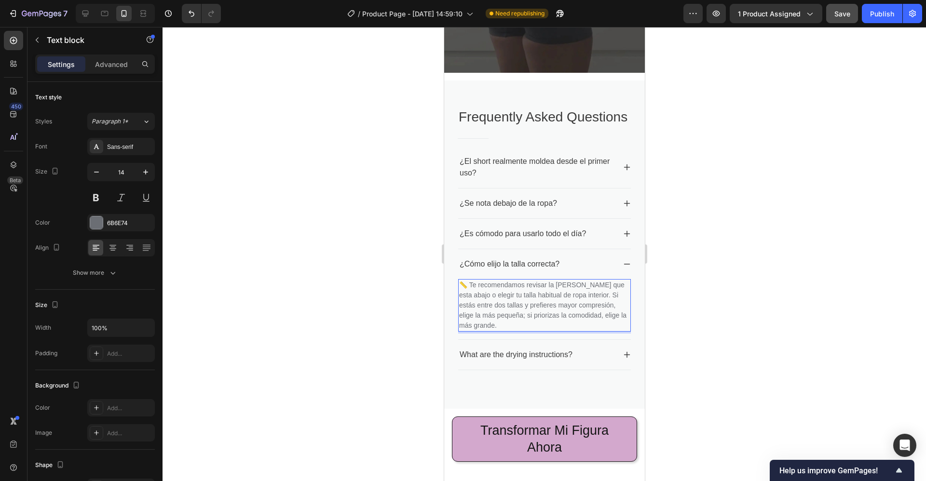
click at [565, 292] on p "📏 Te recomendamos revisar la guia de tallas que esta abajo o elegir tu talla ha…" at bounding box center [544, 305] width 171 height 51
click at [461, 361] on p "What are the drying instructions?" at bounding box center [515, 355] width 113 height 12
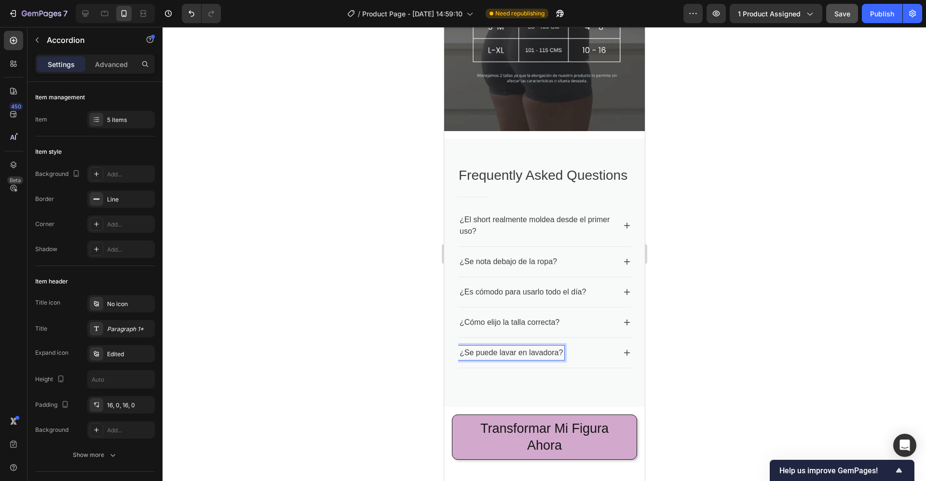
scroll to position [1924, 0]
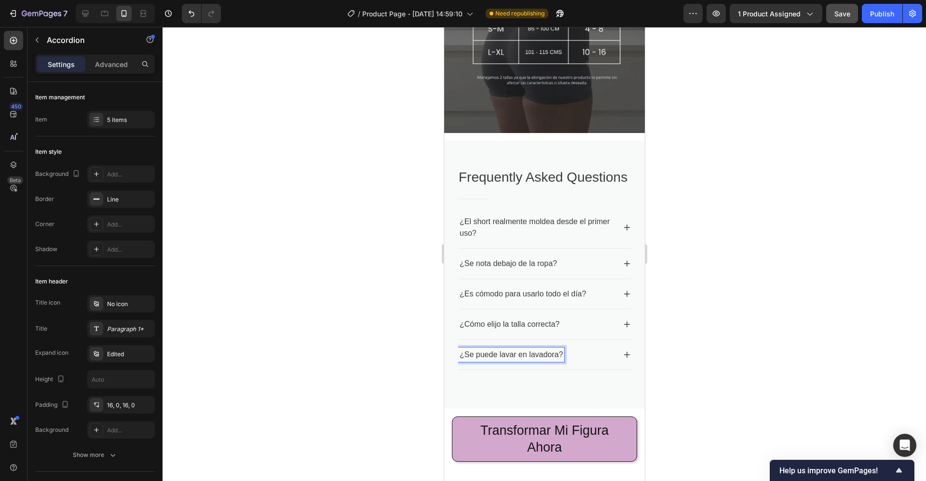
click at [623, 359] on icon at bounding box center [627, 355] width 8 height 8
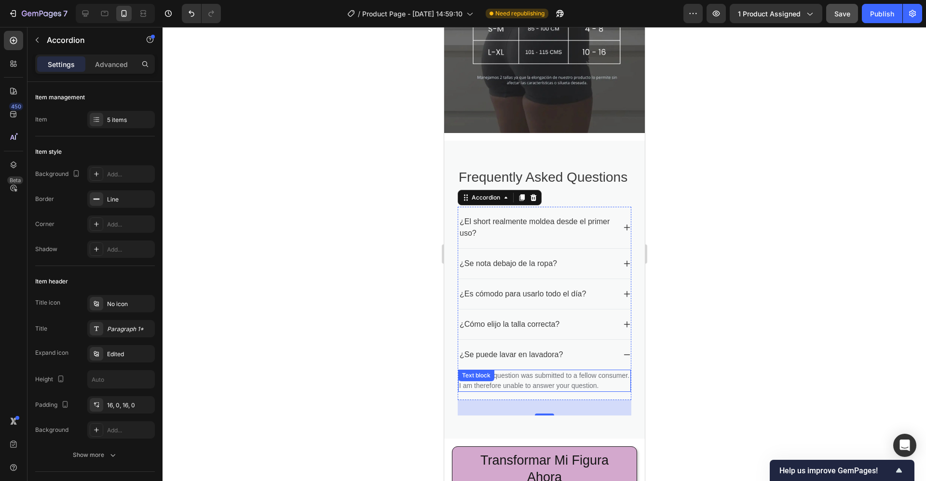
click at [492, 391] on p "Sorry, your question was submitted to a fellow consumer. I am therefore unable …" at bounding box center [544, 381] width 171 height 20
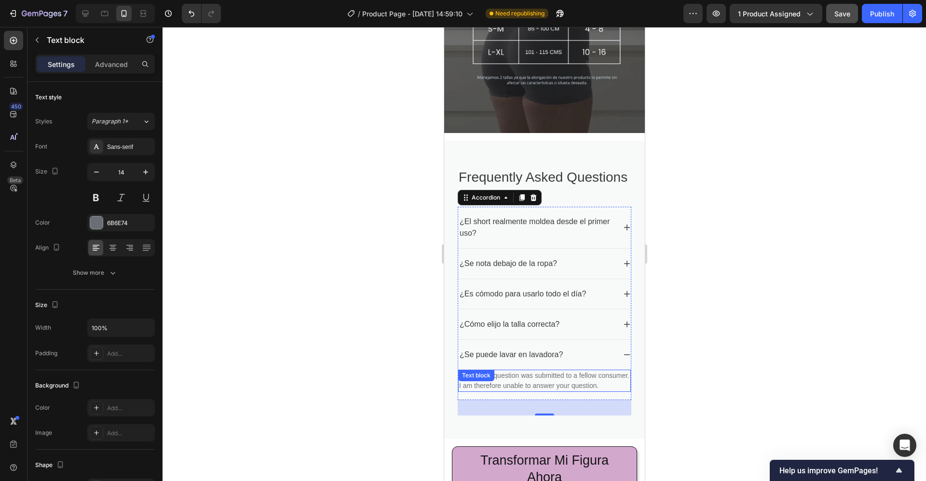
click at [492, 391] on p "Sorry, your question was submitted to a fellow consumer. I am therefore unable …" at bounding box center [544, 381] width 171 height 20
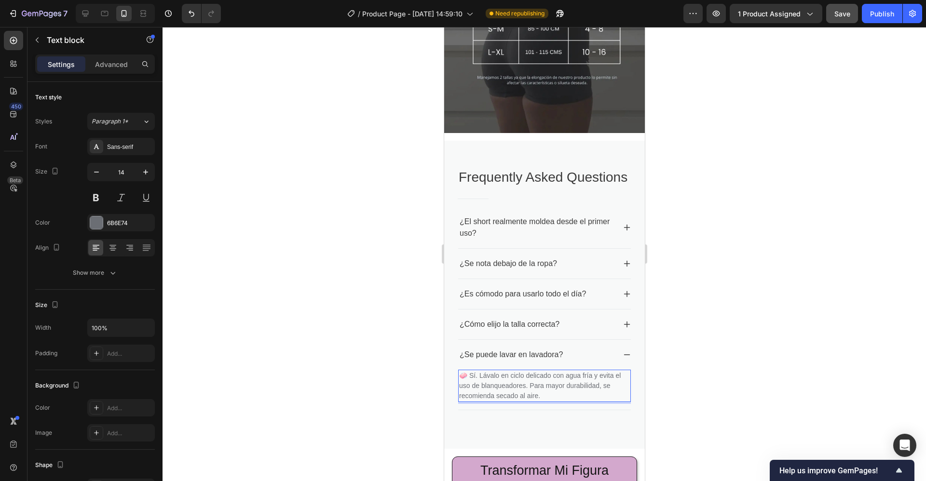
click at [680, 366] on div at bounding box center [544, 254] width 763 height 454
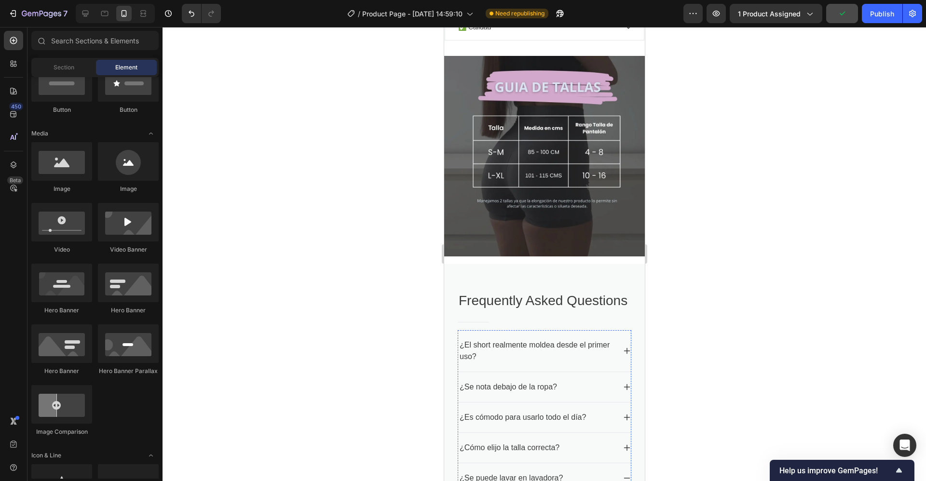
scroll to position [1790, 0]
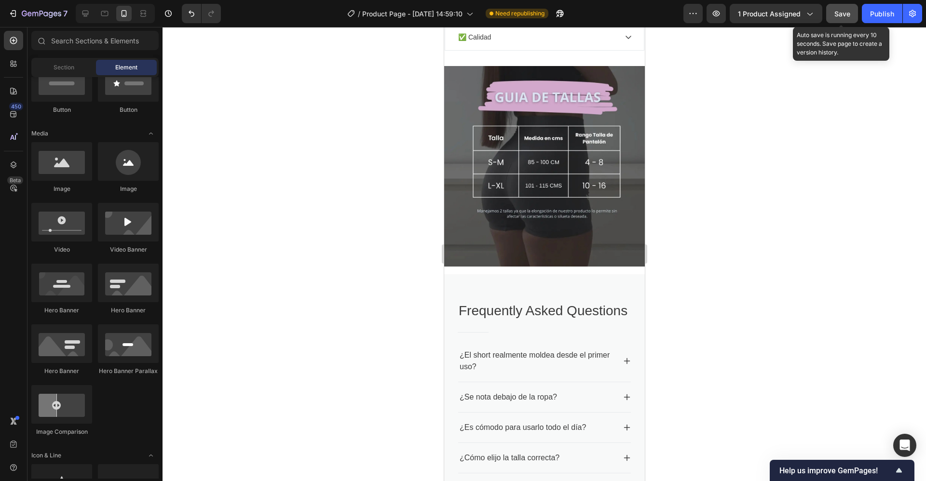
click at [848, 14] on span "Save" at bounding box center [842, 14] width 16 height 8
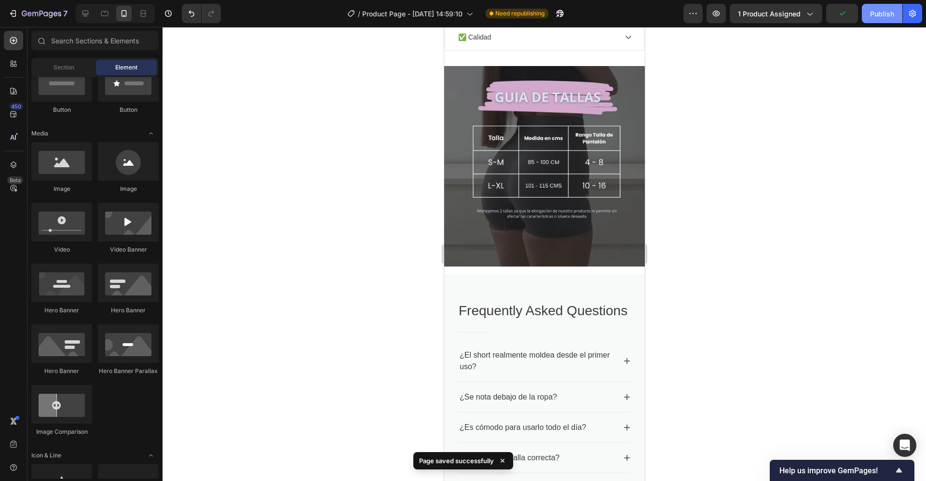
click at [879, 15] on div "Publish" at bounding box center [882, 14] width 24 height 10
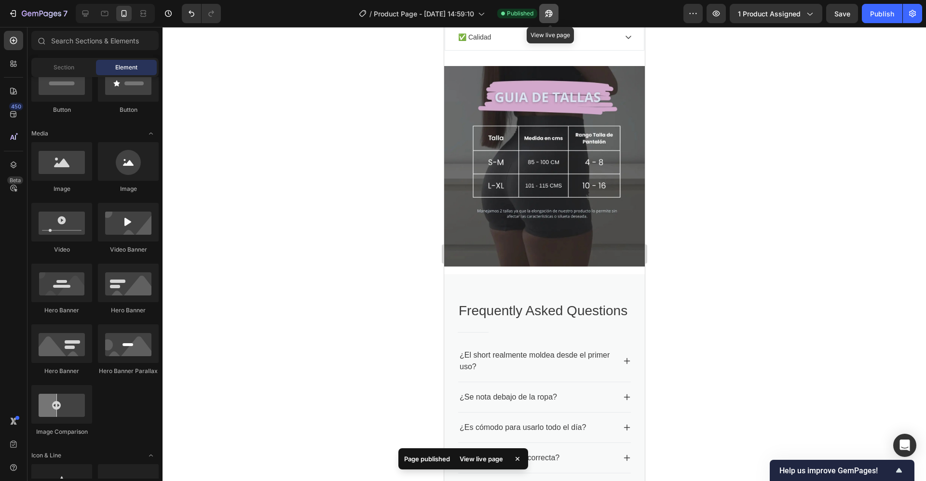
click at [554, 12] on icon "button" at bounding box center [549, 14] width 10 height 10
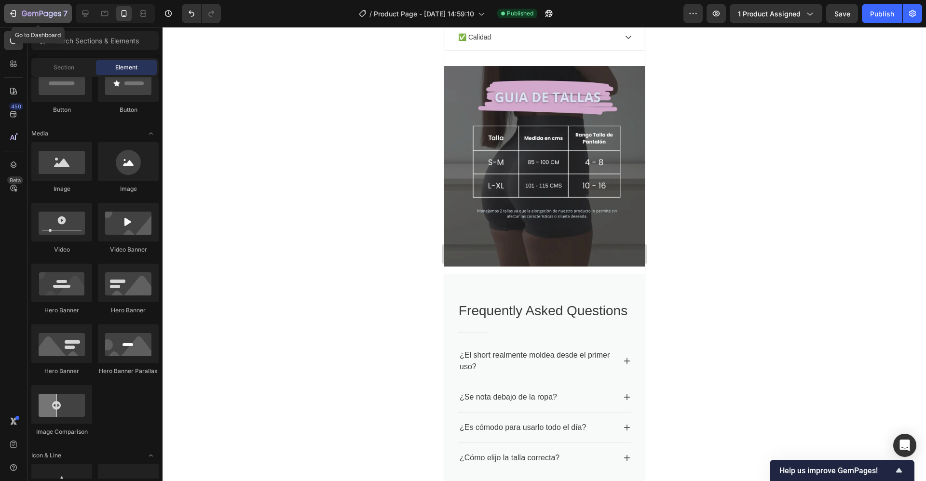
click at [22, 15] on icon "button" at bounding box center [42, 14] width 40 height 8
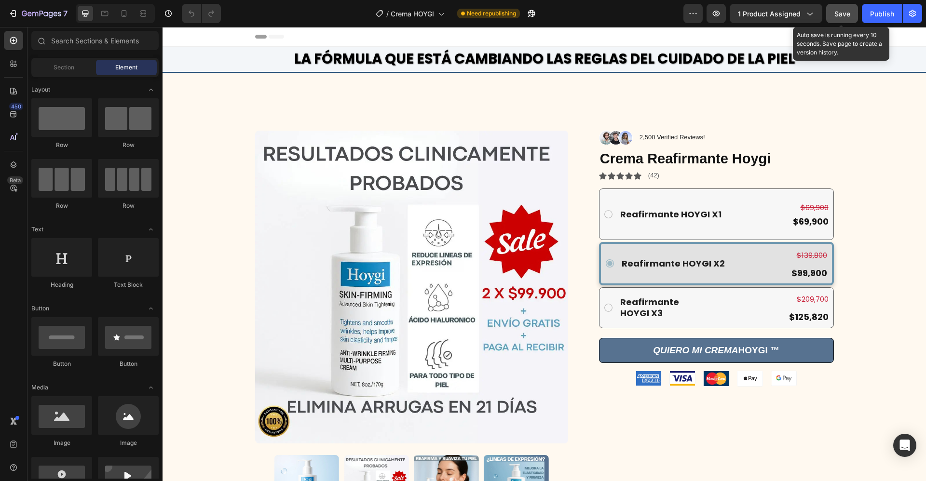
click at [842, 17] on span "Save" at bounding box center [842, 14] width 16 height 8
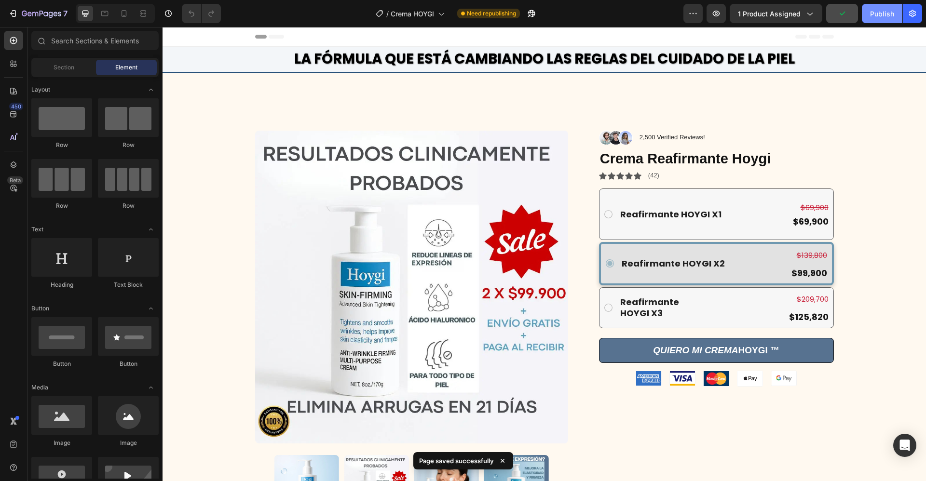
click at [877, 16] on div "Publish" at bounding box center [882, 14] width 24 height 10
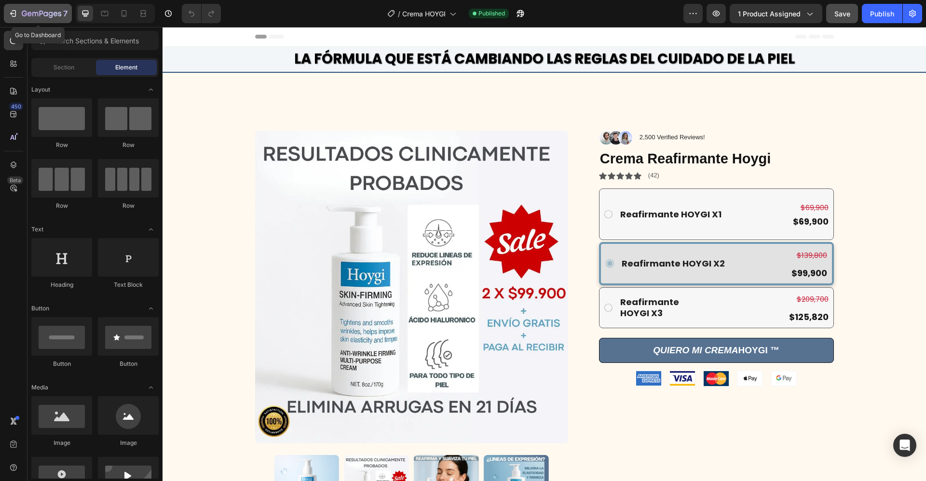
click at [25, 17] on icon "button" at bounding box center [42, 14] width 40 height 8
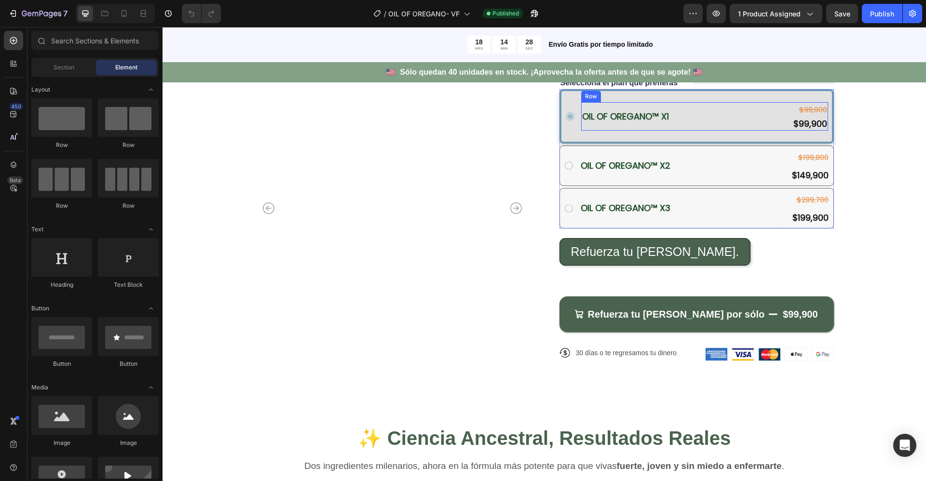
scroll to position [264, 0]
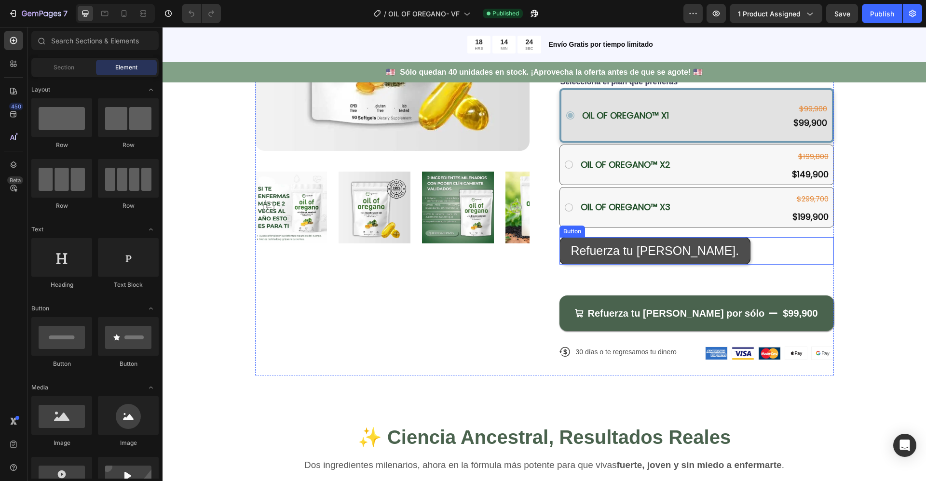
click at [690, 247] on button "Refuerza tu [PERSON_NAME]." at bounding box center [654, 250] width 191 height 27
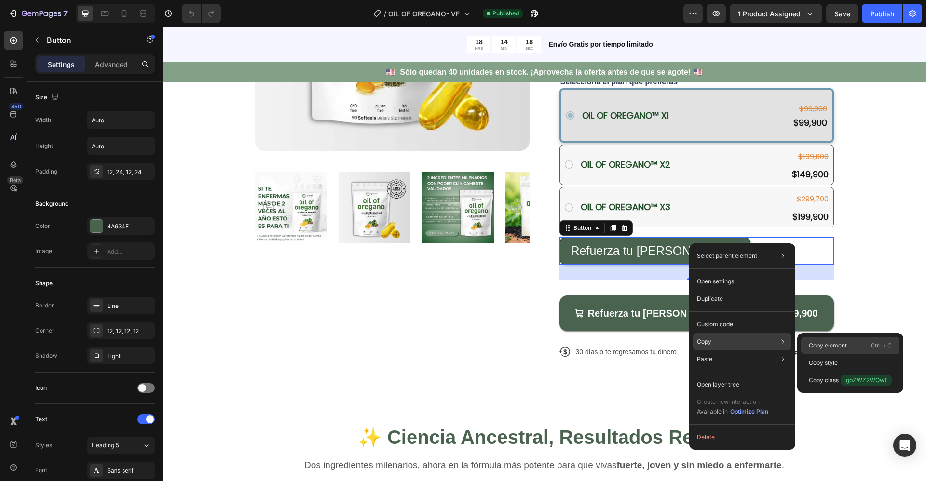
click at [821, 344] on p "Copy element" at bounding box center [828, 345] width 38 height 9
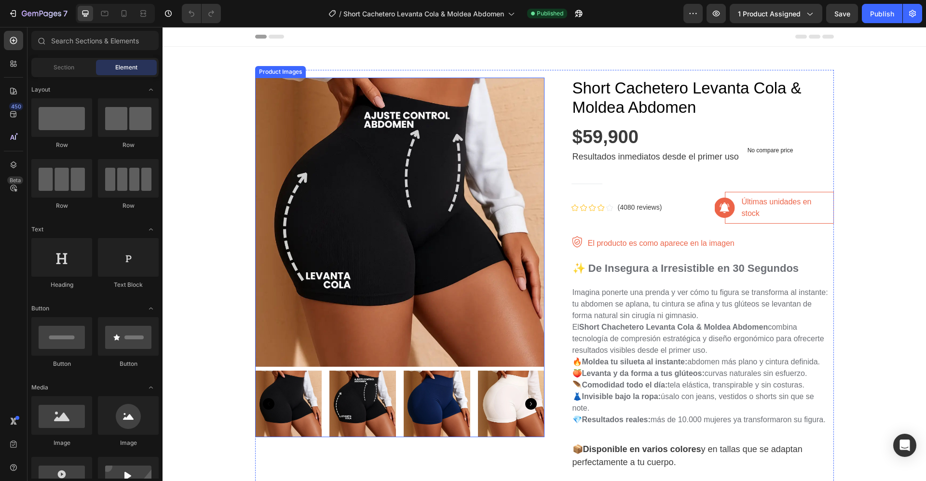
click at [359, 178] on img at bounding box center [399, 222] width 289 height 289
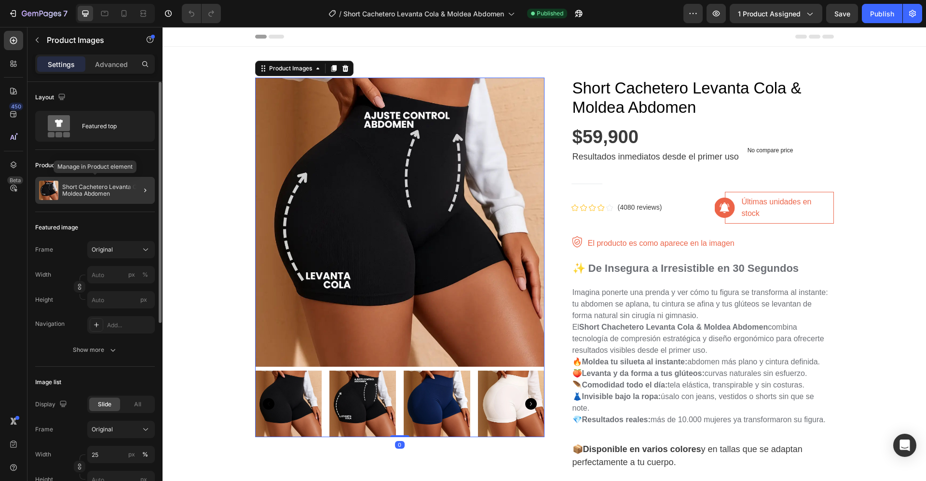
click at [127, 189] on p "Short Cachetero Levanta Cola & Moldea Abdomen" at bounding box center [106, 191] width 89 height 14
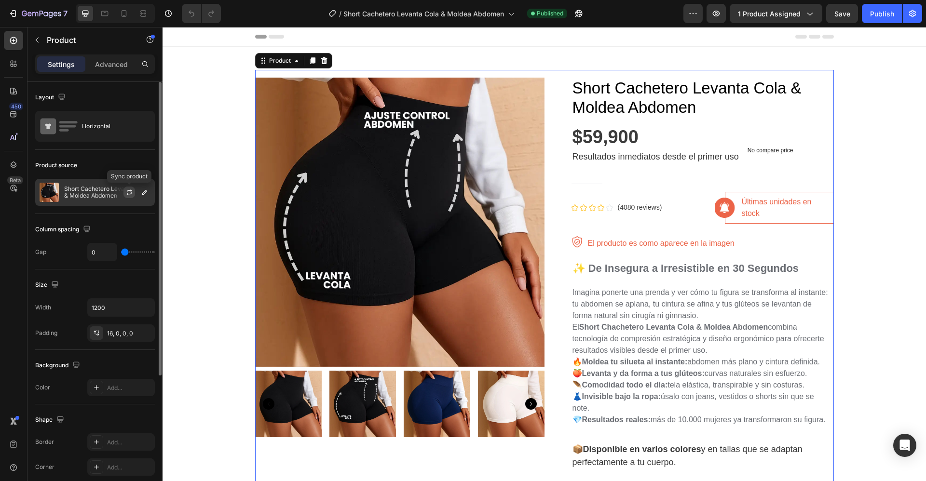
click at [130, 191] on icon "button" at bounding box center [129, 193] width 8 height 8
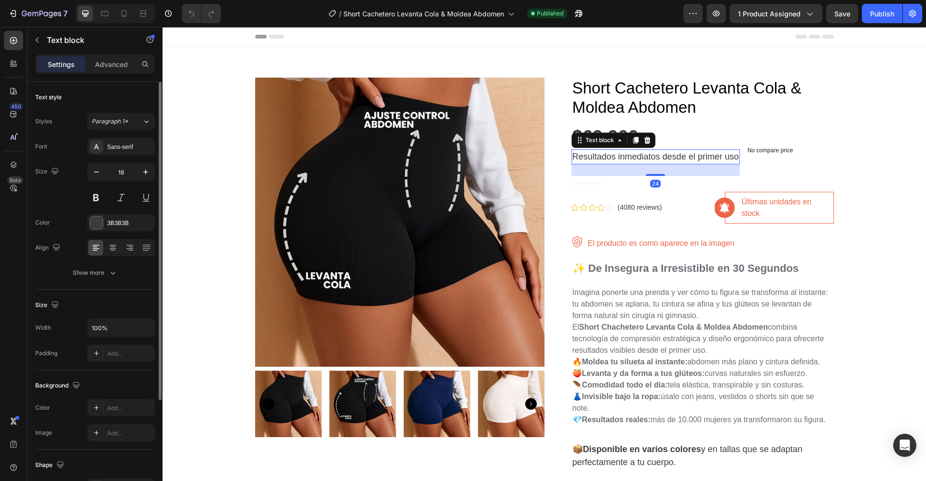
click at [725, 158] on p "Resultados inmediatos desde el primer uso" at bounding box center [655, 156] width 166 height 13
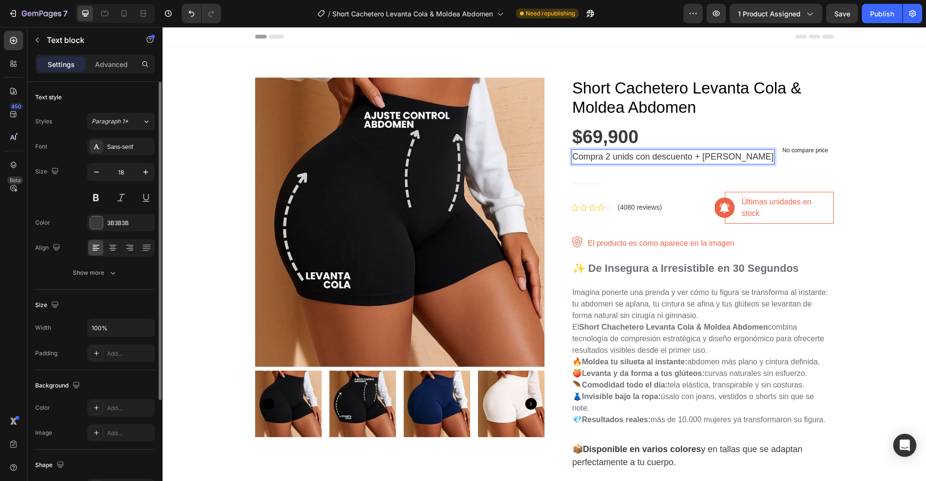
click at [750, 154] on p "Compra 2 unids con descuento + [PERSON_NAME]" at bounding box center [673, 156] width 202 height 13
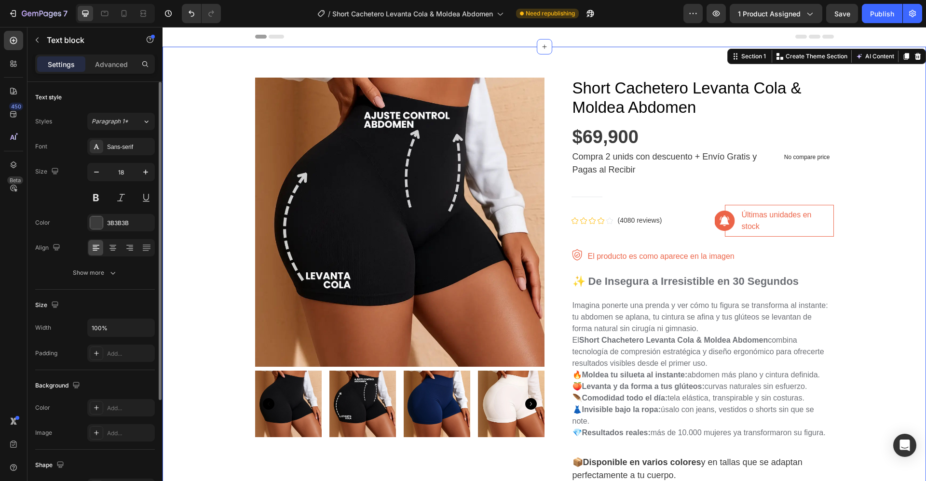
click at [891, 114] on div "Product Images Short Cachetero Levanta Cola & Moldea Abdomen Product Title $69,…" at bounding box center [544, 482] width 749 height 825
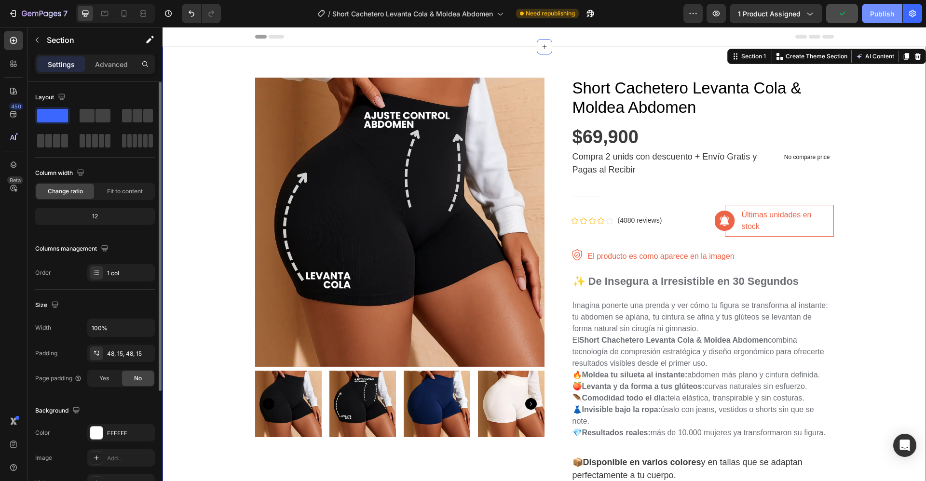
click at [882, 15] on div "Publish" at bounding box center [882, 14] width 24 height 10
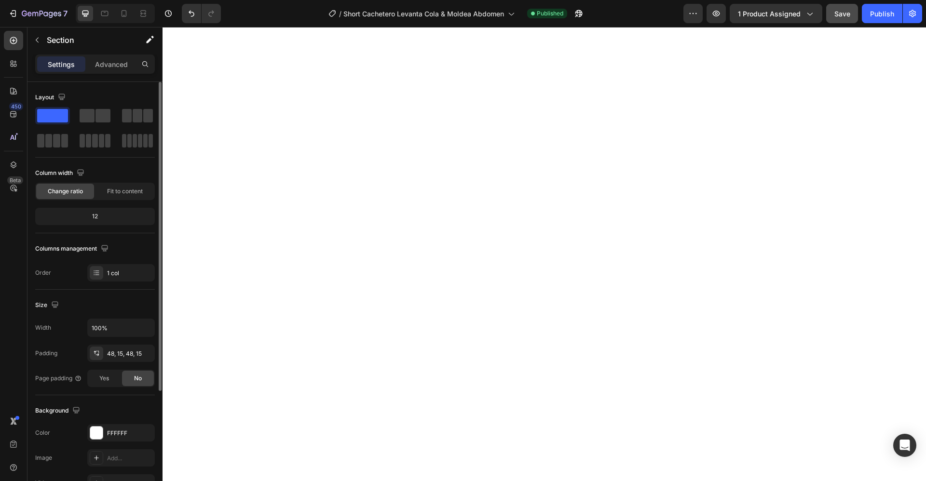
scroll to position [1587, 0]
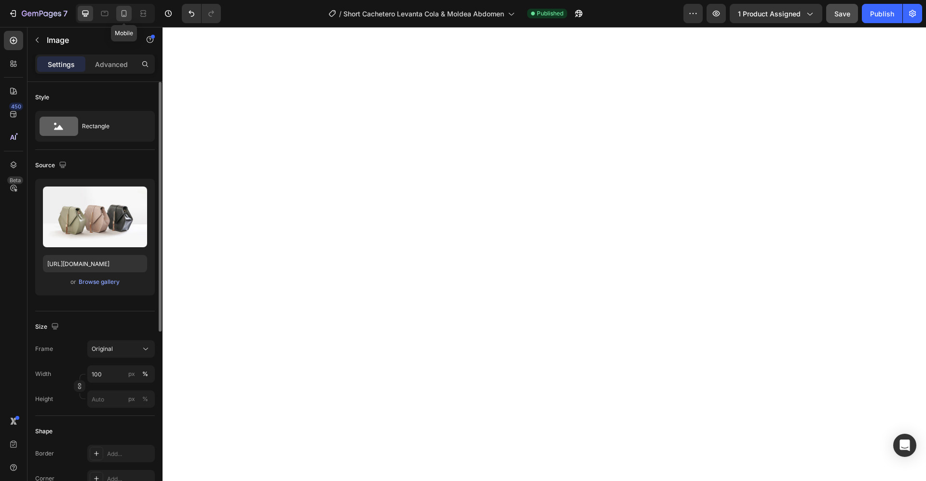
click at [124, 14] on icon at bounding box center [124, 14] width 10 height 10
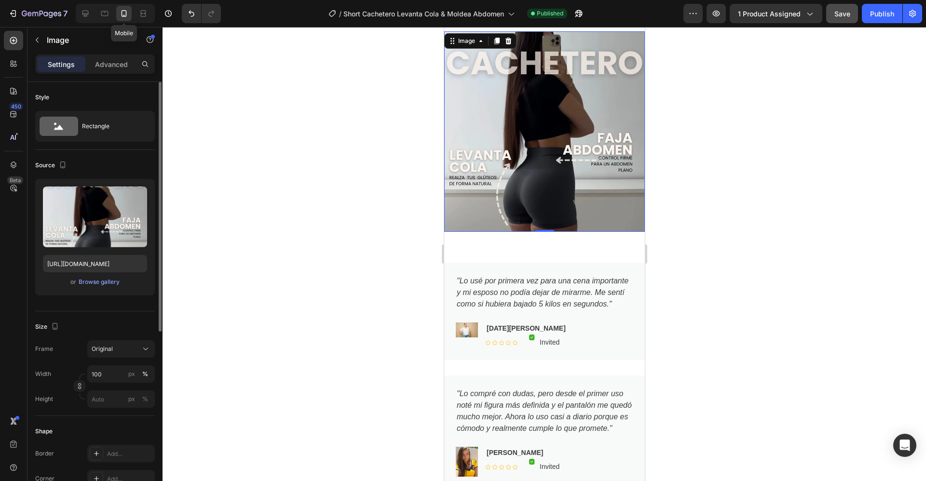
scroll to position [1451, 0]
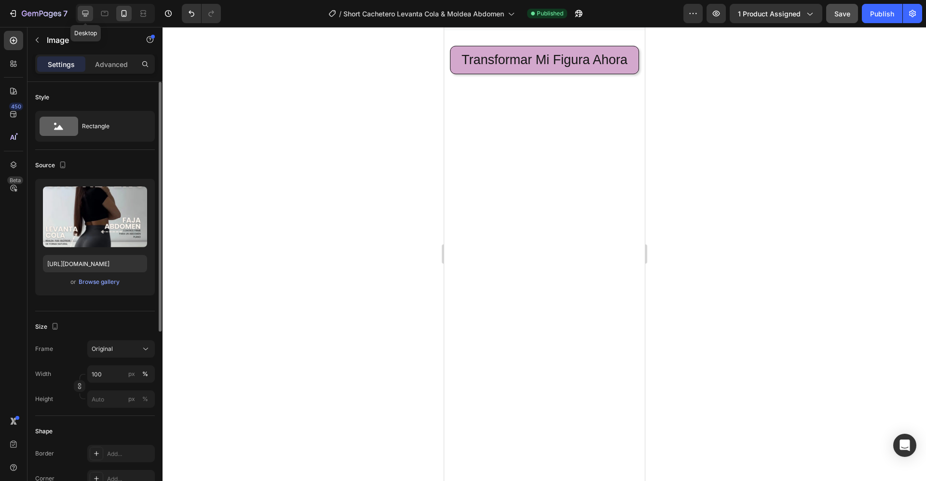
click at [86, 15] on icon at bounding box center [85, 14] width 6 height 6
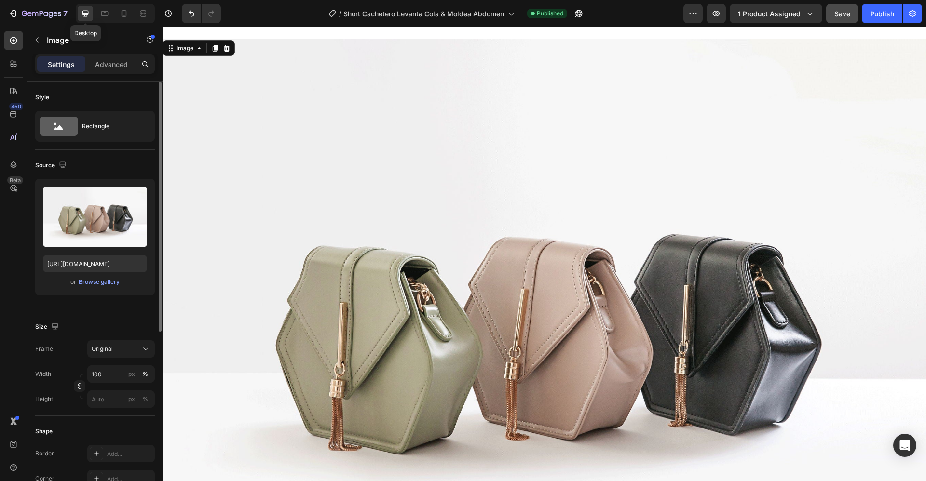
scroll to position [1428, 0]
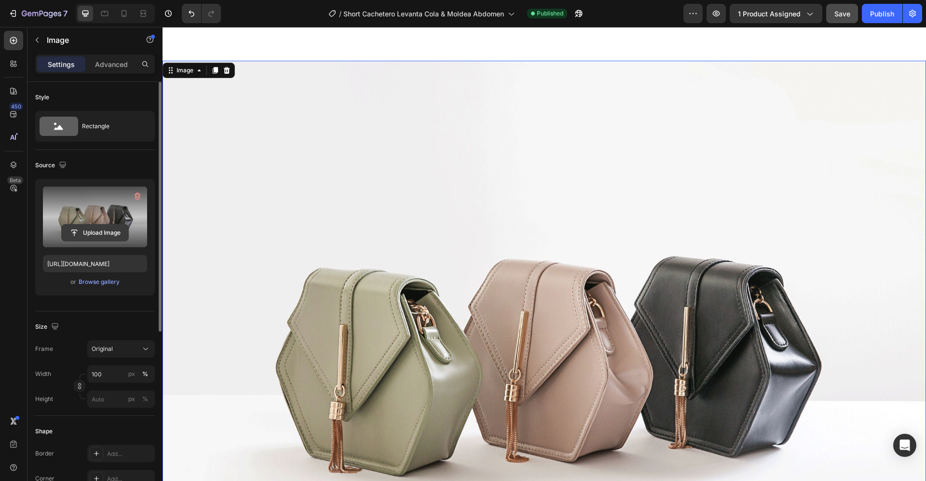
click at [90, 234] on input "file" at bounding box center [95, 233] width 67 height 16
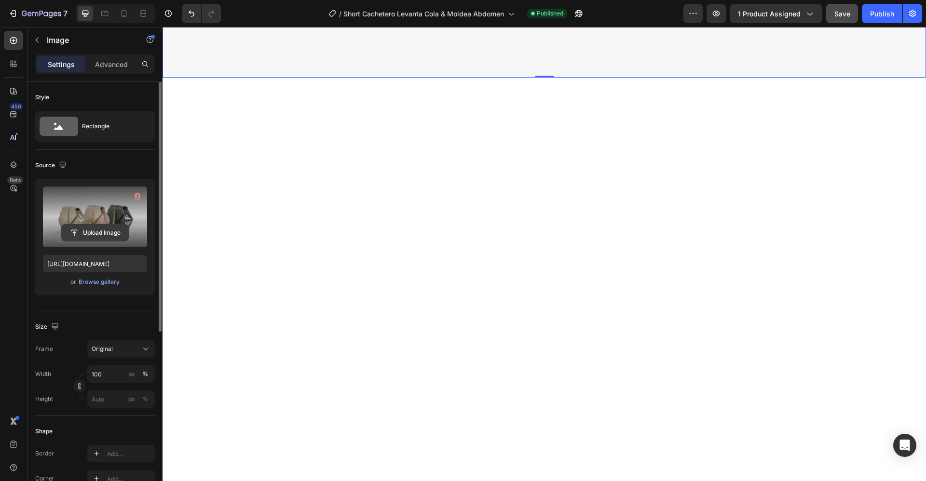
type input "[URL][DOMAIN_NAME]"
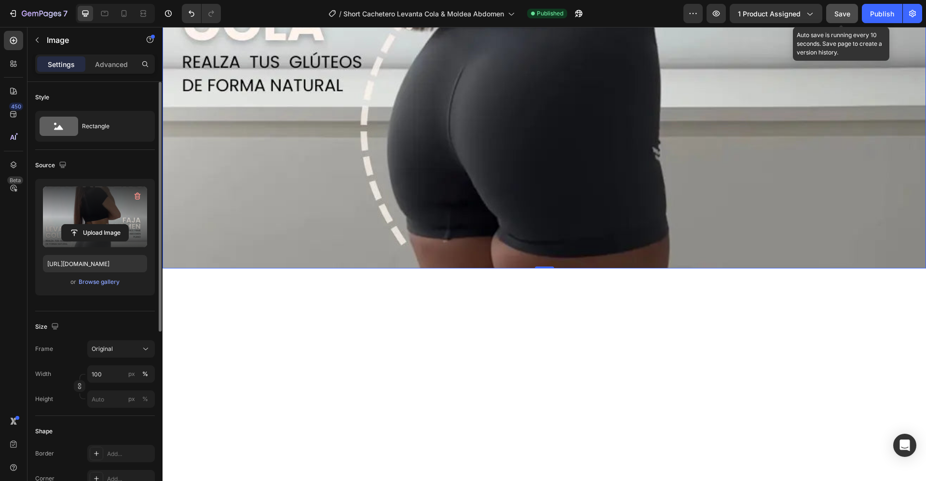
drag, startPoint x: 844, startPoint y: 13, endPoint x: 851, endPoint y: 13, distance: 6.3
click at [845, 13] on span "Save" at bounding box center [842, 14] width 16 height 8
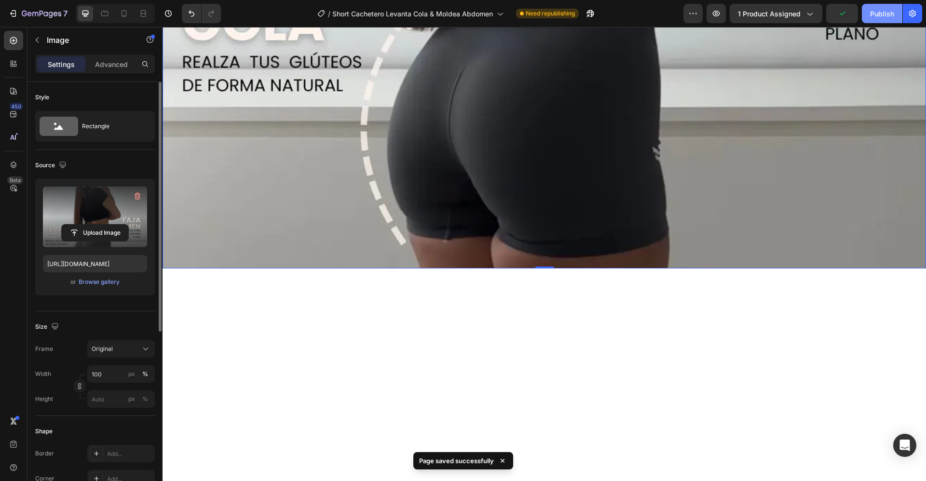
click at [883, 14] on div "Publish" at bounding box center [882, 14] width 24 height 10
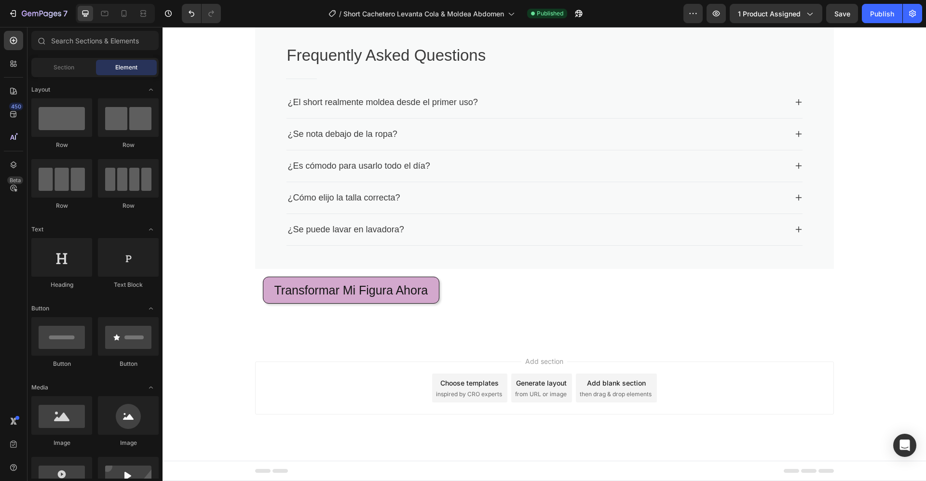
scroll to position [3454, 0]
